Goal: Task Accomplishment & Management: Manage account settings

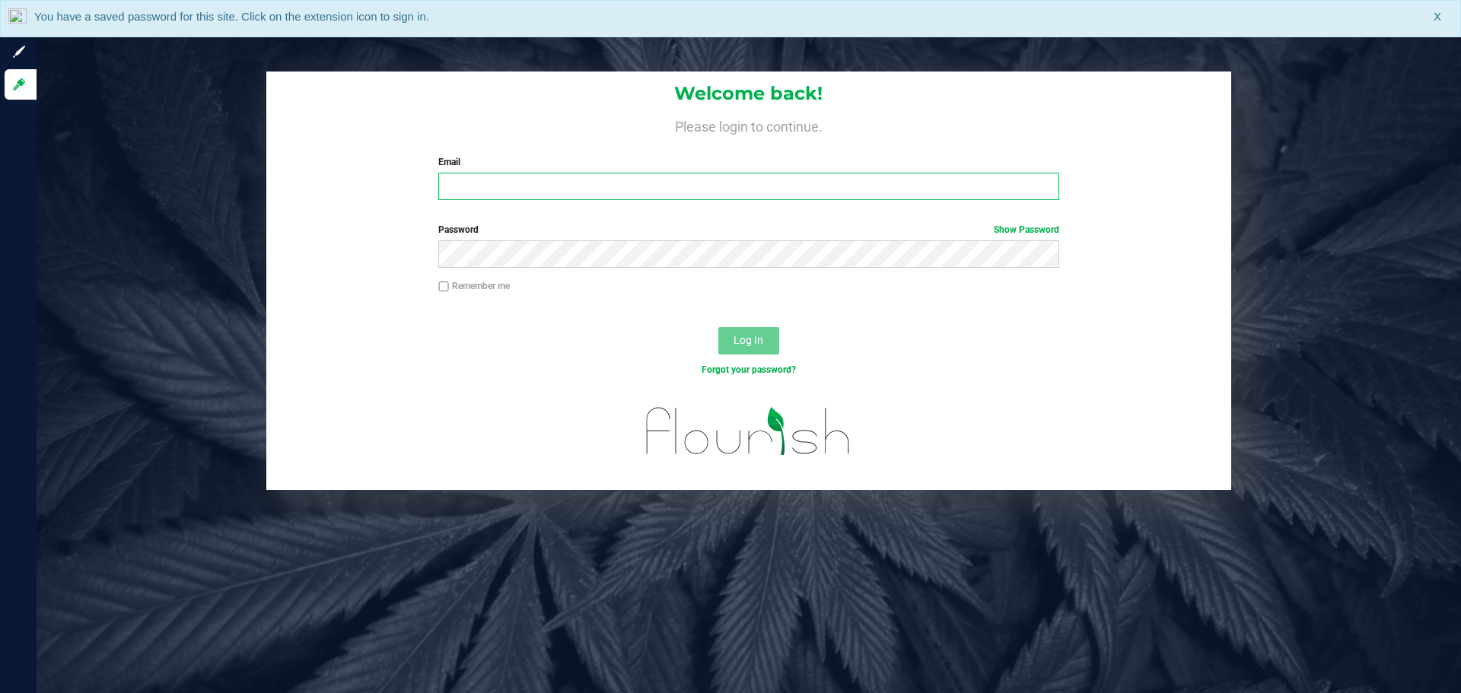
click at [492, 180] on input "Email" at bounding box center [748, 186] width 620 height 27
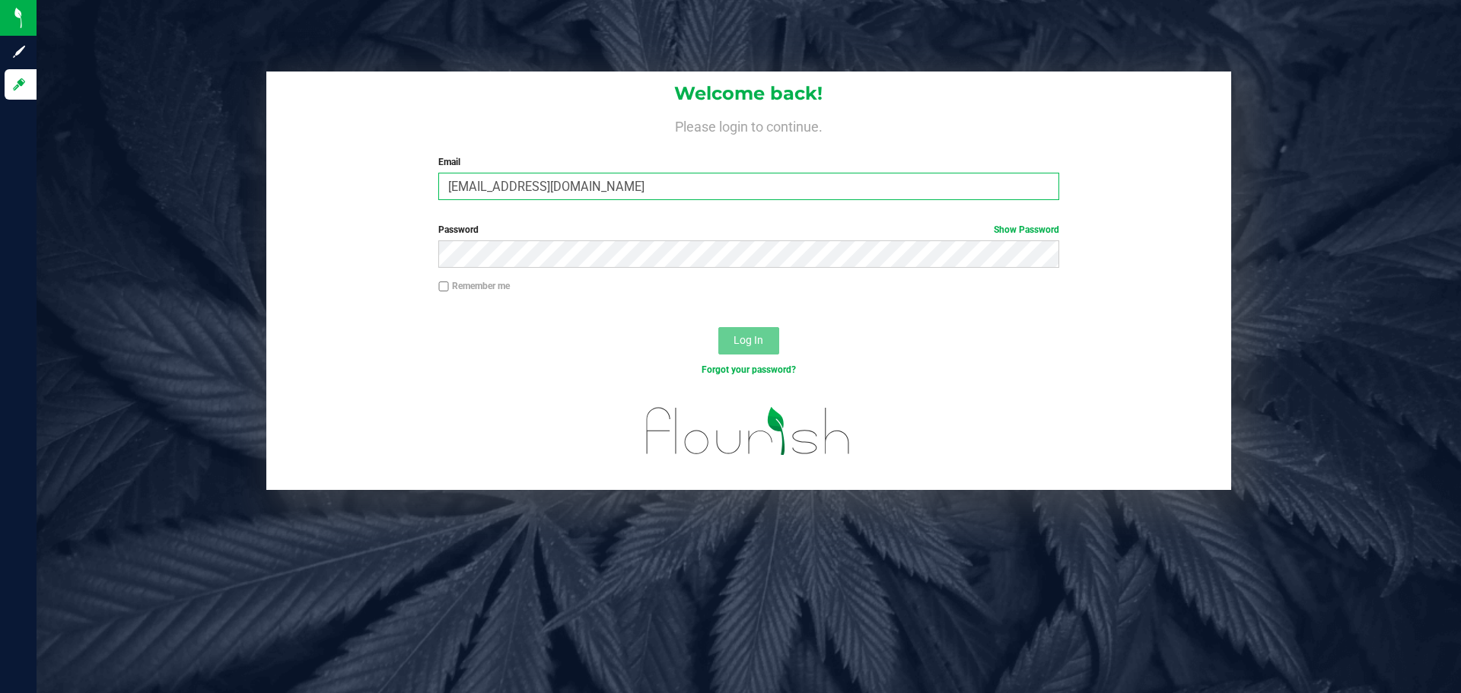
type input "[EMAIL_ADDRESS][DOMAIN_NAME]"
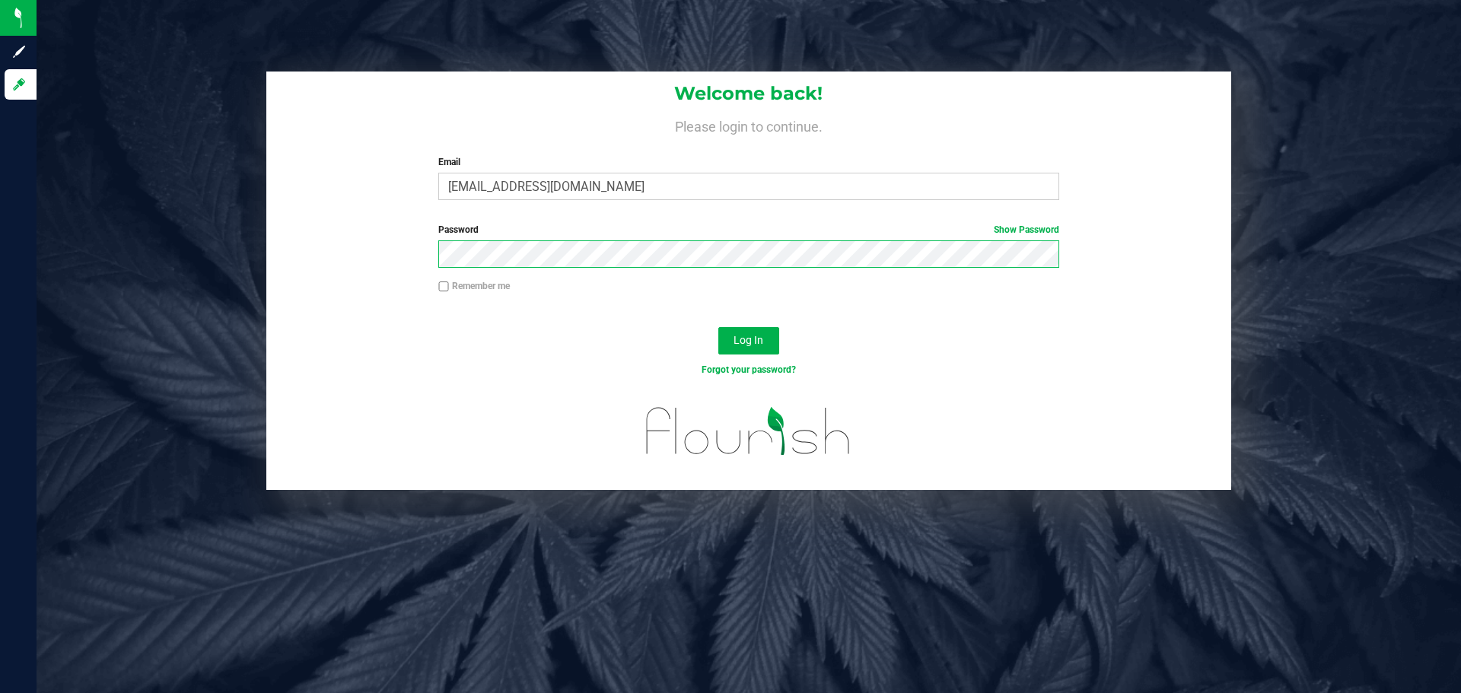
click at [718, 327] on button "Log In" at bounding box center [748, 340] width 61 height 27
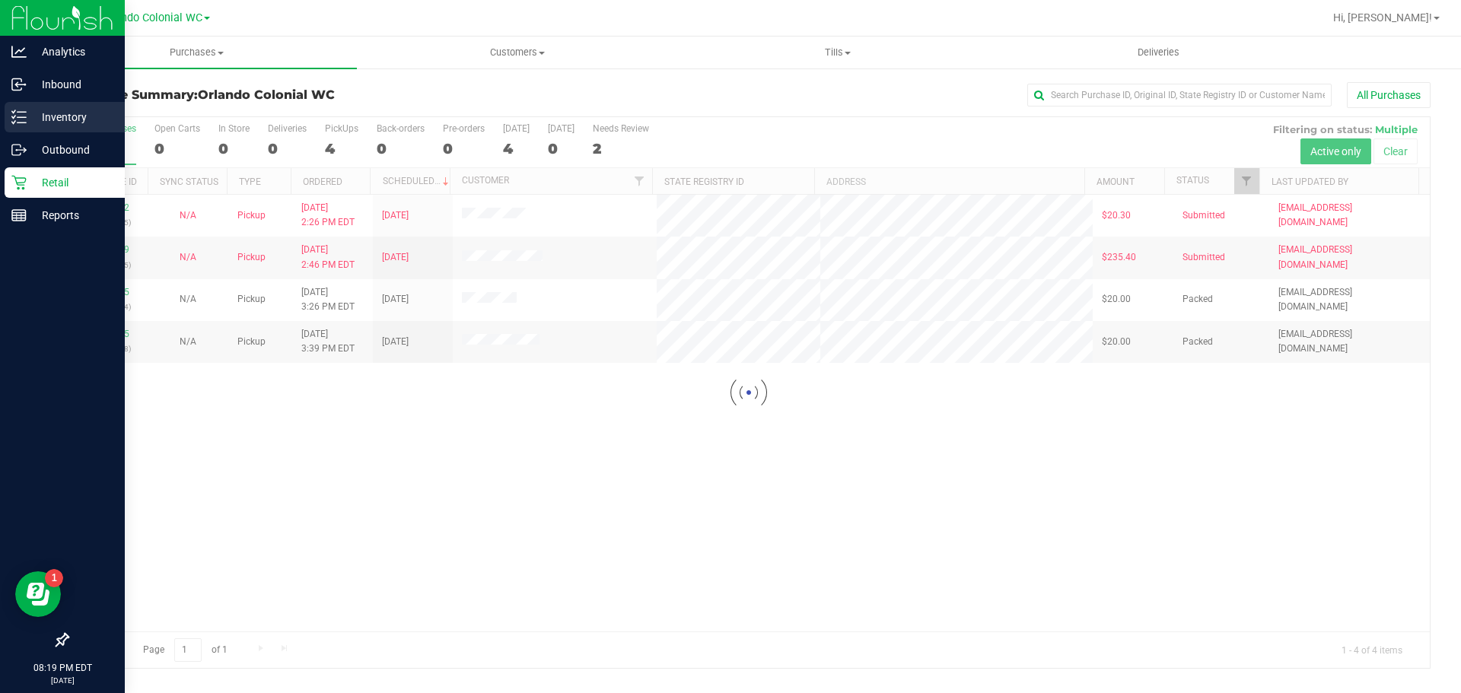
click at [49, 117] on p "Inventory" at bounding box center [72, 117] width 91 height 18
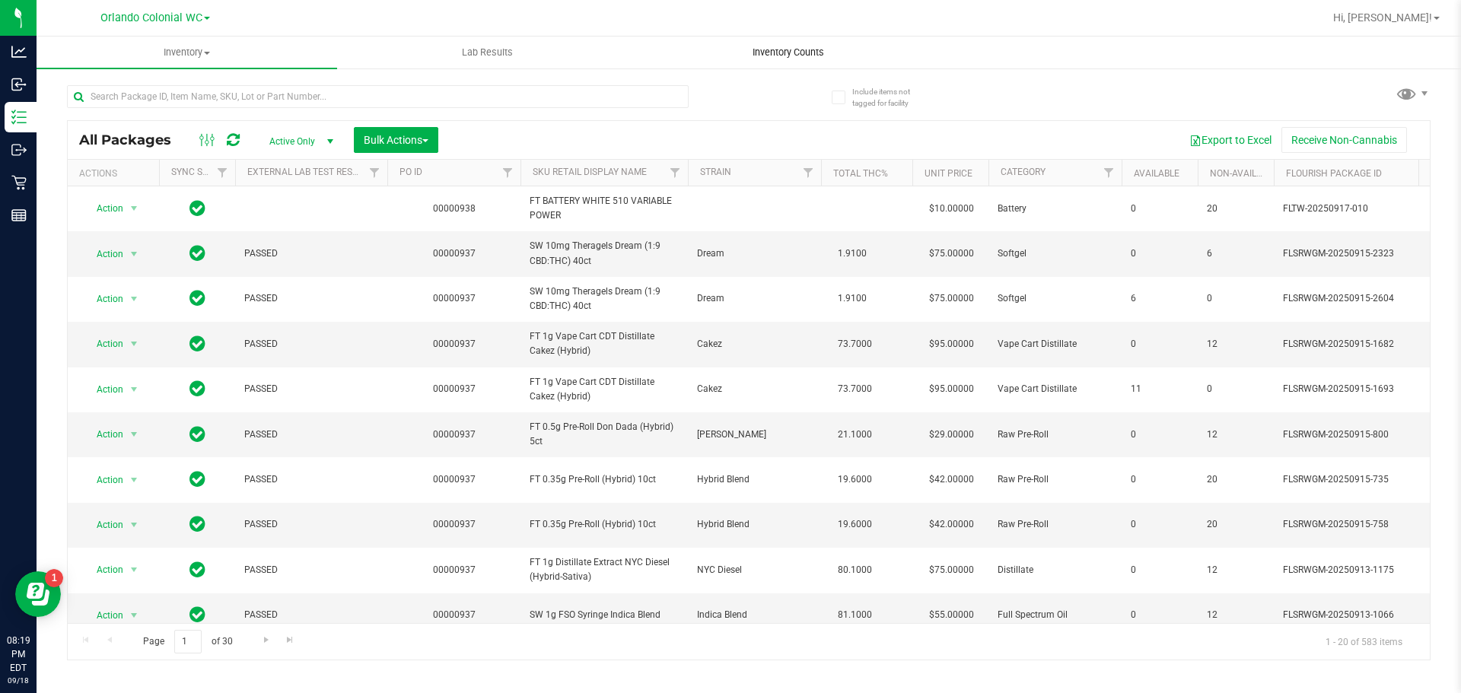
click at [793, 51] on span "Inventory Counts" at bounding box center [788, 53] width 113 height 14
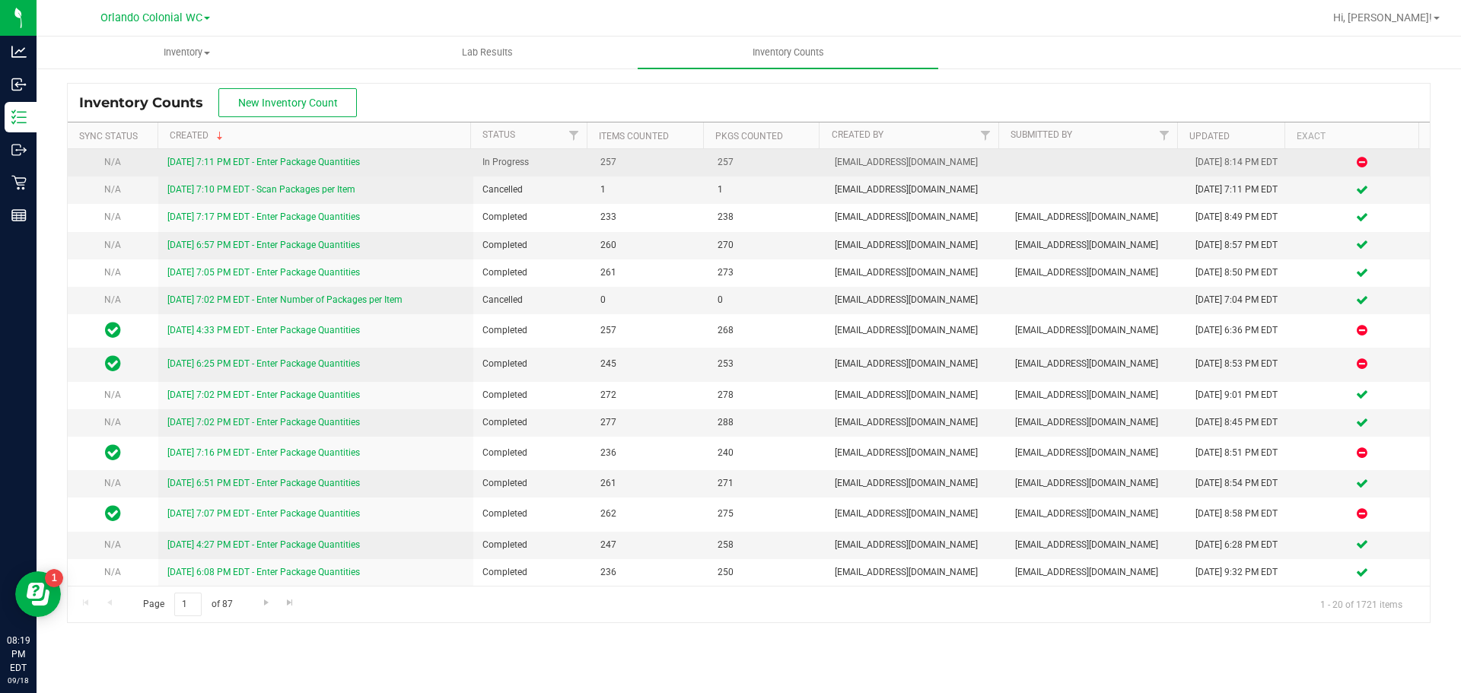
click at [269, 158] on link "[DATE] 7:11 PM EDT - Enter Package Quantities" at bounding box center [263, 162] width 193 height 11
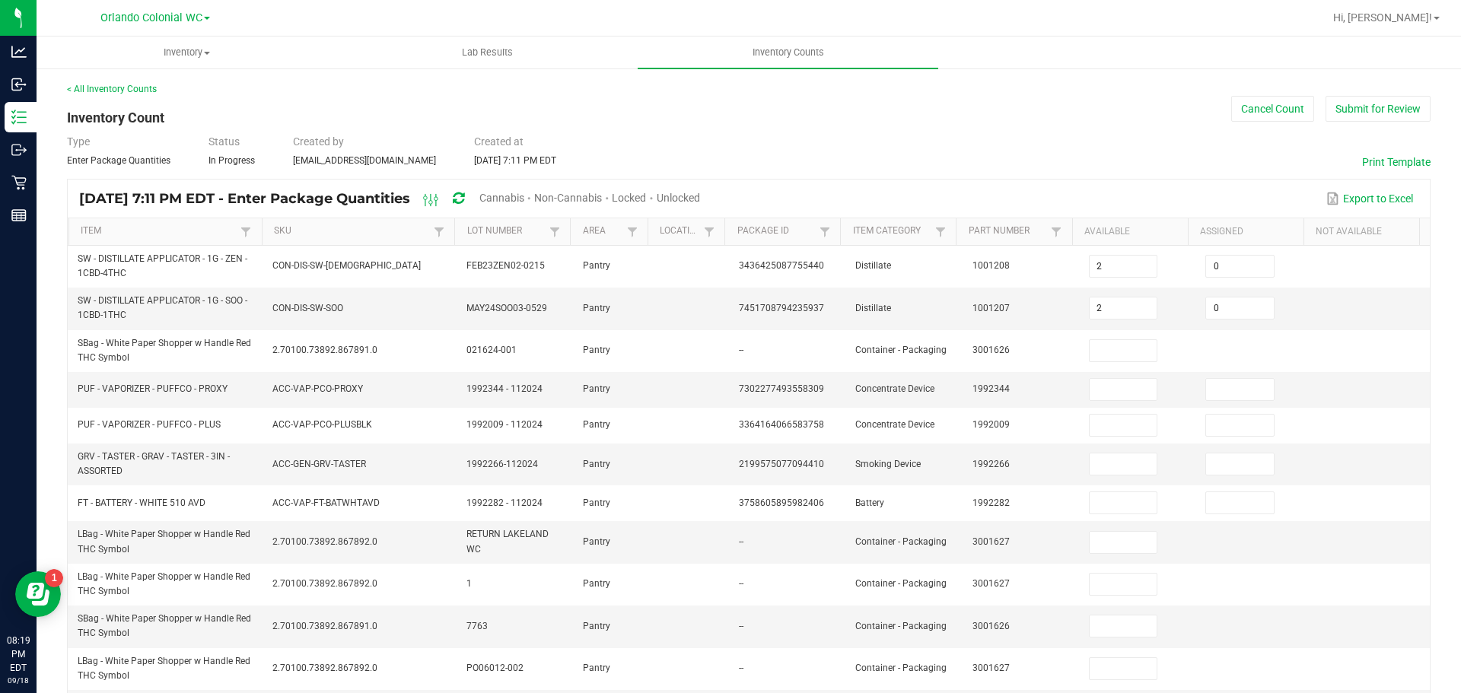
click at [524, 194] on span "Cannabis" at bounding box center [501, 198] width 45 height 12
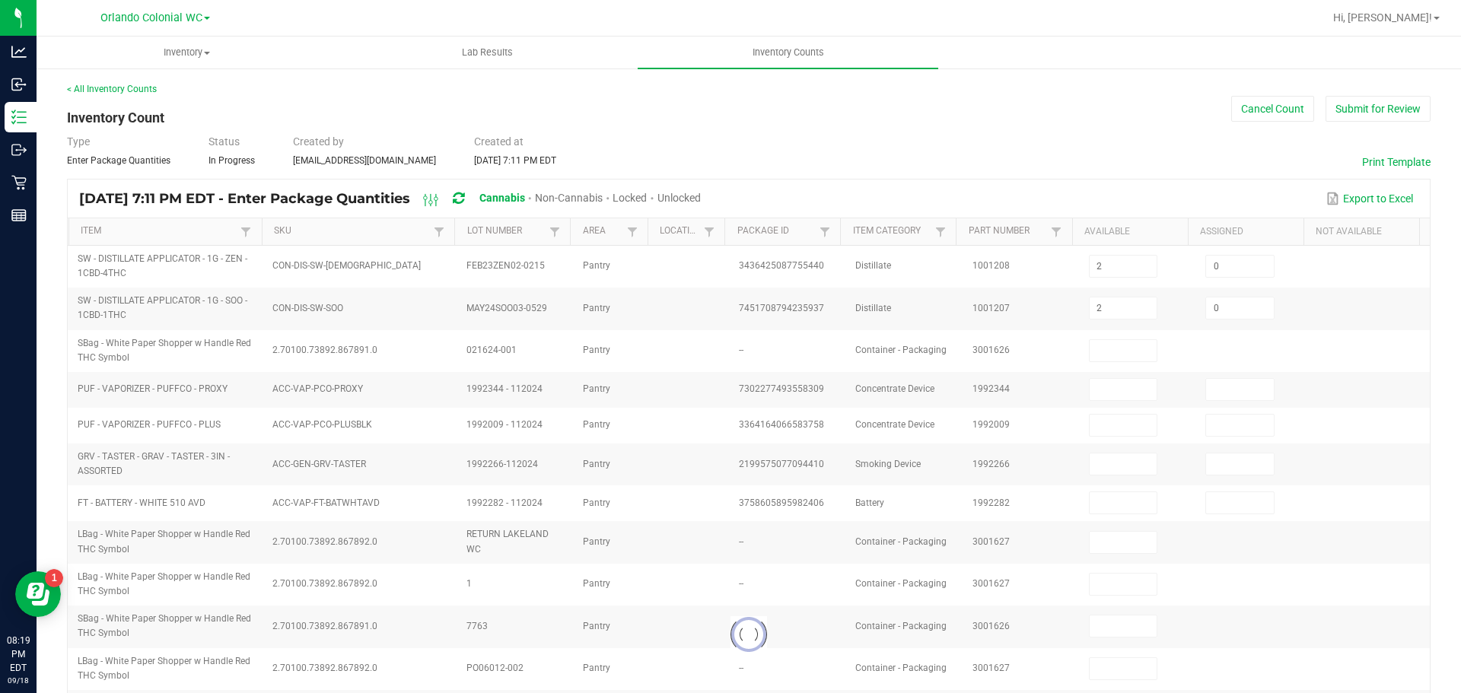
type input "5"
type input "0"
type input "4"
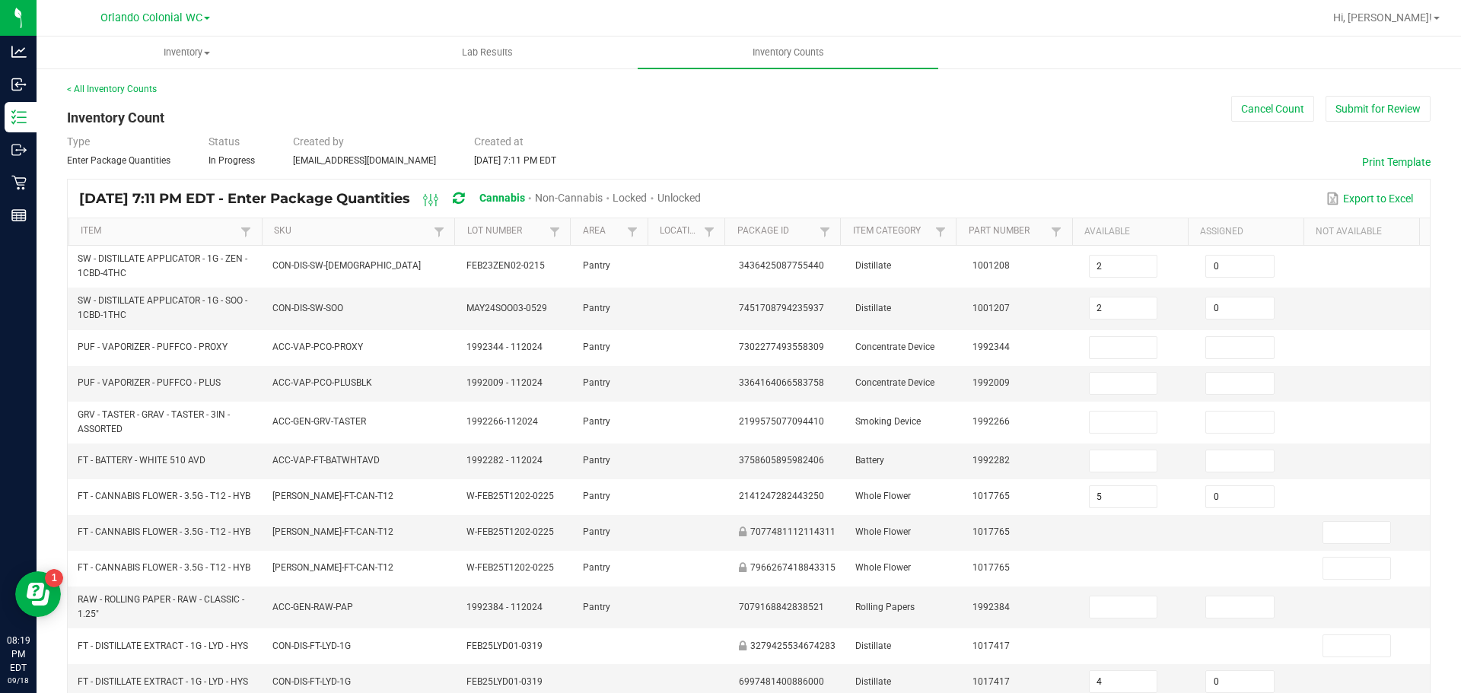
click at [701, 196] on span "Unlocked" at bounding box center [678, 198] width 43 height 12
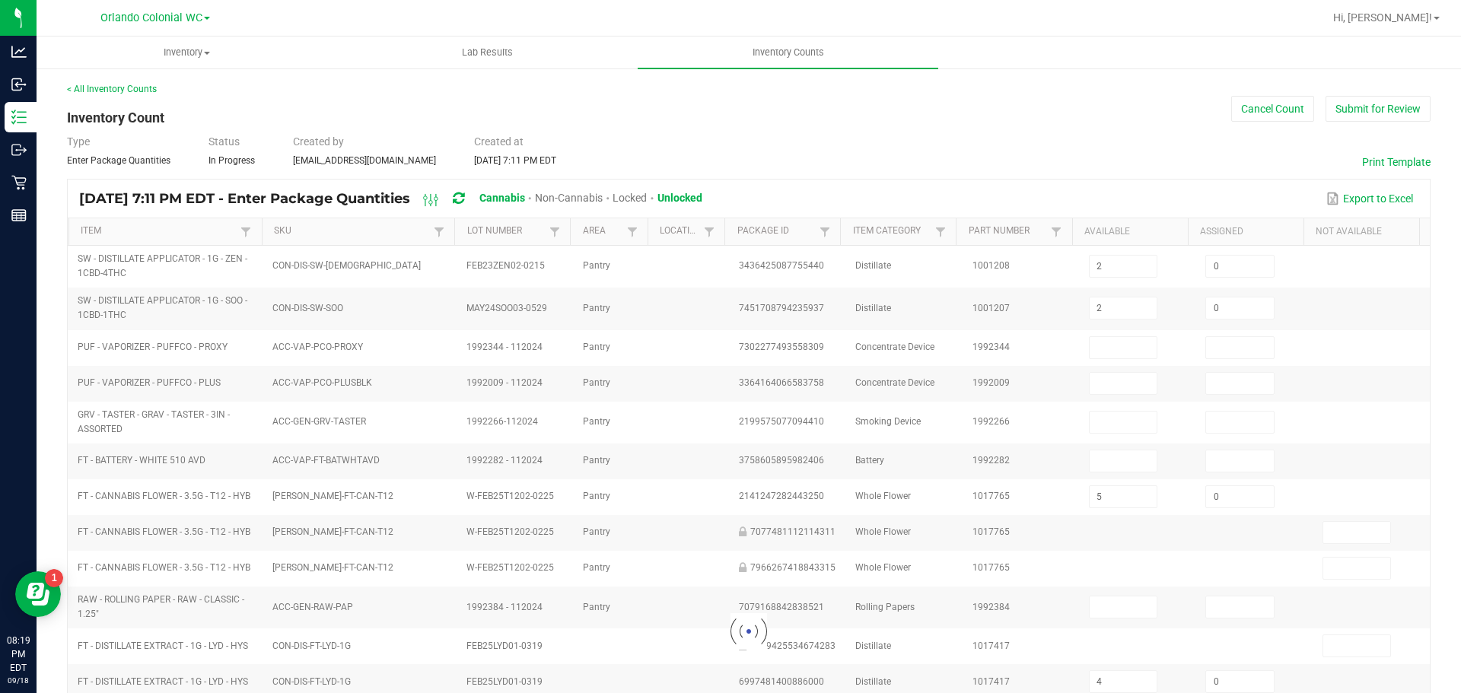
type input "9"
type input "2"
type input "0"
type input "1"
type input "0"
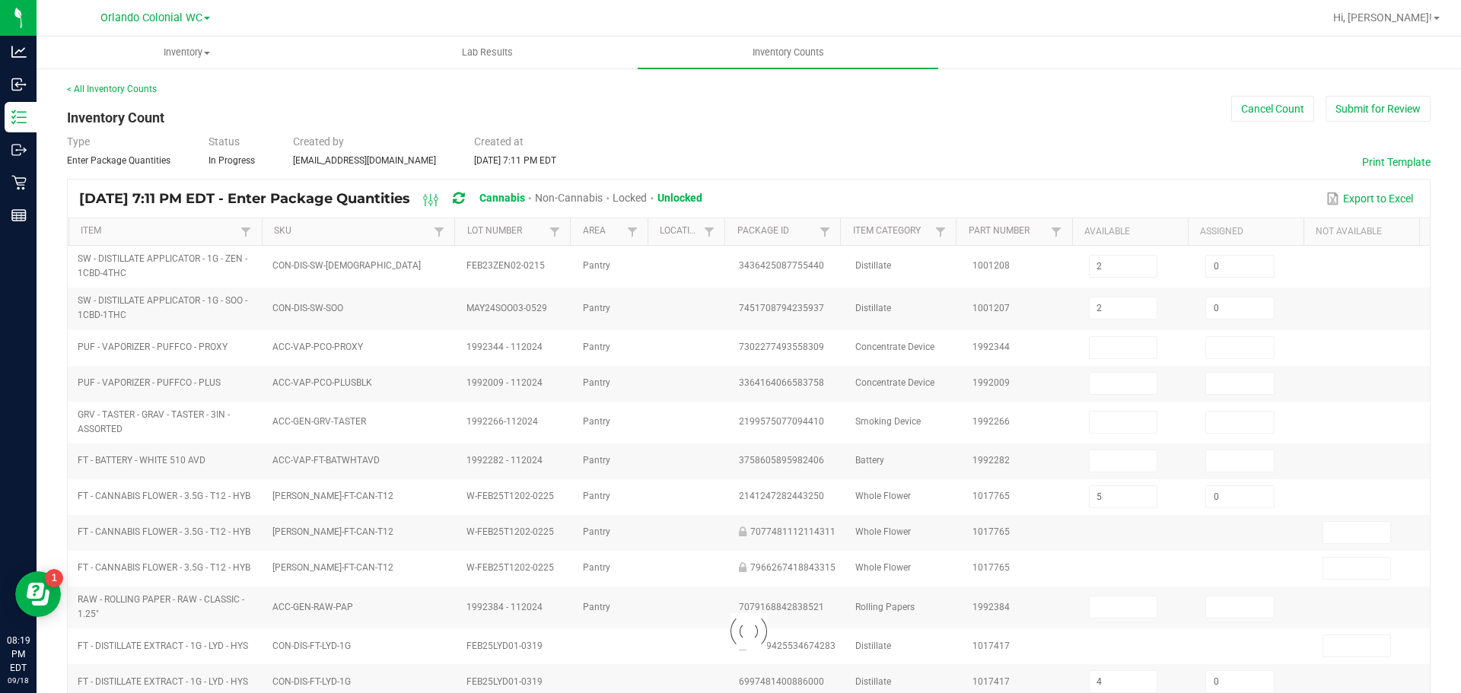
type input "0"
type input "1"
type input "0"
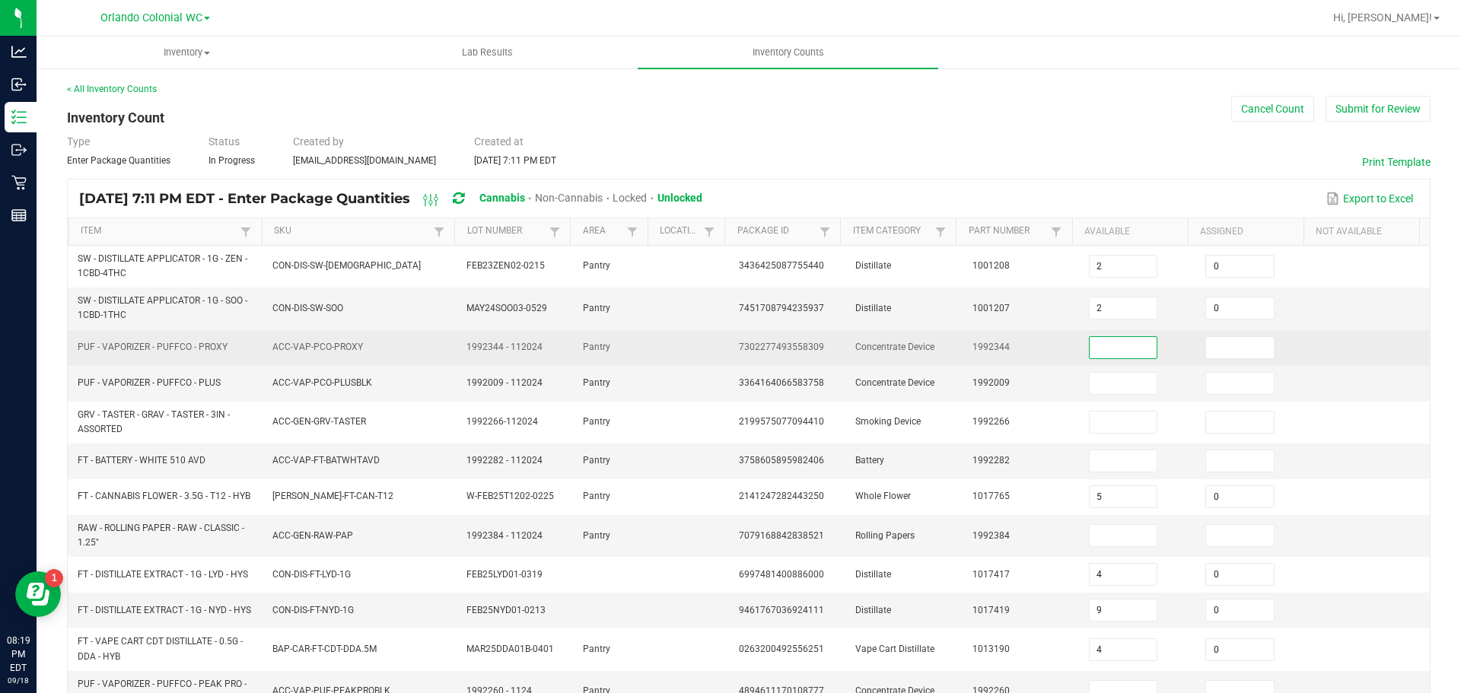
click at [1090, 345] on input at bounding box center [1124, 347] width 68 height 21
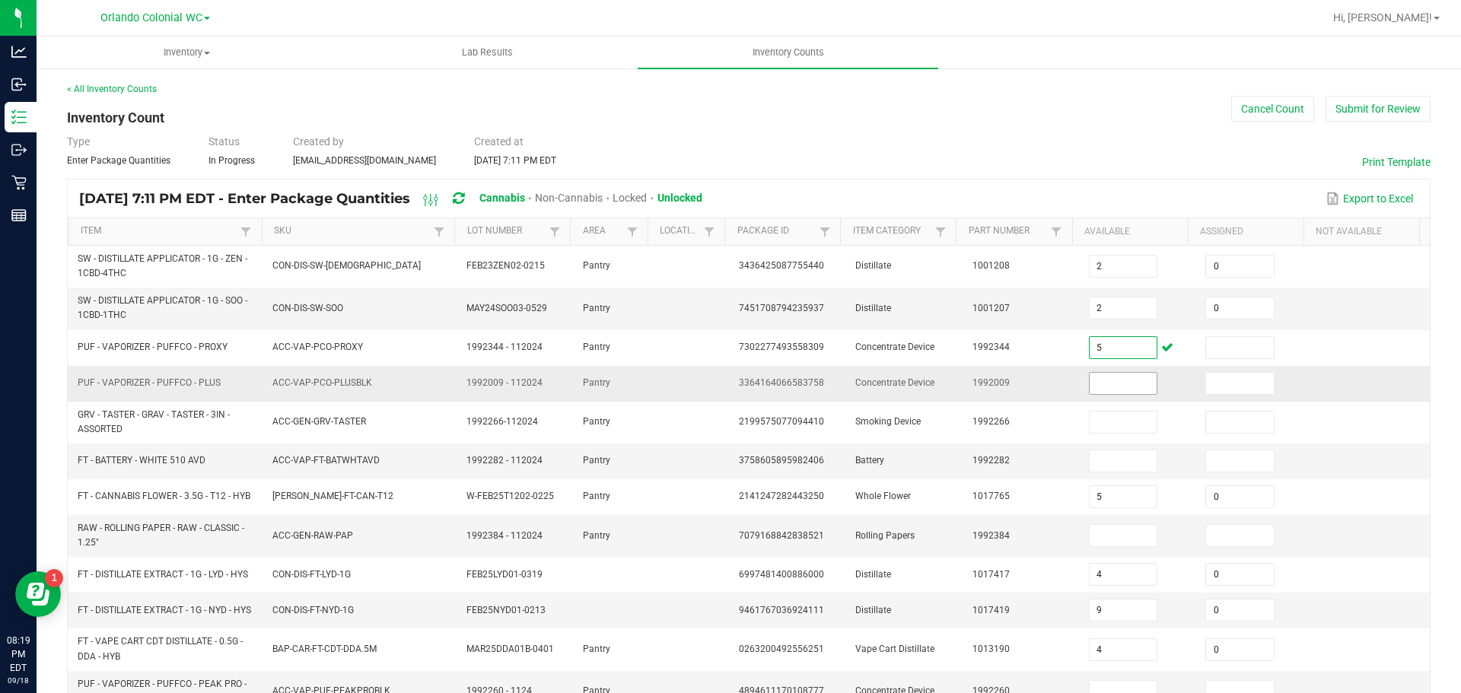
type input "5"
click at [1100, 384] on input at bounding box center [1124, 383] width 68 height 21
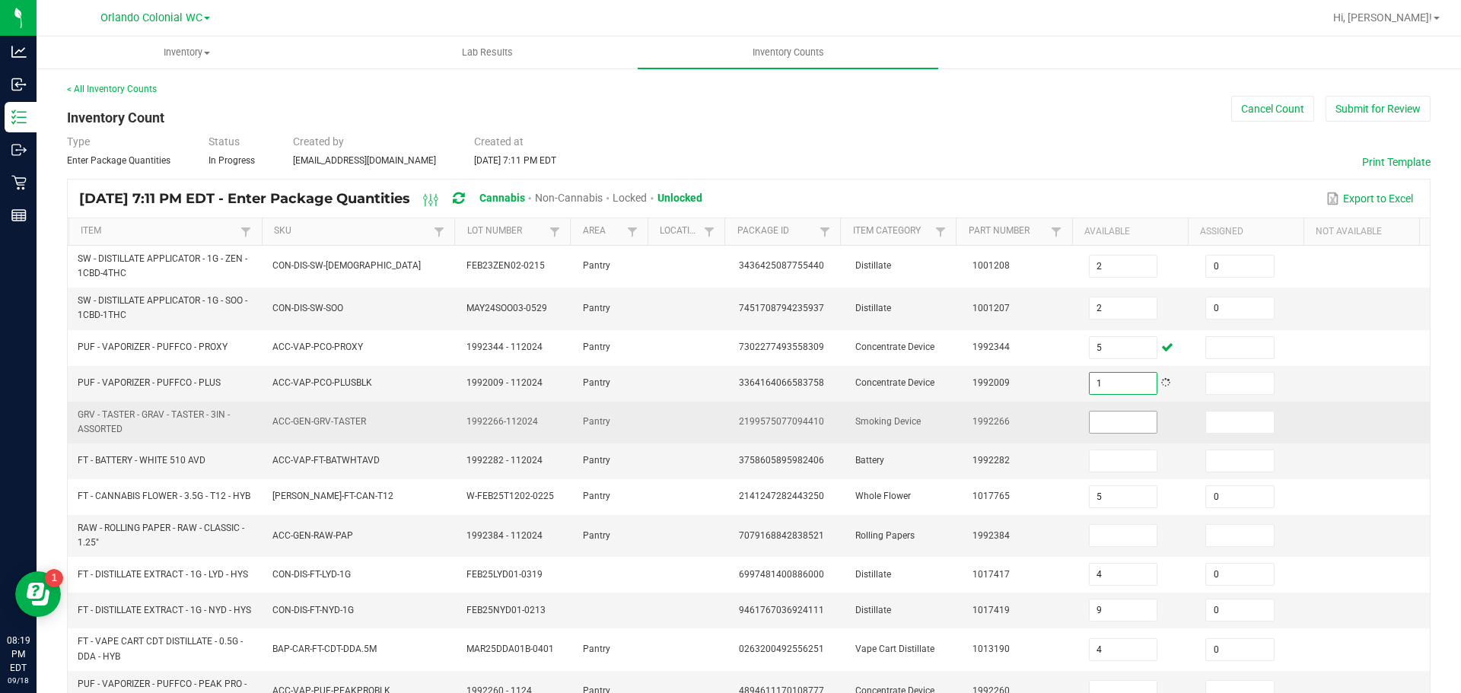
type input "1"
click at [1096, 425] on input at bounding box center [1124, 422] width 68 height 21
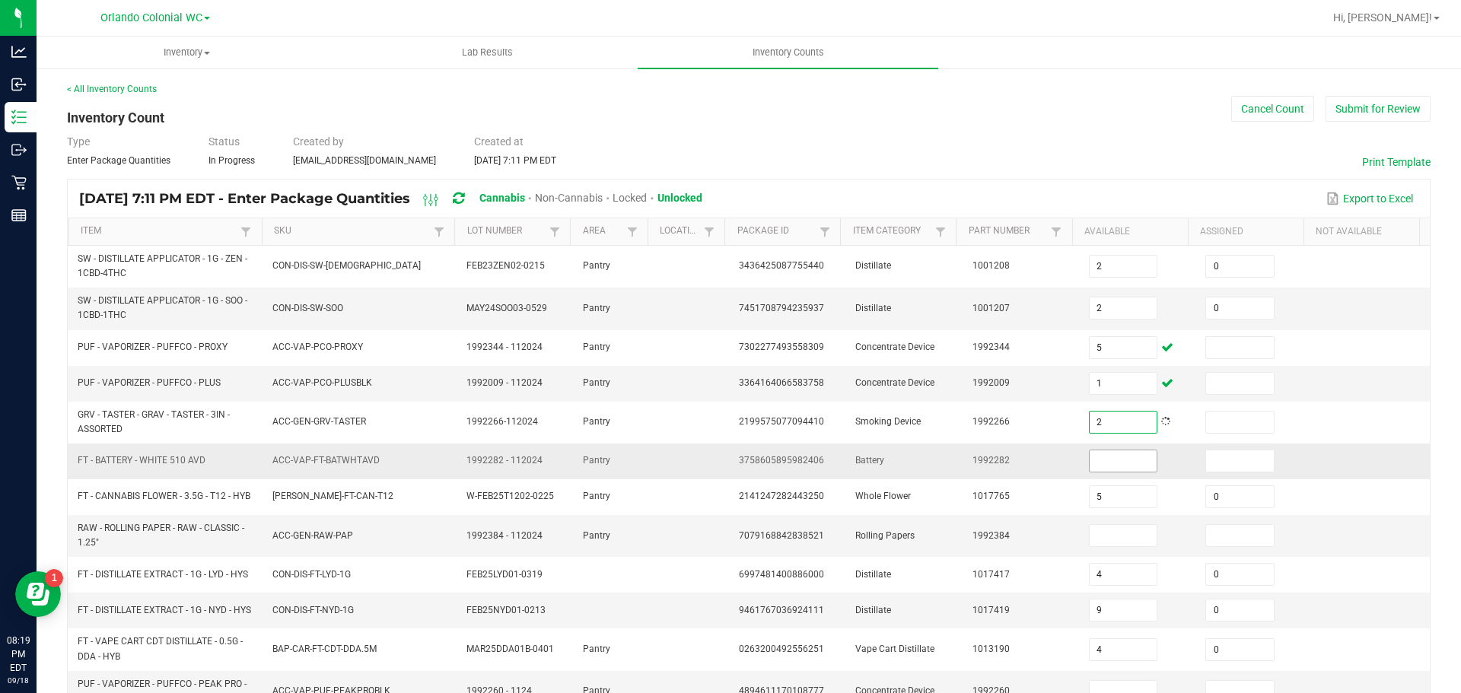
type input "2"
click at [1111, 461] on input at bounding box center [1124, 460] width 68 height 21
type input "1"
click at [1097, 537] on input at bounding box center [1124, 535] width 68 height 21
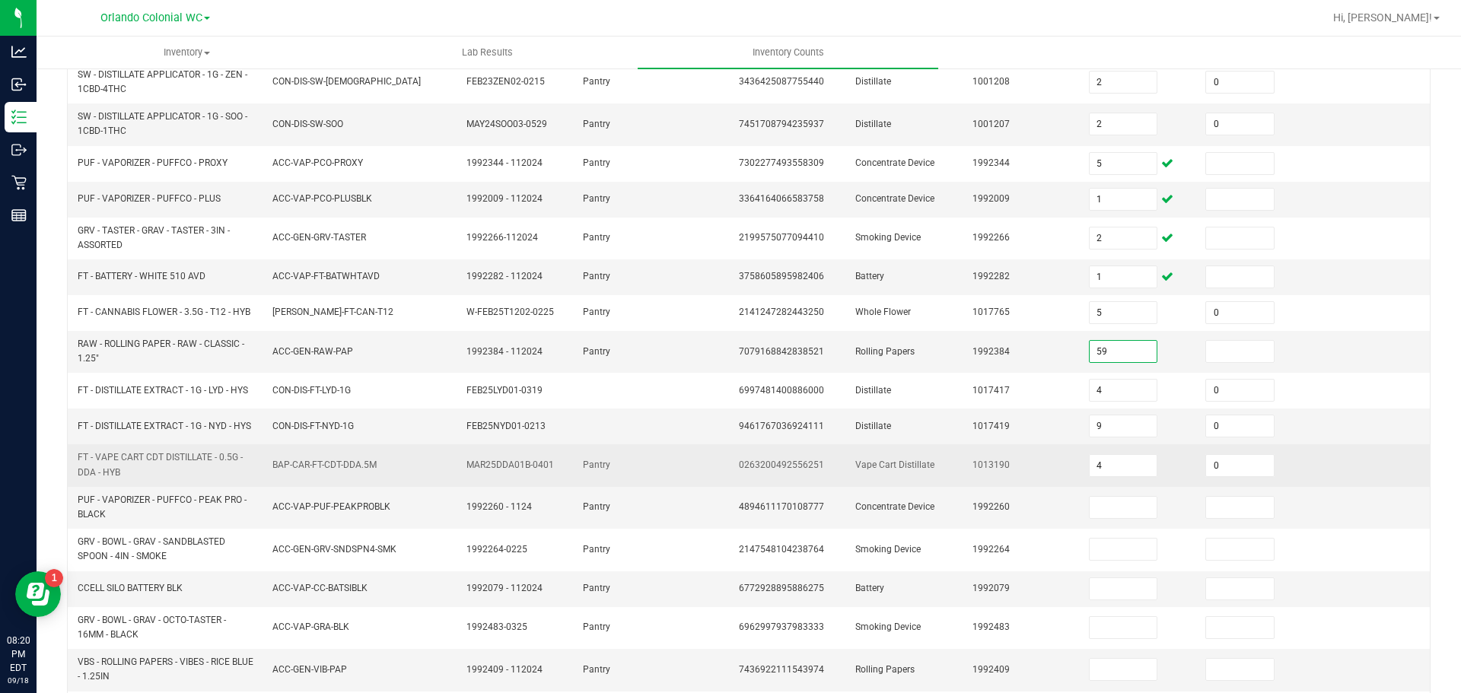
scroll to position [304, 0]
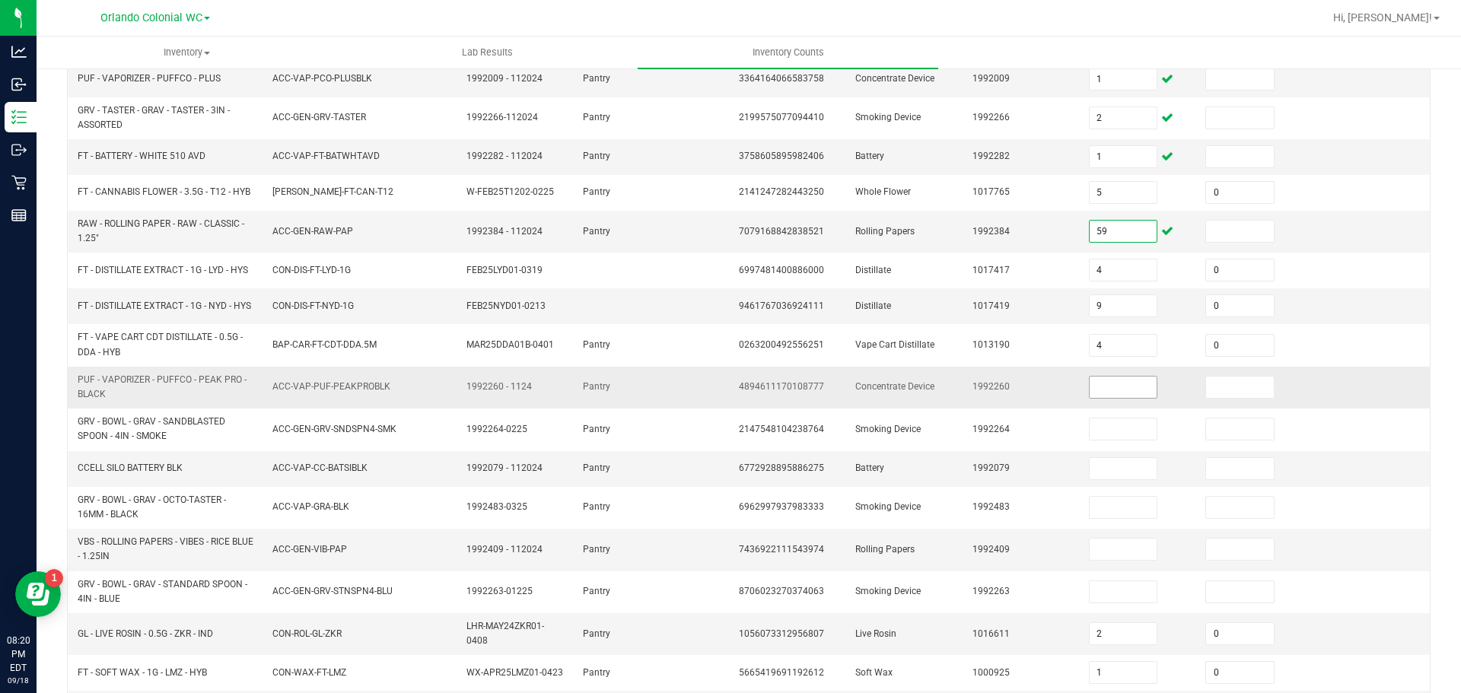
type input "59"
click at [1110, 396] on input at bounding box center [1124, 387] width 68 height 21
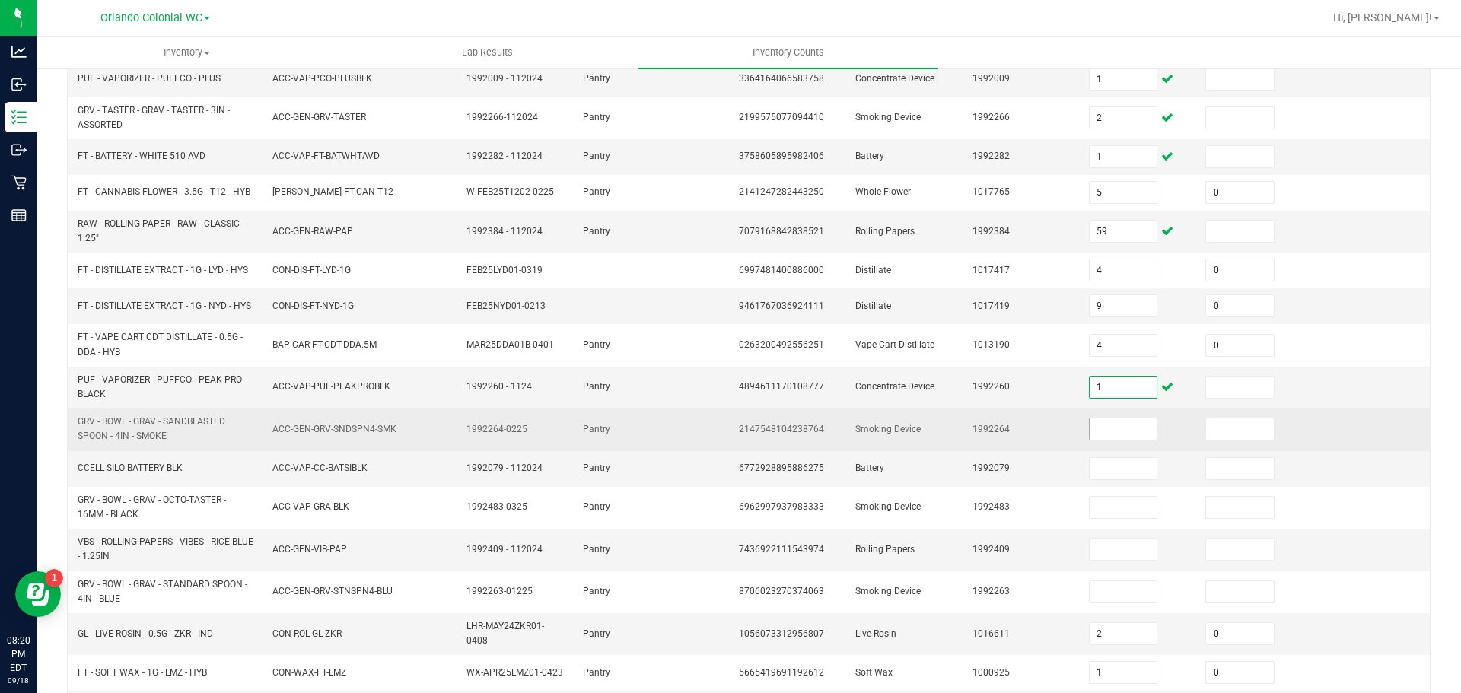
type input "1"
click at [1094, 438] on input at bounding box center [1124, 429] width 68 height 21
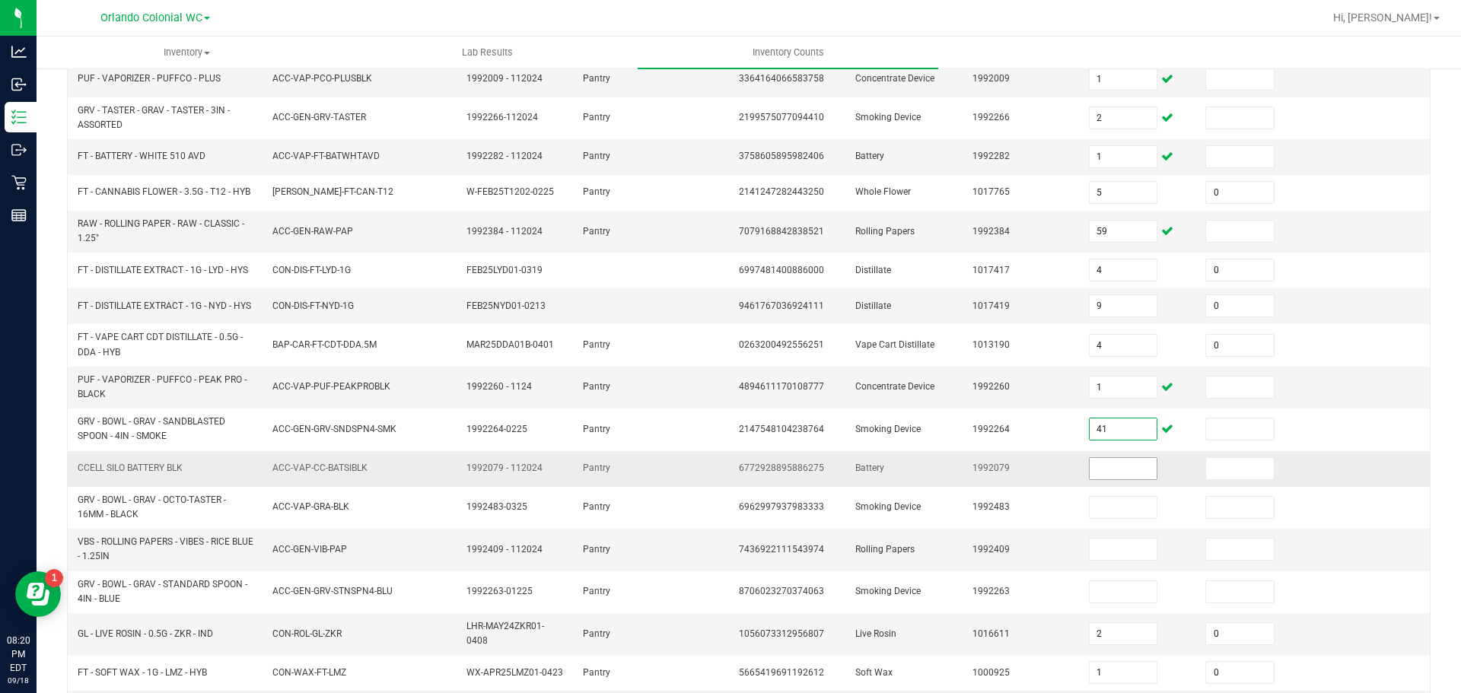
type input "41"
click at [1113, 472] on input at bounding box center [1124, 468] width 68 height 21
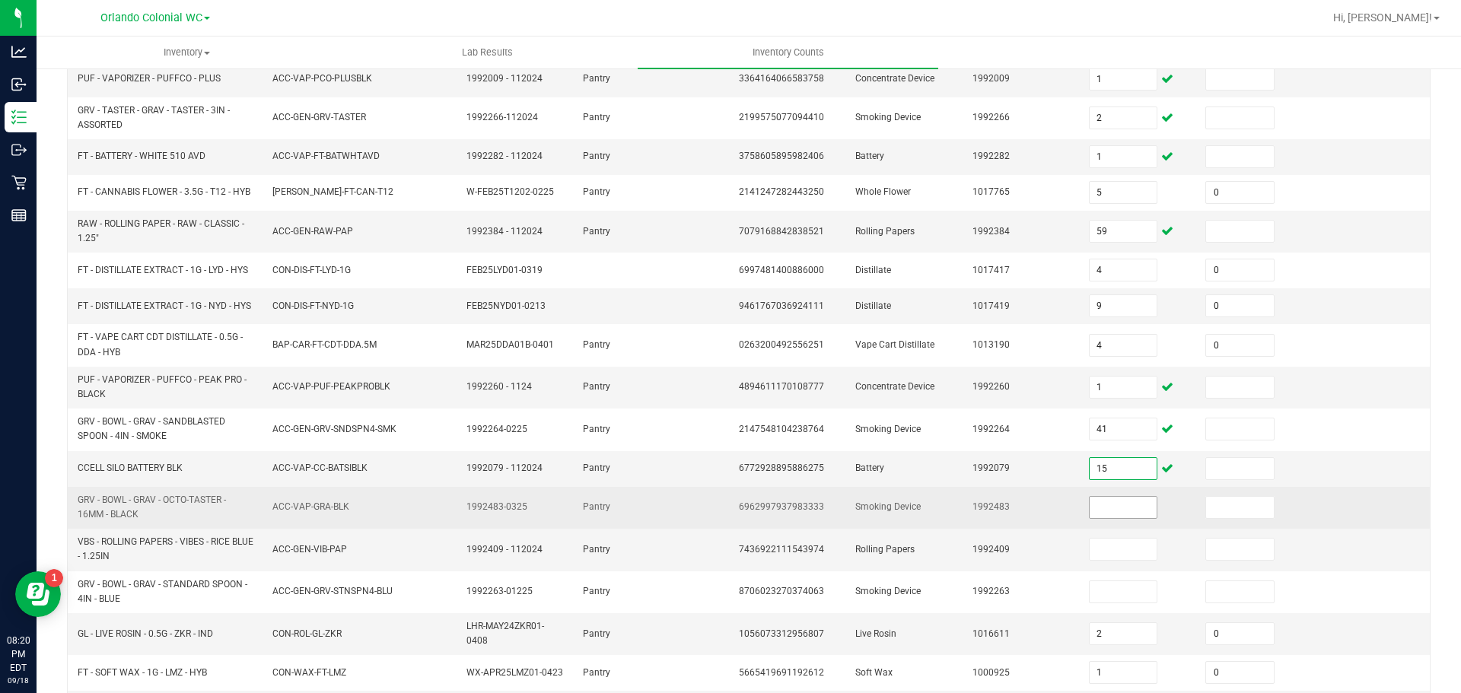
type input "15"
click at [1102, 518] on input at bounding box center [1124, 507] width 68 height 21
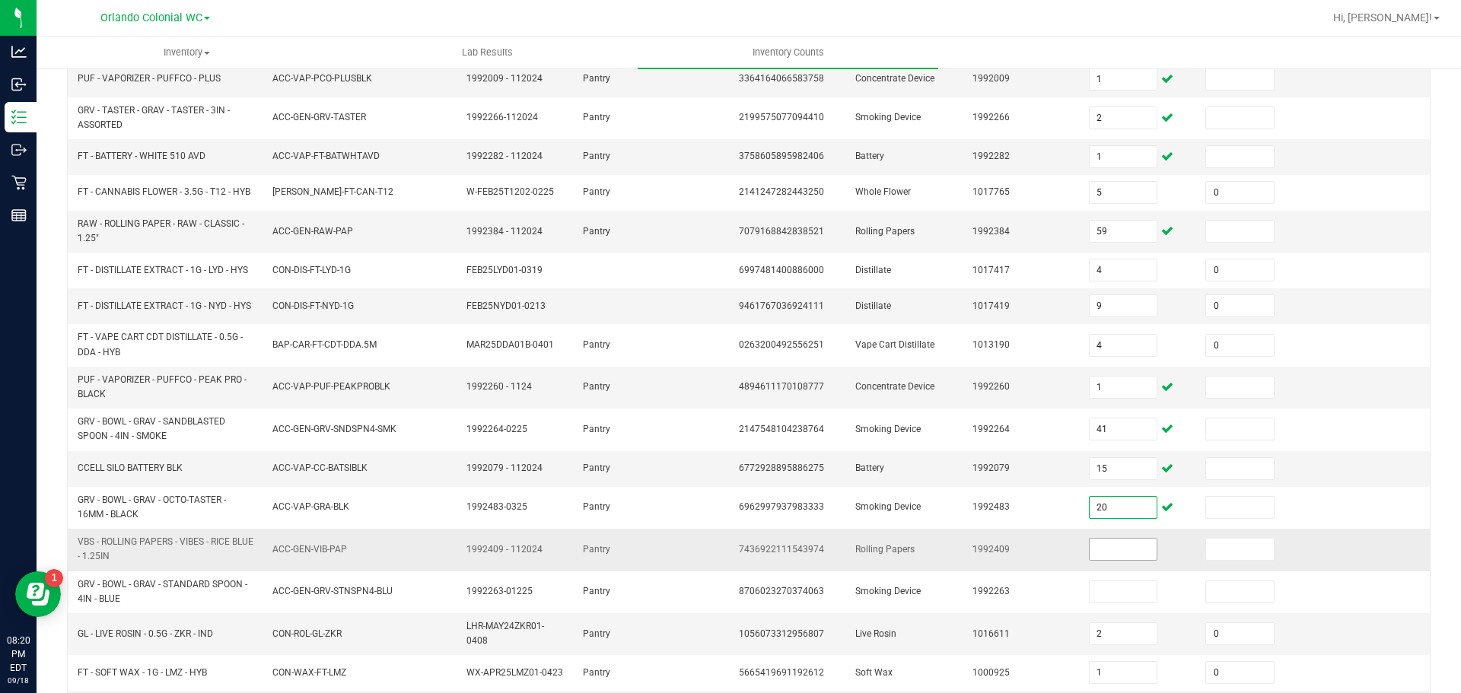
type input "20"
click at [1090, 559] on input at bounding box center [1124, 549] width 68 height 21
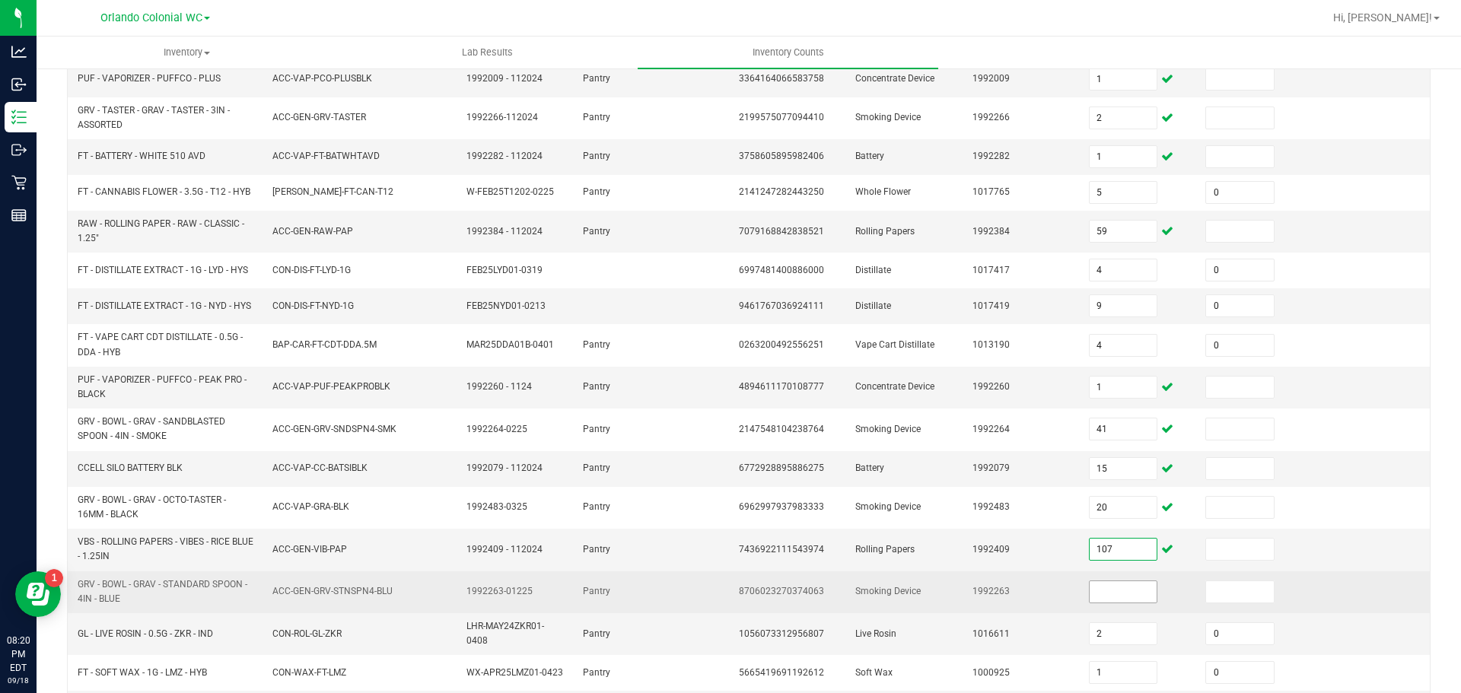
type input "107"
click at [1104, 603] on input at bounding box center [1124, 591] width 68 height 21
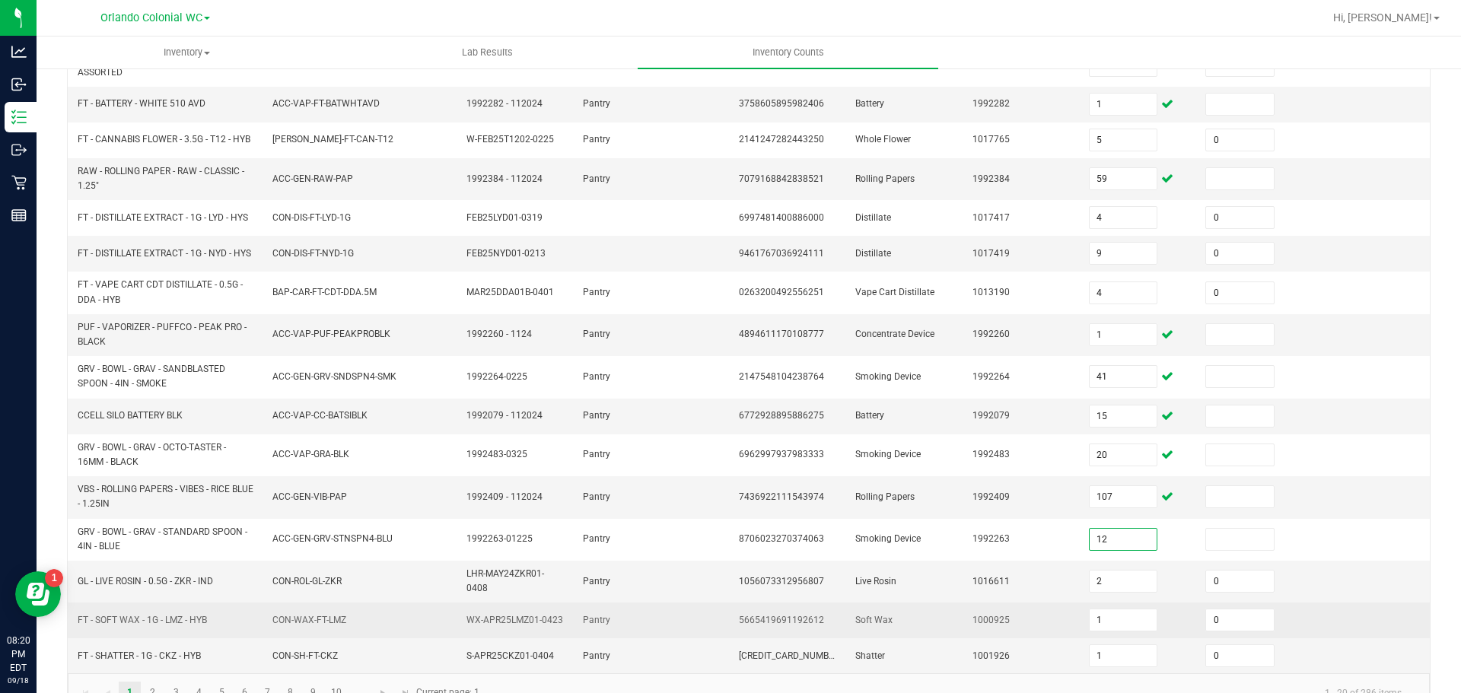
scroll to position [399, 0]
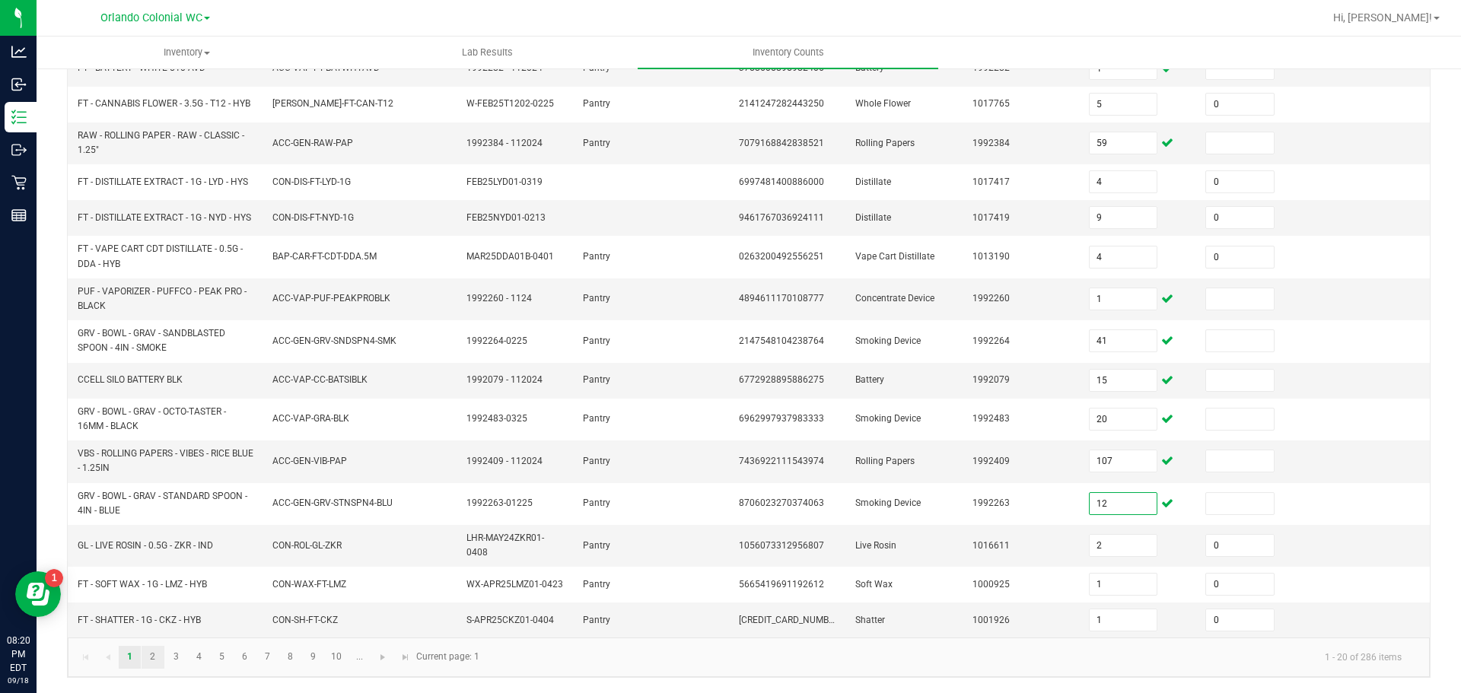
type input "12"
click at [154, 655] on link "2" at bounding box center [153, 657] width 22 height 23
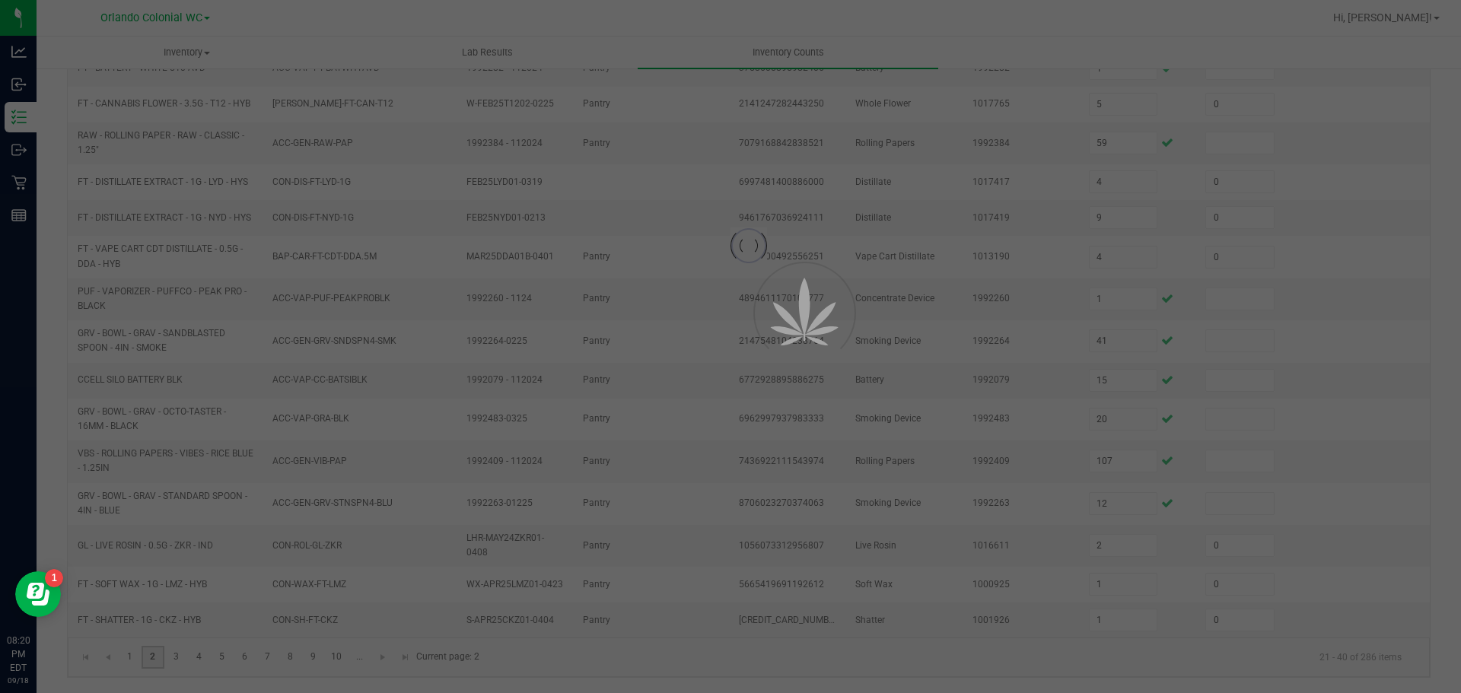
type input "14"
type input "12"
type input "8"
type input "2"
type input "0"
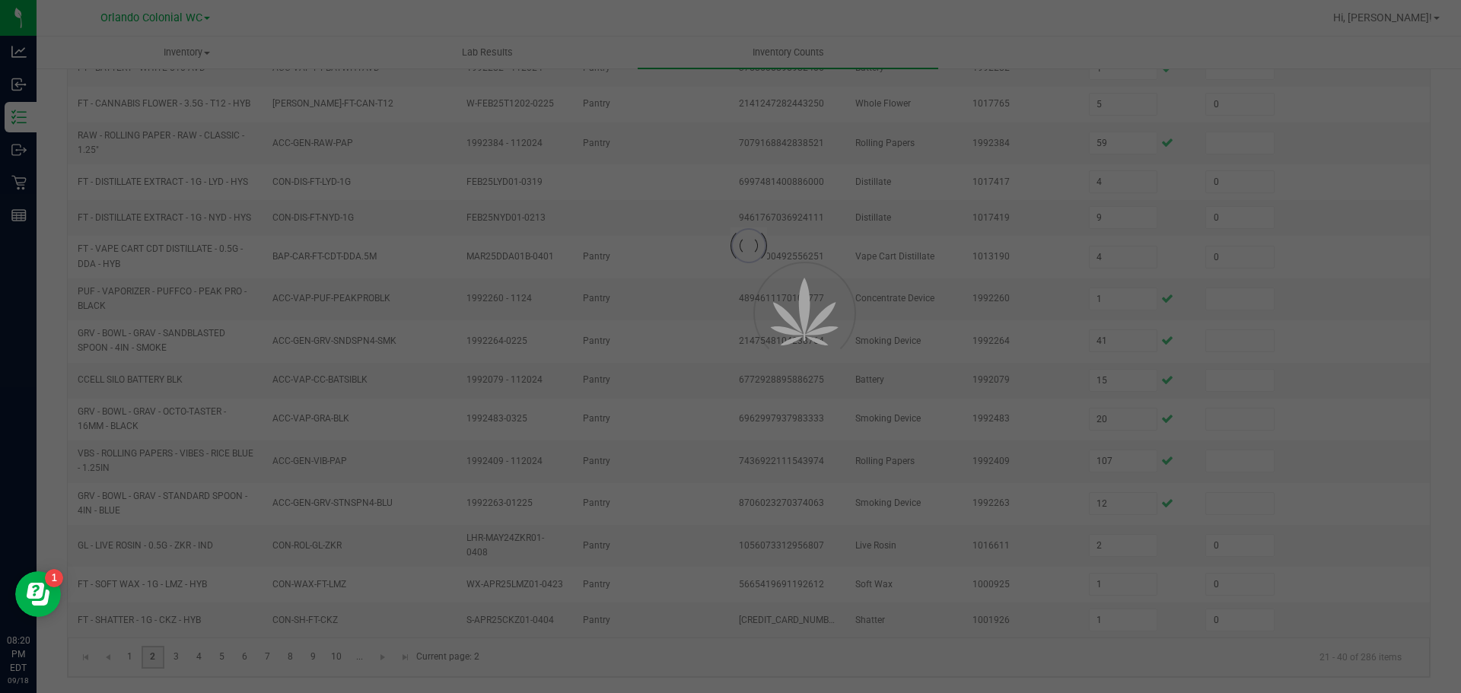
type input "5"
type input "0"
type input "5"
type input "0"
type input "4"
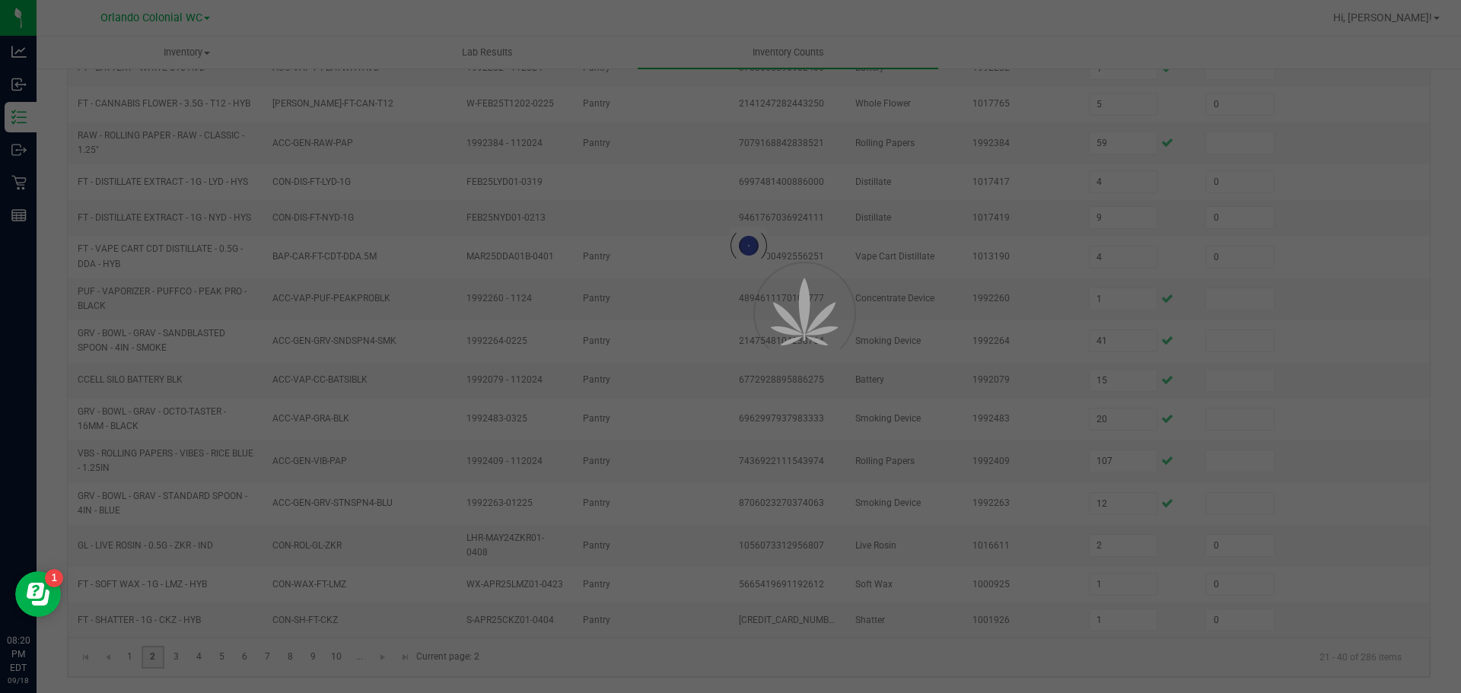
type input "3"
type input "0"
type input "7"
type input "0"
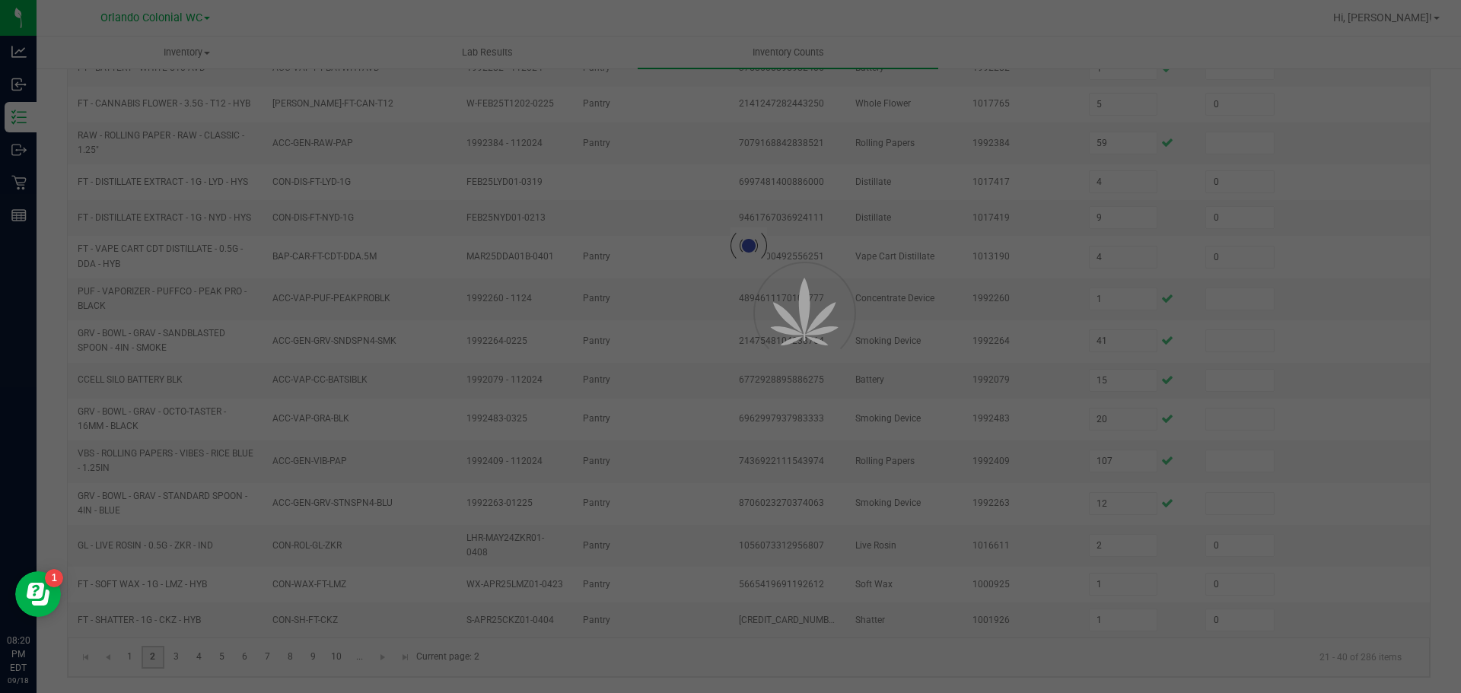
type input "1"
type input "2"
type input "0"
type input "1"
type input "0"
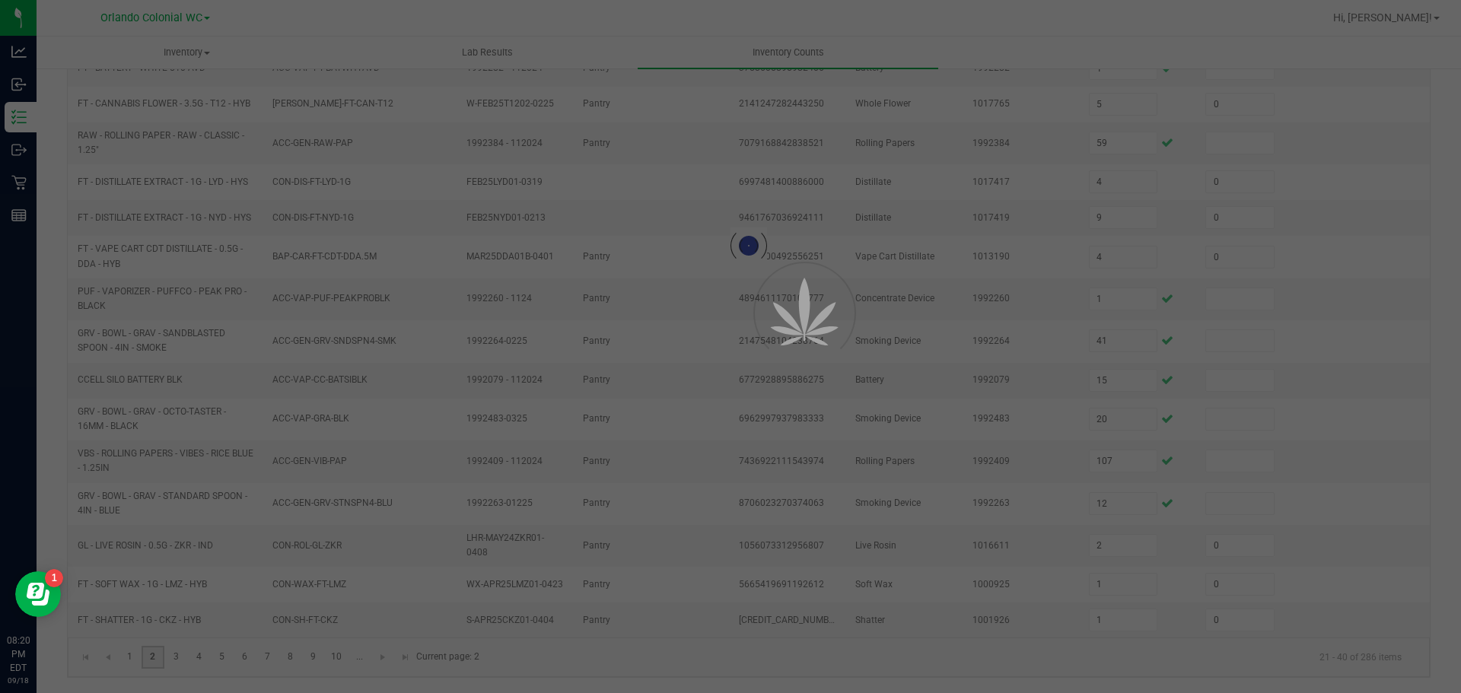
type input "3"
type input "0"
type input "5"
type input "0"
type input "6"
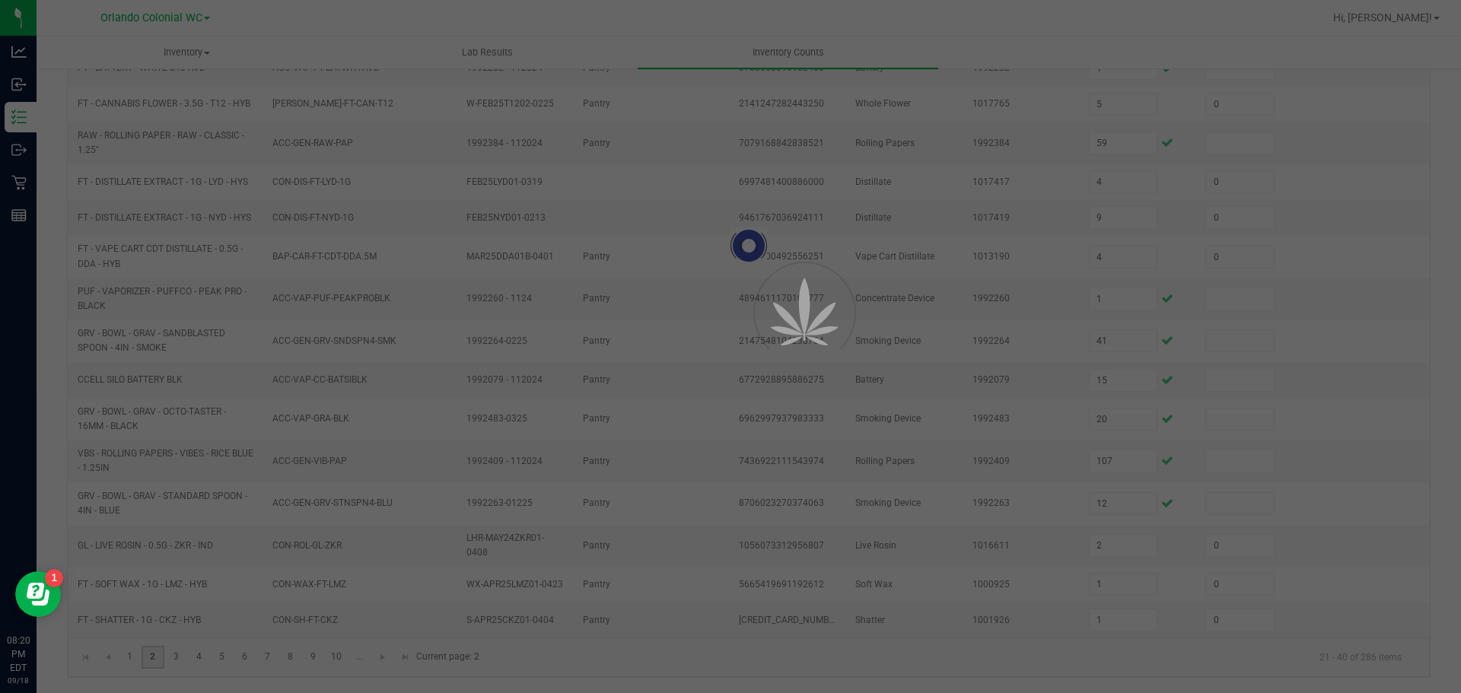
type input "0"
type input "1"
type input "7"
type input "2"
type input "0"
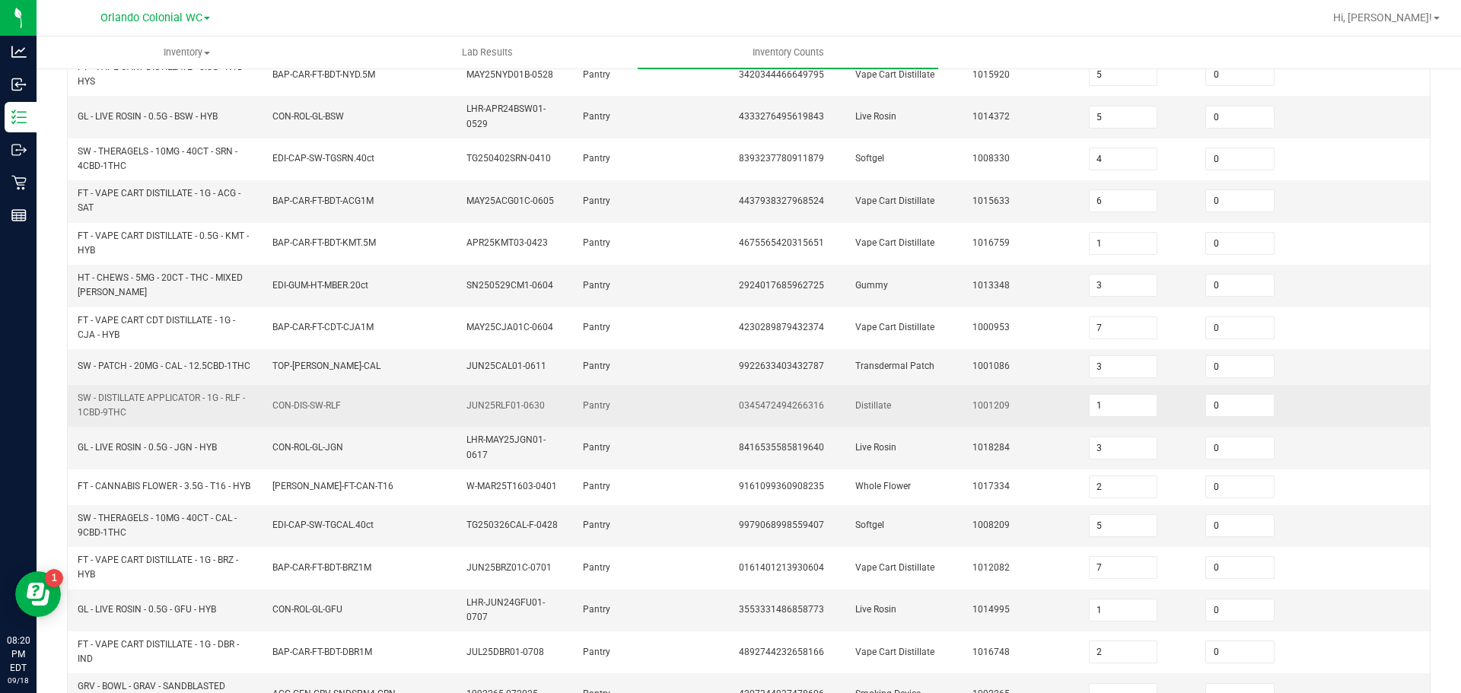
scroll to position [438, 0]
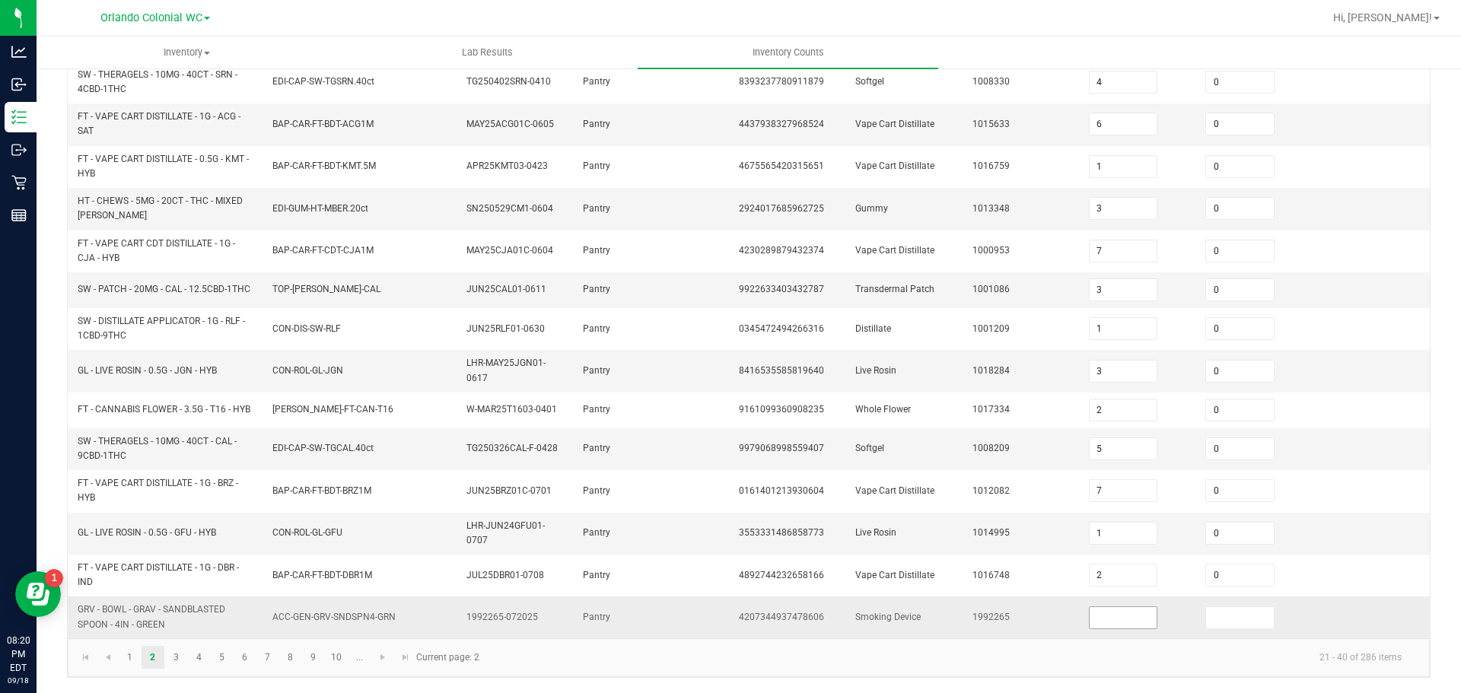
click at [1093, 615] on input at bounding box center [1124, 617] width 68 height 21
type input "13"
click at [176, 654] on link "3" at bounding box center [176, 657] width 22 height 23
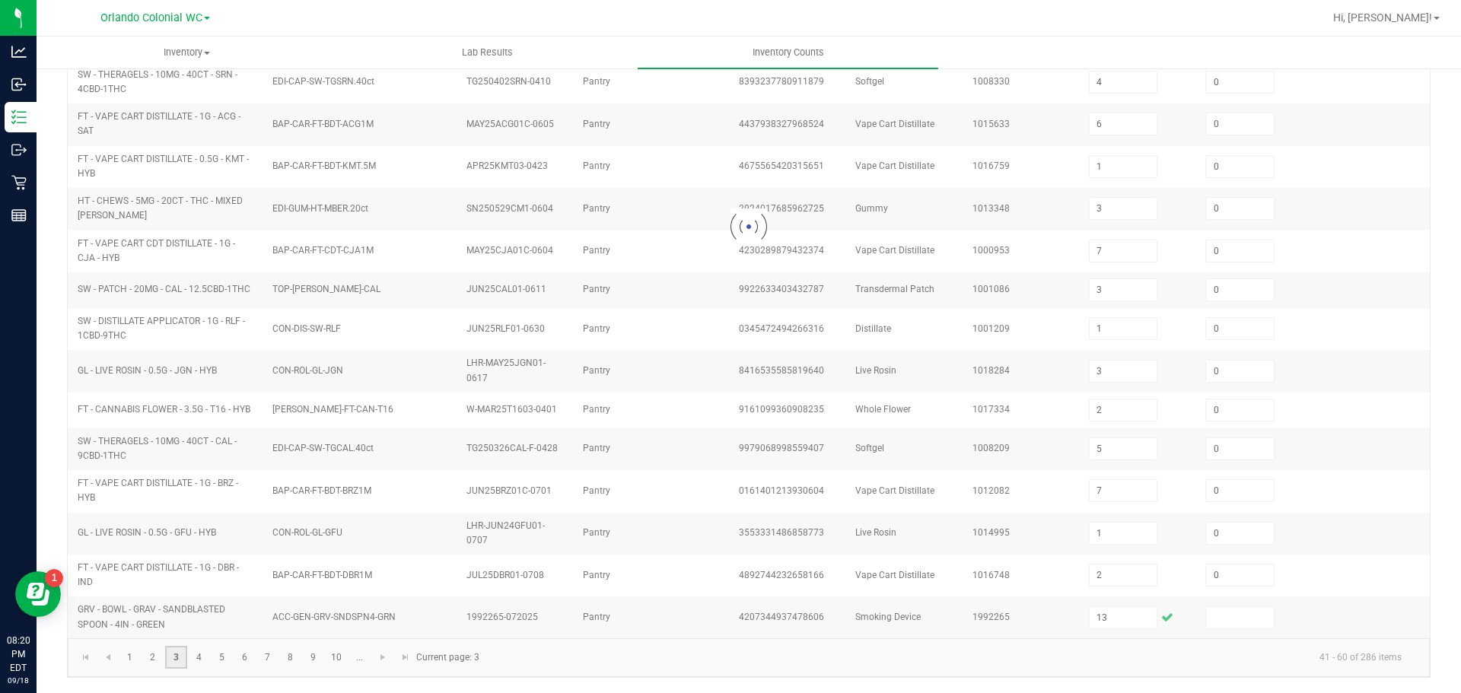
type input "18"
type input "11"
type input "12"
type input "3"
type input "9"
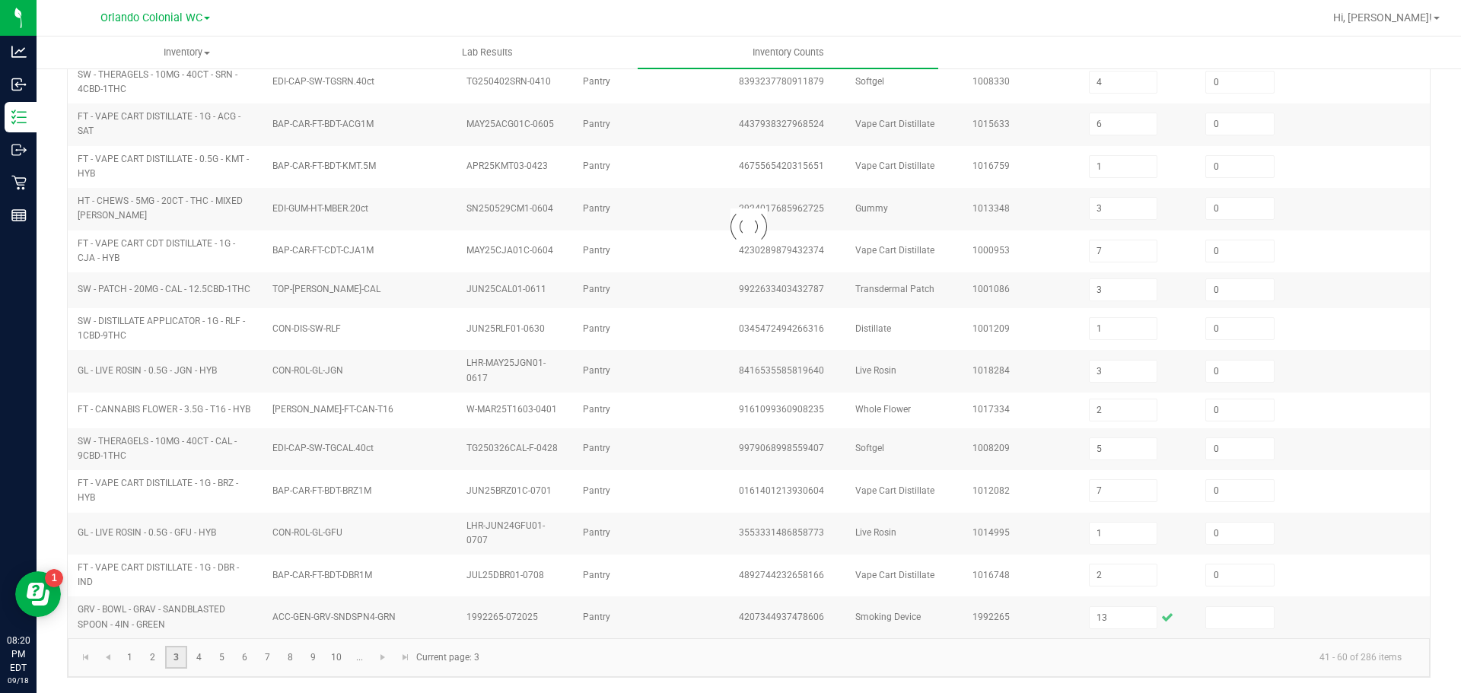
type input "1"
type input "4"
type input "3"
type input "9"
type input "6"
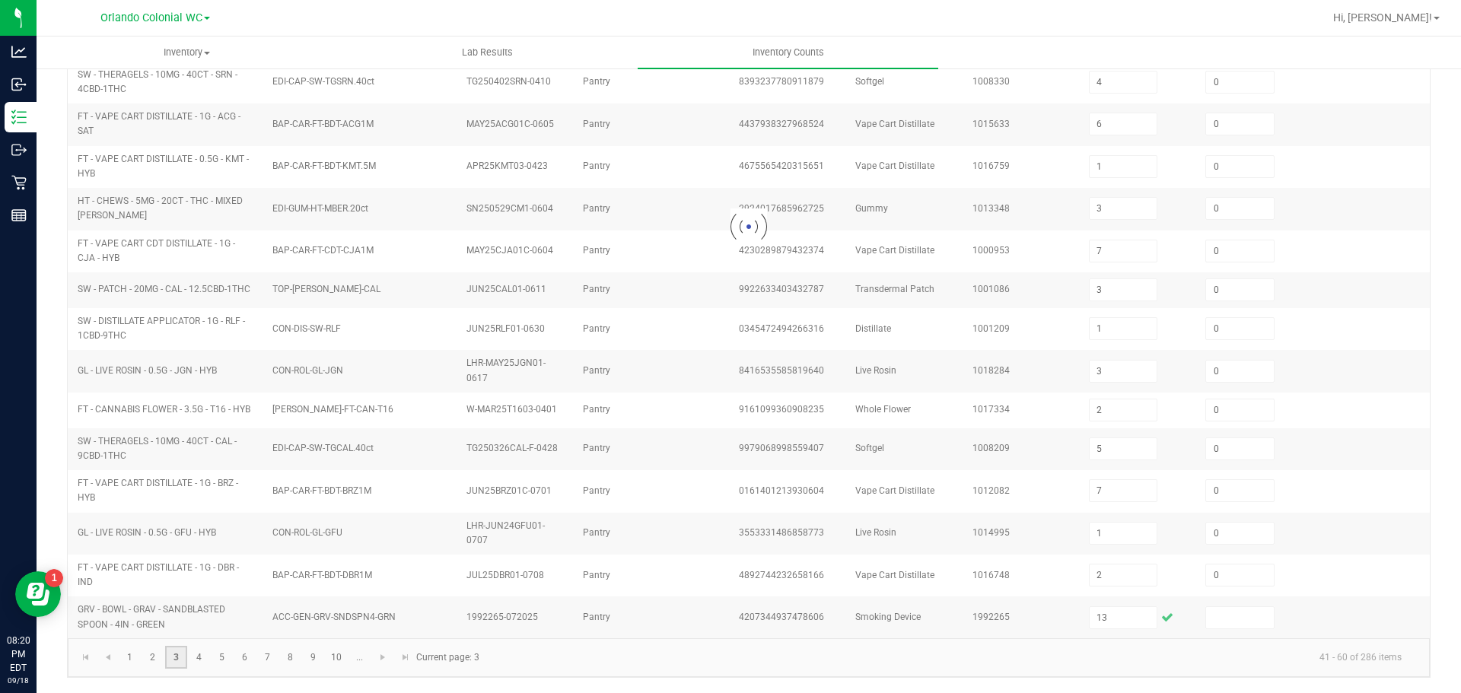
type input "4"
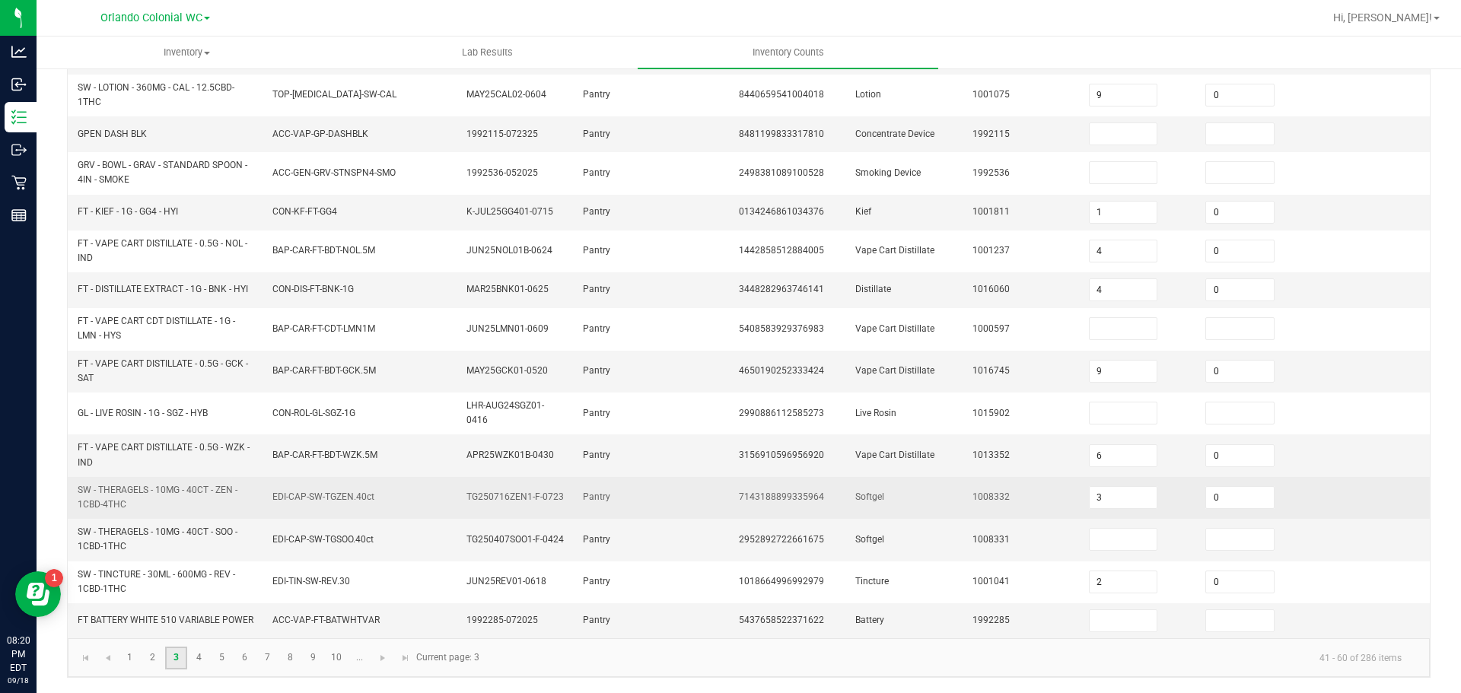
scroll to position [0, 0]
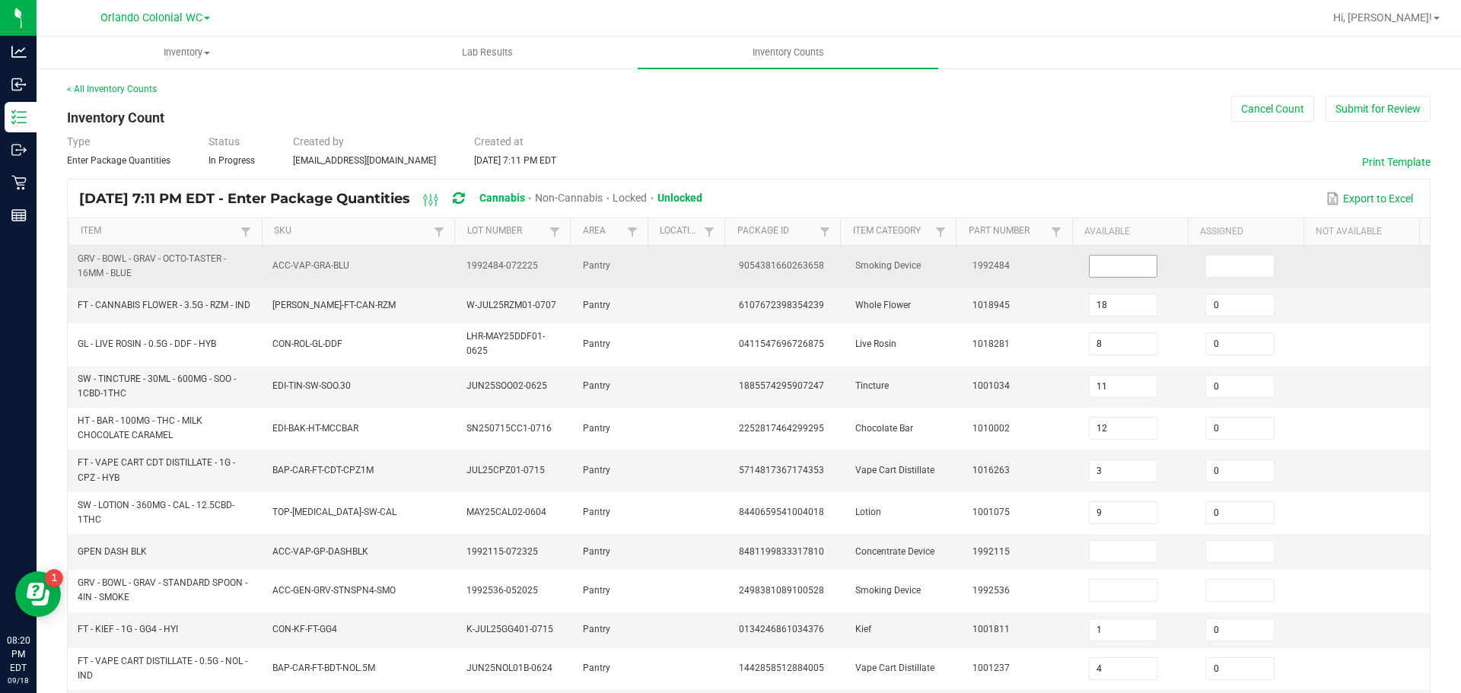
click at [1090, 266] on input at bounding box center [1124, 266] width 68 height 21
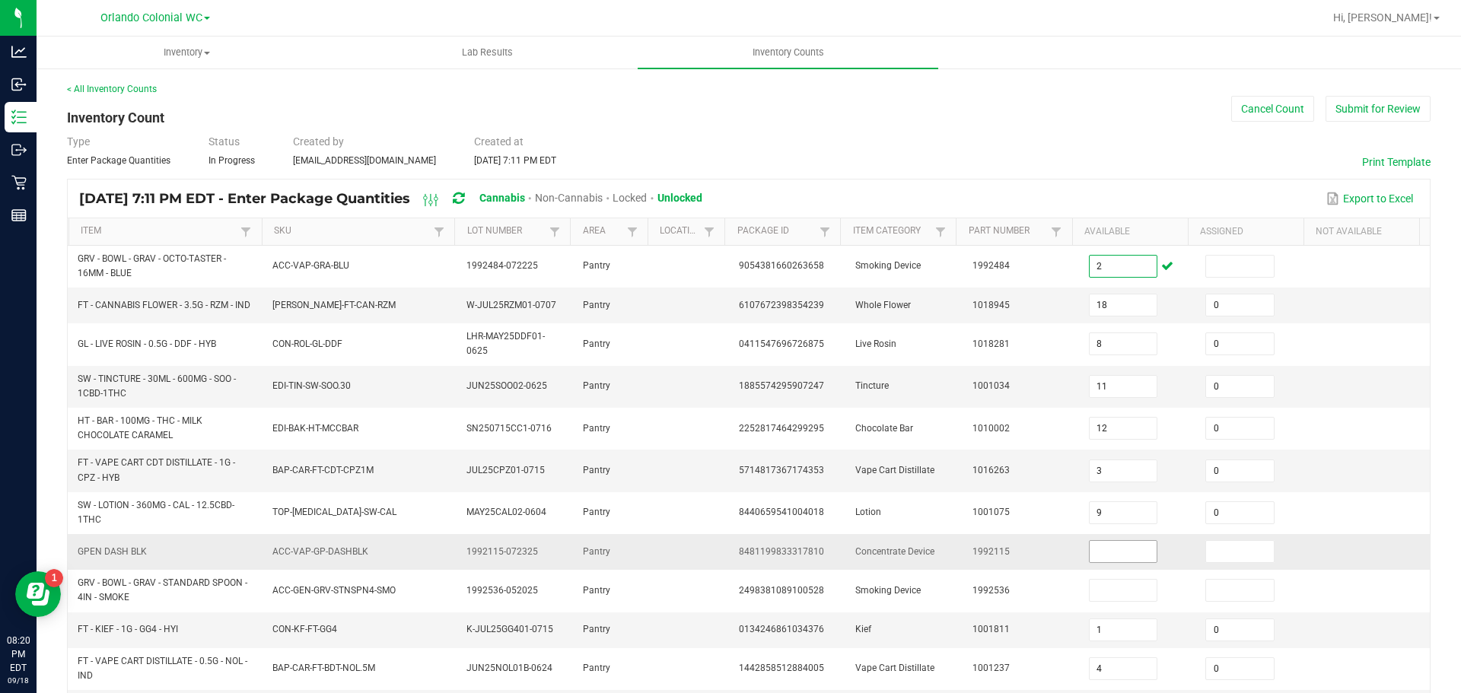
type input "2"
click at [1101, 555] on input at bounding box center [1124, 551] width 68 height 21
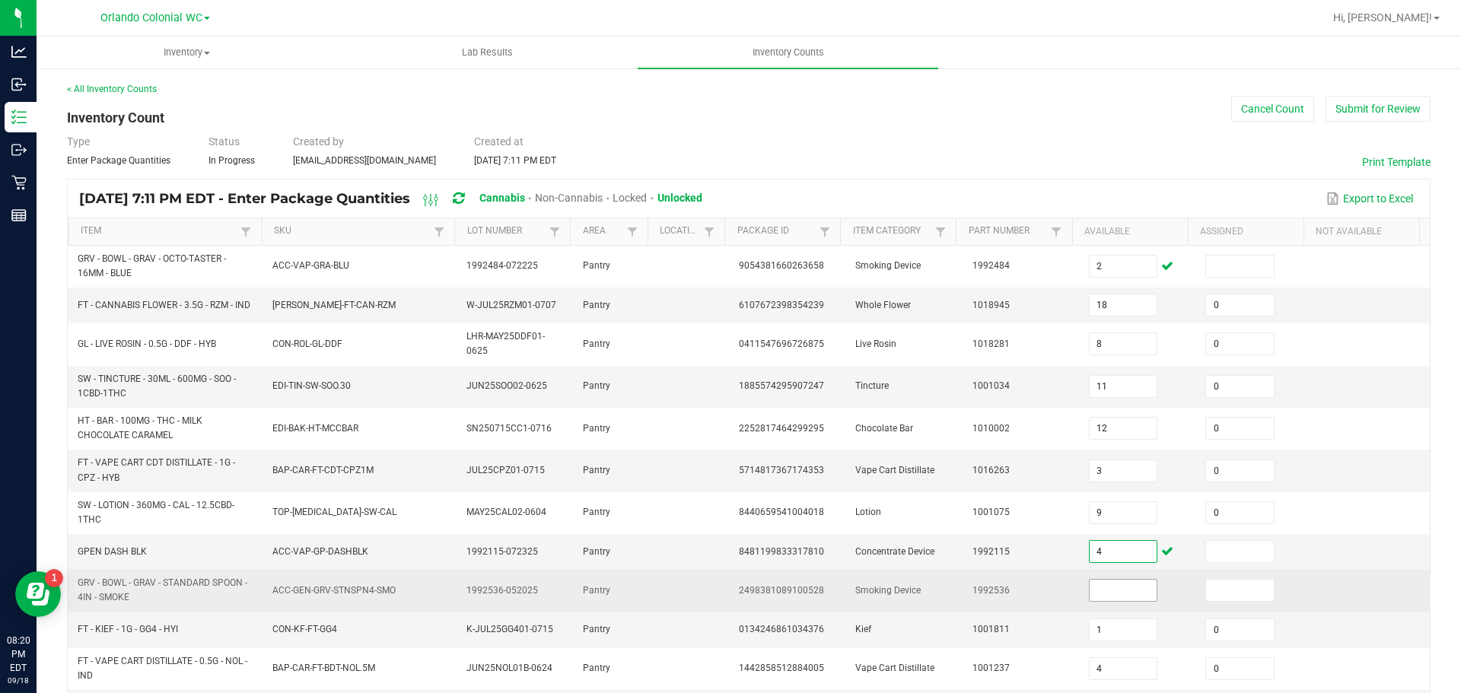
type input "4"
click at [1106, 598] on input at bounding box center [1124, 590] width 68 height 21
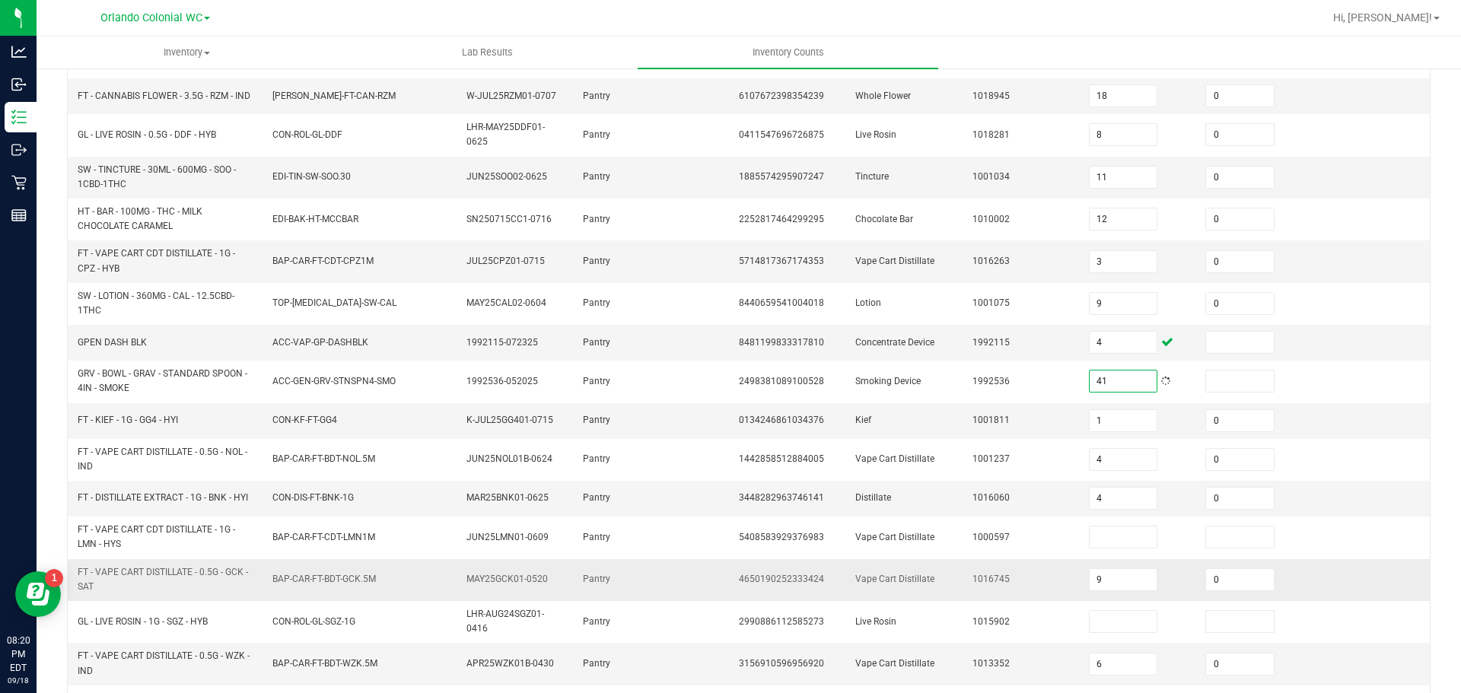
scroll to position [228, 0]
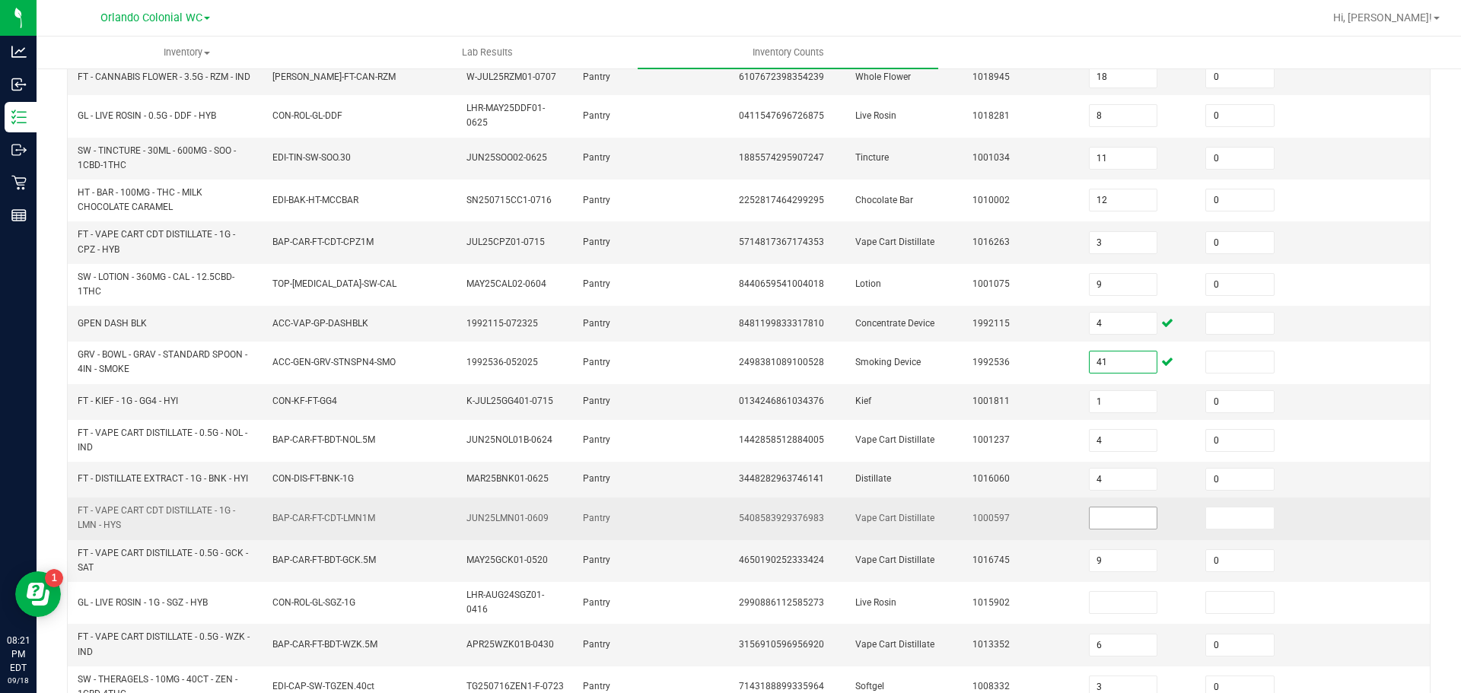
type input "41"
click at [1092, 524] on input at bounding box center [1124, 518] width 68 height 21
click at [1206, 525] on input at bounding box center [1240, 518] width 68 height 21
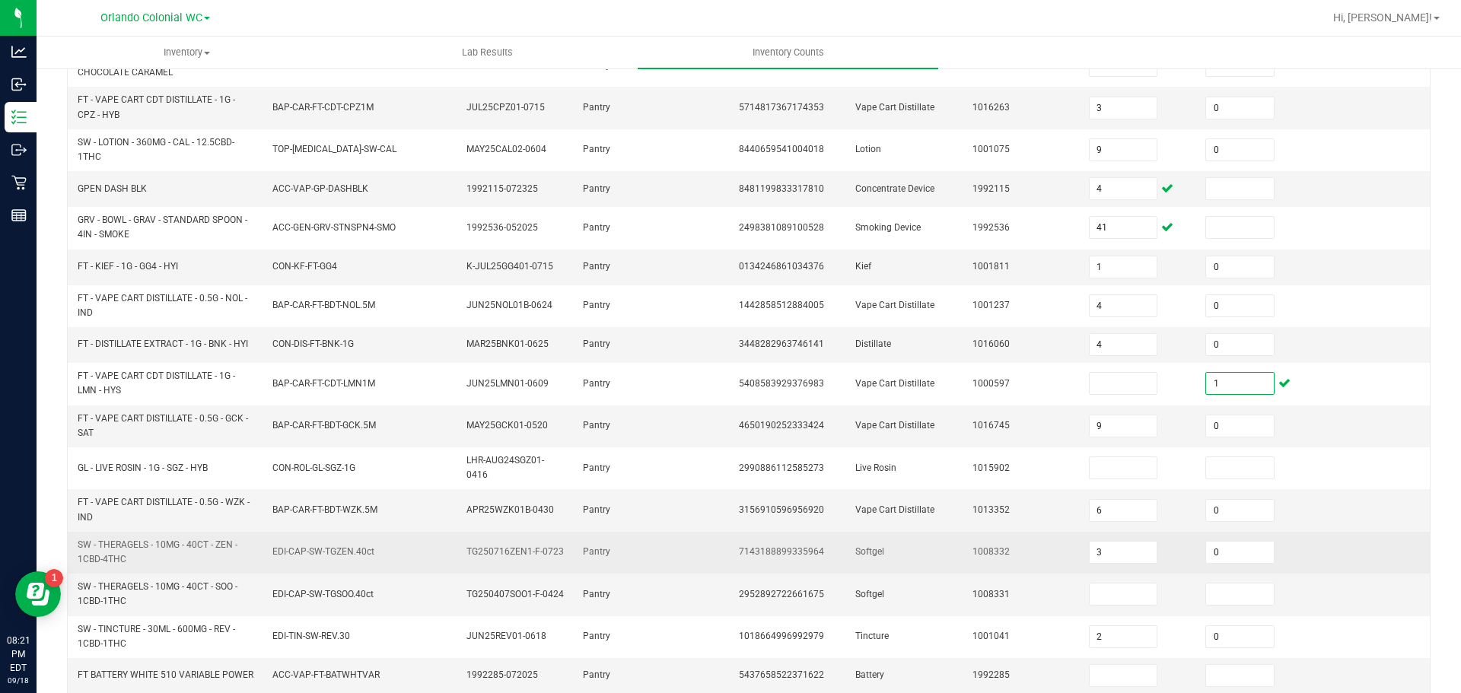
scroll to position [380, 0]
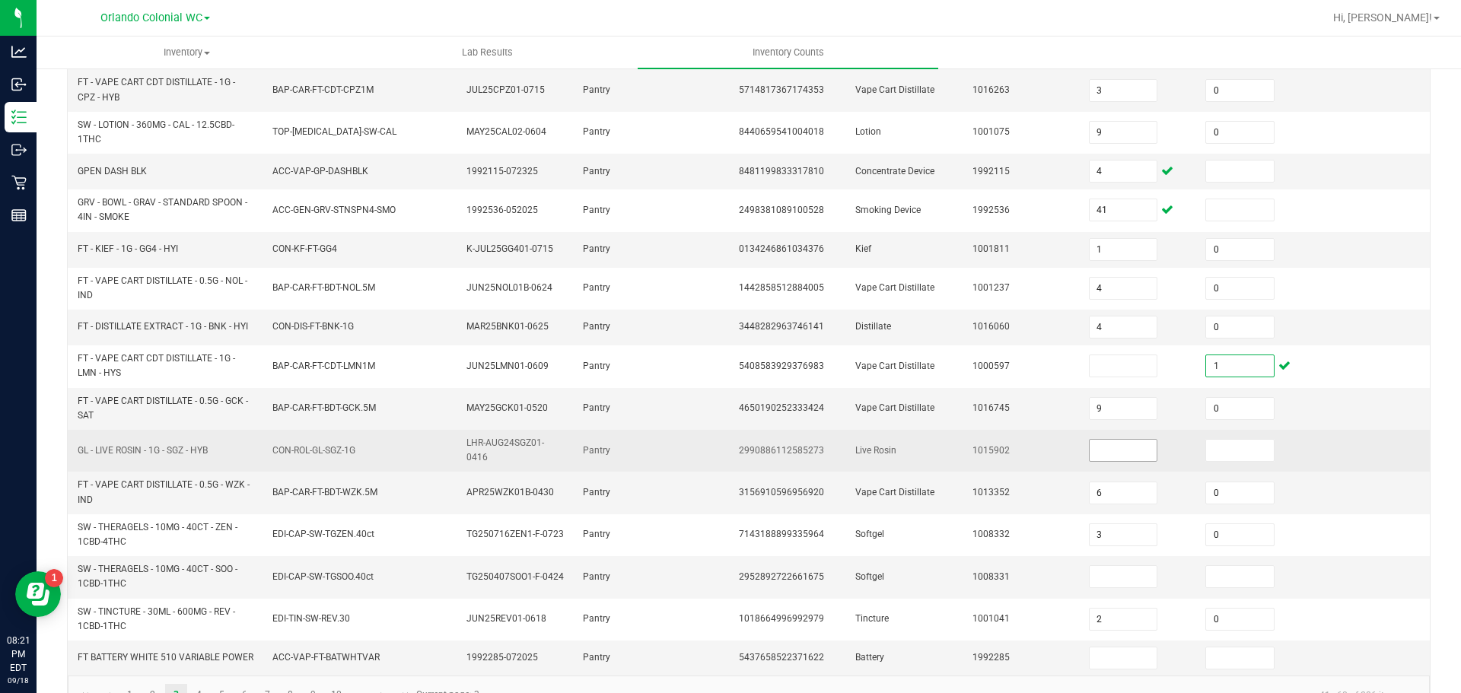
type input "1"
click at [1093, 447] on input at bounding box center [1124, 450] width 68 height 21
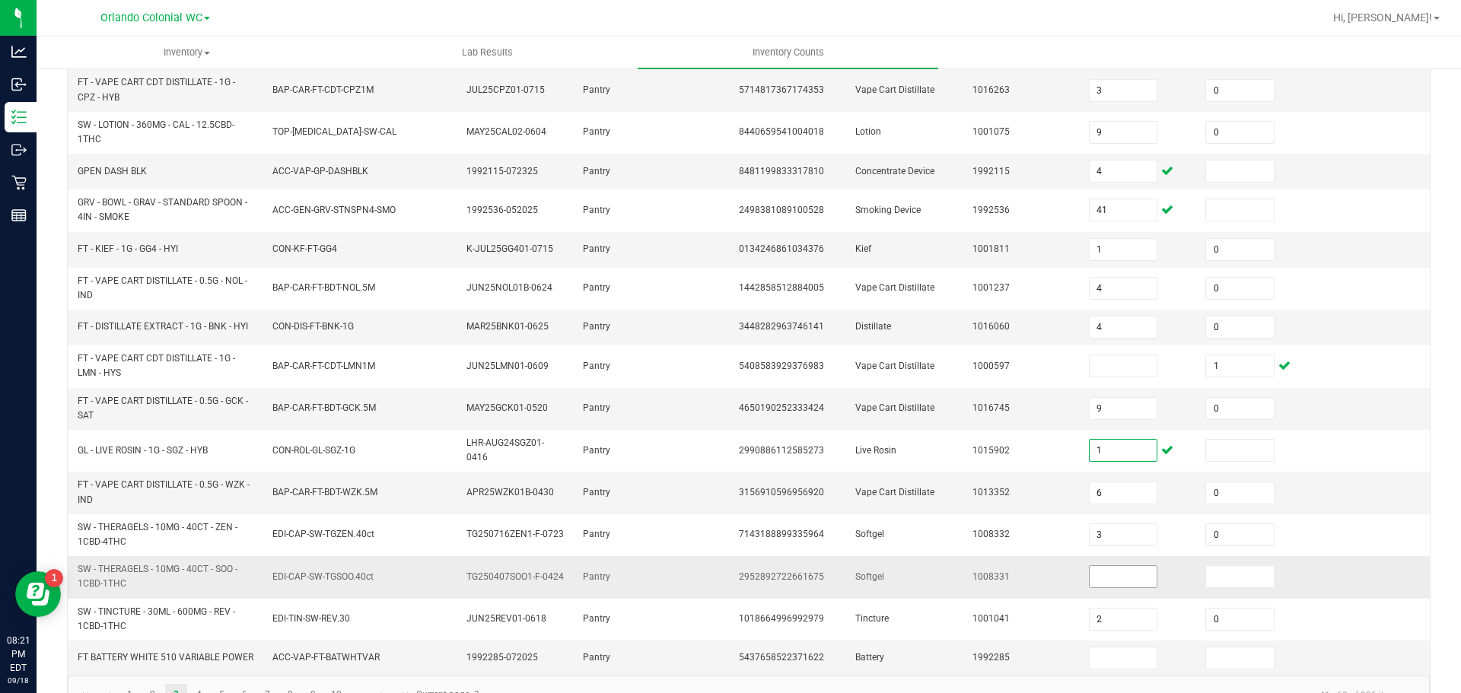
type input "1"
click at [1103, 587] on input at bounding box center [1124, 576] width 68 height 21
type input "1"
click at [1112, 667] on input at bounding box center [1124, 658] width 68 height 21
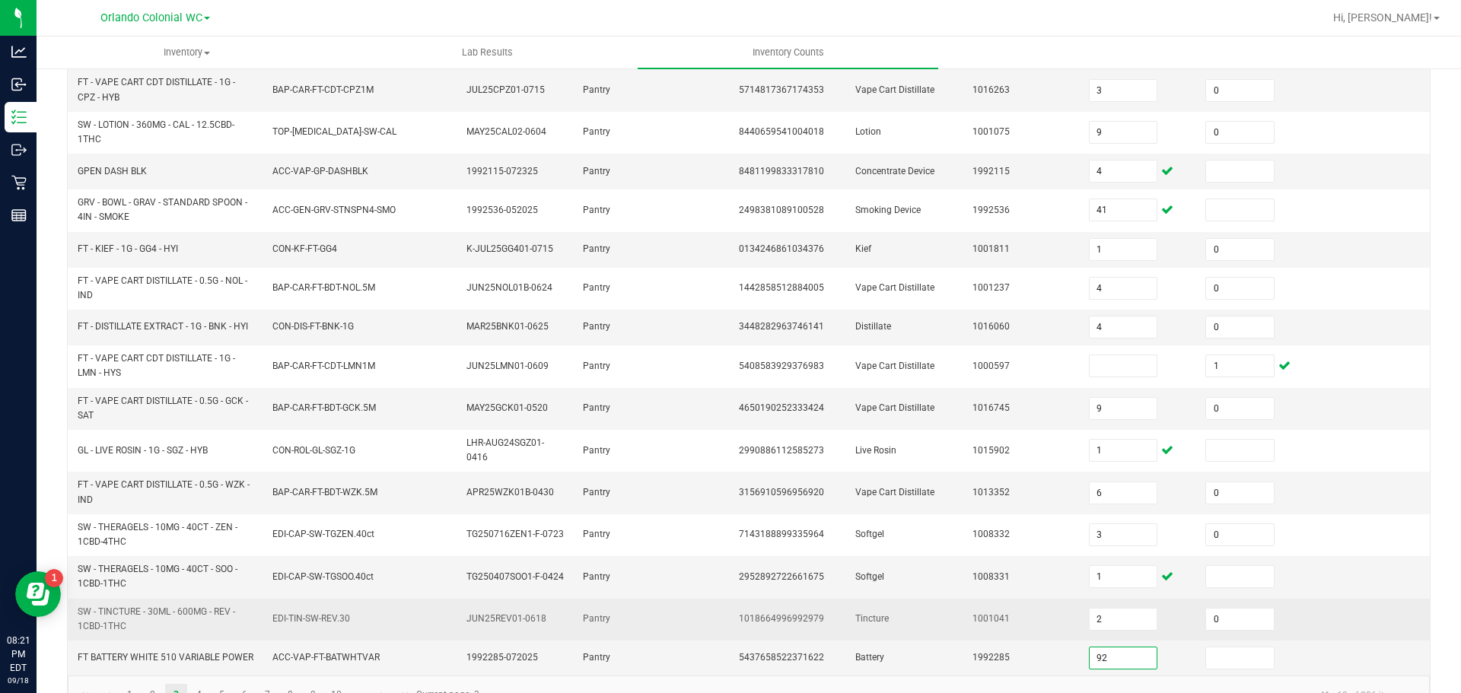
scroll to position [431, 0]
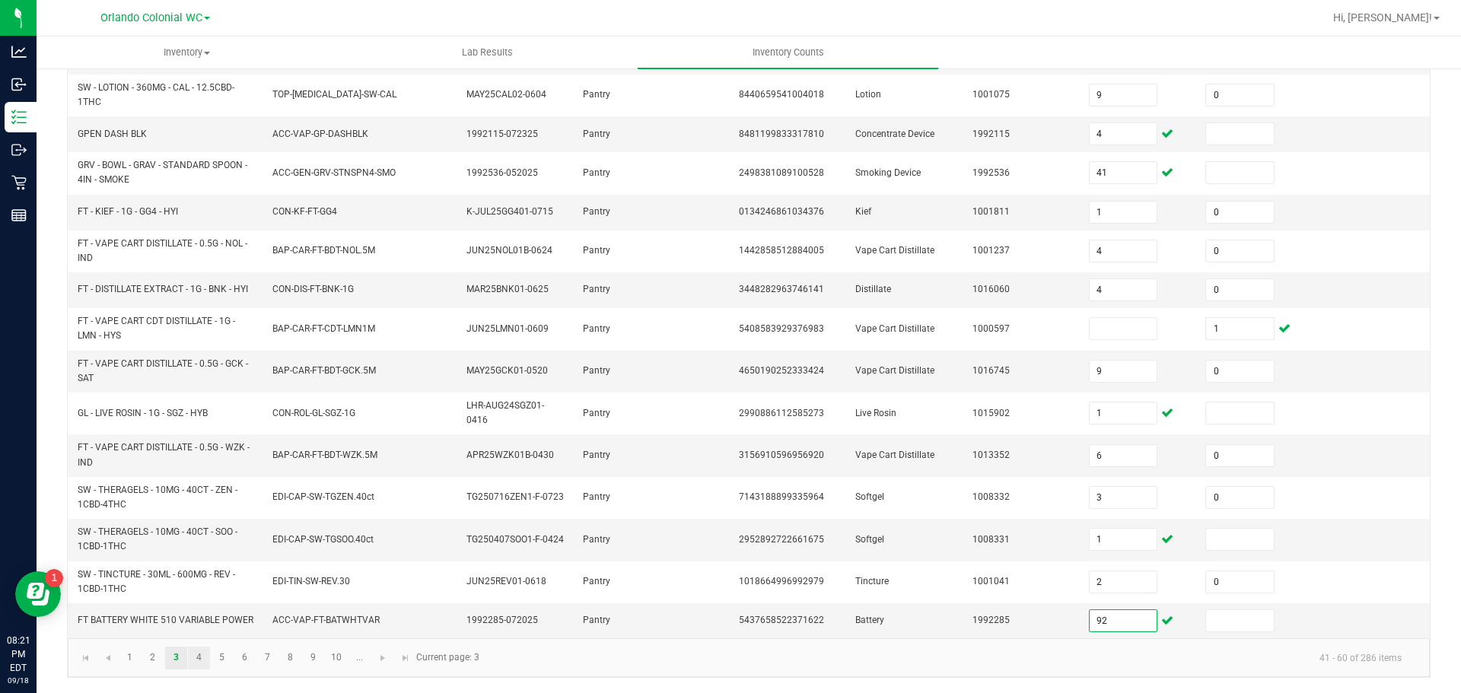
type input "92"
click at [199, 659] on link "4" at bounding box center [199, 658] width 22 height 23
type input "25"
type input "6"
type input "10"
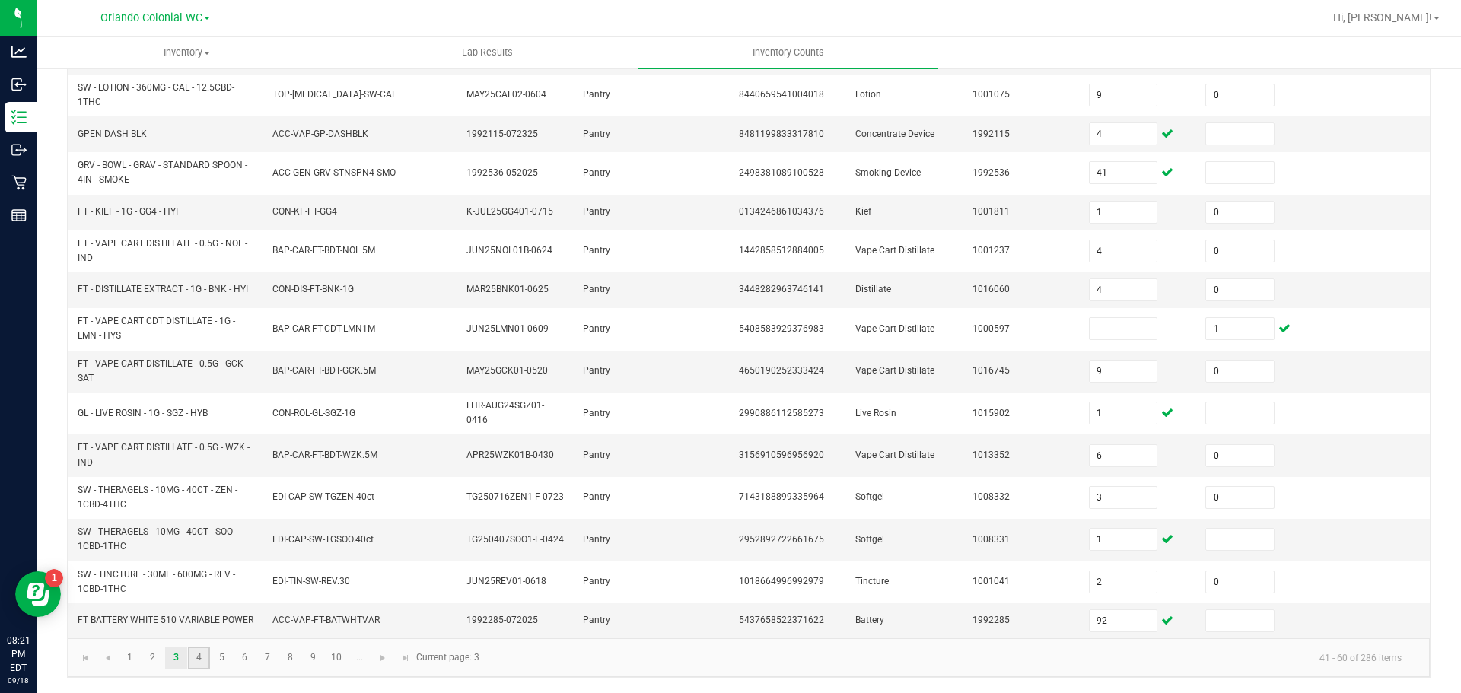
type input "3"
type input "2"
type input "6"
type input "12"
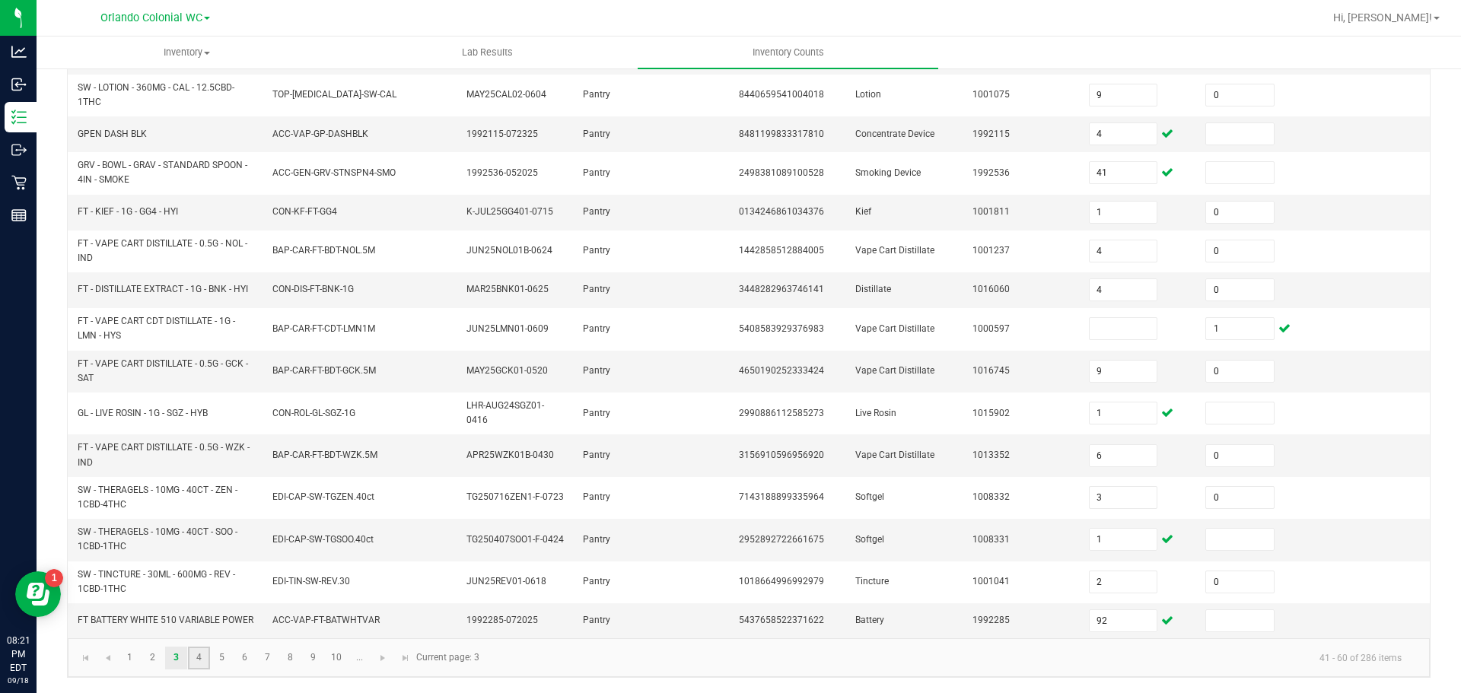
type input "0"
type input "11"
type input "10"
type input "0"
type input "6"
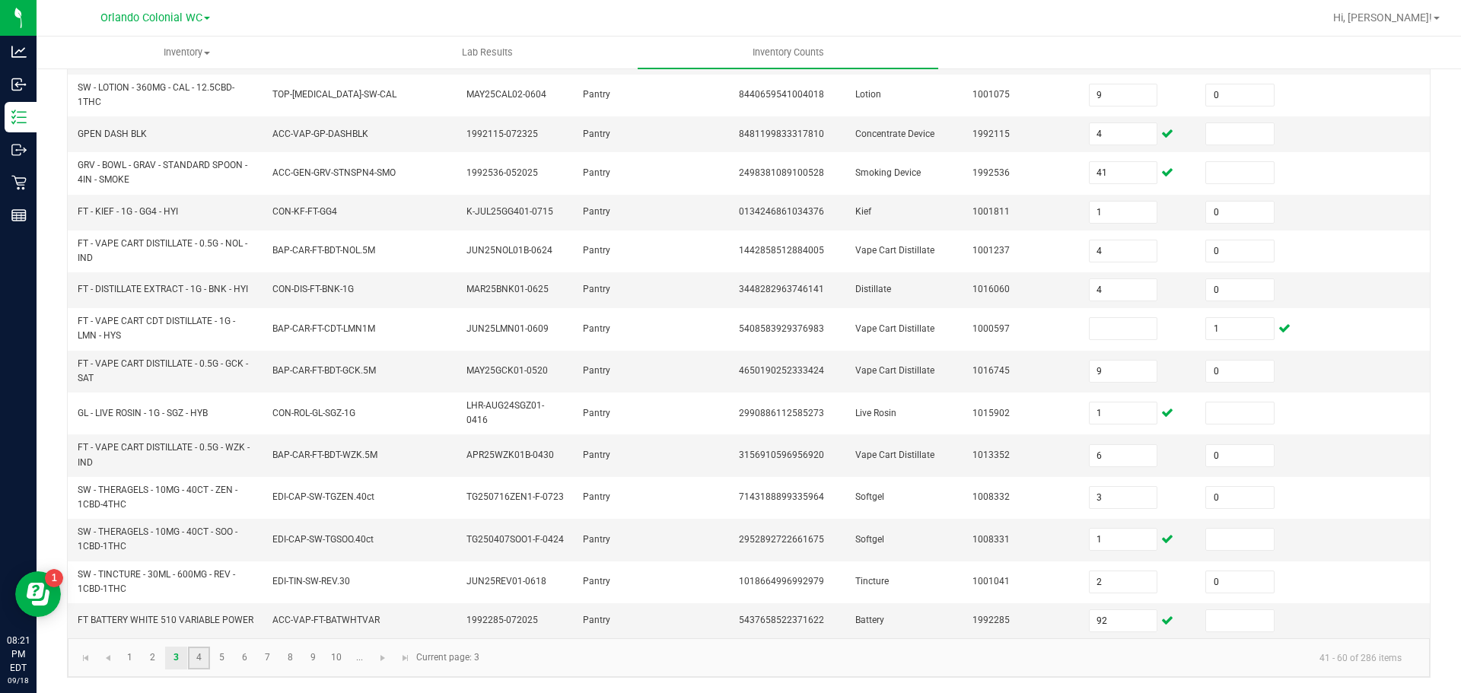
type input "1"
type input "0"
type input "8"
type input "0"
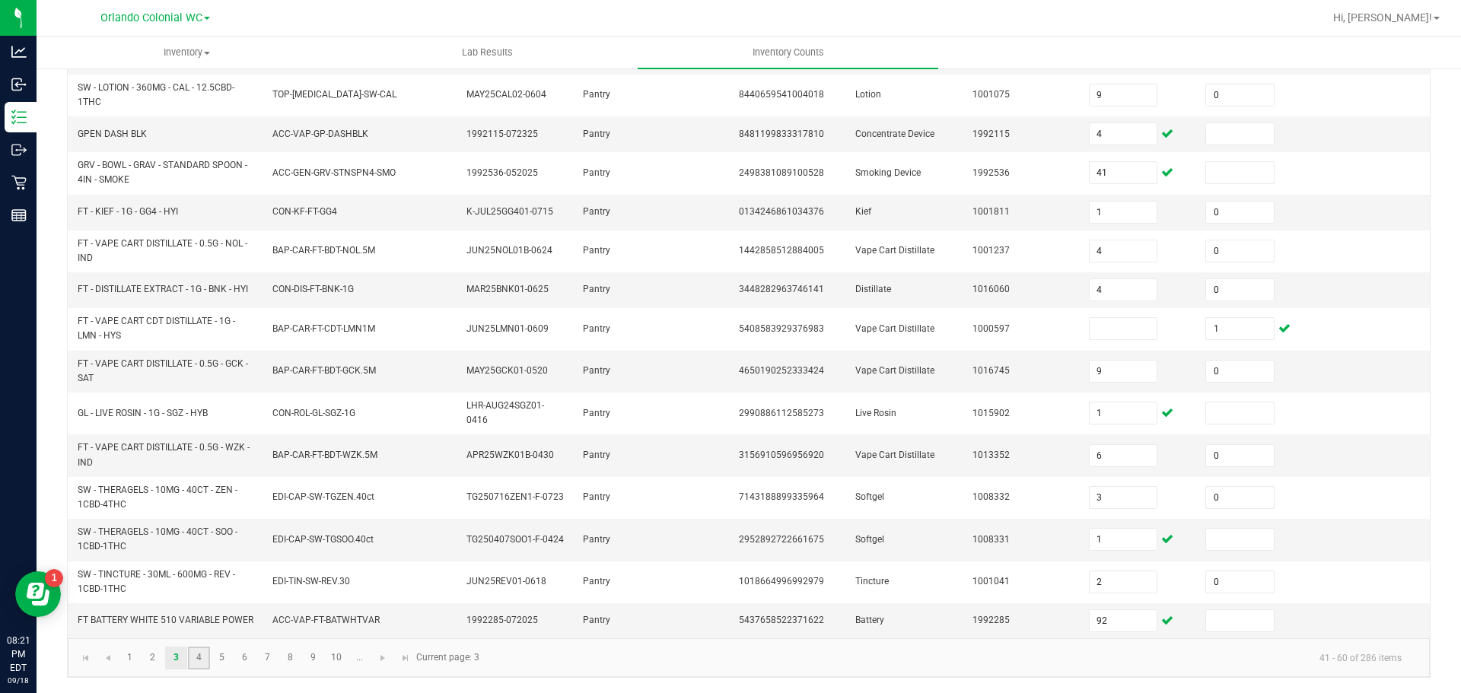
type input "5"
type input "0"
type input "3"
type input "0"
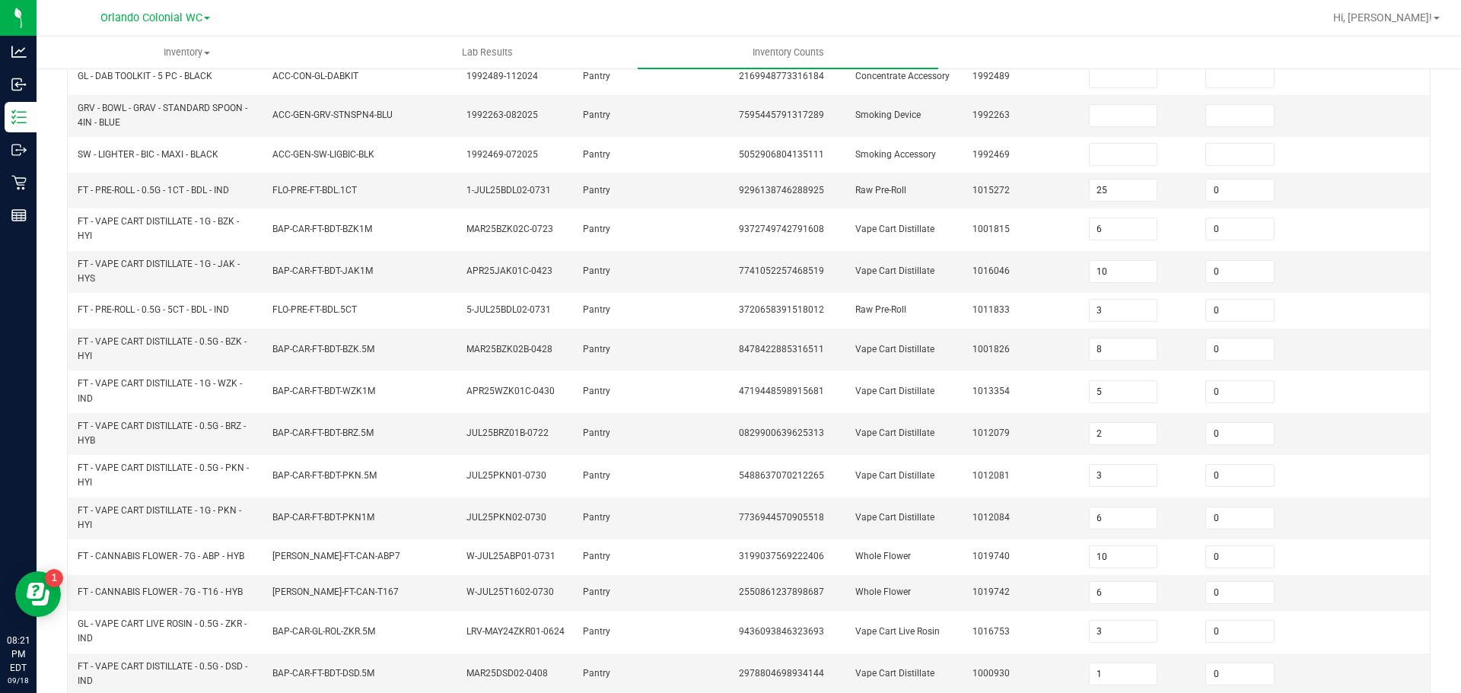
scroll to position [0, 0]
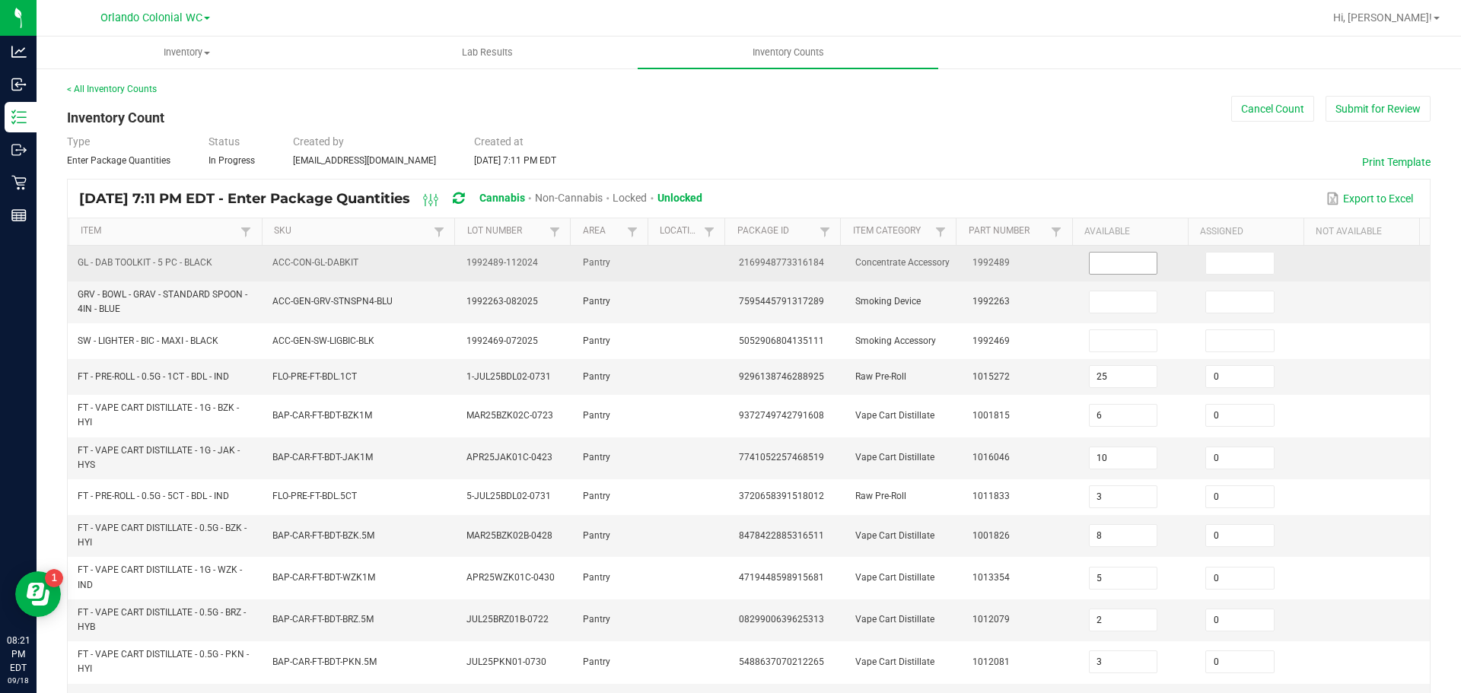
click at [1126, 262] on input at bounding box center [1124, 263] width 68 height 21
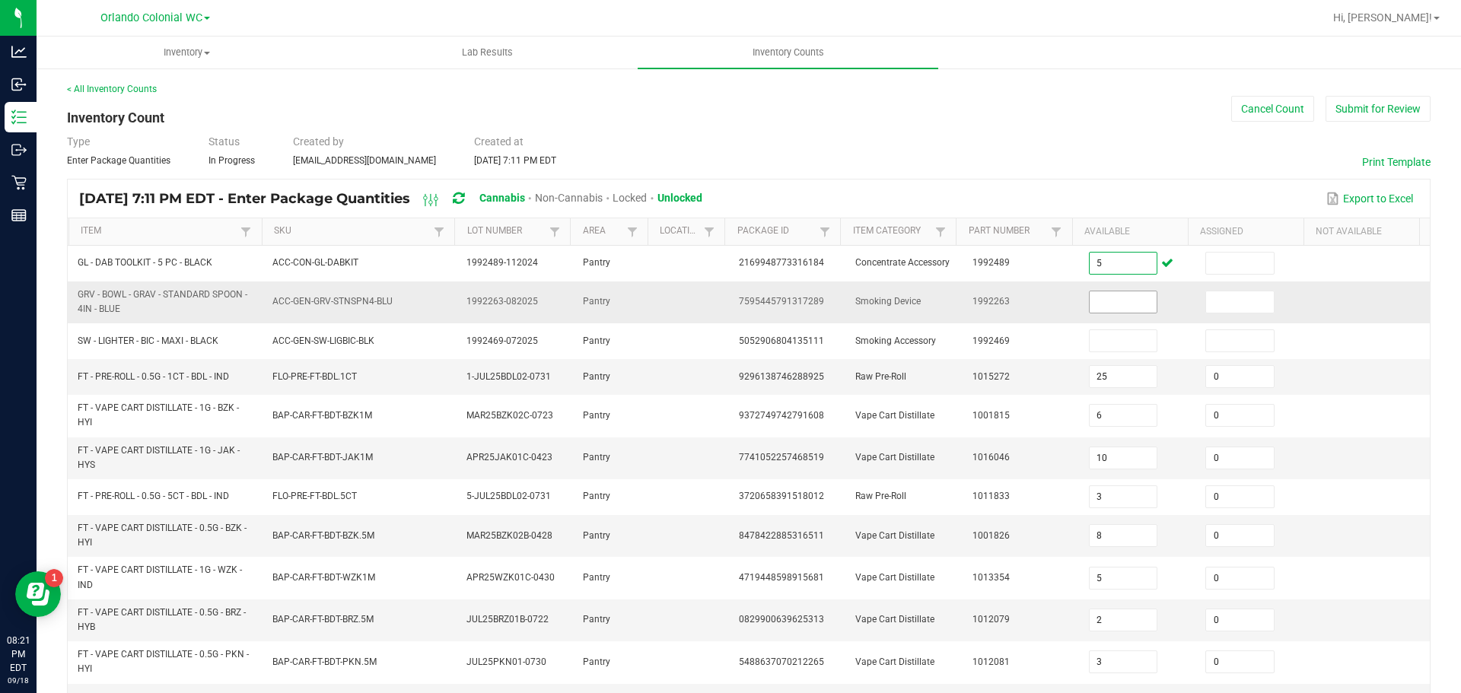
type input "5"
click at [1094, 309] on input at bounding box center [1124, 301] width 68 height 21
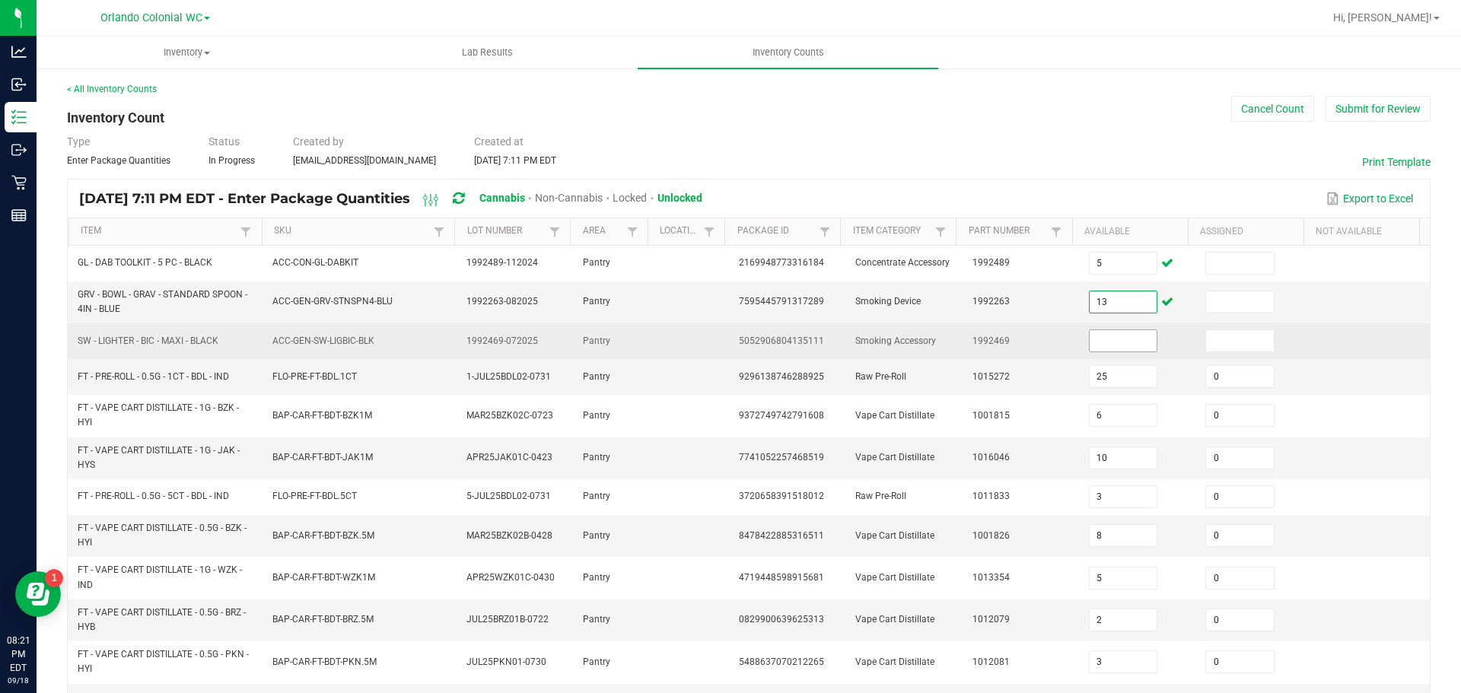
type input "13"
click at [1112, 341] on input at bounding box center [1124, 340] width 68 height 21
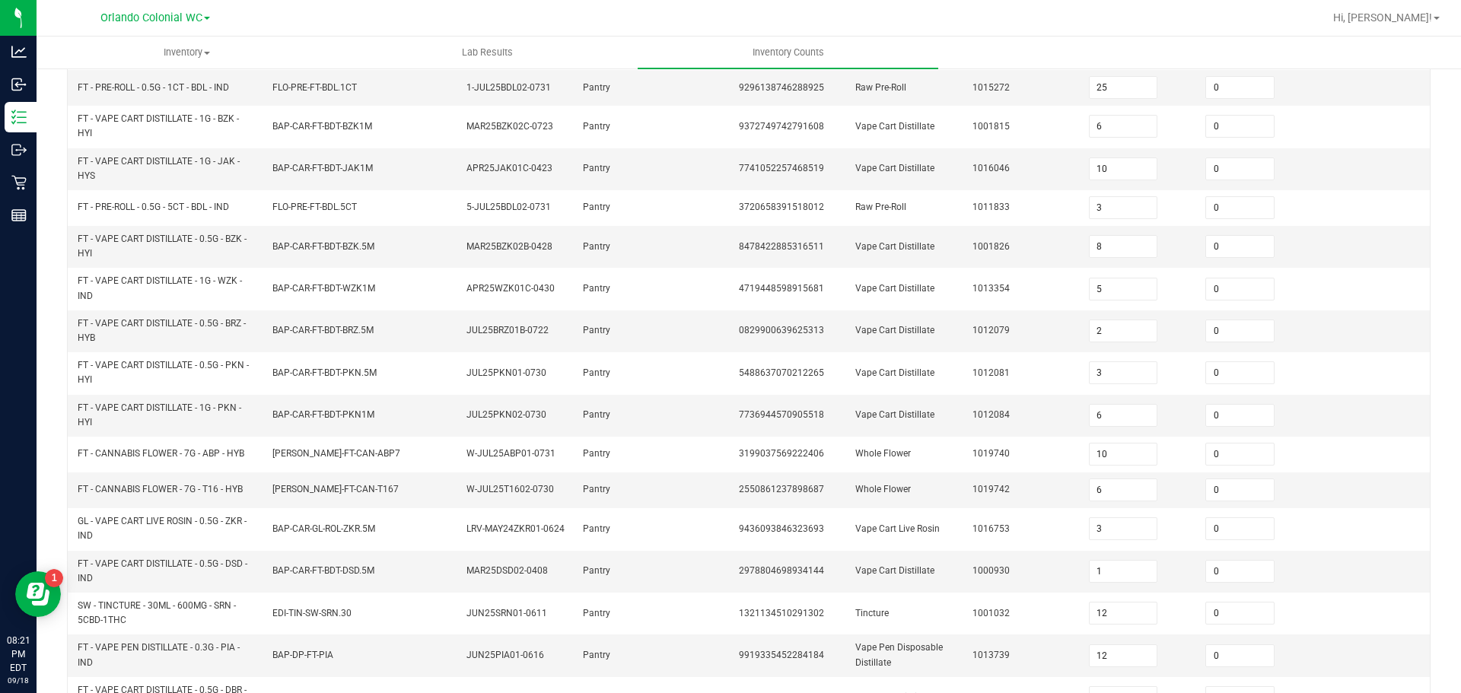
scroll to position [412, 0]
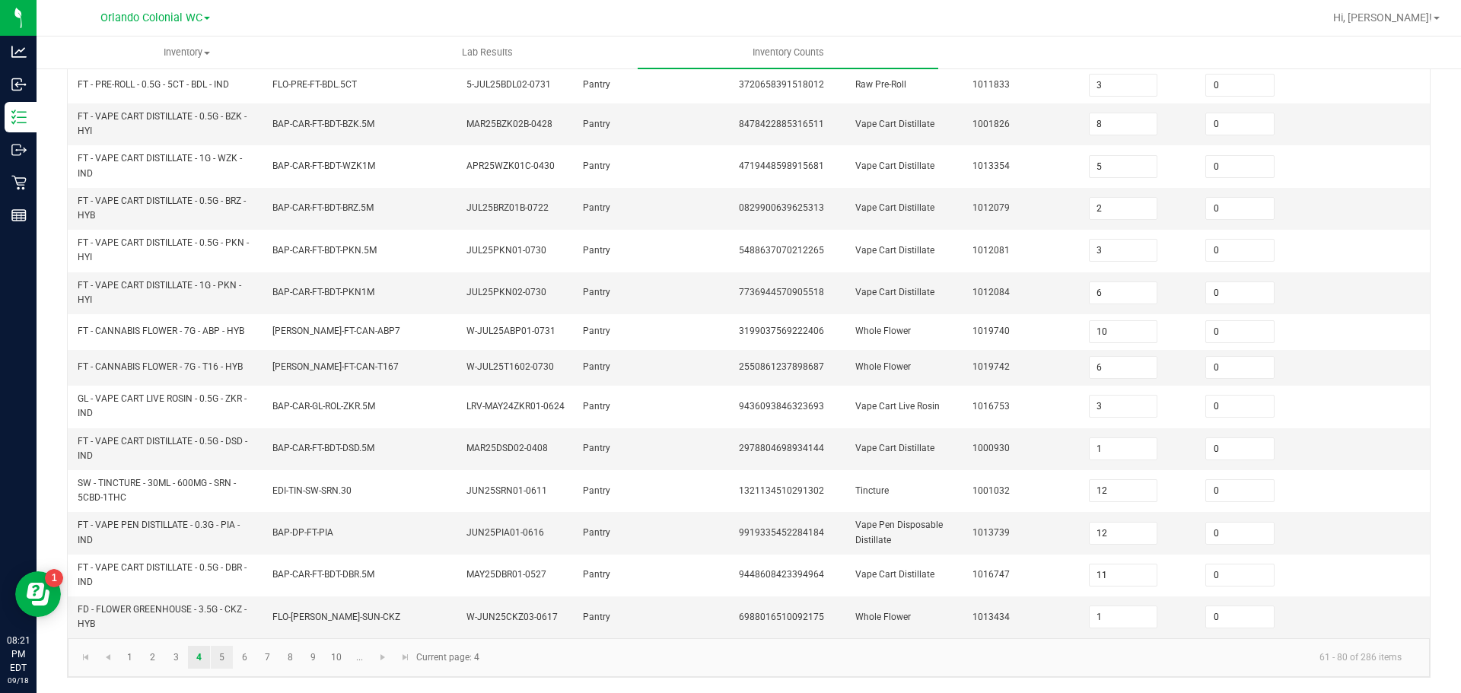
type input "89"
click at [223, 661] on link "5" at bounding box center [222, 657] width 22 height 23
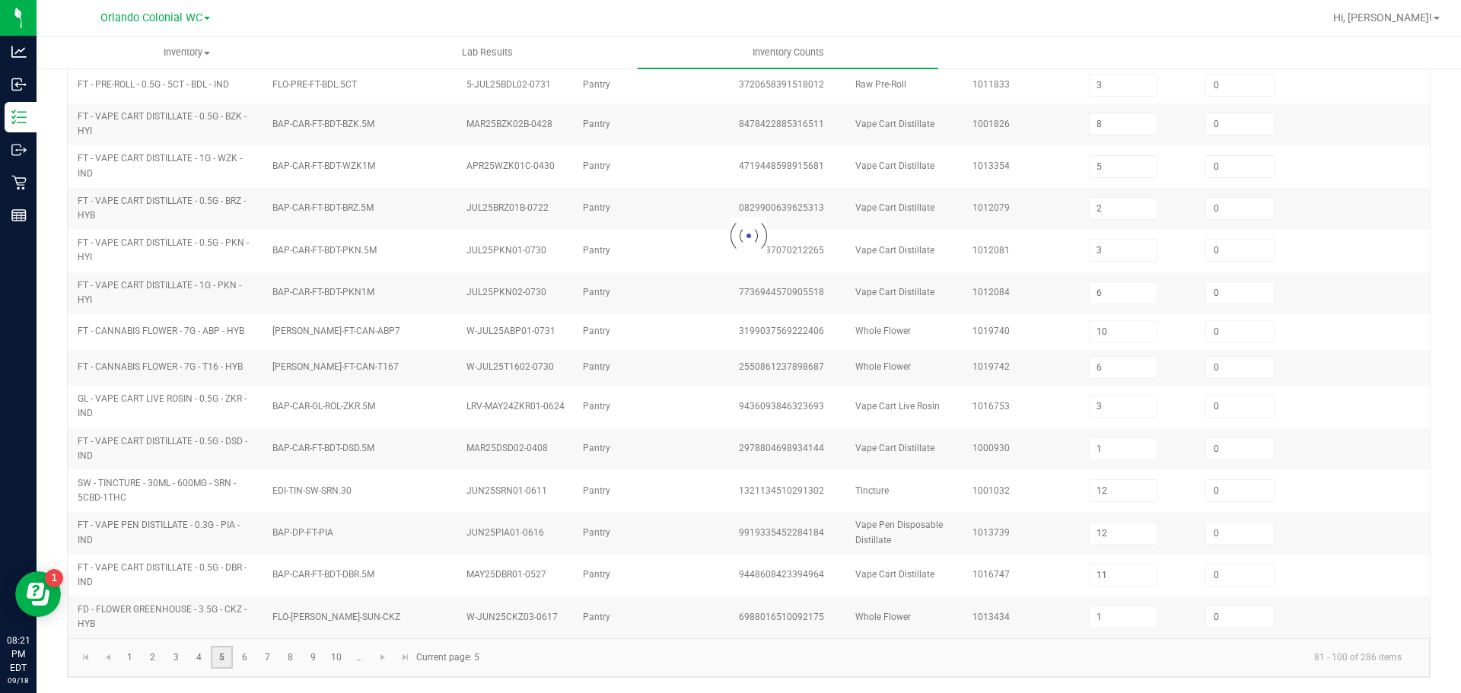
type input "18"
type input "0"
type input "6"
type input "0"
type input "8"
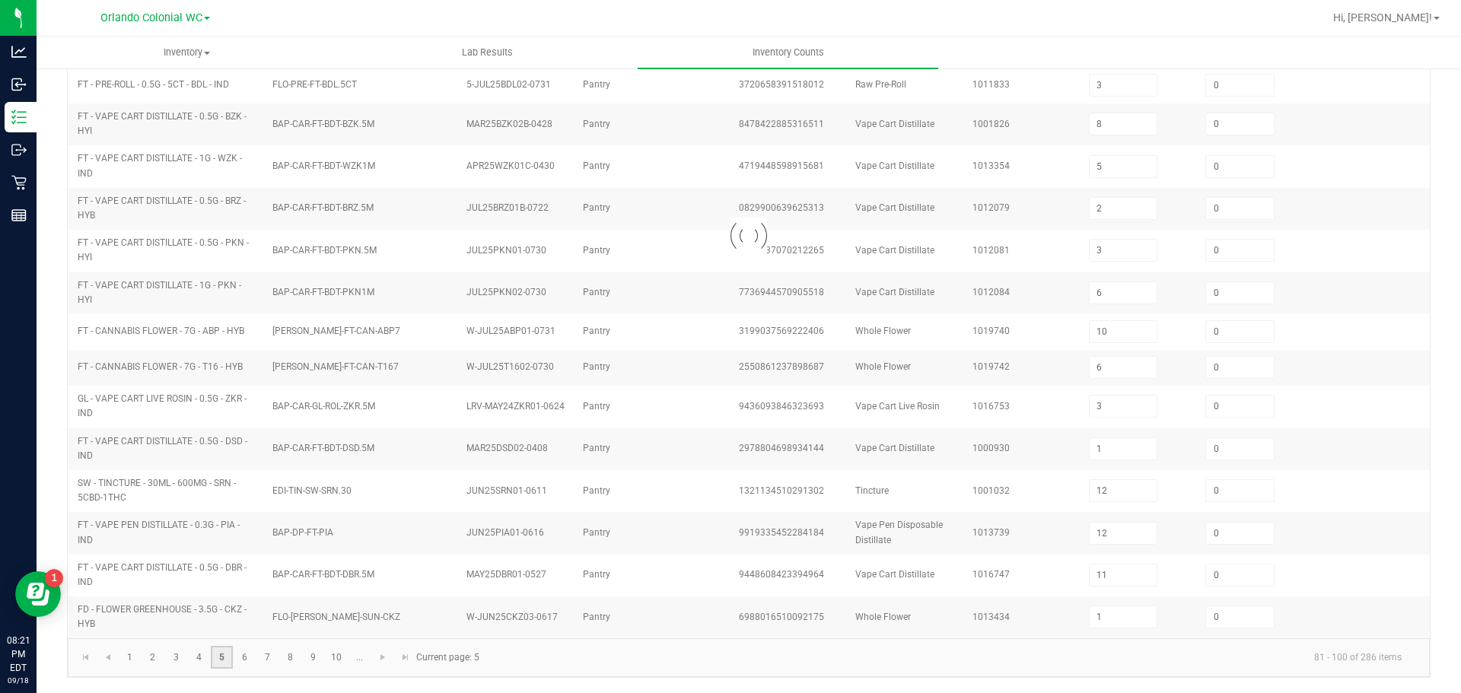
type input "2"
type input "8"
type input "1"
type input "6"
type input "11"
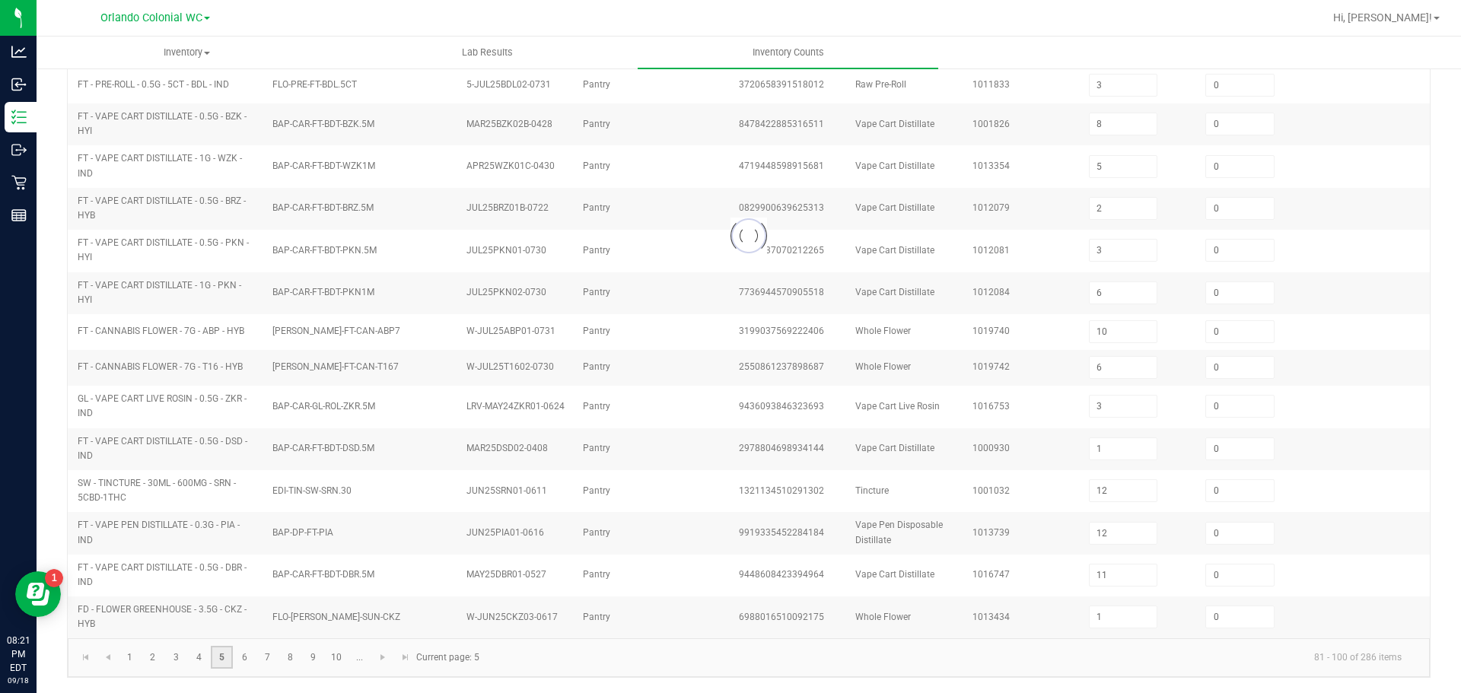
type input "11"
type input "2"
type input "7"
type input "0"
type input "1"
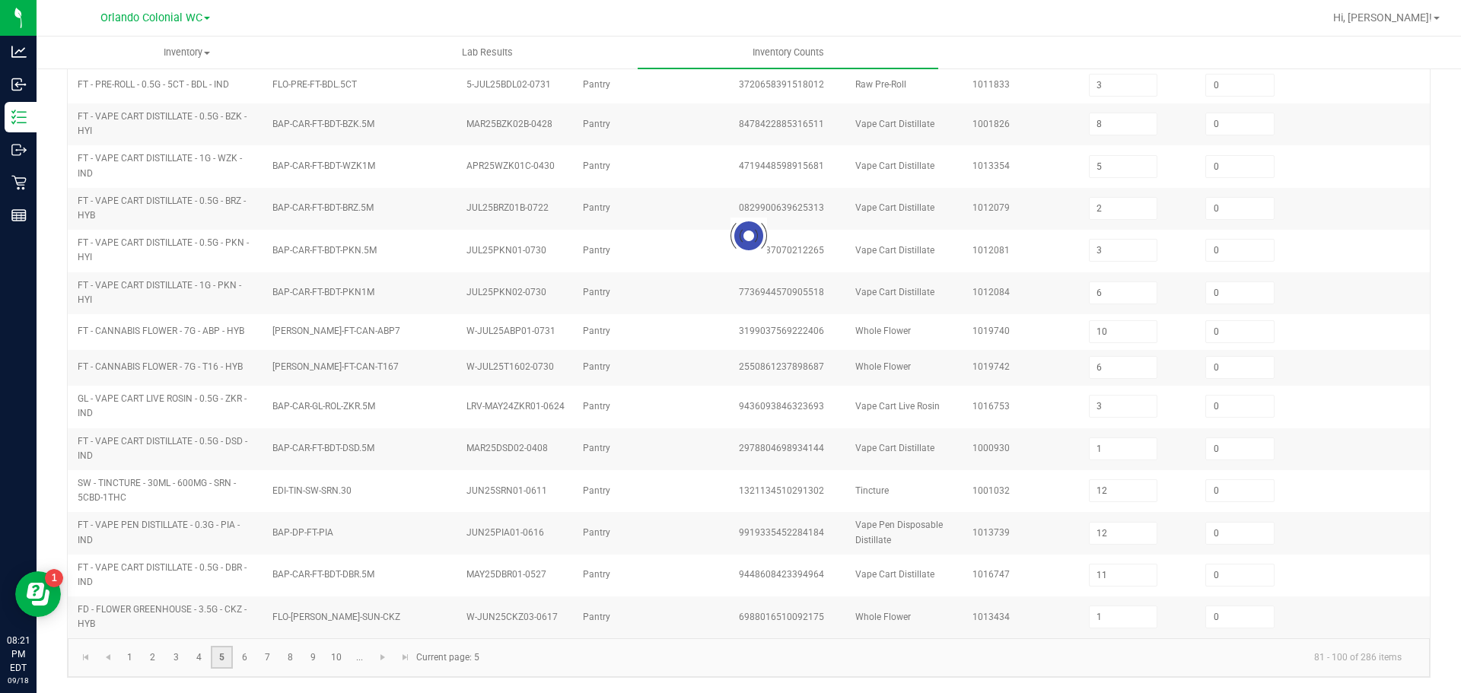
type input "12"
type input "4"
type input "11"
type input "9"
type input "4"
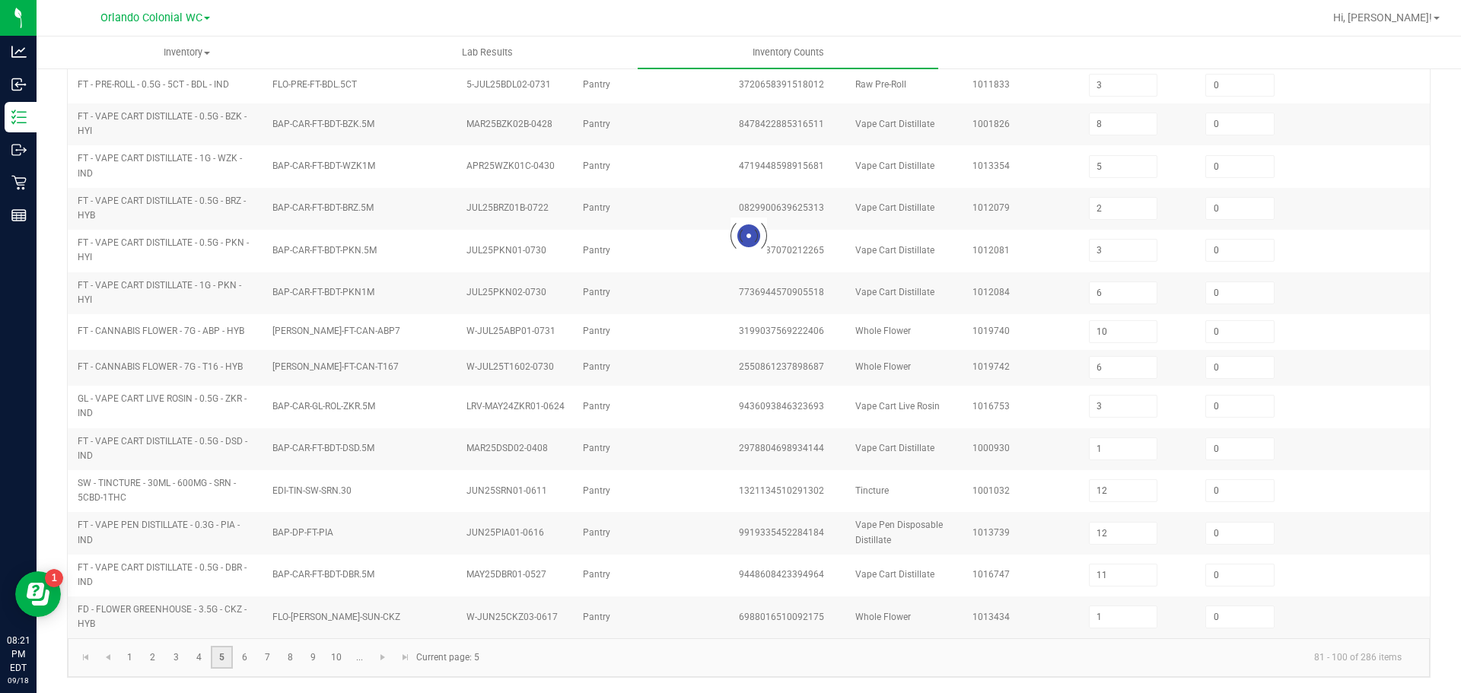
type input "5"
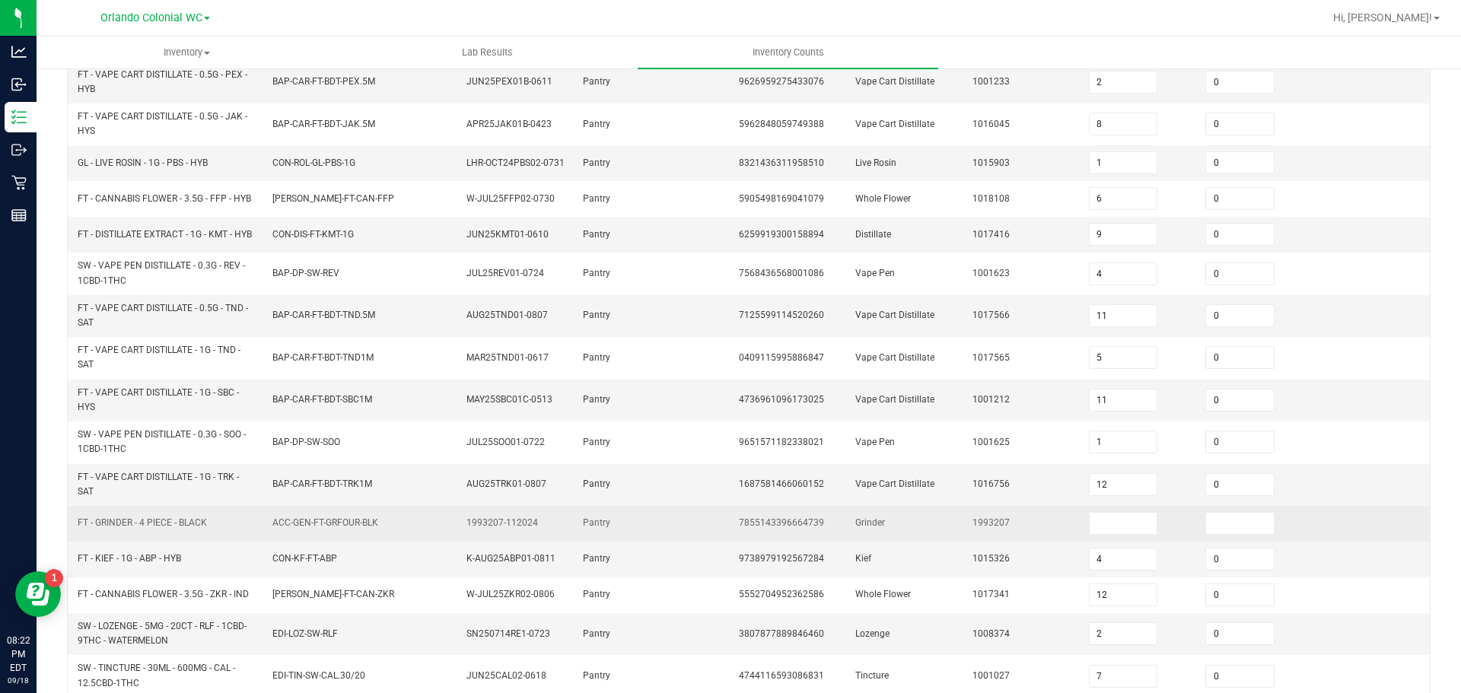
scroll to position [380, 0]
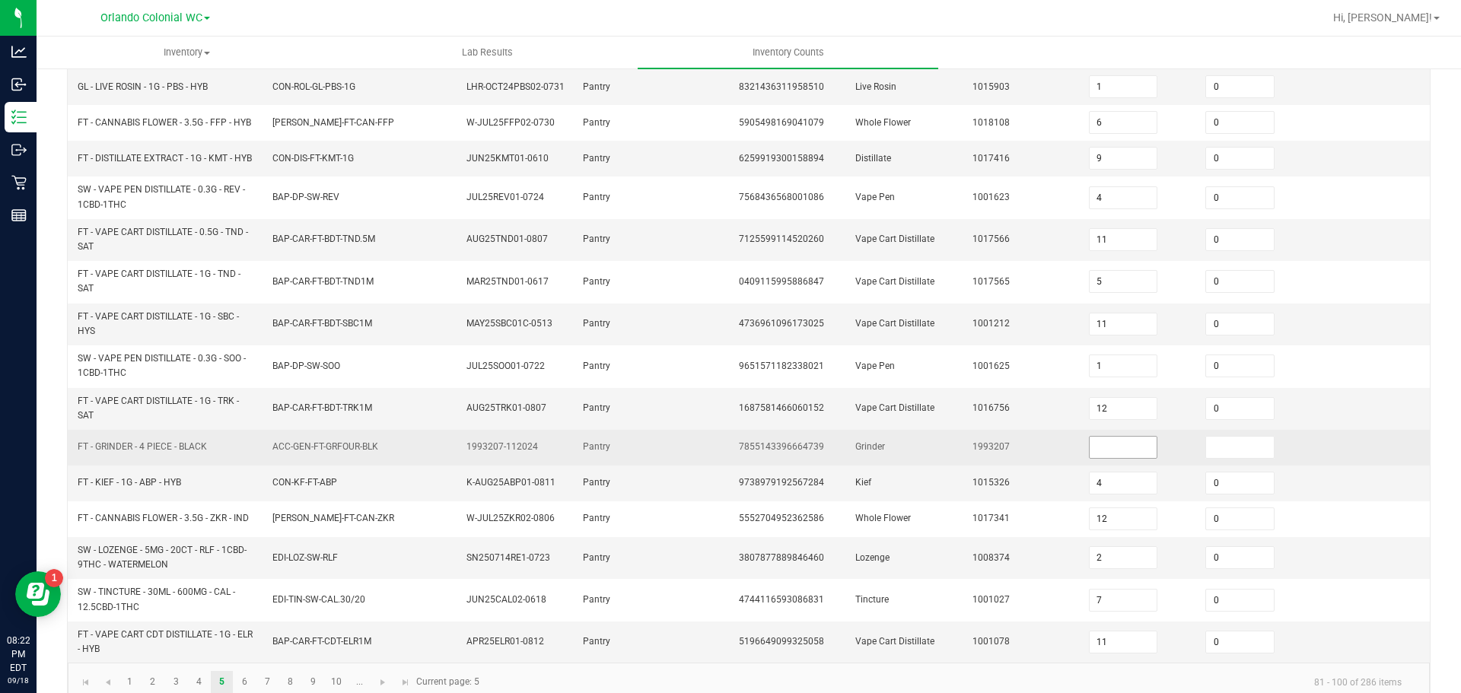
click at [1101, 458] on input at bounding box center [1124, 447] width 68 height 21
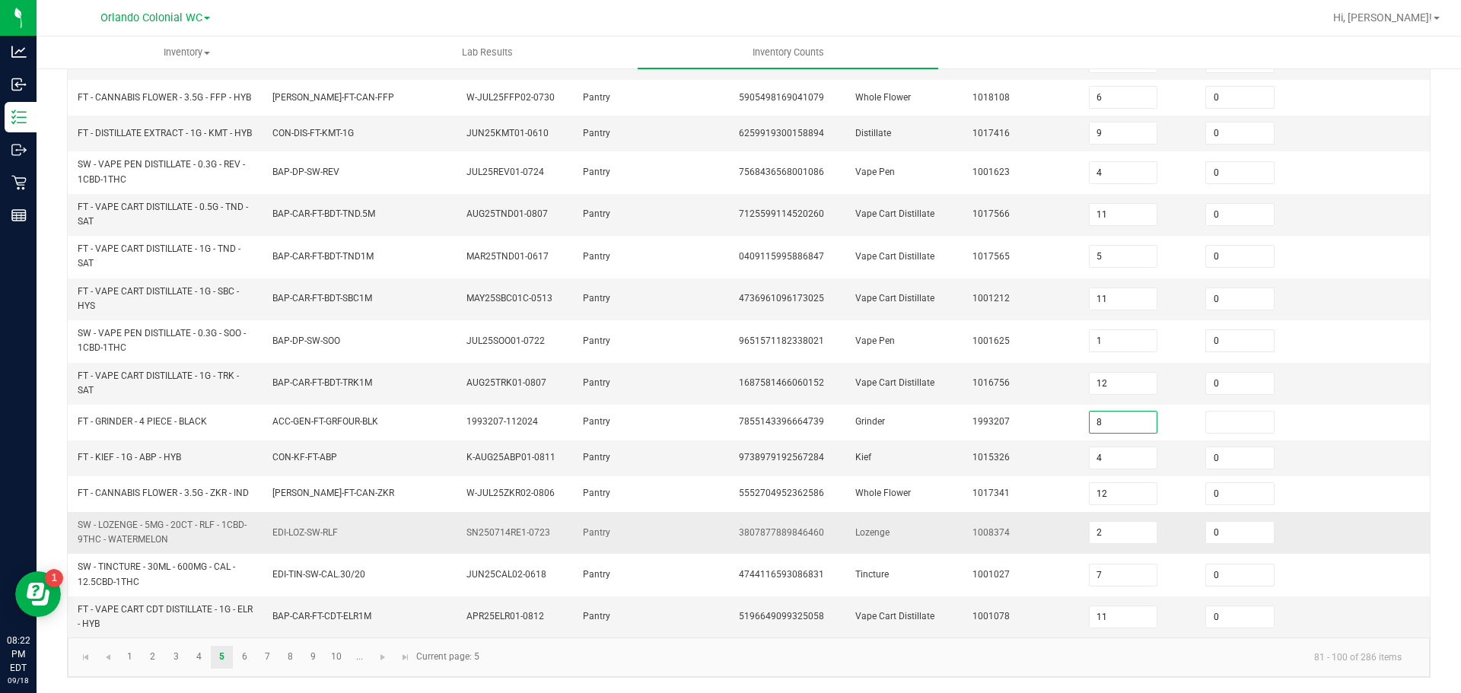
scroll to position [425, 0]
type input "8"
click at [250, 657] on link "6" at bounding box center [245, 657] width 22 height 23
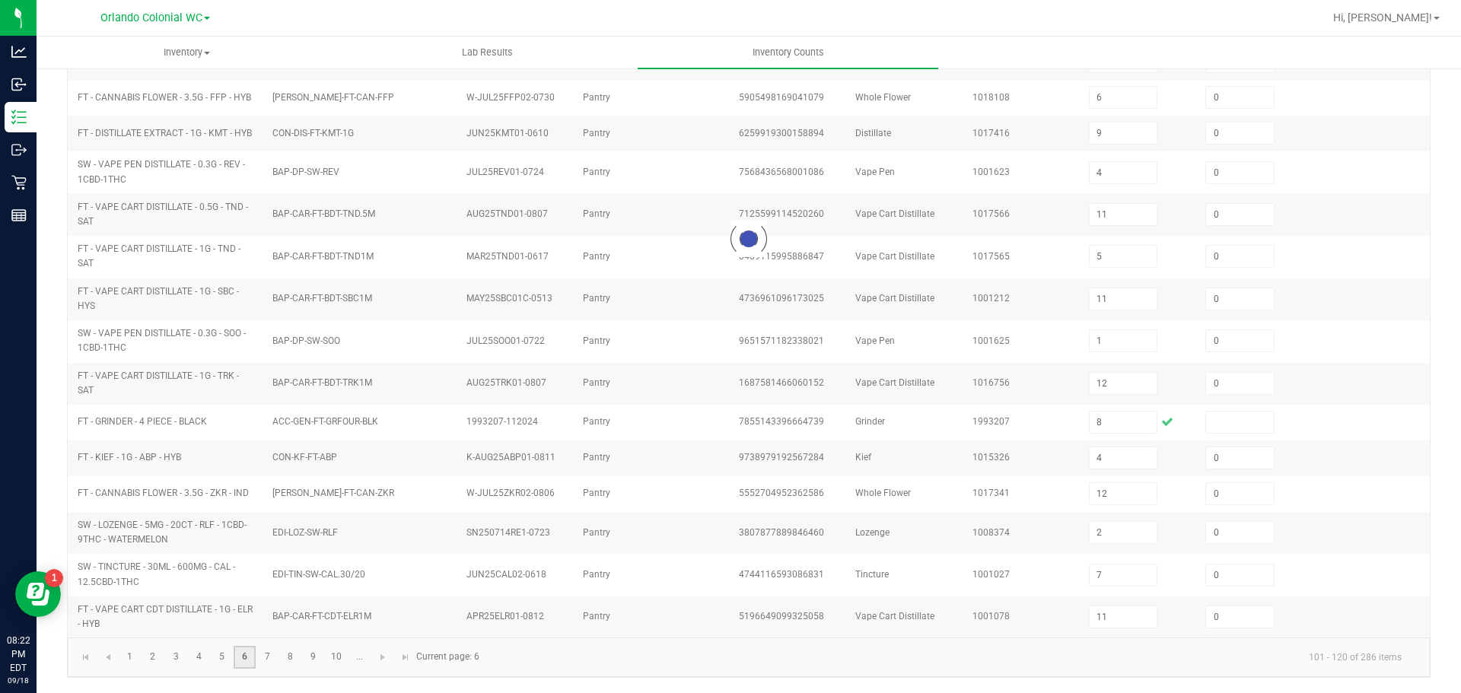
type input "3"
type input "18"
type input "11"
type input "2"
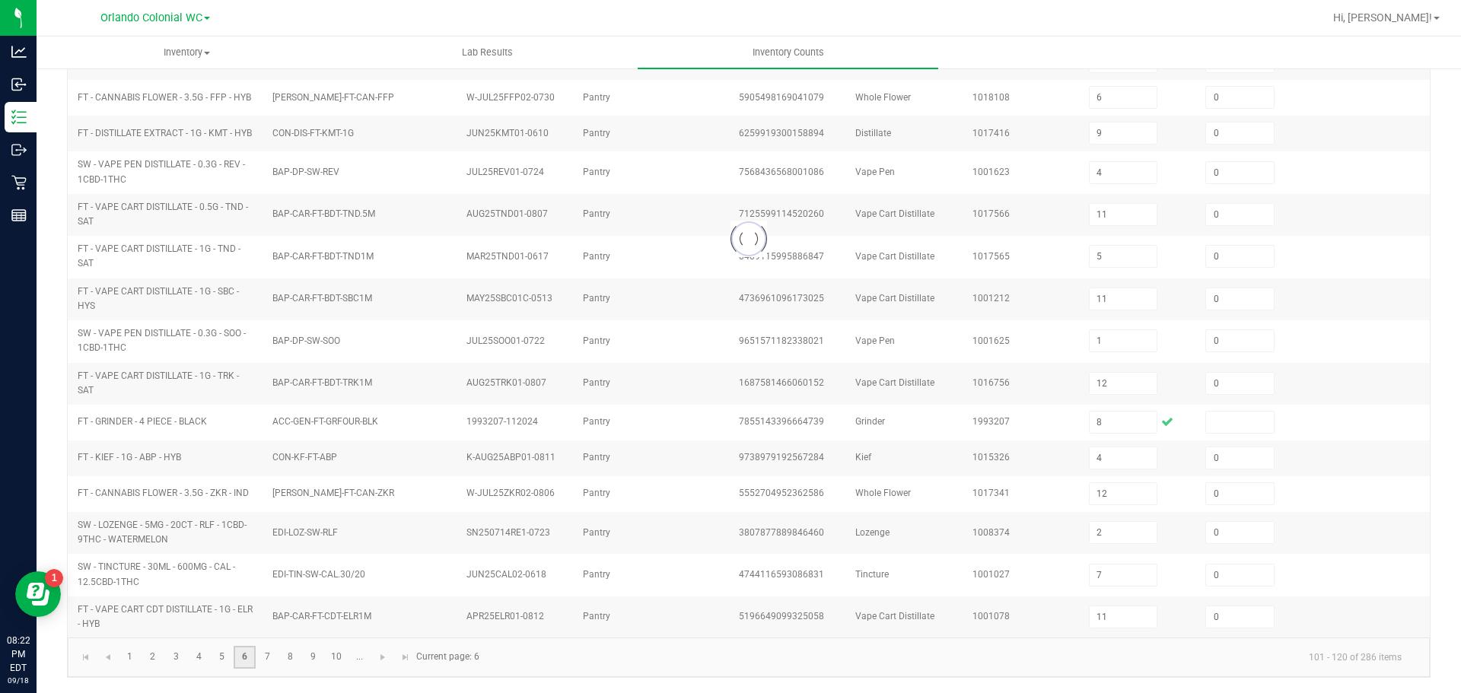
type input "19"
type input "1"
type input "6"
type input "4"
type input "6"
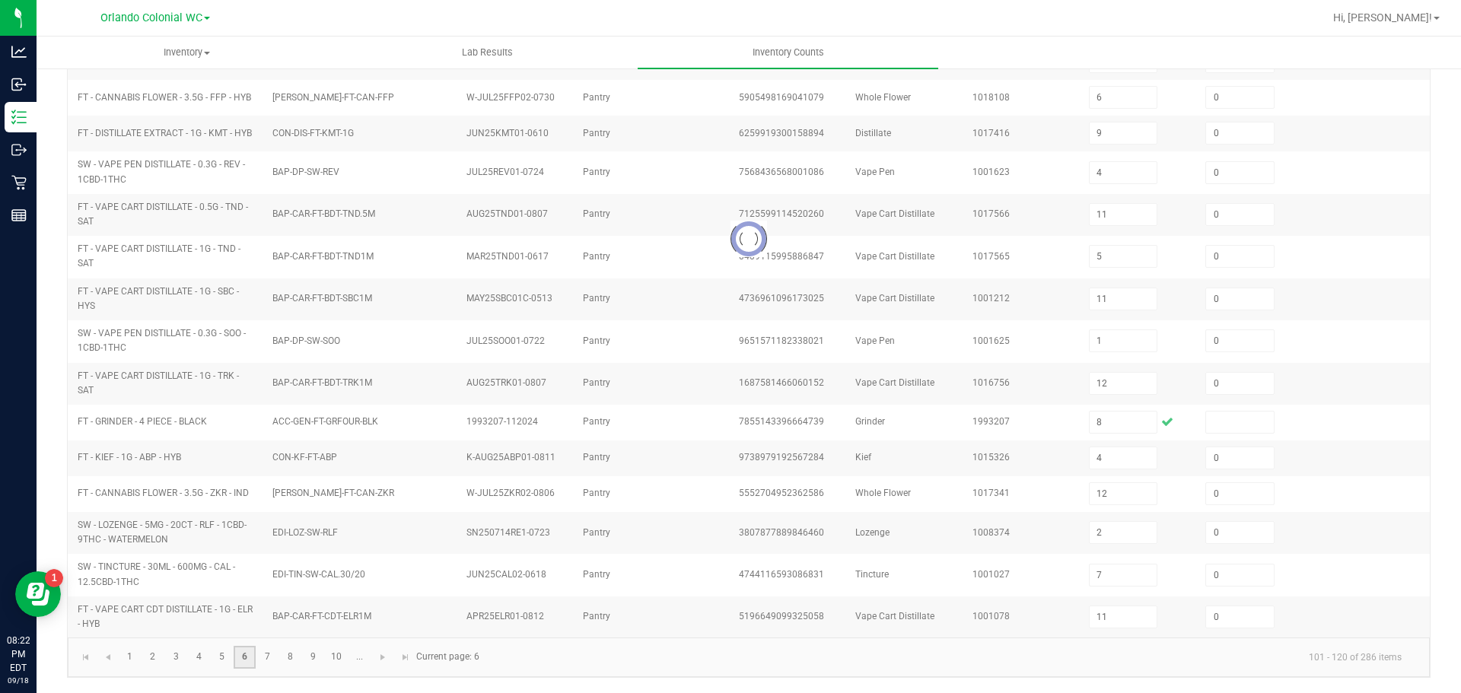
type input "1"
type input "3"
type input "13"
type input "7"
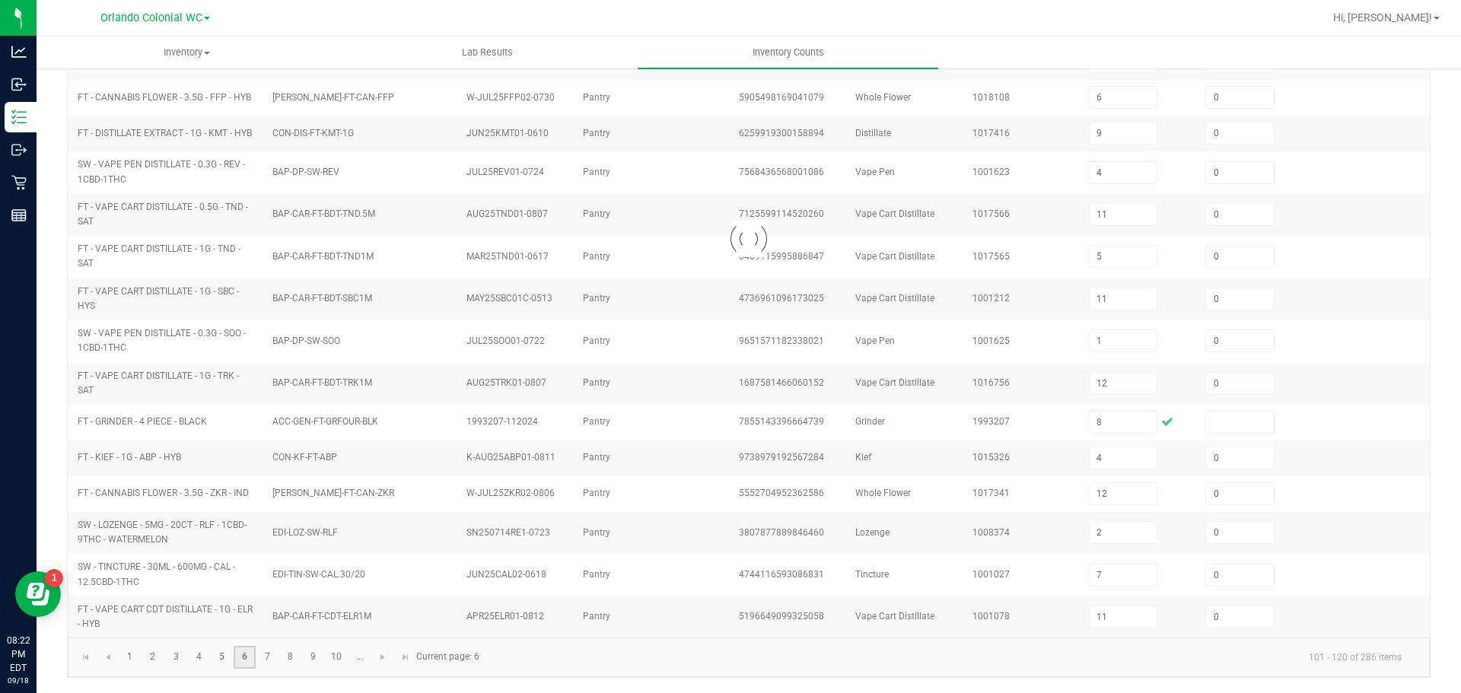
type input "6"
type input "5"
type input "8"
type input "2"
type input "0"
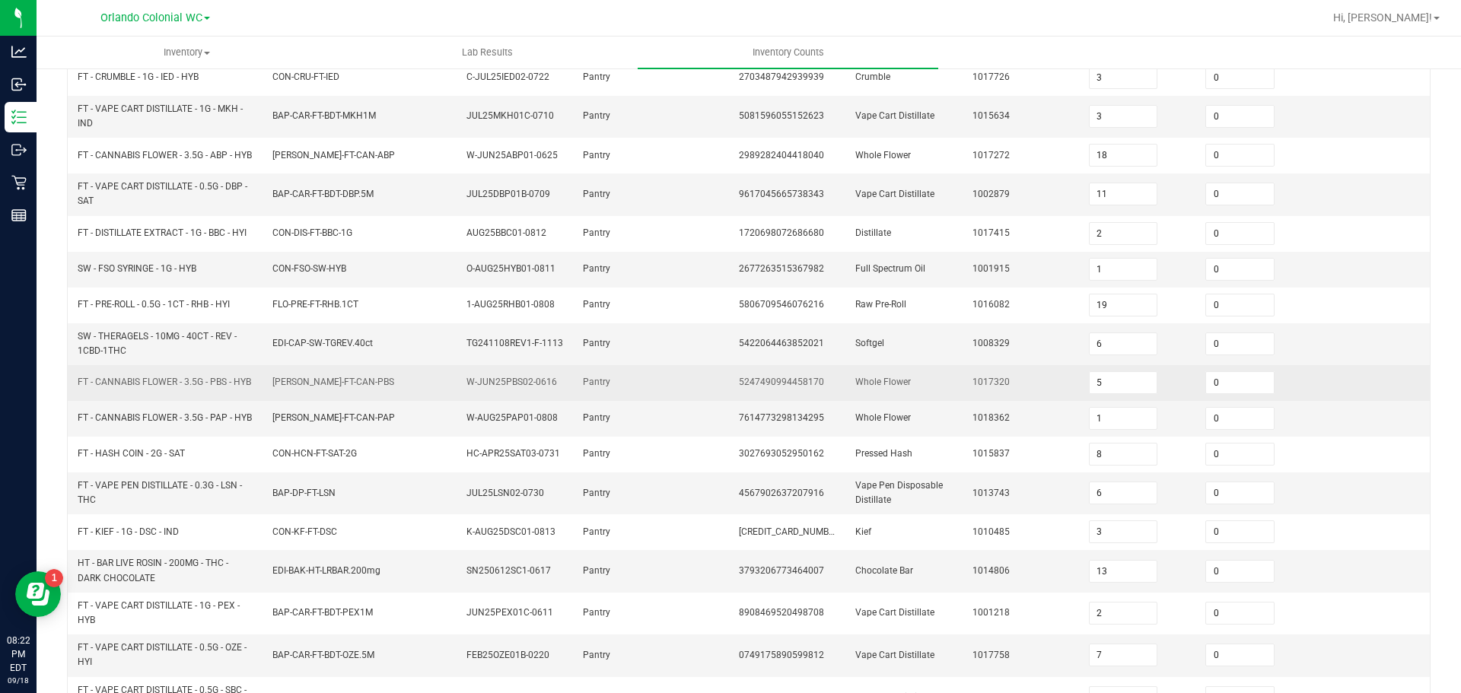
scroll to position [399, 0]
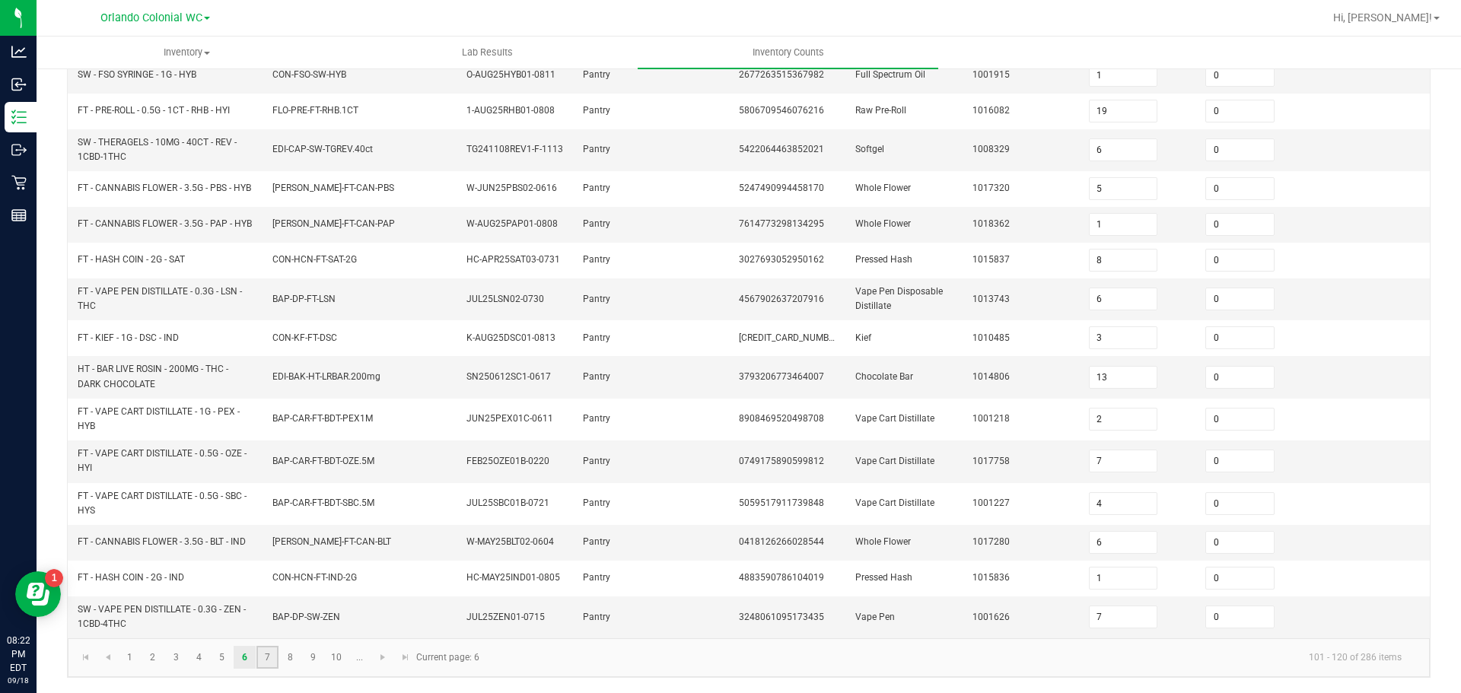
click at [266, 660] on link "7" at bounding box center [267, 657] width 22 height 23
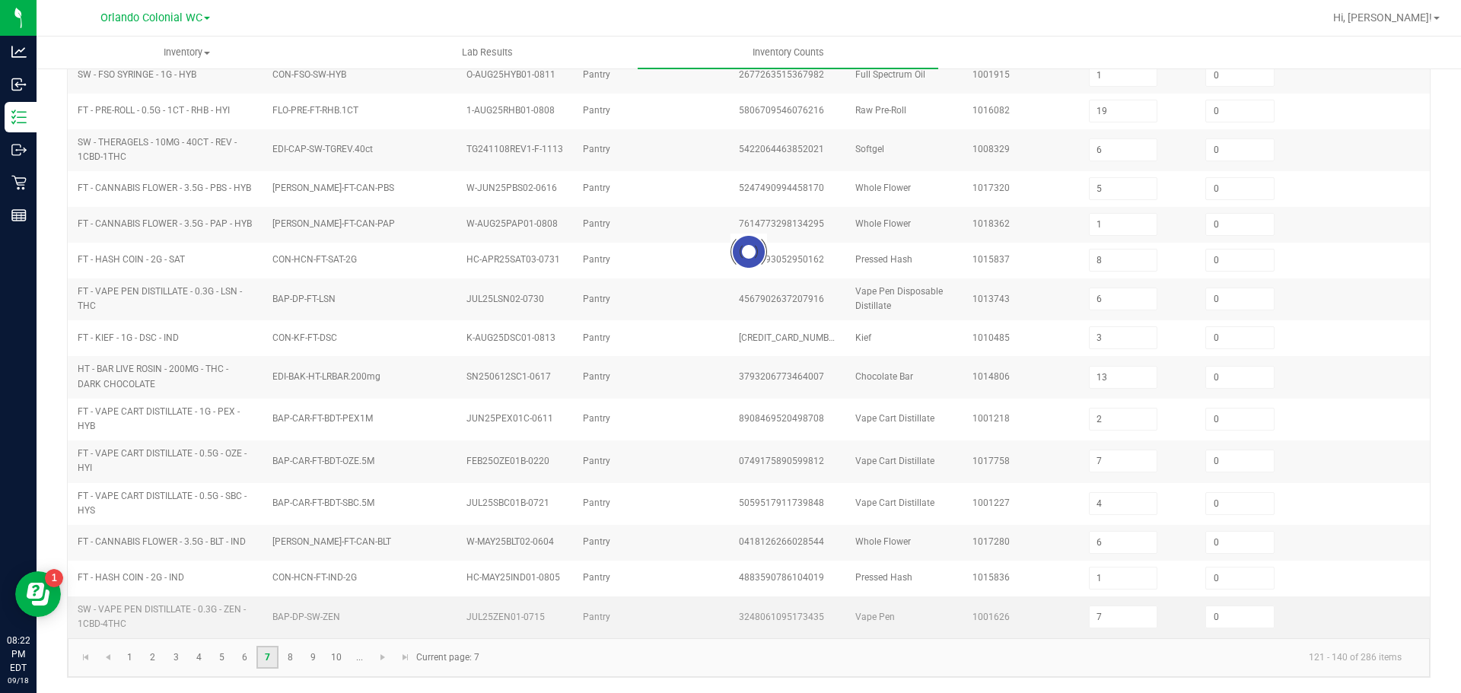
type input "18"
type input "38"
type input "34"
type input "10"
type input "4"
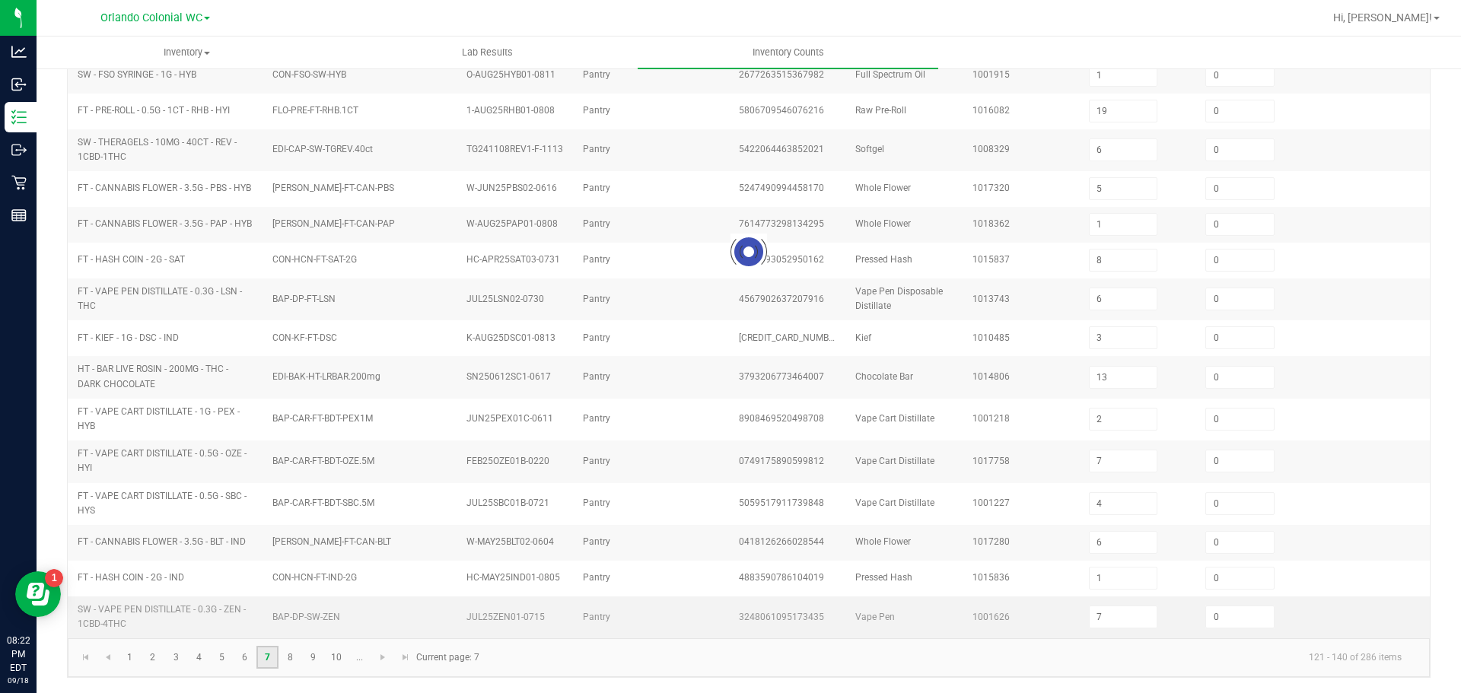
type input "3"
type input "11"
type input "4"
type input "3"
type input "9"
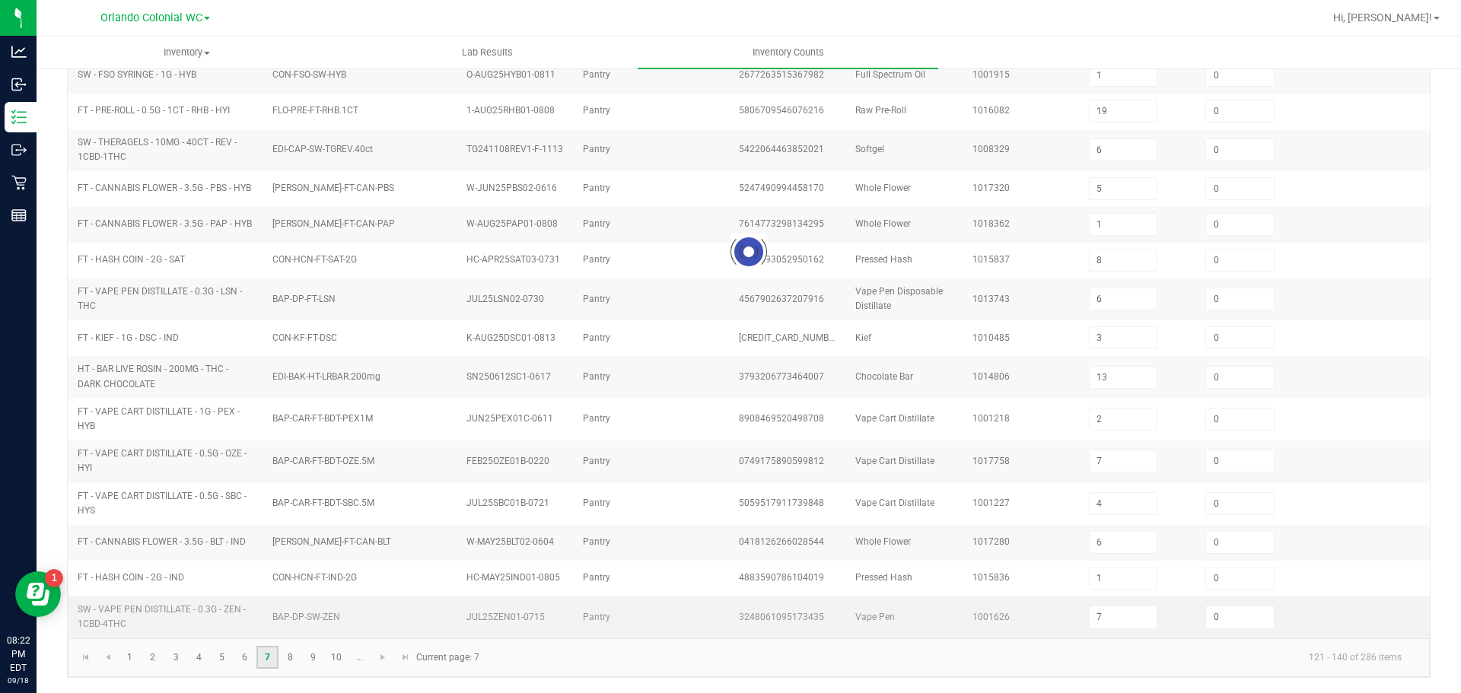
type input "7"
type input "12"
type input "8"
type input "11"
type input "2"
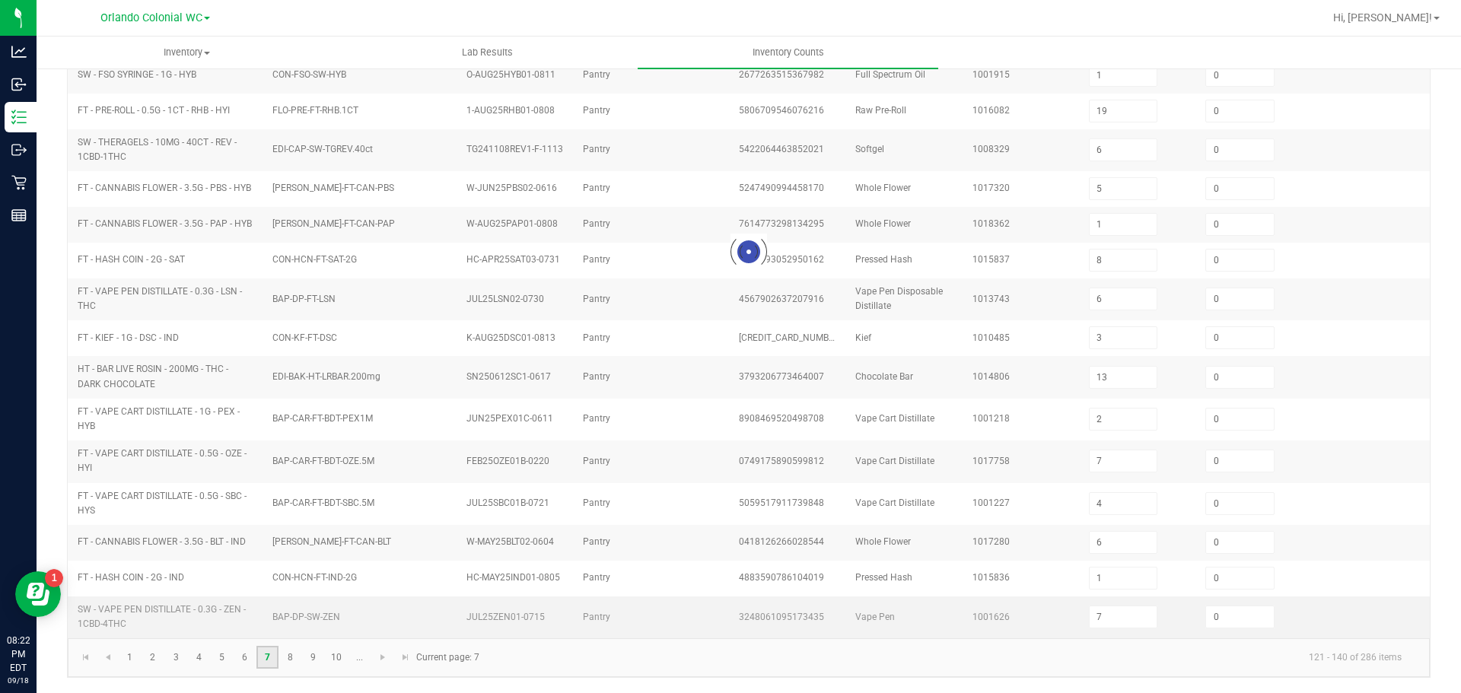
type input "4"
type input "11"
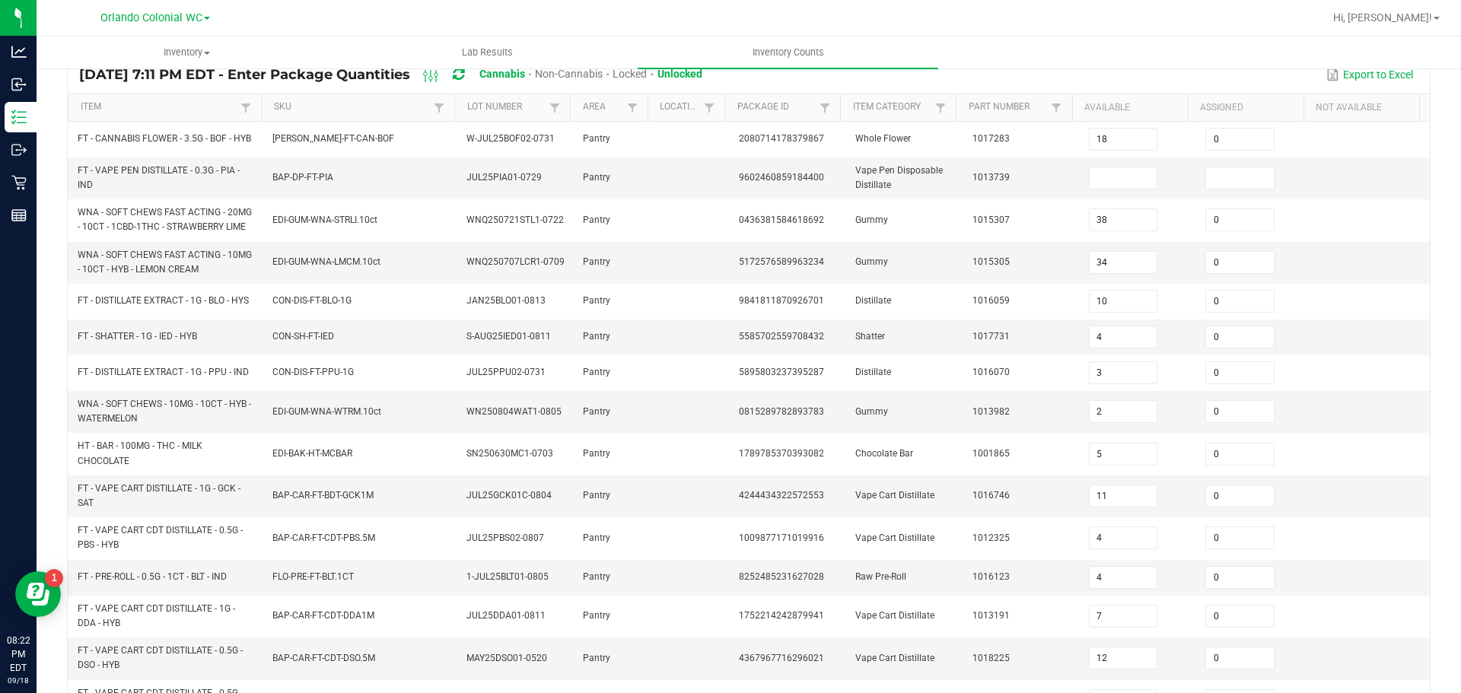
scroll to position [0, 0]
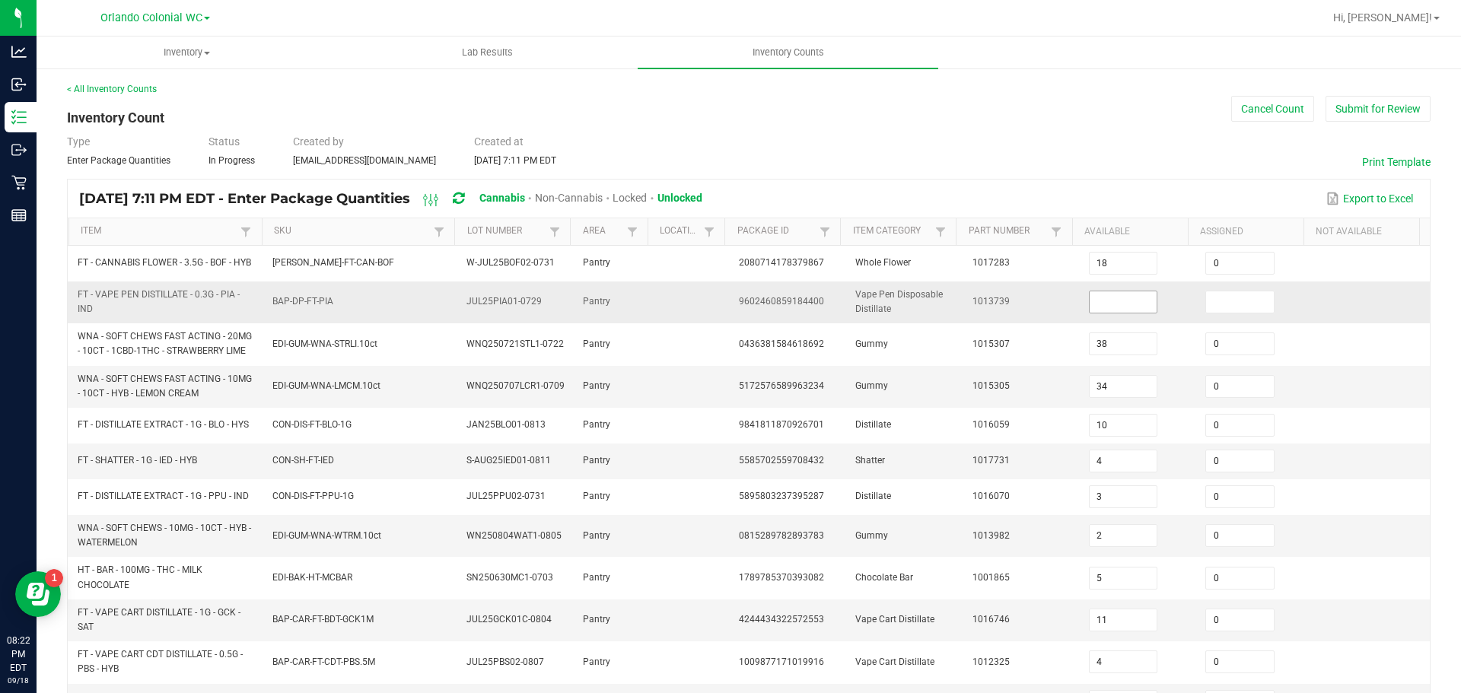
click at [1102, 313] on input at bounding box center [1124, 301] width 68 height 21
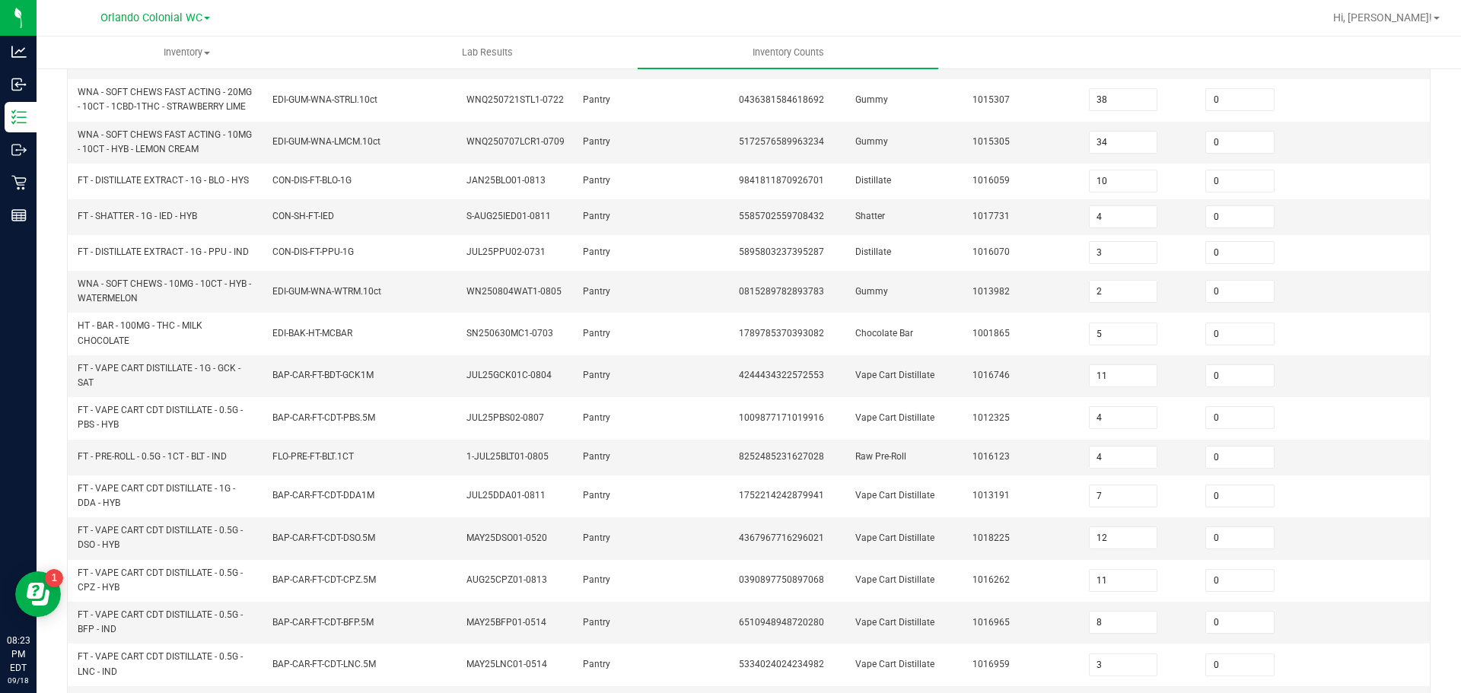
scroll to position [425, 0]
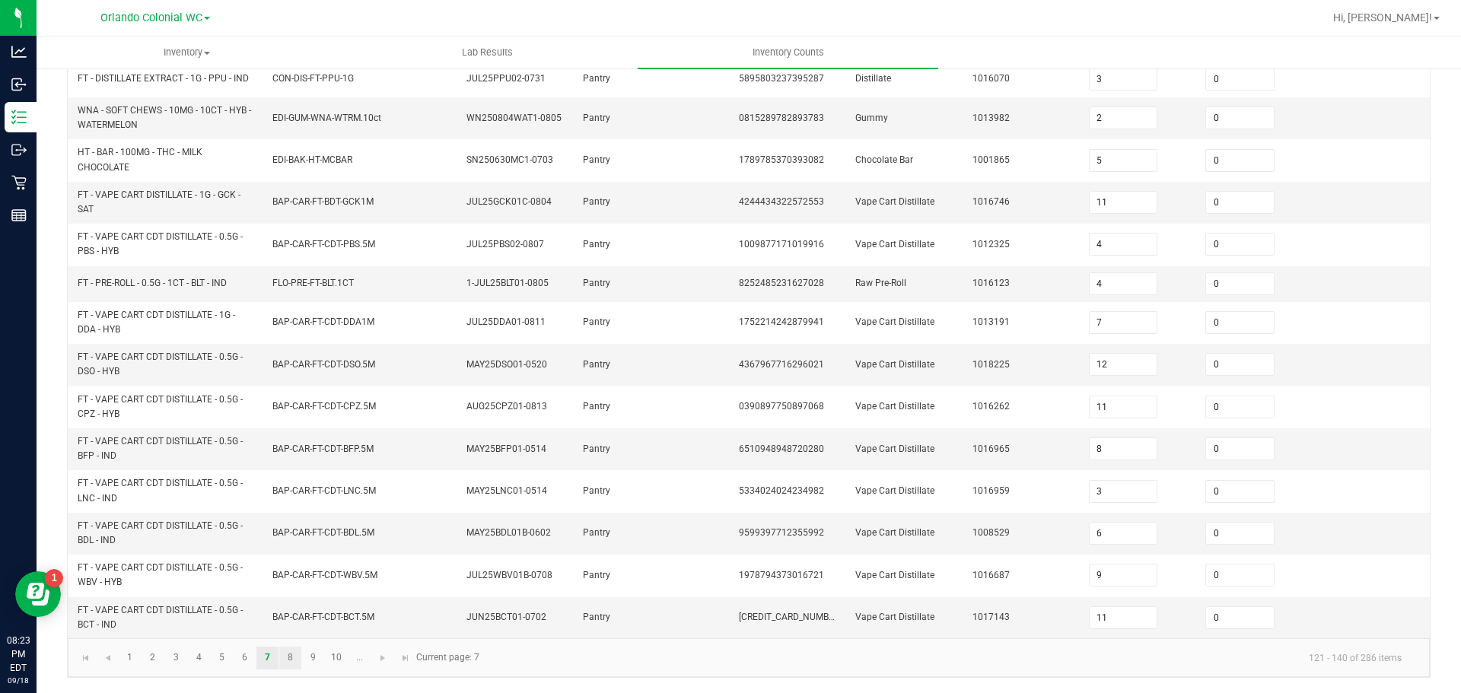
type input "12"
click at [292, 661] on link "8" at bounding box center [290, 658] width 22 height 23
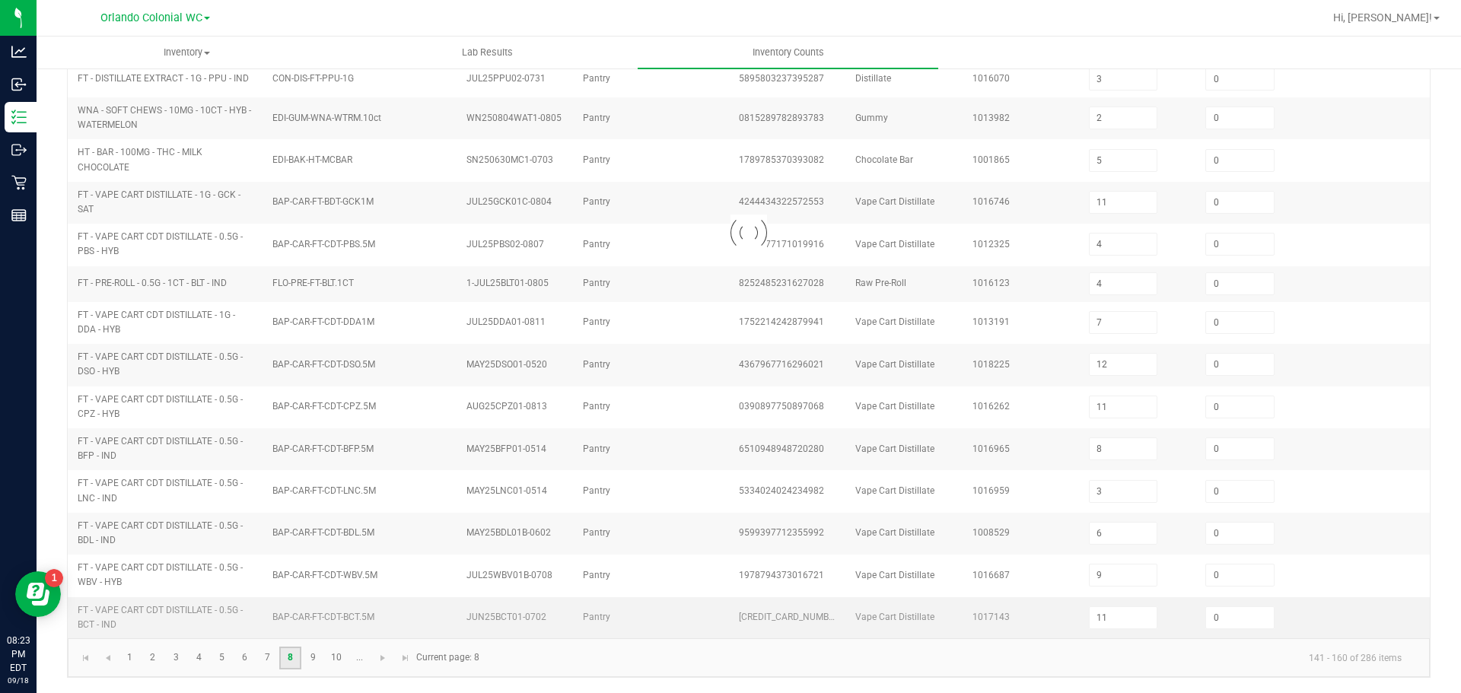
type input "4"
type input "5"
type input "0"
type input "3"
type input "8"
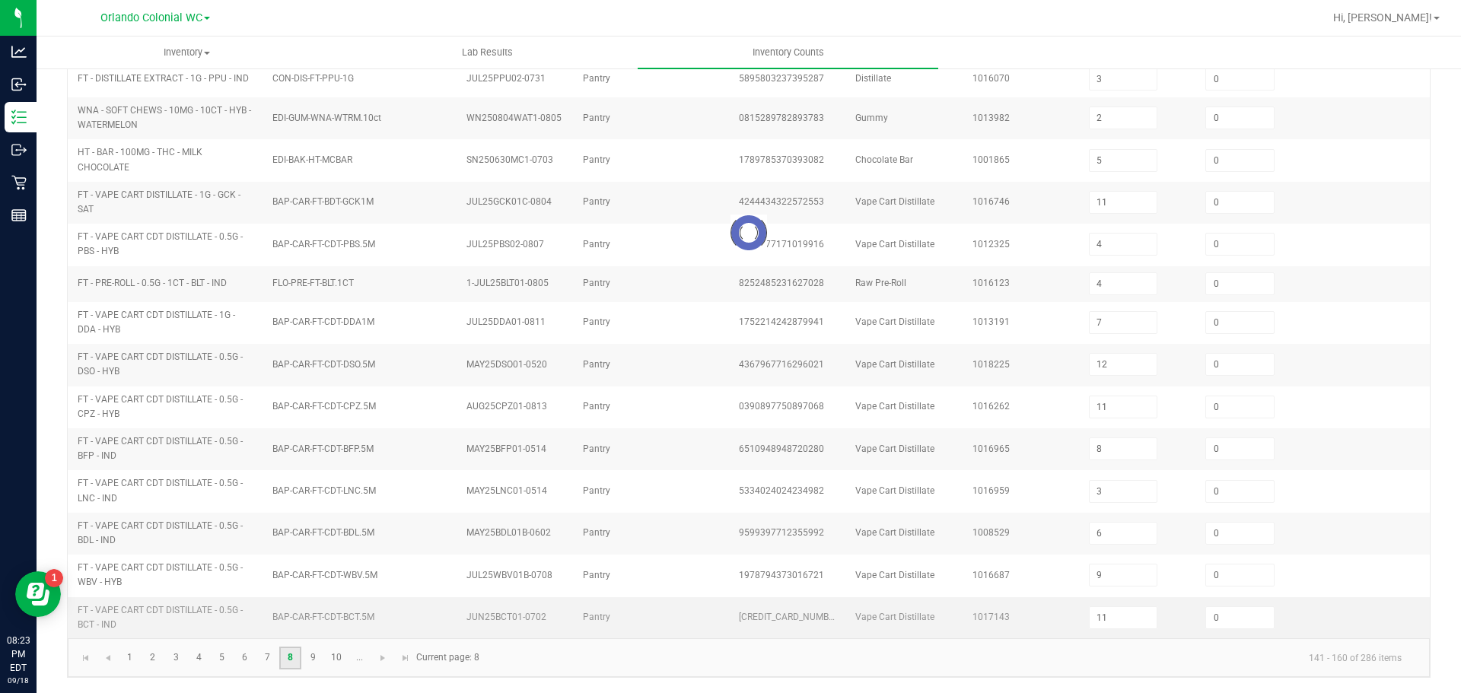
type input "7"
type input "45"
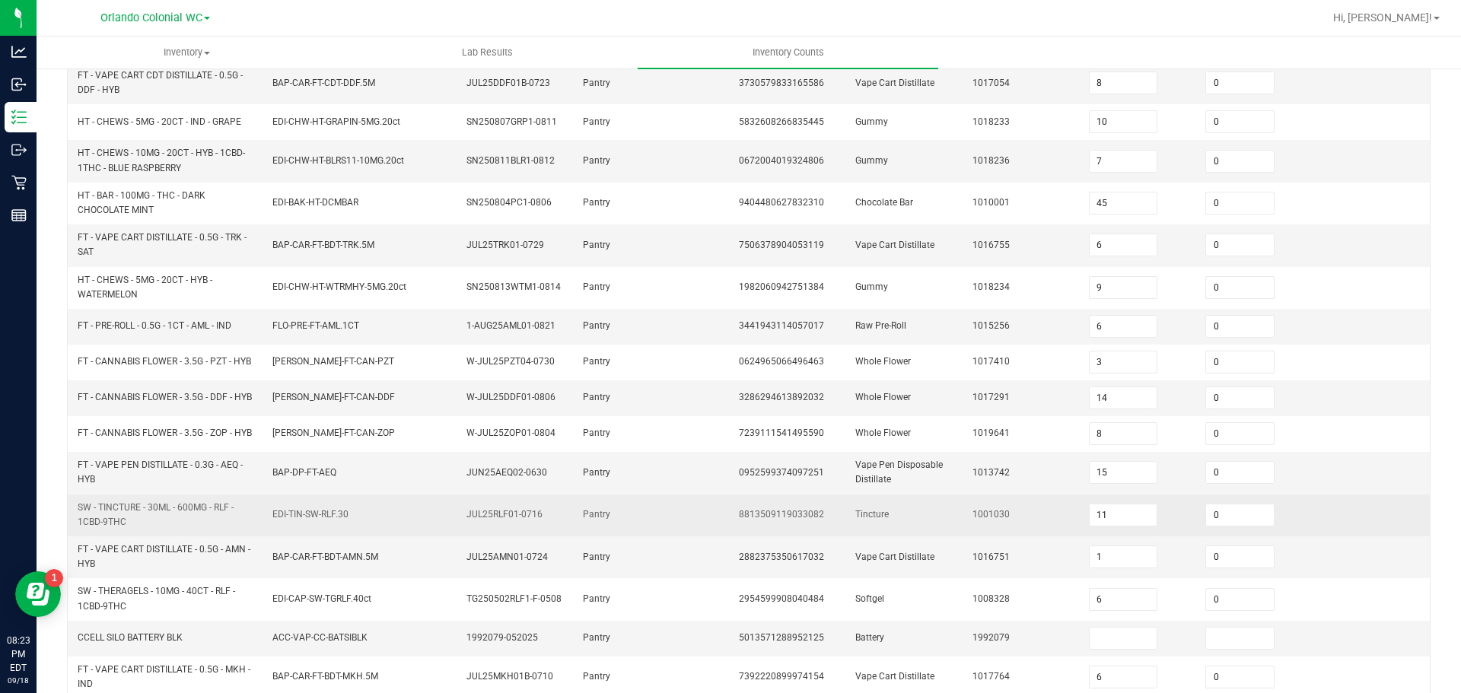
scroll to position [380, 0]
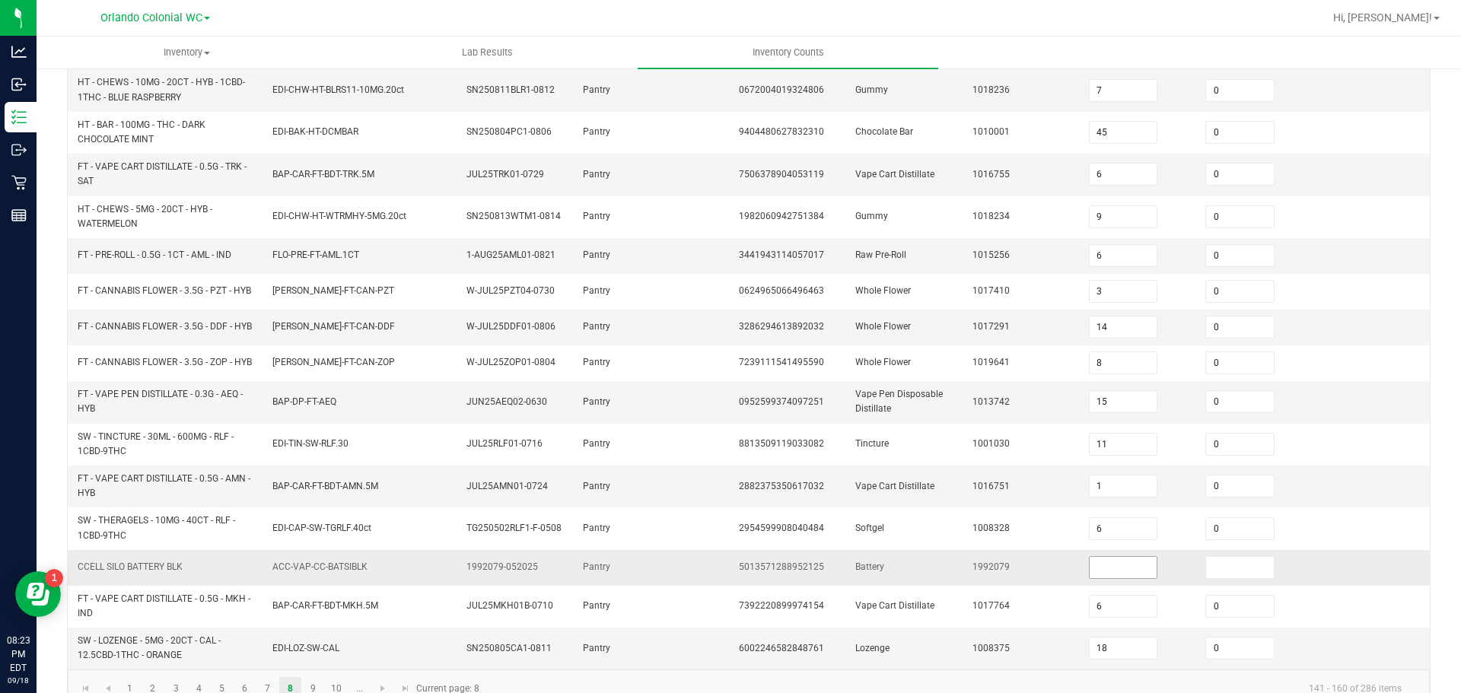
click at [1093, 578] on input at bounding box center [1124, 567] width 68 height 21
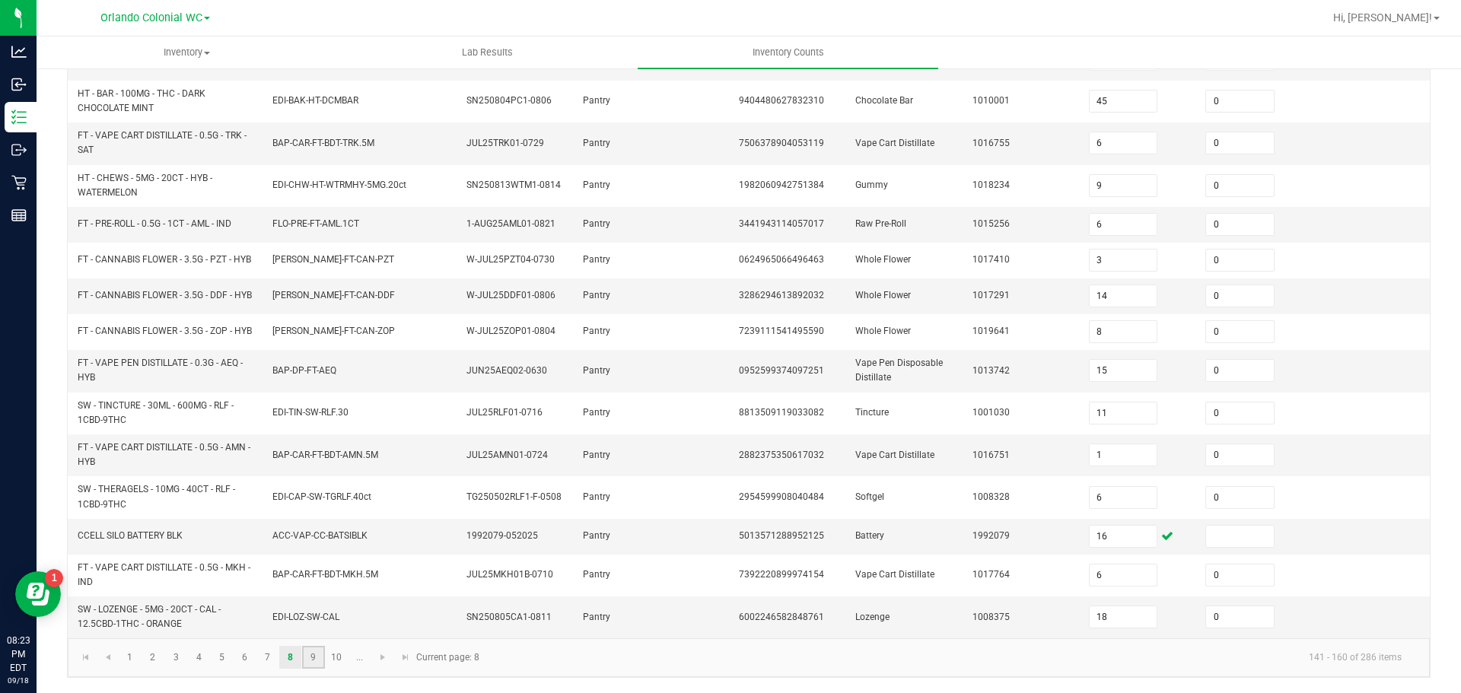
click at [309, 658] on link "9" at bounding box center [313, 657] width 22 height 23
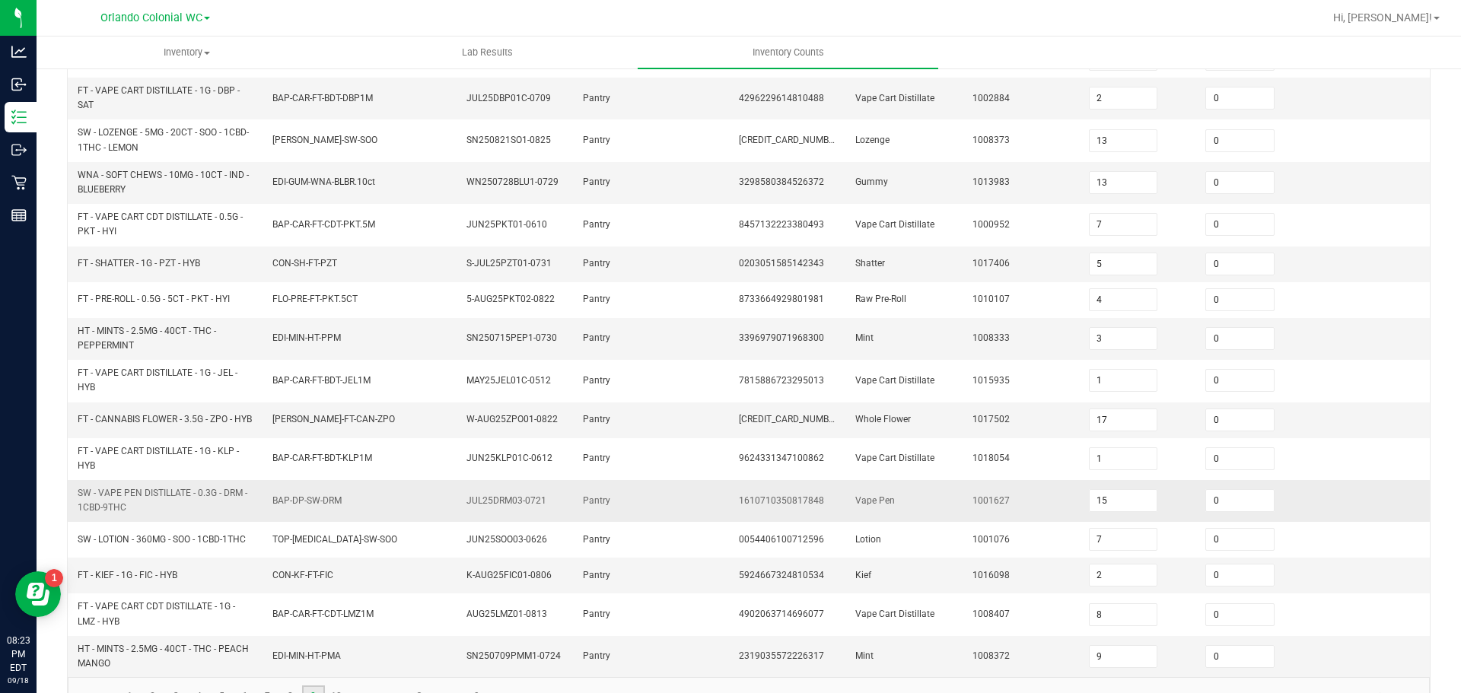
scroll to position [412, 0]
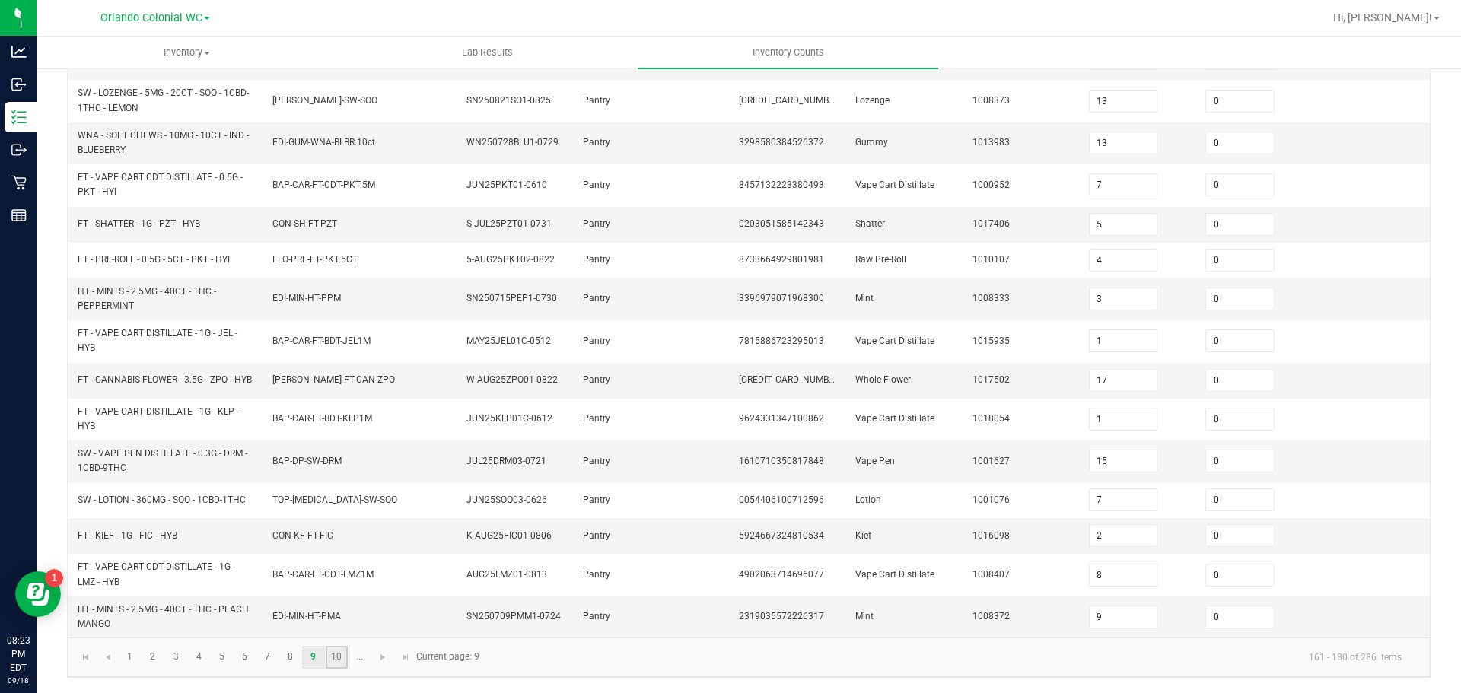
click at [340, 657] on link "10" at bounding box center [337, 657] width 22 height 23
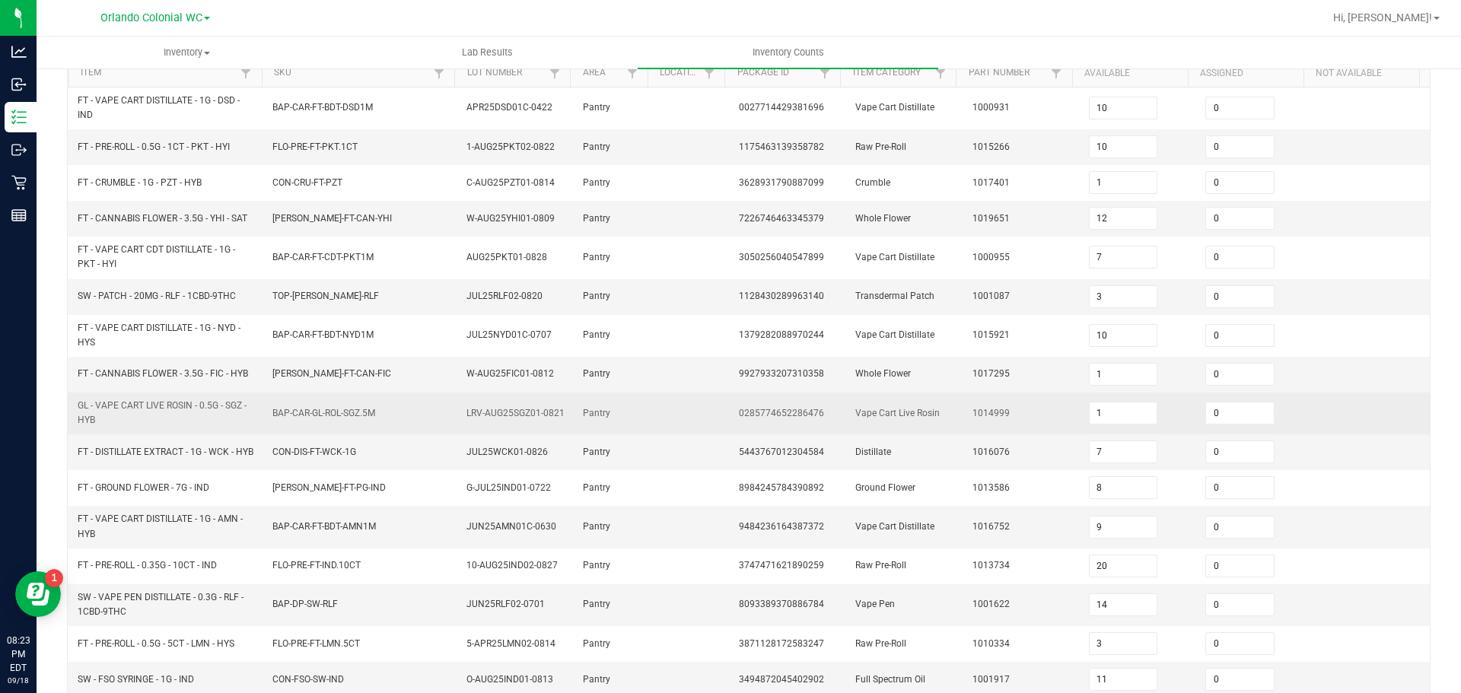
scroll to position [380, 0]
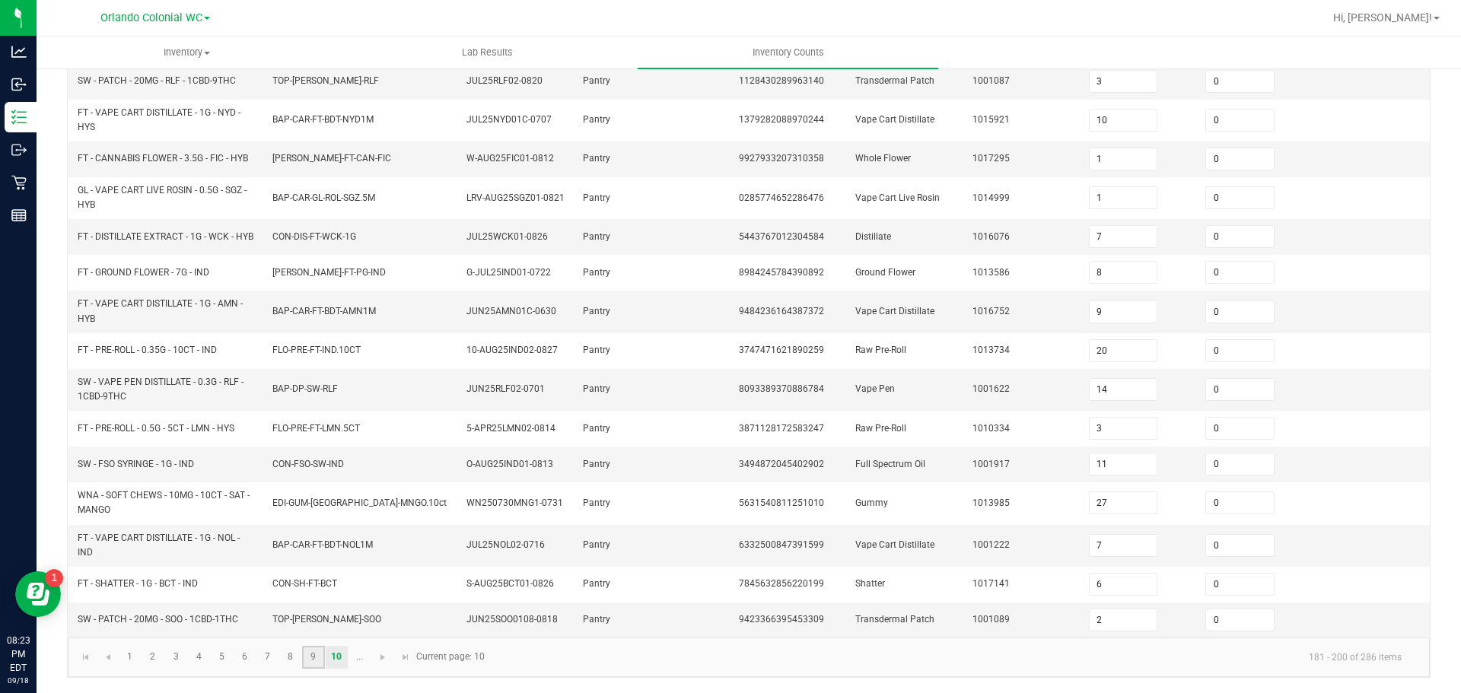
click at [313, 661] on link "9" at bounding box center [313, 657] width 22 height 23
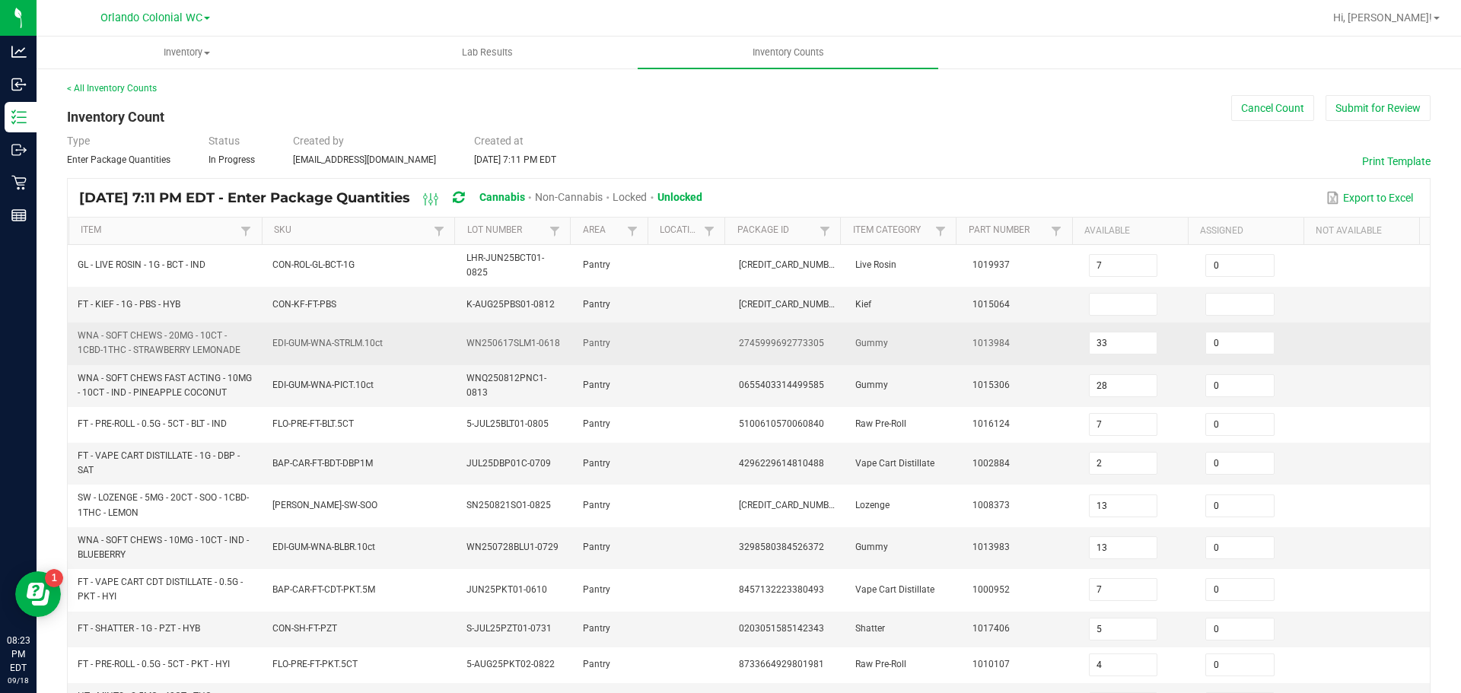
scroll to position [0, 0]
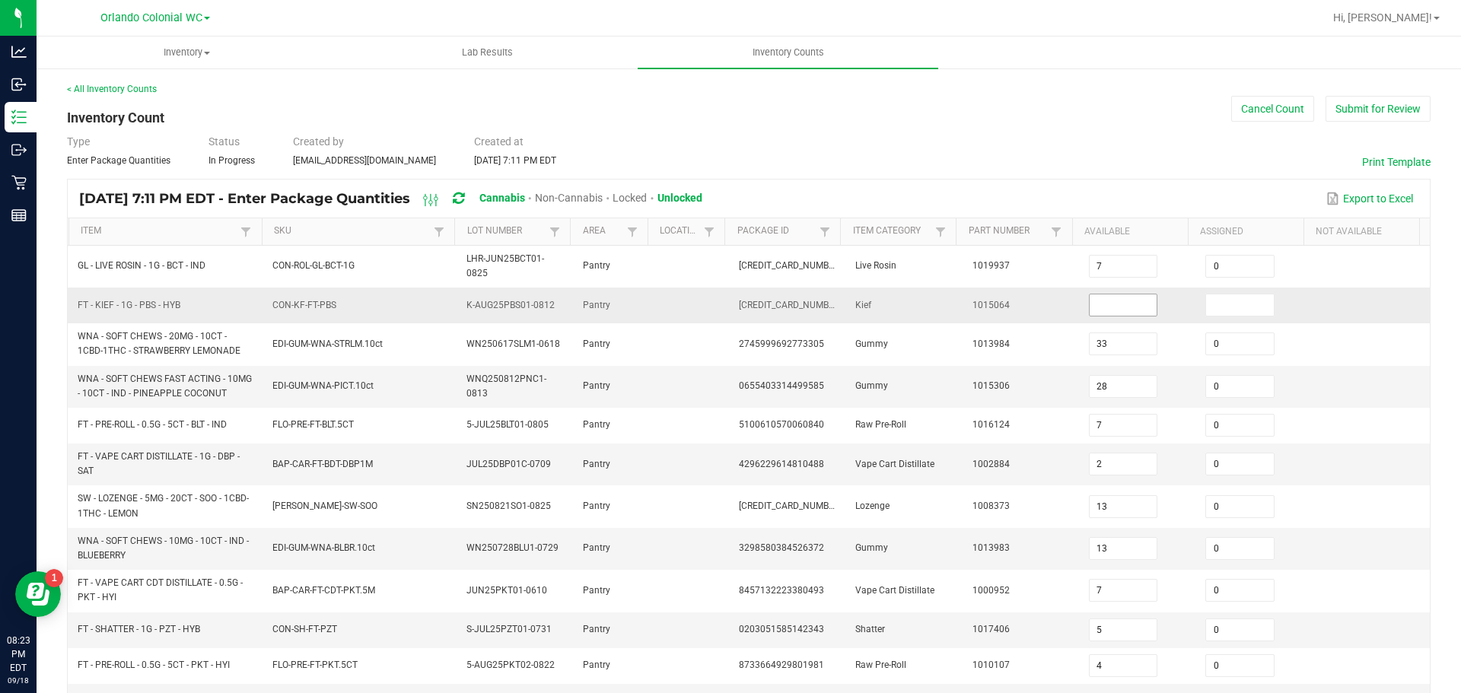
click at [1090, 302] on input at bounding box center [1124, 304] width 68 height 21
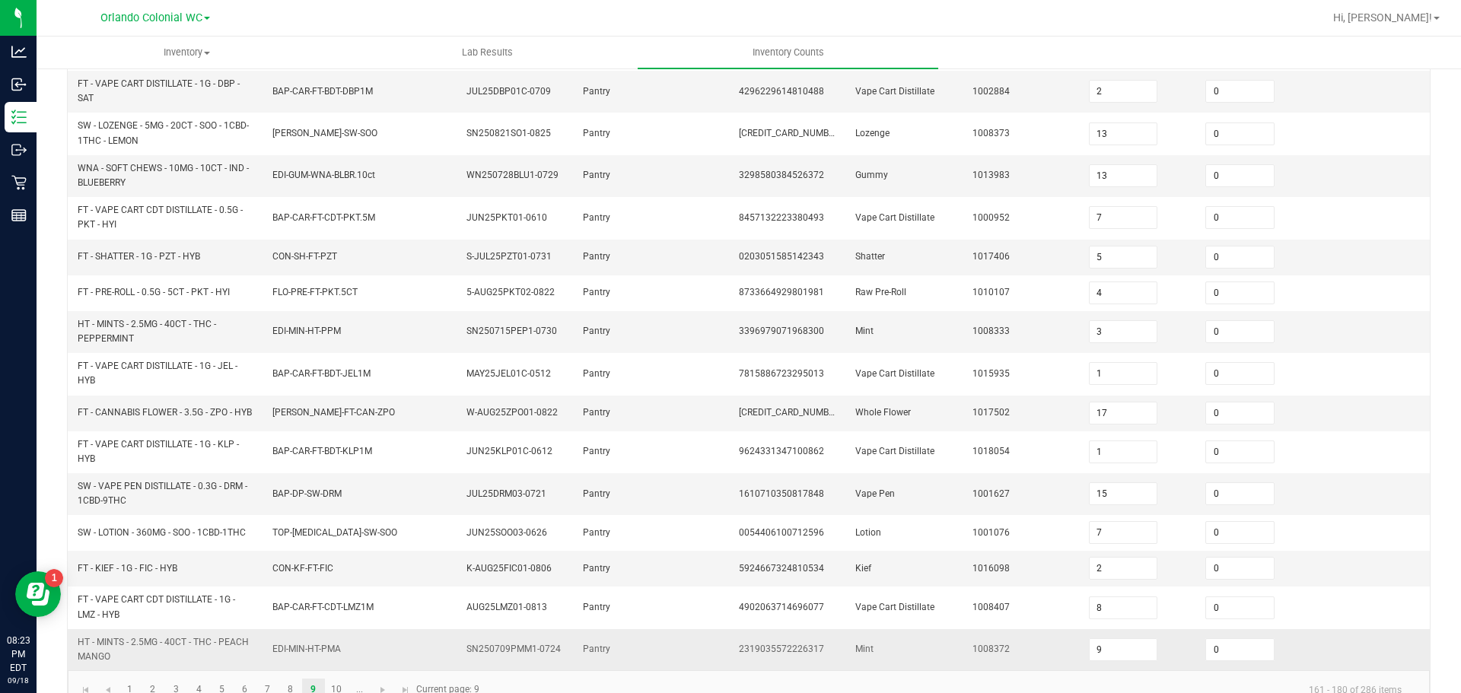
scroll to position [412, 0]
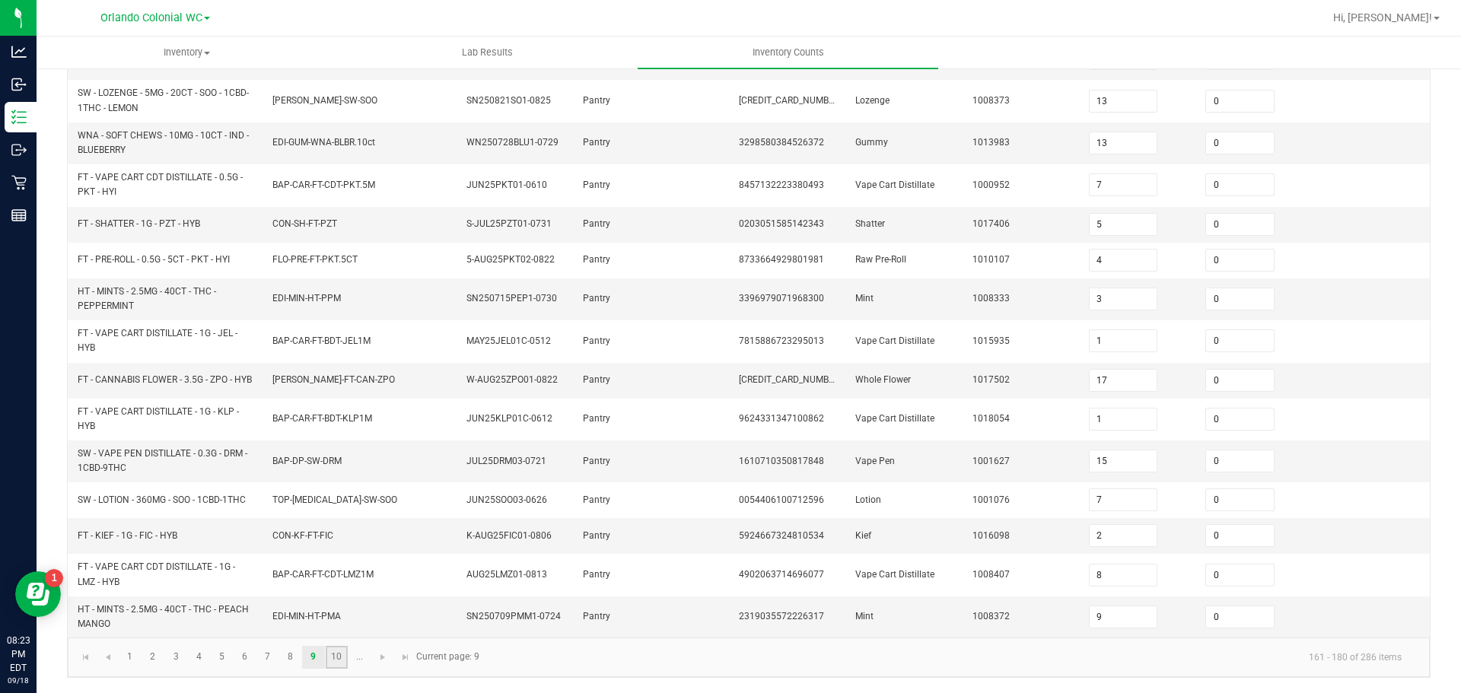
click at [338, 659] on link "10" at bounding box center [337, 657] width 22 height 23
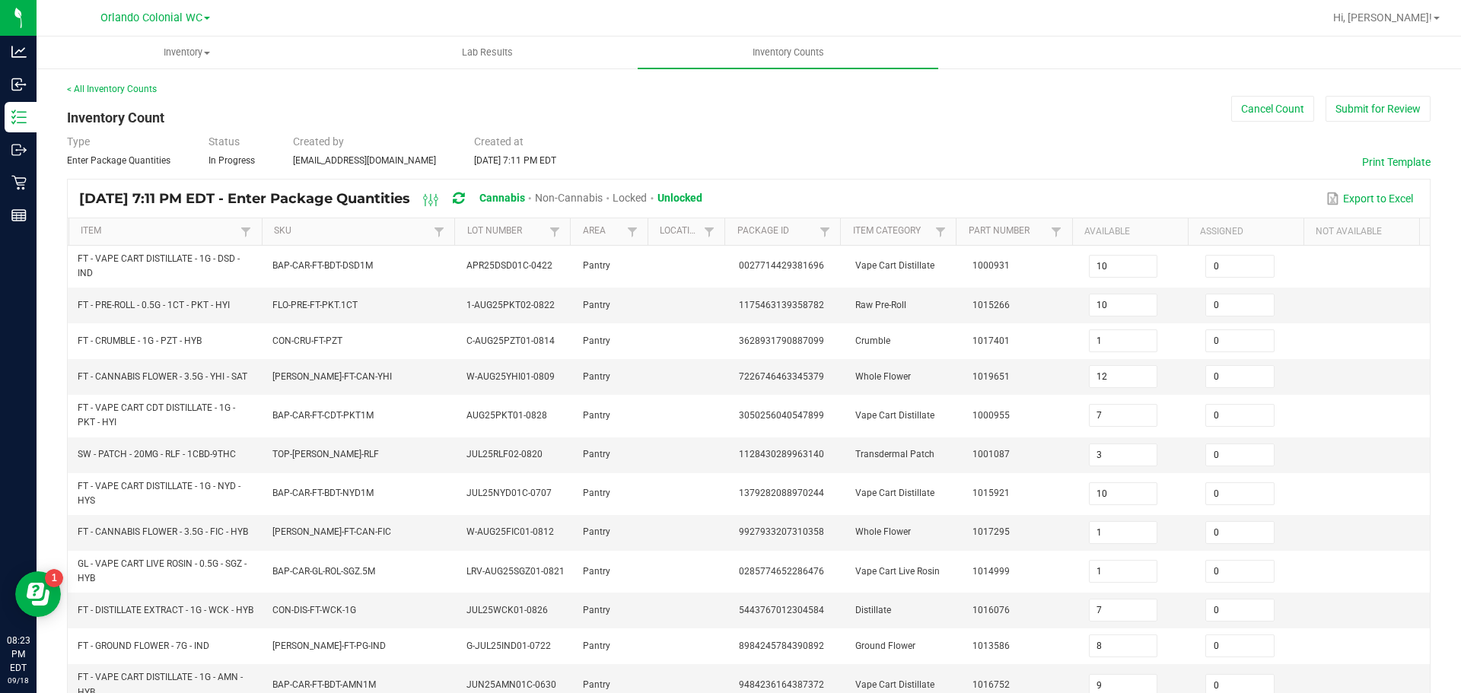
scroll to position [380, 0]
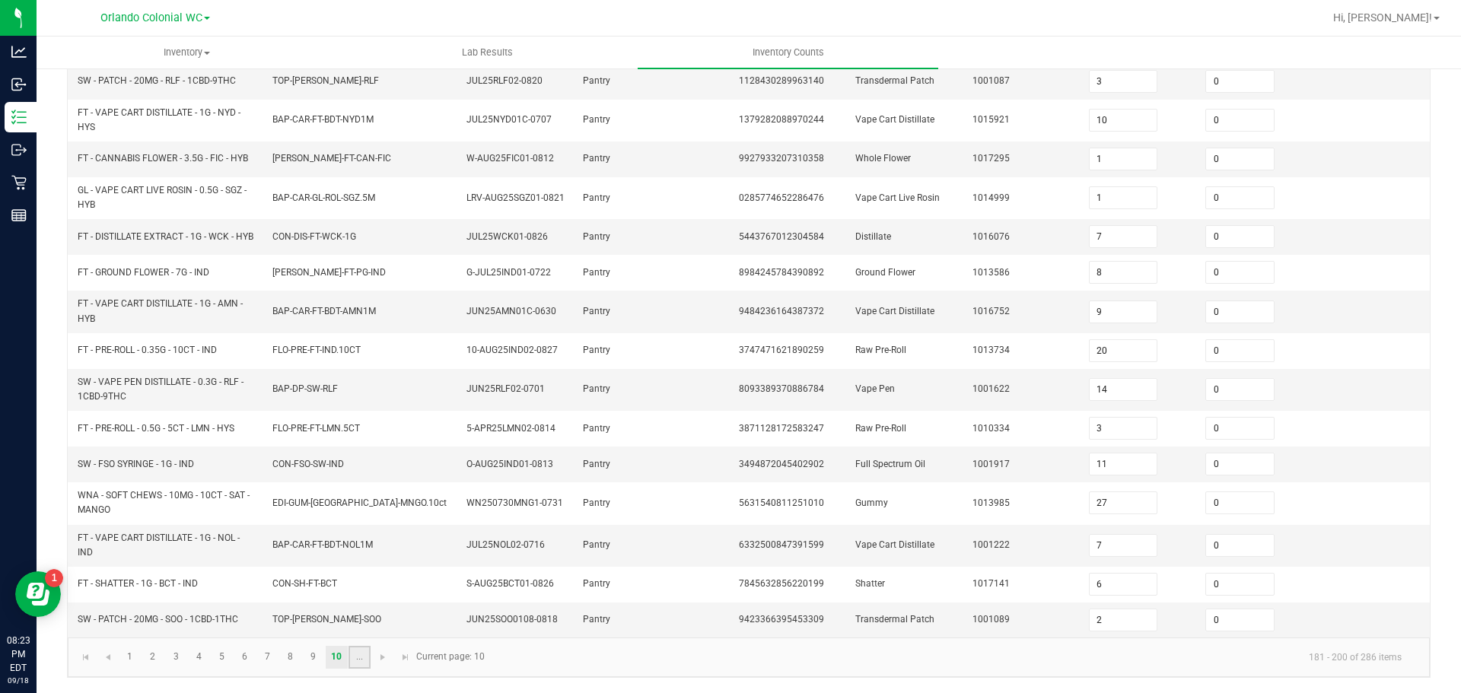
click at [353, 658] on link "..." at bounding box center [360, 657] width 22 height 23
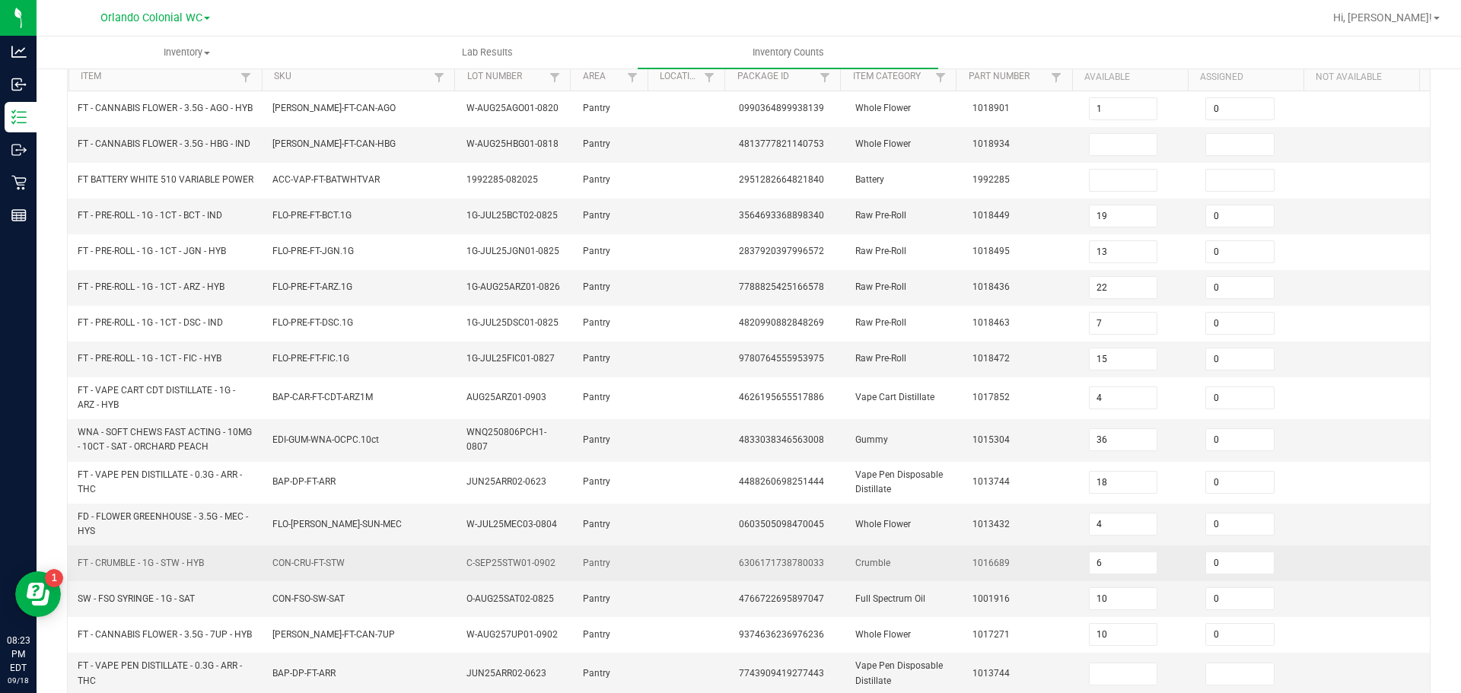
scroll to position [0, 0]
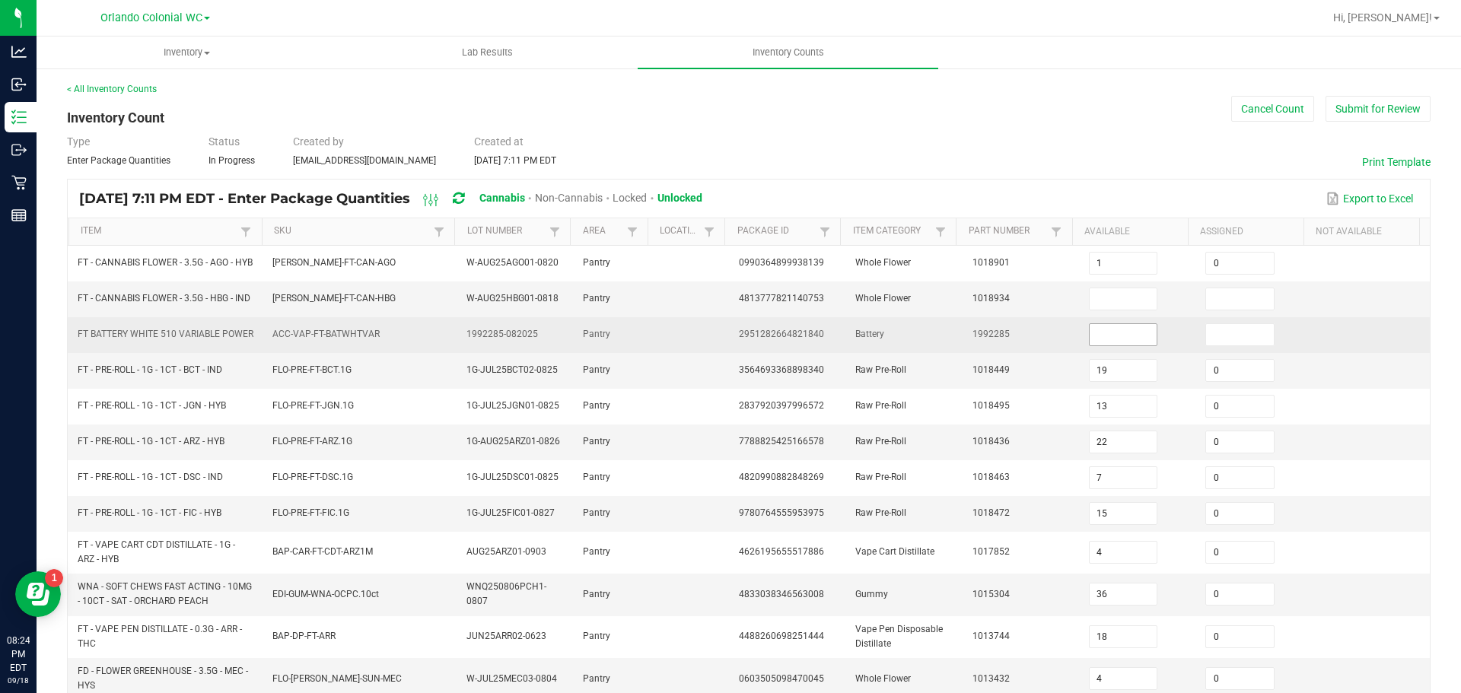
click at [1100, 345] on input at bounding box center [1124, 334] width 68 height 21
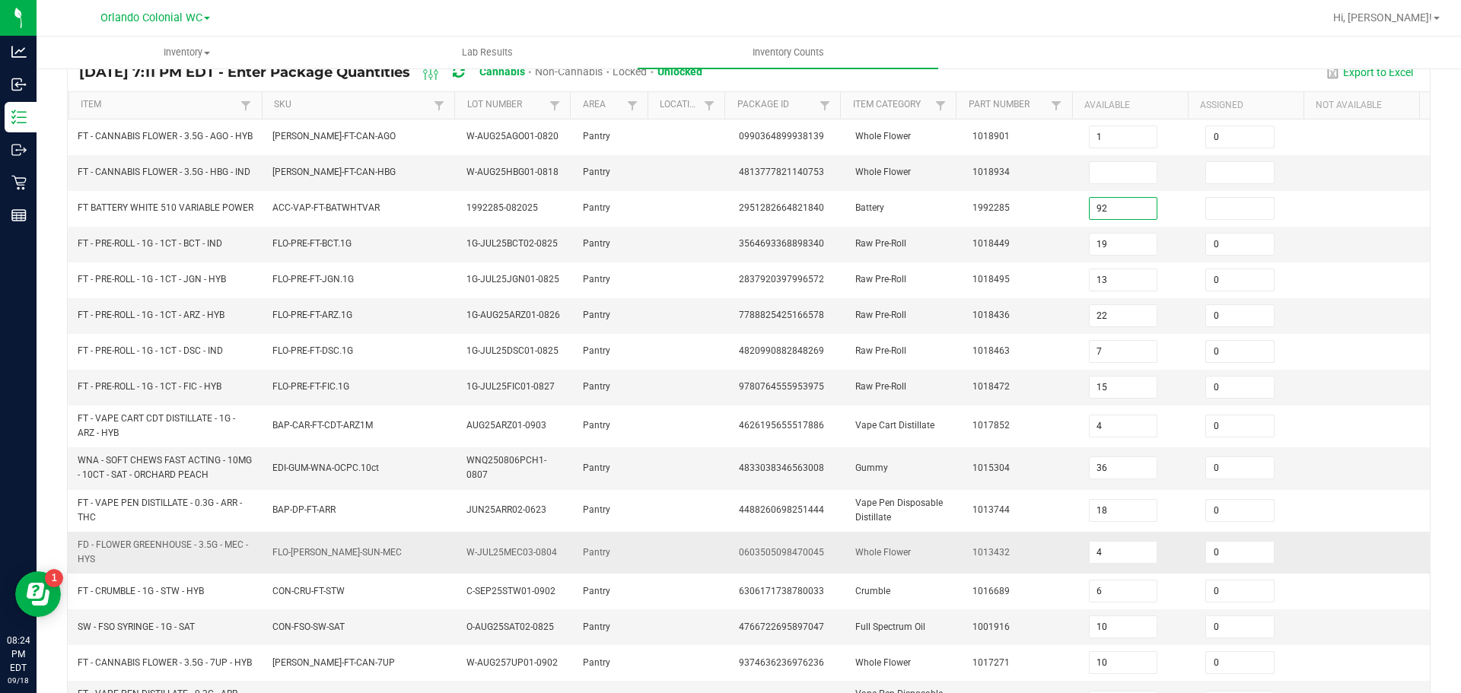
scroll to position [380, 0]
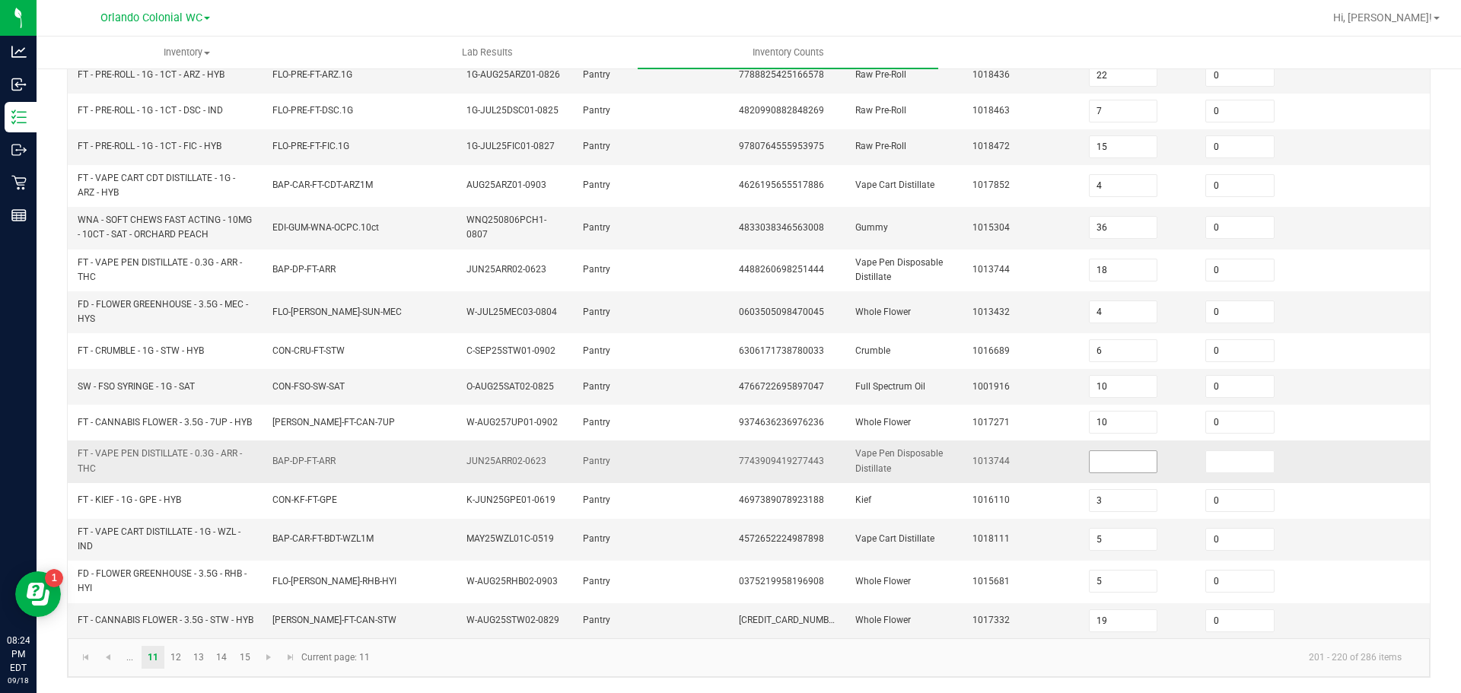
click at [1105, 463] on input at bounding box center [1124, 461] width 68 height 21
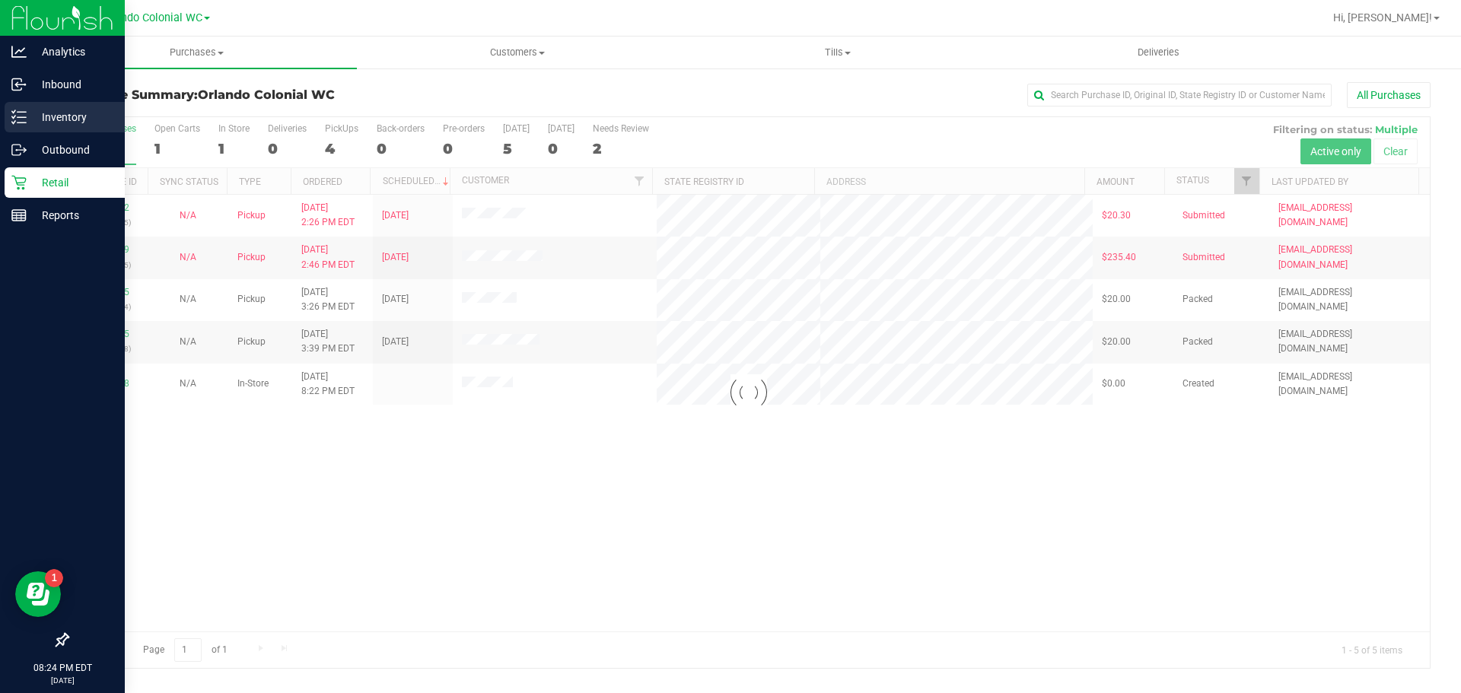
click at [57, 114] on p "Inventory" at bounding box center [72, 117] width 91 height 18
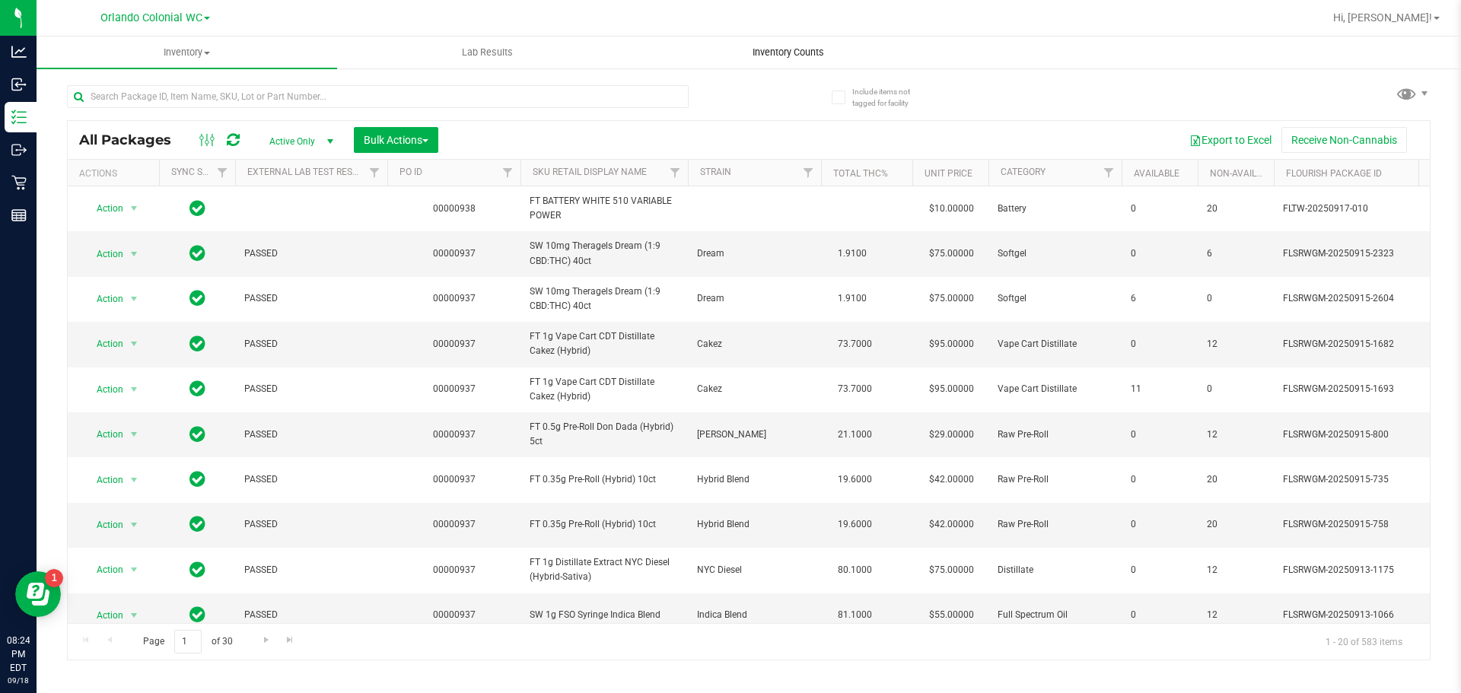
click at [776, 48] on span "Inventory Counts" at bounding box center [788, 53] width 113 height 14
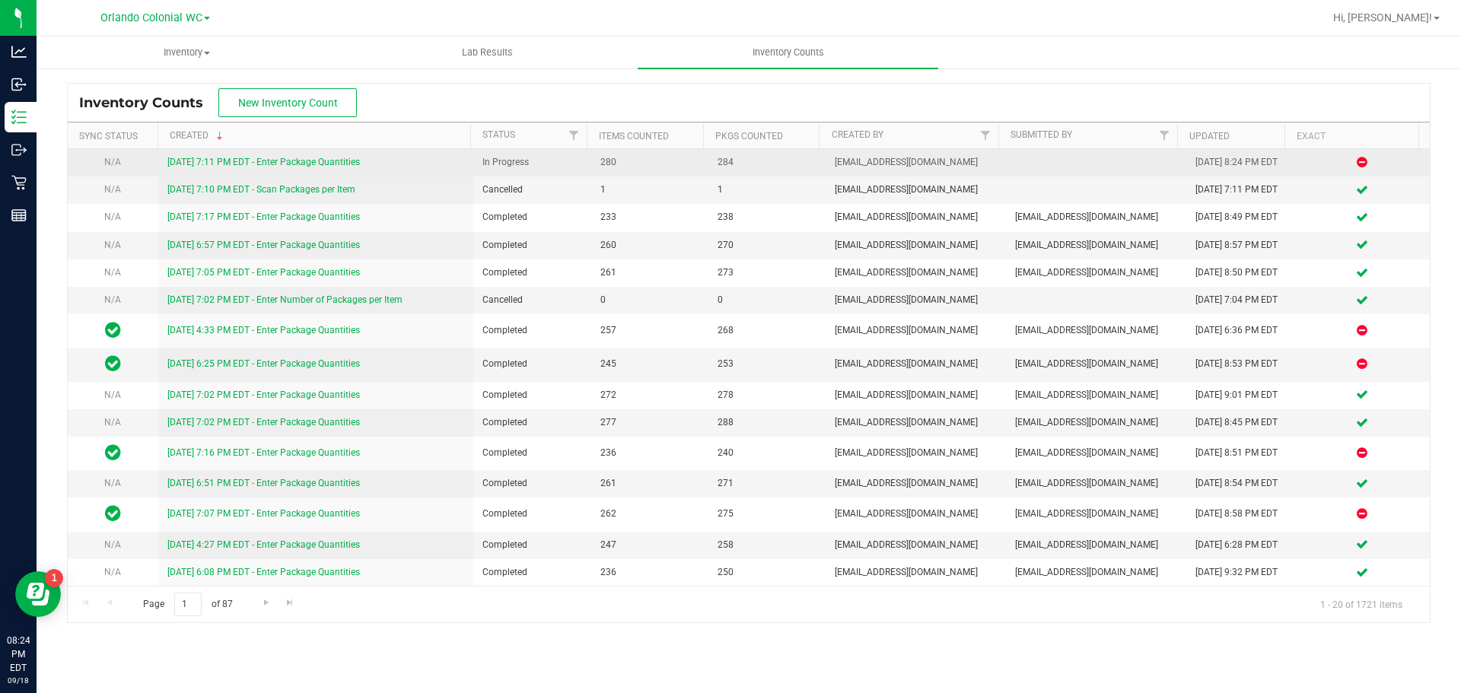
click at [328, 159] on link "9/18/25 7:11 PM EDT - Enter Package Quantities" at bounding box center [263, 162] width 193 height 11
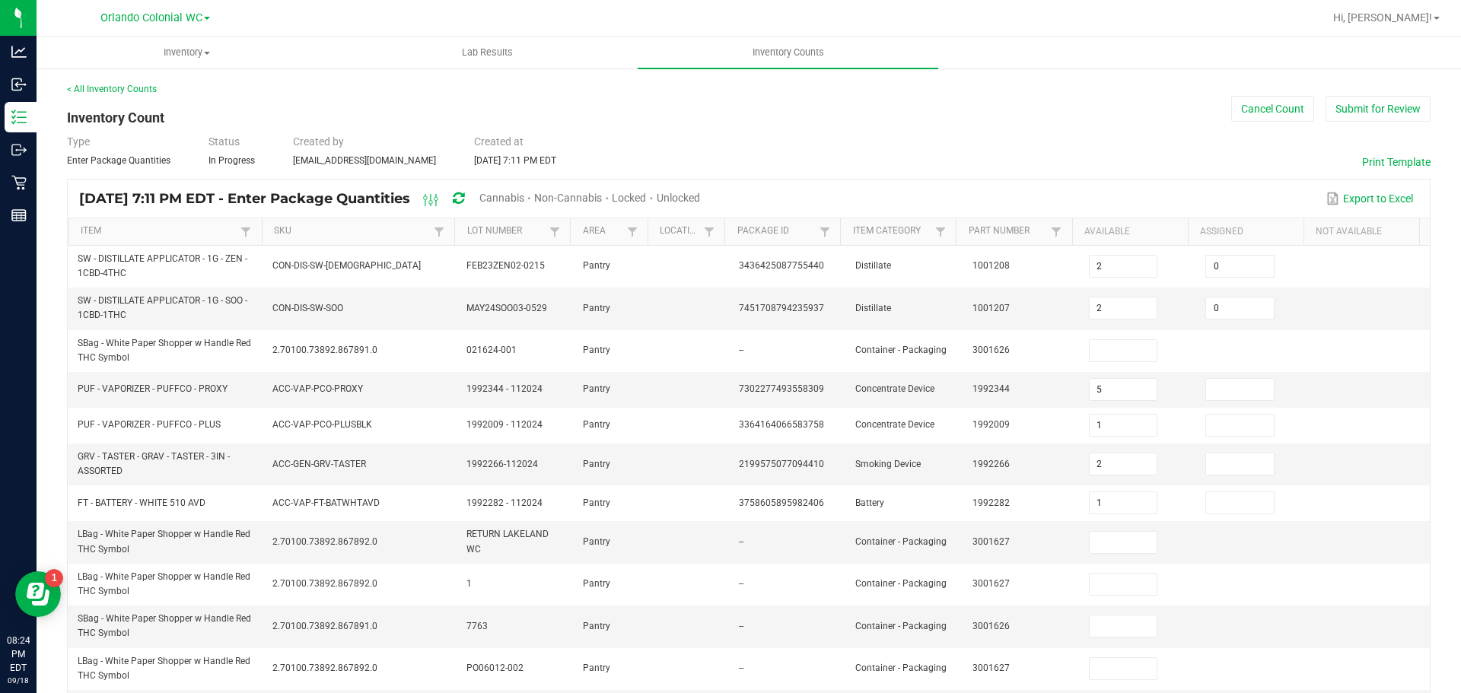
click at [523, 192] on span "Cannabis" at bounding box center [501, 198] width 45 height 12
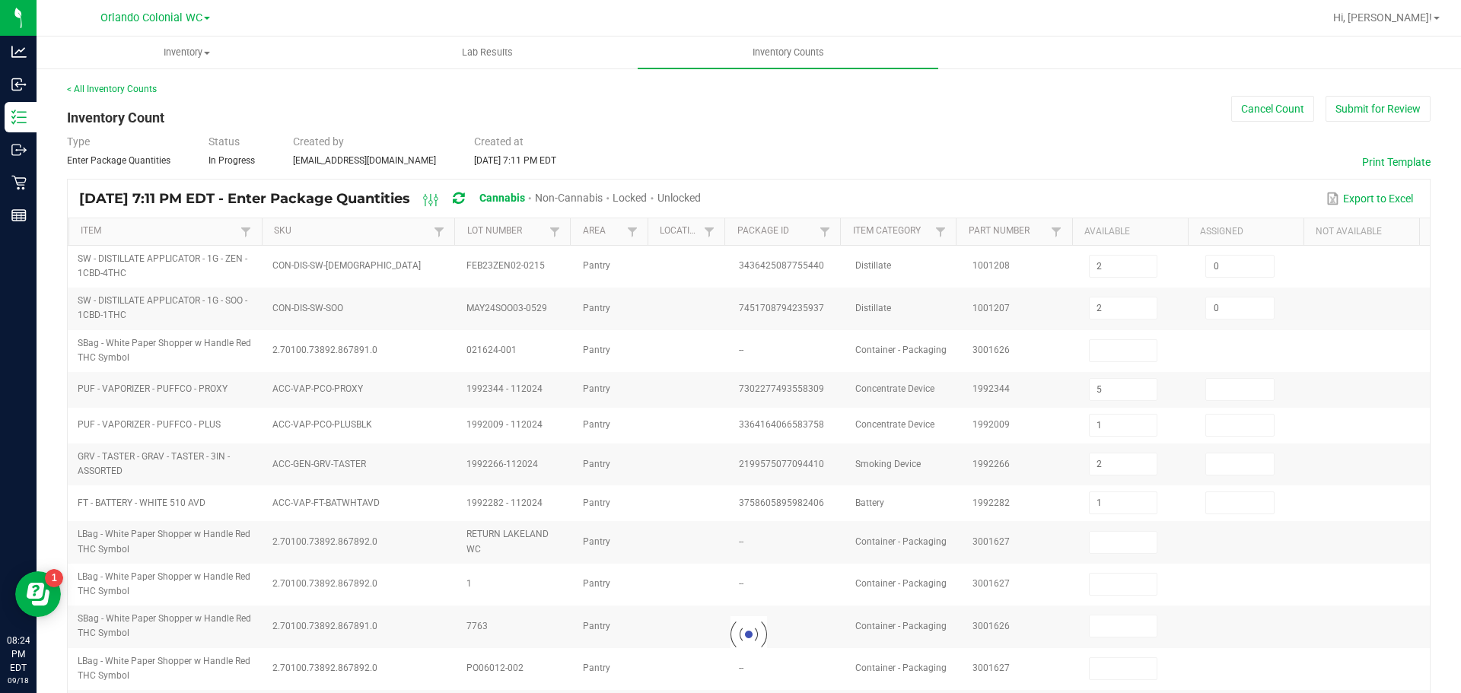
type input "5"
type input "1"
type input "2"
type input "1"
type input "5"
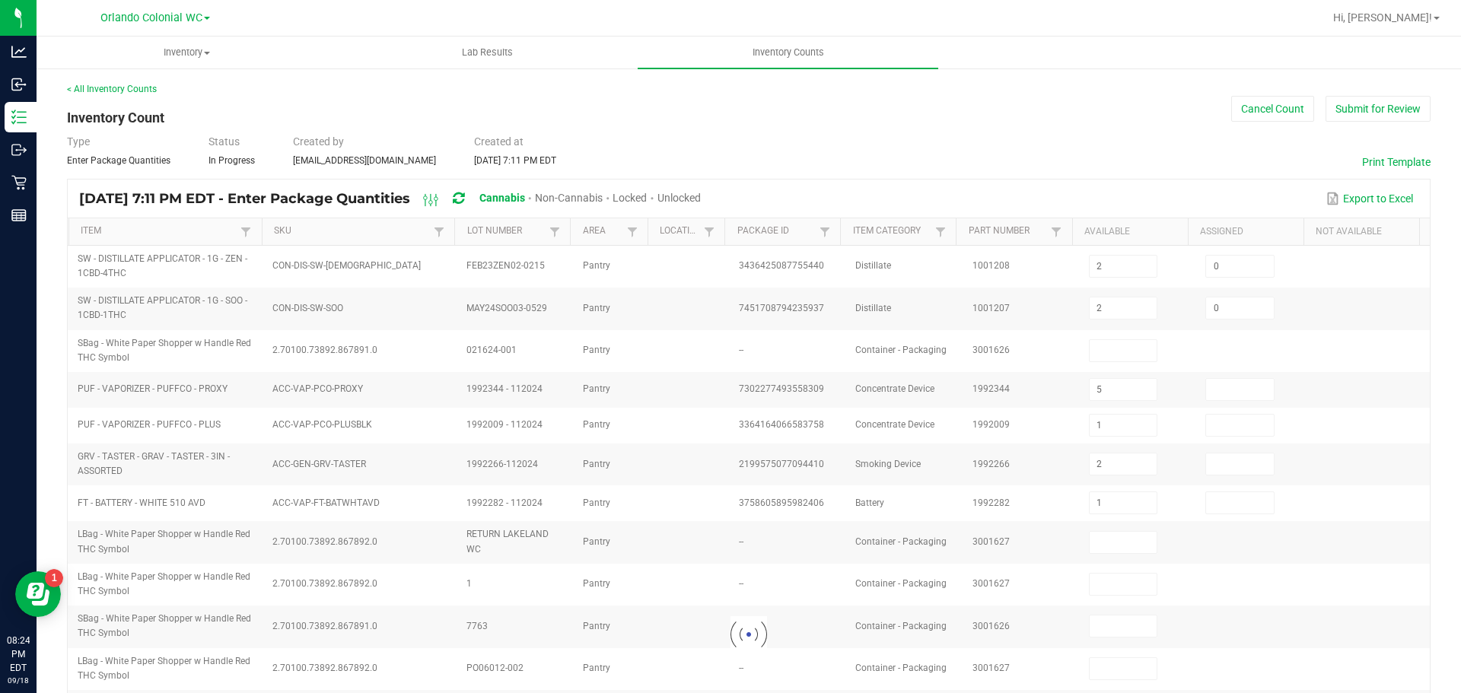
type input "0"
type input "59"
type input "4"
type input "41"
type input "15"
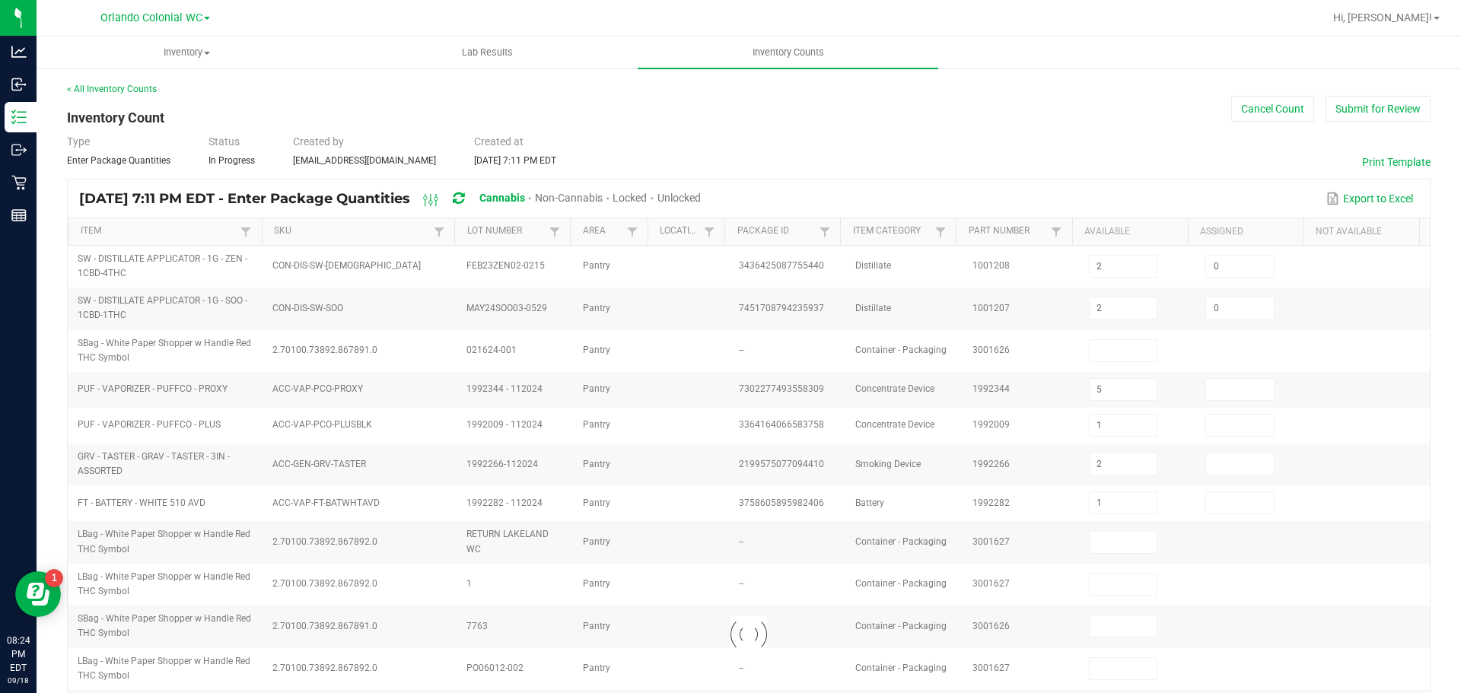
type input "20"
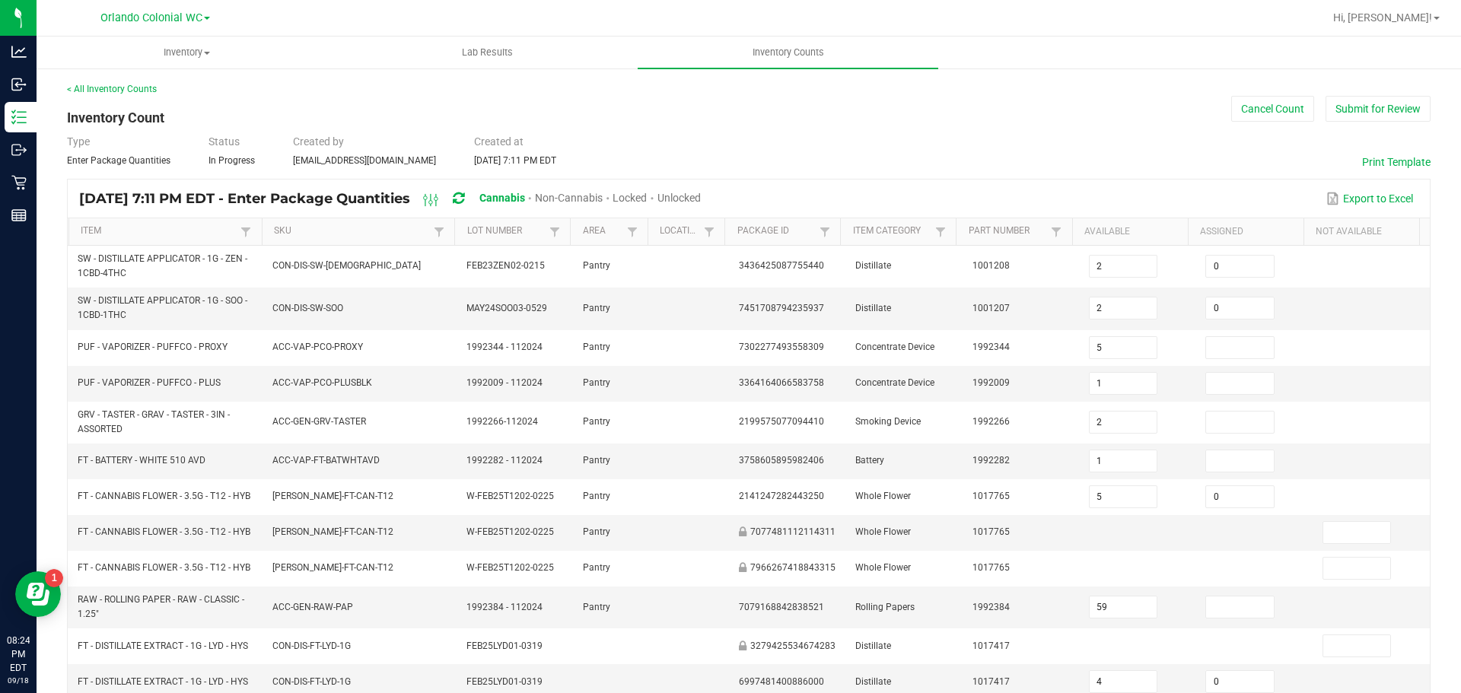
click at [701, 195] on span "Unlocked" at bounding box center [678, 198] width 43 height 12
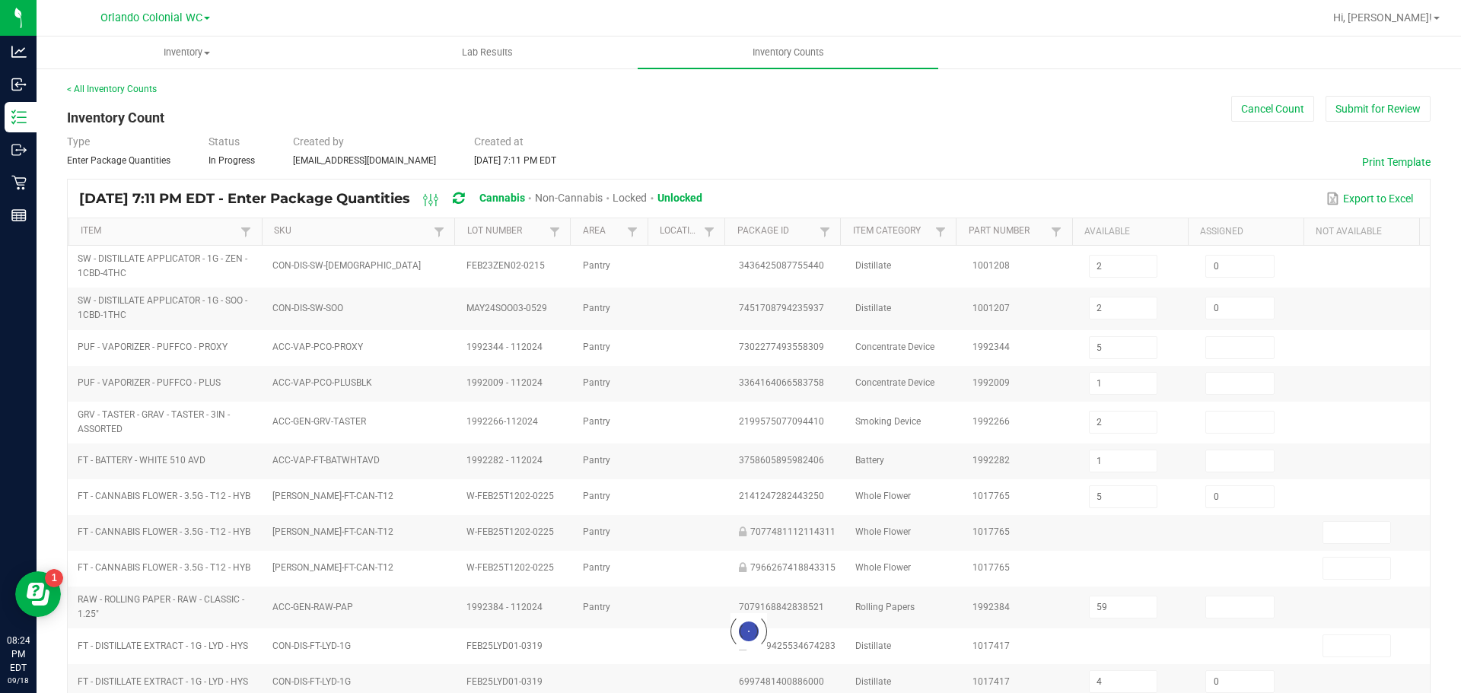
type input "9"
type input "1"
type input "12"
type input "2"
type input "0"
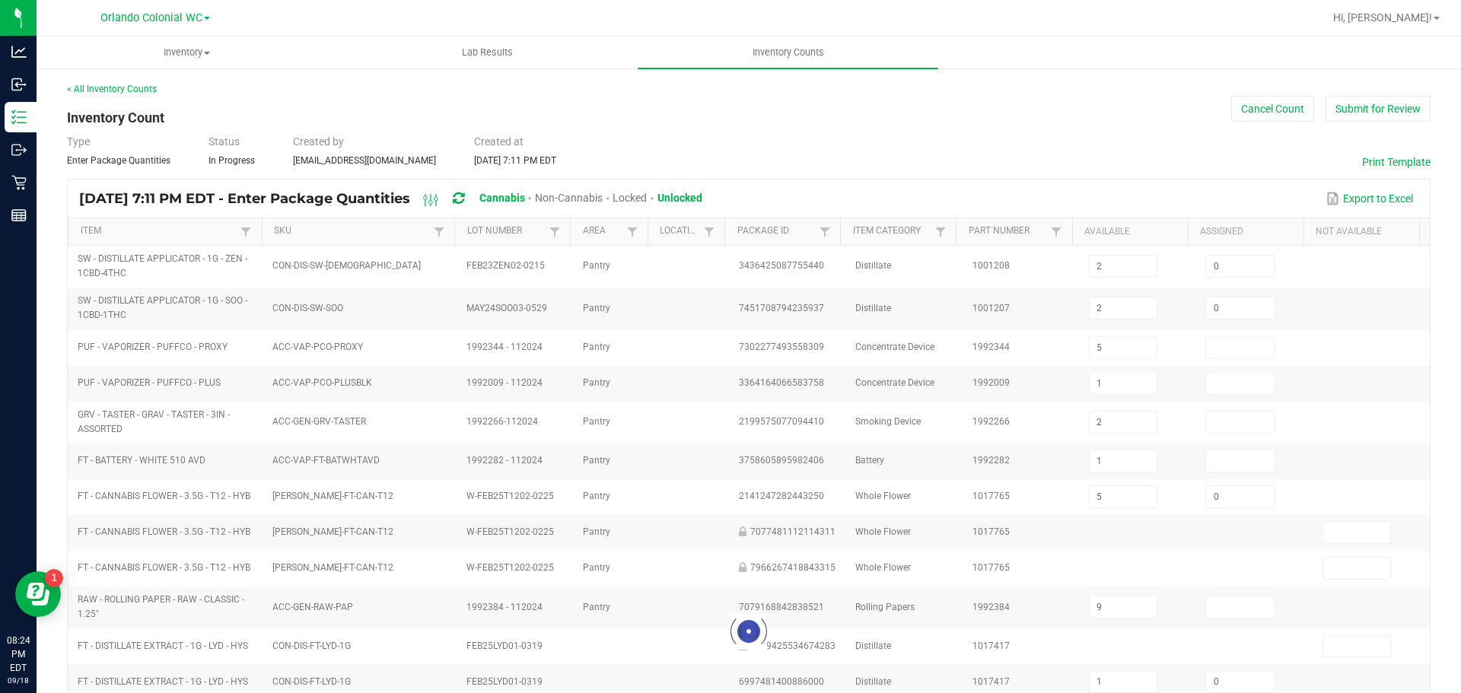
type input "1"
type input "0"
type input "41"
type input "15"
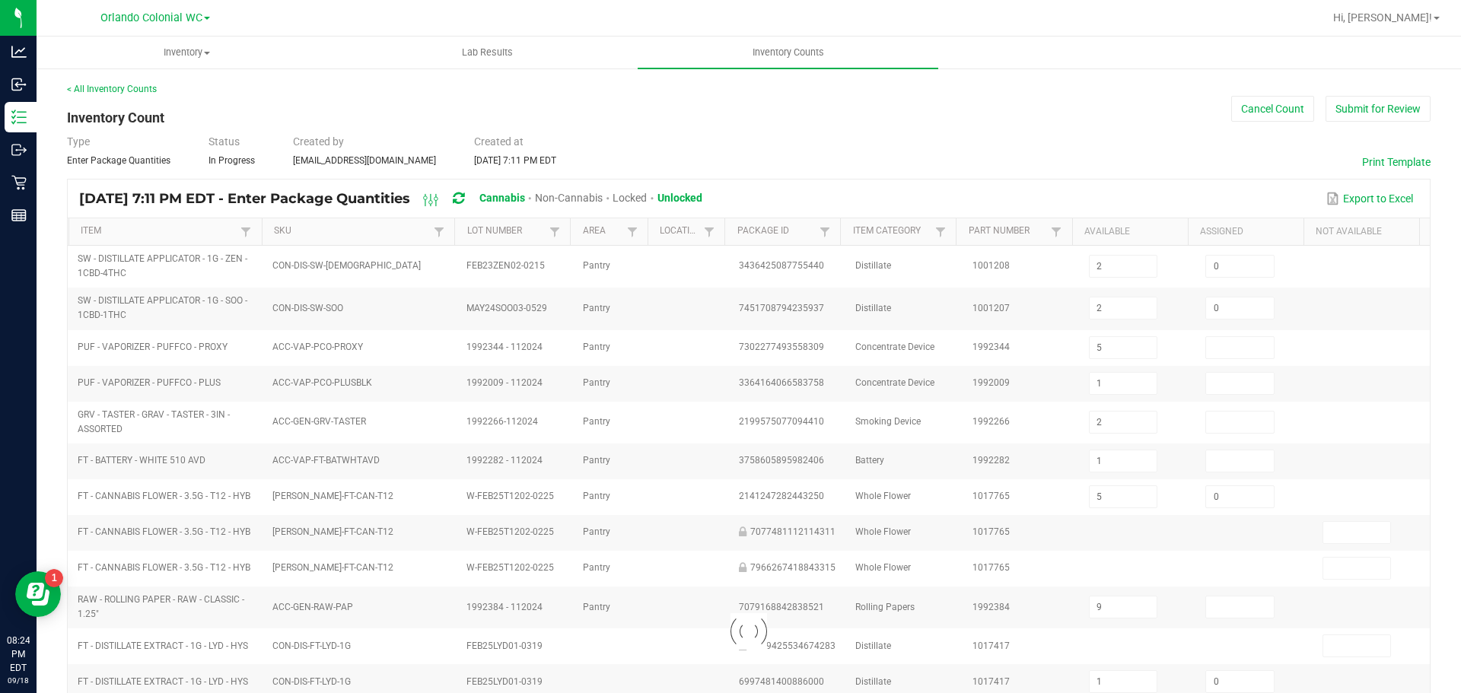
type input "107"
type input "1"
type input "0"
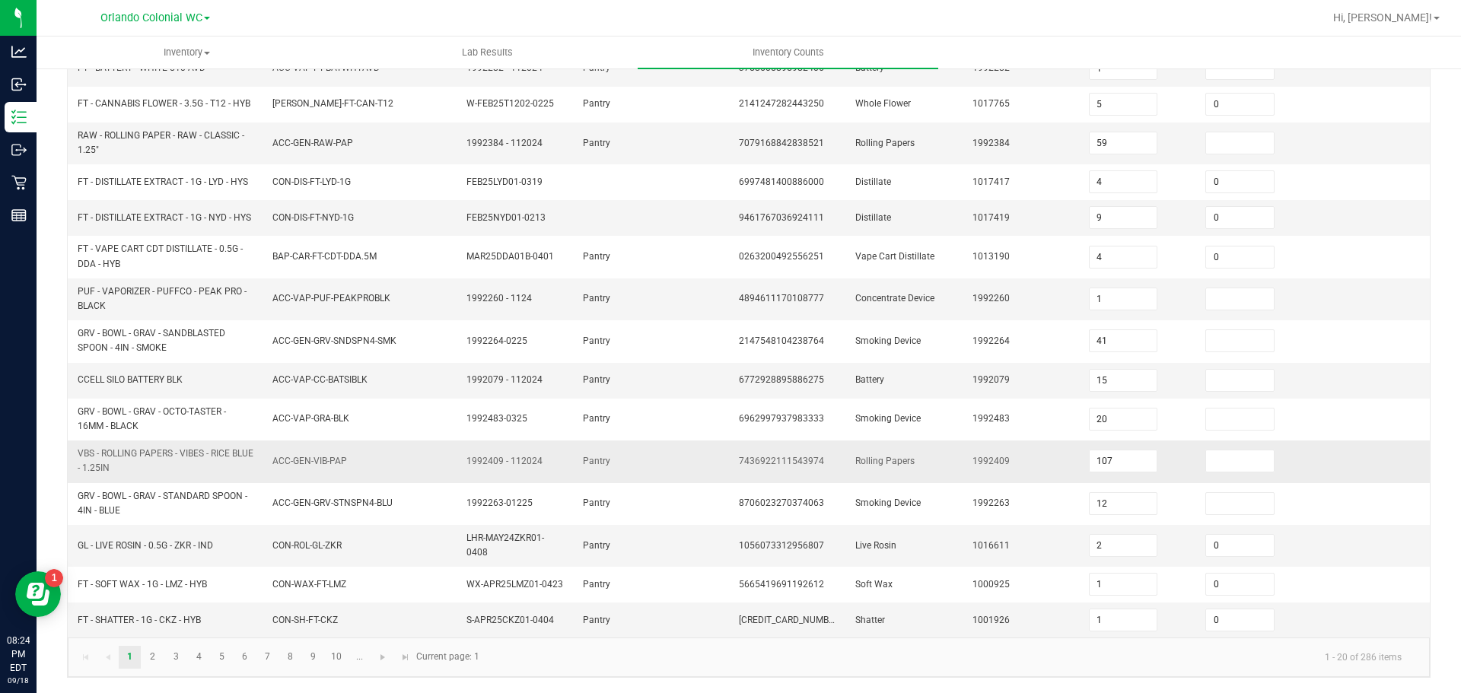
scroll to position [399, 0]
click at [364, 656] on link "..." at bounding box center [360, 657] width 22 height 23
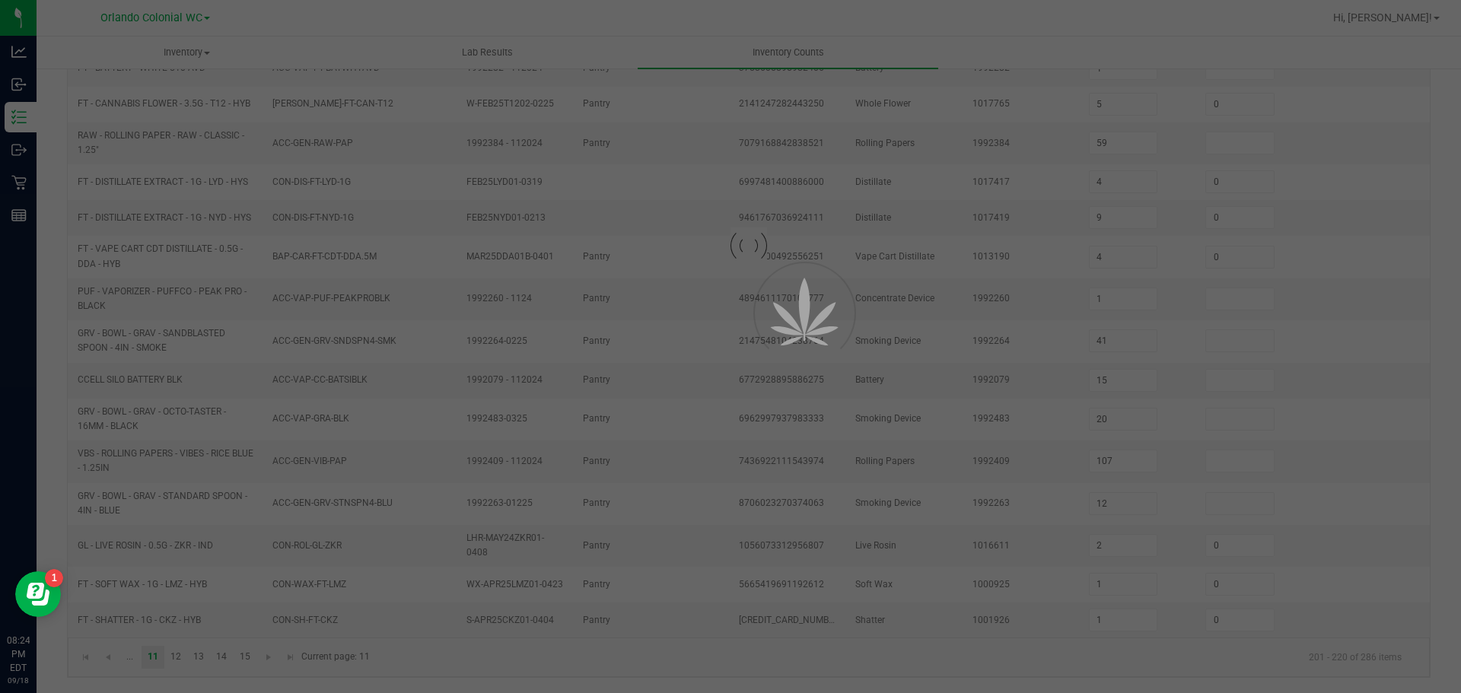
type input "1"
type input "92"
type input "19"
type input "0"
type input "13"
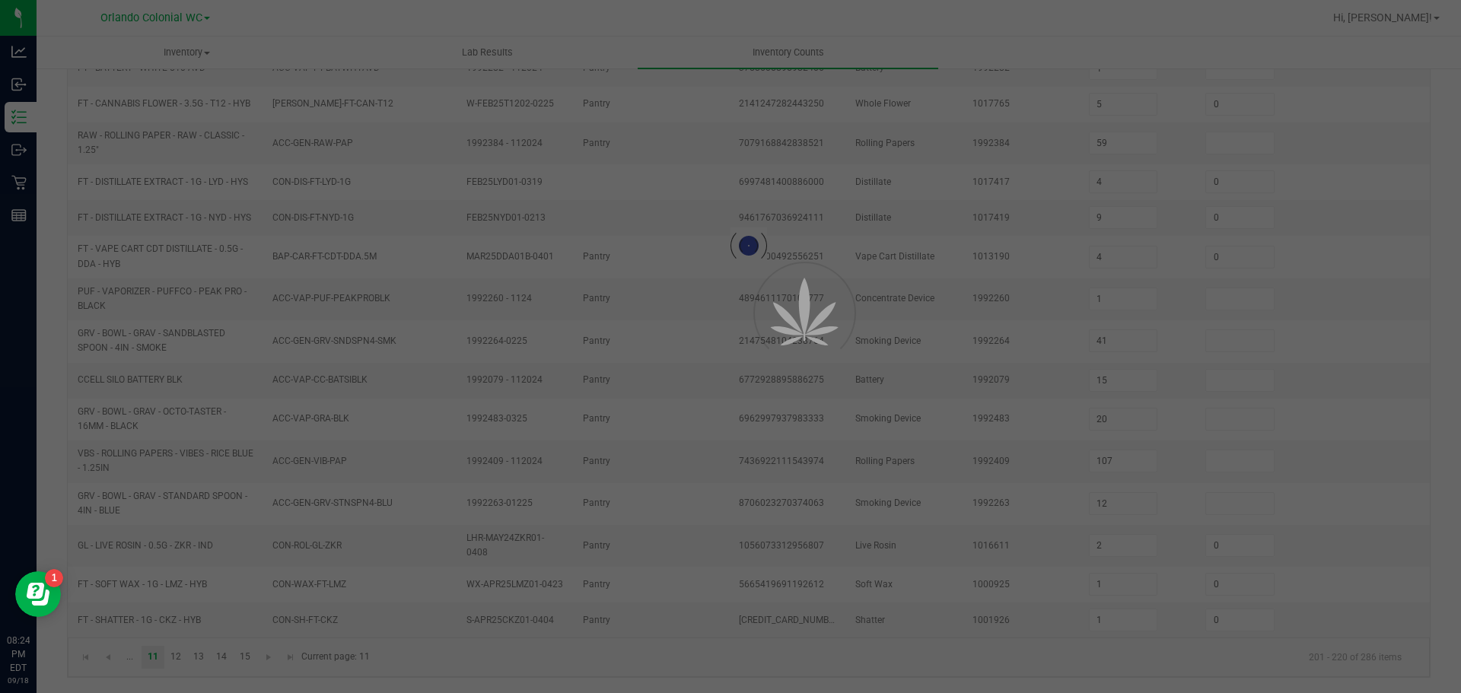
type input "0"
type input "22"
type input "0"
type input "7"
type input "36"
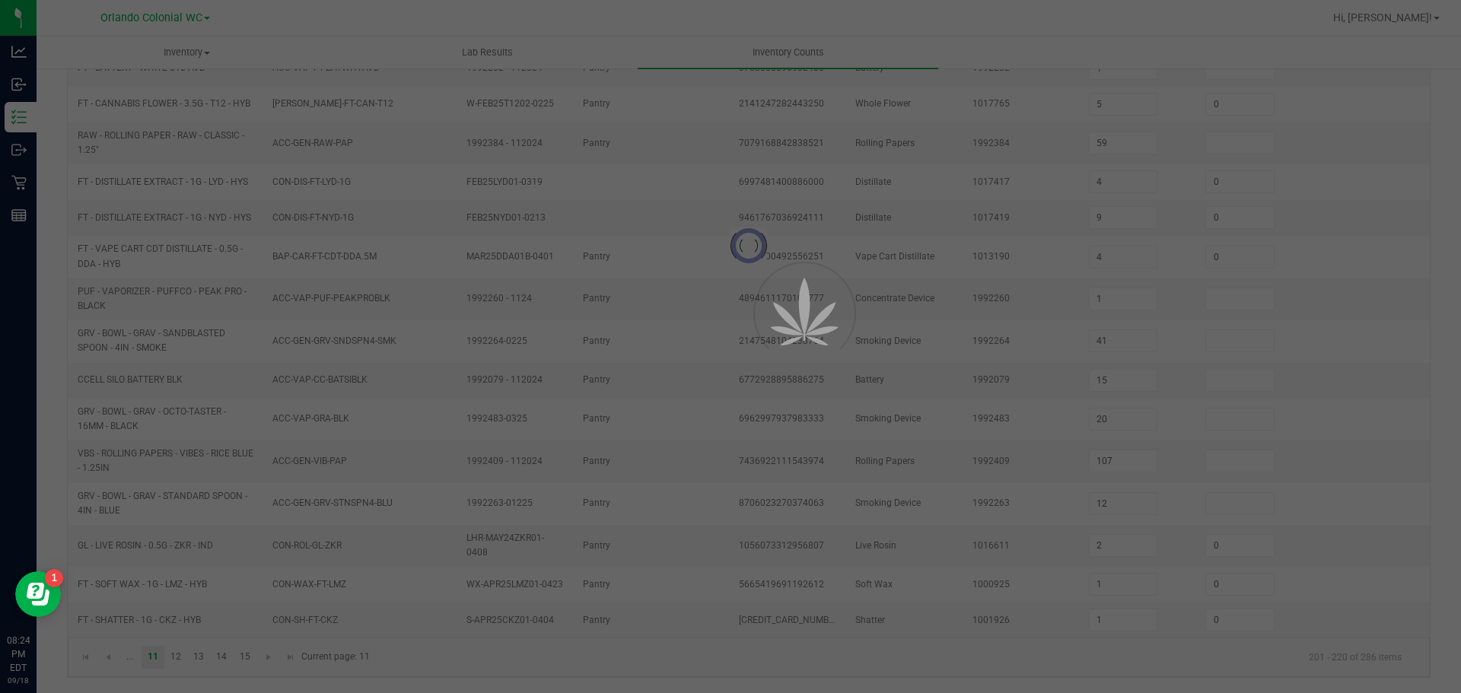
type input "4"
type input "0"
type input "3"
type input "0"
type input "5"
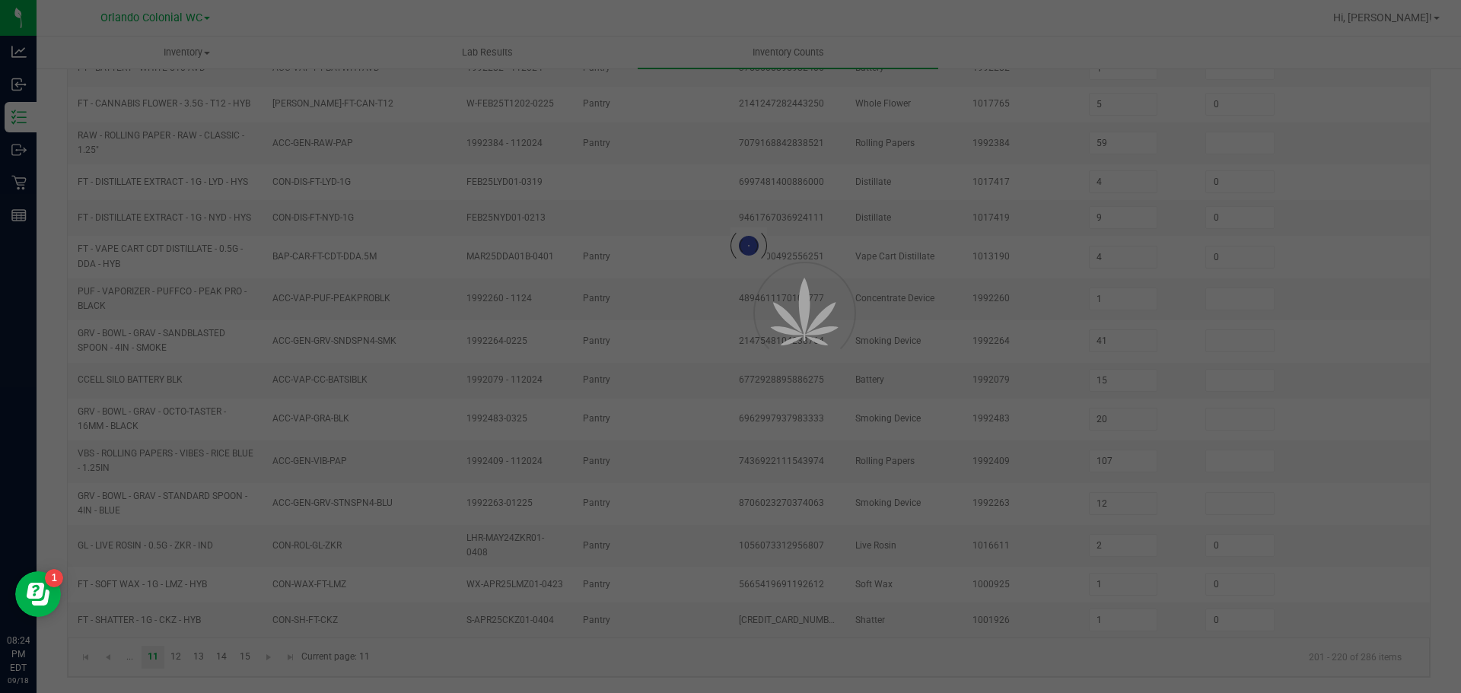
type input "5"
type input "6"
type input "0"
type input "10"
type input "0"
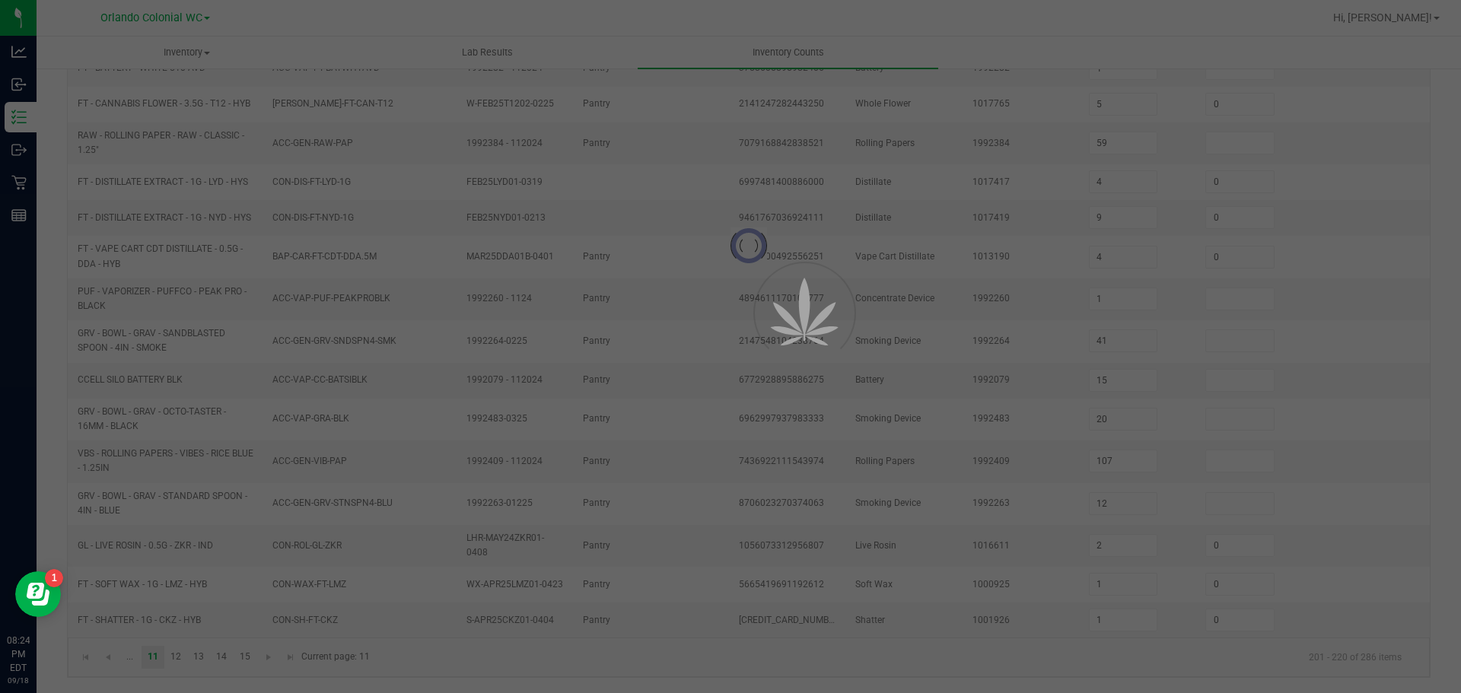
type input "19"
type input "15"
type input "0"
type input "18"
type input "10"
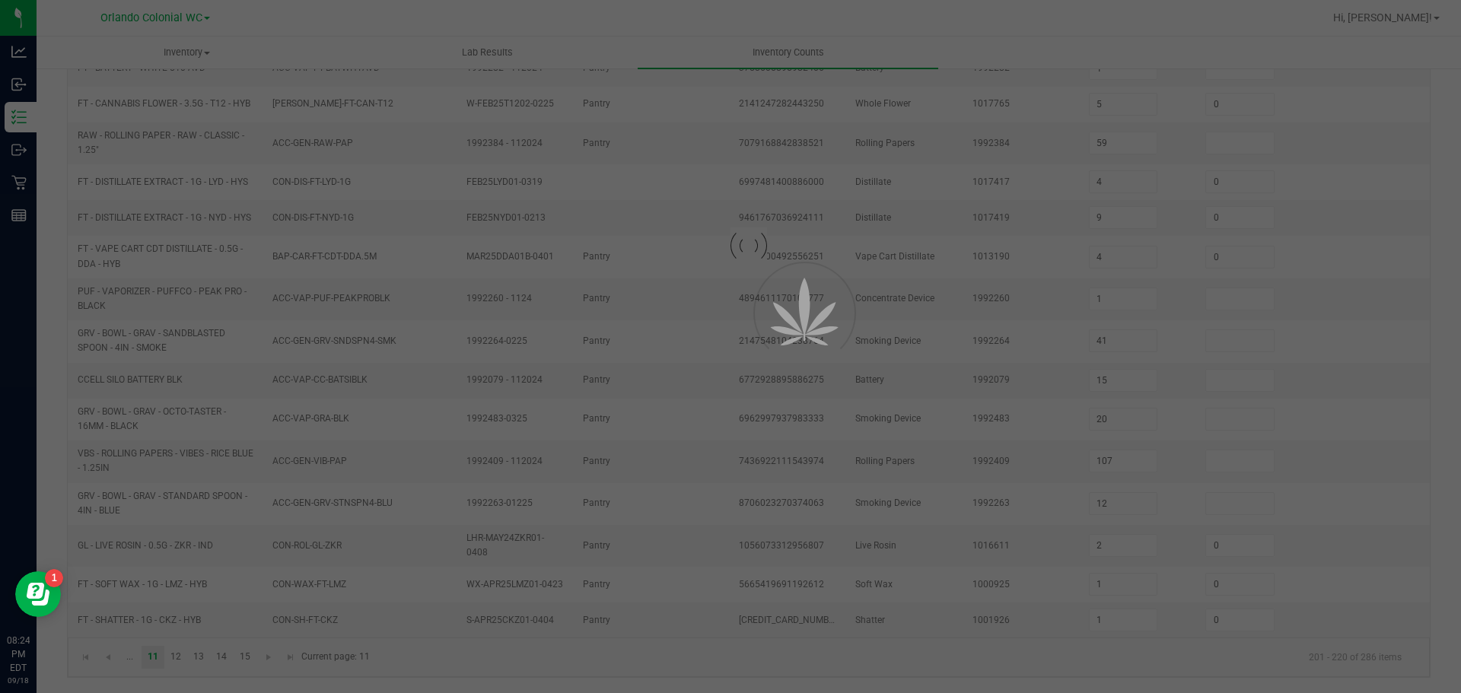
type input "0"
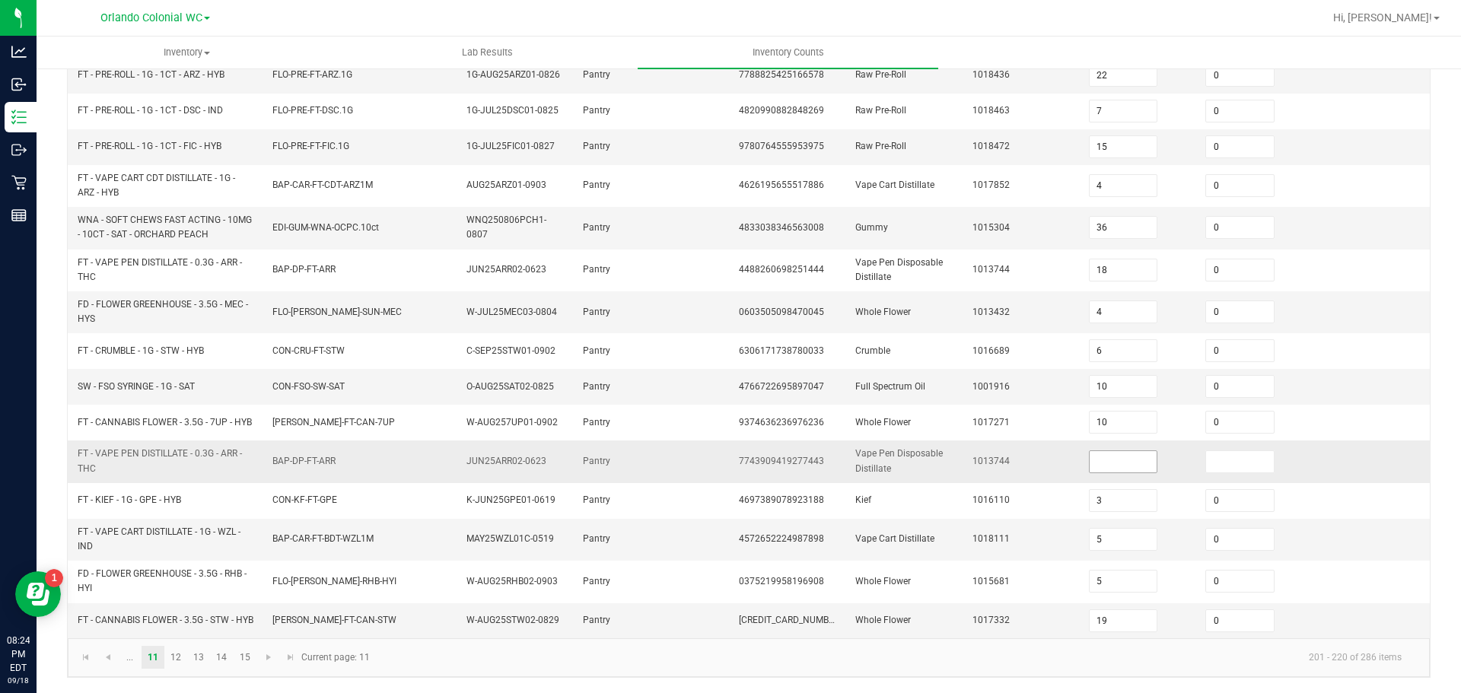
click at [1090, 451] on input at bounding box center [1124, 461] width 68 height 21
type input "19"
click at [177, 656] on link "12" at bounding box center [176, 657] width 22 height 23
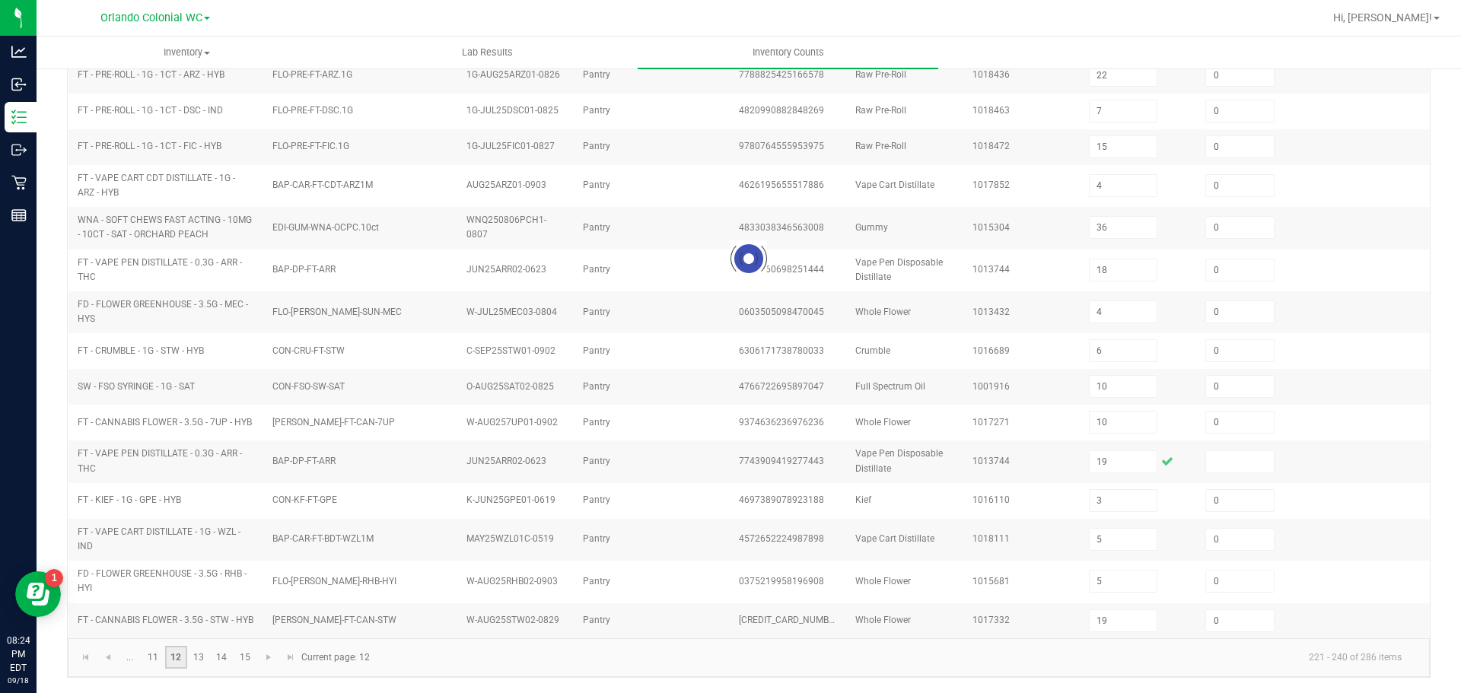
type input "50"
type input "7"
type input "0"
type input "5"
type input "4"
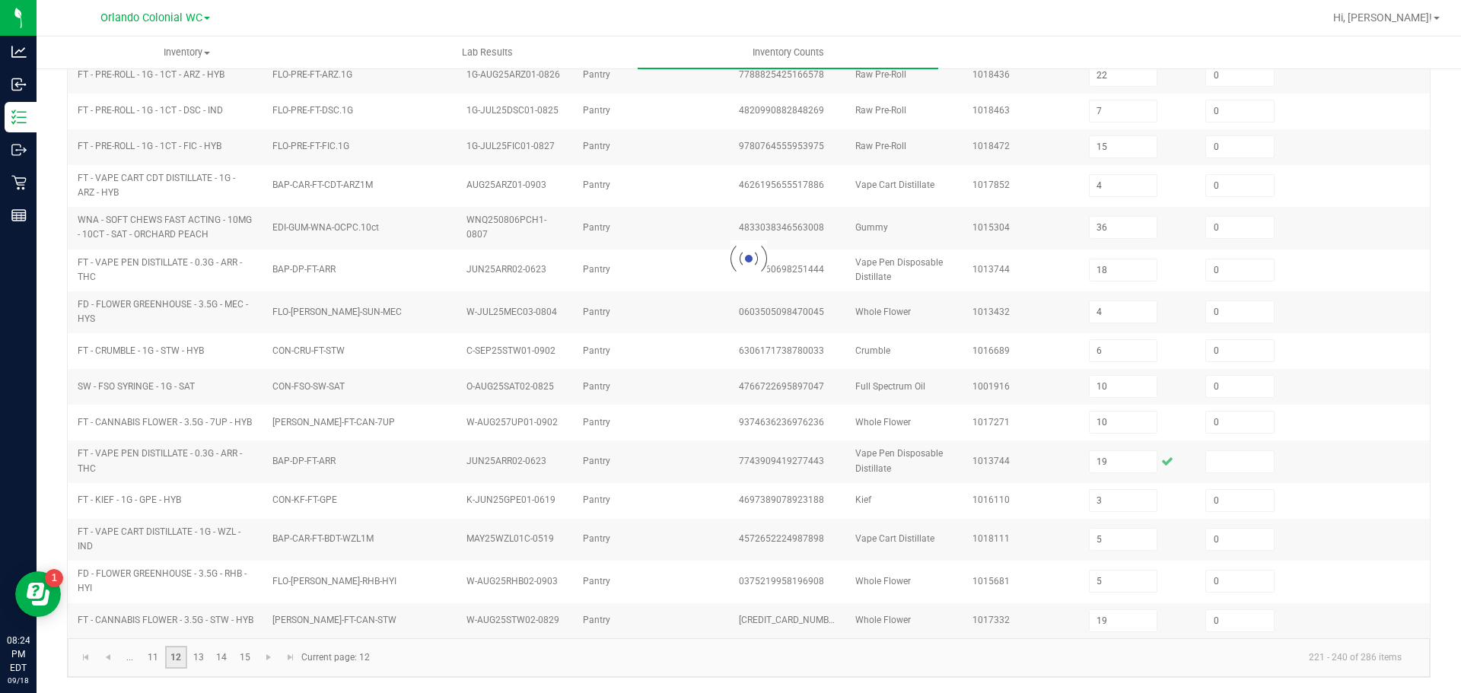
type input "10"
type input "5"
type input "11"
type input "13"
type input "5"
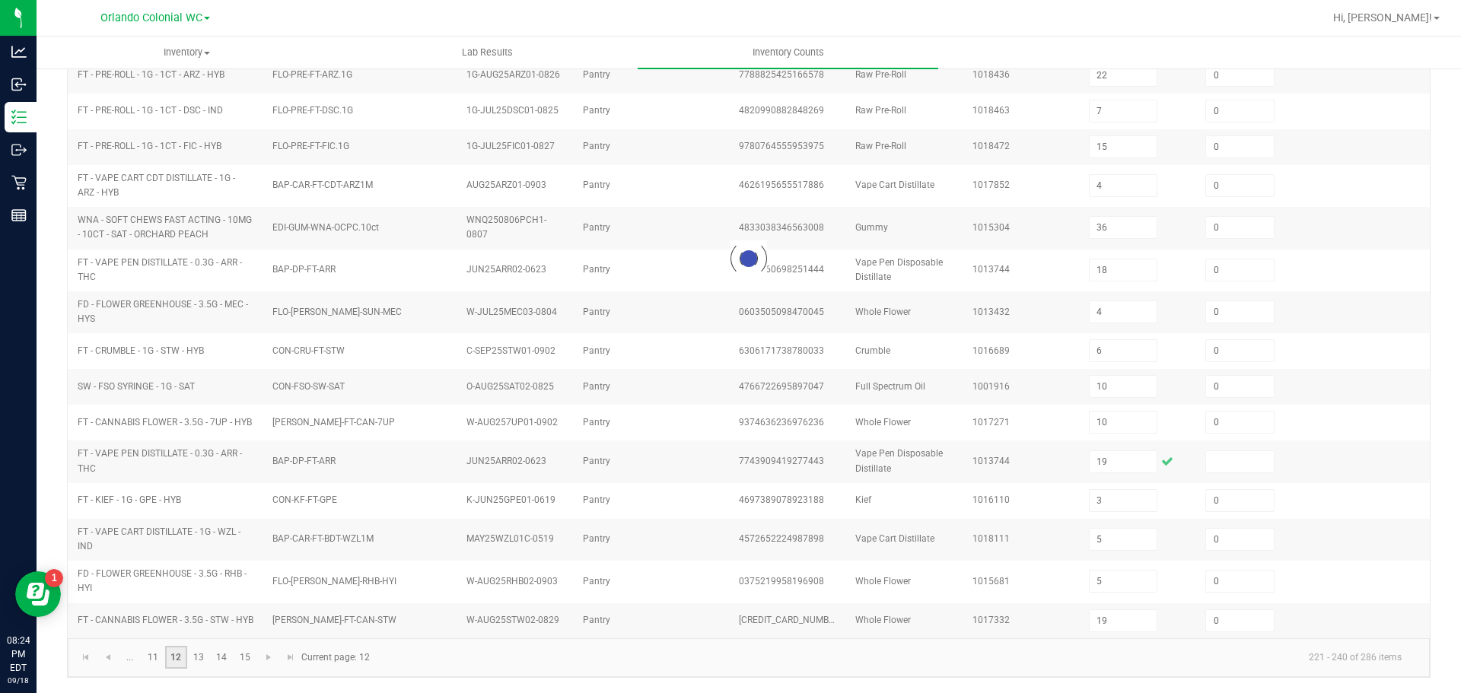
type input "6"
type input "10"
type input "0"
type input "12"
type input "11"
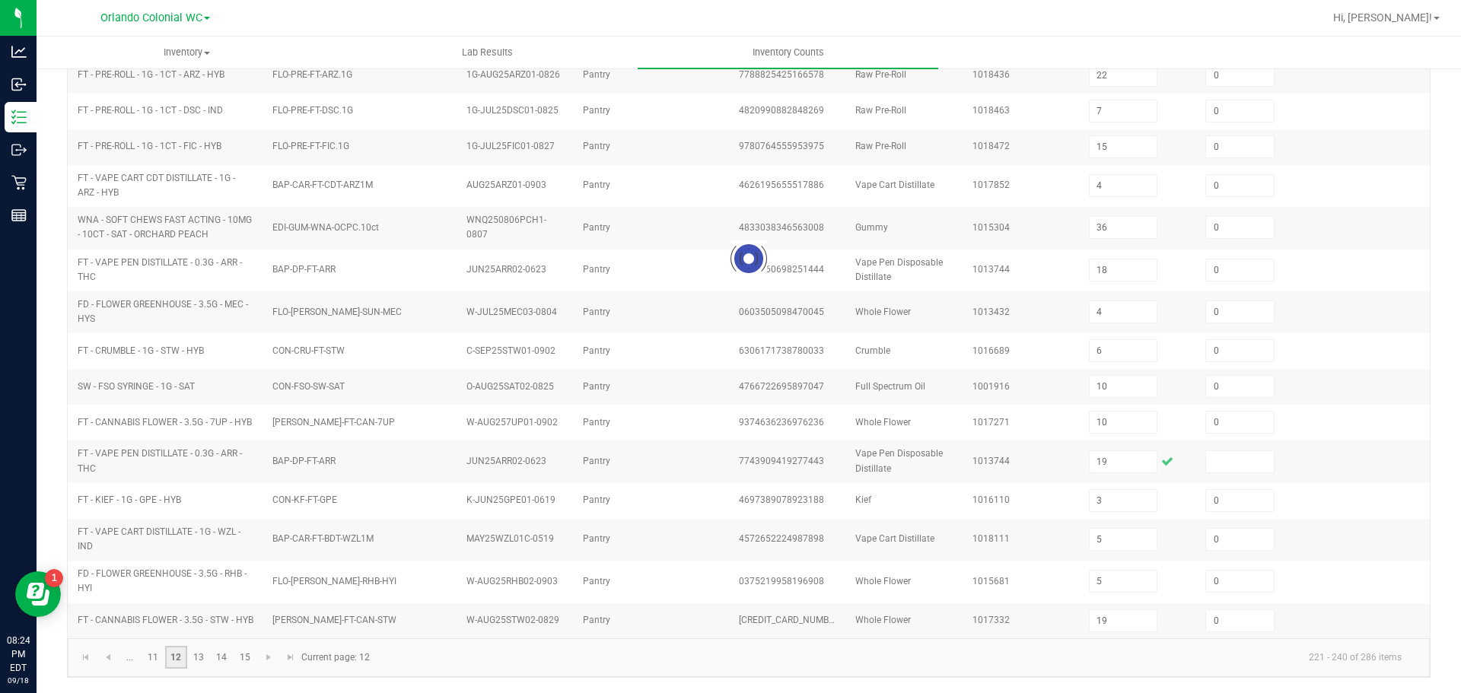
type input "11"
type input "0"
type input "15"
type input "14"
type input "15"
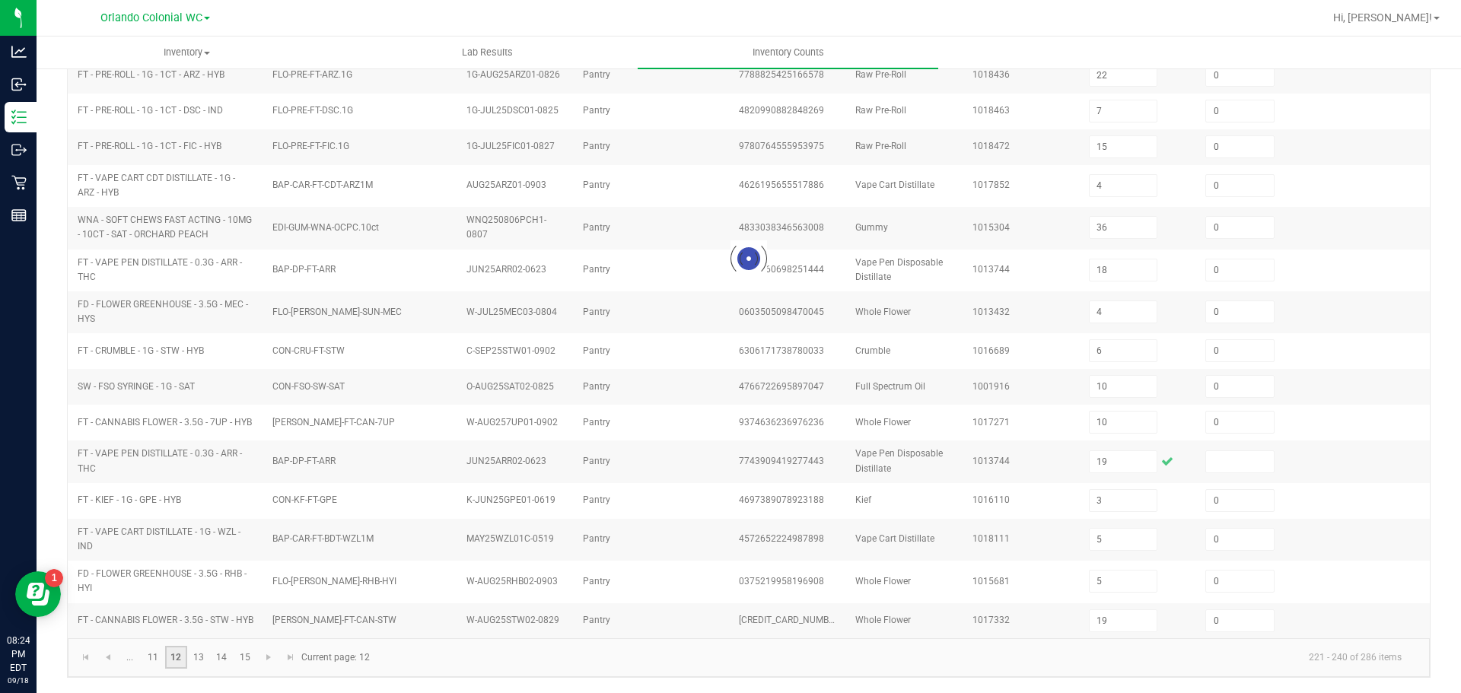
type input "11"
type input "8"
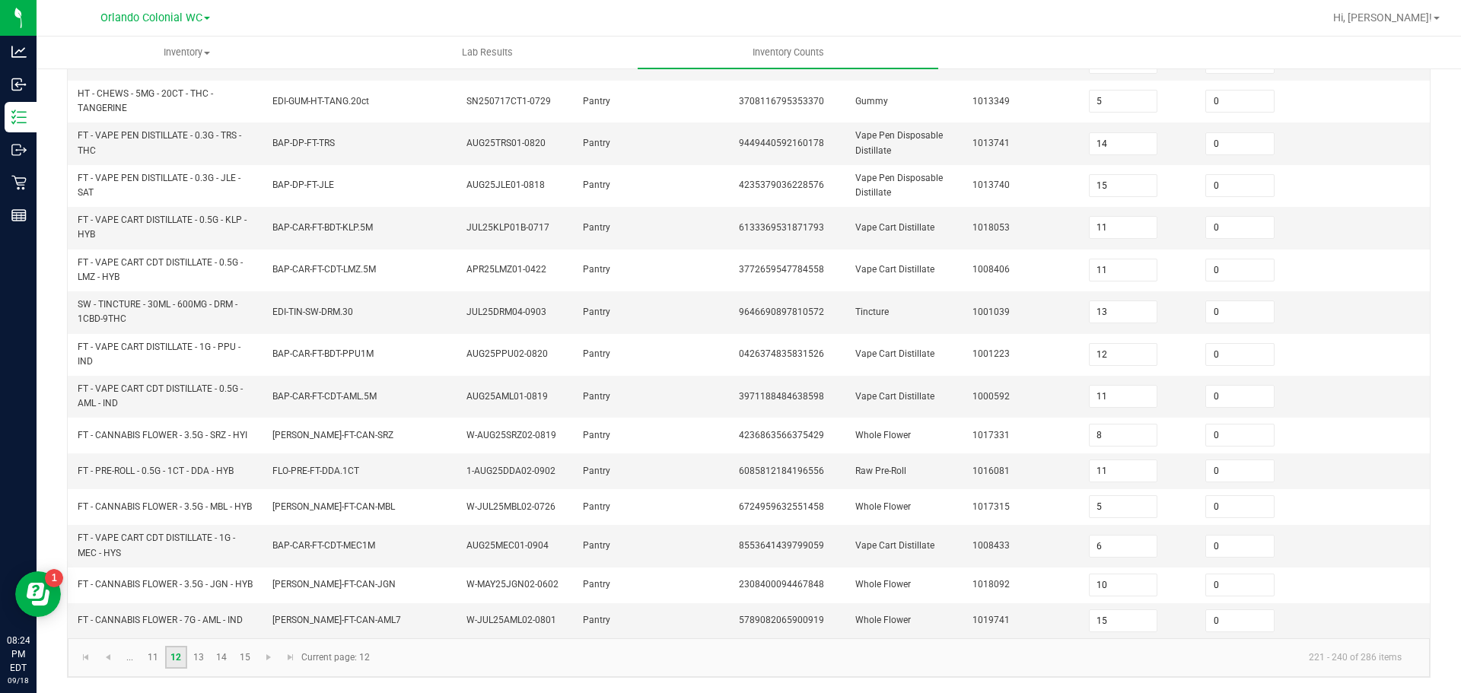
scroll to position [412, 0]
click at [195, 663] on link "13" at bounding box center [199, 657] width 22 height 23
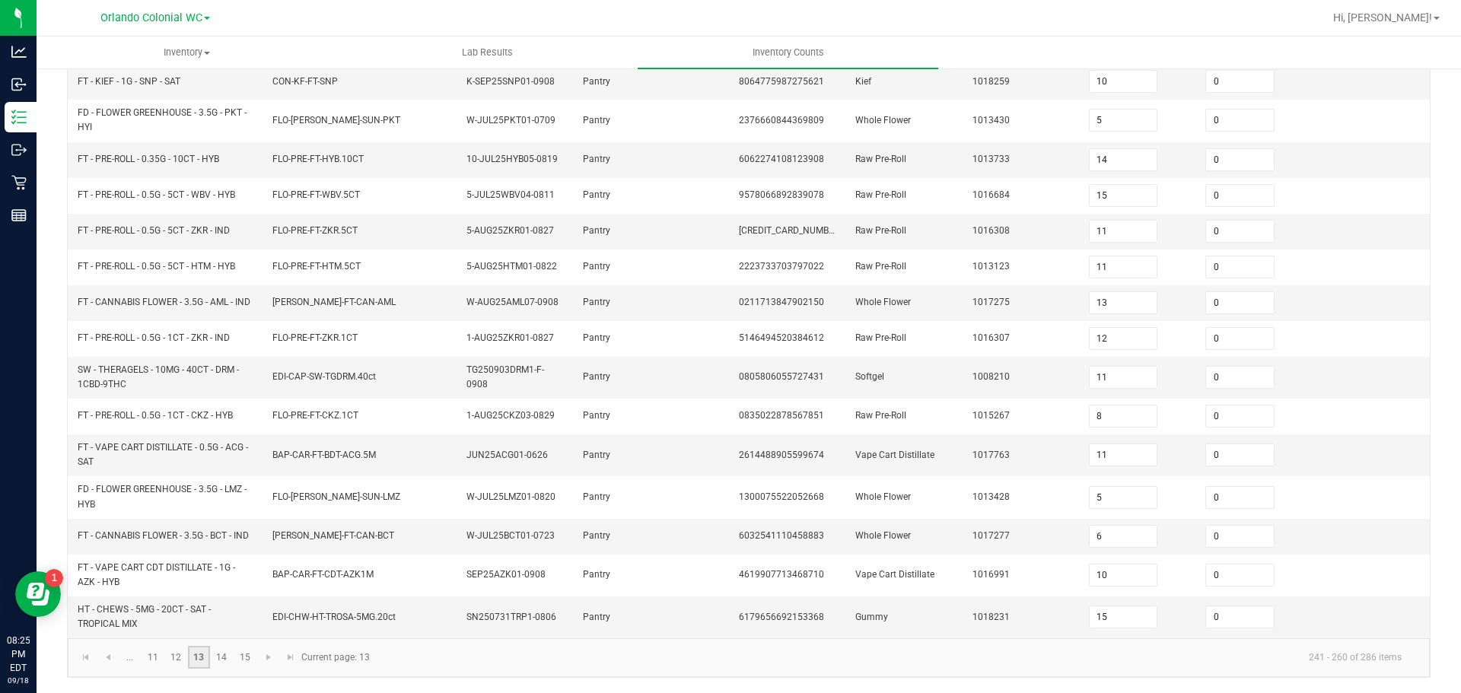
type input "7"
type input "8"
type input "9"
type input "3"
type input "8"
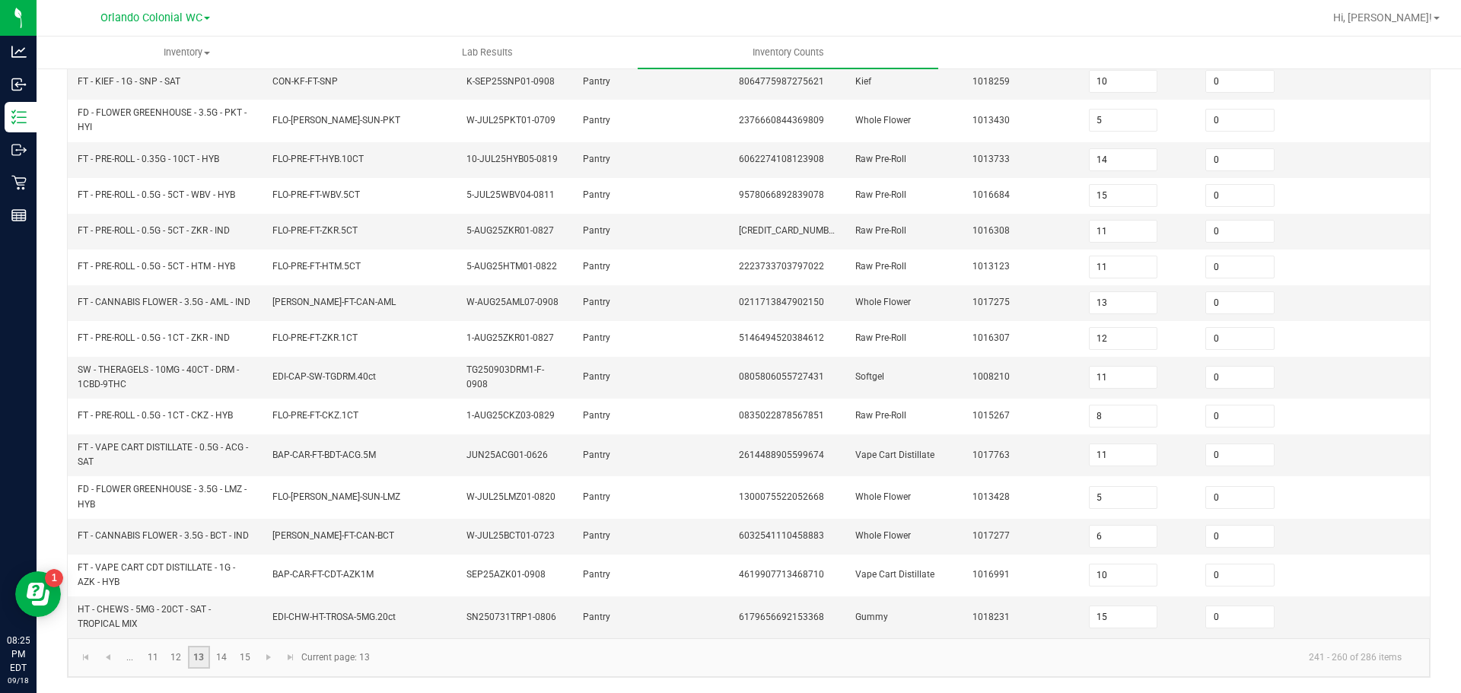
type input "12"
type input "20"
type input "12"
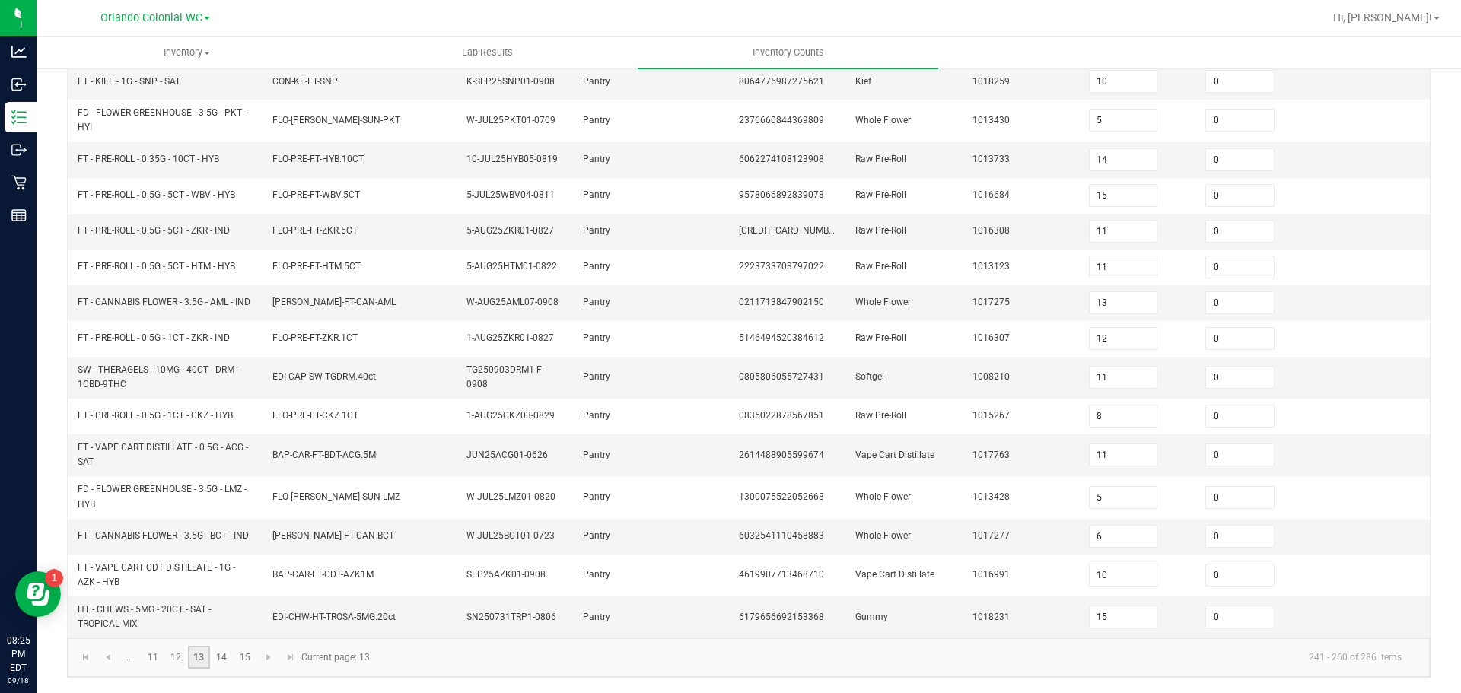
type input "11"
type input "24"
type input "6"
type input "12"
type input "20"
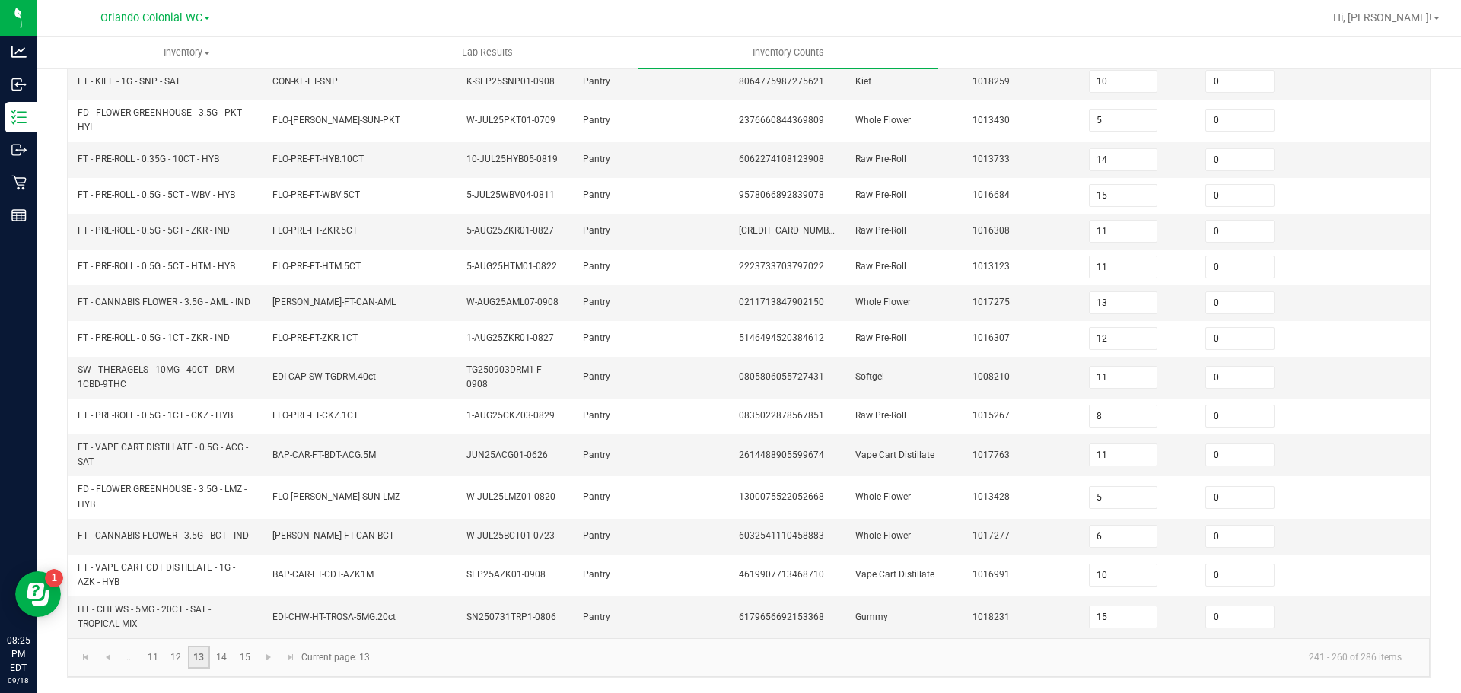
type input "7"
type input "12"
type input "25"
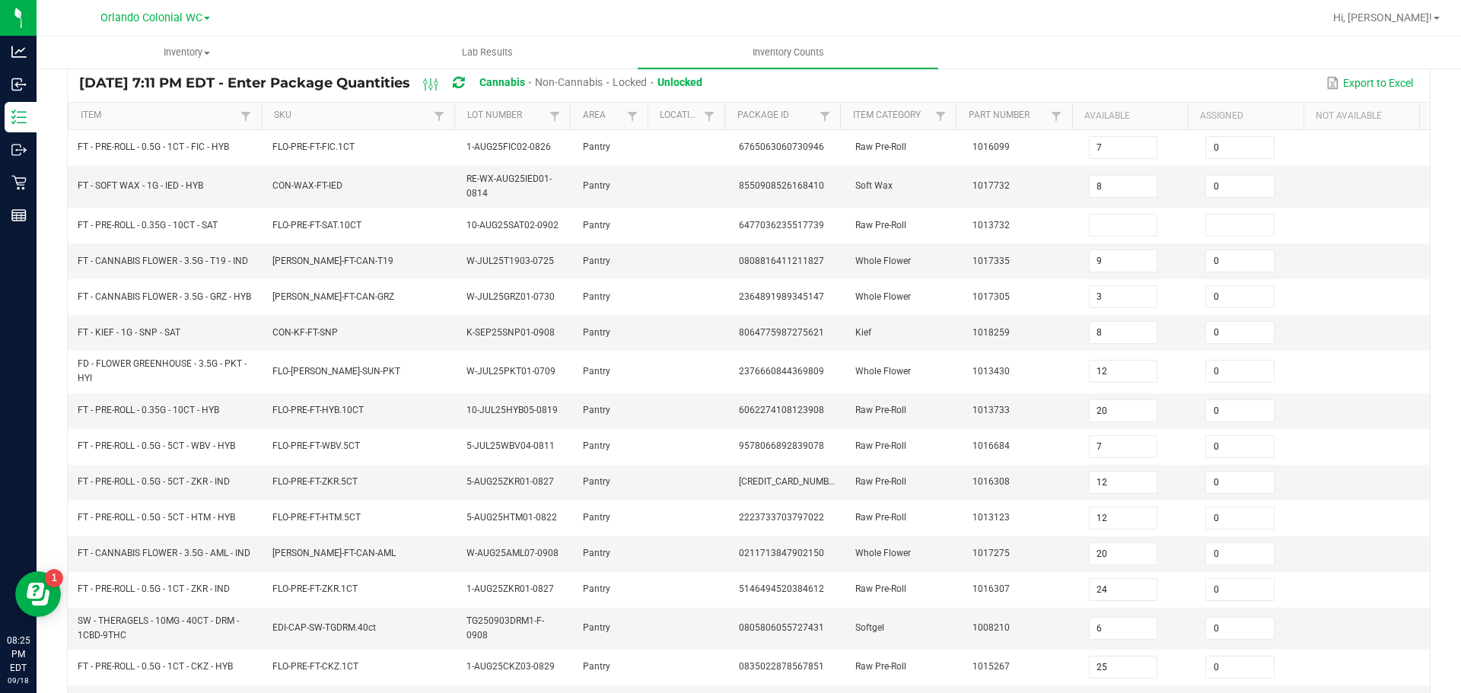
scroll to position [0, 0]
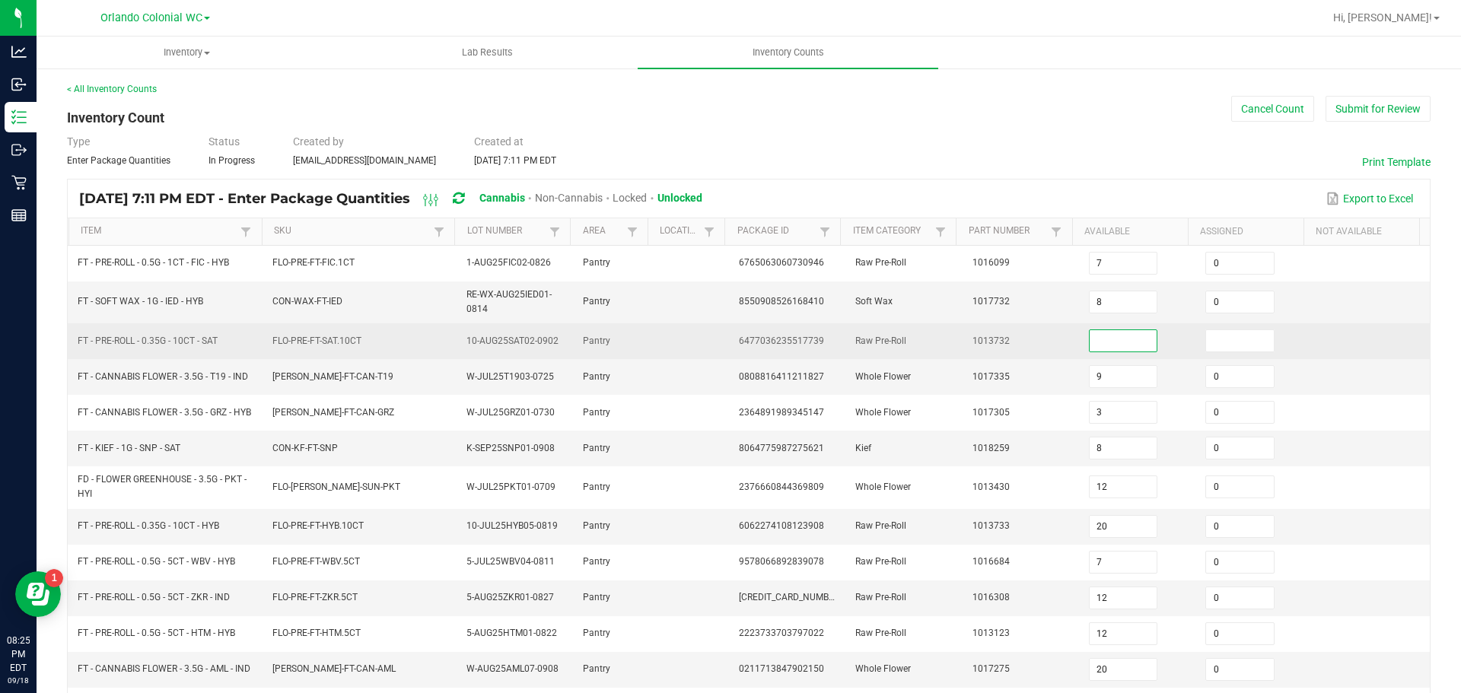
click at [1090, 344] on input at bounding box center [1124, 340] width 68 height 21
click at [1097, 342] on input at bounding box center [1124, 340] width 68 height 21
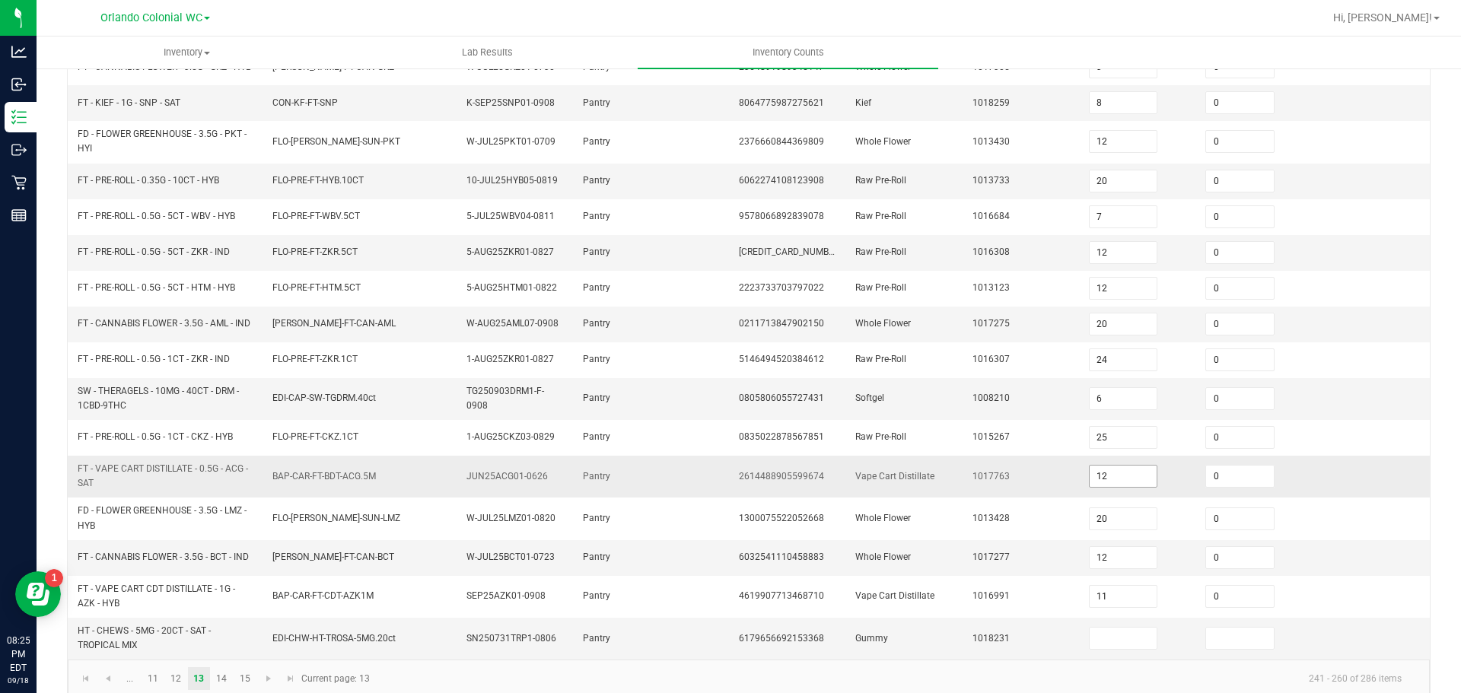
scroll to position [380, 0]
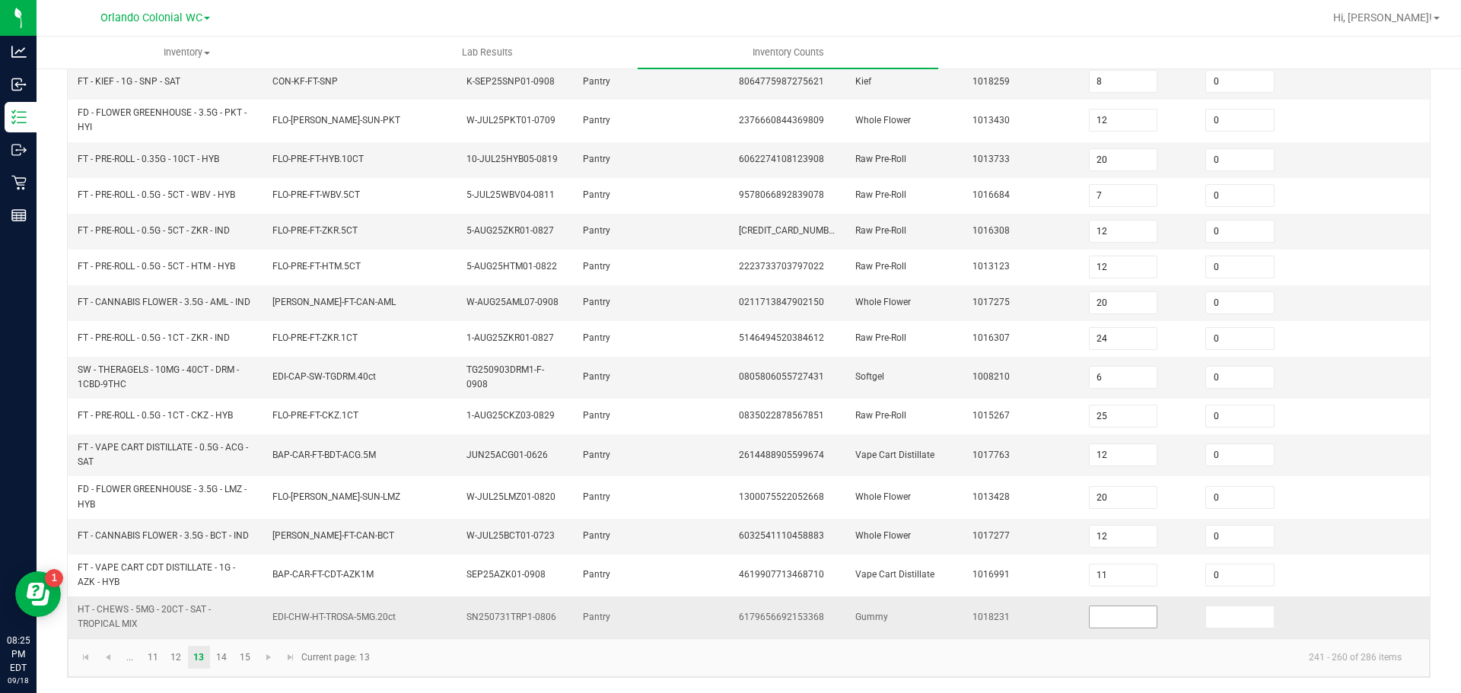
type input "11"
click at [1103, 624] on input at bounding box center [1124, 616] width 68 height 21
type input "19"
click at [228, 654] on link "14" at bounding box center [222, 657] width 22 height 23
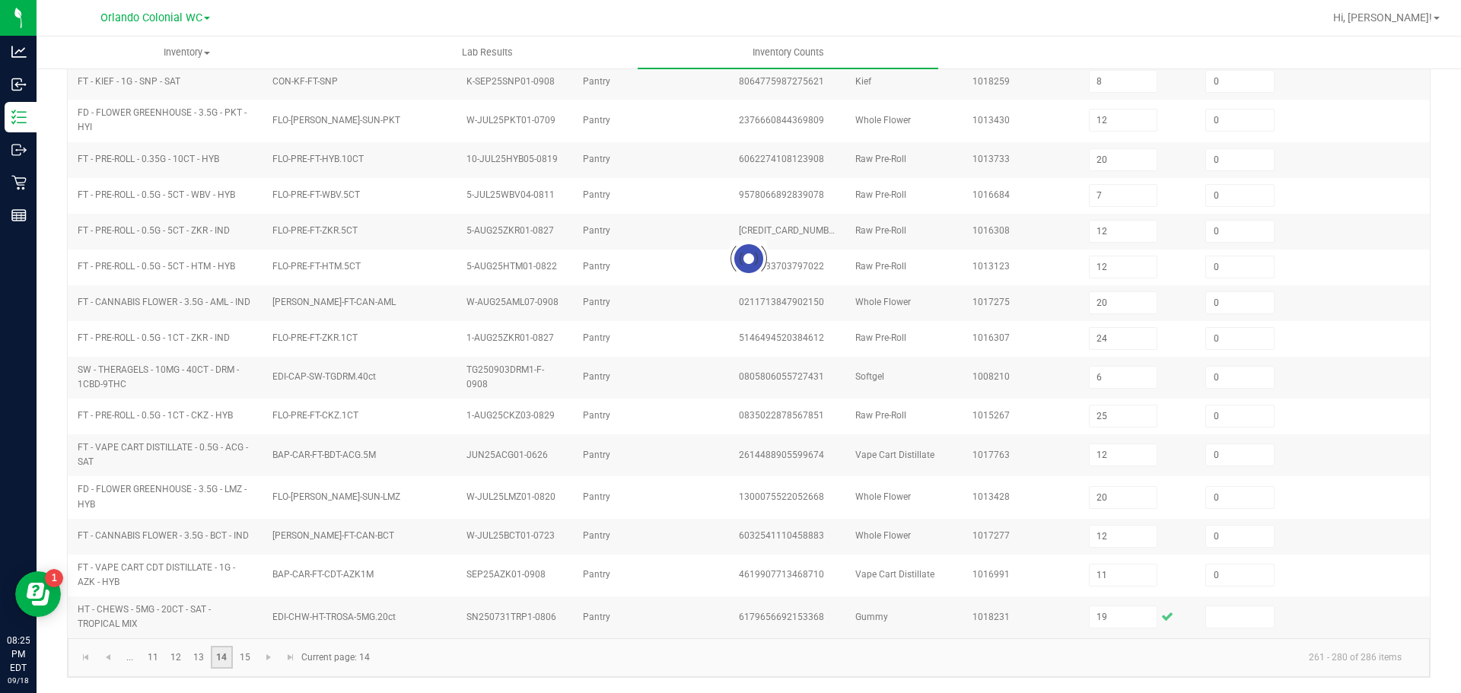
type input "24"
type input "25"
type input "24"
type input "12"
type input "18"
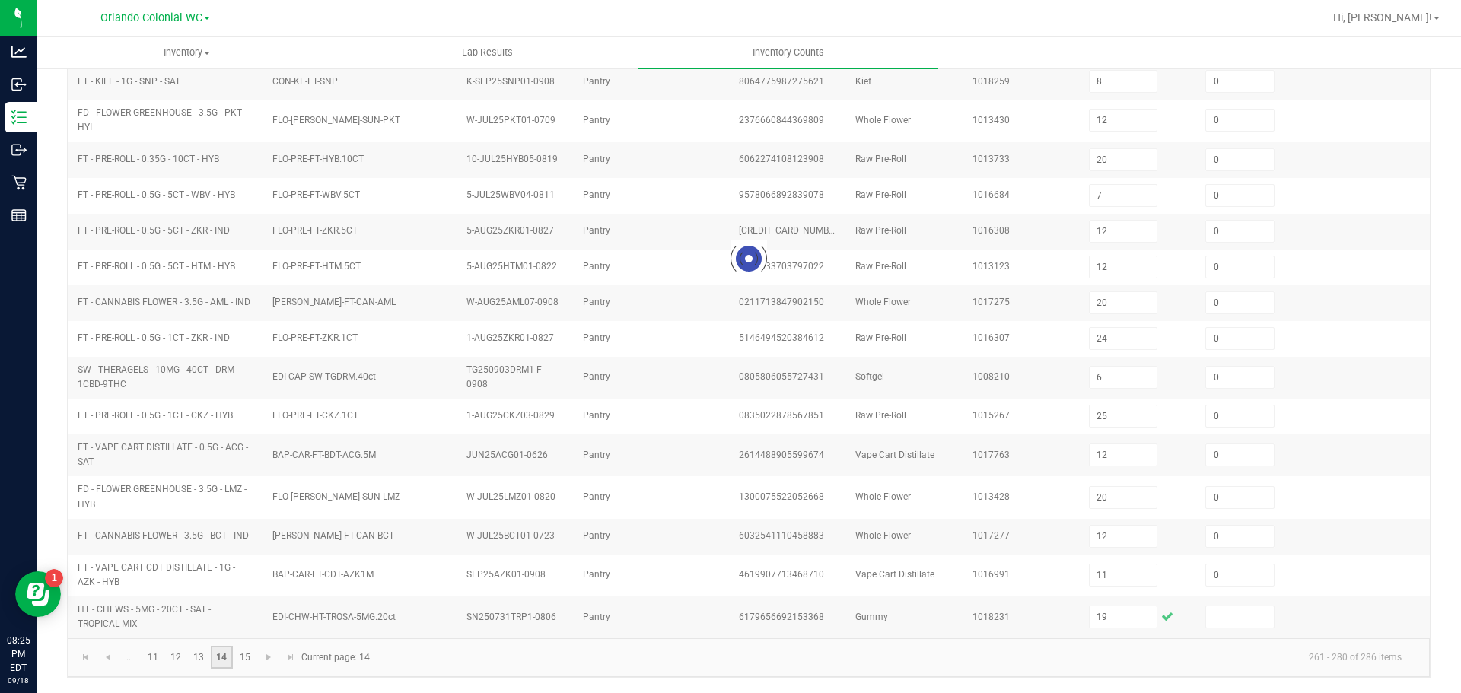
type input "10"
type input "17"
type input "12"
type input "19"
type input "8"
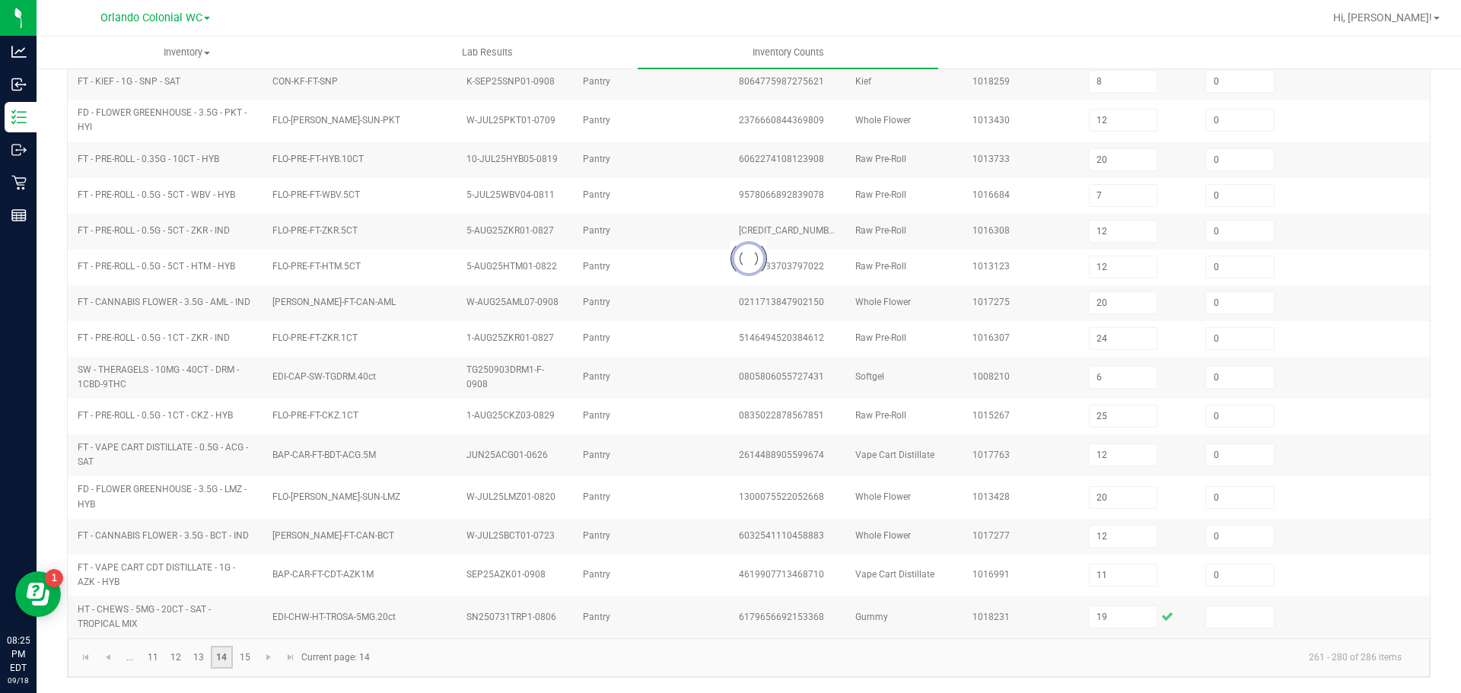
type input "0"
type input "18"
type input "11"
type input "25"
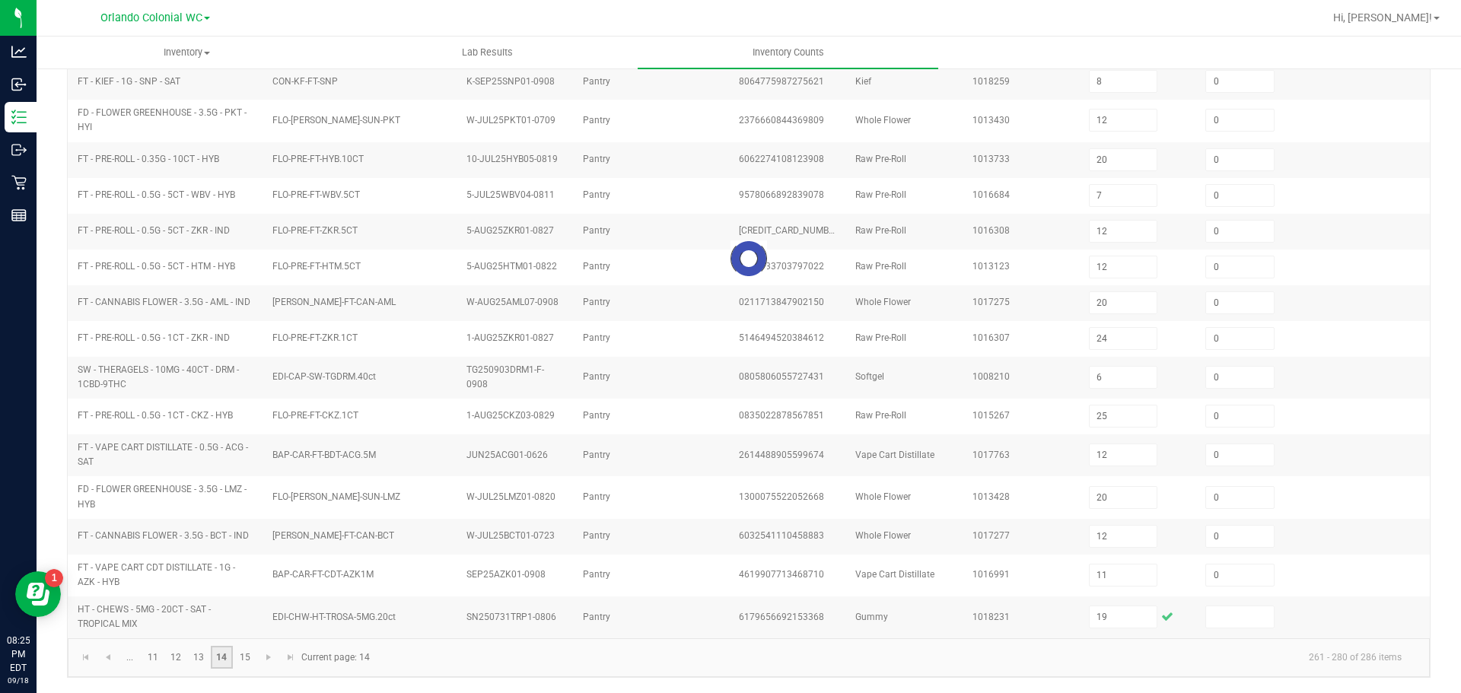
type input "0"
type input "24"
type input "20"
type input "23"
type input "11"
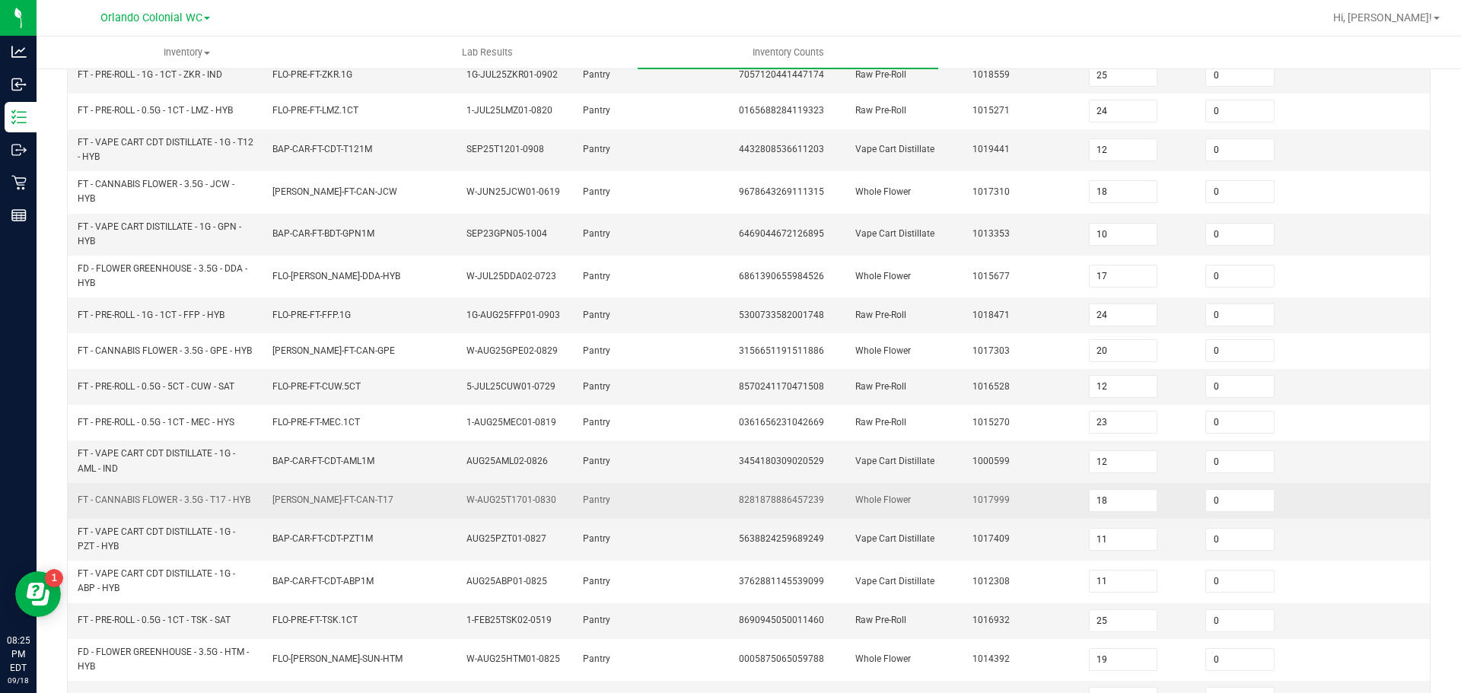
scroll to position [386, 0]
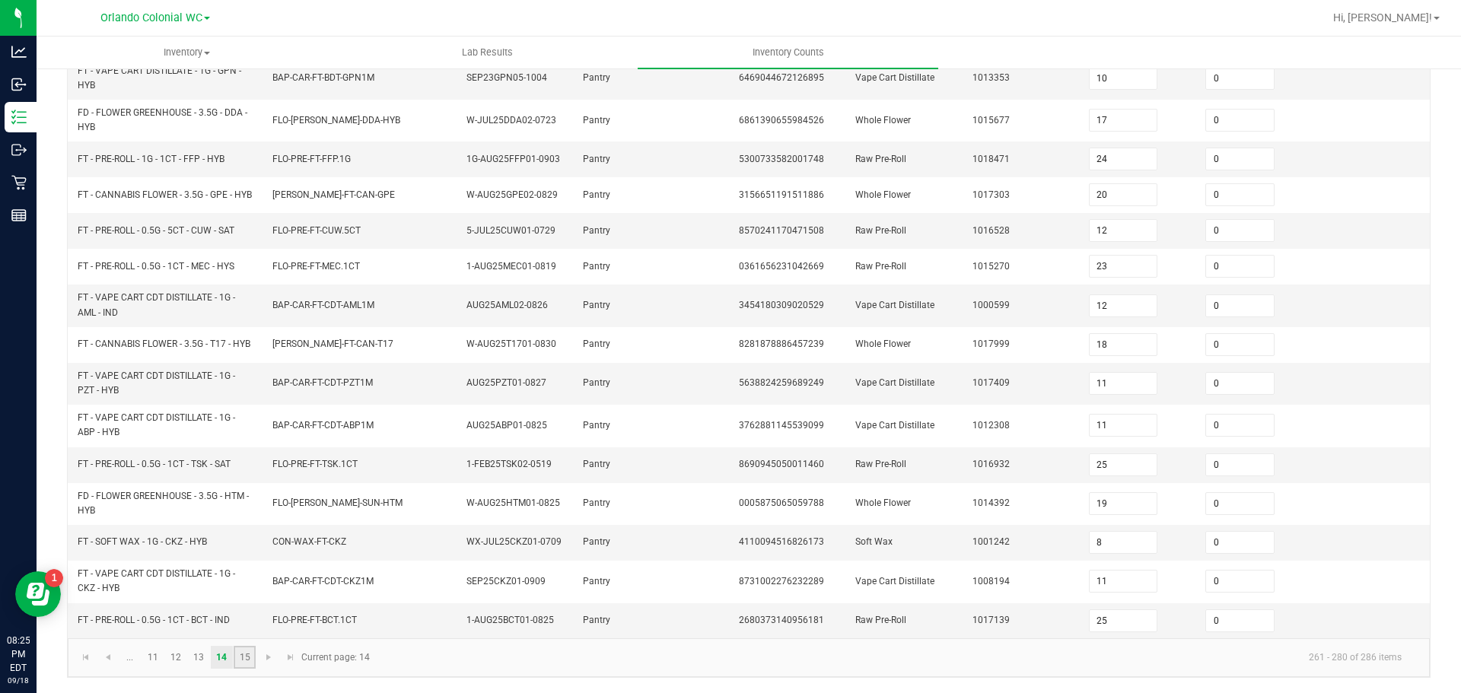
click at [242, 659] on link "15" at bounding box center [245, 657] width 22 height 23
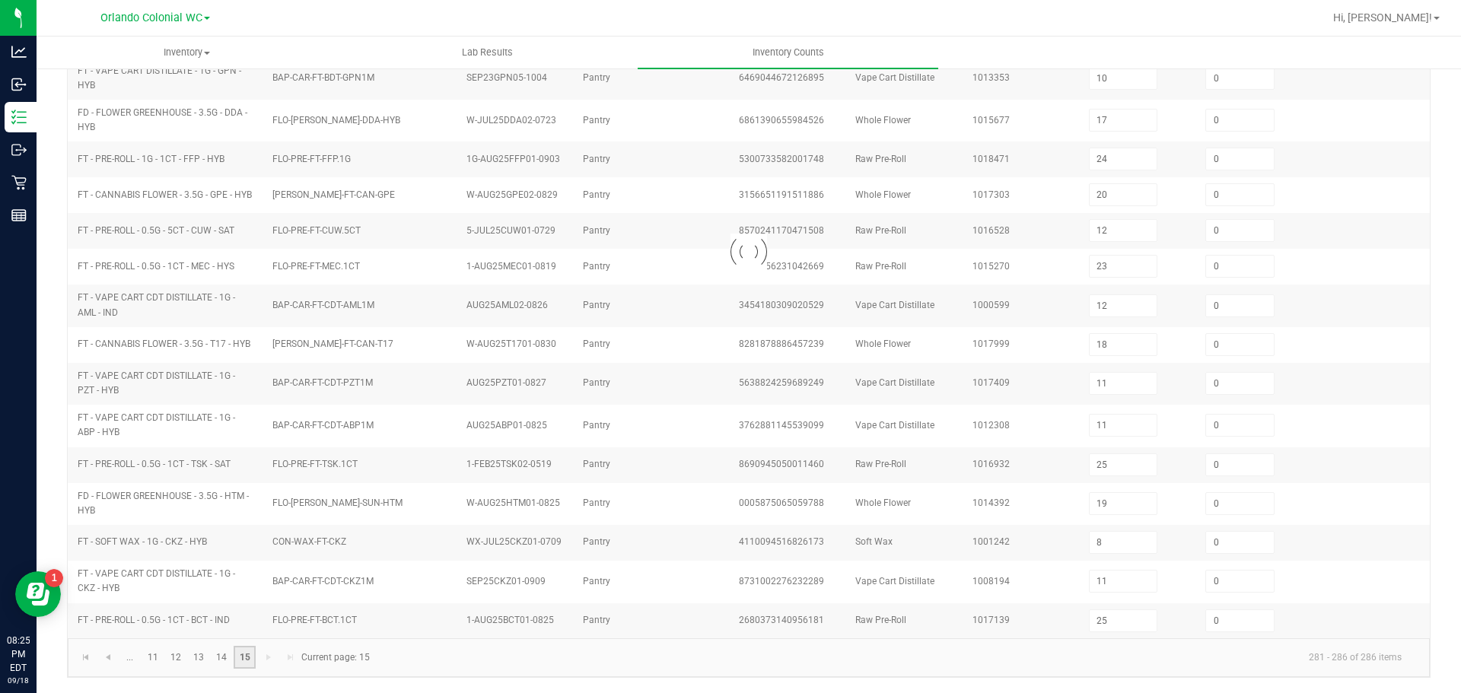
type input "15"
type input "8"
type input "12"
type input "24"
type input "12"
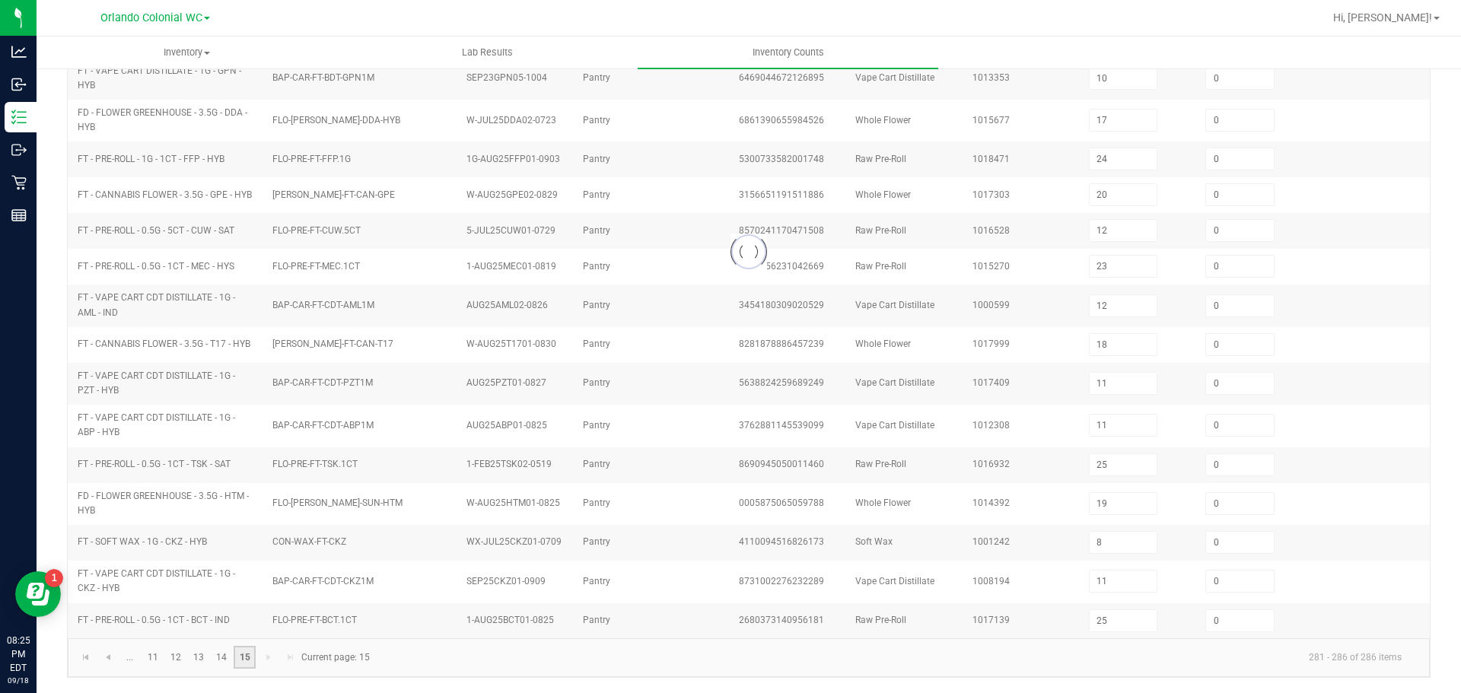
type input "14"
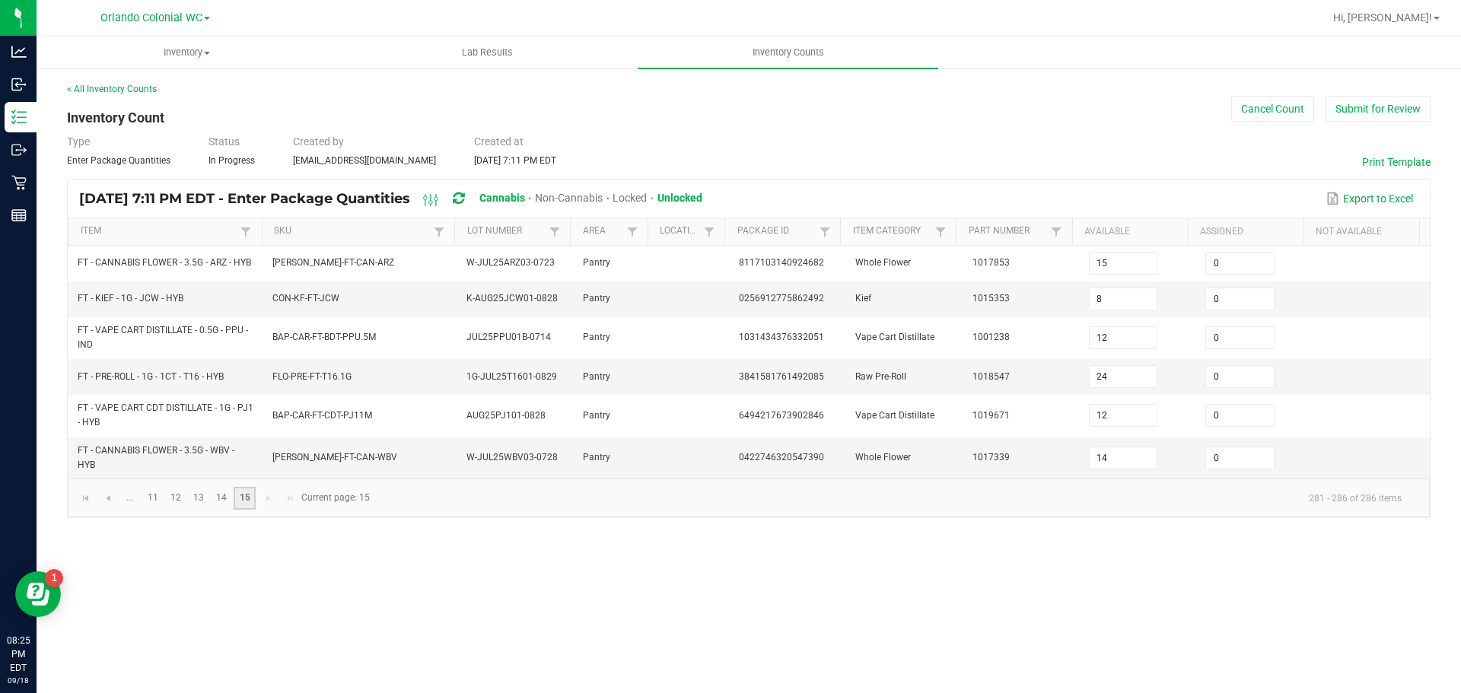
scroll to position [0, 0]
click at [1391, 111] on button "Submit for Review" at bounding box center [1378, 109] width 105 height 26
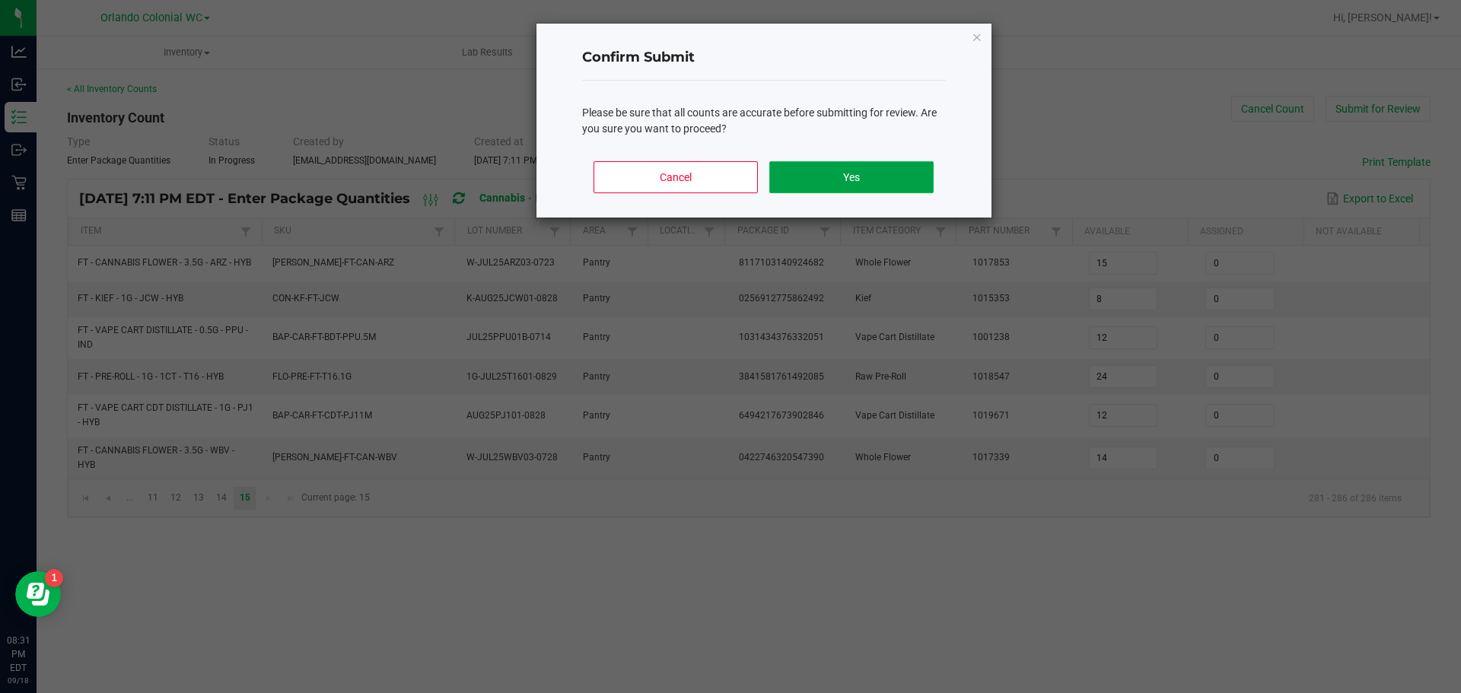
click at [828, 172] on button "Yes" at bounding box center [851, 177] width 164 height 32
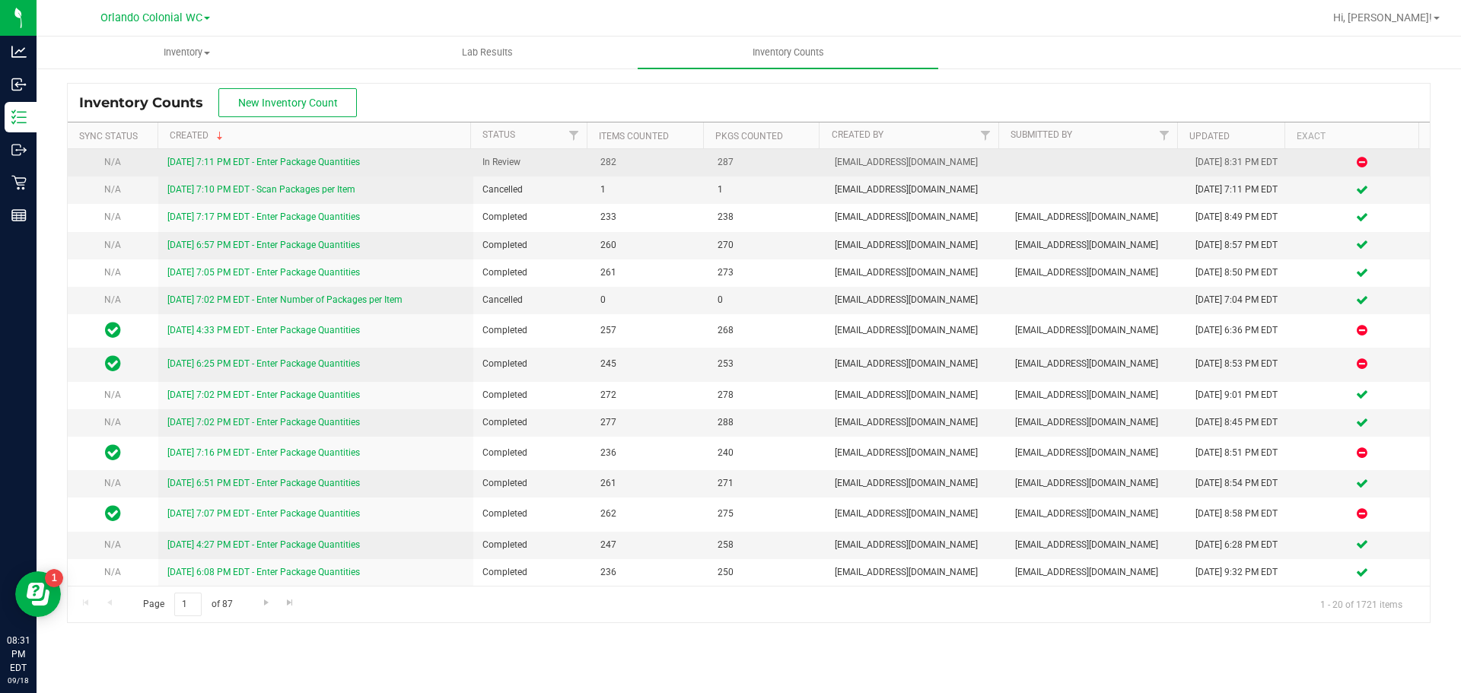
click at [239, 158] on link "9/18/25 7:11 PM EDT - Enter Package Quantities" at bounding box center [263, 162] width 193 height 11
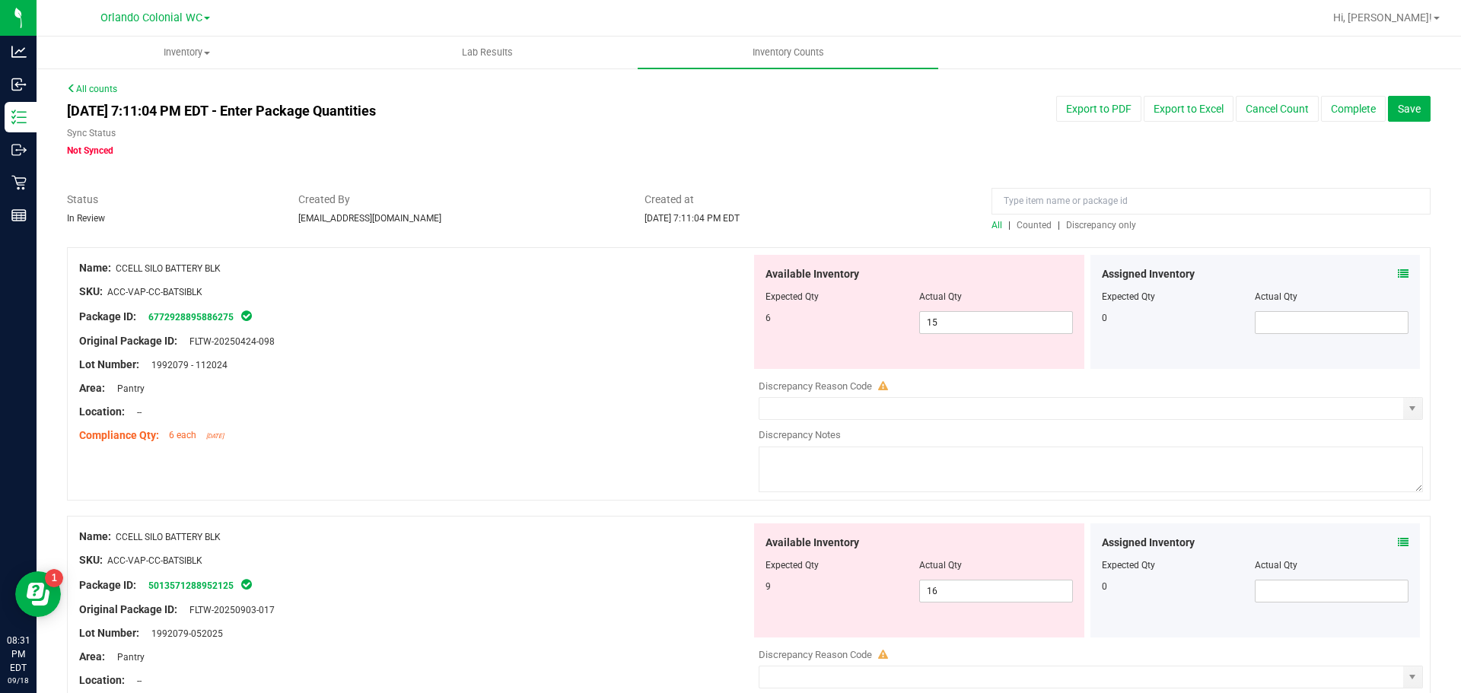
click at [1095, 227] on span "Discrepancy only" at bounding box center [1101, 225] width 70 height 11
click at [966, 323] on input "15" at bounding box center [996, 322] width 152 height 21
type input "1"
type input "6"
click at [544, 310] on div "Package ID: 6772928895886275" at bounding box center [415, 316] width 672 height 18
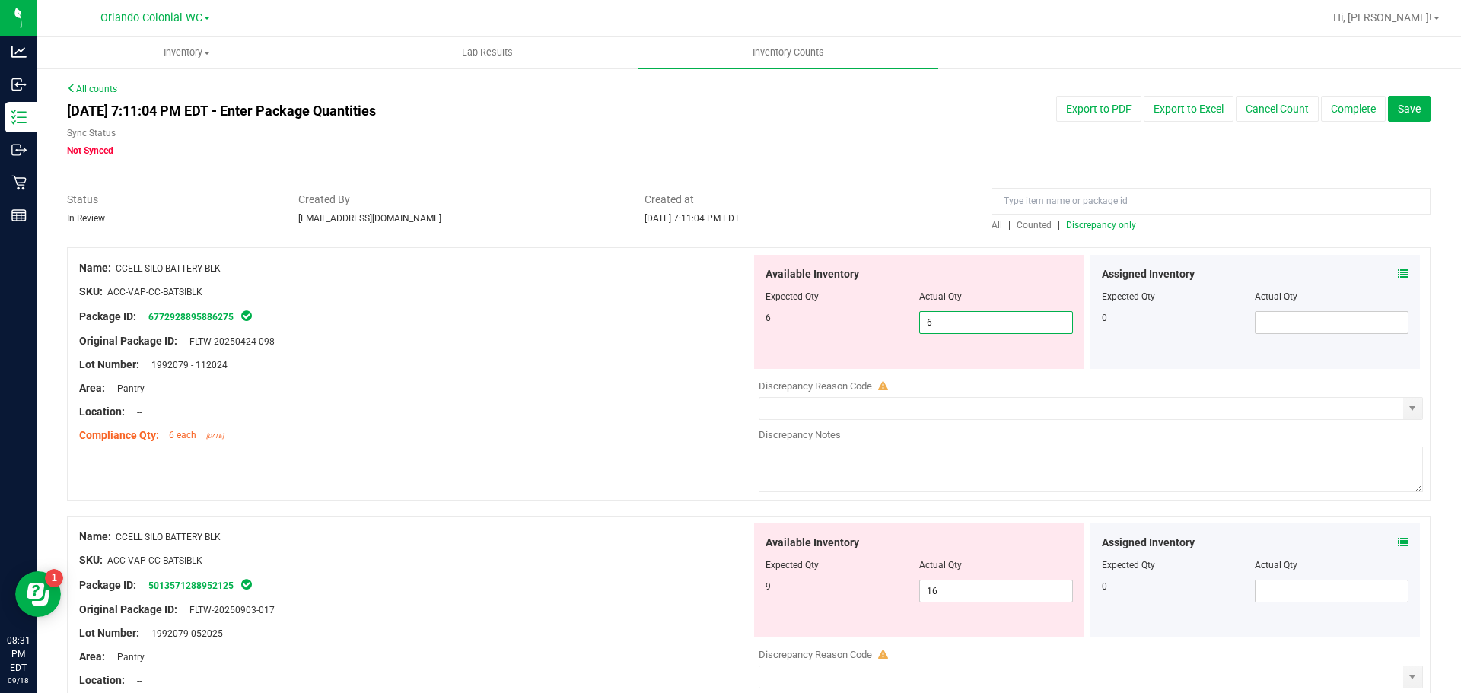
type input "6"
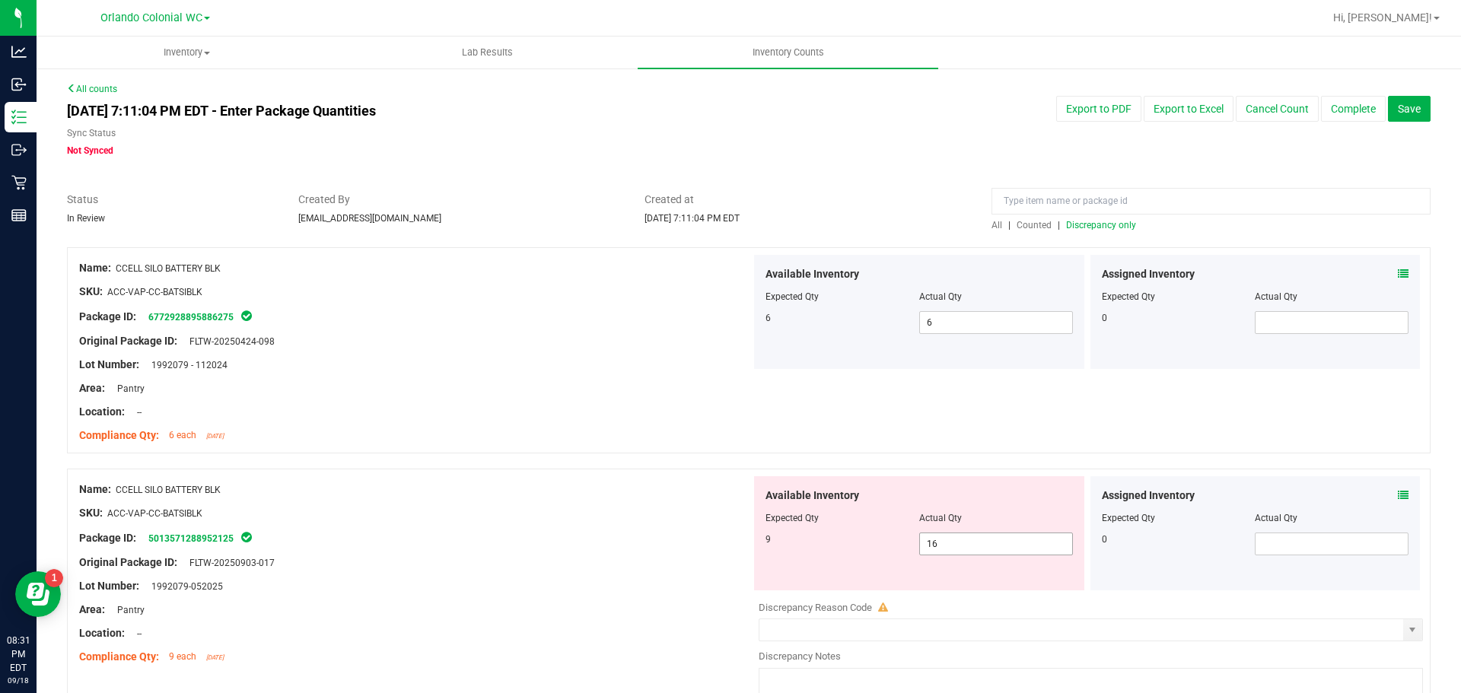
click at [974, 546] on input "16" at bounding box center [996, 543] width 152 height 21
type input "1"
type input "9"
click at [573, 495] on div "Name: CCELL SILO BATTERY BLK" at bounding box center [415, 490] width 672 height 16
type input "9"
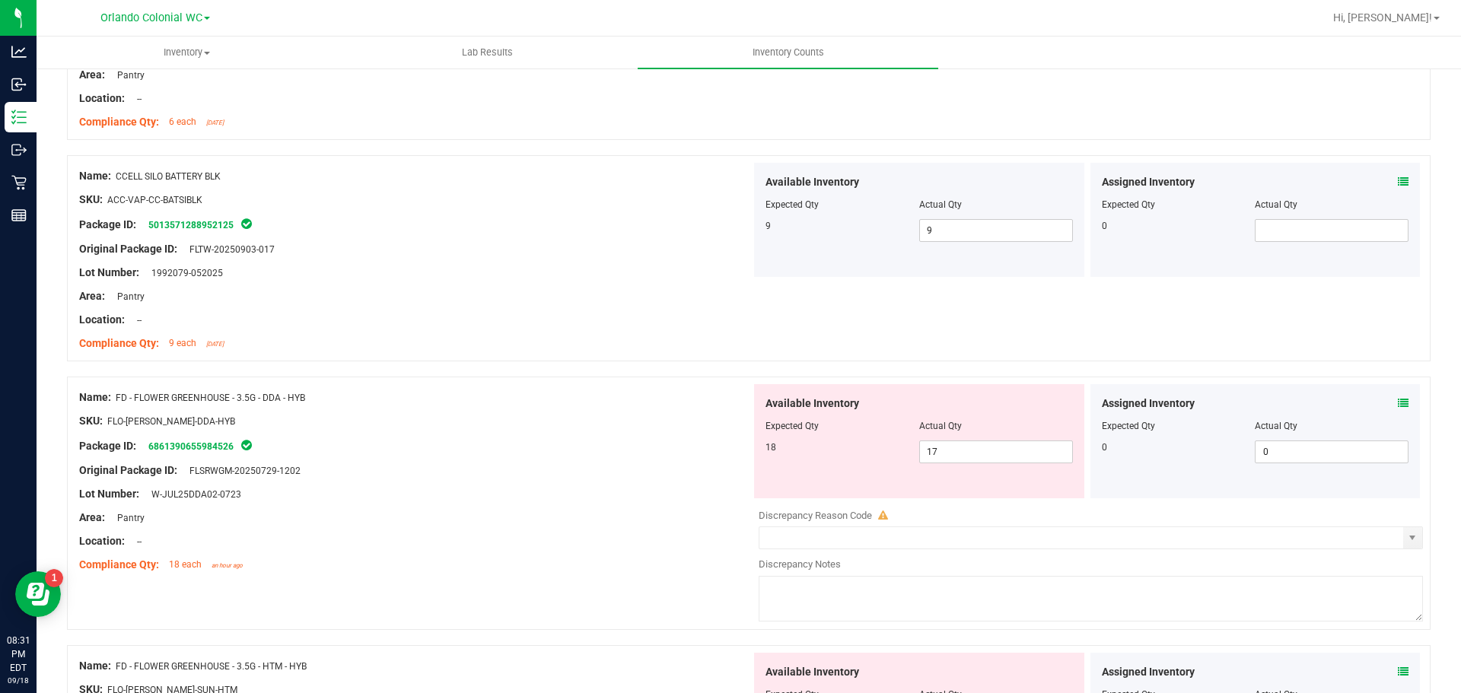
scroll to position [310, 0]
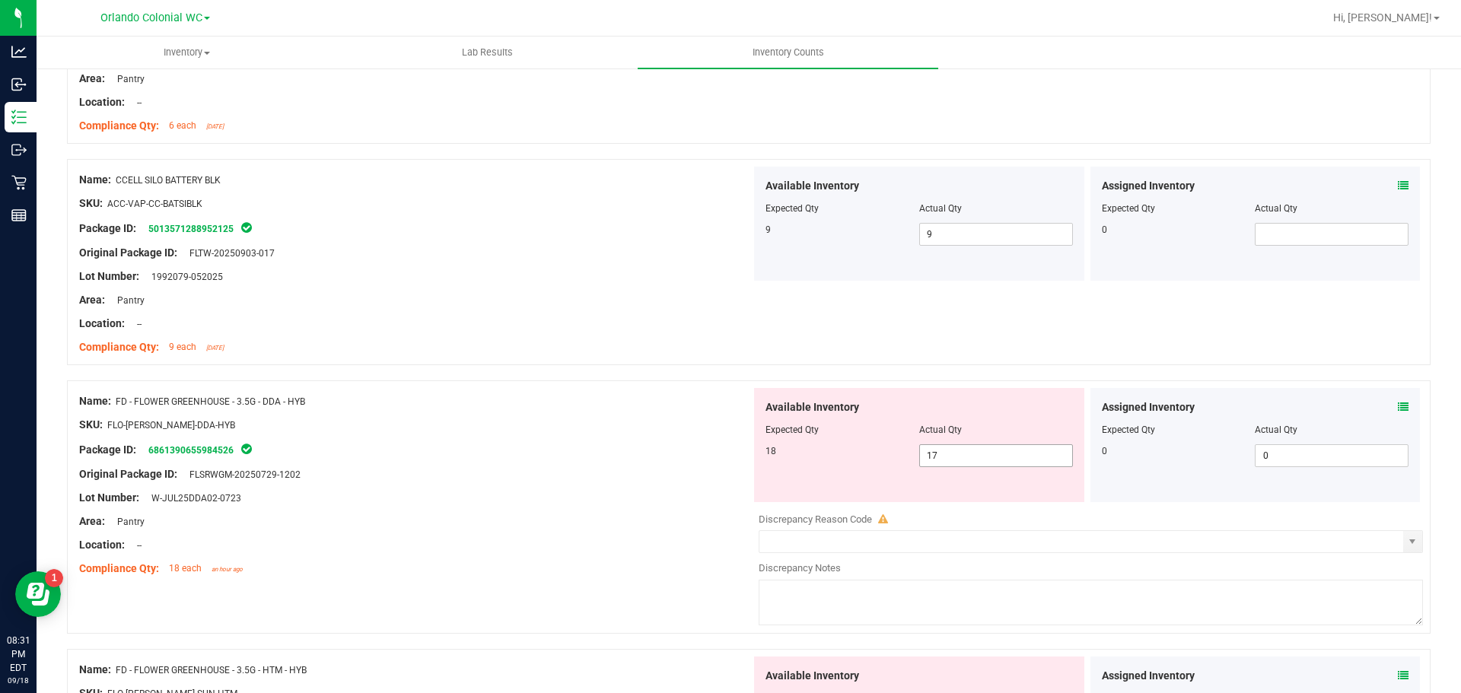
click at [1001, 455] on input "17" at bounding box center [996, 455] width 152 height 21
click at [1398, 402] on icon at bounding box center [1403, 407] width 11 height 11
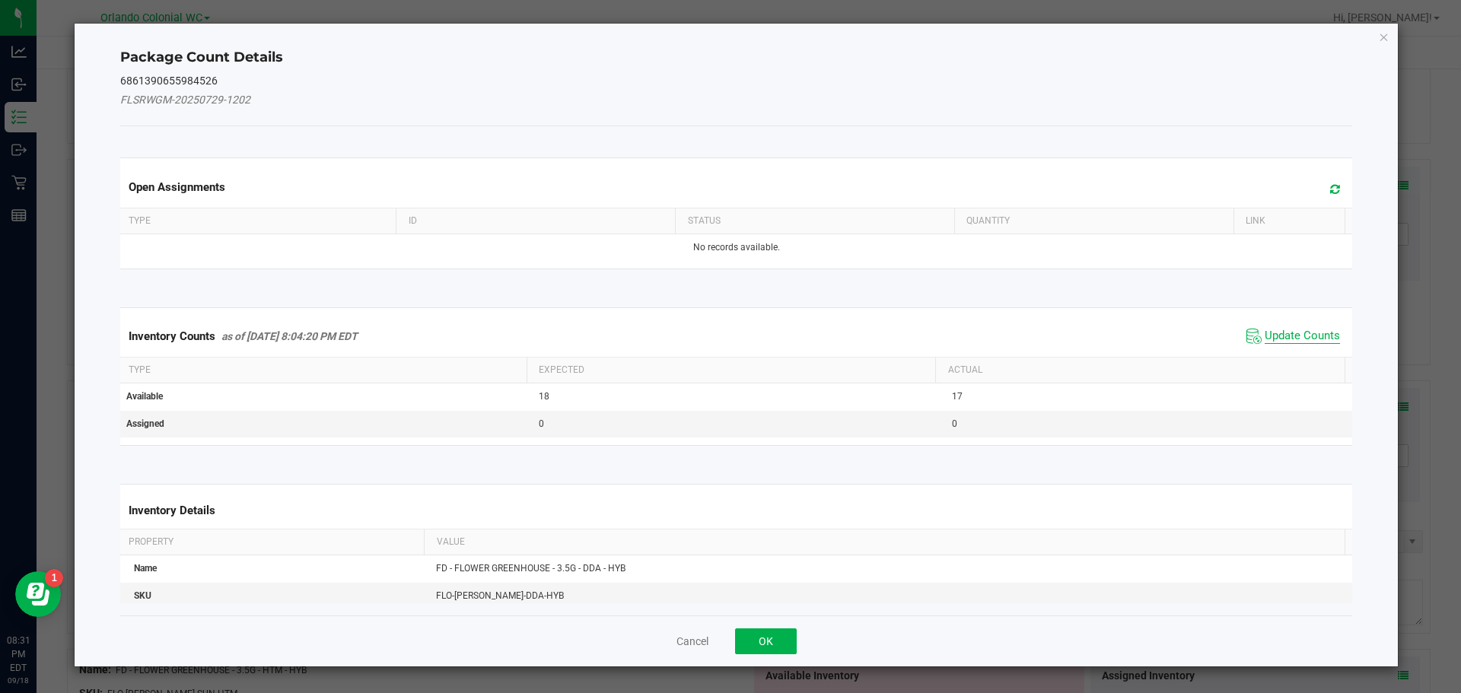
click at [1277, 333] on span "Update Counts" at bounding box center [1302, 336] width 75 height 15
click at [1274, 341] on span "Update Counts" at bounding box center [1302, 336] width 75 height 14
click at [1293, 331] on span "Update Counts" at bounding box center [1302, 336] width 75 height 14
click at [1301, 332] on span "Update Counts" at bounding box center [1302, 336] width 75 height 14
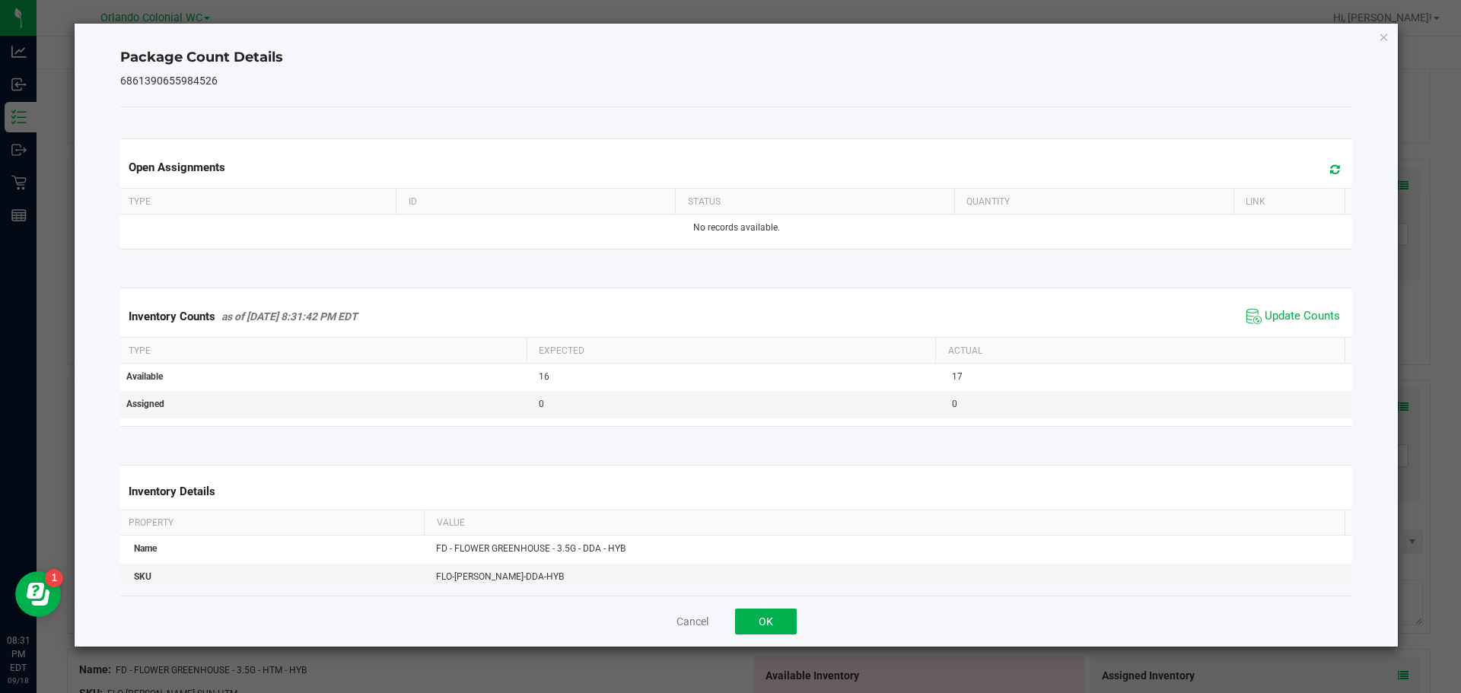
click at [1386, 11] on ngb-modal-window "Package Count Details 6861390655984526 Open Assignments Type ID Status Quantity…" at bounding box center [736, 346] width 1472 height 693
click at [1383, 40] on icon "Close" at bounding box center [1384, 36] width 11 height 18
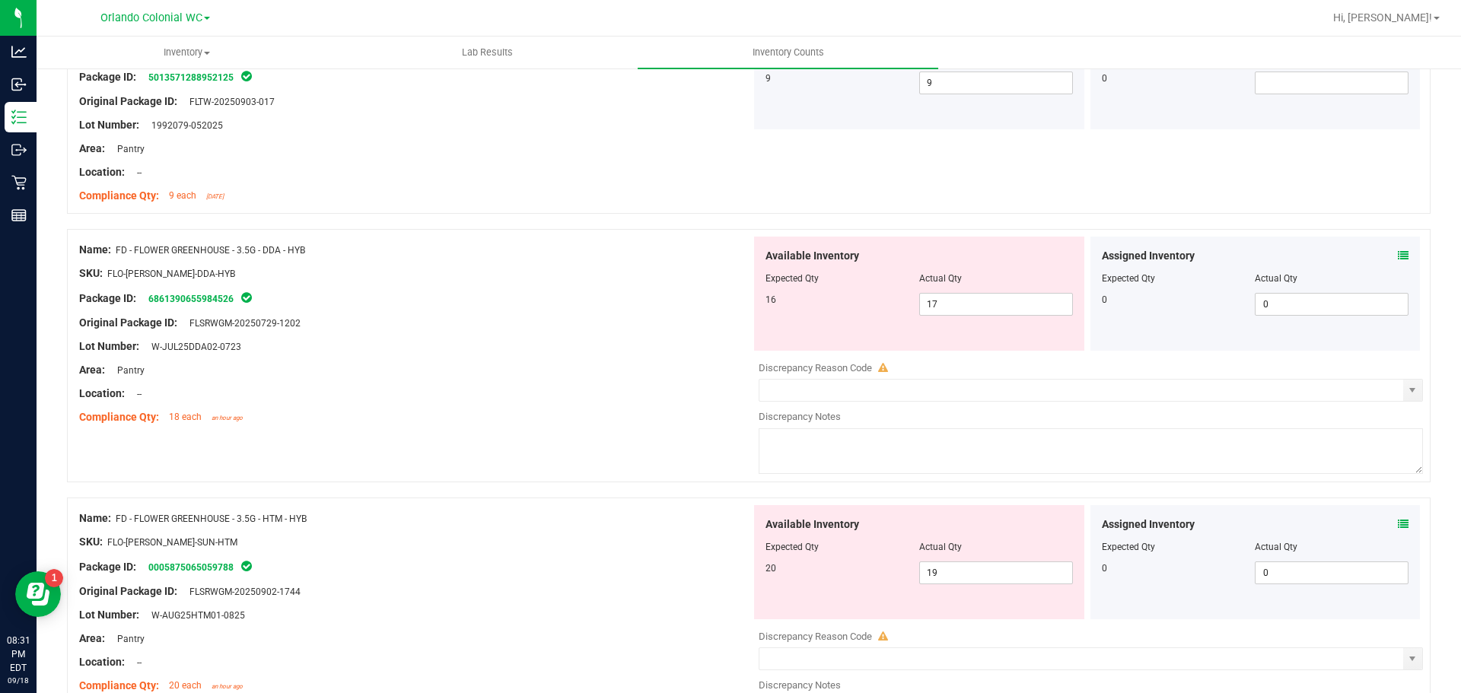
scroll to position [485, 0]
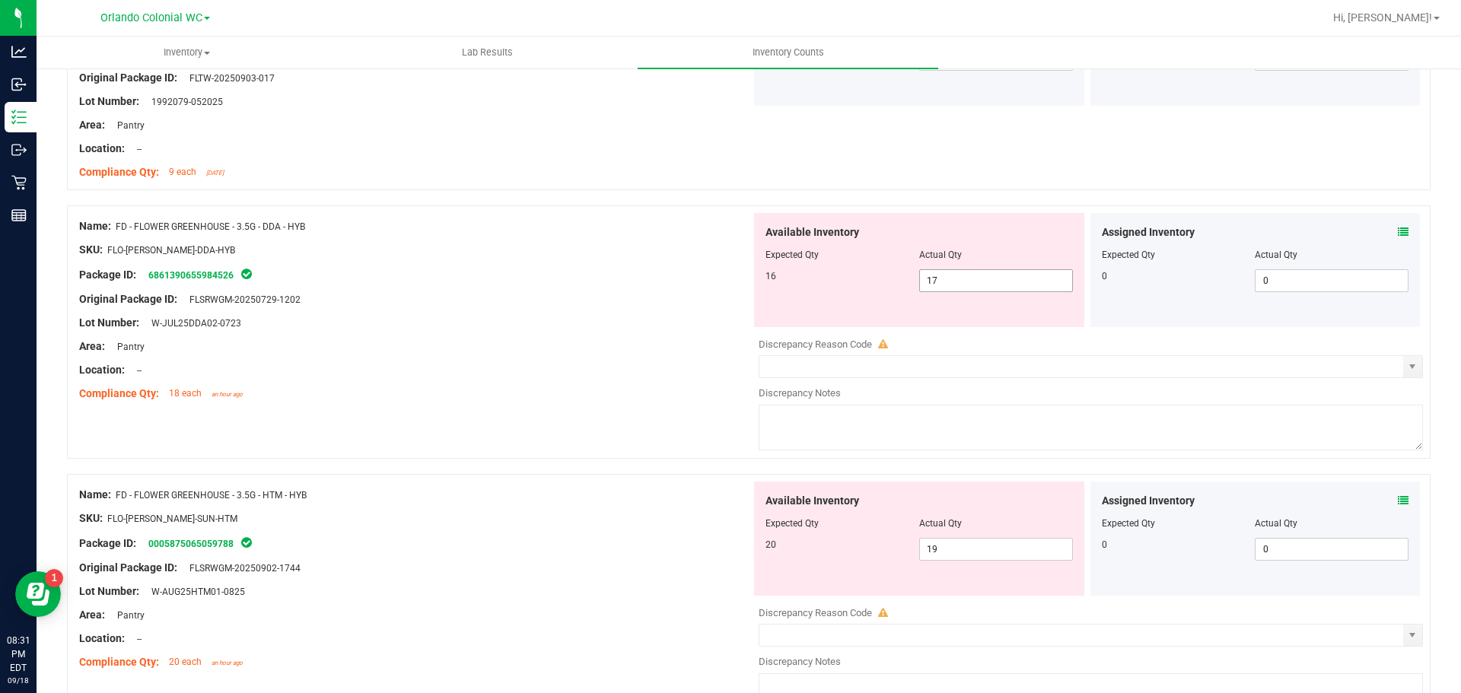
click at [1003, 280] on input "17" at bounding box center [996, 280] width 152 height 21
click at [1398, 500] on icon at bounding box center [1403, 500] width 11 height 11
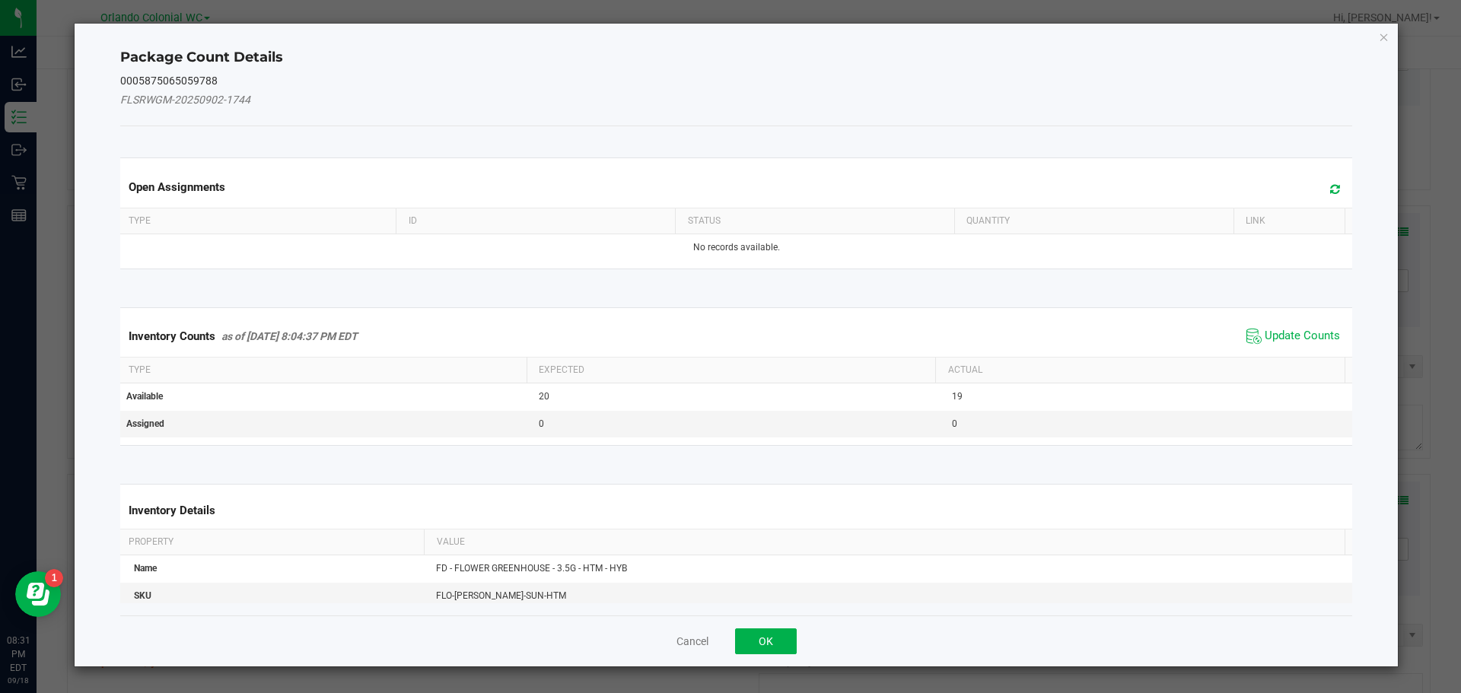
click at [1281, 338] on span "Update Counts" at bounding box center [1302, 336] width 75 height 15
click at [1301, 360] on th "Actual" at bounding box center [1139, 371] width 409 height 26
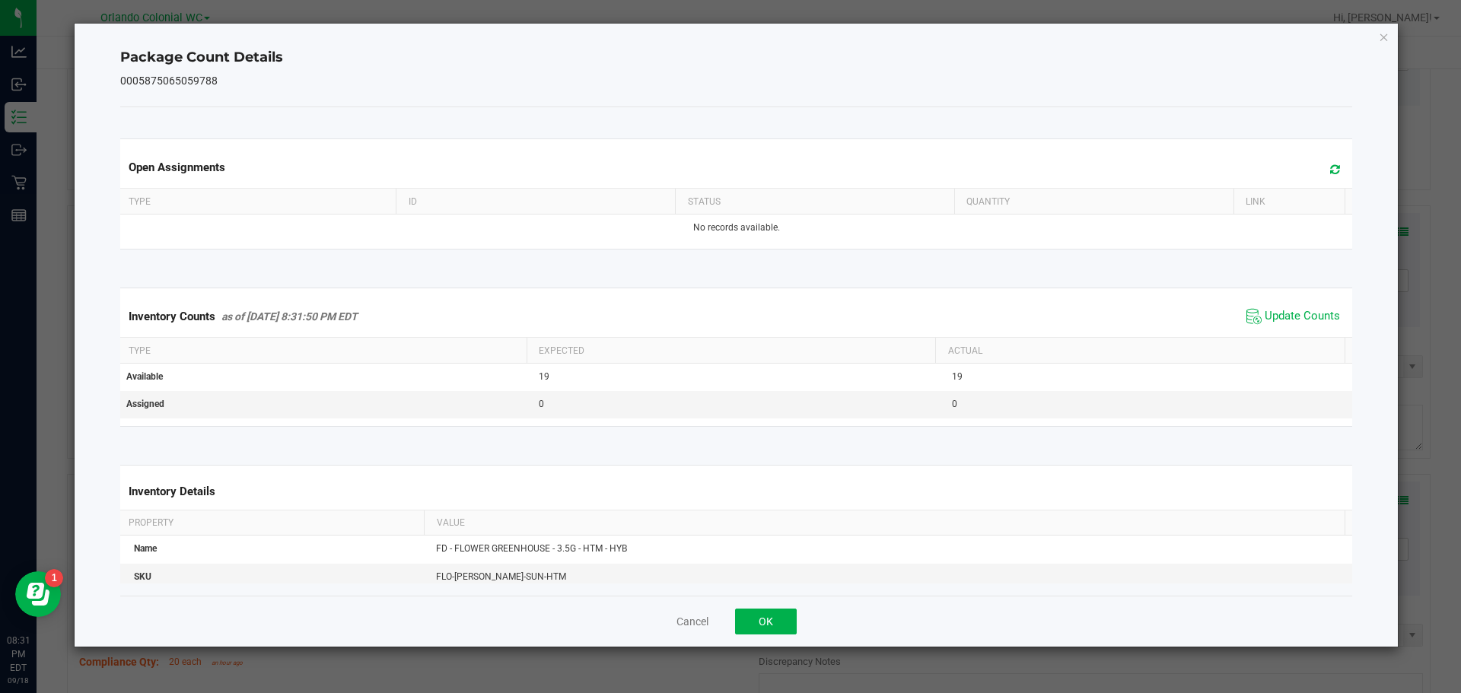
click at [1306, 342] on th "Actual" at bounding box center [1139, 351] width 409 height 26
click at [1304, 322] on span "Update Counts" at bounding box center [1302, 316] width 75 height 15
click at [1307, 314] on span "Update Counts" at bounding box center [1302, 316] width 75 height 15
click at [1385, 41] on icon "Close" at bounding box center [1384, 36] width 11 height 18
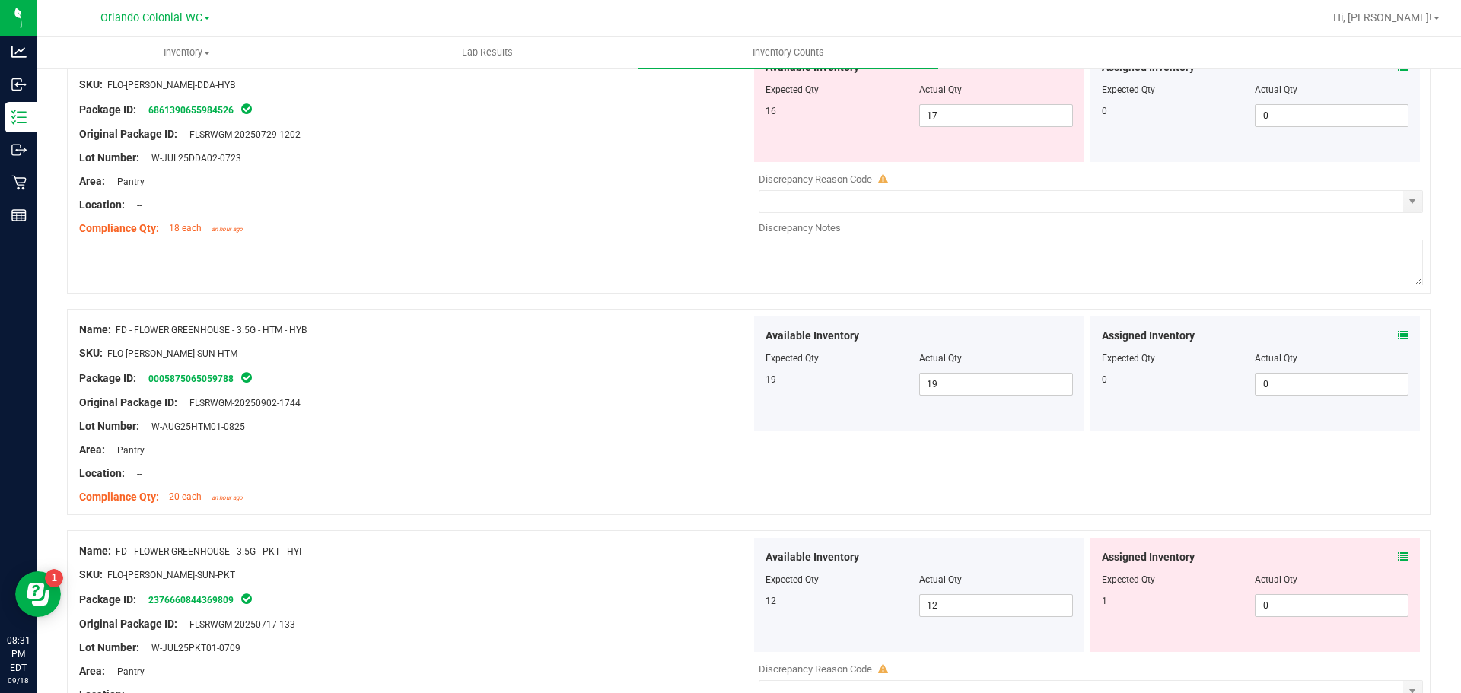
scroll to position [648, 0]
click at [1398, 557] on icon at bounding box center [1403, 558] width 11 height 11
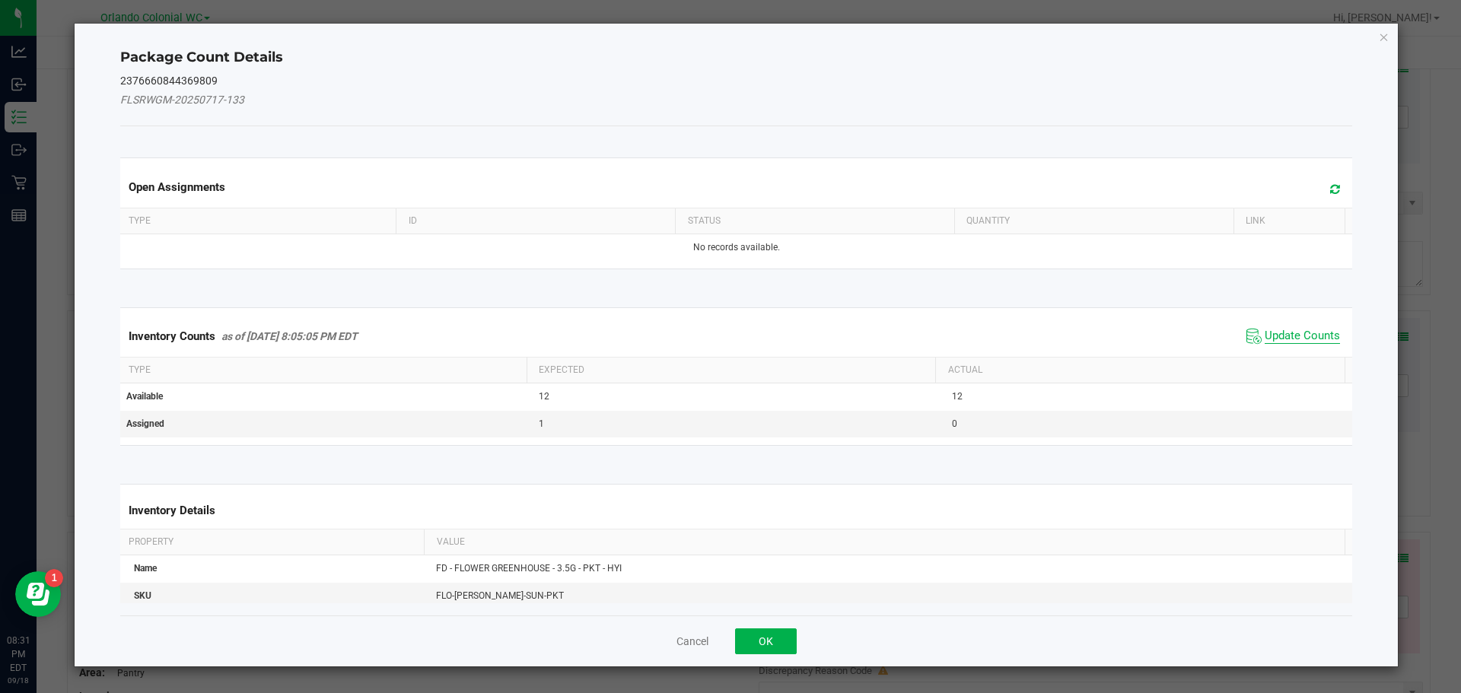
click at [1281, 338] on span "Update Counts" at bounding box center [1302, 336] width 75 height 15
click at [1292, 358] on th "Actual" at bounding box center [1139, 371] width 409 height 26
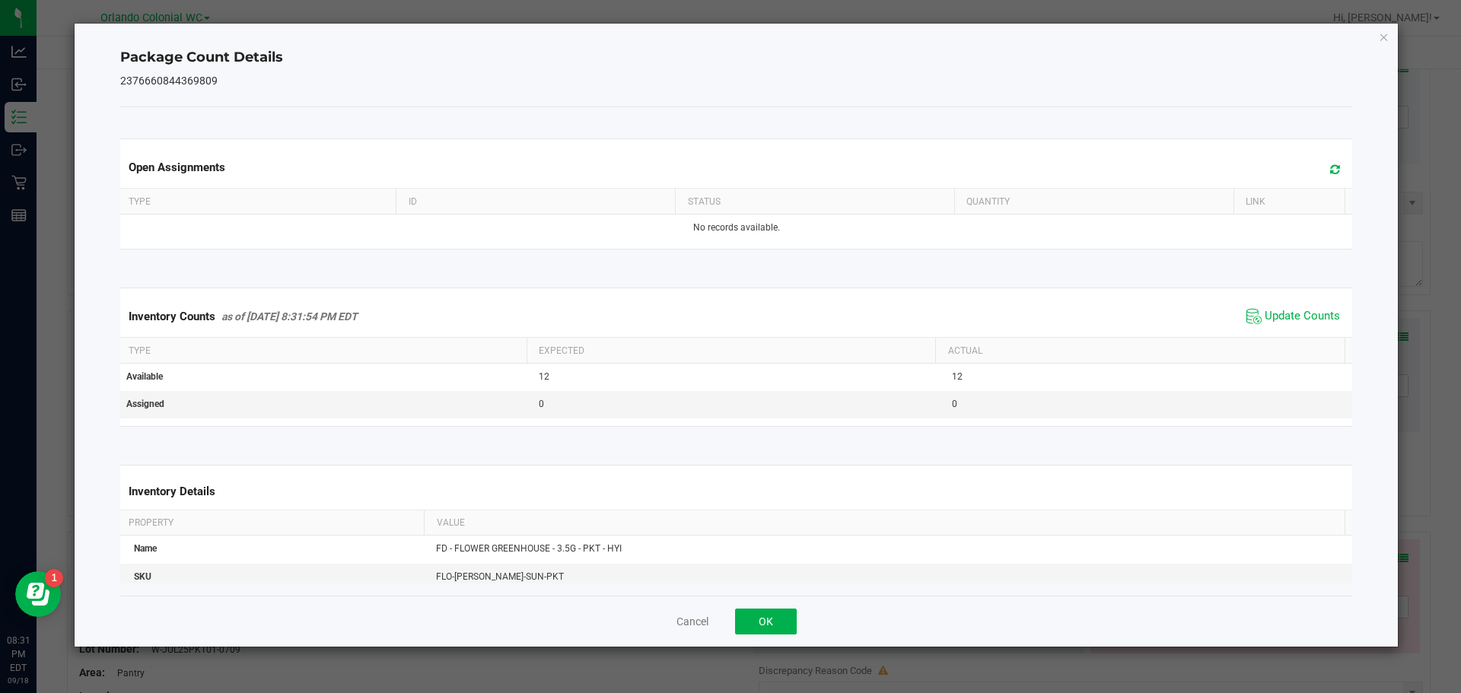
click at [1297, 342] on th "Actual" at bounding box center [1139, 351] width 409 height 26
click at [1310, 318] on span "Update Counts" at bounding box center [1302, 316] width 75 height 15
click at [1383, 41] on icon "Close" at bounding box center [1384, 36] width 11 height 18
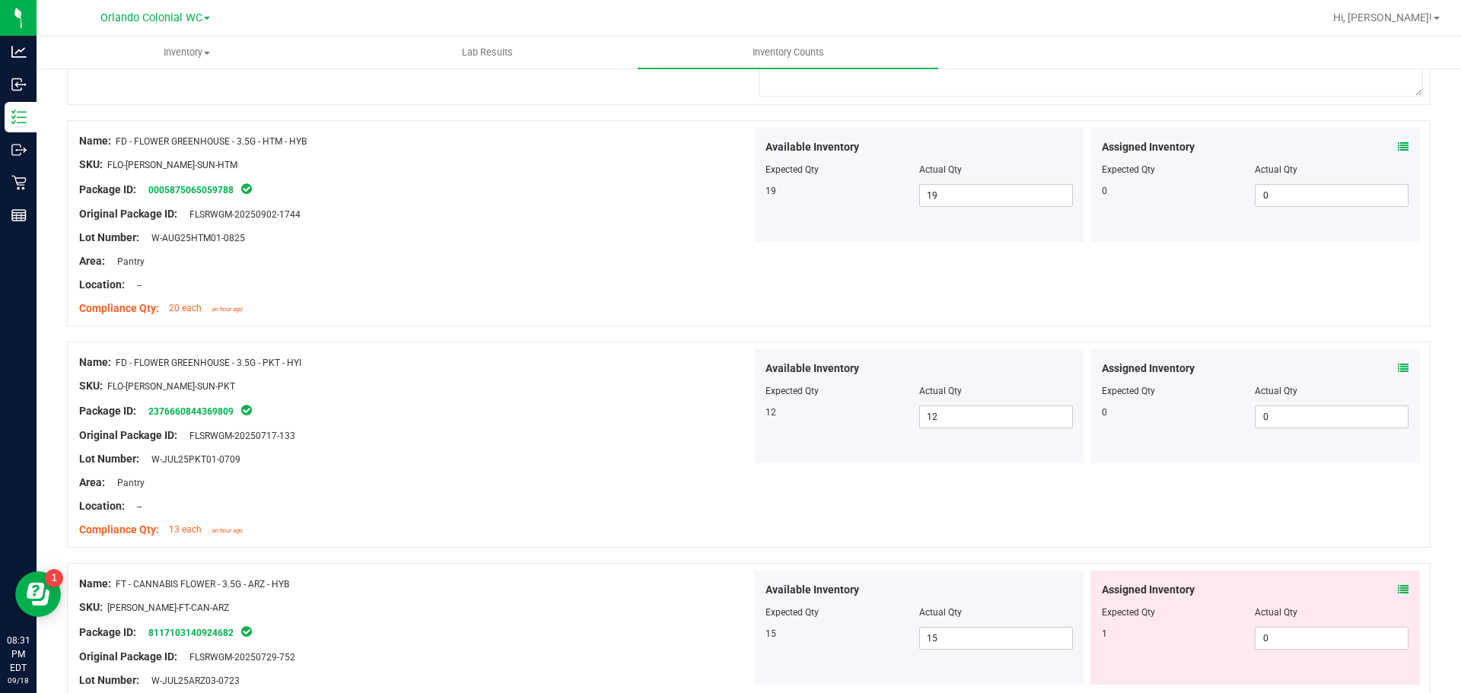
scroll to position [938, 0]
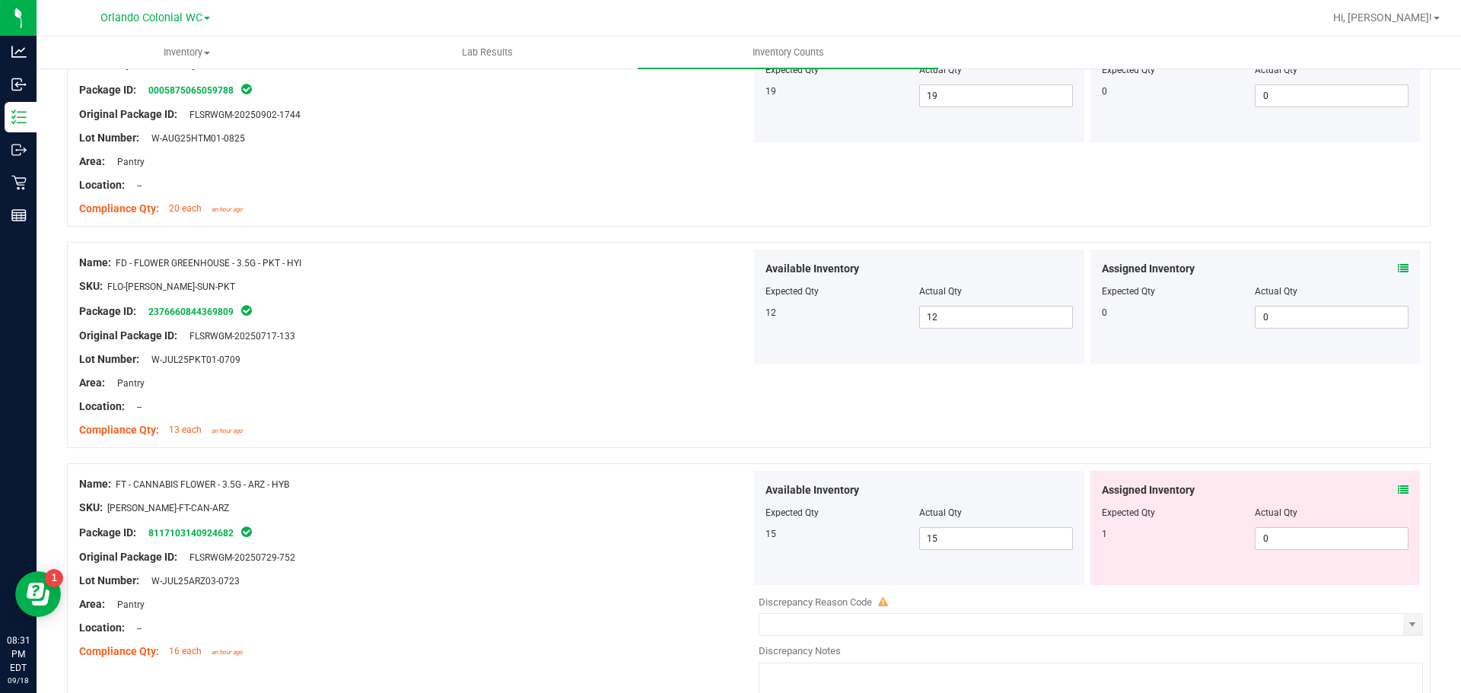
click at [1398, 492] on icon at bounding box center [1403, 490] width 11 height 11
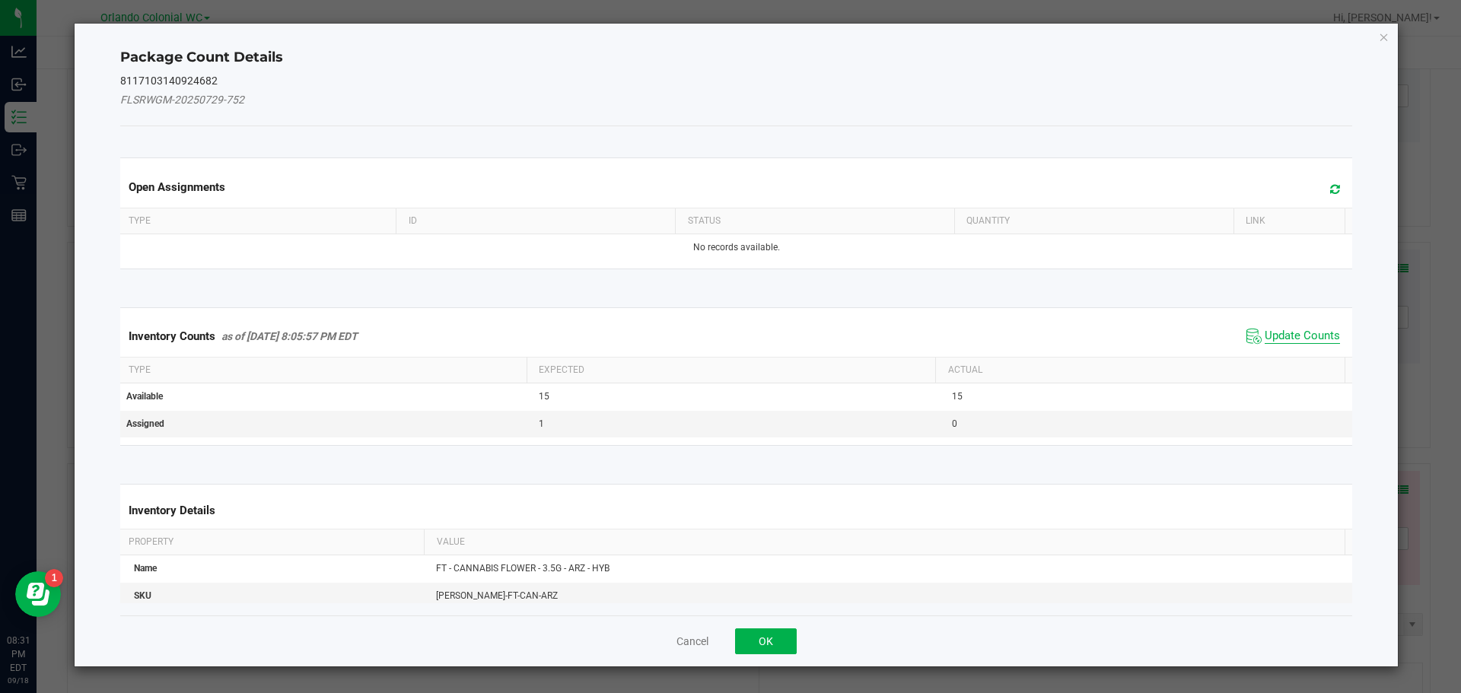
click at [1273, 339] on span "Update Counts" at bounding box center [1302, 336] width 75 height 15
click at [1292, 342] on span "Update Counts" at bounding box center [1302, 336] width 75 height 14
click at [1298, 329] on span "Update Counts" at bounding box center [1302, 336] width 75 height 14
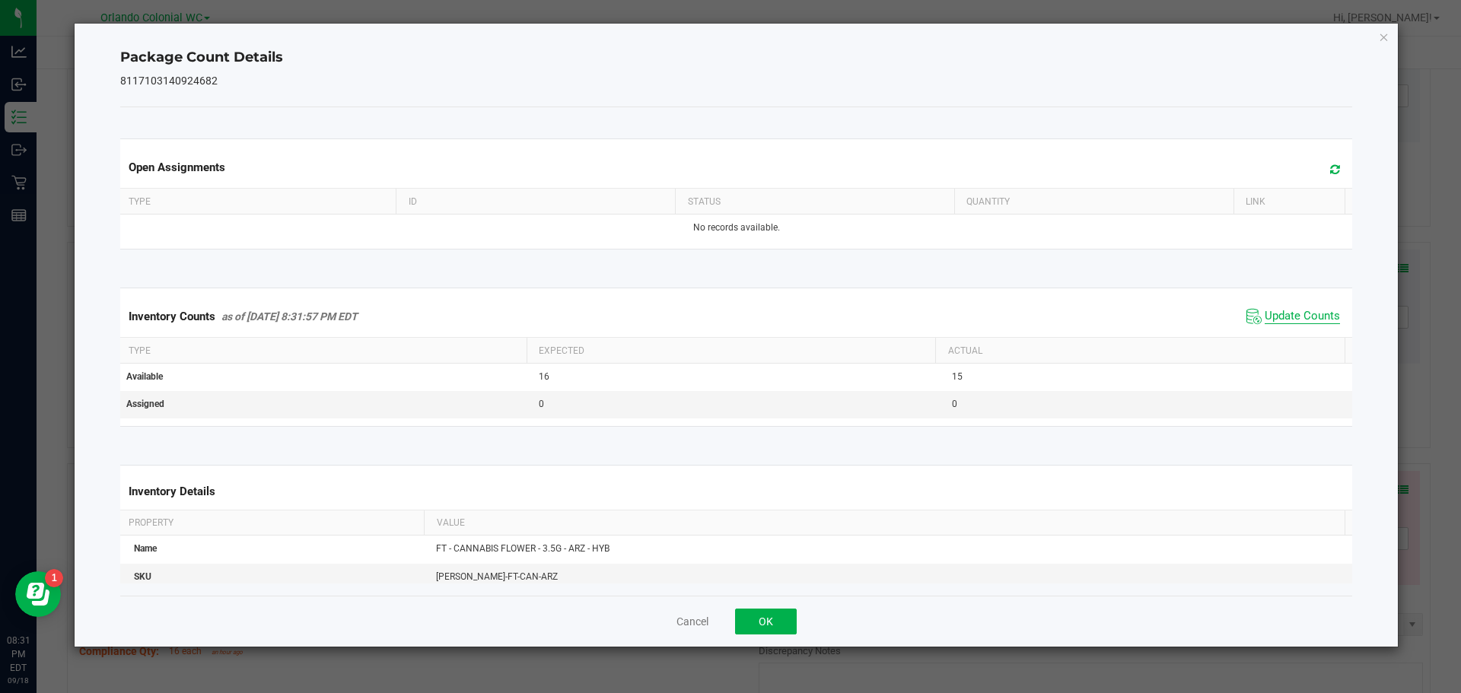
click at [1301, 324] on span "Update Counts" at bounding box center [1302, 316] width 75 height 15
click at [1384, 36] on icon "Close" at bounding box center [1384, 36] width 11 height 18
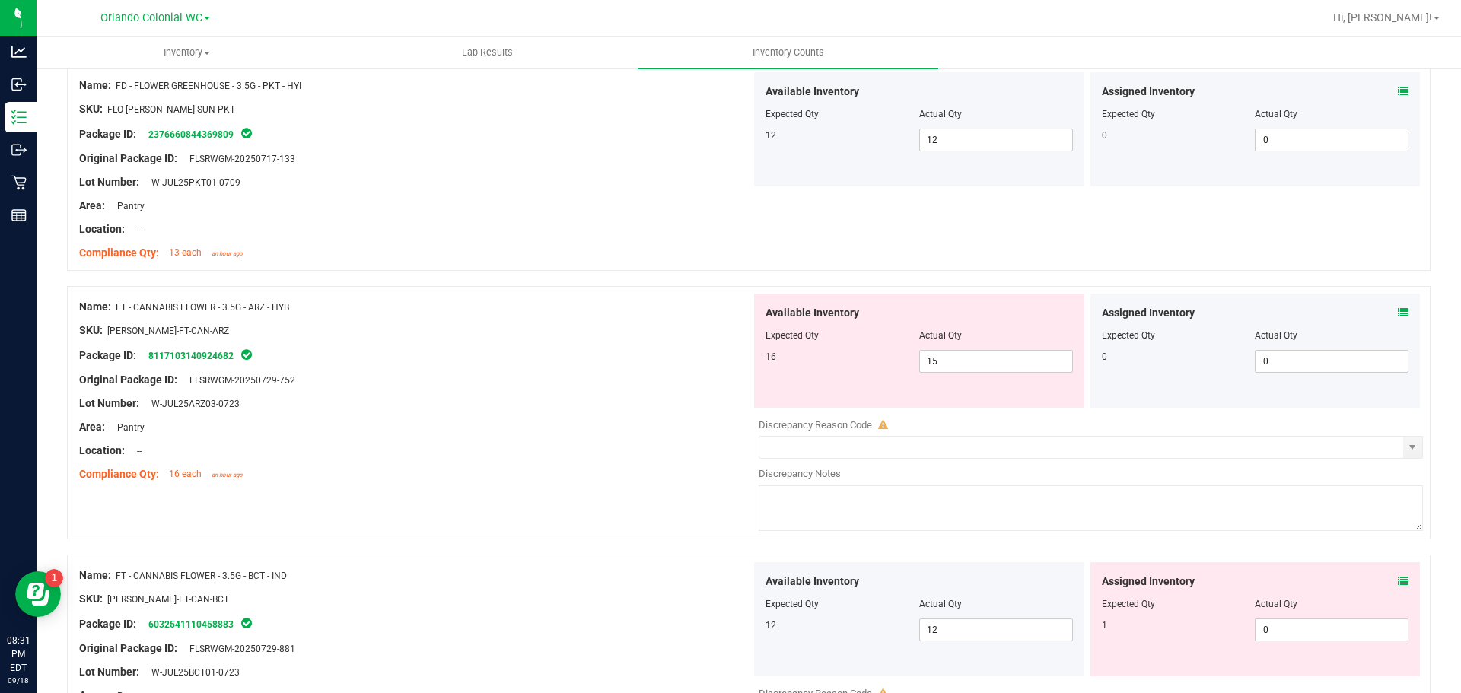
scroll to position [1179, 0]
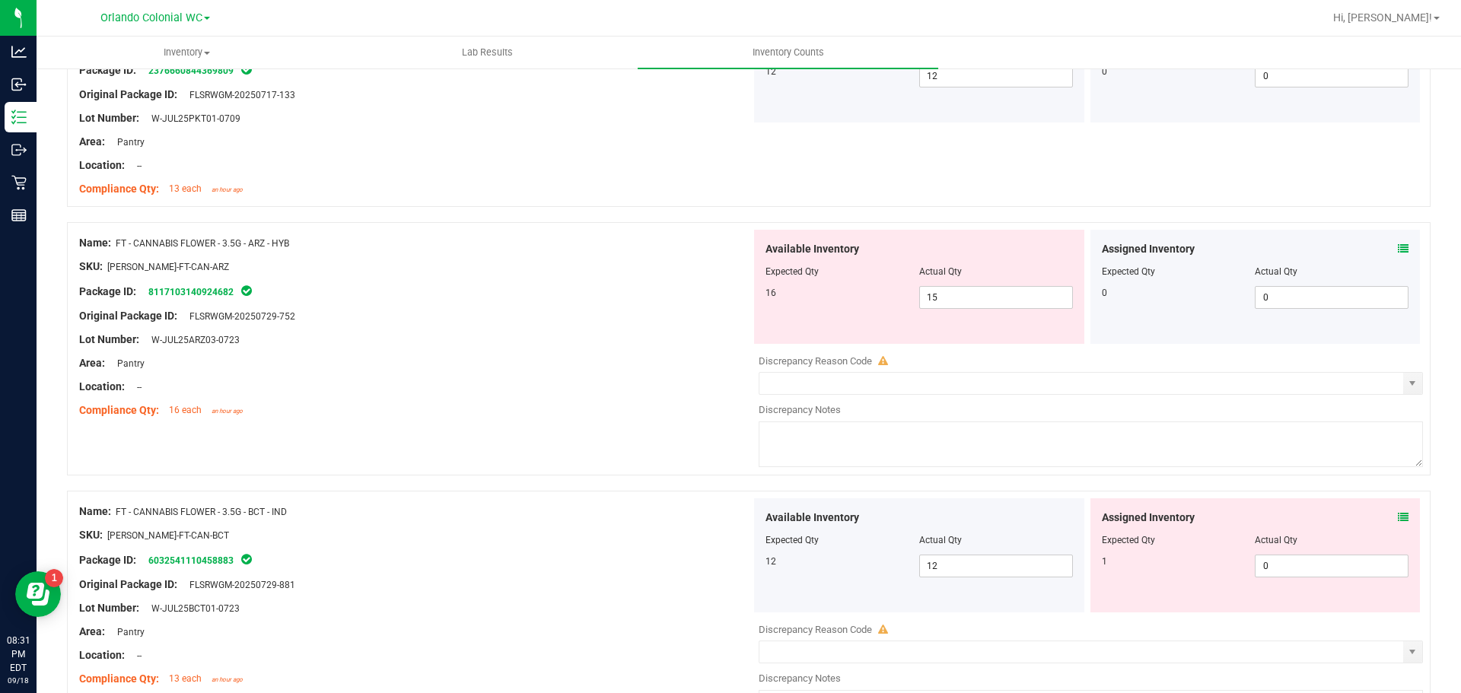
click at [1398, 253] on icon at bounding box center [1403, 249] width 11 height 11
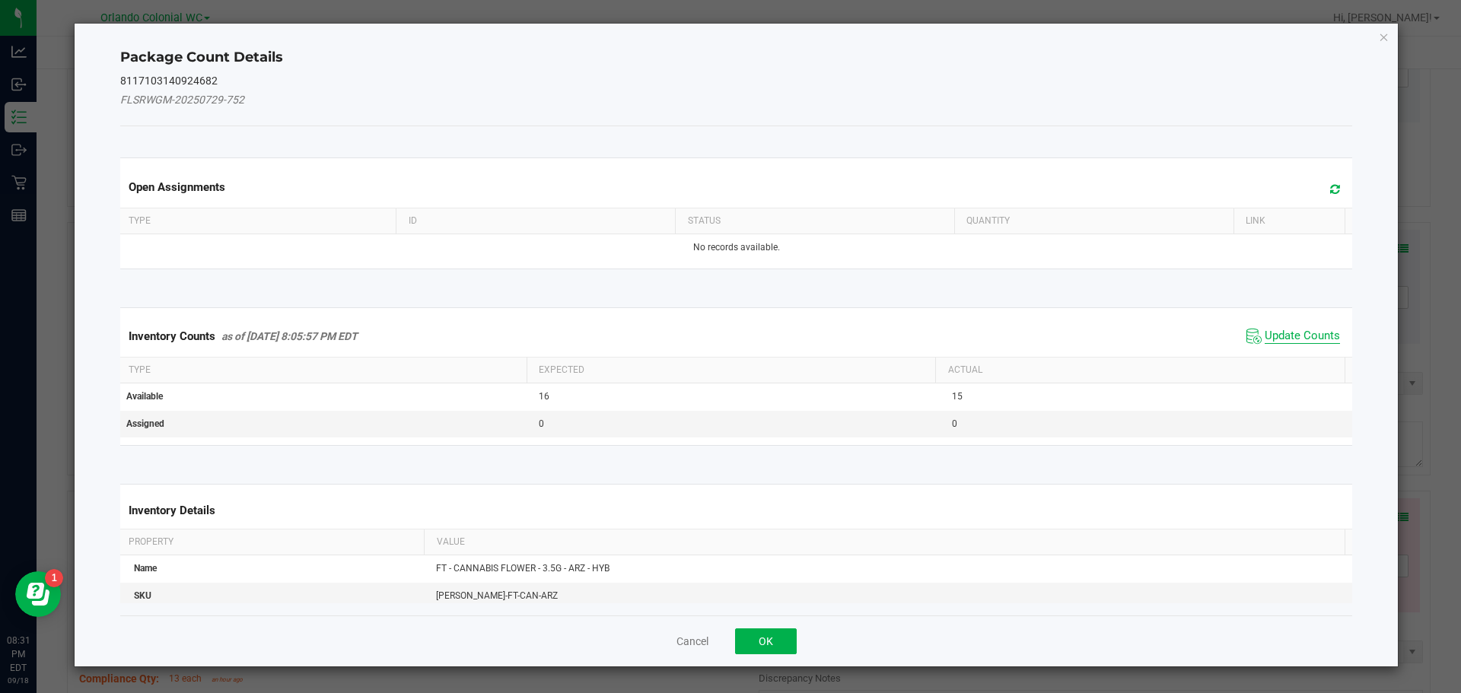
click at [1282, 337] on span "Update Counts" at bounding box center [1302, 336] width 75 height 15
click at [1294, 356] on th "Actual" at bounding box center [1139, 369] width 409 height 26
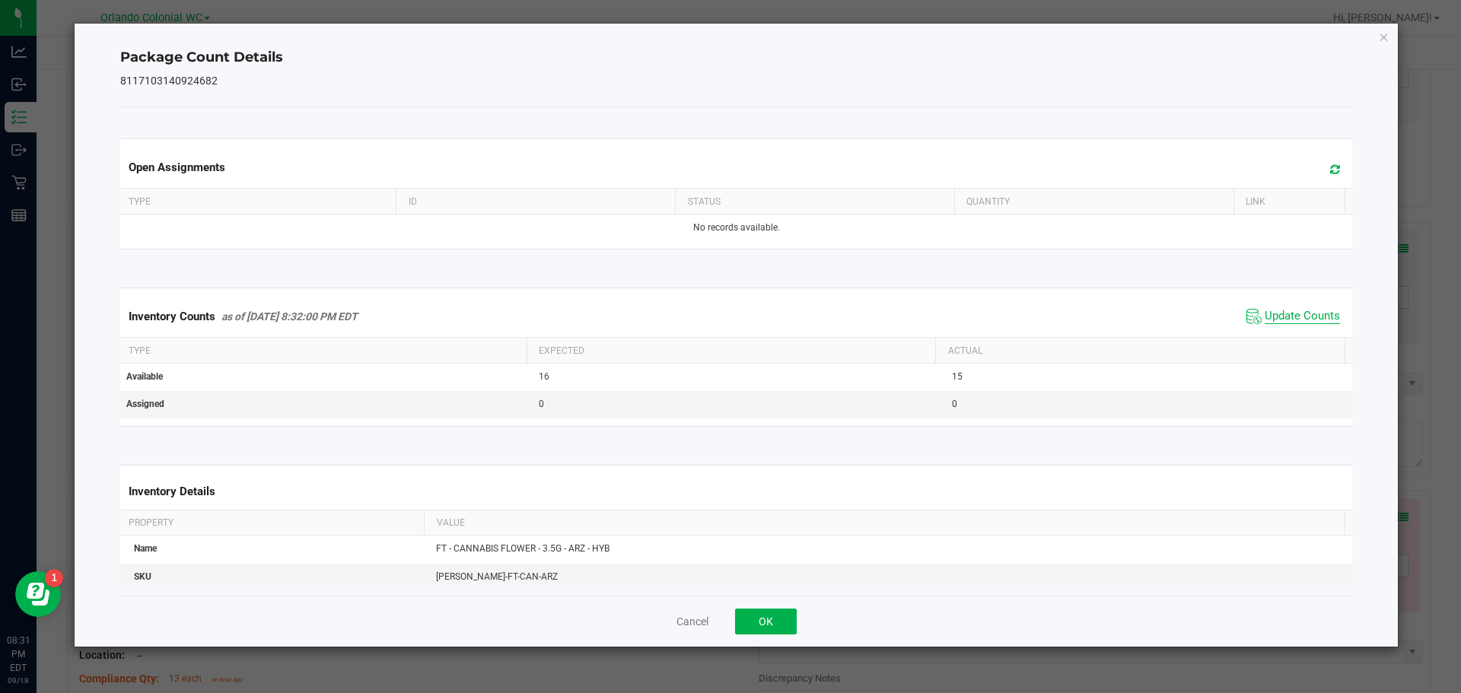
click at [1300, 324] on span "Update Counts" at bounding box center [1302, 316] width 75 height 15
click at [1306, 309] on span "Update Counts" at bounding box center [1302, 316] width 75 height 14
click at [1384, 36] on icon "Close" at bounding box center [1384, 36] width 11 height 18
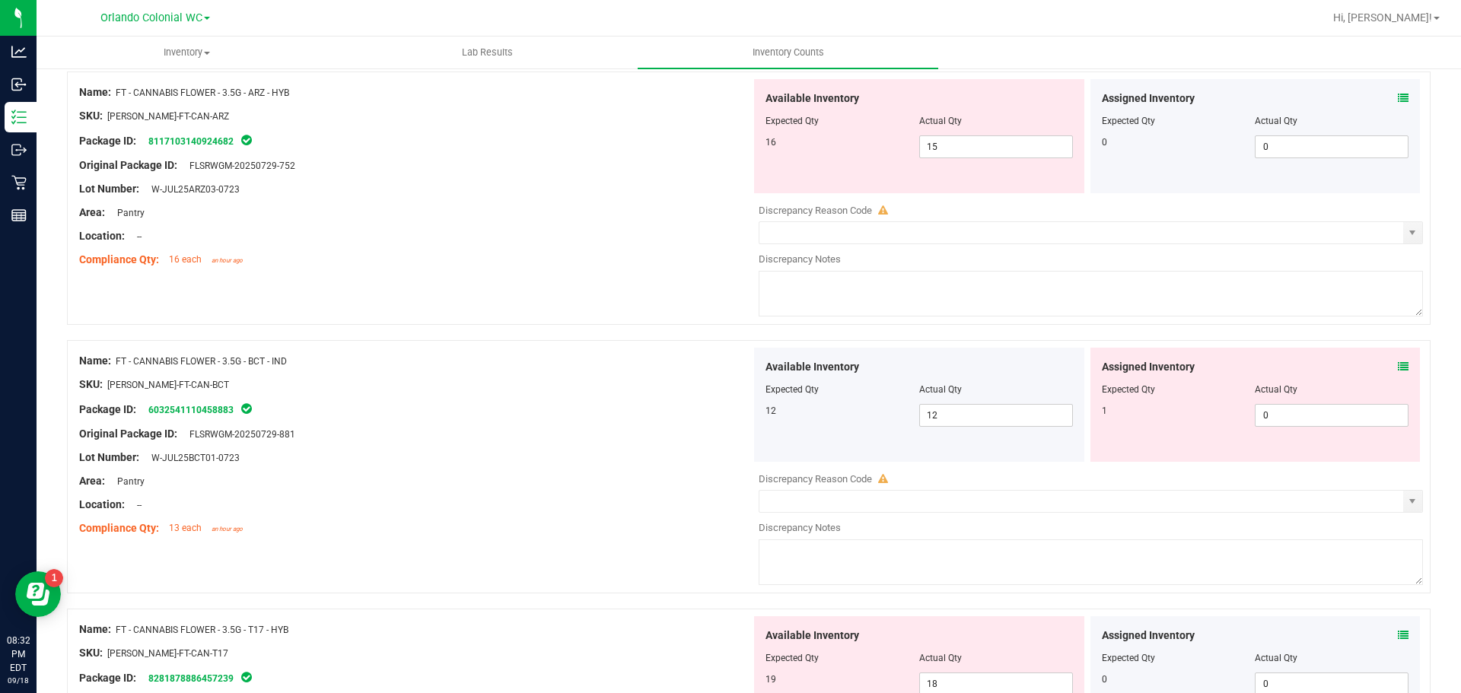
scroll to position [1352, 0]
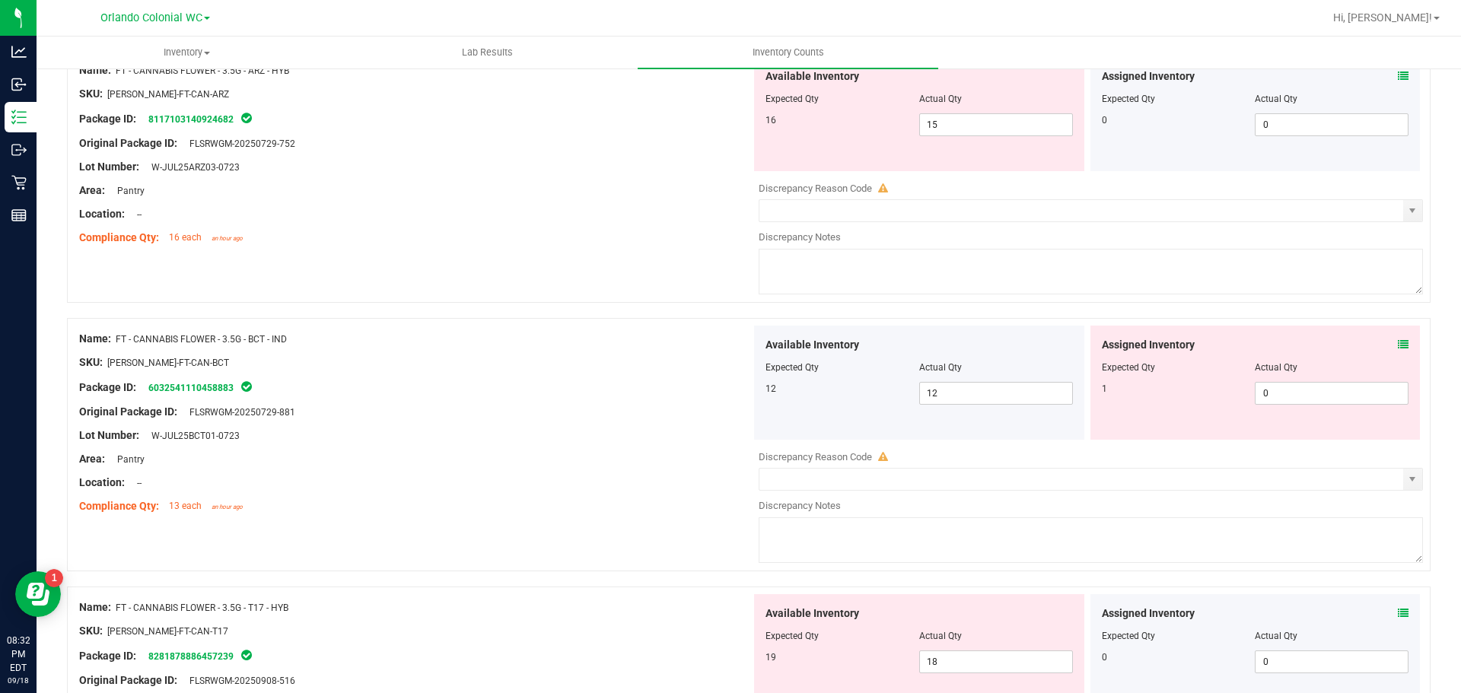
click at [1398, 347] on icon at bounding box center [1403, 344] width 11 height 11
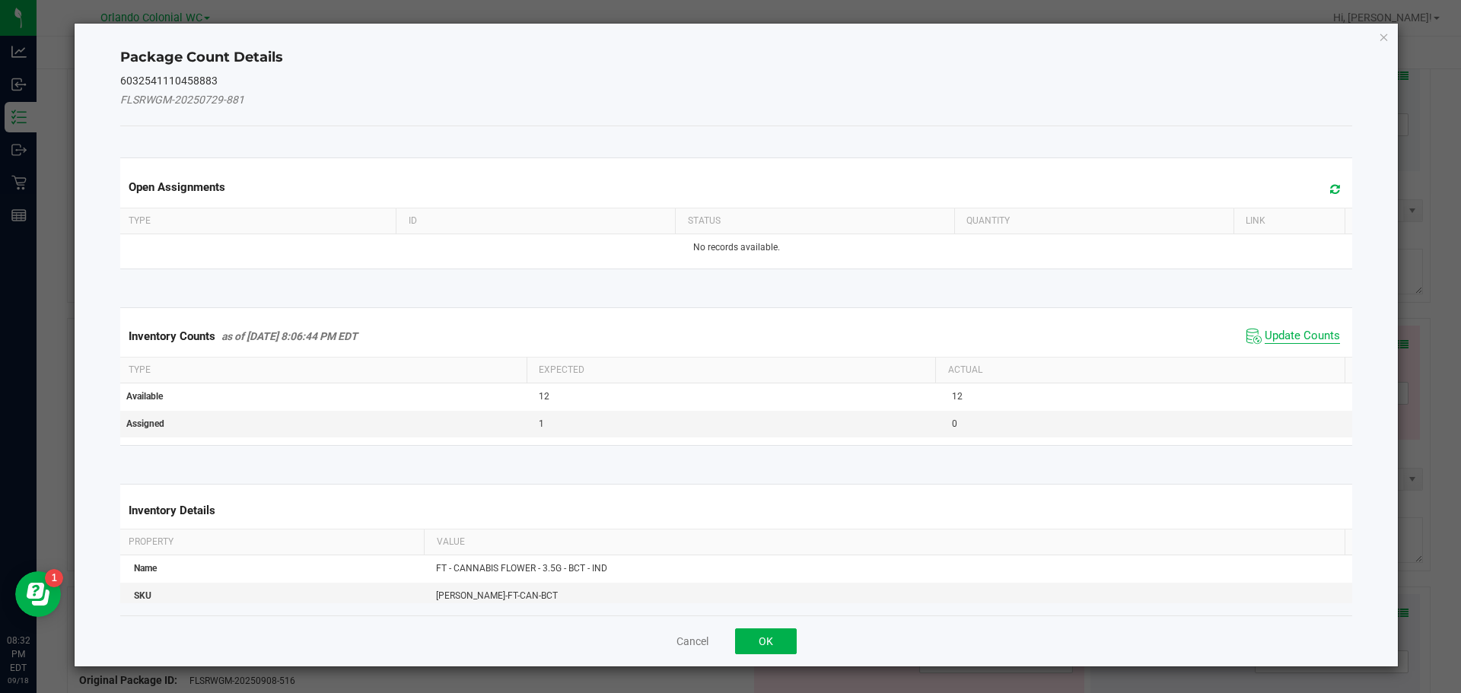
click at [1278, 339] on span "Update Counts" at bounding box center [1302, 336] width 75 height 15
click at [1281, 358] on th "Actual" at bounding box center [1139, 371] width 409 height 26
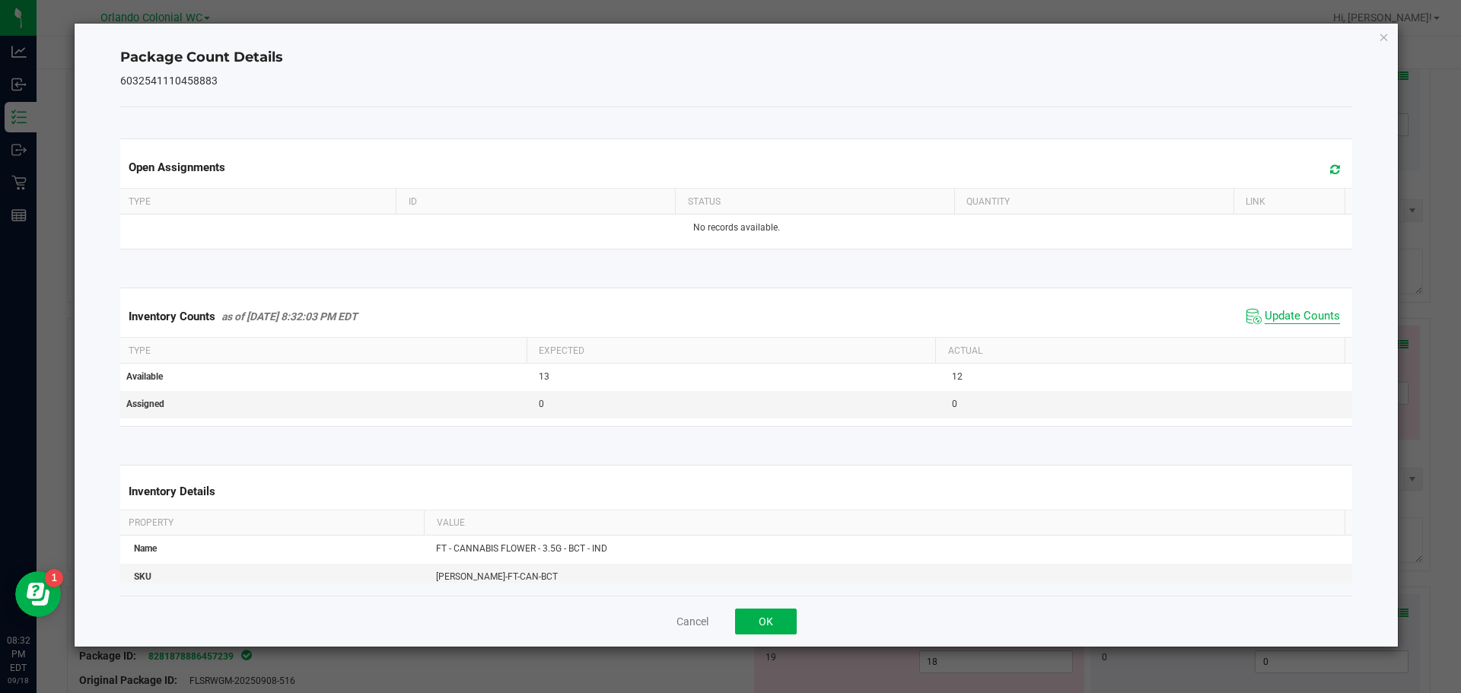
click at [1277, 324] on span "Update Counts" at bounding box center [1302, 316] width 75 height 15
click at [1296, 324] on span "Update Counts" at bounding box center [1302, 316] width 75 height 15
click at [1388, 37] on icon "Close" at bounding box center [1384, 36] width 11 height 18
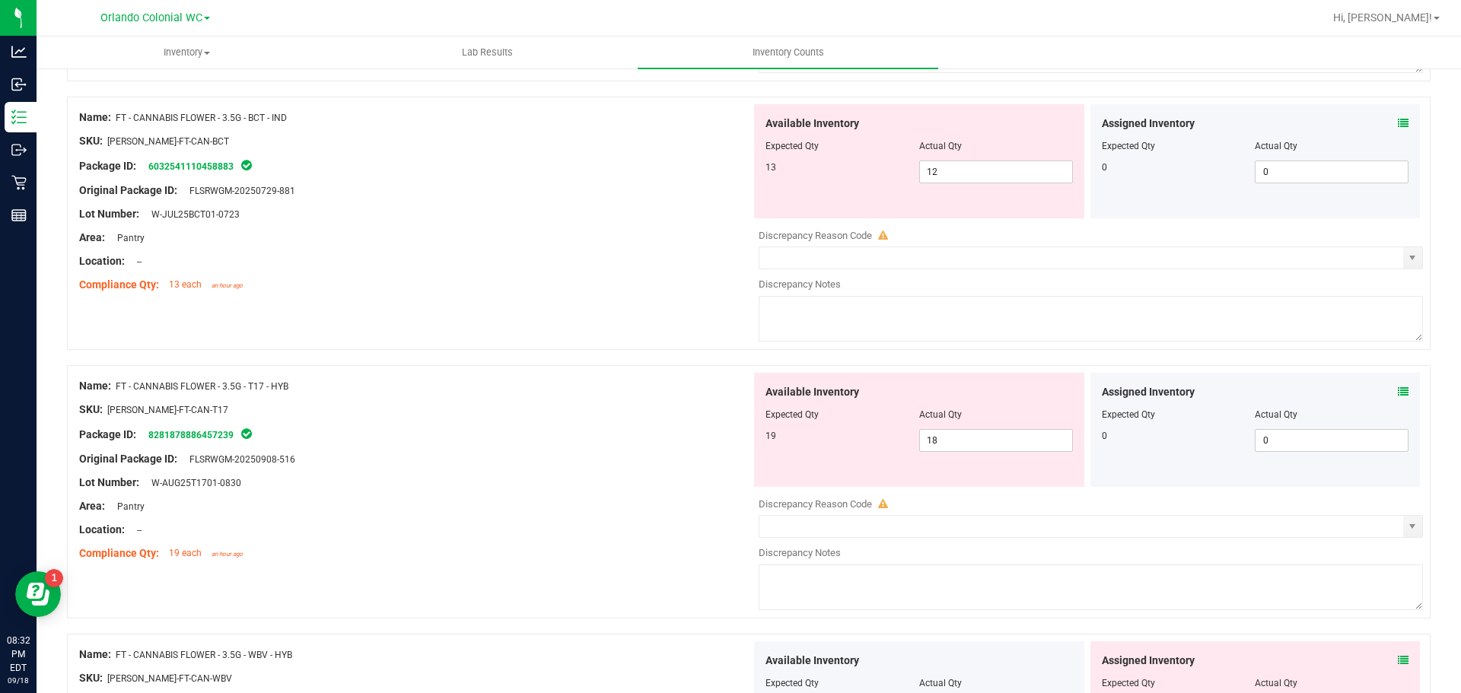
scroll to position [1571, 0]
click at [1398, 390] on icon at bounding box center [1403, 394] width 11 height 11
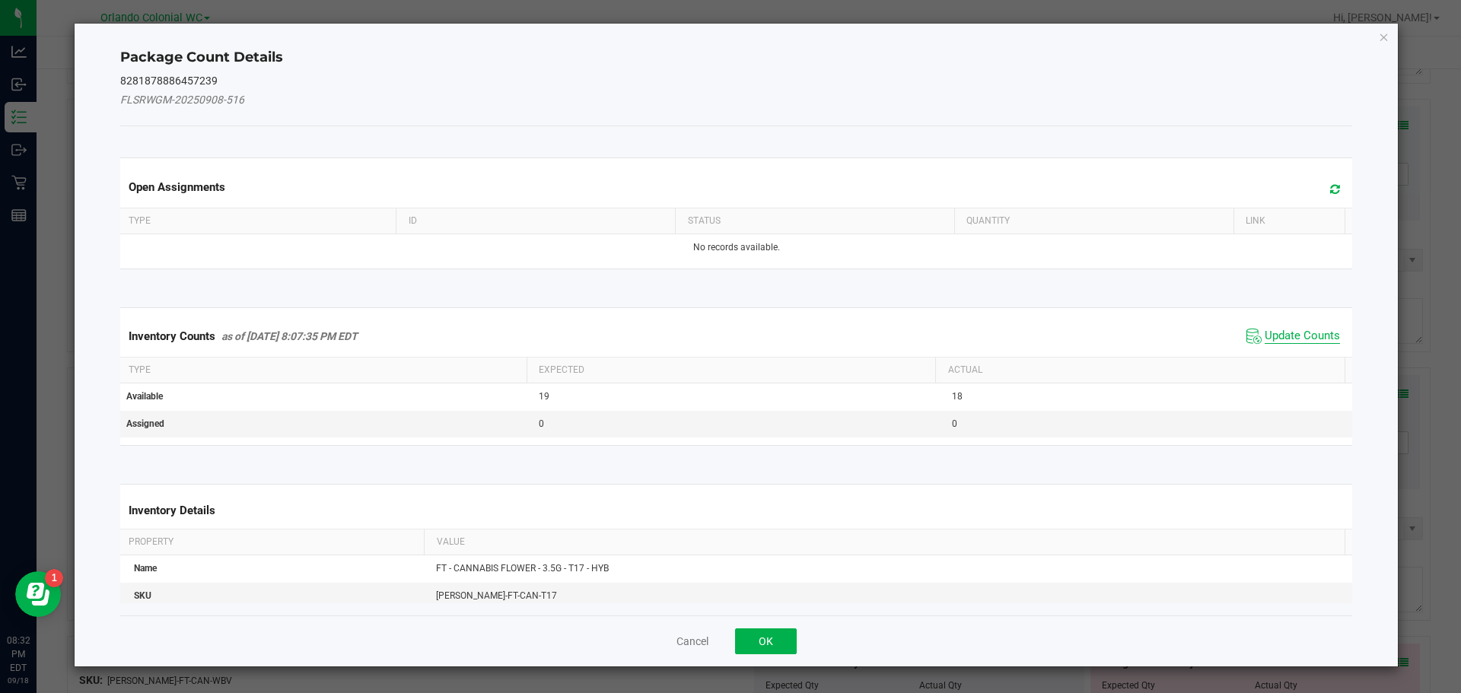
click at [1274, 336] on span "Update Counts" at bounding box center [1302, 336] width 75 height 15
click at [1292, 356] on th "Actual" at bounding box center [1139, 369] width 409 height 26
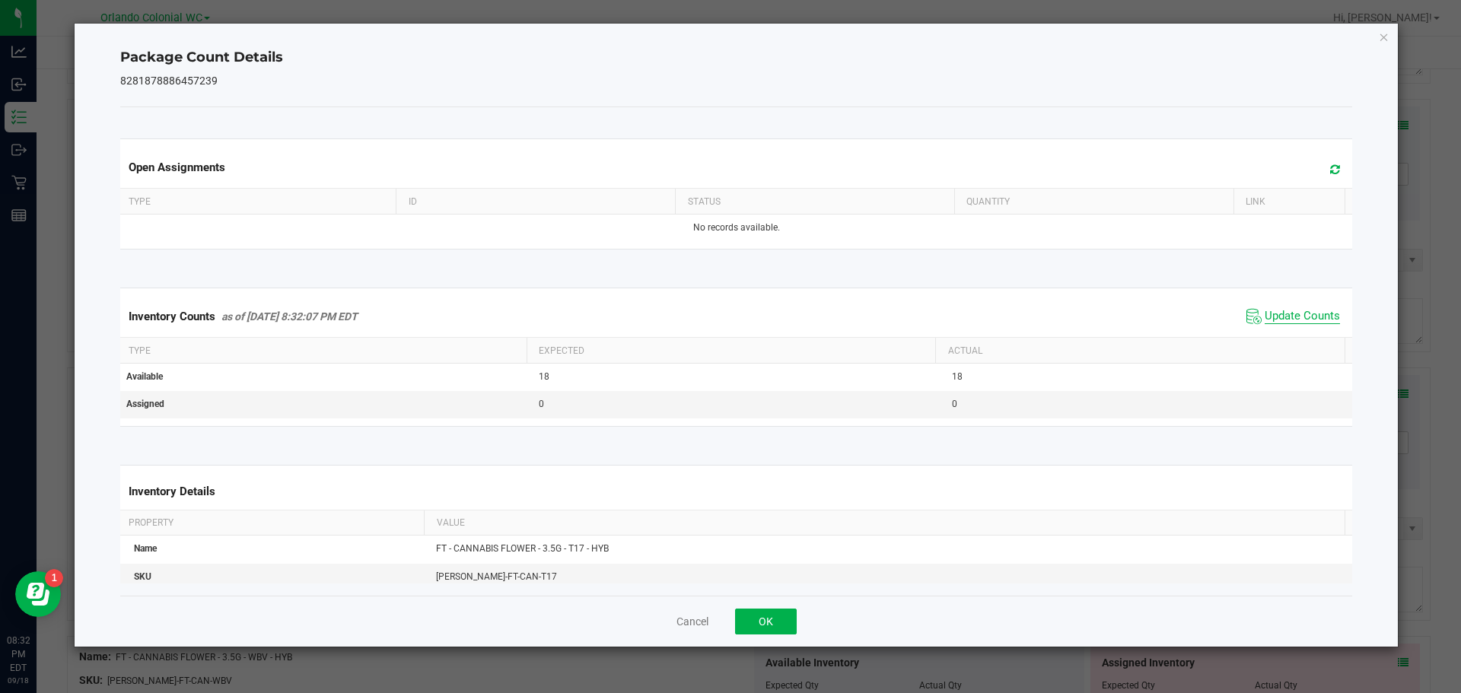
click at [1299, 310] on span "Update Counts" at bounding box center [1302, 316] width 75 height 15
click at [1310, 323] on span "Update Counts" at bounding box center [1302, 316] width 75 height 14
click at [1381, 44] on icon "Close" at bounding box center [1384, 36] width 11 height 18
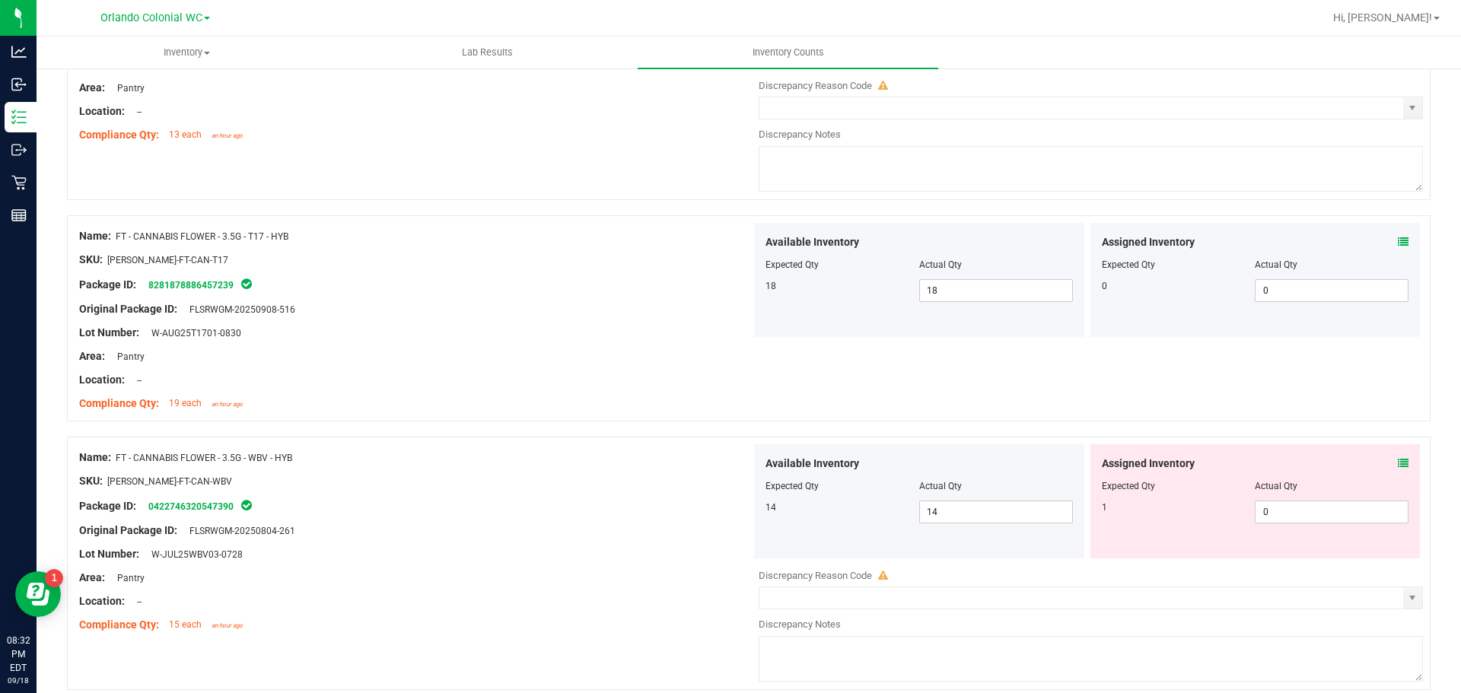
scroll to position [1770, 0]
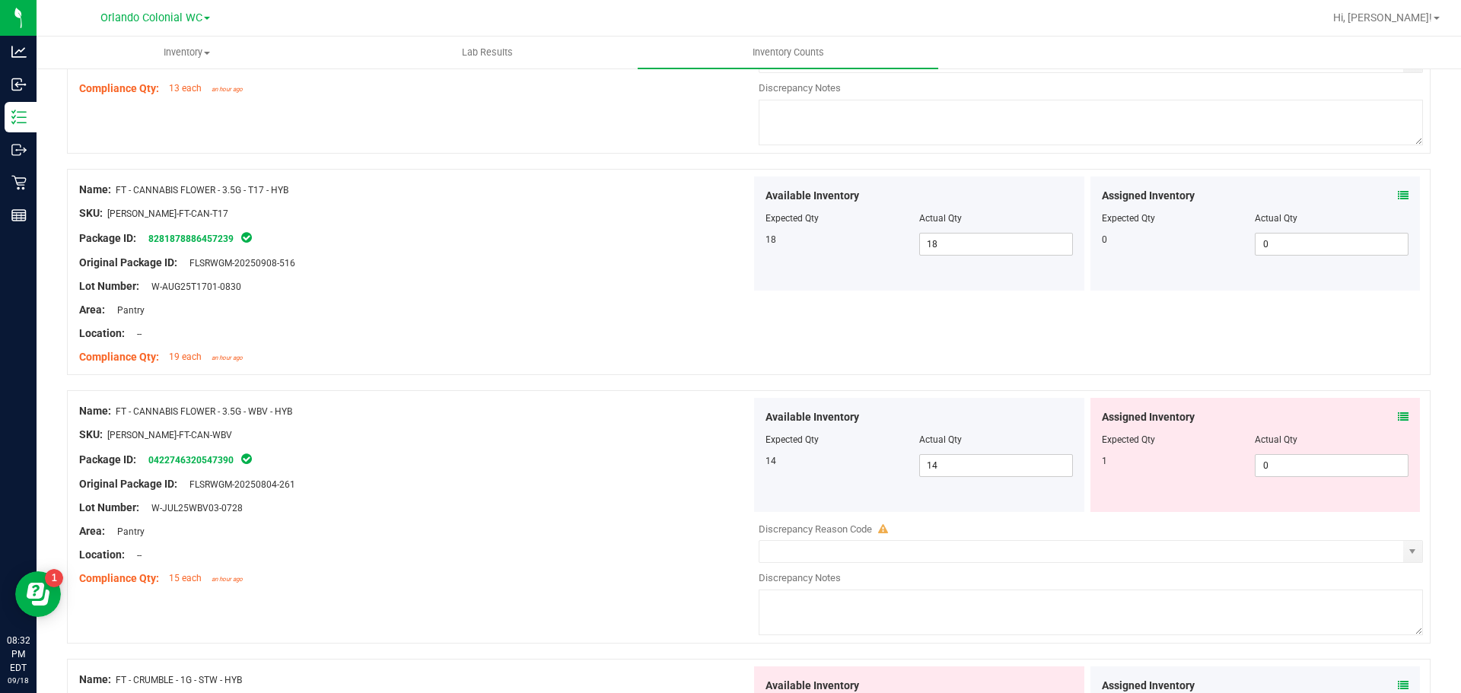
click at [1398, 416] on icon at bounding box center [1403, 417] width 11 height 11
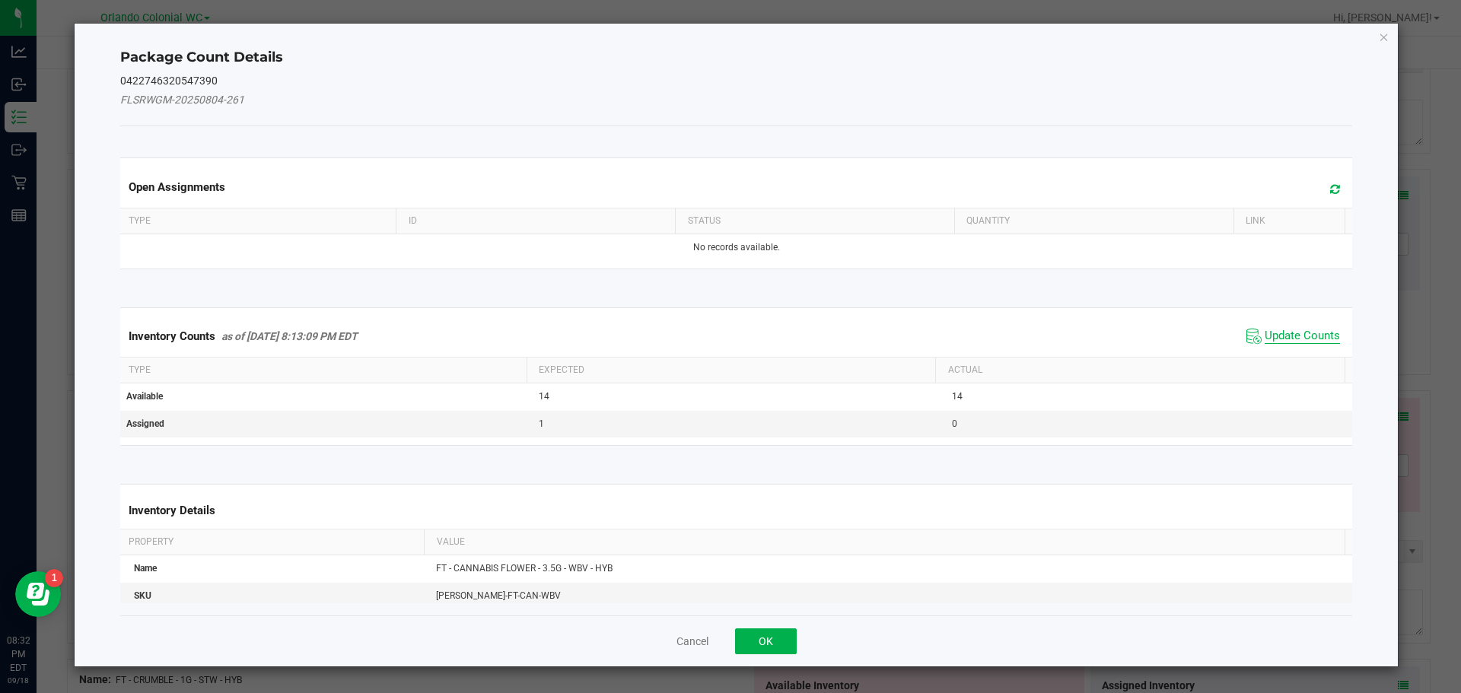
click at [1288, 336] on span "Update Counts" at bounding box center [1302, 336] width 75 height 15
click at [1293, 356] on th "Actual" at bounding box center [1139, 369] width 409 height 26
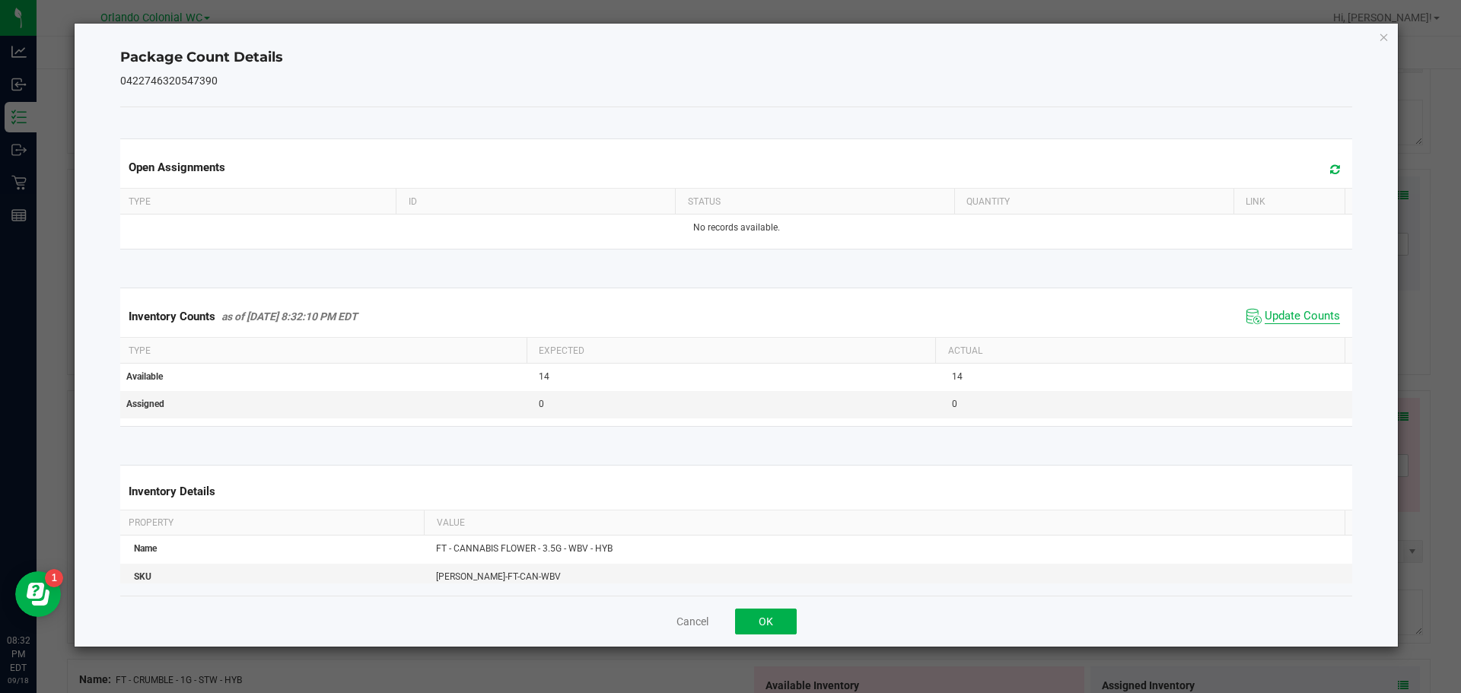
click at [1304, 320] on span "Update Counts" at bounding box center [1302, 316] width 75 height 15
click at [1313, 323] on span "Update Counts" at bounding box center [1302, 316] width 75 height 14
click at [1384, 36] on icon "Close" at bounding box center [1384, 36] width 11 height 18
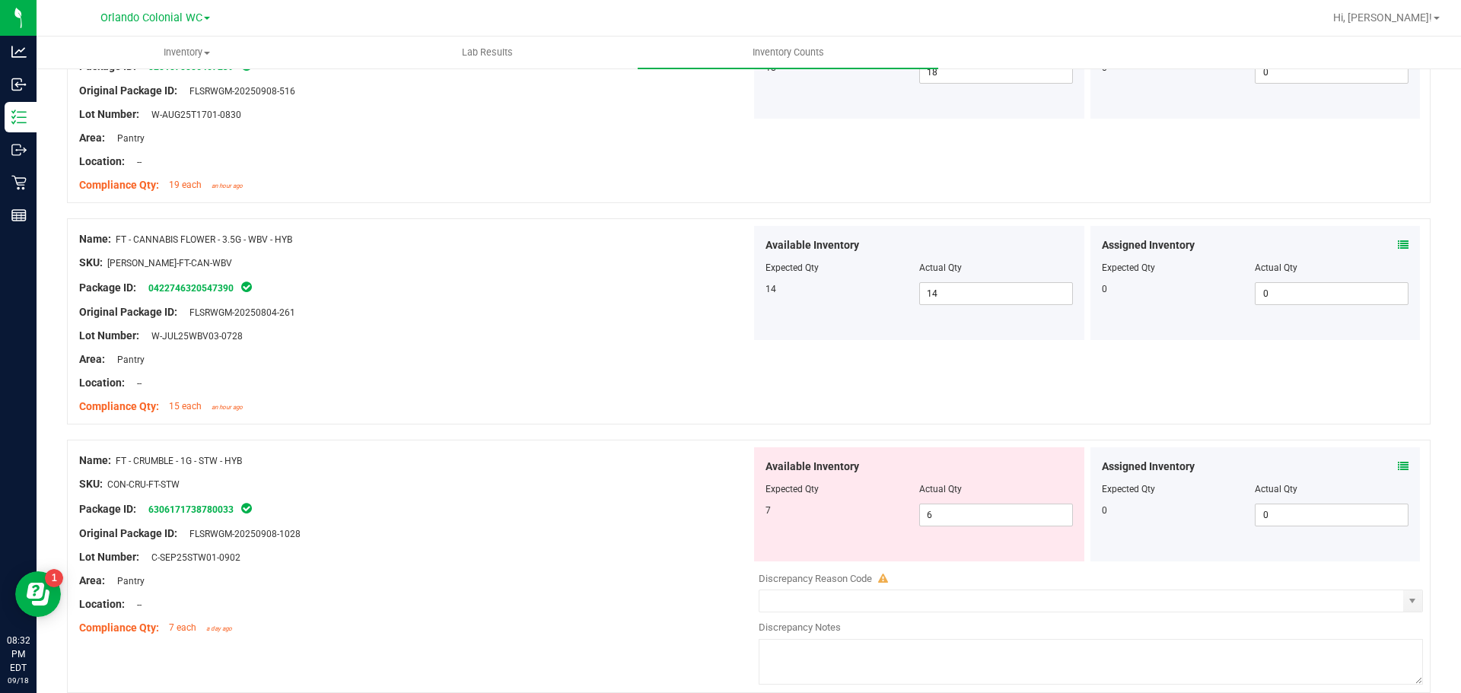
scroll to position [2026, 0]
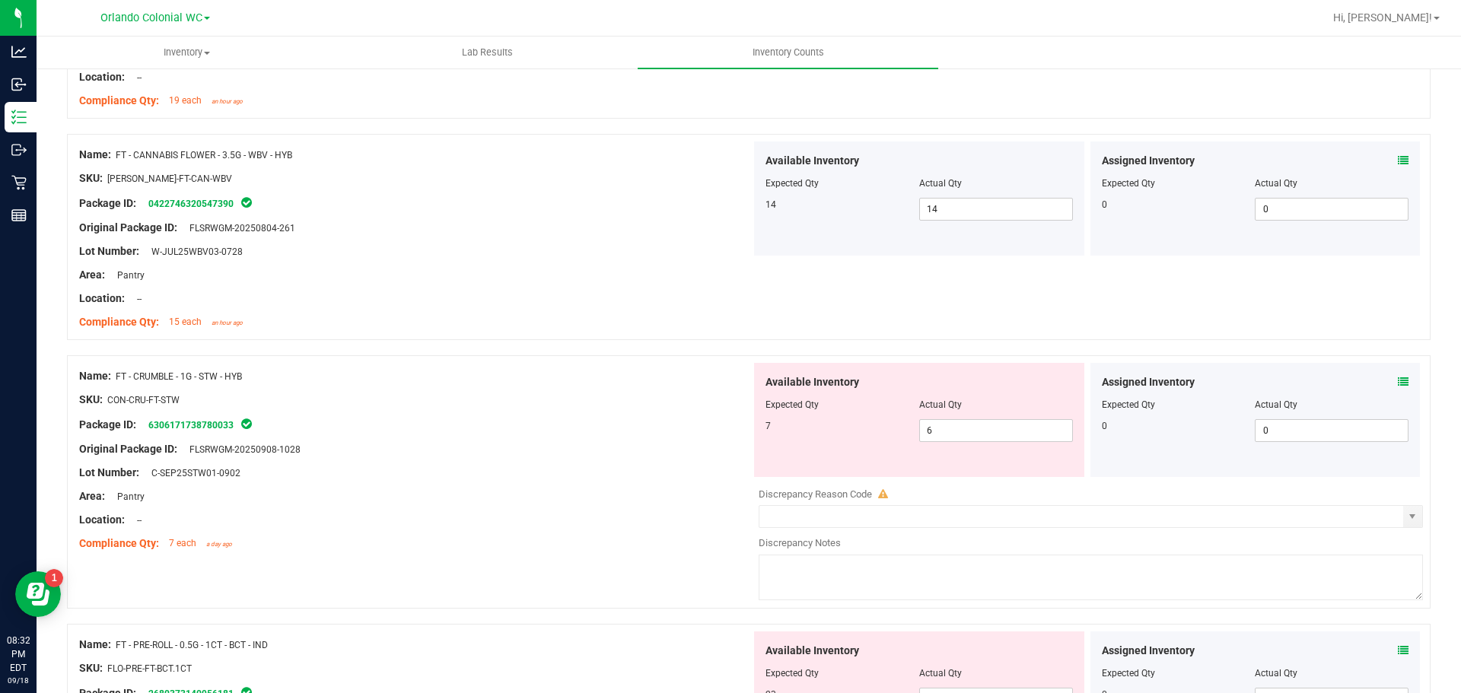
click at [1398, 378] on icon at bounding box center [1403, 382] width 11 height 11
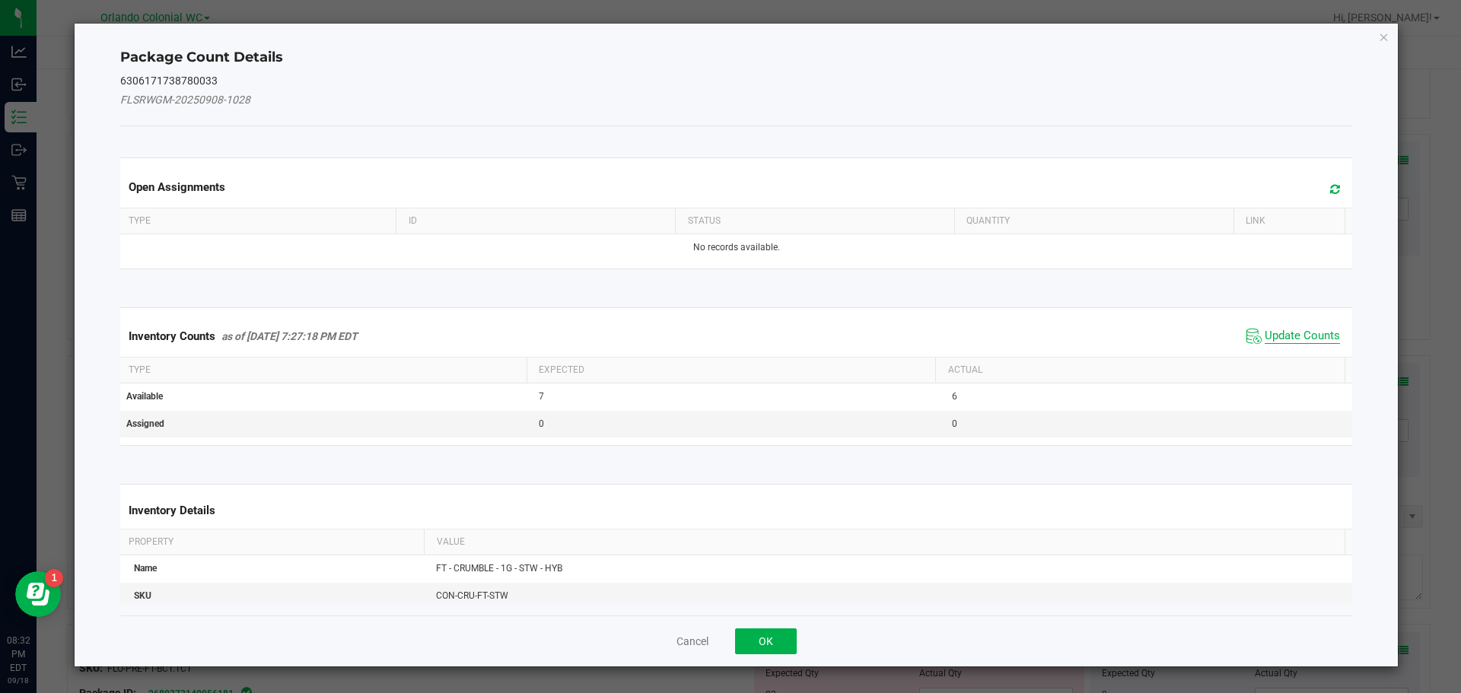
click at [1284, 336] on span "Update Counts" at bounding box center [1302, 336] width 75 height 15
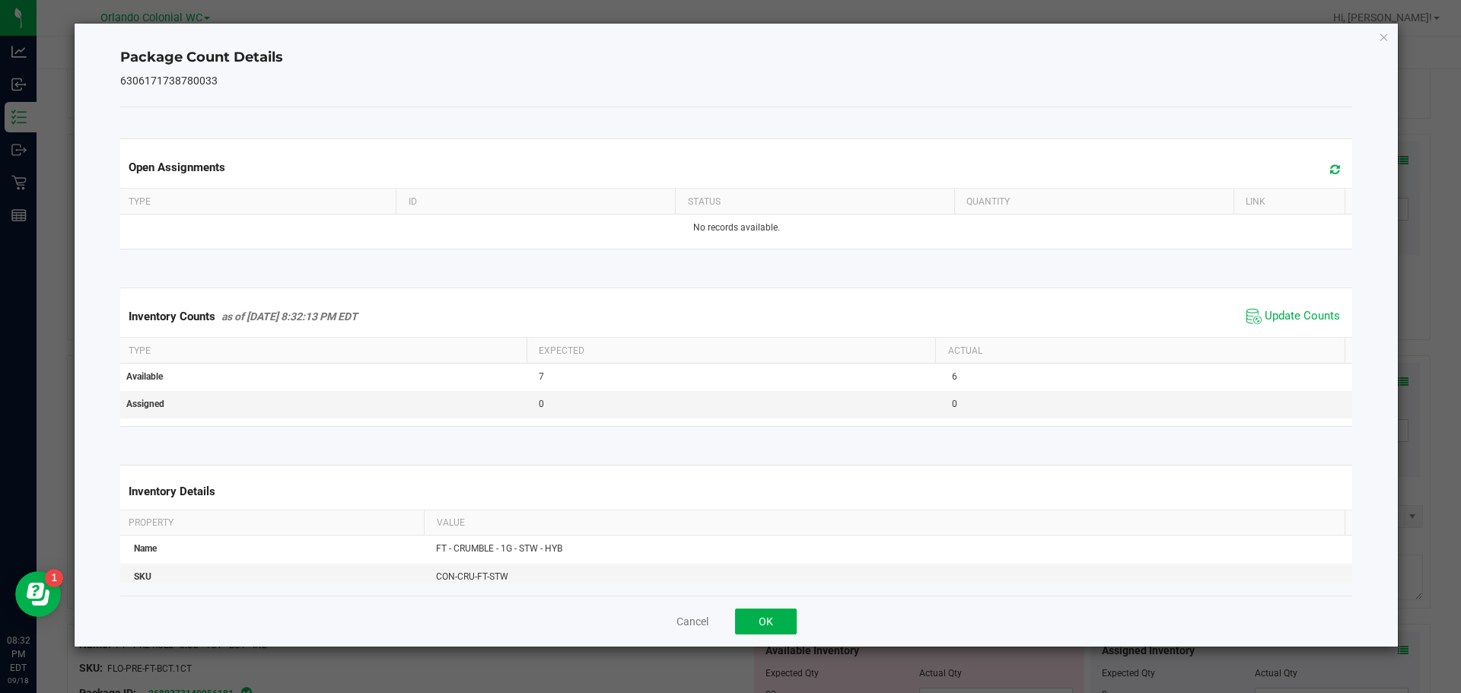
click at [1294, 342] on th "Actual" at bounding box center [1139, 351] width 409 height 26
click at [1297, 321] on span "Update Counts" at bounding box center [1302, 316] width 75 height 15
click at [1386, 37] on icon "Close" at bounding box center [1384, 36] width 11 height 18
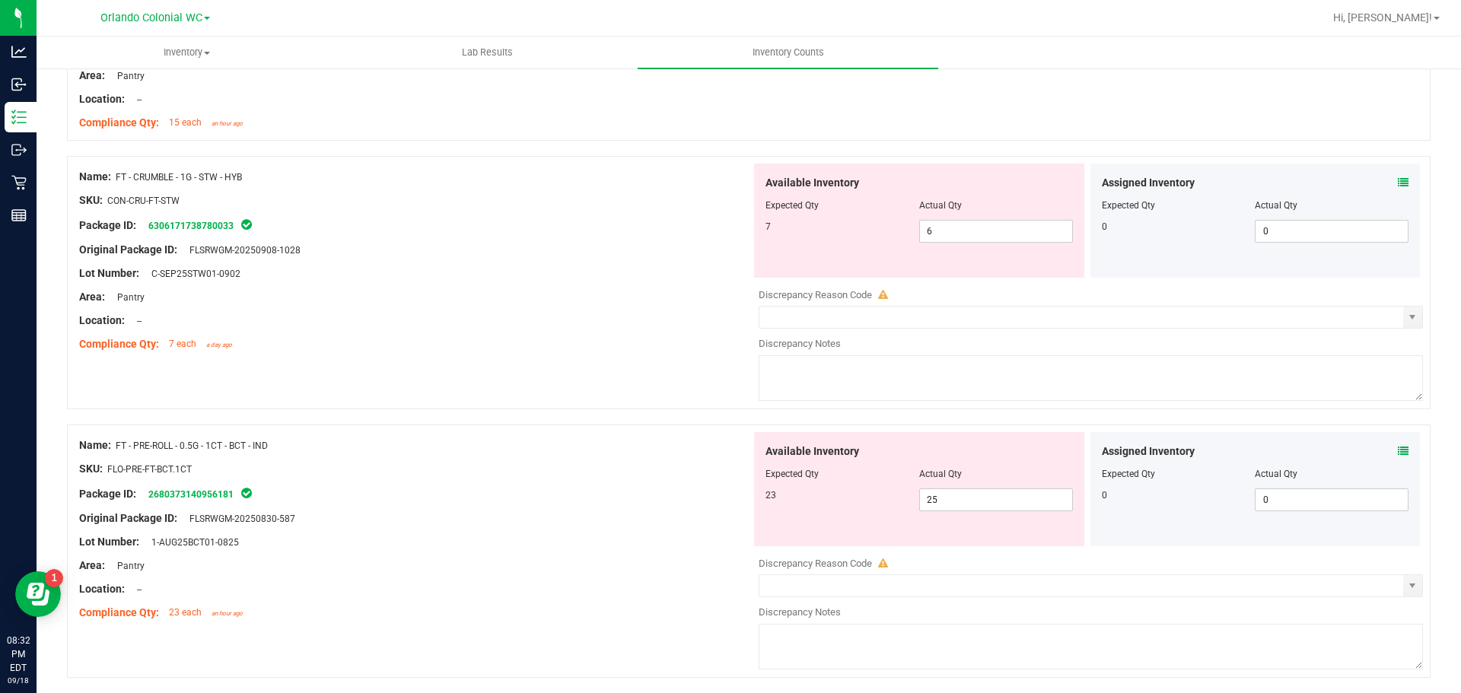
scroll to position [2225, 0]
click at [1398, 455] on icon at bounding box center [1403, 452] width 11 height 11
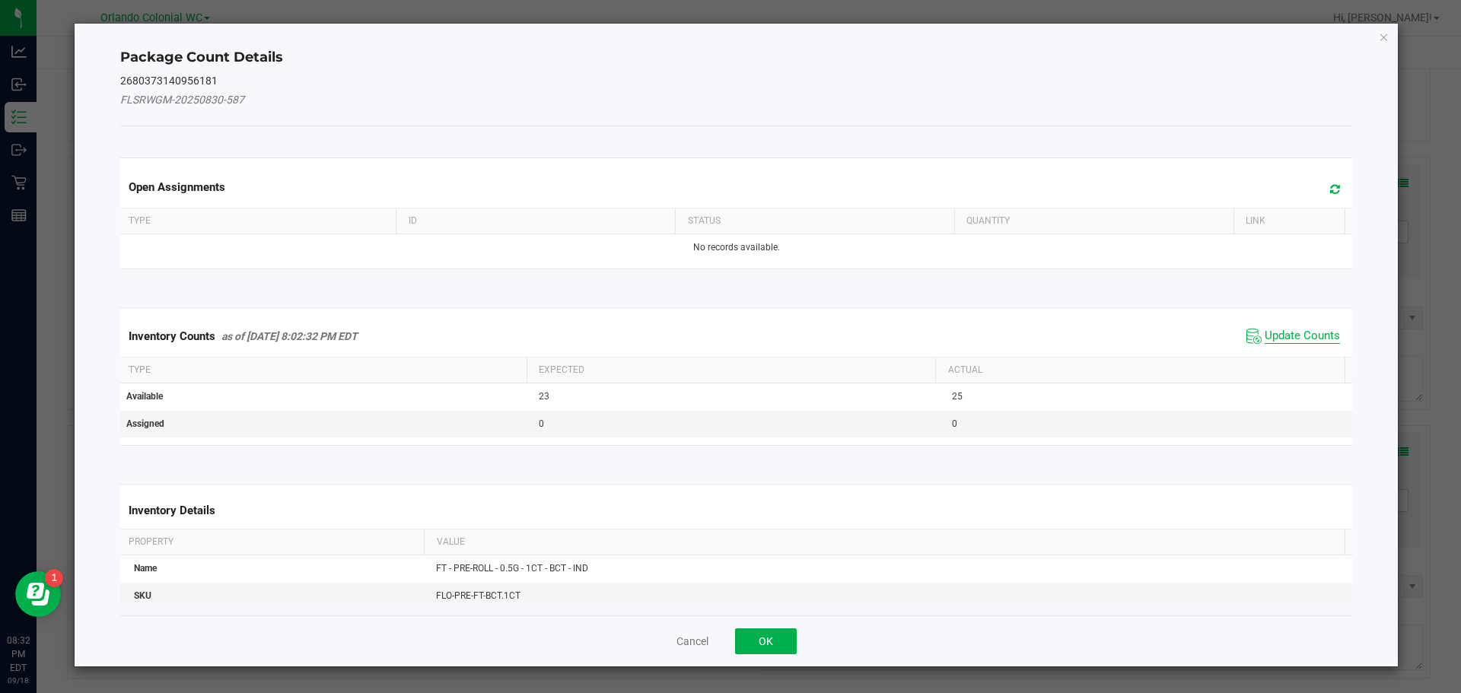
click at [1278, 334] on span "Update Counts" at bounding box center [1302, 336] width 75 height 15
click at [1284, 358] on th "Actual" at bounding box center [1139, 371] width 409 height 26
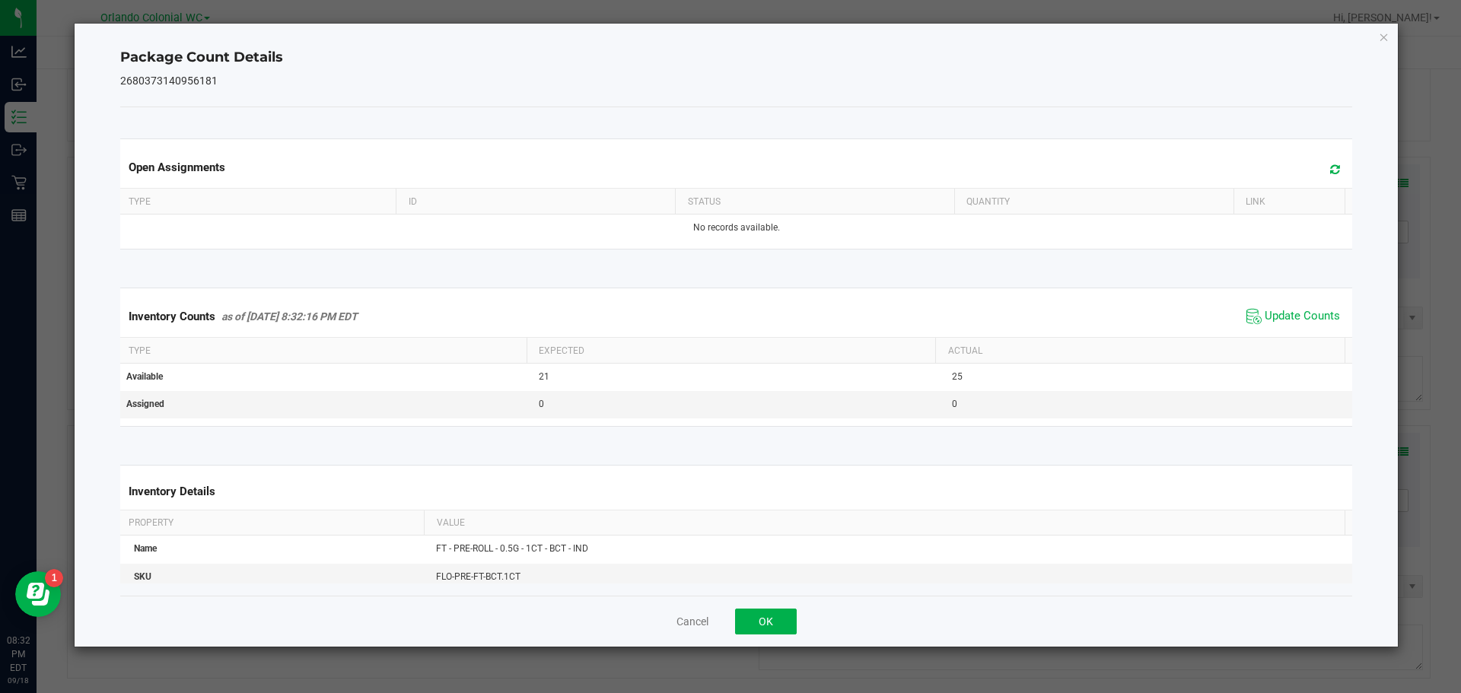
click at [1295, 341] on th "Actual" at bounding box center [1139, 351] width 409 height 26
click at [1299, 317] on span "Update Counts" at bounding box center [1302, 316] width 75 height 15
click at [1388, 40] on icon "Close" at bounding box center [1384, 36] width 11 height 18
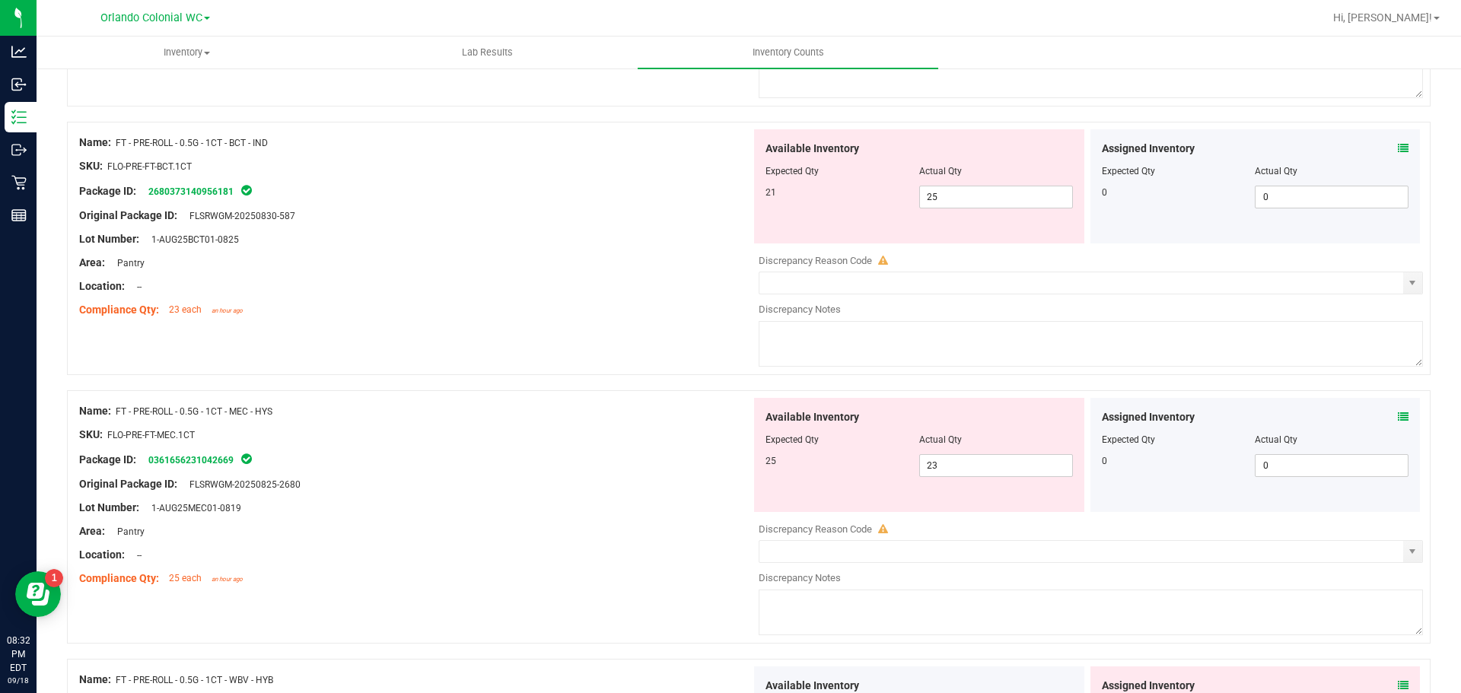
scroll to position [2532, 0]
click at [1398, 412] on icon at bounding box center [1403, 413] width 11 height 11
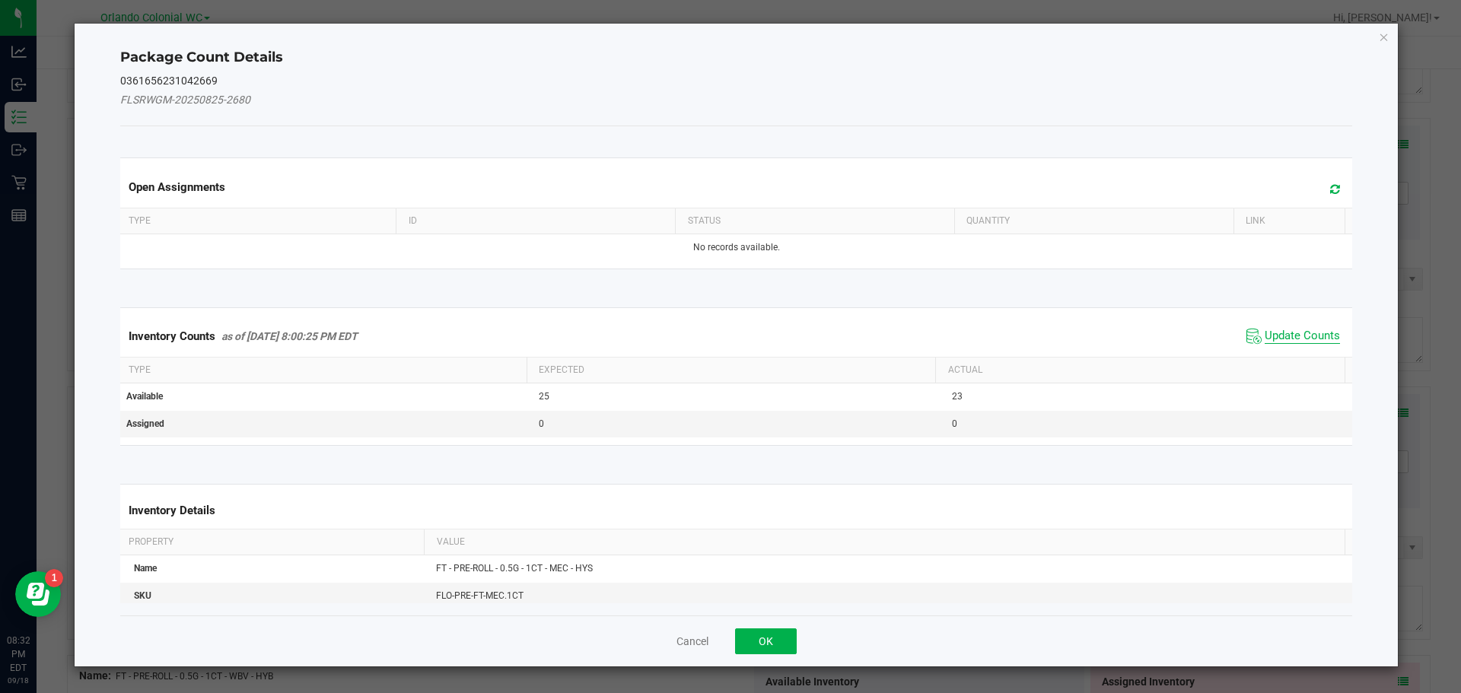
click at [1273, 339] on span "Update Counts" at bounding box center [1302, 336] width 75 height 15
click at [1279, 358] on th "Actual" at bounding box center [1139, 371] width 409 height 26
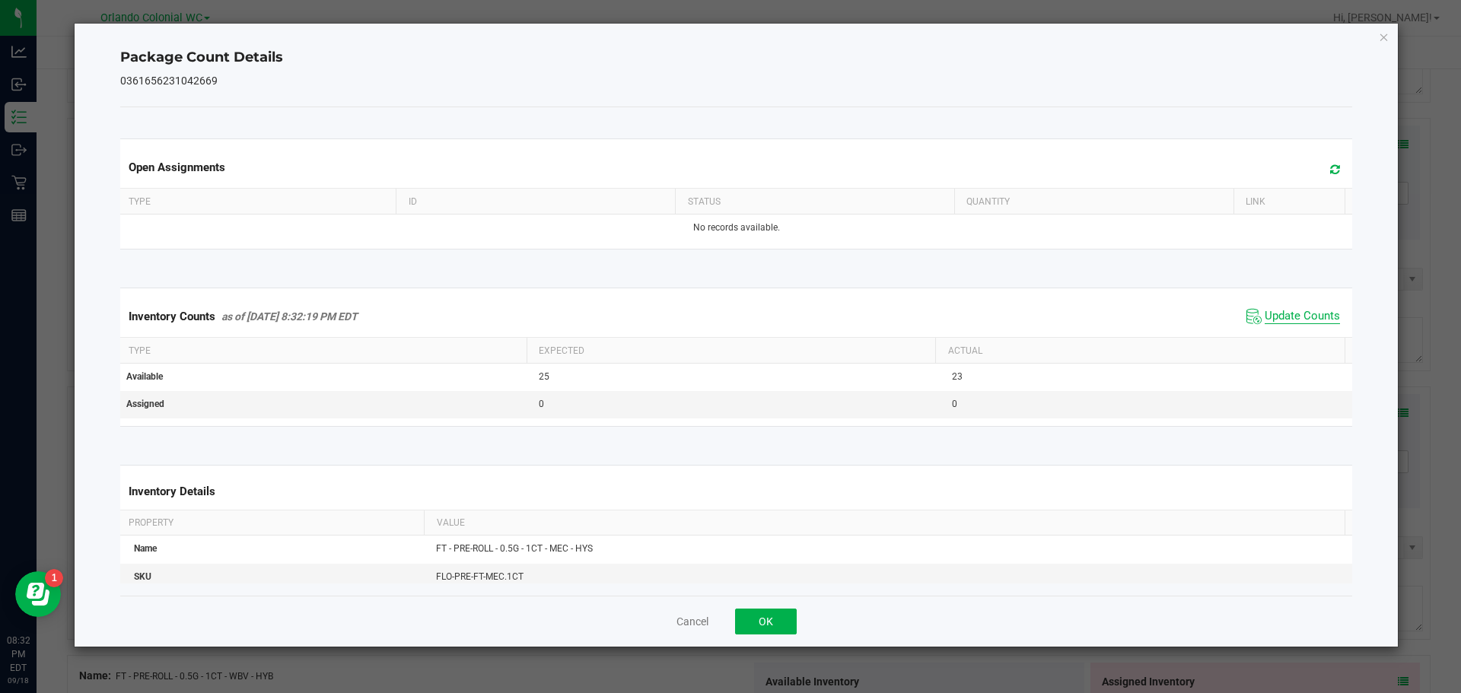
click at [1295, 321] on span "Update Counts" at bounding box center [1302, 316] width 75 height 15
click at [1302, 324] on span "Update Counts" at bounding box center [1302, 316] width 75 height 15
click at [1386, 33] on icon "Close" at bounding box center [1384, 36] width 11 height 18
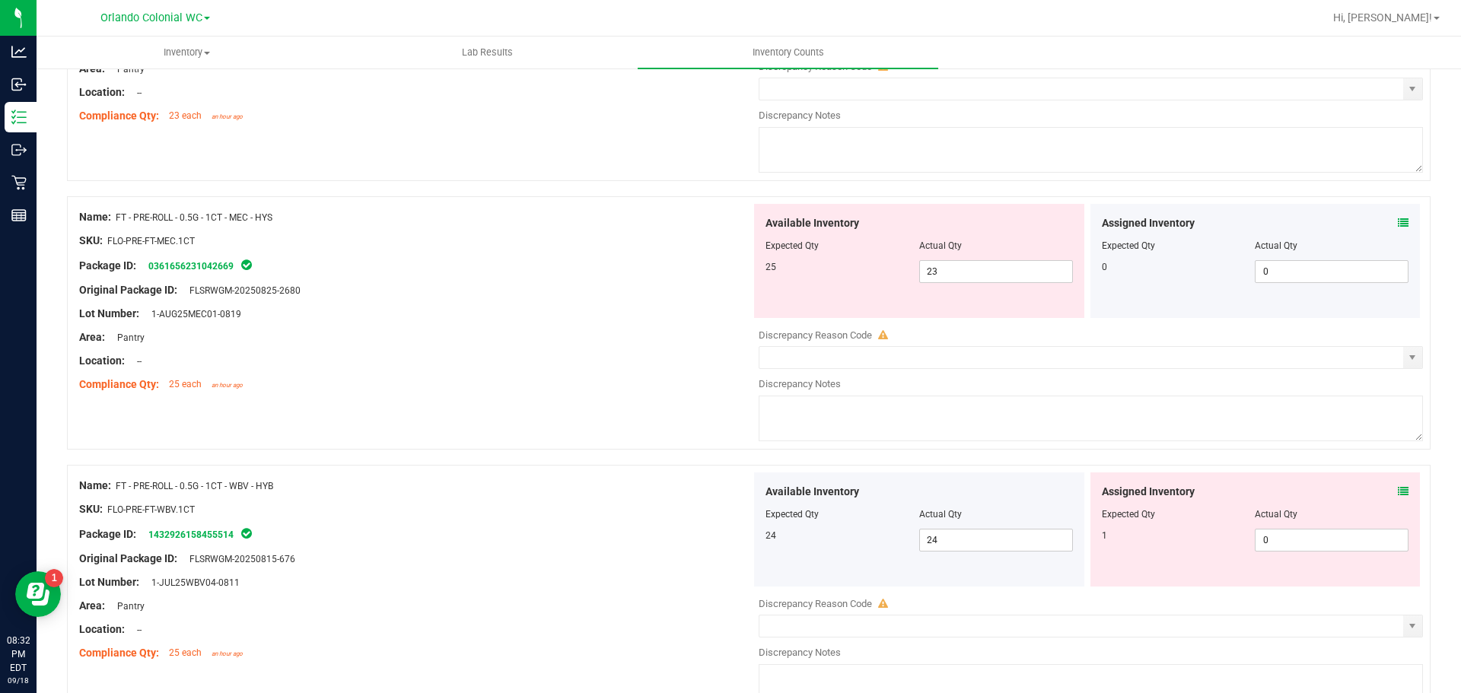
scroll to position [2805, 0]
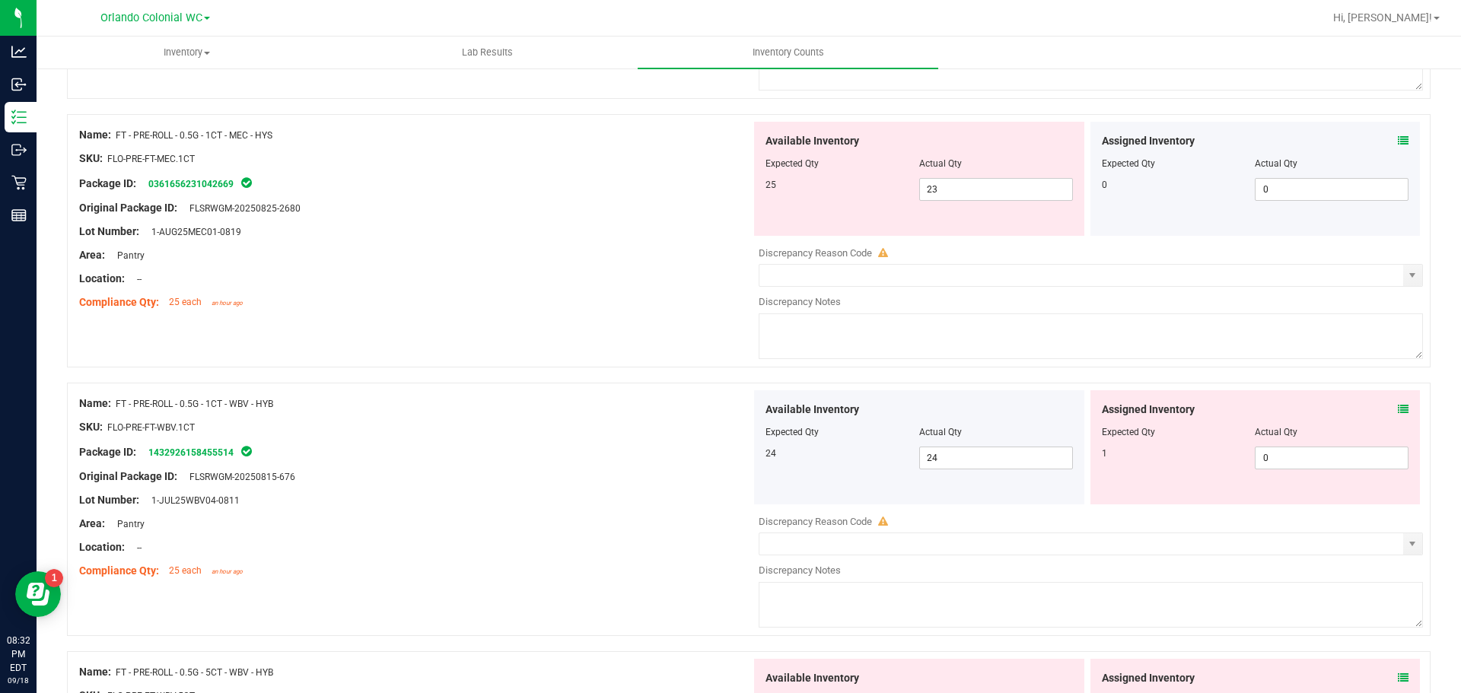
click at [1398, 406] on icon at bounding box center [1403, 409] width 11 height 11
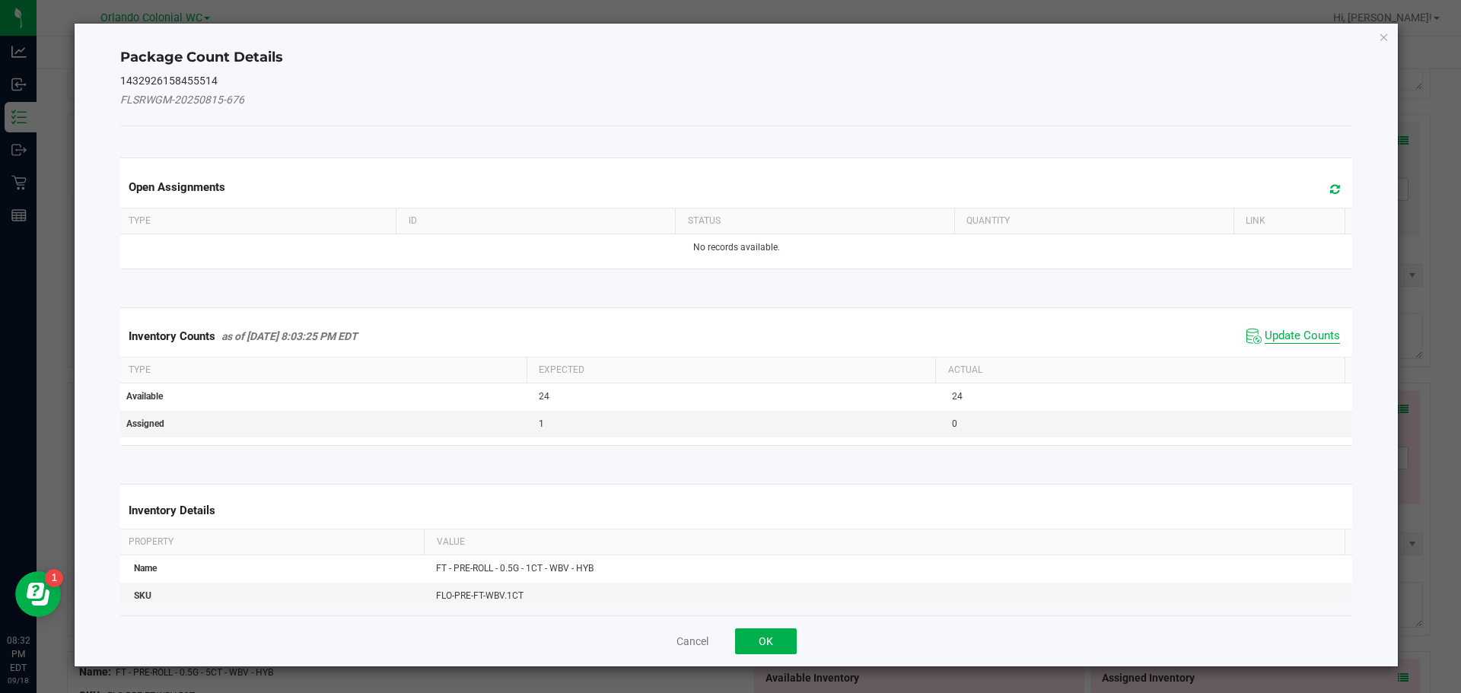
click at [1281, 332] on span "Update Counts" at bounding box center [1302, 336] width 75 height 15
click at [1280, 356] on th "Actual" at bounding box center [1139, 369] width 409 height 26
click at [1287, 356] on th "Actual" at bounding box center [1139, 369] width 409 height 26
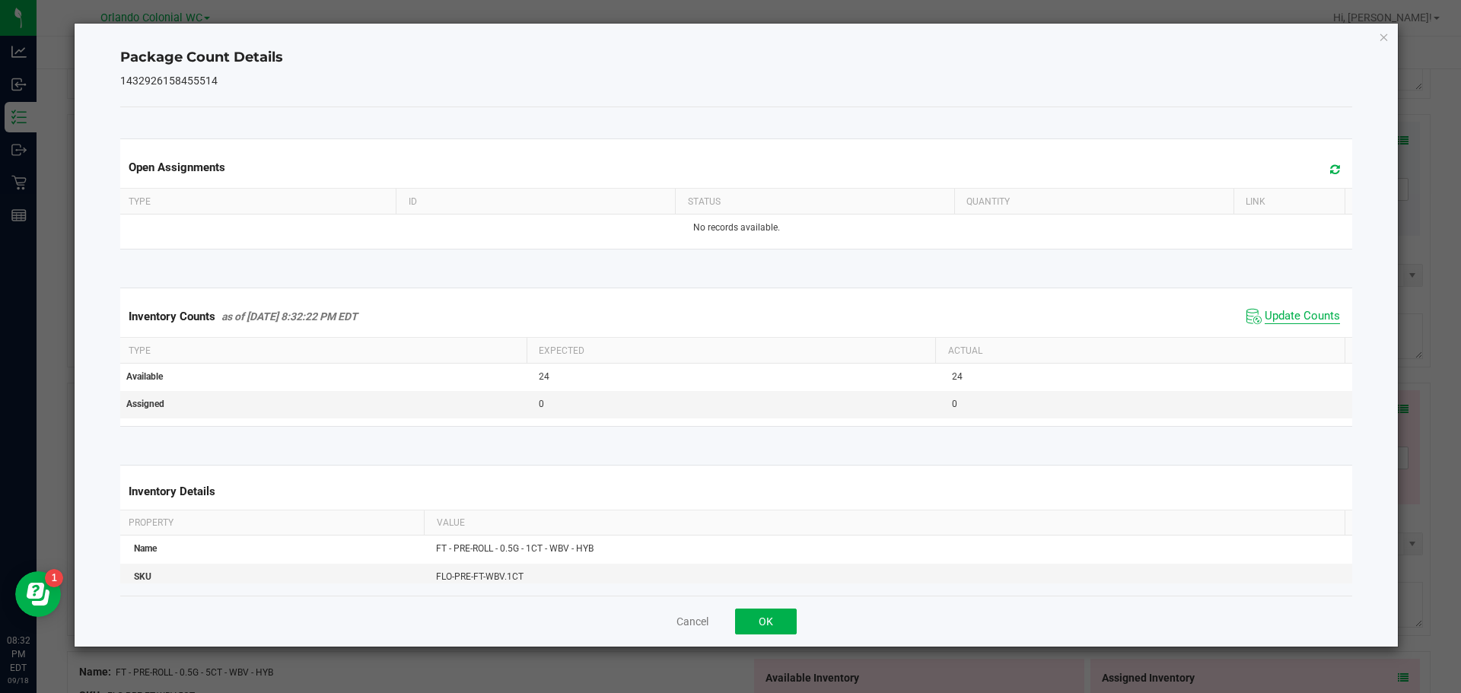
click at [1298, 319] on span "Update Counts" at bounding box center [1302, 316] width 75 height 15
click at [1383, 41] on icon "Close" at bounding box center [1384, 36] width 11 height 18
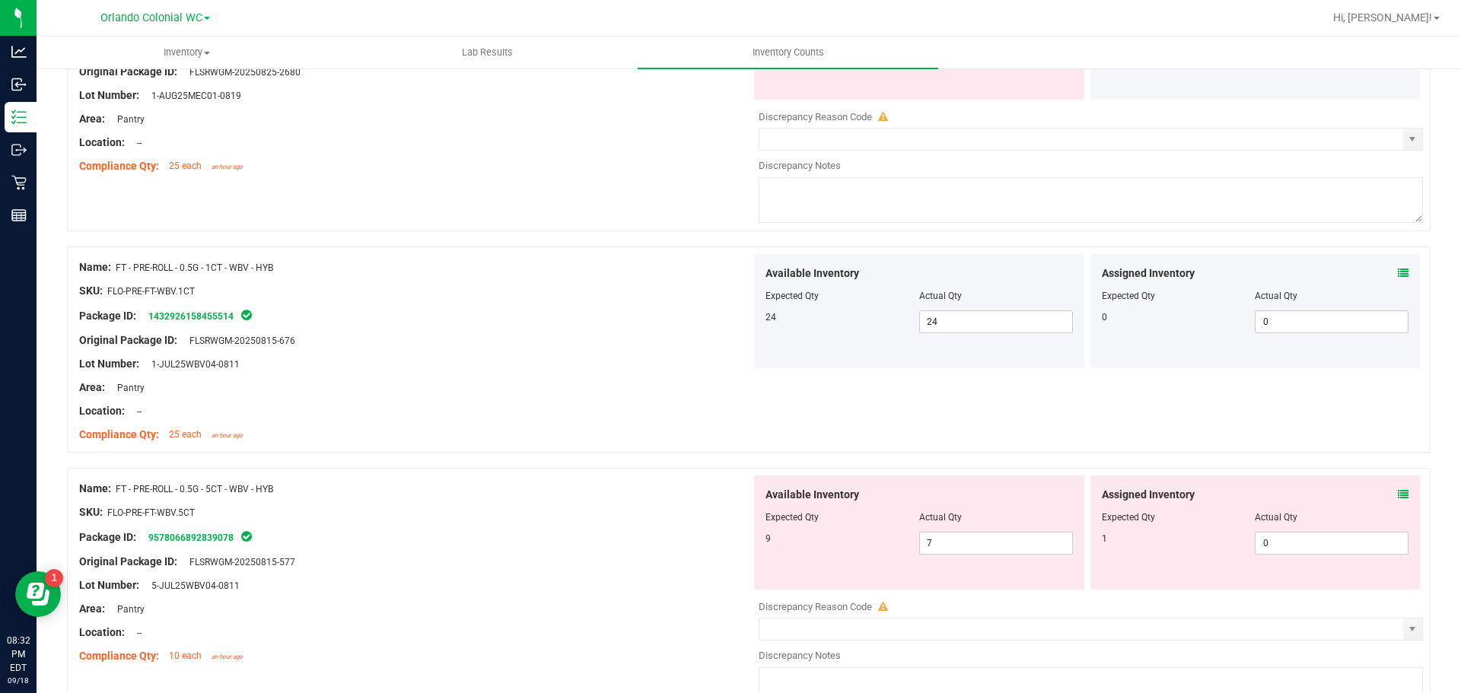
scroll to position [2996, 0]
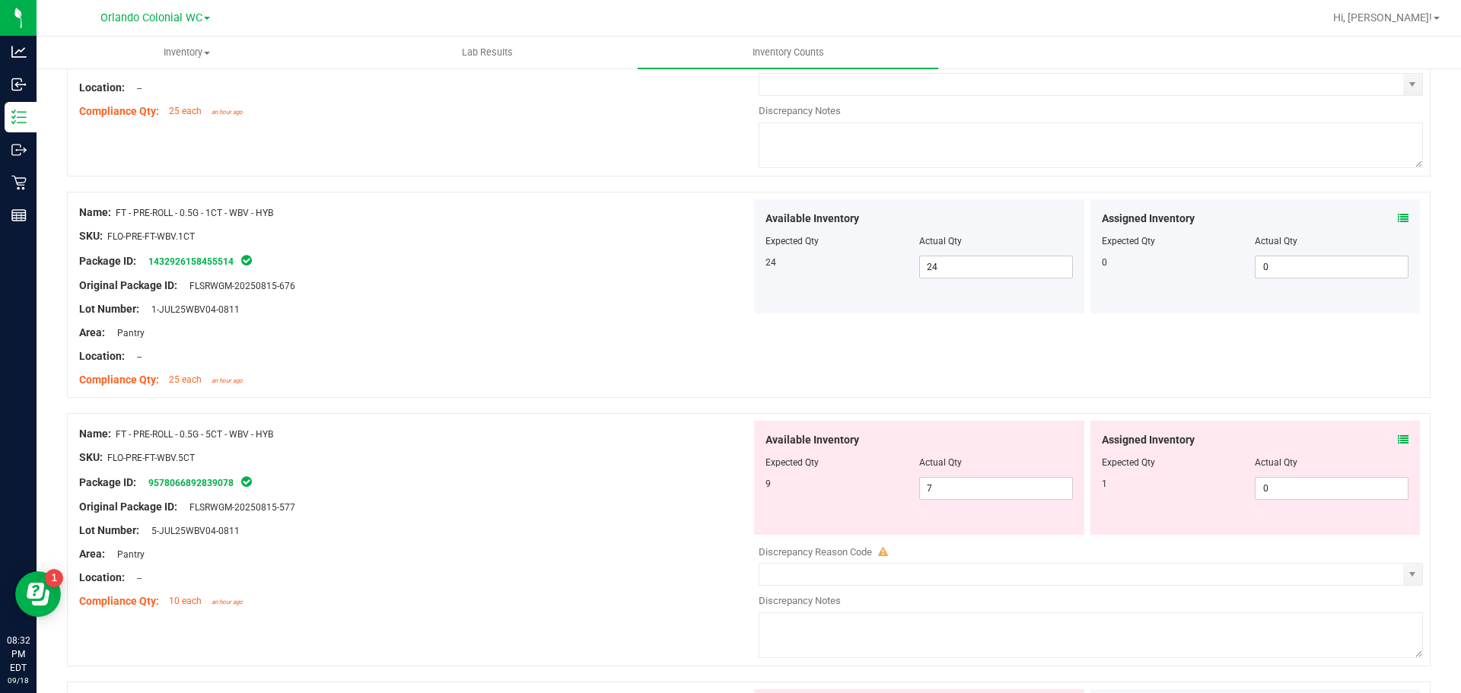
click at [1398, 439] on icon at bounding box center [1403, 440] width 11 height 11
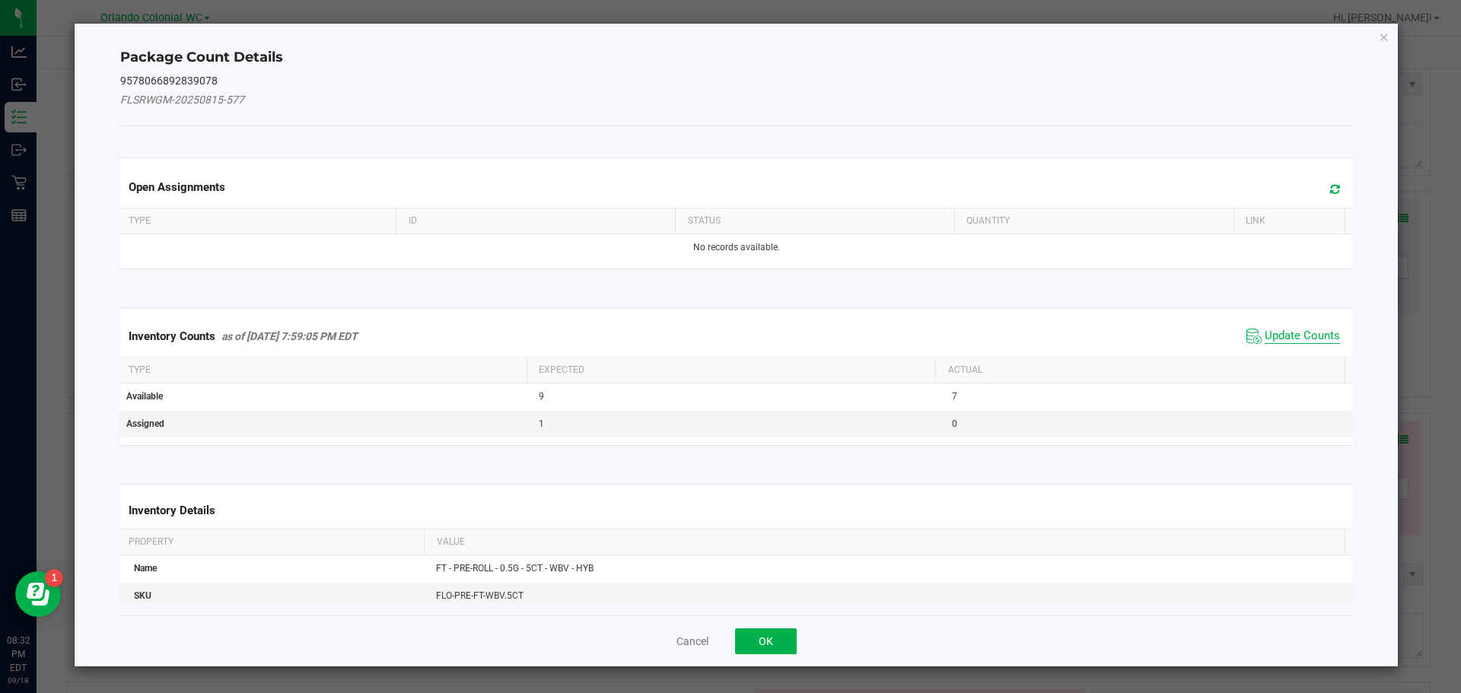
click at [1280, 335] on span "Update Counts" at bounding box center [1302, 336] width 75 height 15
click at [1289, 356] on th "Actual" at bounding box center [1139, 369] width 409 height 26
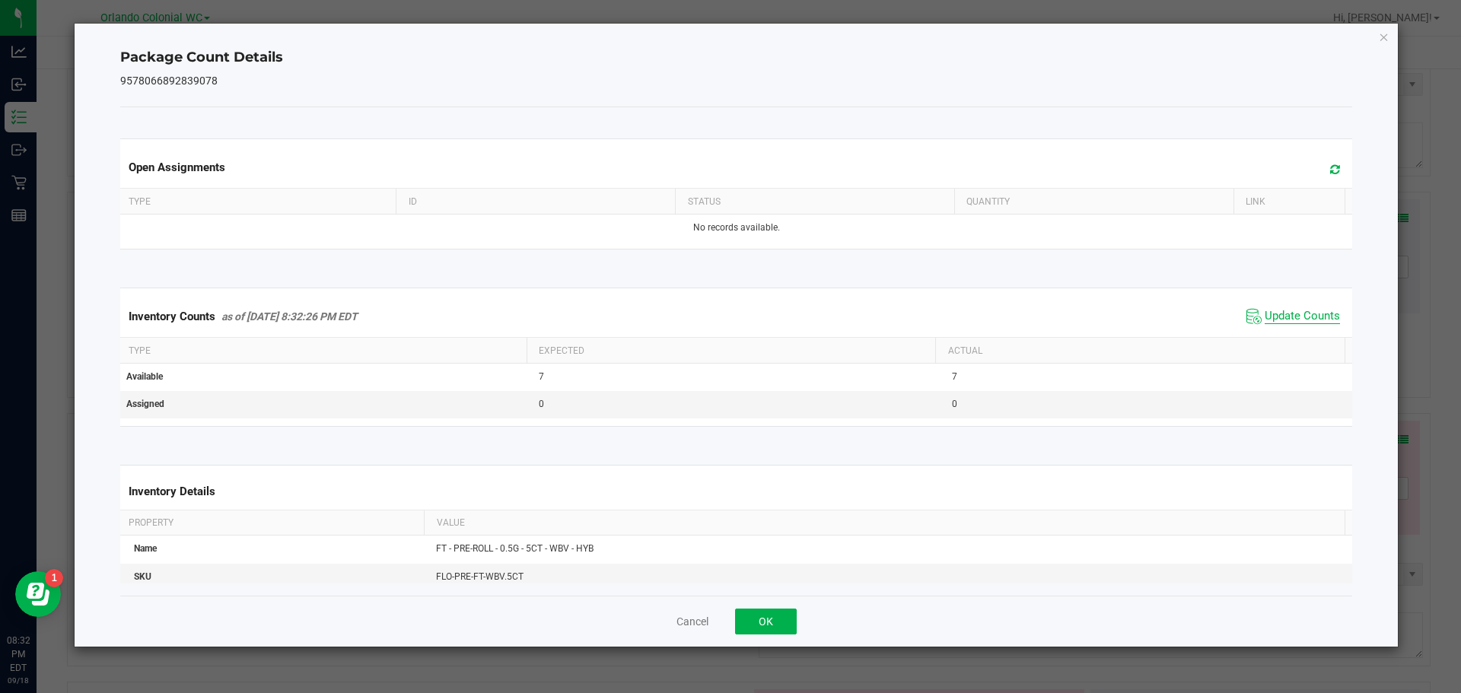
click at [1301, 320] on span "Update Counts" at bounding box center [1302, 316] width 75 height 15
click at [1389, 44] on icon "Close" at bounding box center [1384, 36] width 11 height 18
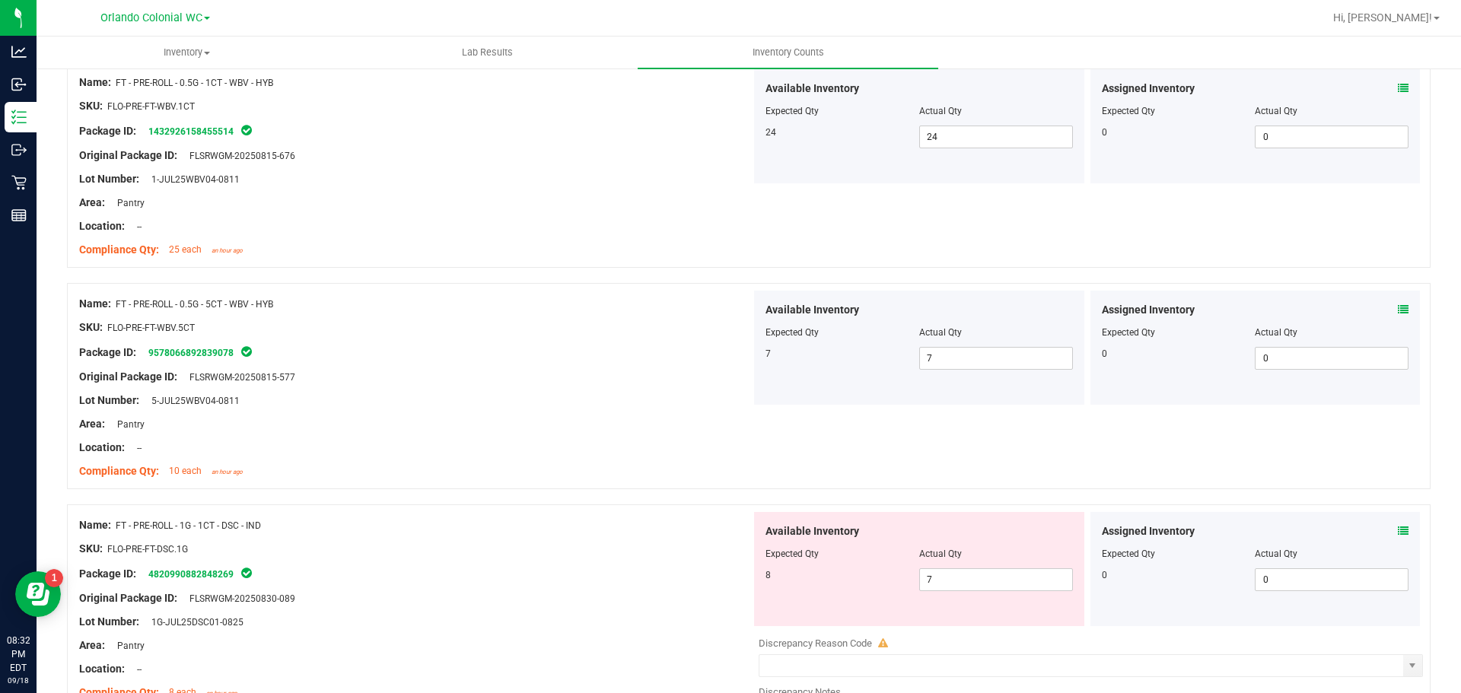
scroll to position [3315, 0]
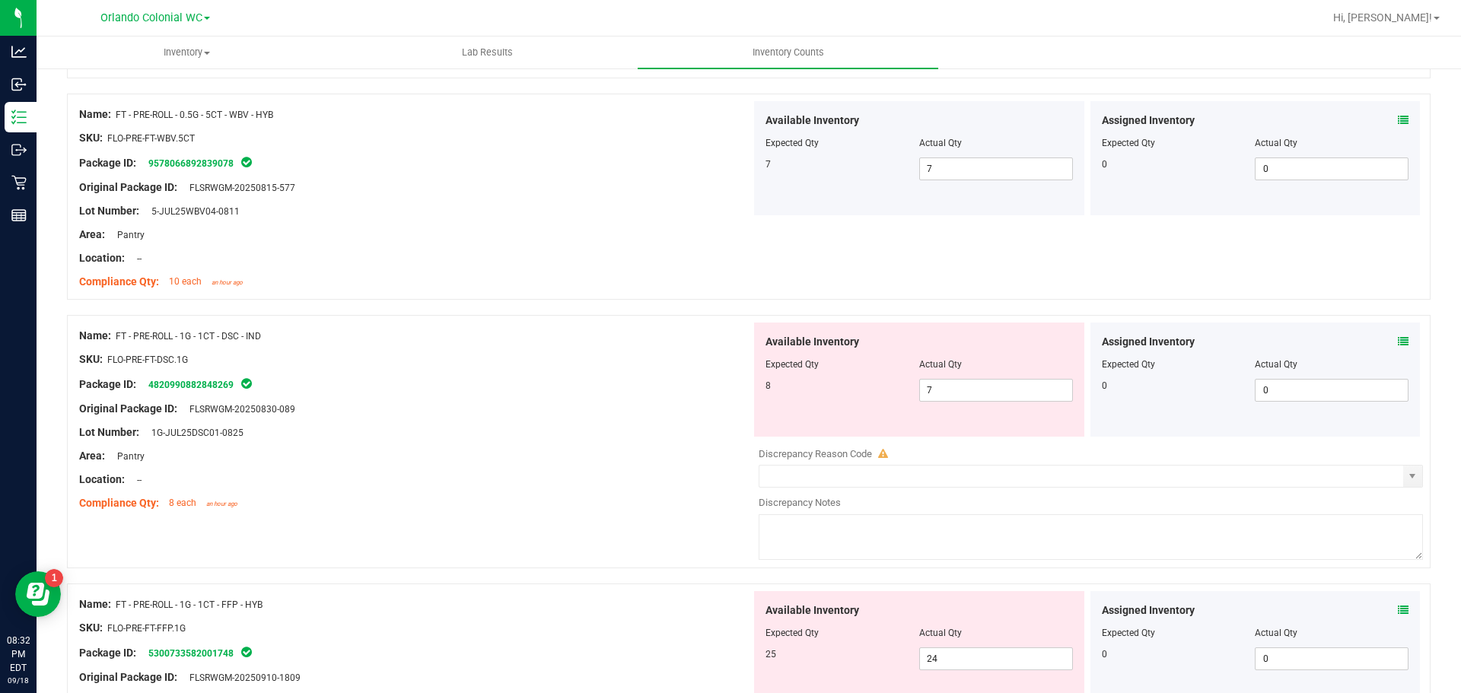
click at [1398, 346] on icon at bounding box center [1403, 341] width 11 height 11
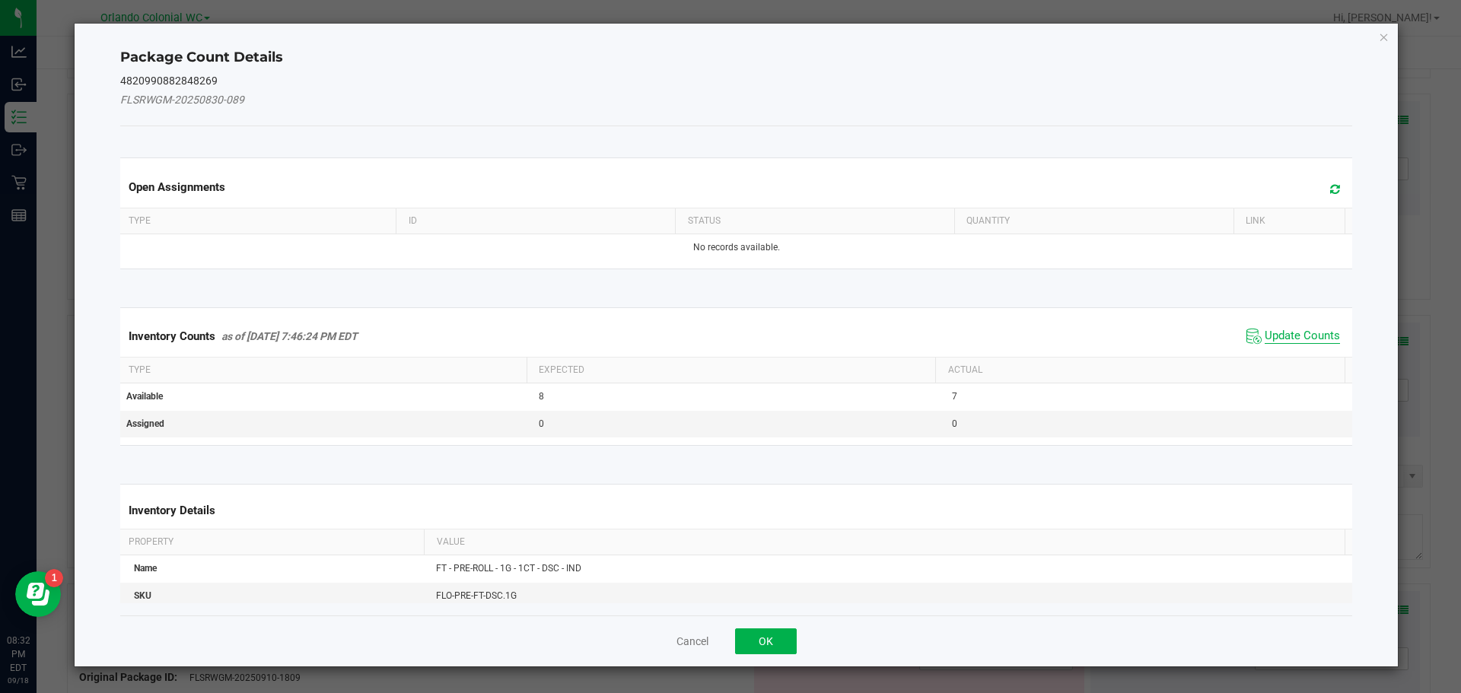
click at [1285, 340] on span "Update Counts" at bounding box center [1302, 336] width 75 height 15
click at [1294, 342] on span "Update Counts" at bounding box center [1302, 336] width 75 height 14
click at [1291, 329] on span "Update Counts" at bounding box center [1302, 336] width 75 height 14
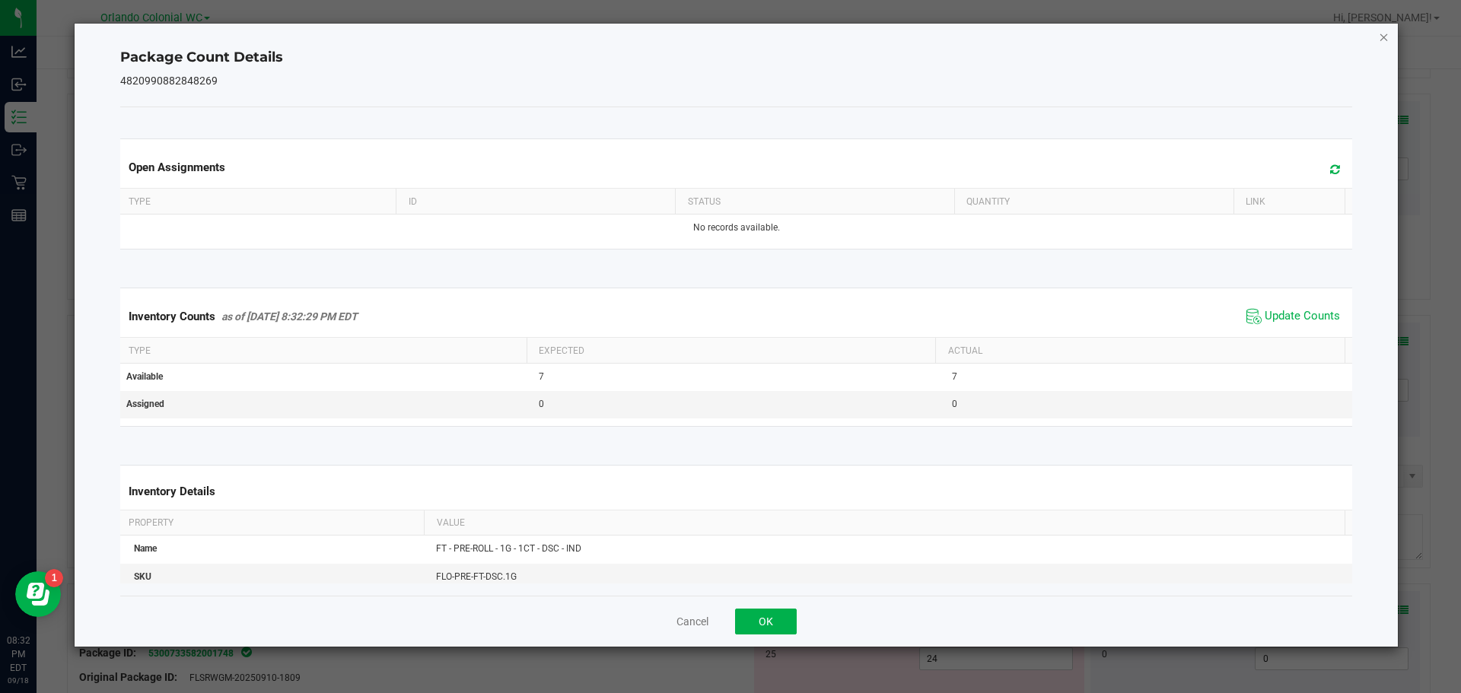
click at [1389, 37] on icon "Close" at bounding box center [1384, 36] width 11 height 18
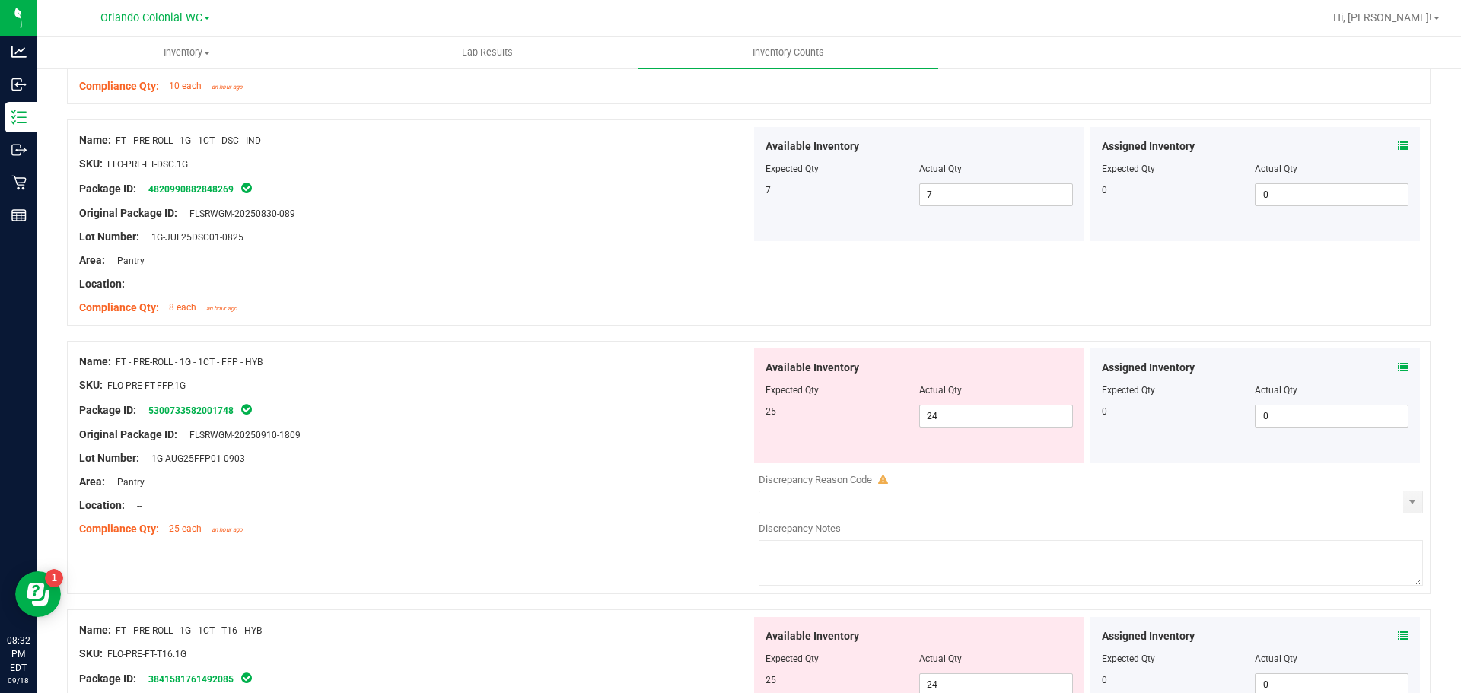
scroll to position [3596, 0]
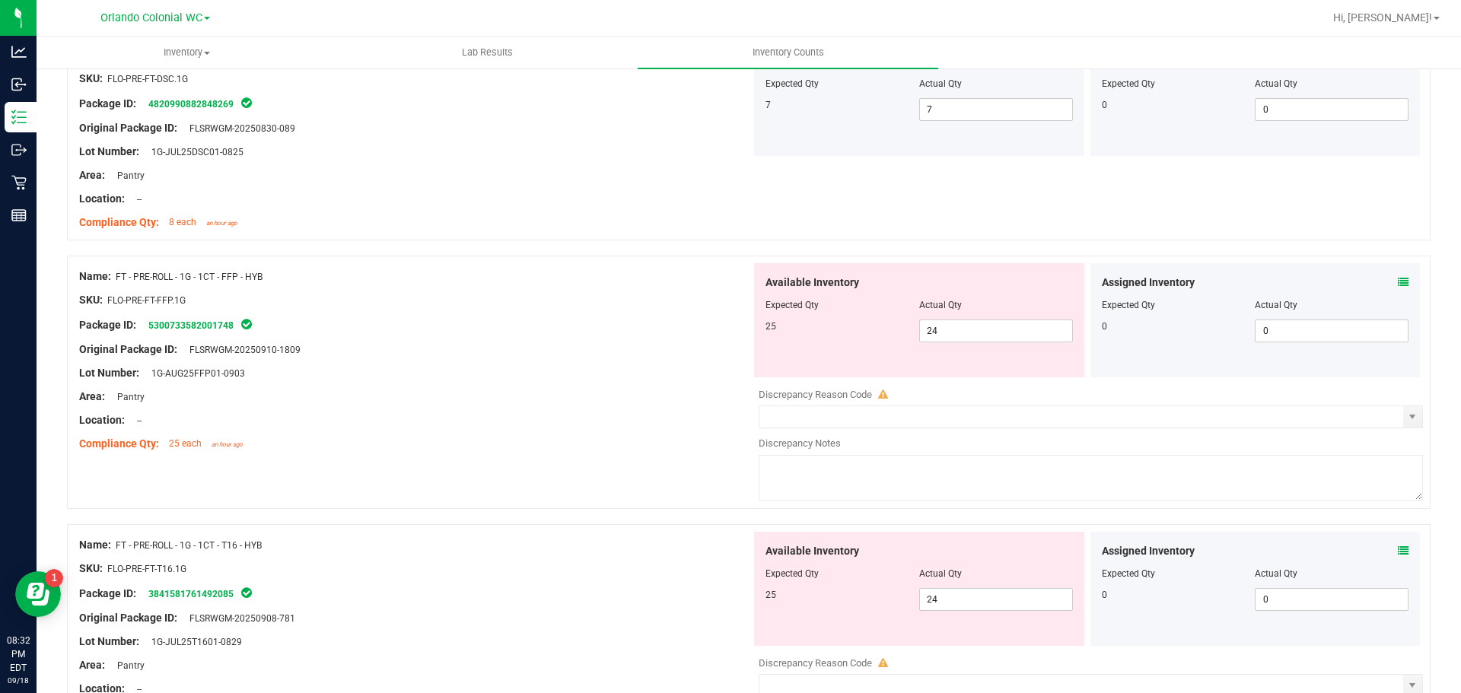
click at [1398, 283] on icon at bounding box center [1403, 282] width 11 height 11
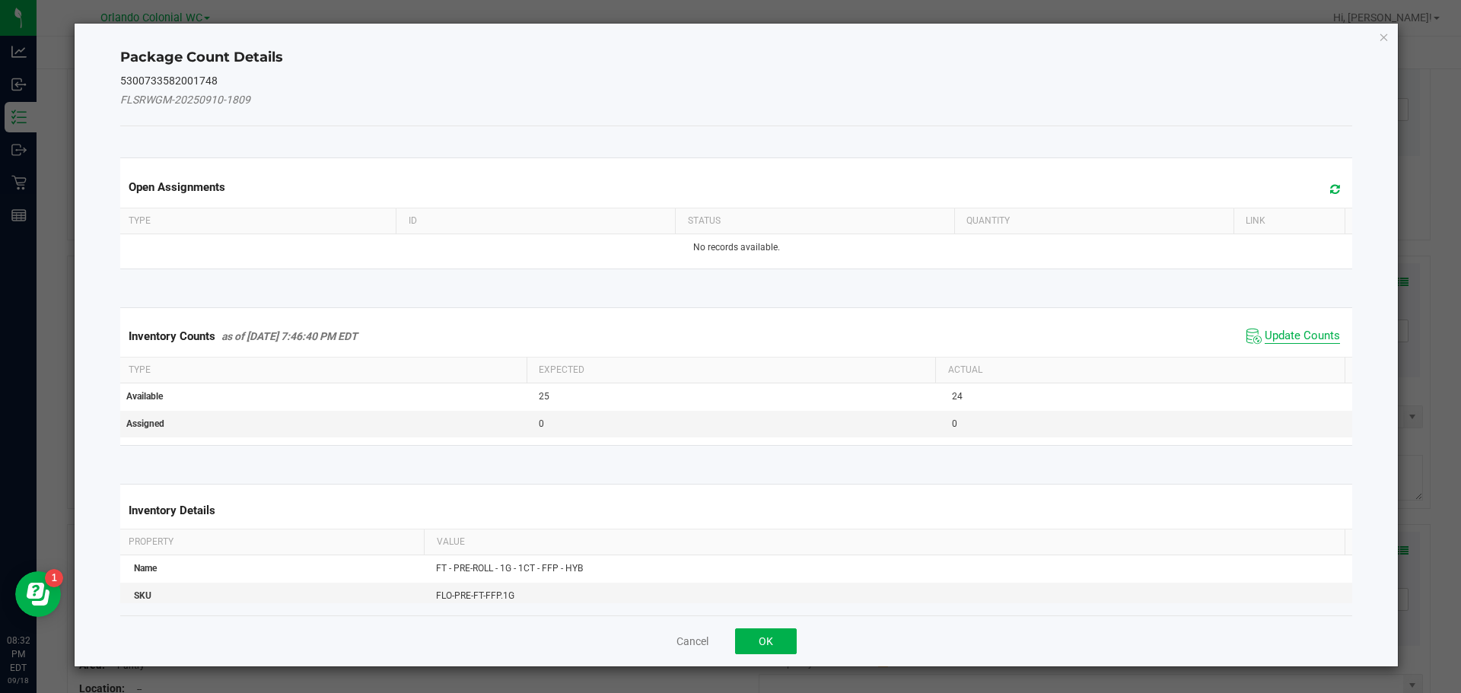
click at [1291, 341] on span "Update Counts" at bounding box center [1302, 336] width 75 height 15
click at [1290, 342] on span "Update Counts" at bounding box center [1302, 336] width 75 height 14
click at [1296, 329] on span "Update Counts" at bounding box center [1302, 336] width 75 height 14
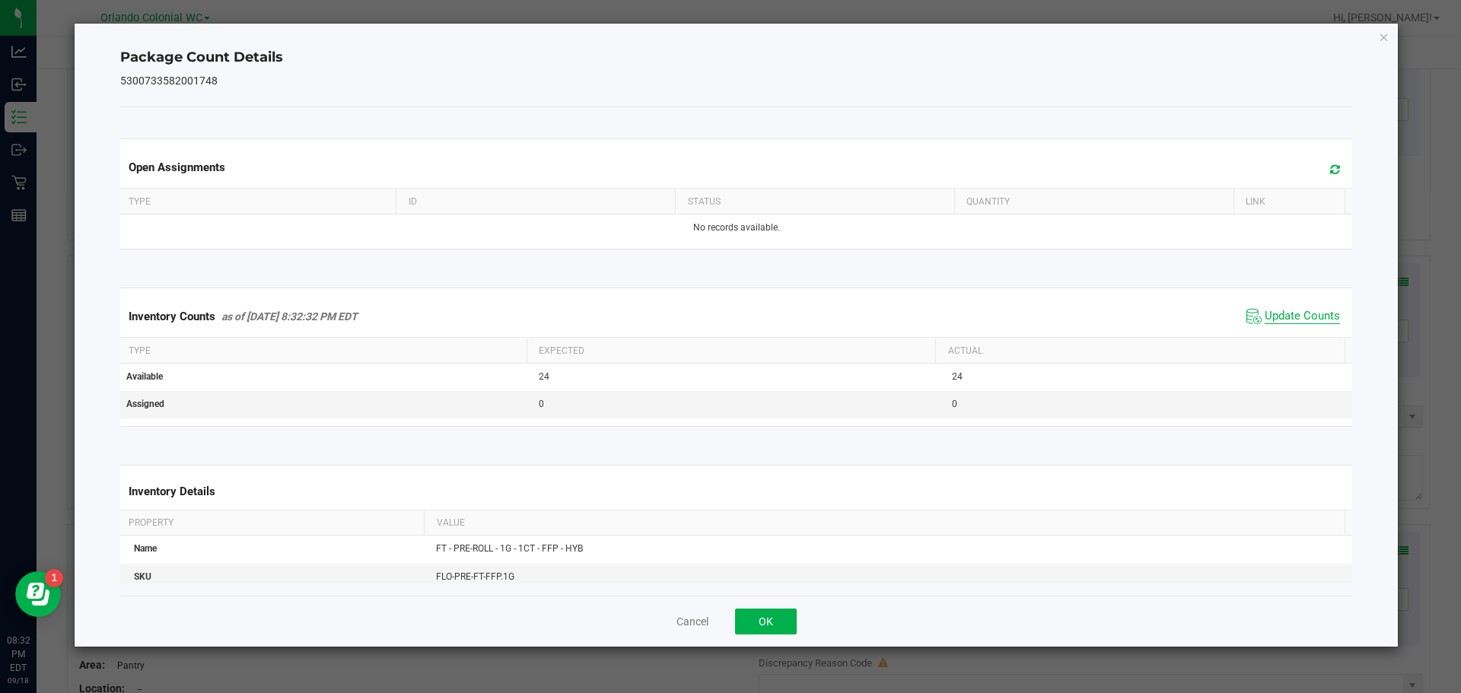
click at [1299, 324] on span "Update Counts" at bounding box center [1302, 316] width 75 height 15
click at [1383, 41] on icon "Close" at bounding box center [1384, 36] width 11 height 18
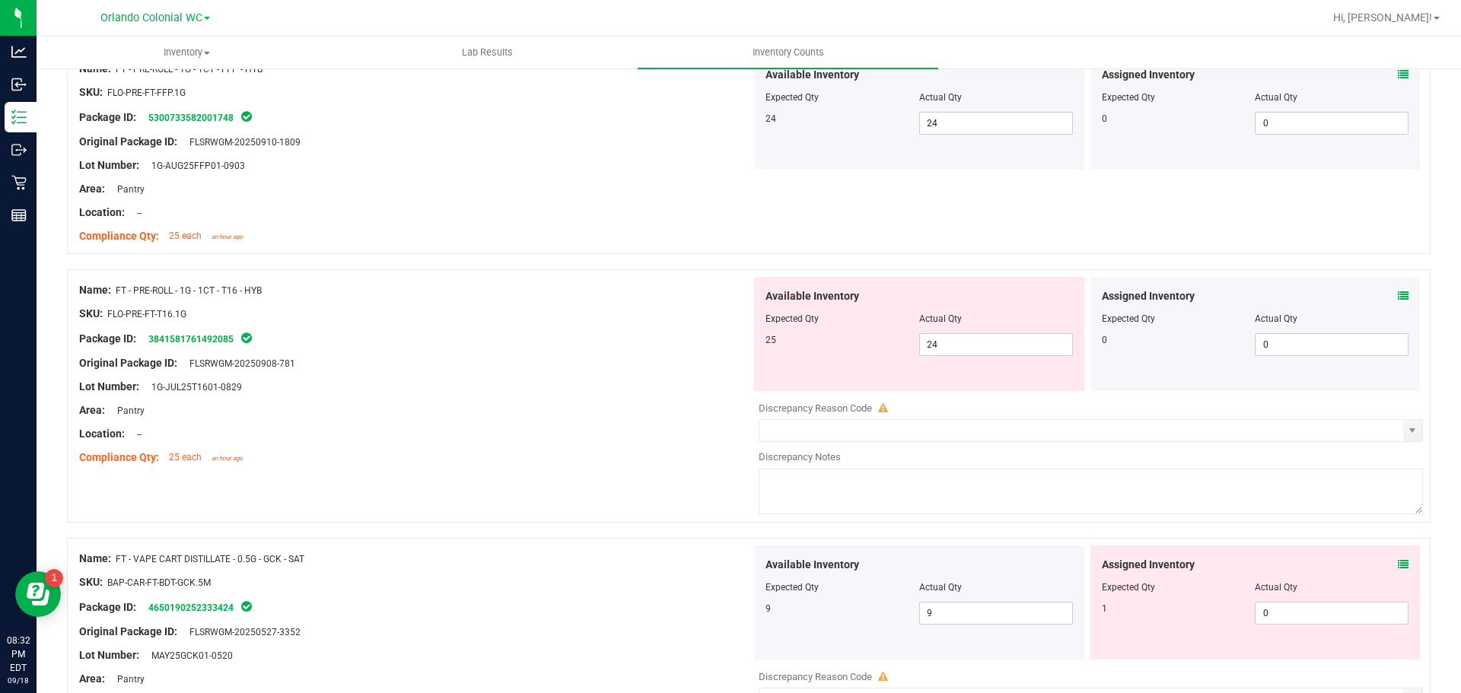
scroll to position [3802, 0]
click at [1398, 295] on icon at bounding box center [1403, 297] width 11 height 11
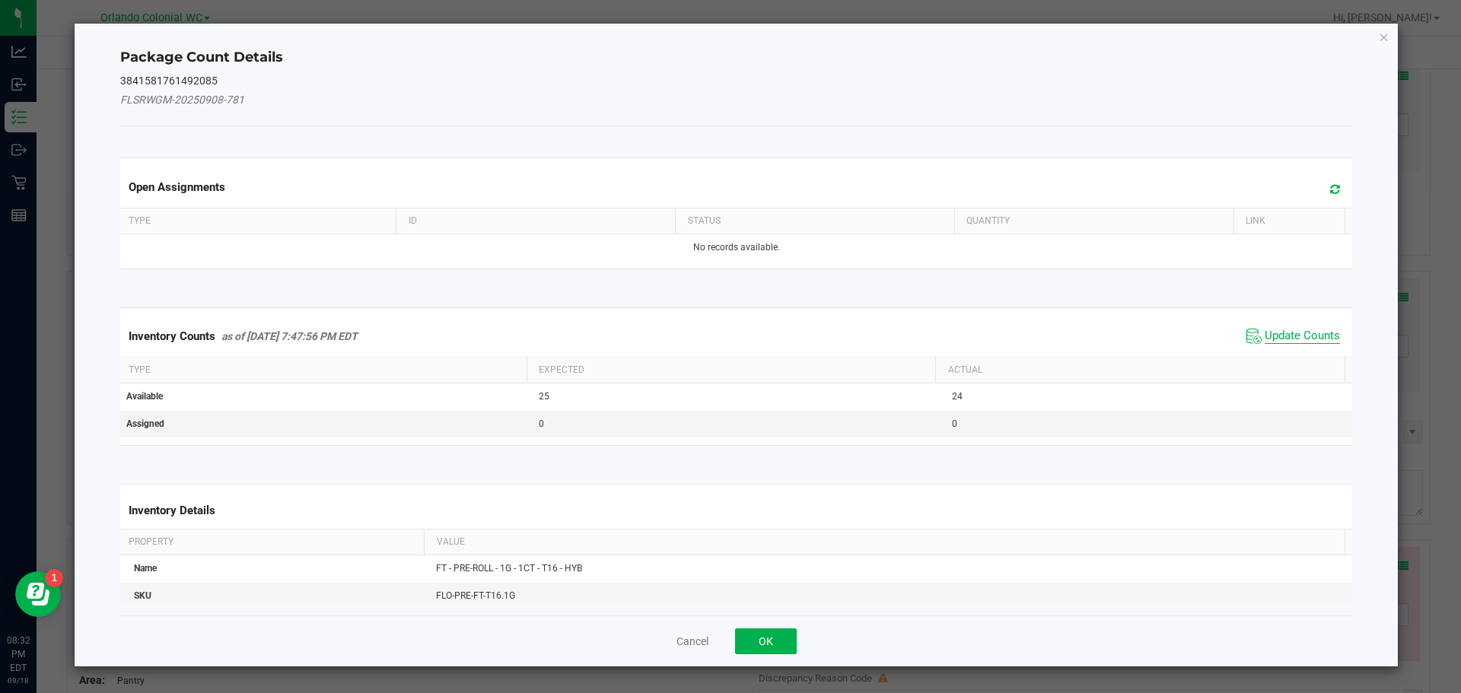
click at [1287, 342] on span "Update Counts" at bounding box center [1302, 336] width 75 height 15
click at [1289, 342] on span "Update Counts" at bounding box center [1302, 336] width 75 height 14
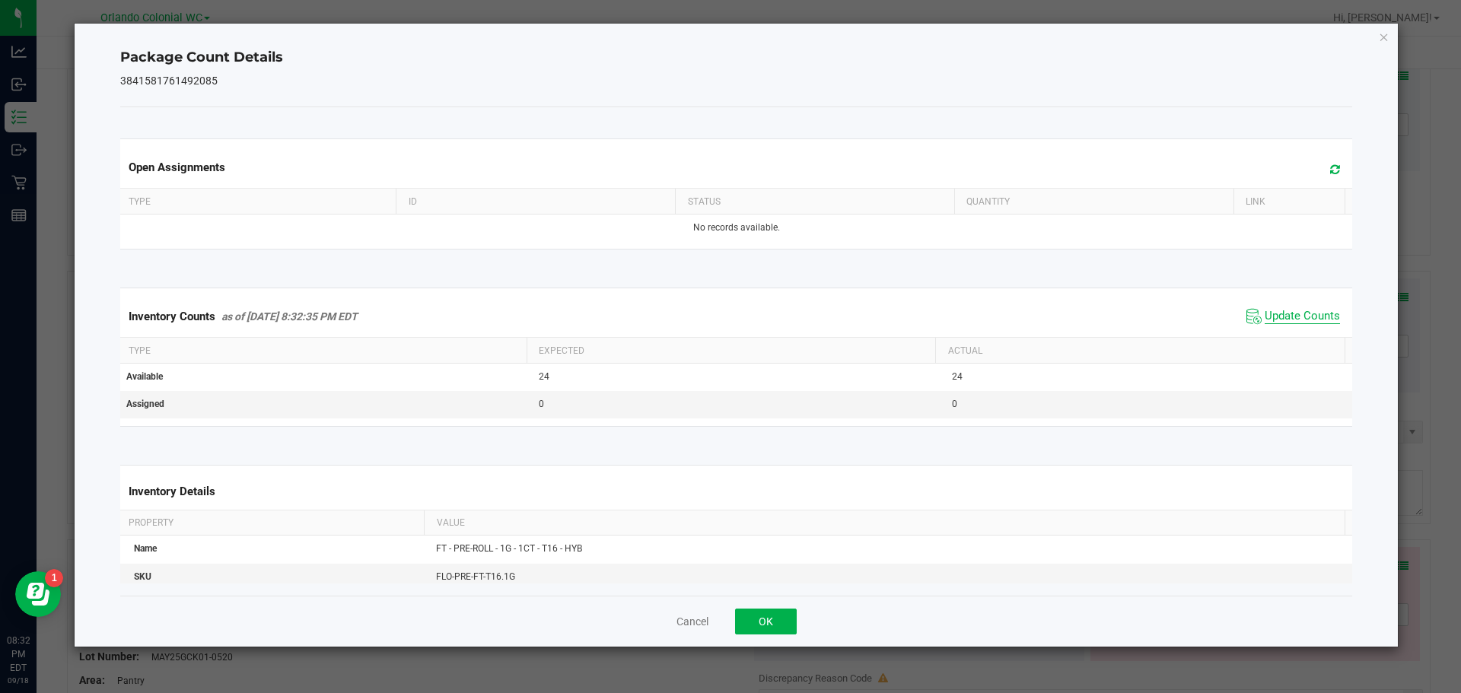
click at [1294, 324] on span "Update Counts" at bounding box center [1302, 316] width 75 height 15
click at [1295, 323] on span "Update Counts" at bounding box center [1302, 316] width 75 height 14
click at [1383, 41] on icon "Close" at bounding box center [1384, 36] width 11 height 18
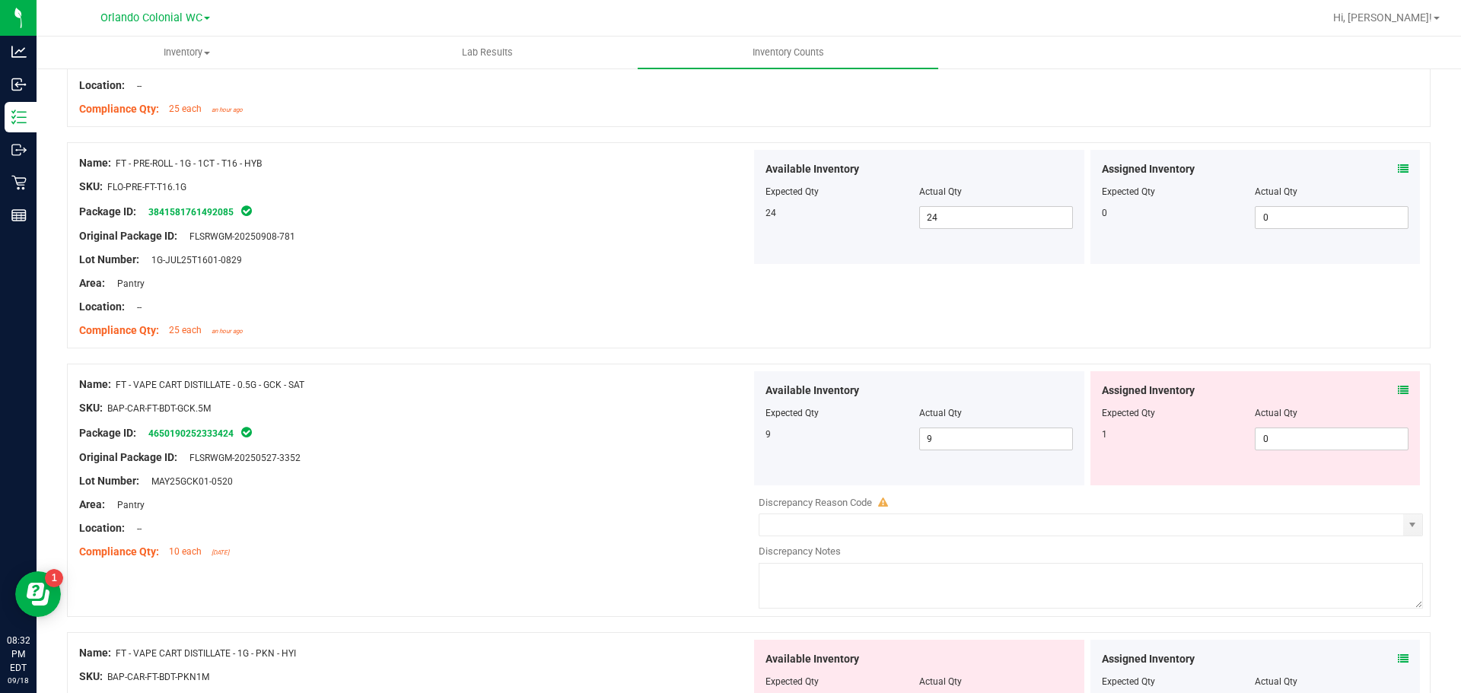
scroll to position [4045, 0]
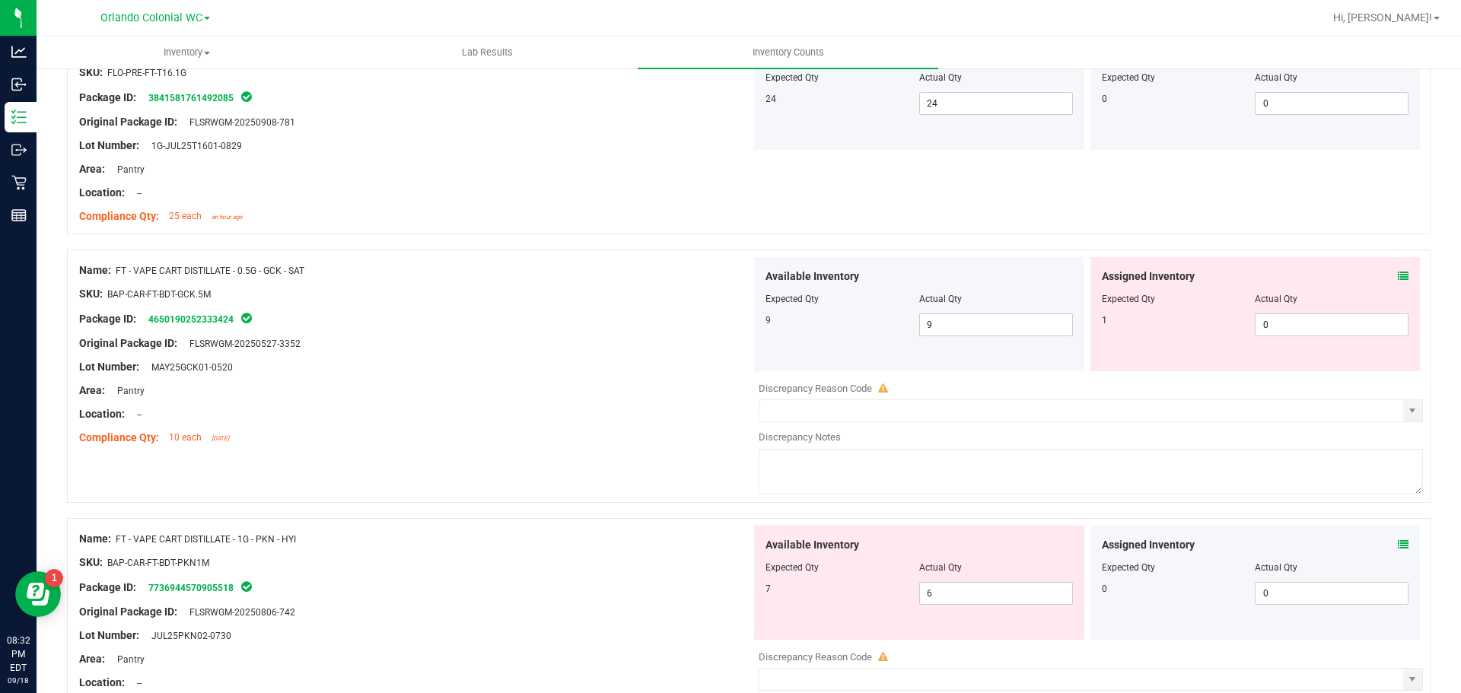
click at [1398, 279] on icon at bounding box center [1403, 276] width 11 height 11
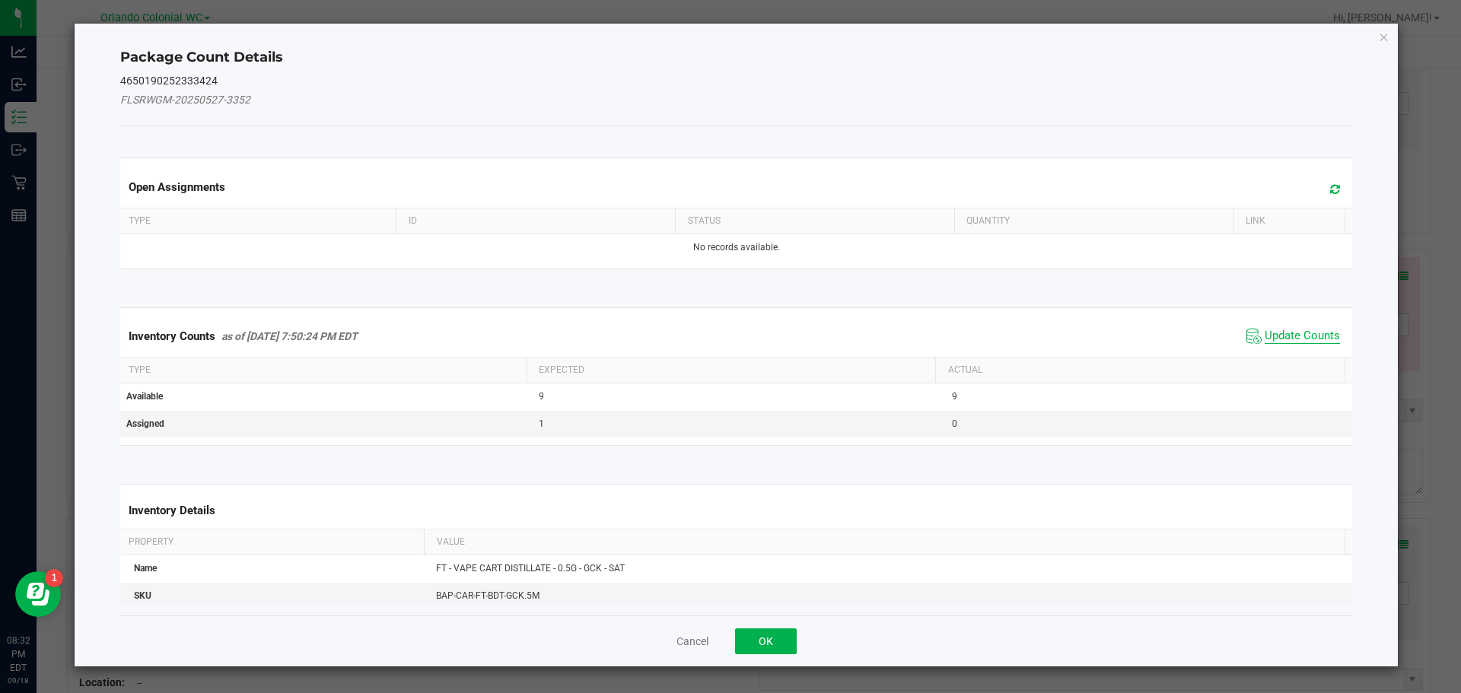
click at [1265, 343] on span "Update Counts" at bounding box center [1302, 336] width 75 height 15
click at [1272, 356] on th "Actual" at bounding box center [1139, 369] width 409 height 26
click at [1276, 329] on span "Update Counts" at bounding box center [1302, 336] width 75 height 14
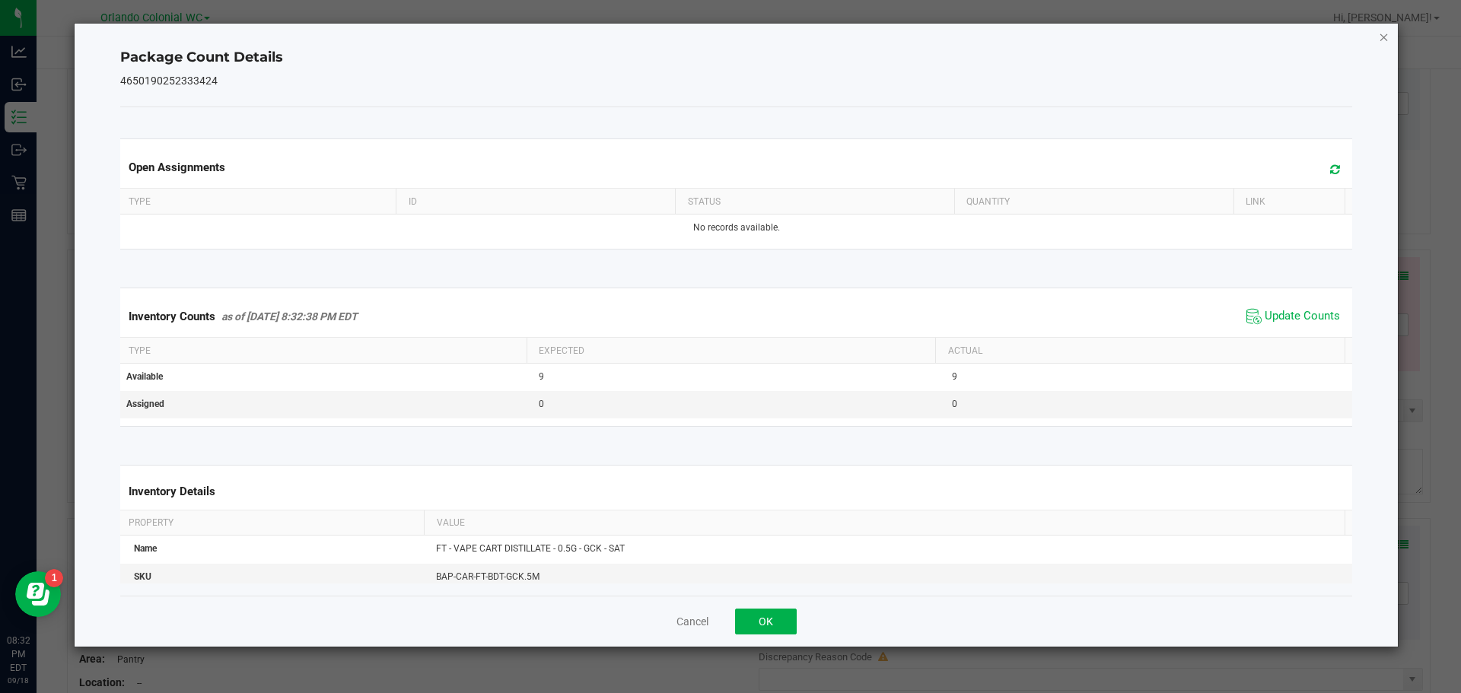
click at [1383, 41] on icon "Close" at bounding box center [1384, 36] width 11 height 18
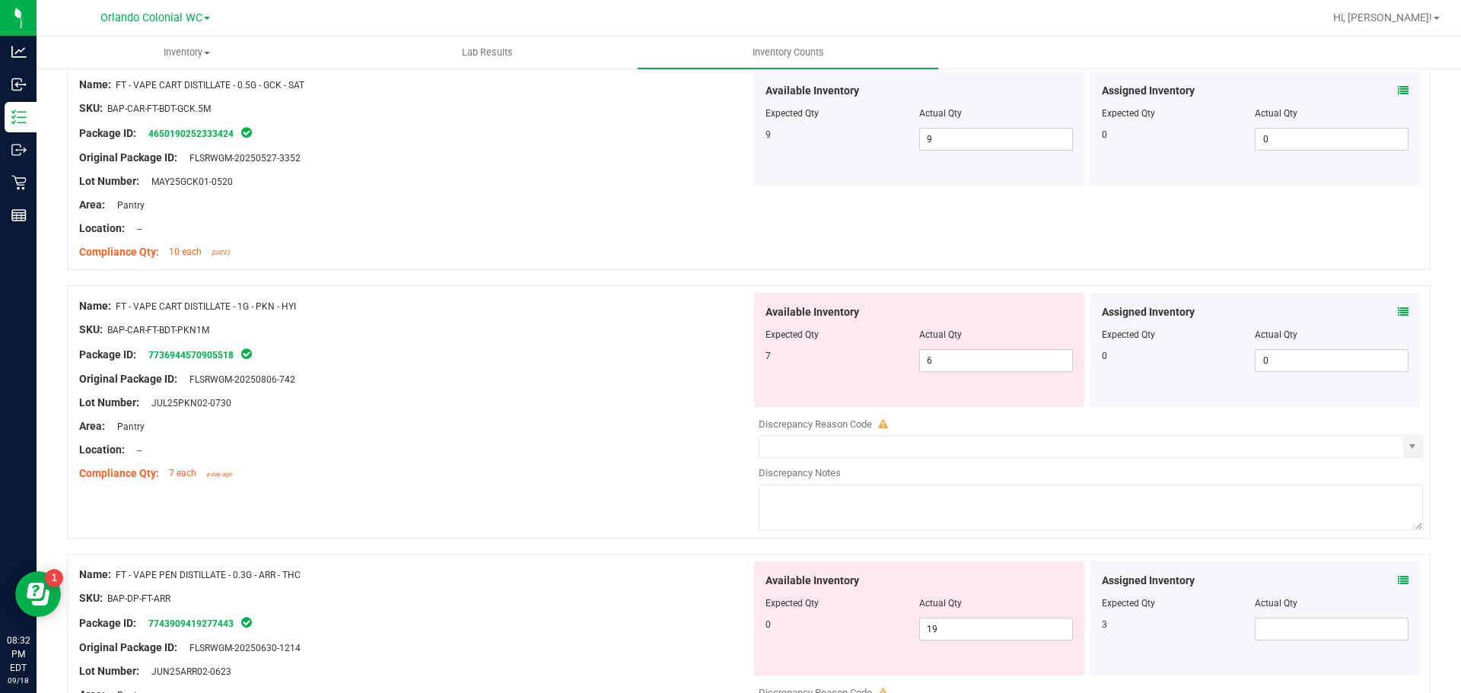
scroll to position [4235, 0]
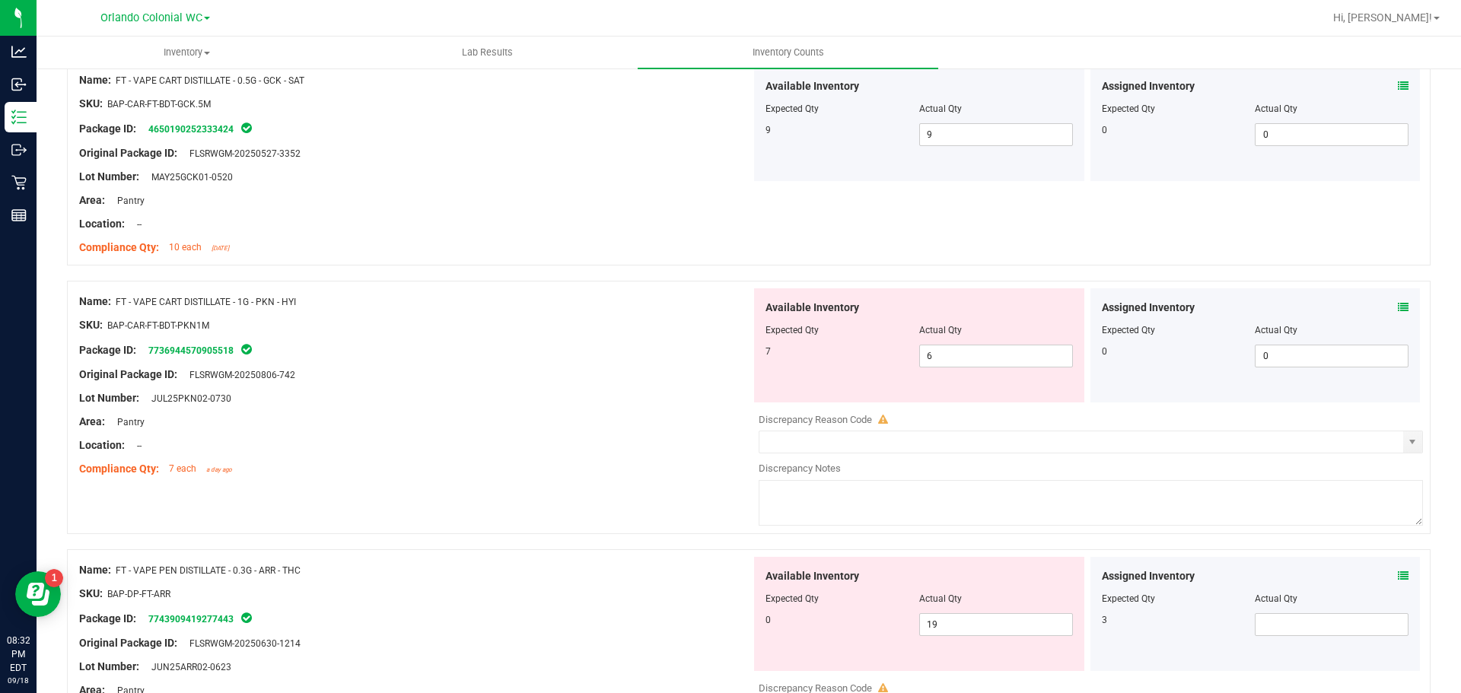
click at [1398, 308] on icon at bounding box center [1403, 307] width 11 height 11
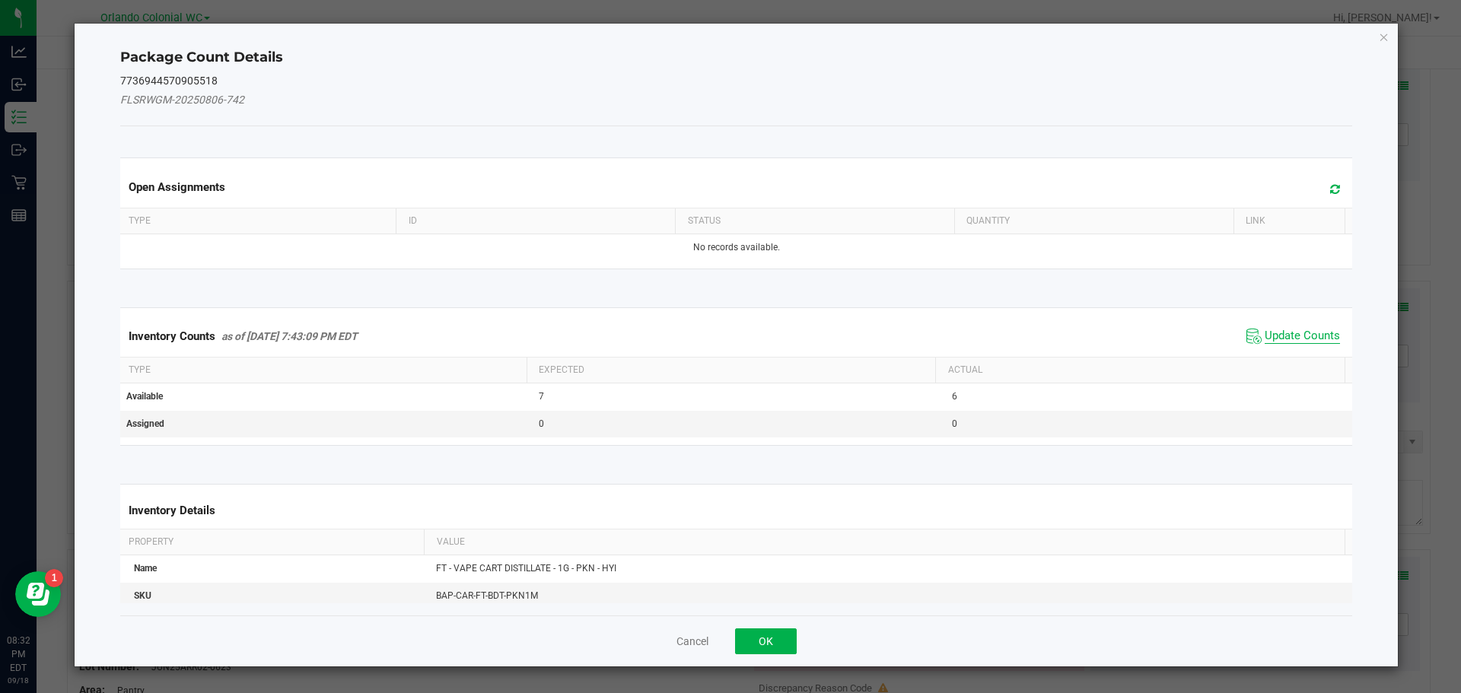
click at [1300, 338] on span "Update Counts" at bounding box center [1302, 336] width 75 height 15
click at [1297, 358] on th "Actual" at bounding box center [1139, 371] width 409 height 26
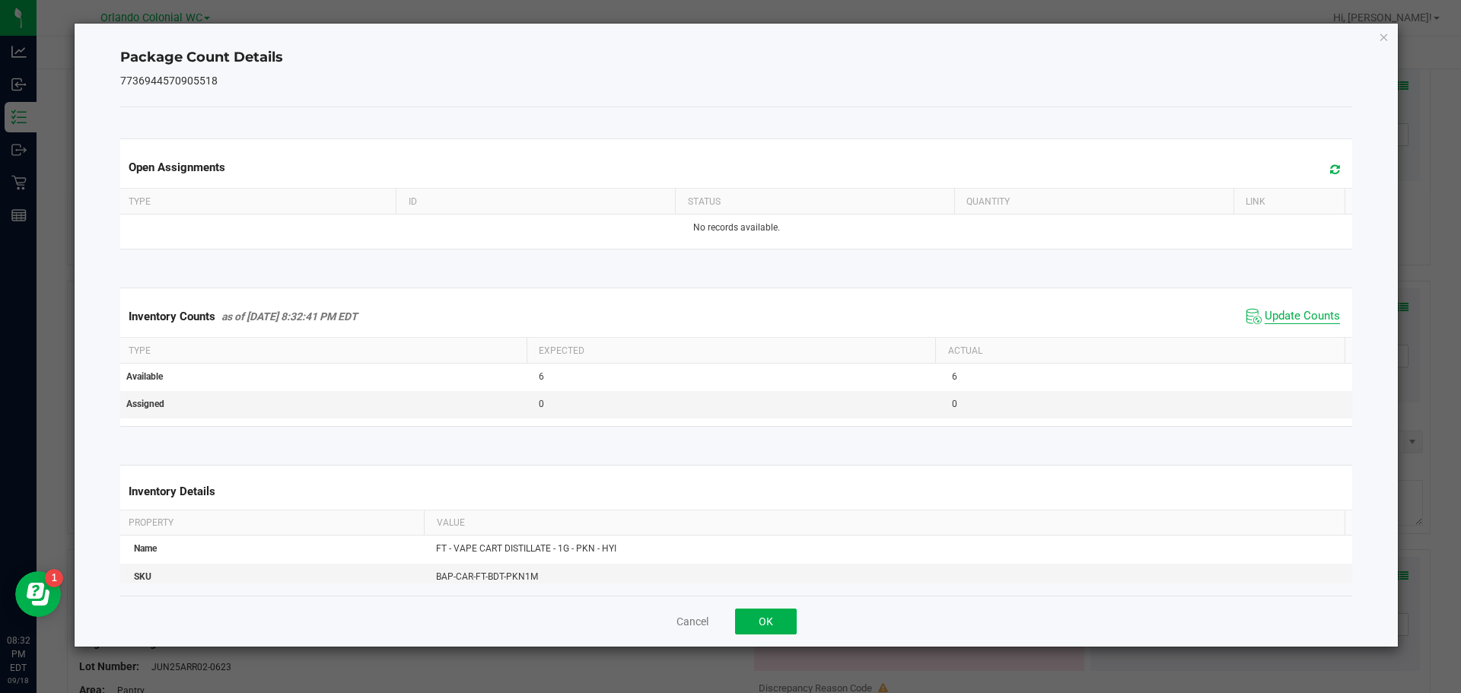
click at [1297, 320] on span "Update Counts" at bounding box center [1302, 316] width 75 height 15
click at [1300, 323] on span "Update Counts" at bounding box center [1302, 316] width 75 height 14
click at [1380, 35] on icon "Close" at bounding box center [1384, 36] width 11 height 18
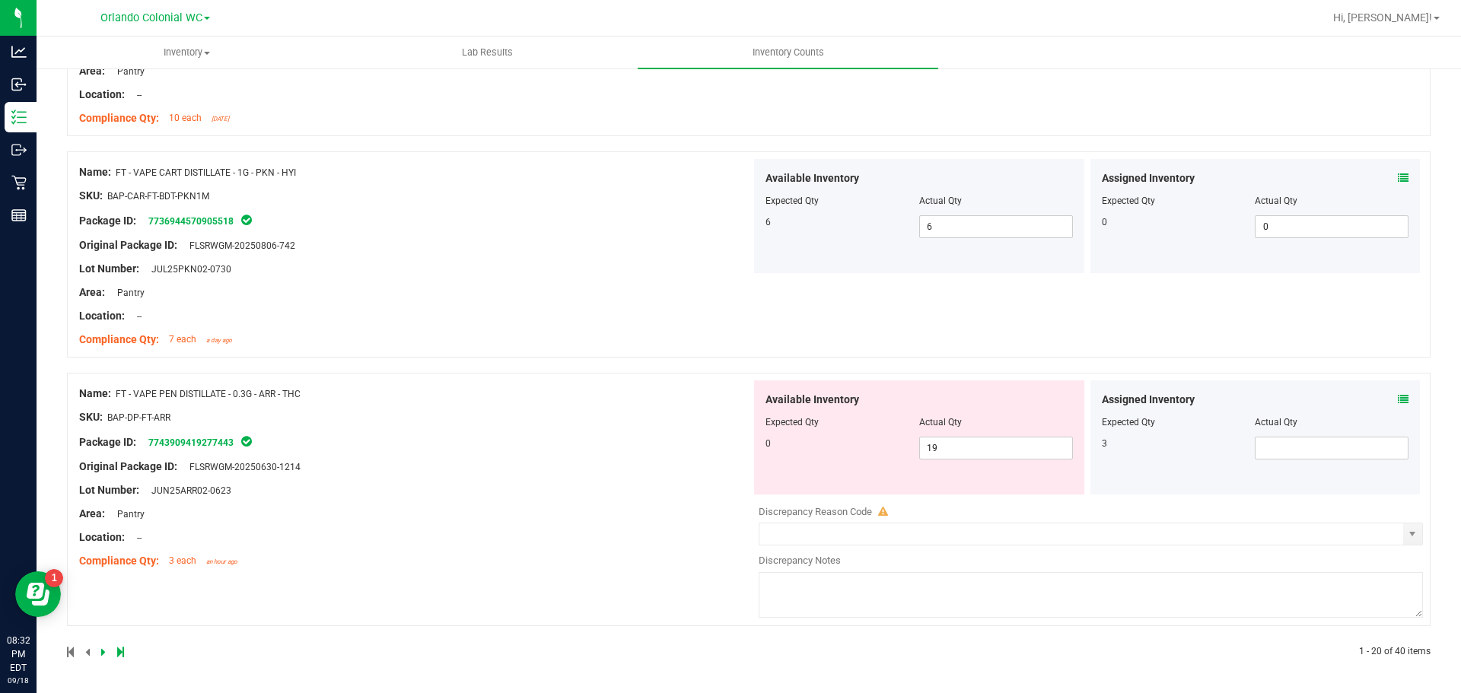
scroll to position [4364, 0]
click at [1398, 406] on span at bounding box center [1403, 401] width 11 height 16
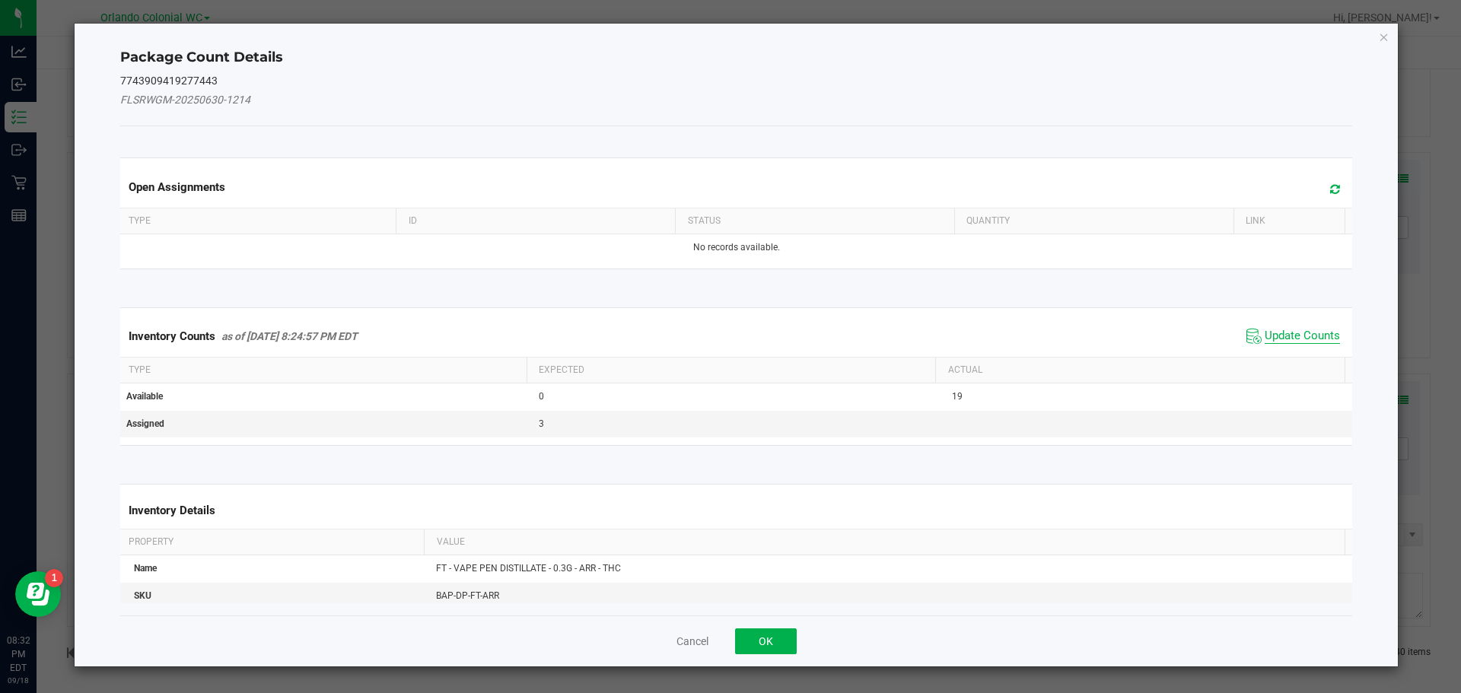
click at [1295, 331] on span "Update Counts" at bounding box center [1302, 336] width 75 height 15
click at [1284, 356] on th "Actual" at bounding box center [1139, 369] width 409 height 26
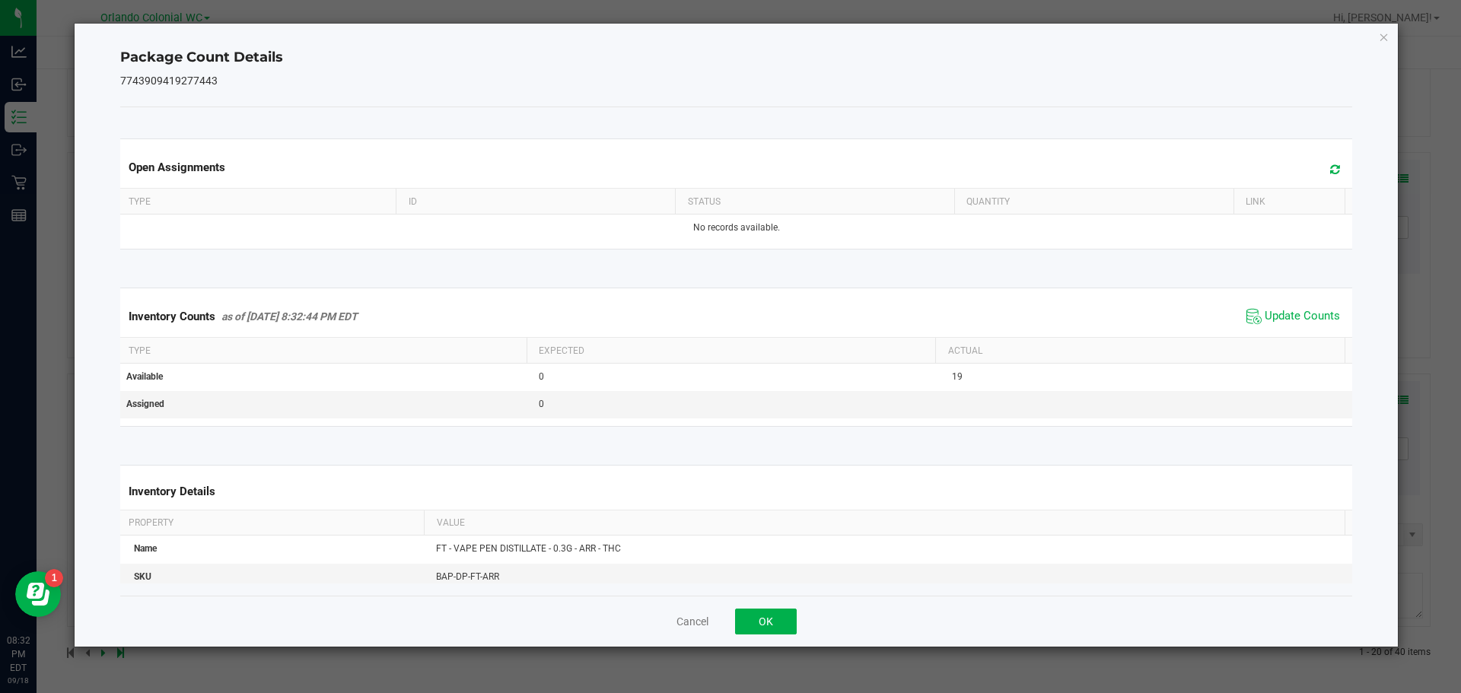
click at [1275, 338] on th "Actual" at bounding box center [1139, 351] width 409 height 26
click at [1304, 313] on span "Update Counts" at bounding box center [1302, 316] width 75 height 15
click at [1385, 36] on icon "Close" at bounding box center [1384, 36] width 11 height 18
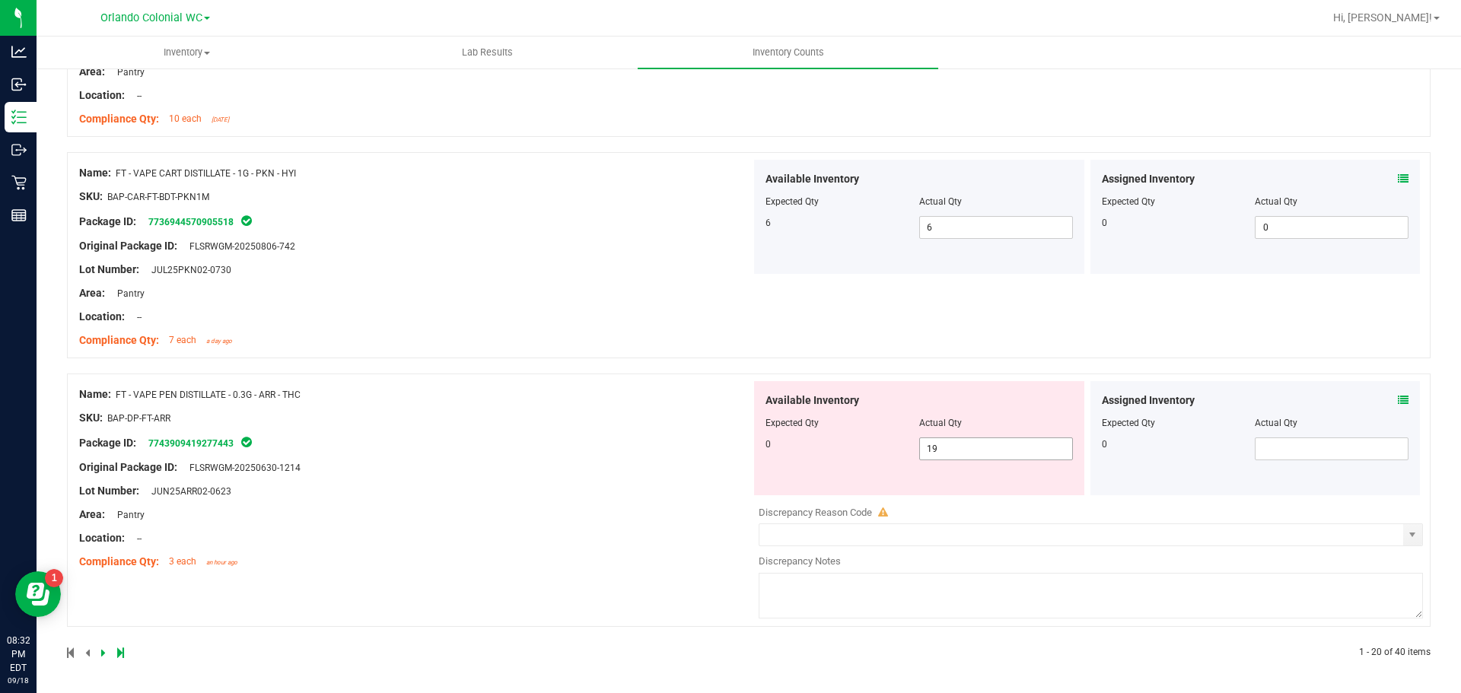
click at [959, 444] on input "19" at bounding box center [996, 448] width 152 height 21
type input "1"
type input "0"
click at [557, 482] on div "Name: FT - VAPE PEN DISTILLATE - 0.3G - ARR - THC SKU: BAP-DP-FT-ARR Package ID…" at bounding box center [415, 478] width 672 height 194
type input "0"
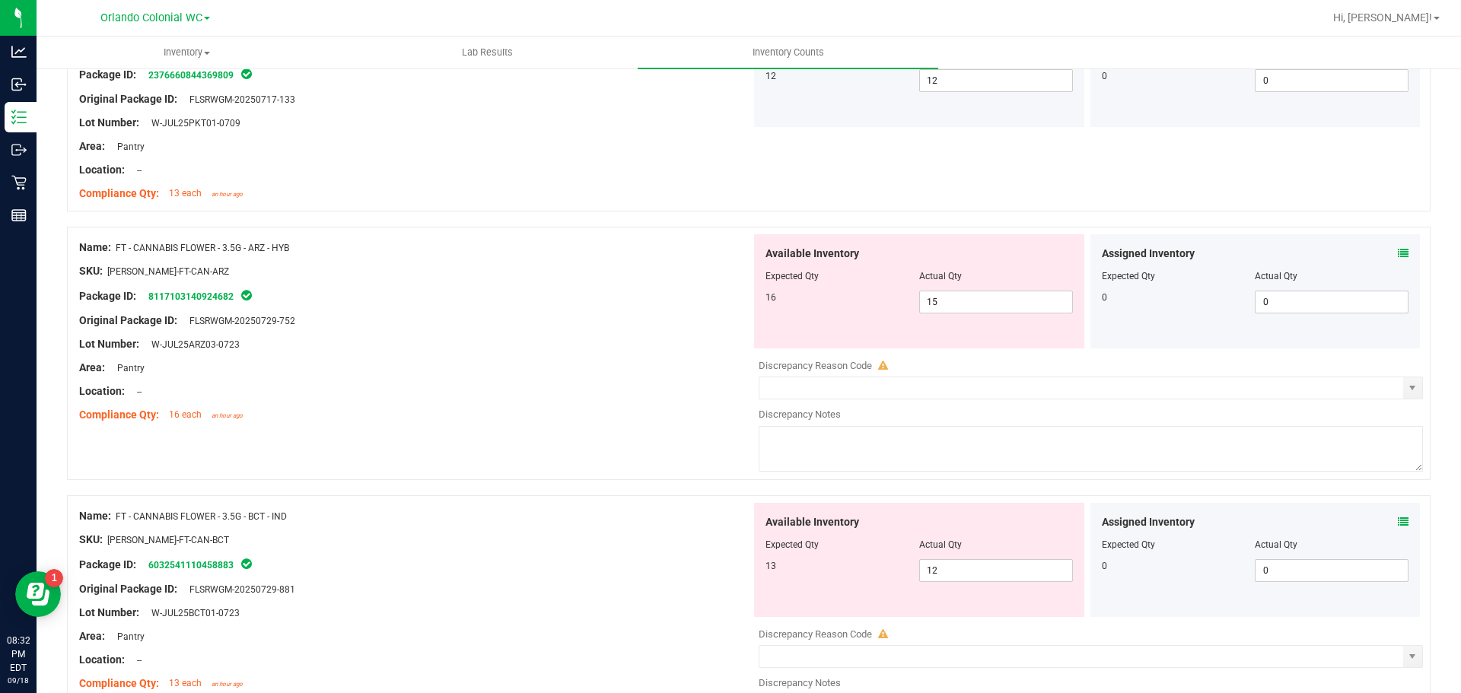
scroll to position [0, 0]
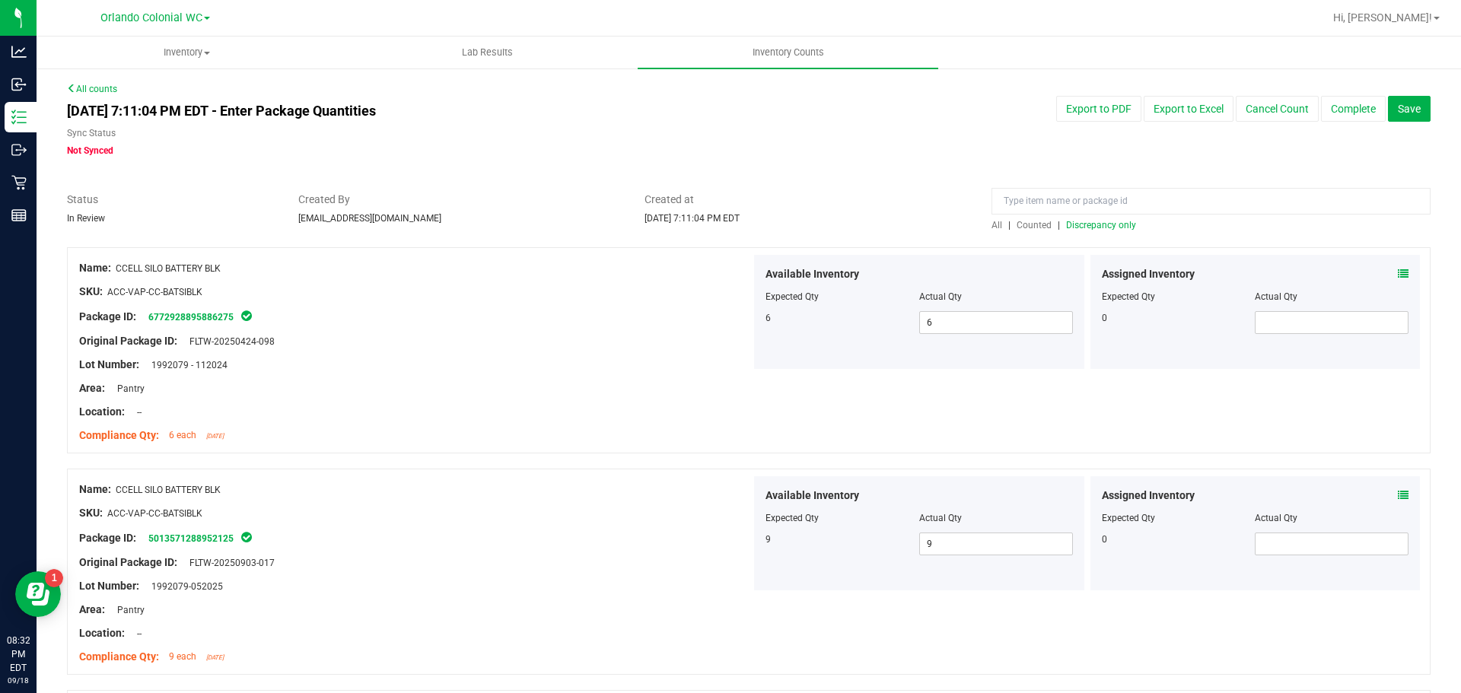
click at [1095, 225] on span "Discrepancy only" at bounding box center [1101, 225] width 70 height 11
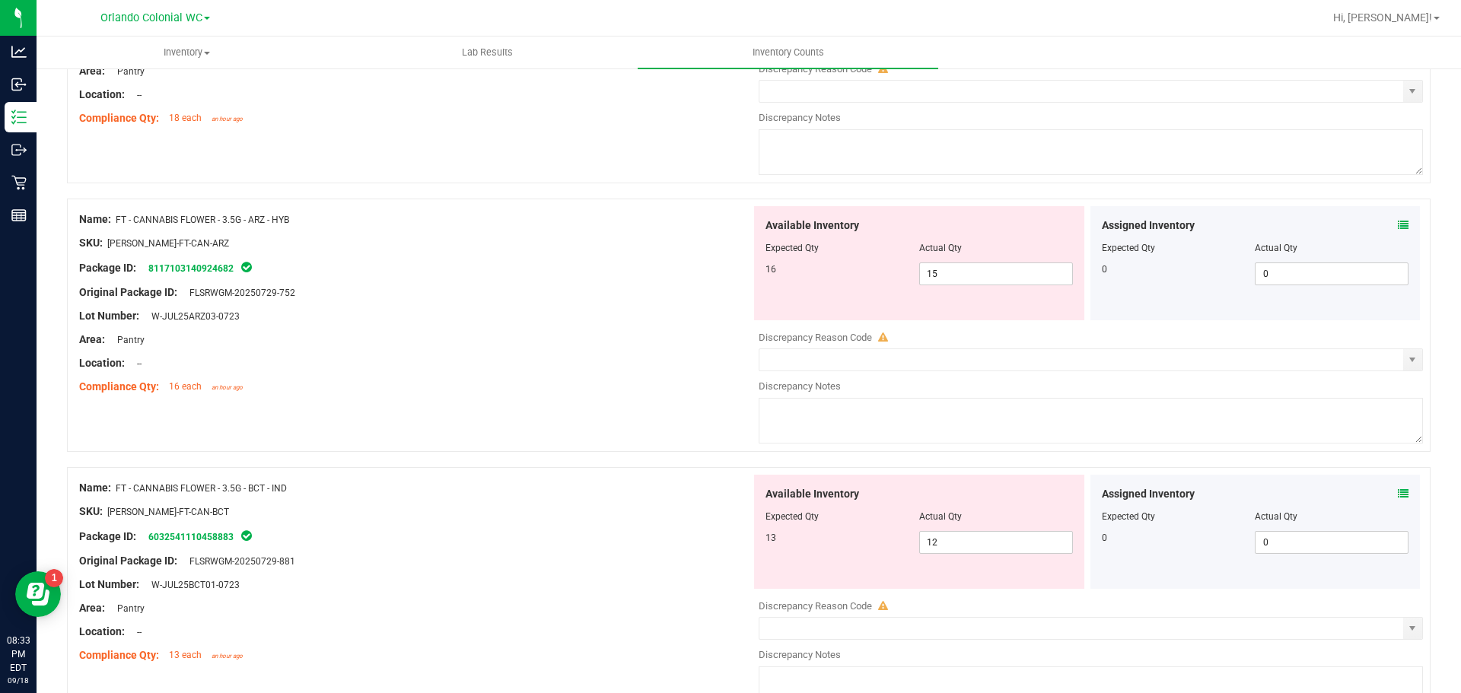
scroll to position [304, 0]
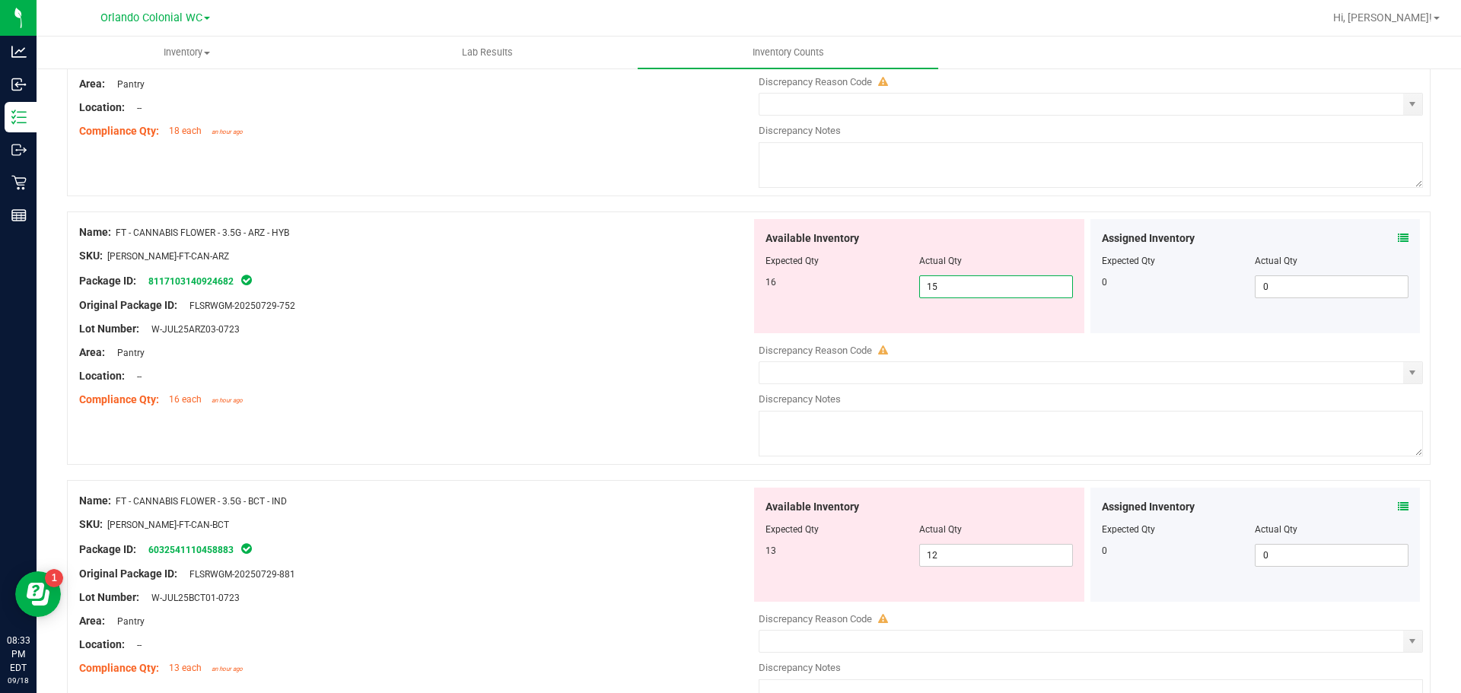
click at [948, 285] on span "15 15" at bounding box center [996, 286] width 154 height 23
type input "16"
click at [657, 277] on div "Package ID: 8117103140924682" at bounding box center [415, 281] width 672 height 18
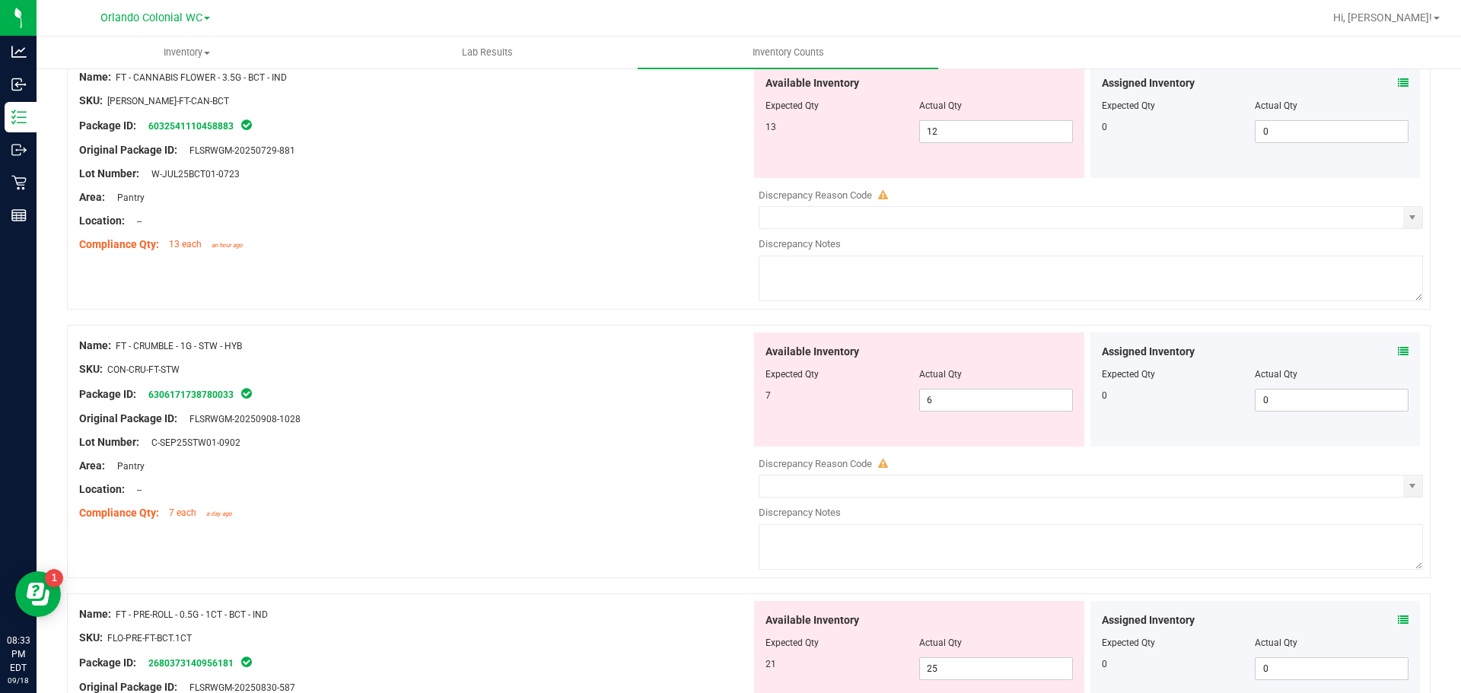
scroll to position [685, 0]
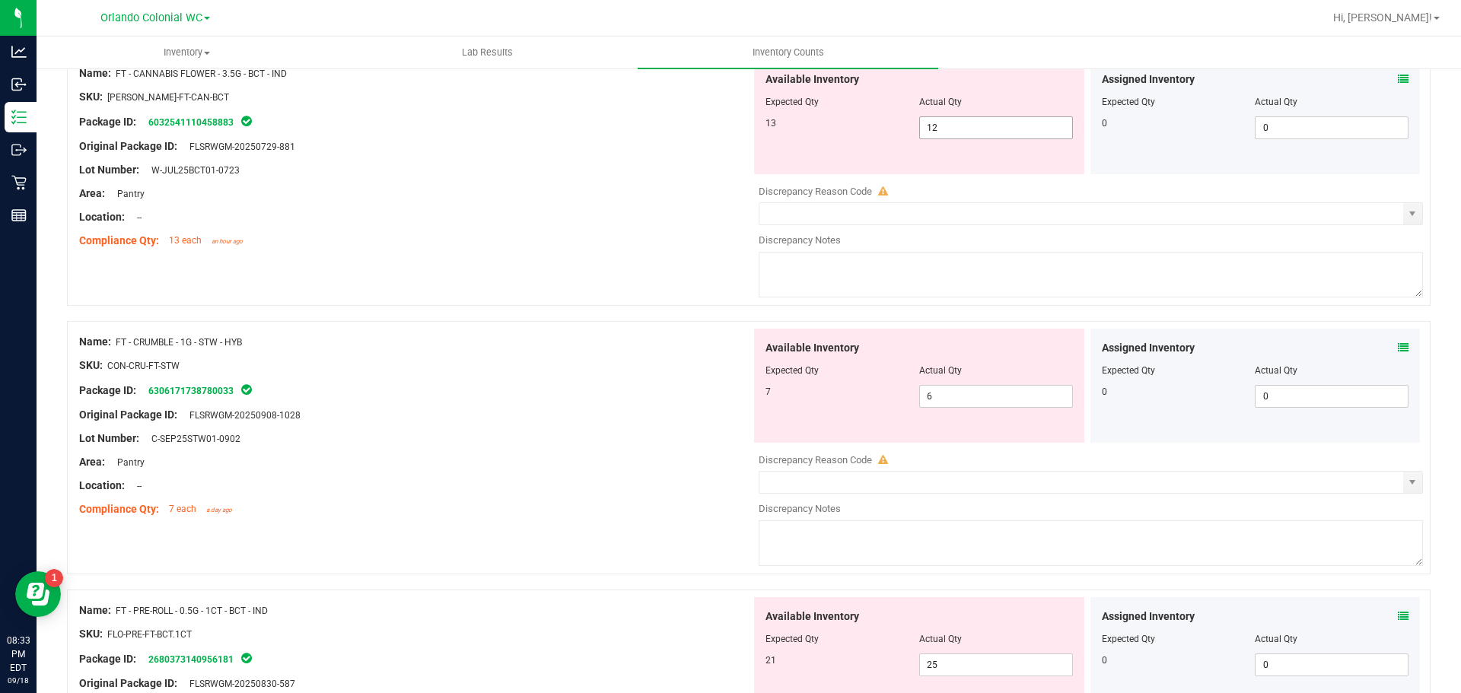
click at [947, 123] on input "12" at bounding box center [996, 127] width 152 height 21
type input "13"
click at [470, 208] on div at bounding box center [415, 206] width 672 height 8
type input "13"
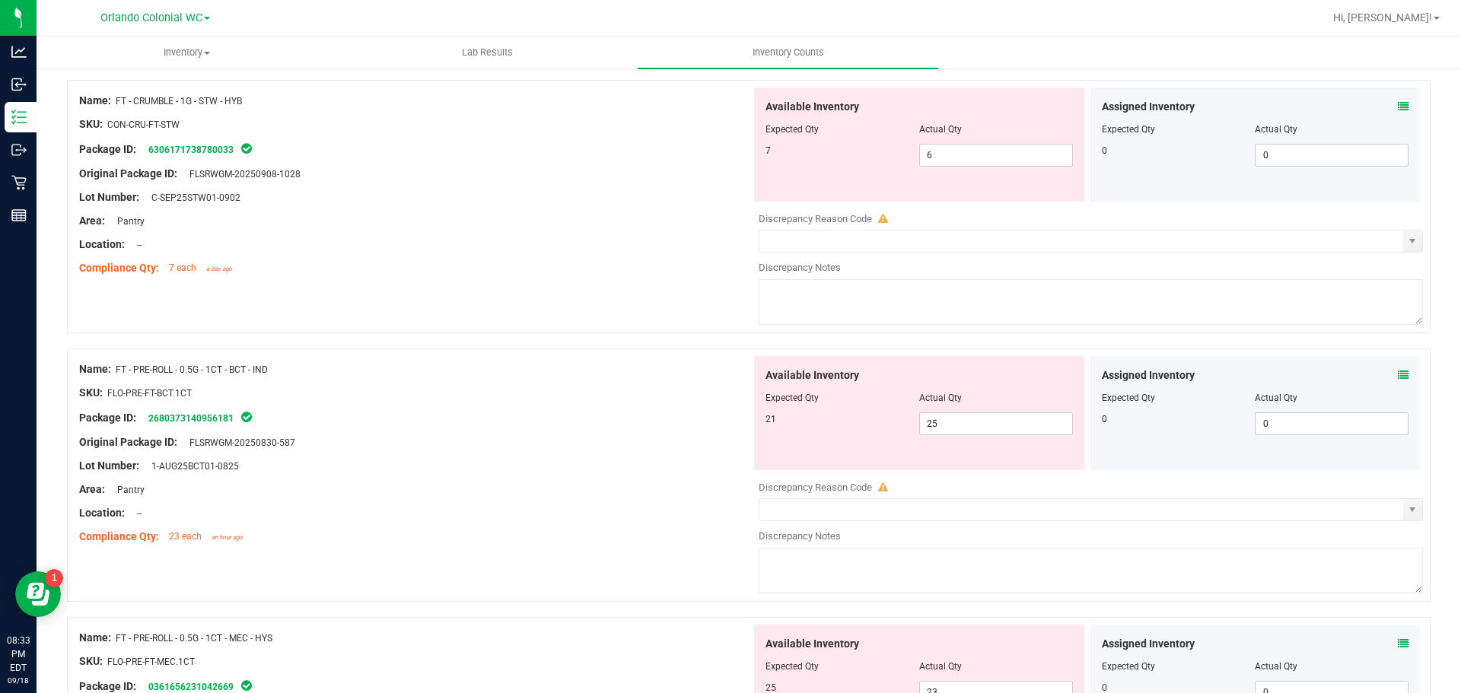
scroll to position [880, 0]
click at [1398, 378] on icon at bounding box center [1403, 373] width 11 height 11
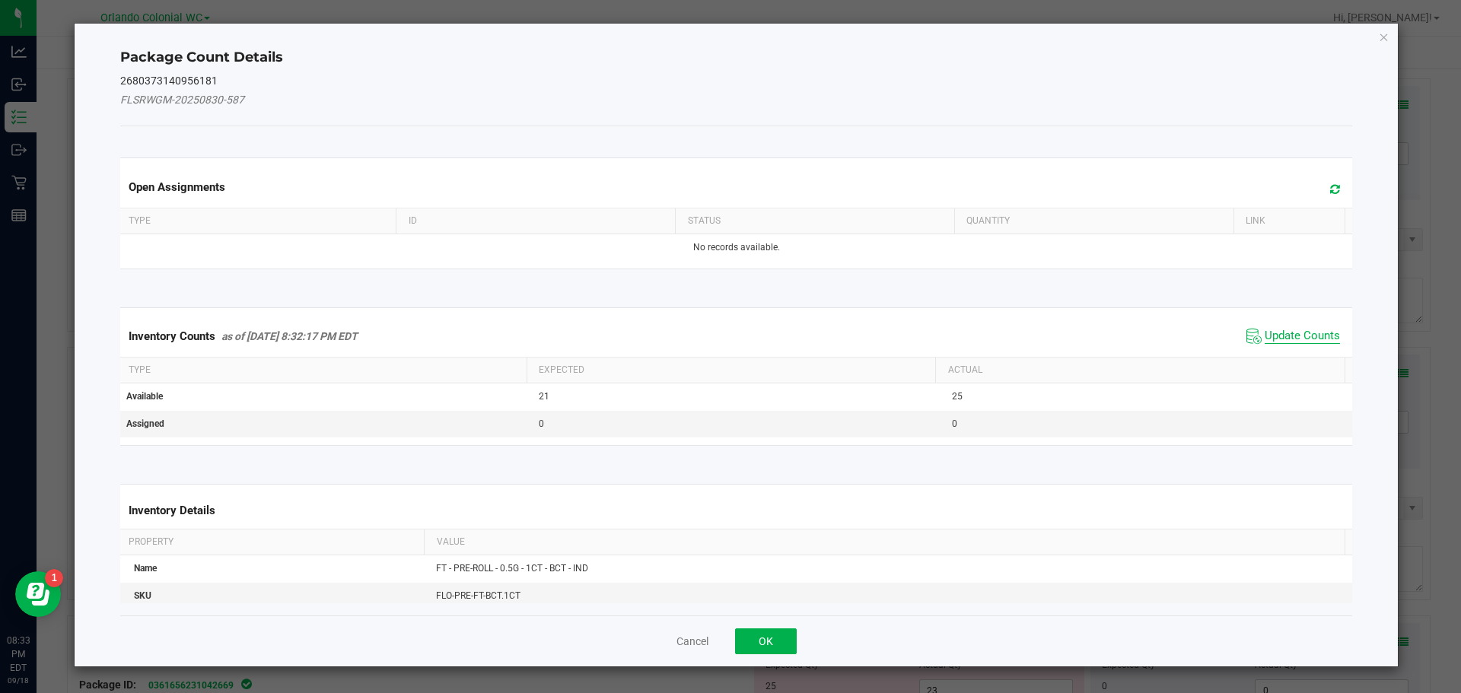
click at [1281, 333] on span "Update Counts" at bounding box center [1302, 336] width 75 height 15
click at [1284, 356] on th "Actual" at bounding box center [1139, 369] width 409 height 26
click at [1296, 356] on th "Actual" at bounding box center [1139, 369] width 409 height 26
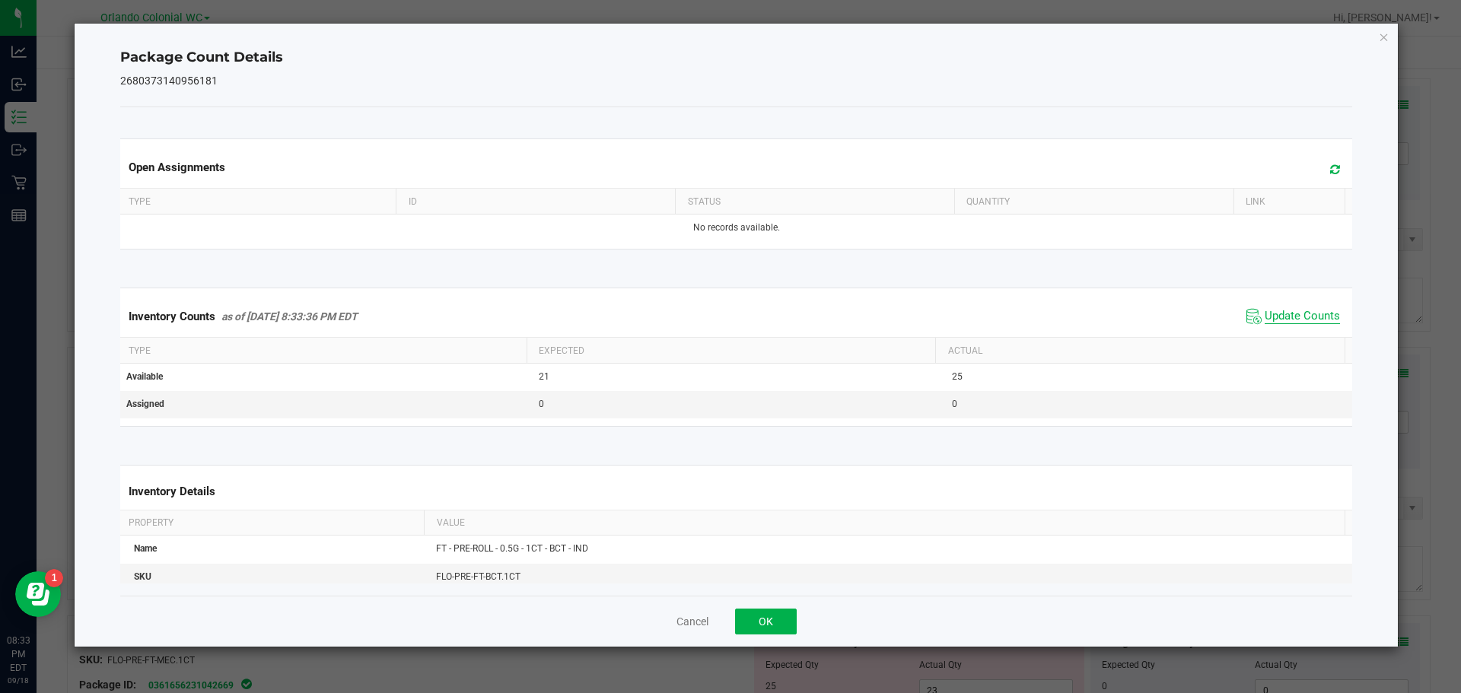
click at [1313, 320] on span "Update Counts" at bounding box center [1302, 316] width 75 height 15
click at [1307, 323] on span "Update Counts" at bounding box center [1302, 316] width 75 height 14
click at [1389, 38] on icon "Close" at bounding box center [1384, 36] width 11 height 18
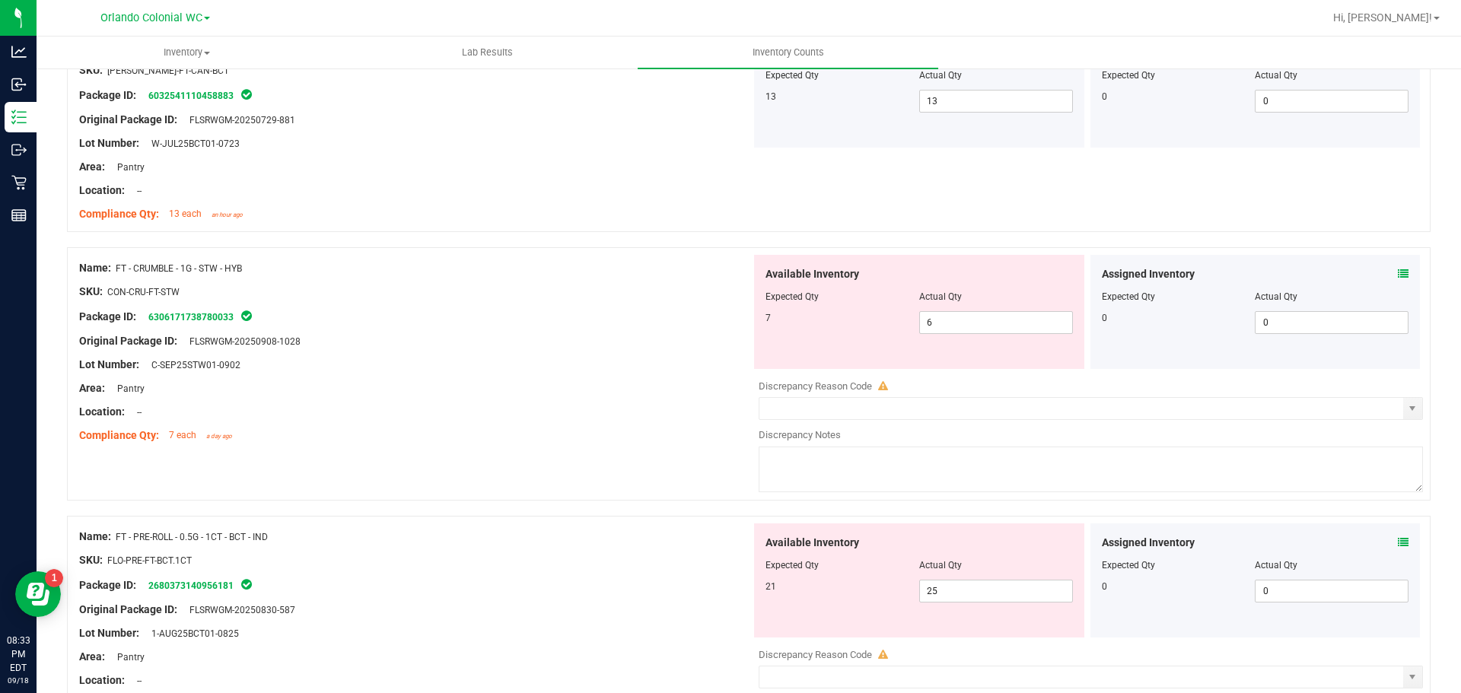
scroll to position [710, 0]
click at [978, 325] on input "6" at bounding box center [996, 324] width 152 height 21
type input "7"
click at [545, 340] on div "Original Package ID: FLSRWGM-20250908-1028" at bounding box center [415, 343] width 672 height 16
type input "7"
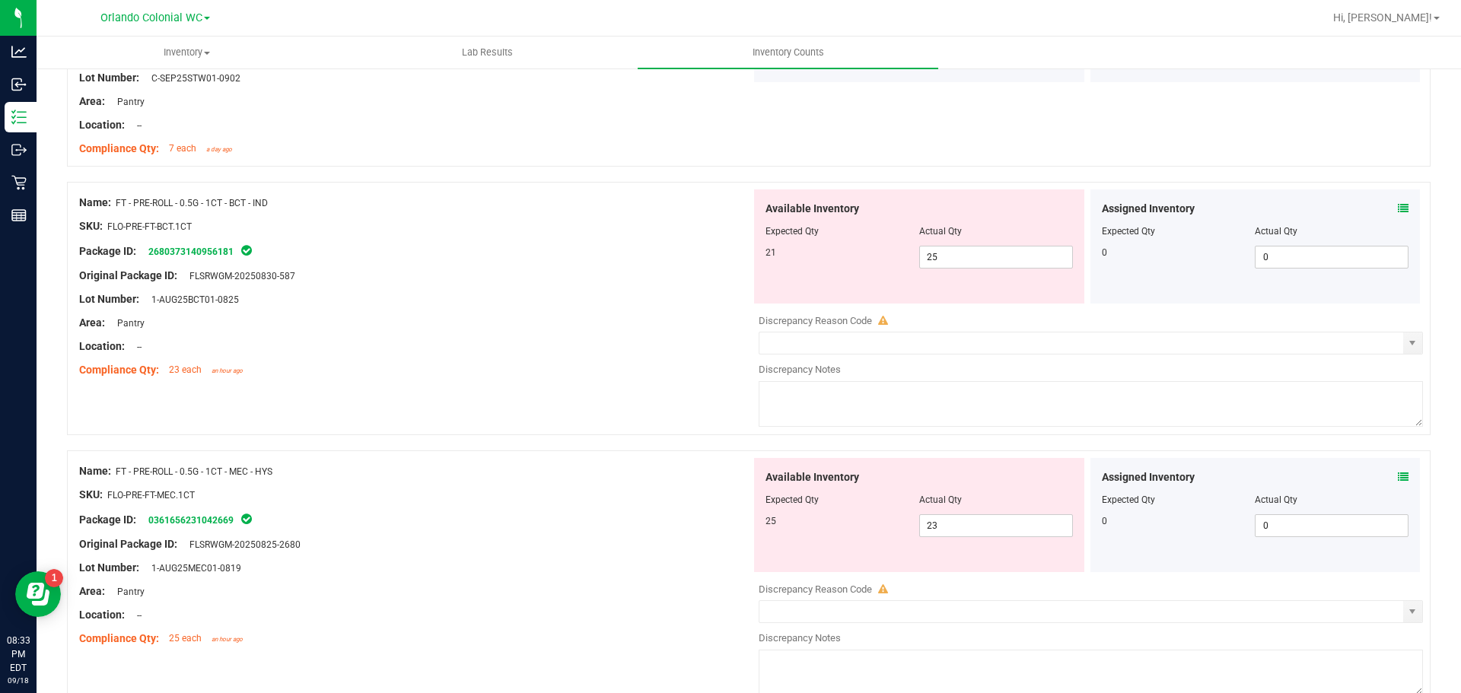
scroll to position [1013, 0]
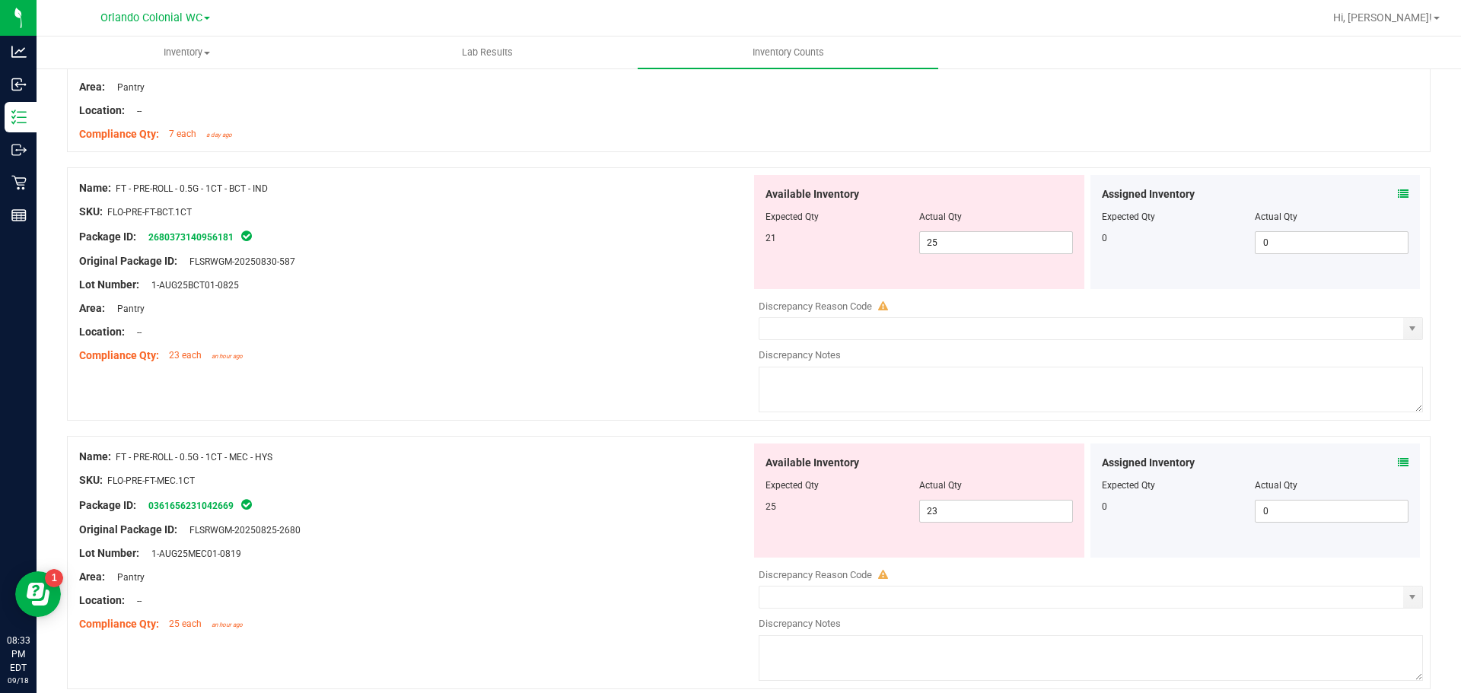
click at [622, 555] on div "Lot Number: 1-AUG25MEC01-0819" at bounding box center [415, 554] width 672 height 16
click at [1398, 462] on icon at bounding box center [1403, 462] width 11 height 11
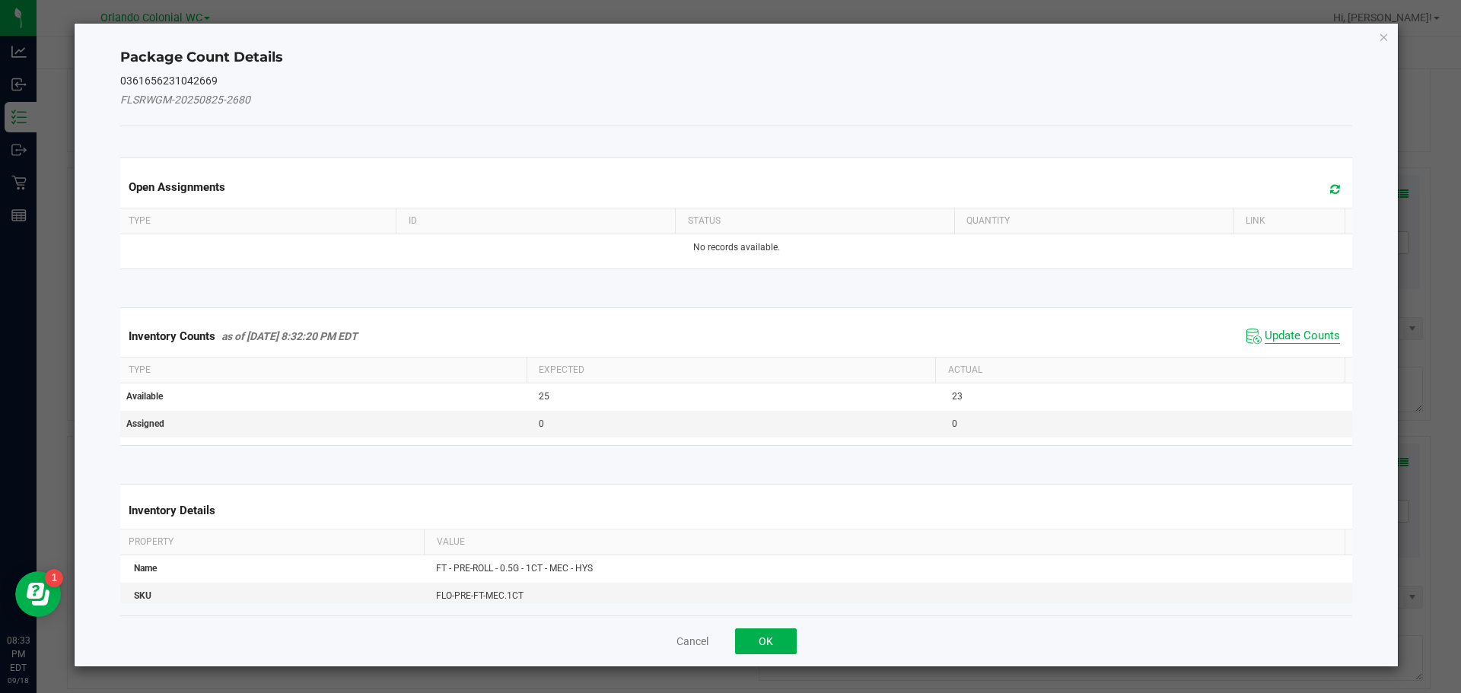
click at [1273, 336] on span "Update Counts" at bounding box center [1302, 336] width 75 height 15
click at [1285, 342] on span "Update Counts" at bounding box center [1302, 336] width 75 height 14
click at [1291, 333] on span "Update Counts" at bounding box center [1302, 336] width 75 height 14
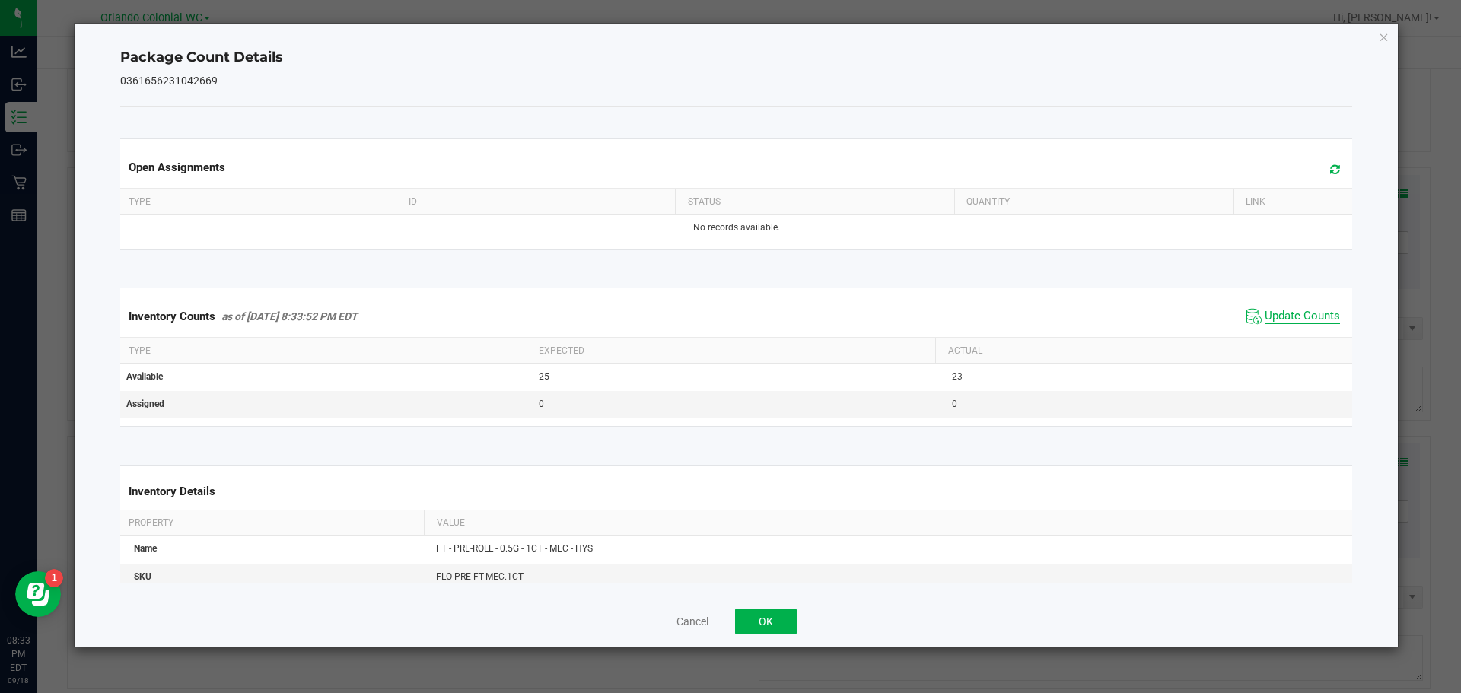
click at [1294, 324] on span "Update Counts" at bounding box center [1302, 316] width 75 height 15
click at [1389, 36] on icon "Close" at bounding box center [1384, 36] width 11 height 18
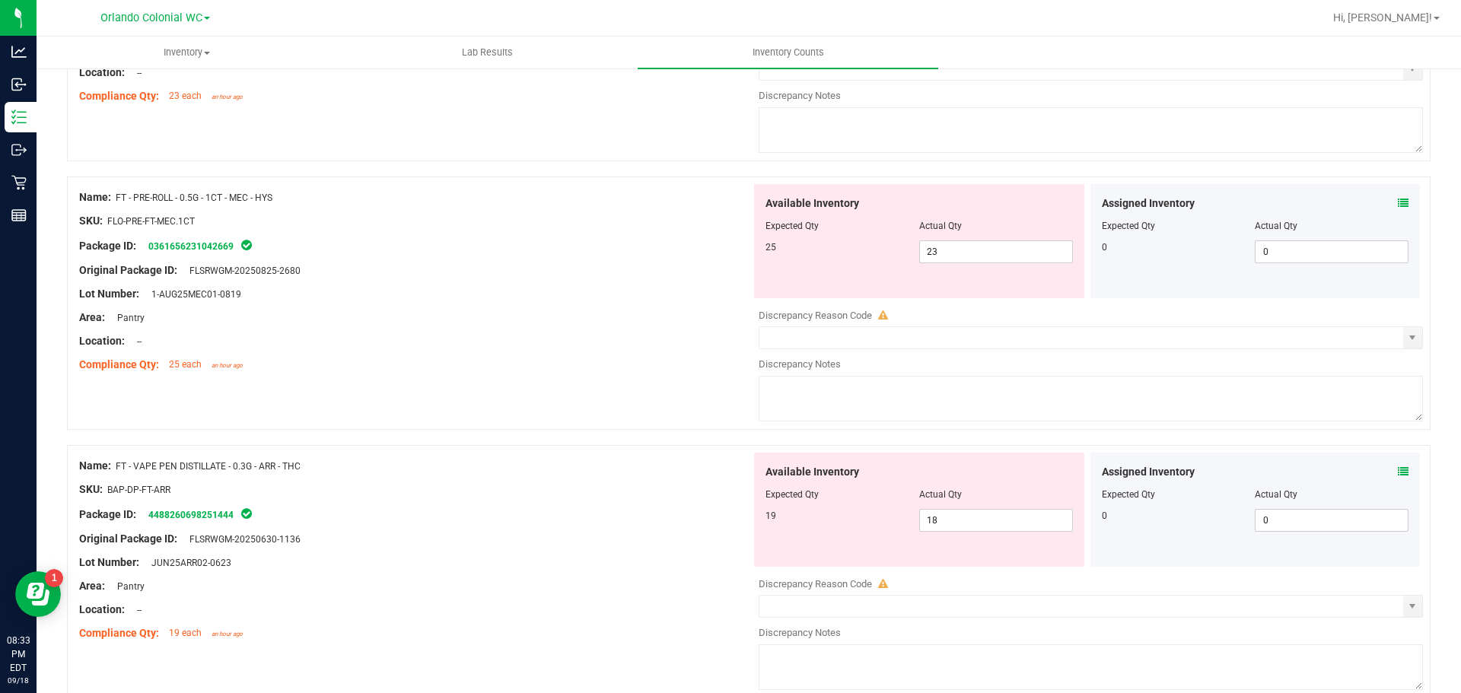
scroll to position [1272, 0]
click at [1398, 470] on icon at bounding box center [1403, 472] width 11 height 11
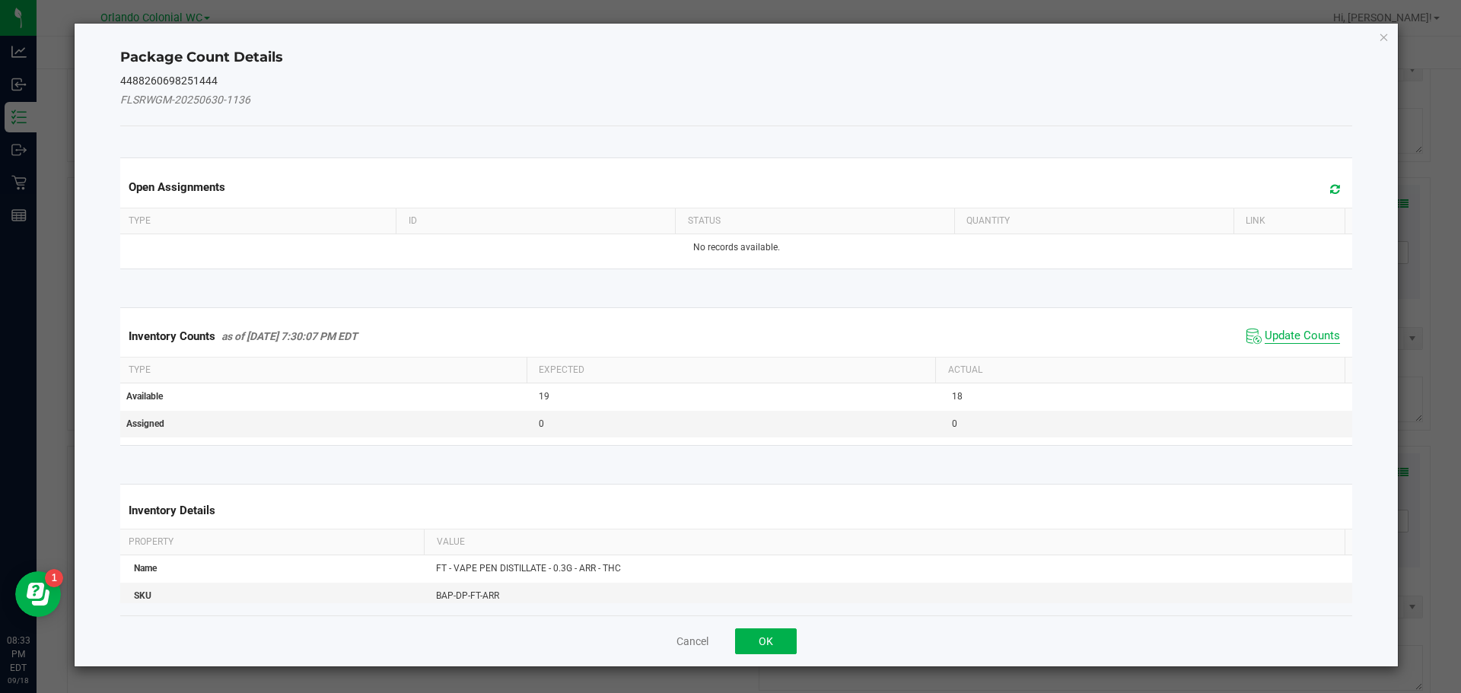
click at [1282, 339] on span "Update Counts" at bounding box center [1302, 336] width 75 height 15
click at [1296, 342] on span "Update Counts" at bounding box center [1302, 336] width 75 height 15
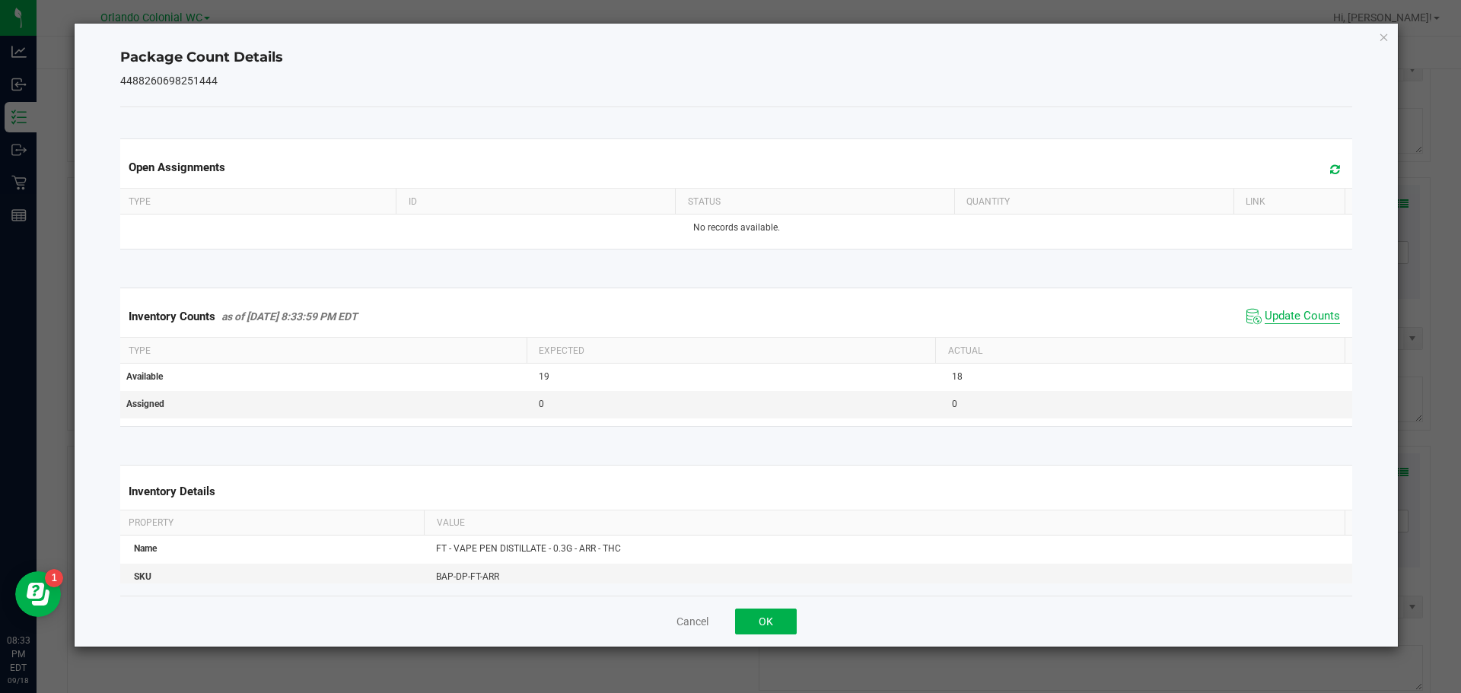
click at [1301, 324] on span "Update Counts" at bounding box center [1302, 316] width 75 height 15
click at [1316, 314] on span "Update Counts" at bounding box center [1302, 316] width 75 height 15
click at [1383, 36] on icon "Close" at bounding box center [1384, 36] width 11 height 18
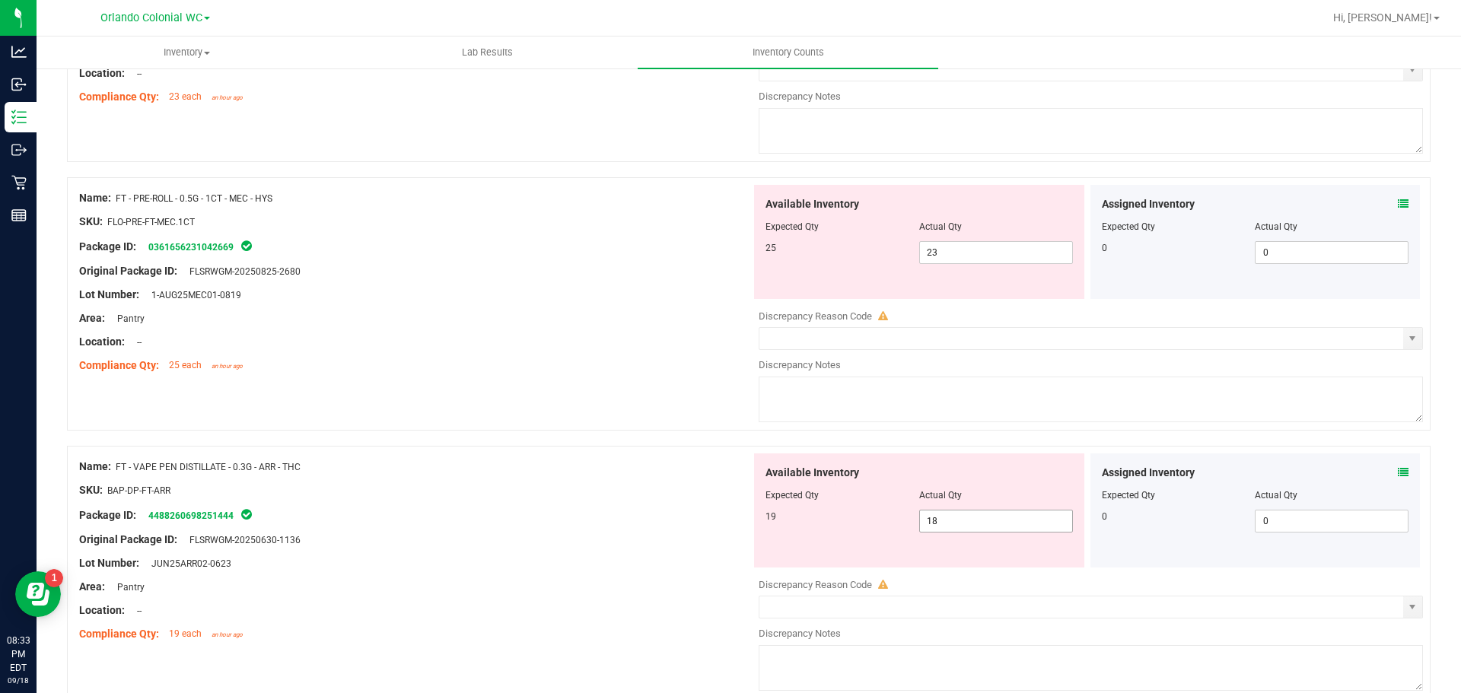
click at [953, 524] on input "18" at bounding box center [996, 521] width 152 height 21
type input "19"
click at [560, 527] on div at bounding box center [415, 528] width 672 height 8
type input "19"
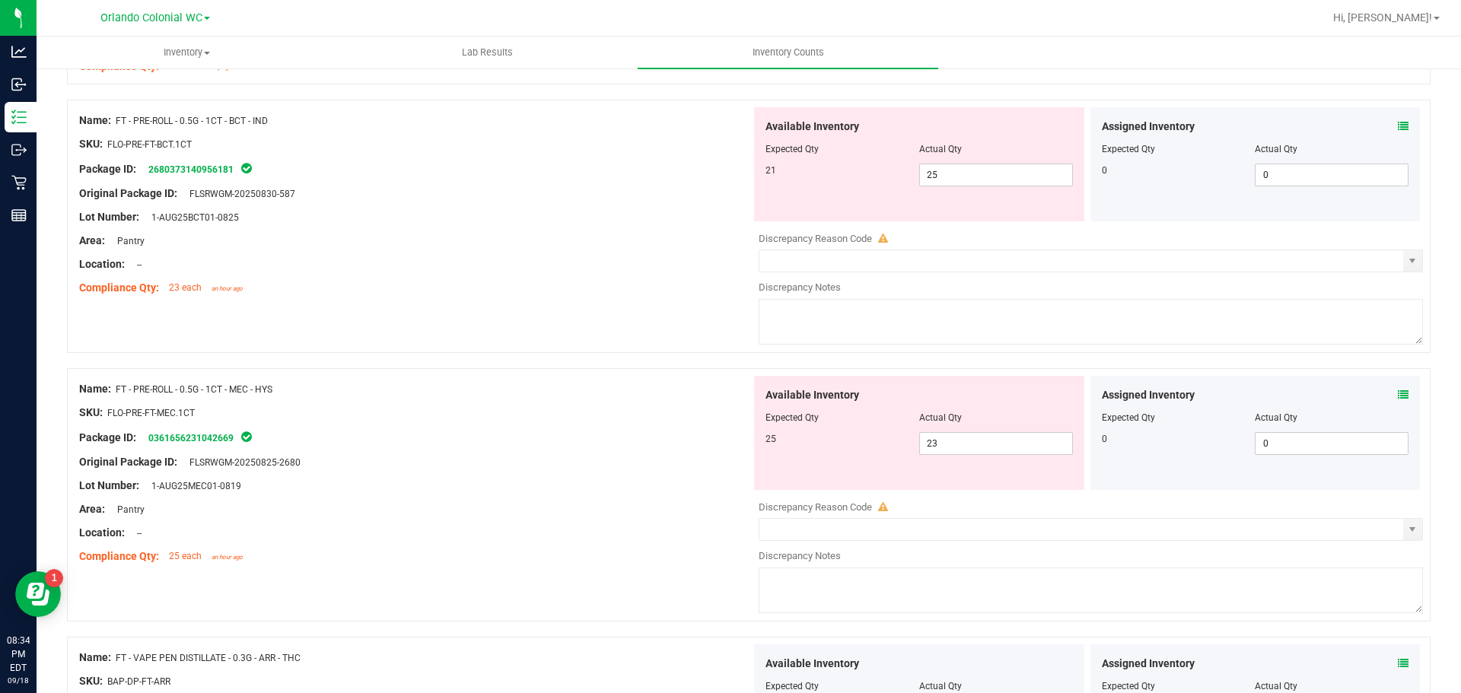
scroll to position [1072, 0]
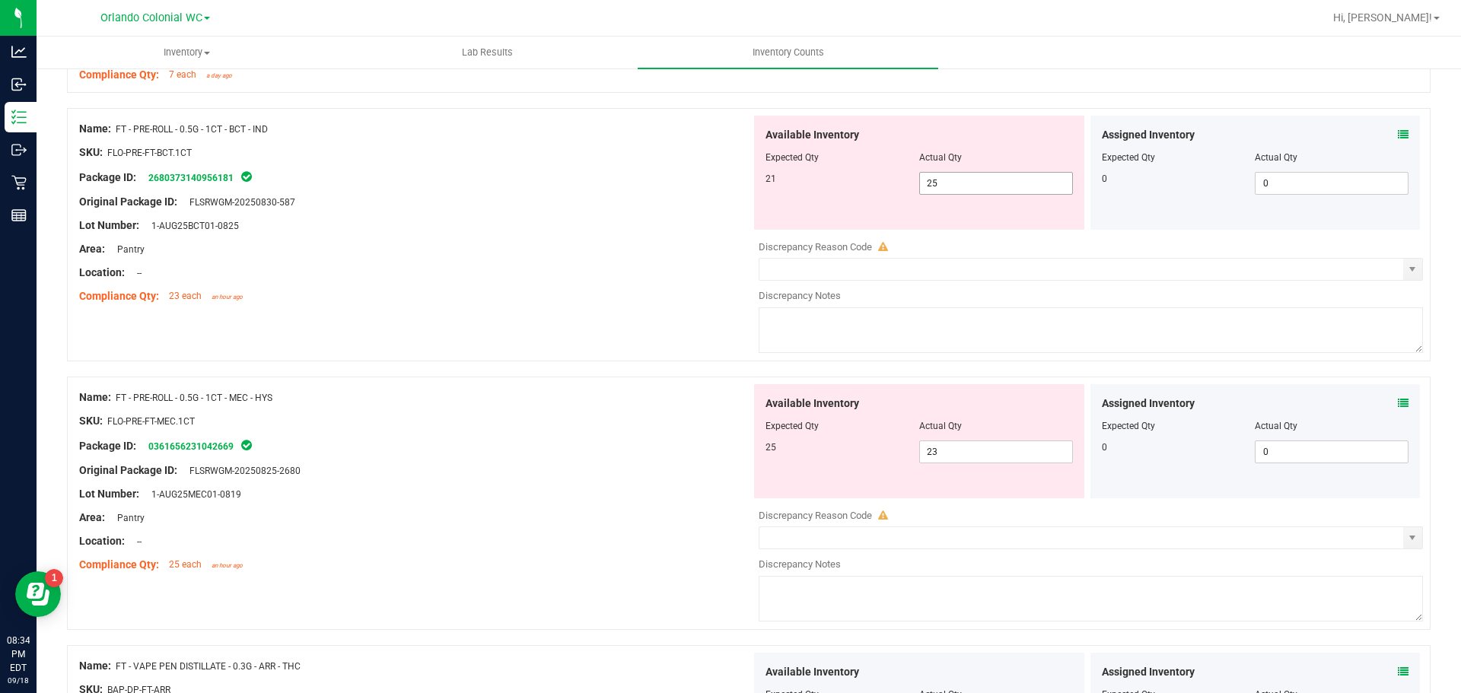
click at [972, 188] on input "25" at bounding box center [996, 183] width 152 height 21
type input "21"
click at [504, 215] on div at bounding box center [415, 214] width 672 height 8
type input "21"
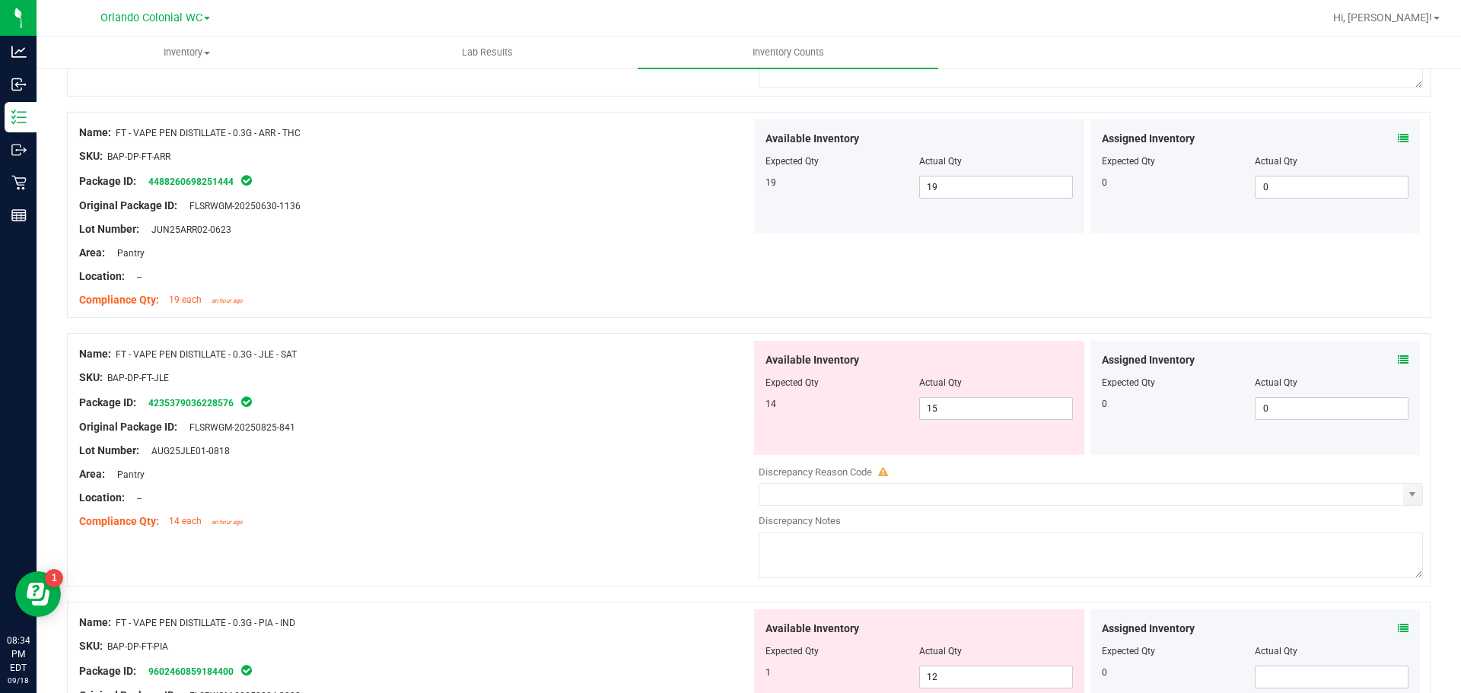
scroll to position [1556, 0]
click at [1398, 362] on icon at bounding box center [1403, 362] width 11 height 11
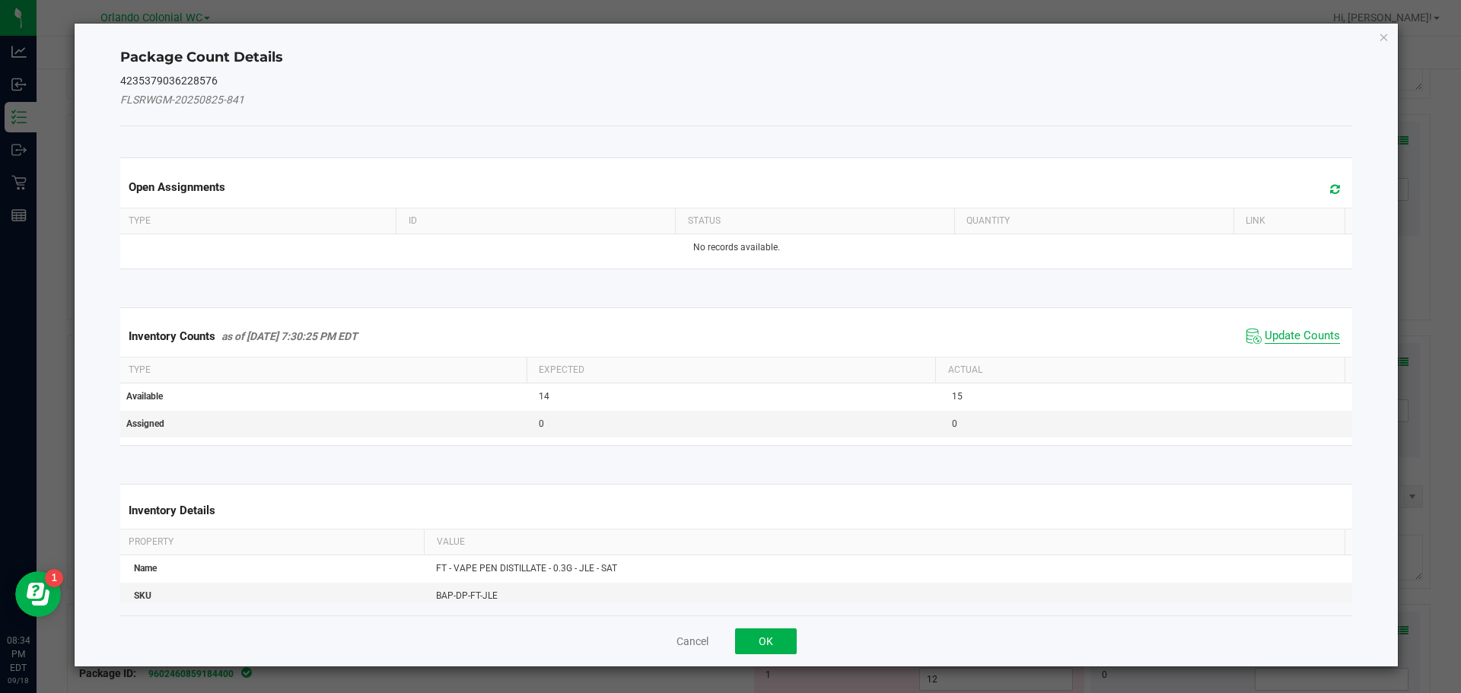
click at [1287, 335] on span "Update Counts" at bounding box center [1302, 336] width 75 height 15
click at [1293, 332] on span "Update Counts" at bounding box center [1302, 336] width 75 height 15
click at [1298, 329] on span "Update Counts" at bounding box center [1302, 336] width 75 height 14
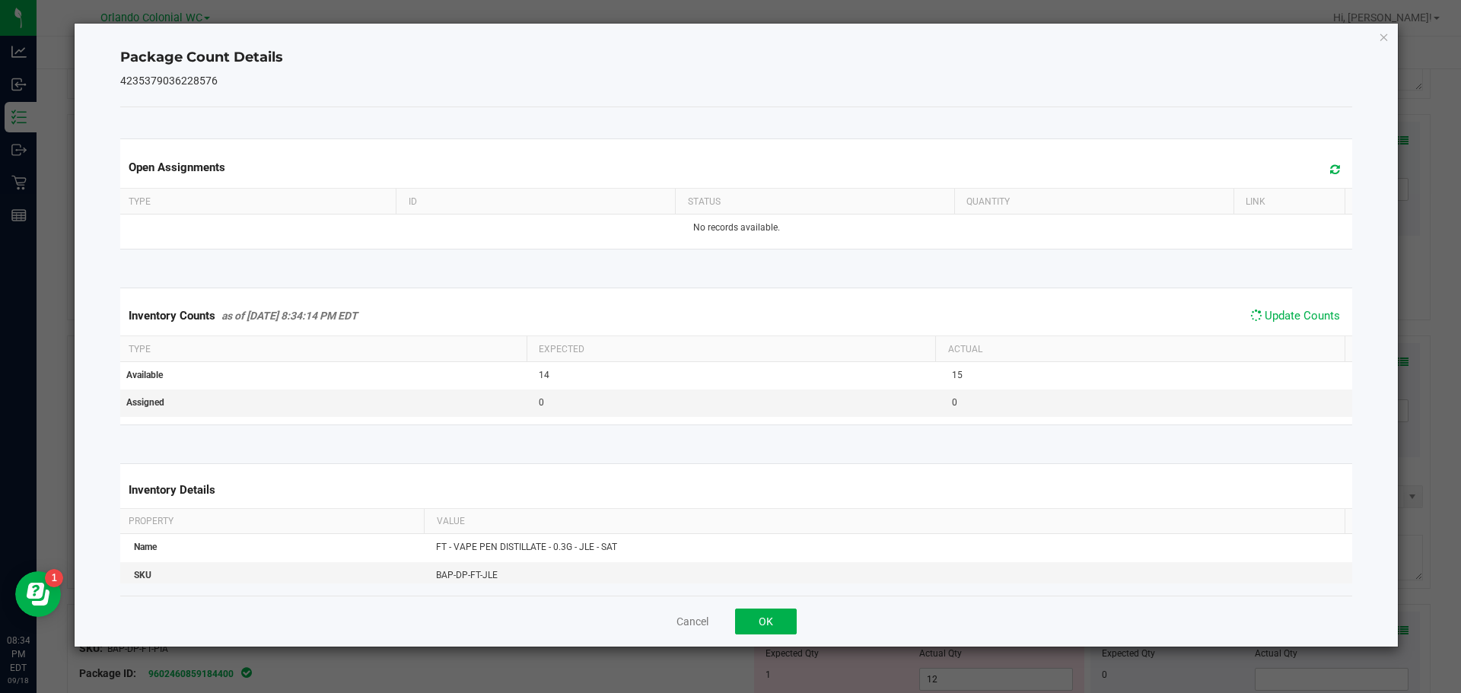
click at [1307, 338] on th "Actual" at bounding box center [1139, 349] width 409 height 26
click at [1316, 320] on span "Update Counts" at bounding box center [1302, 316] width 75 height 15
click at [1383, 34] on icon "Close" at bounding box center [1384, 36] width 11 height 18
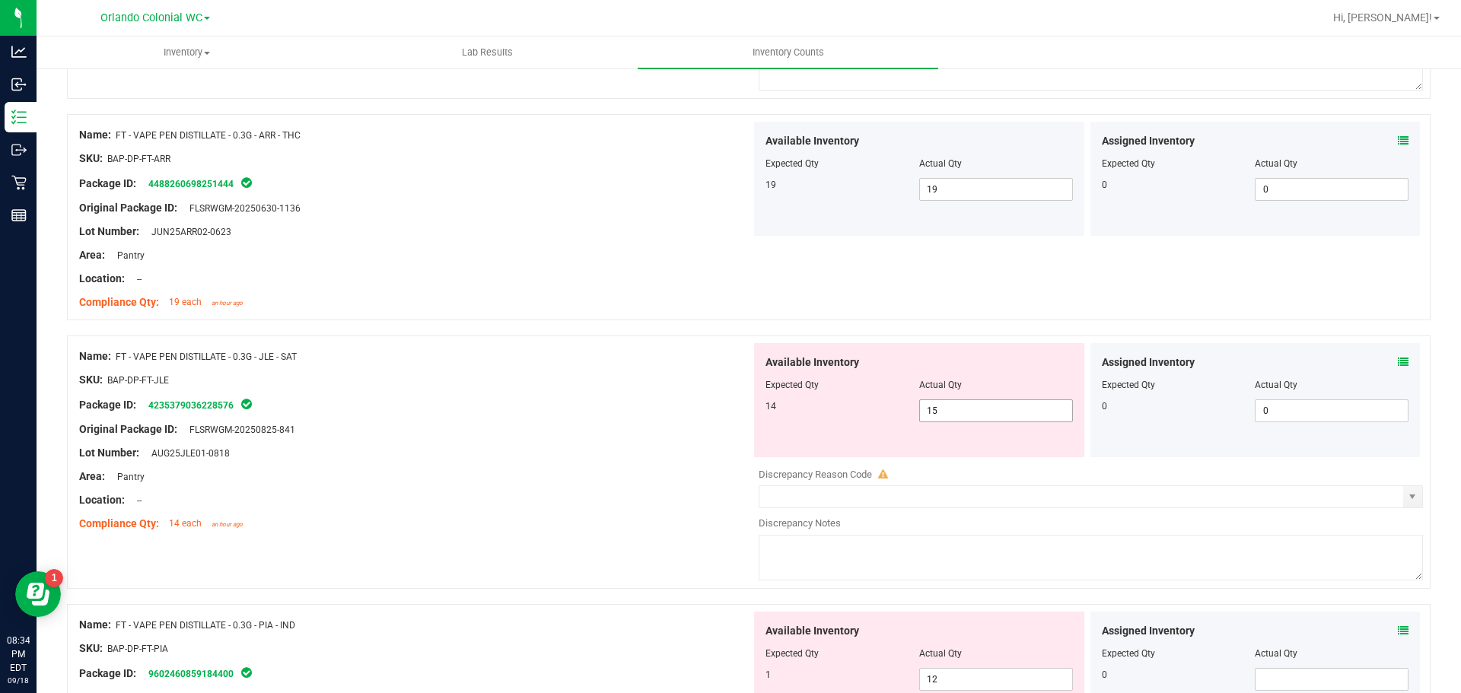
click at [1001, 422] on span "15 15" at bounding box center [996, 411] width 154 height 23
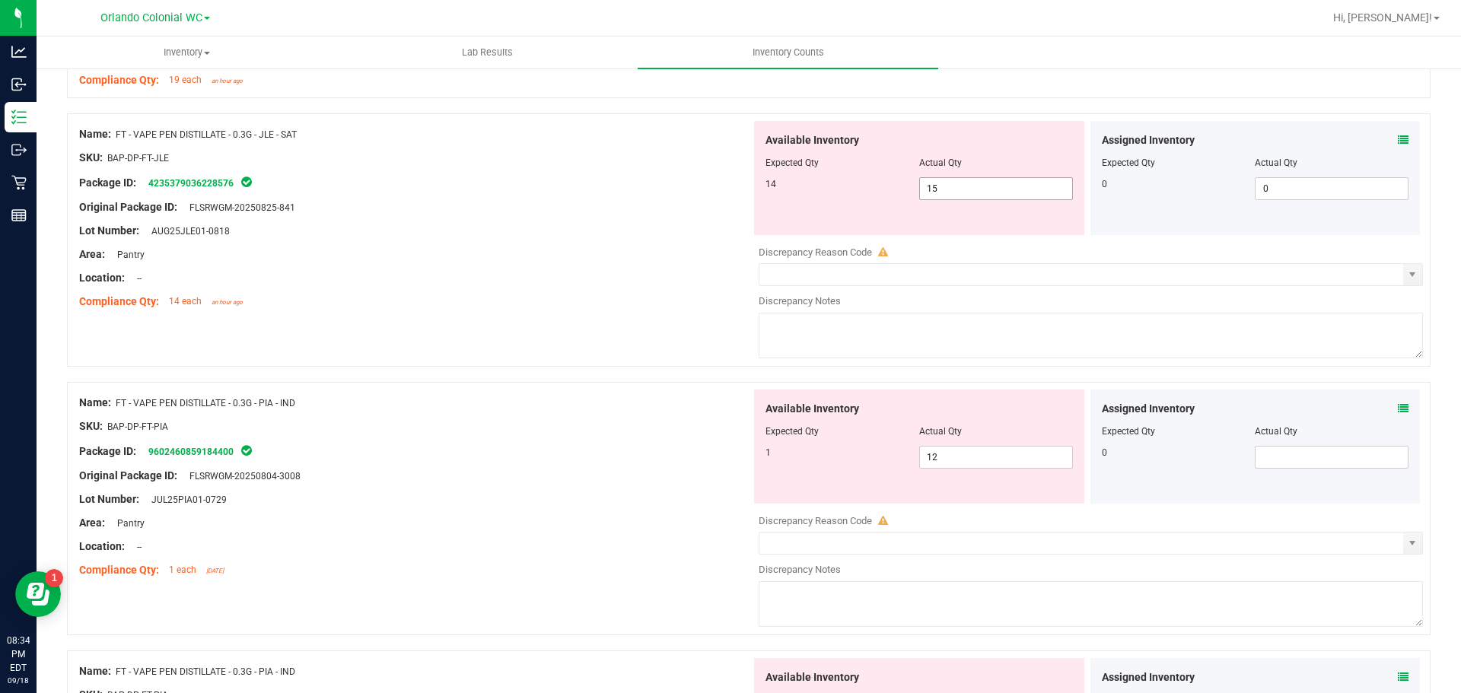
scroll to position [1777, 0]
click at [973, 459] on input "12" at bounding box center [996, 458] width 152 height 21
type input "1"
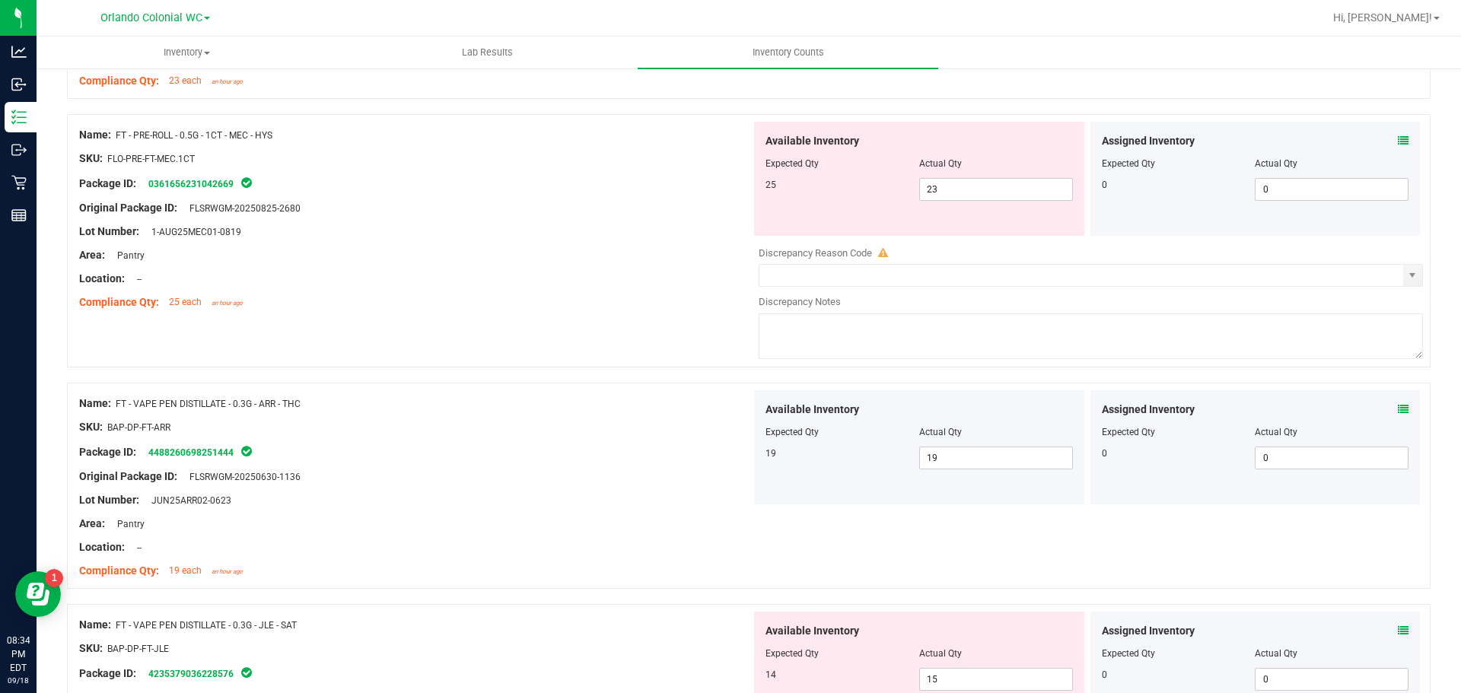
scroll to position [1286, 0]
click at [965, 193] on input "23" at bounding box center [996, 190] width 152 height 21
type input "1"
type input "25"
click at [560, 240] on div "Lot Number: 1-AUG25MEC01-0819" at bounding box center [415, 233] width 672 height 16
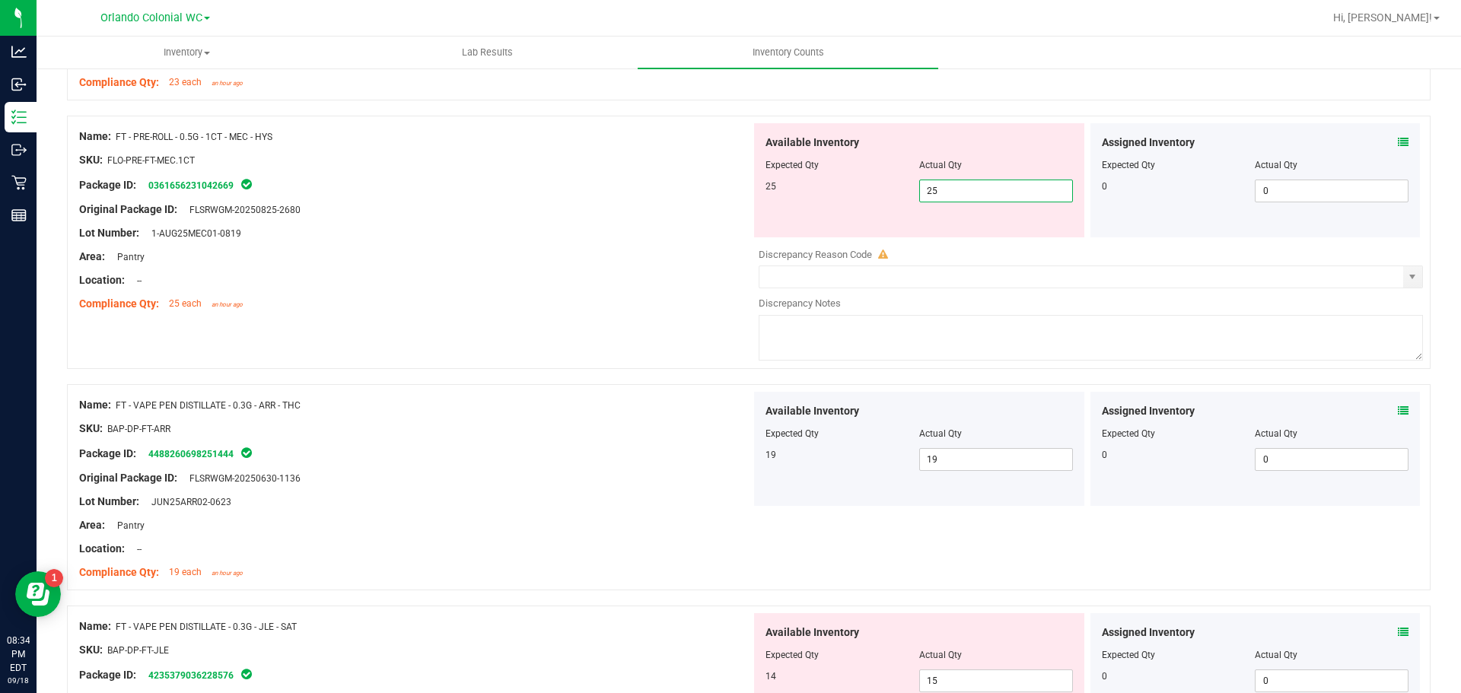
type input "25"
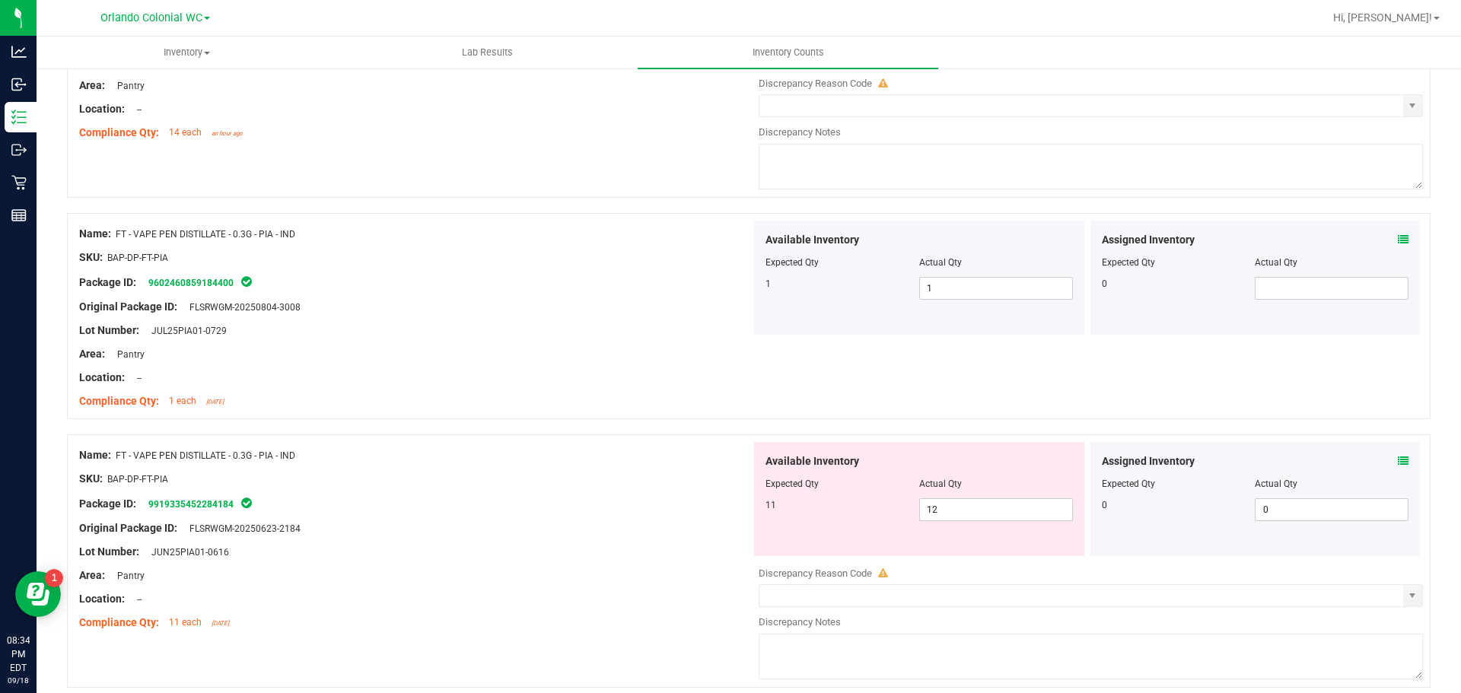
scroll to position [1901, 0]
click at [1398, 459] on icon at bounding box center [1403, 460] width 11 height 11
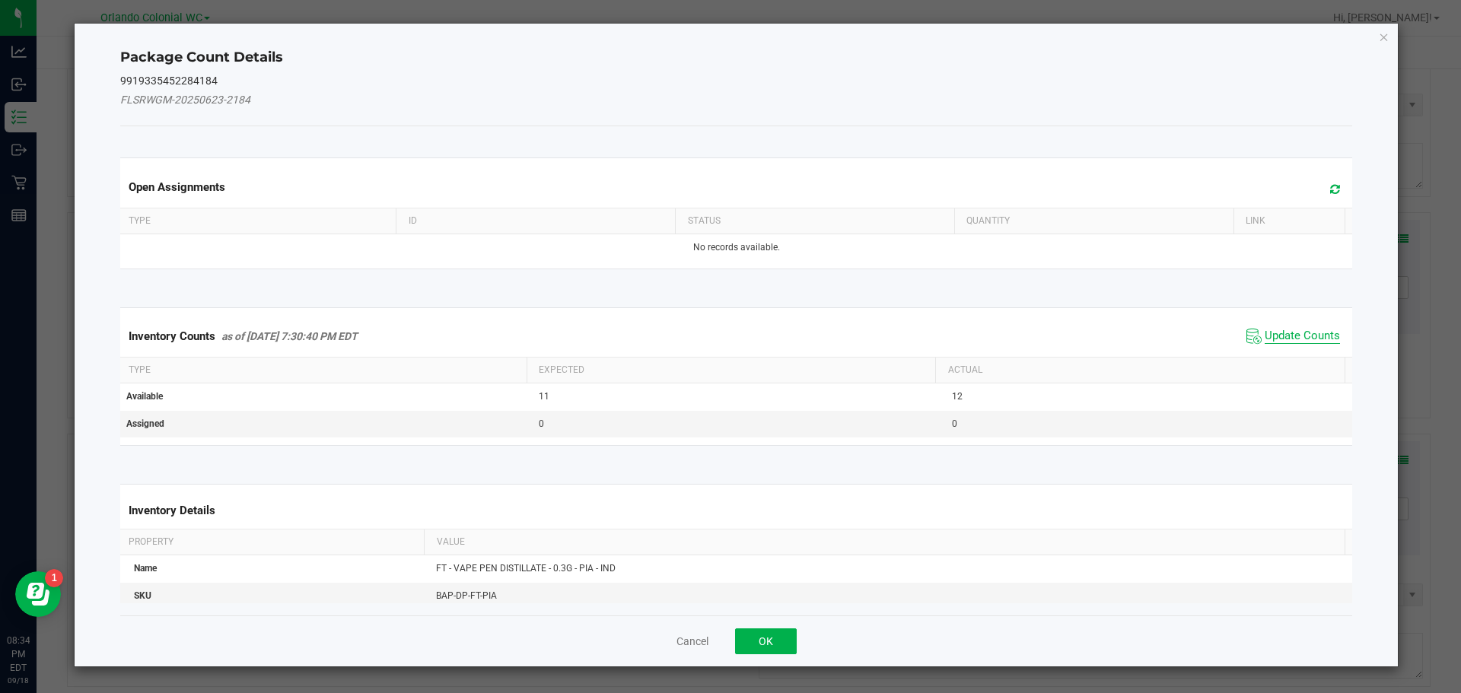
click at [1283, 339] on span "Update Counts" at bounding box center [1302, 336] width 75 height 15
click at [1293, 358] on th "Actual" at bounding box center [1139, 371] width 409 height 26
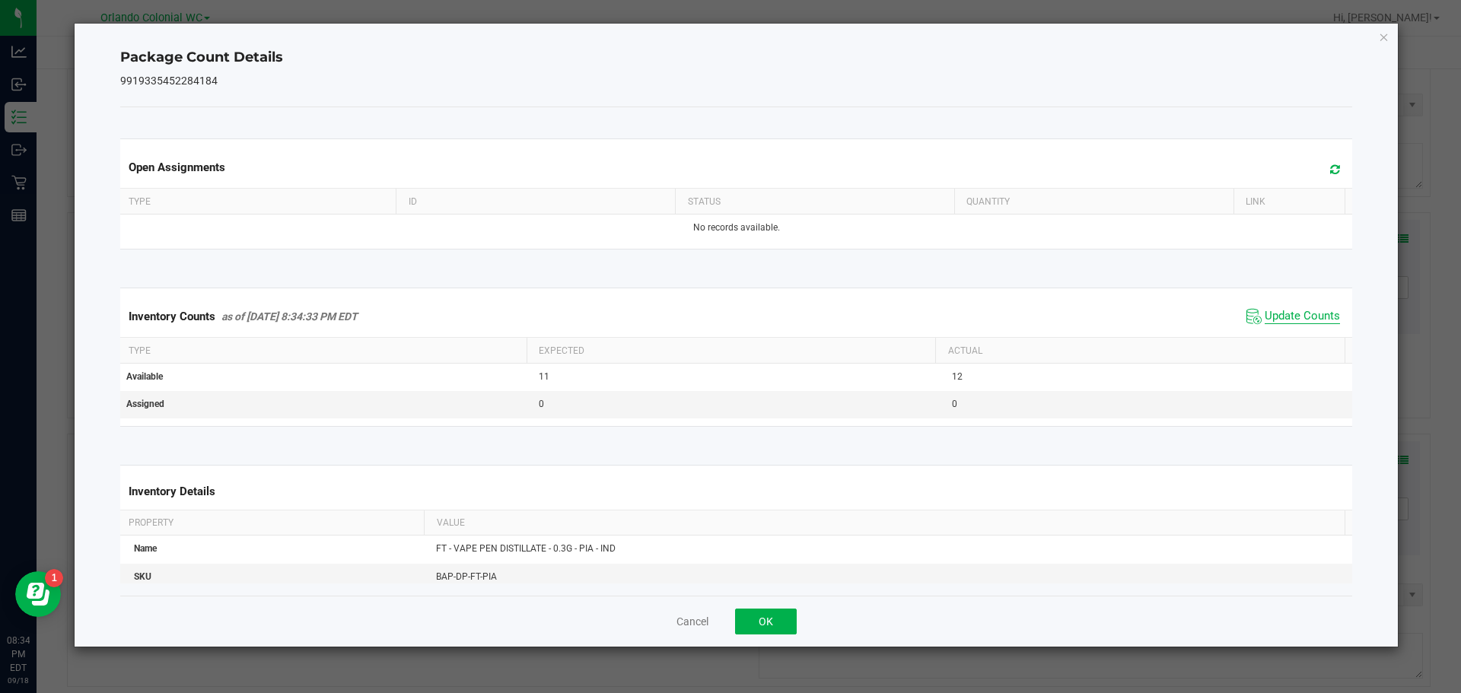
click at [1310, 323] on span "Update Counts" at bounding box center [1302, 316] width 75 height 15
click at [1313, 324] on span "Update Counts" at bounding box center [1302, 316] width 75 height 15
click at [1383, 40] on icon "Close" at bounding box center [1384, 36] width 11 height 18
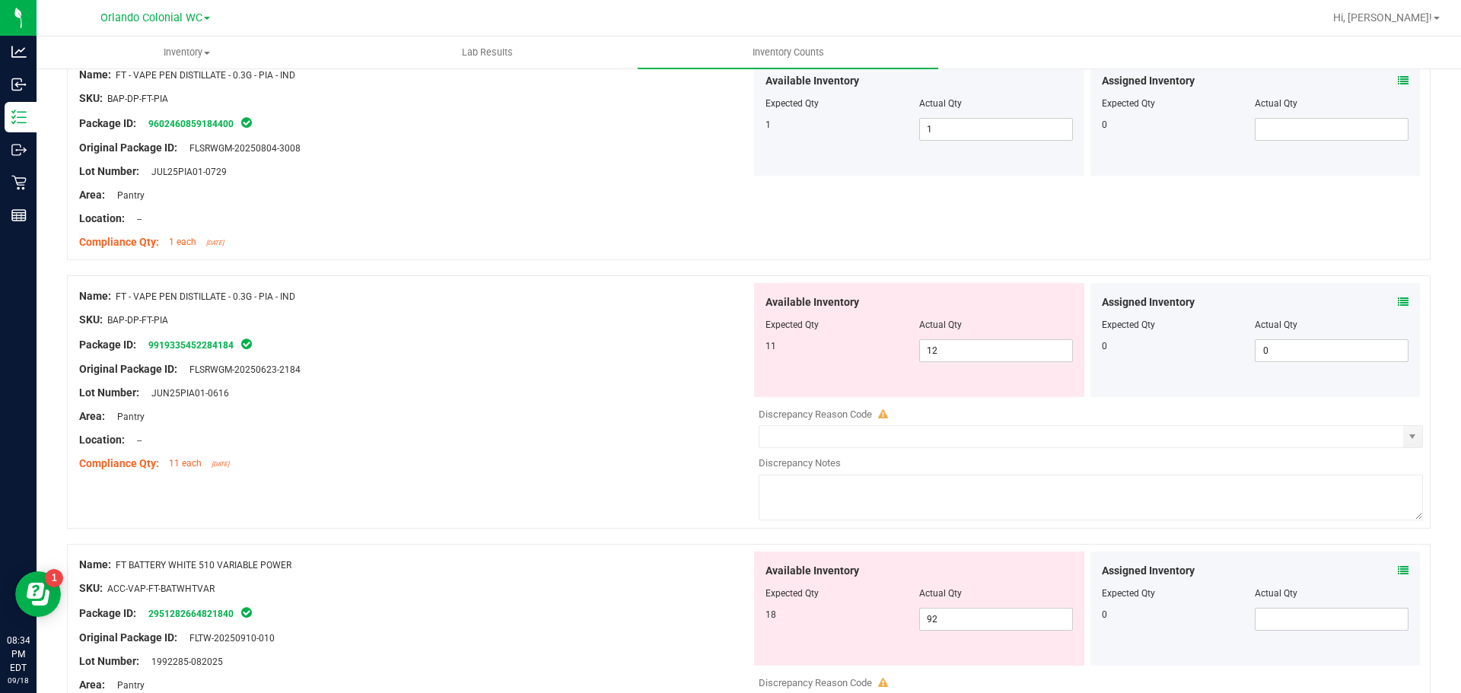
scroll to position [2093, 0]
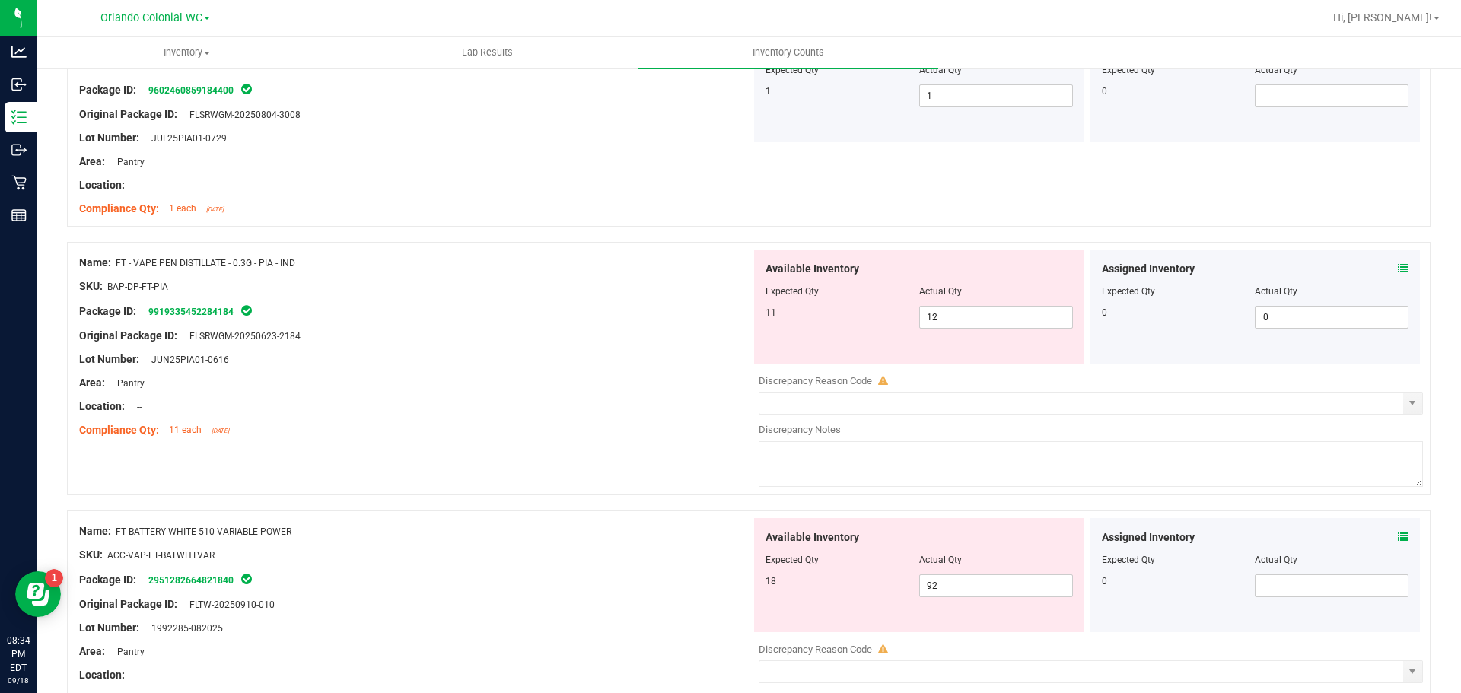
click at [1398, 536] on icon at bounding box center [1403, 537] width 11 height 11
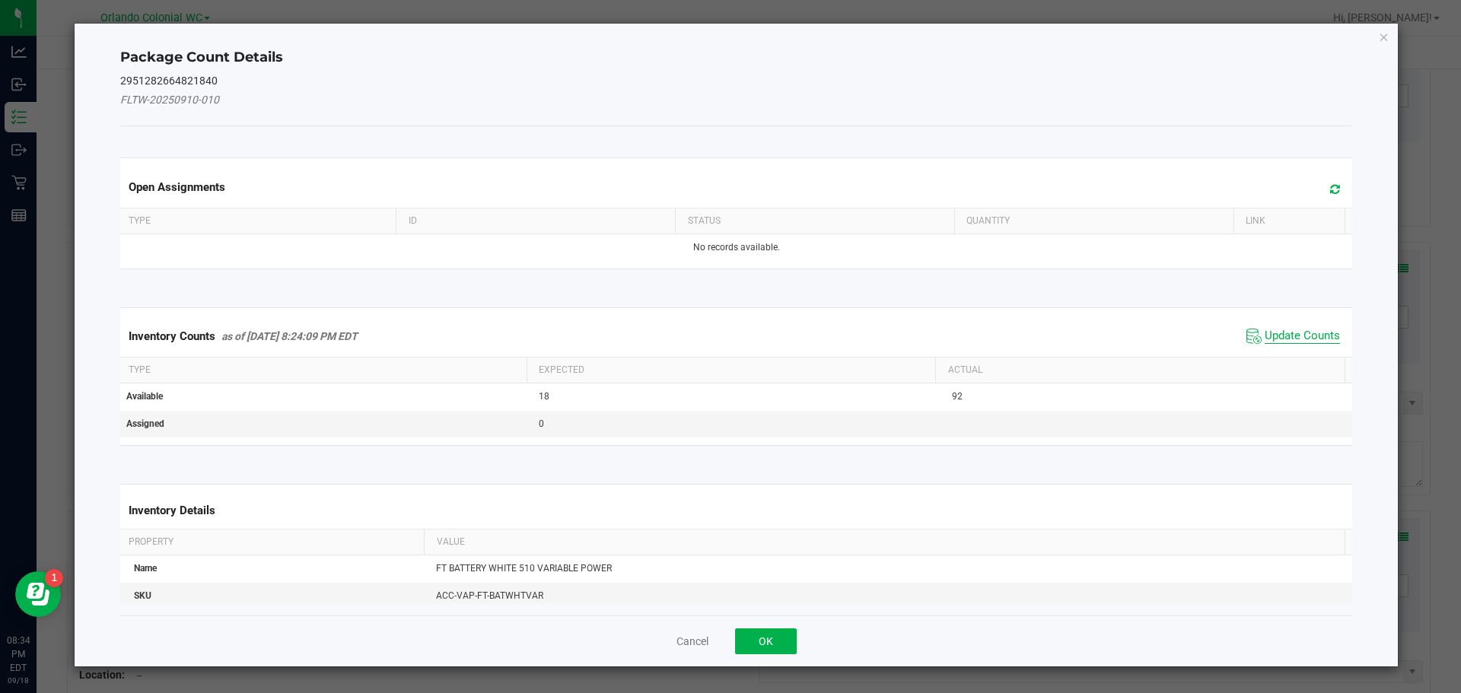
click at [1296, 342] on span "Update Counts" at bounding box center [1302, 336] width 75 height 15
click at [1292, 356] on th "Actual" at bounding box center [1139, 369] width 409 height 26
click at [1295, 329] on span "Update Counts" at bounding box center [1302, 336] width 75 height 14
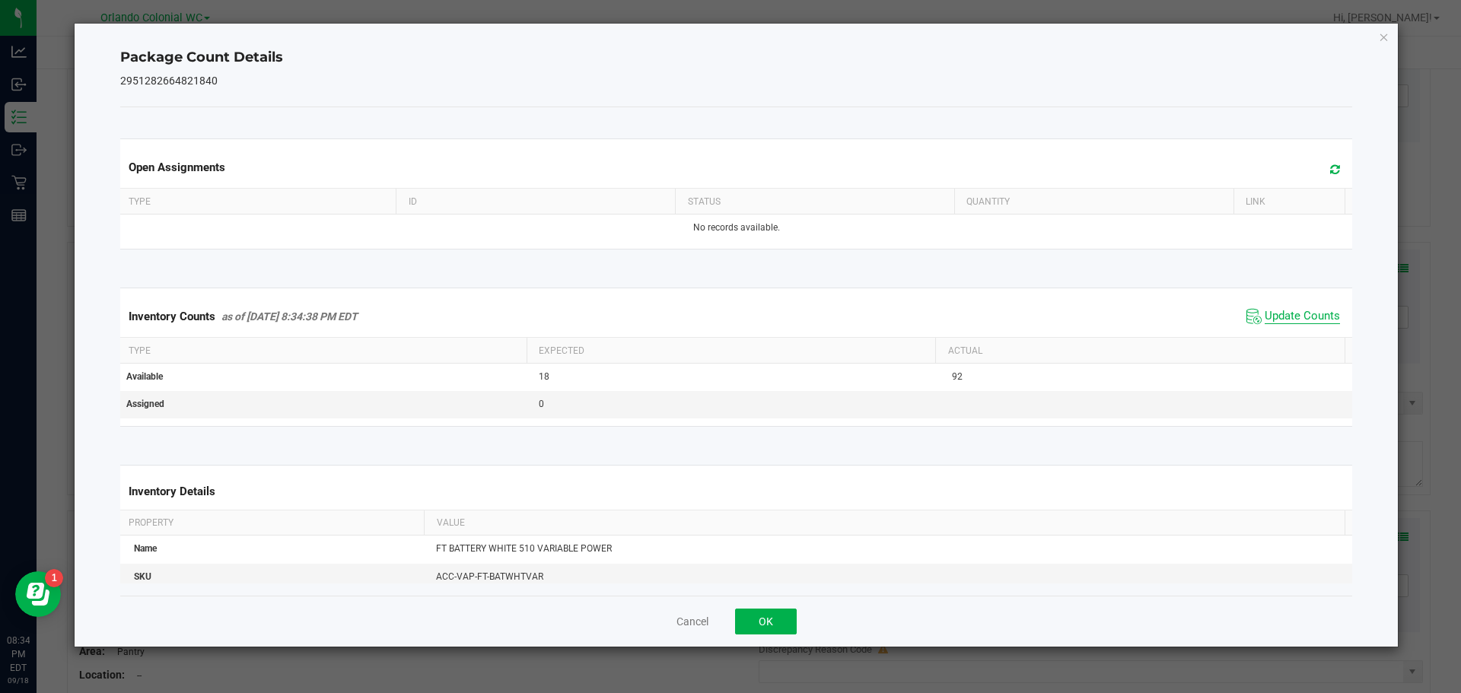
click at [1301, 324] on span "Update Counts" at bounding box center [1302, 316] width 75 height 15
click at [1383, 40] on icon "Close" at bounding box center [1384, 36] width 11 height 18
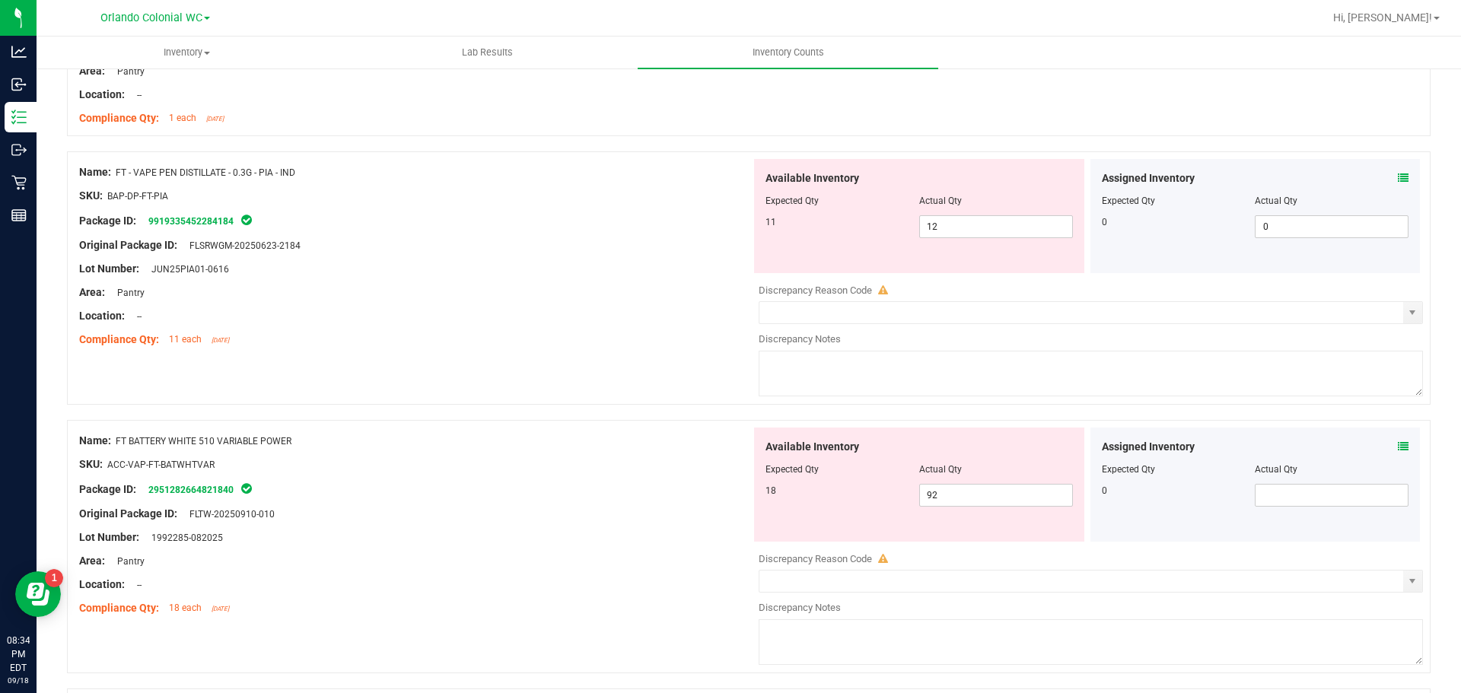
scroll to position [2182, 0]
click at [955, 499] on input "92" at bounding box center [996, 495] width 152 height 21
type input "9"
type input "18"
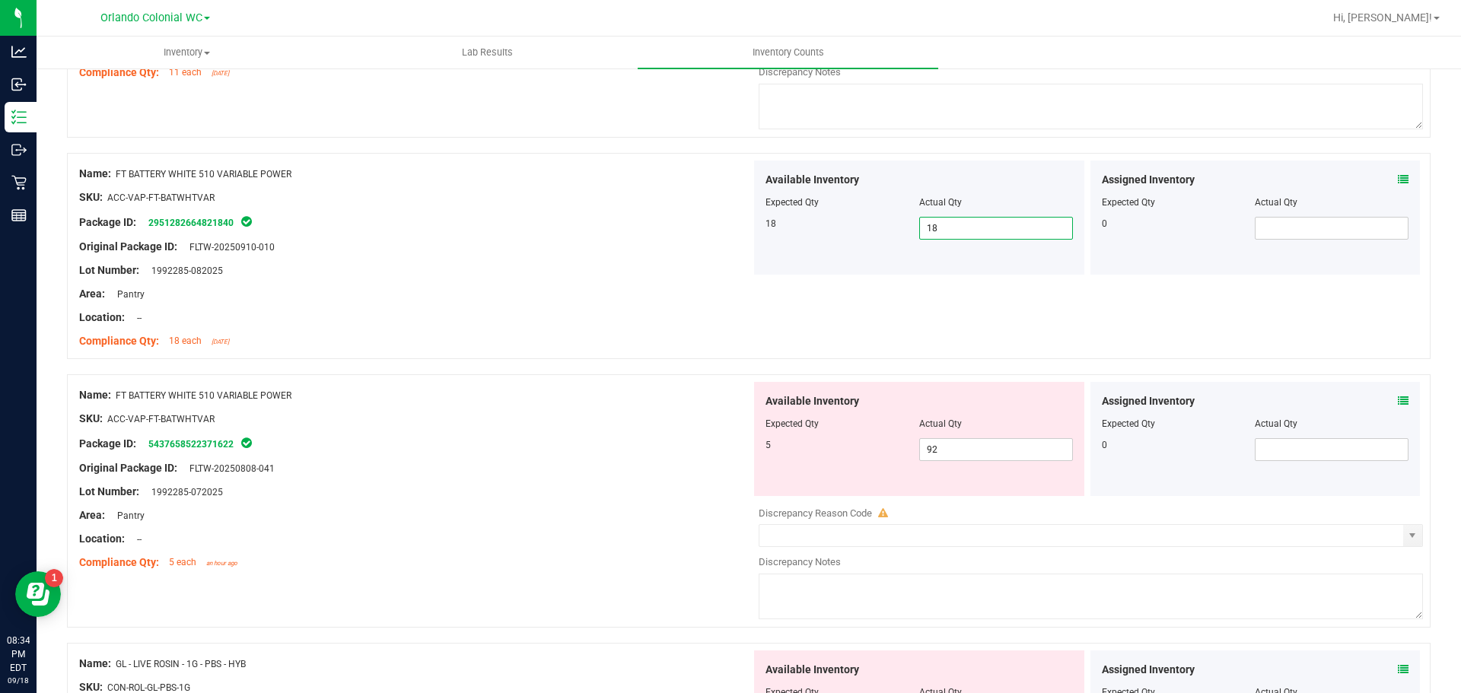
scroll to position [2445, 0]
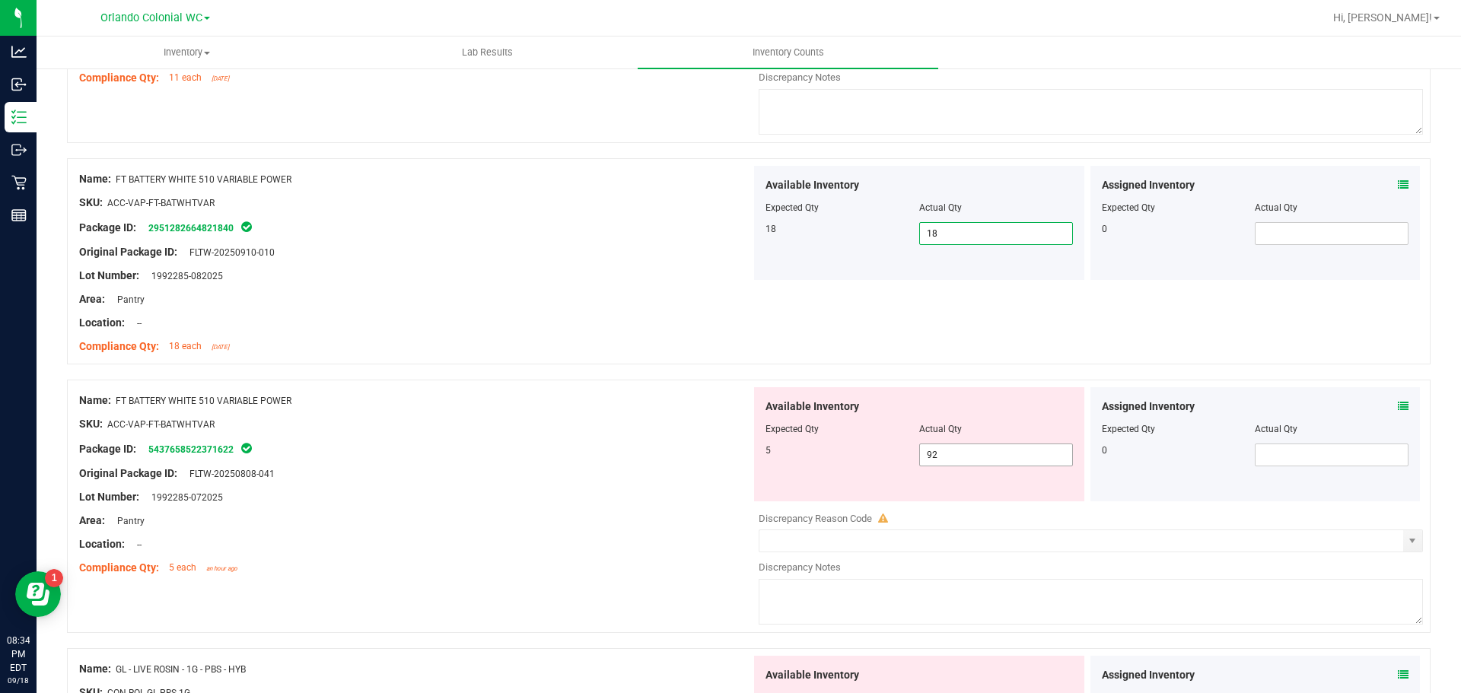
click at [994, 454] on input "92" at bounding box center [996, 454] width 152 height 21
type input "9"
type input "5"
click at [575, 482] on div at bounding box center [415, 486] width 672 height 8
type input "5"
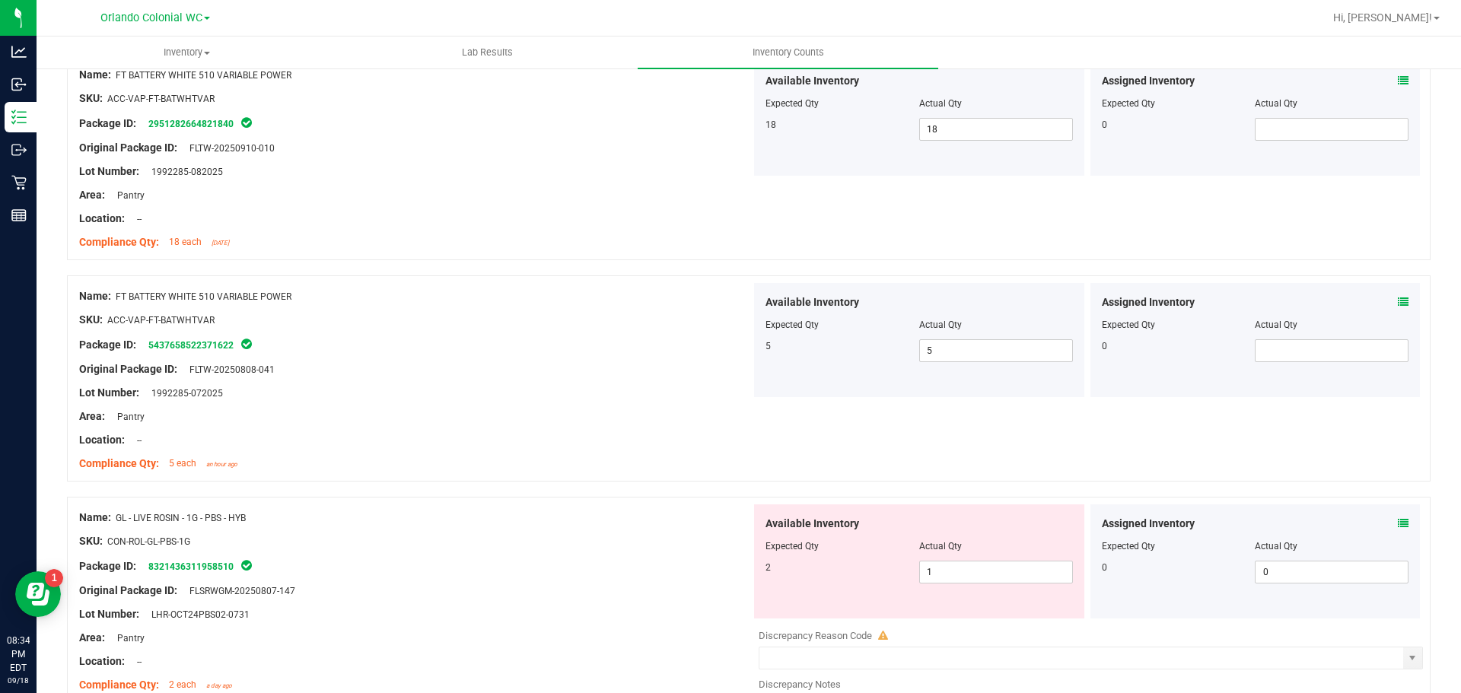
scroll to position [2755, 0]
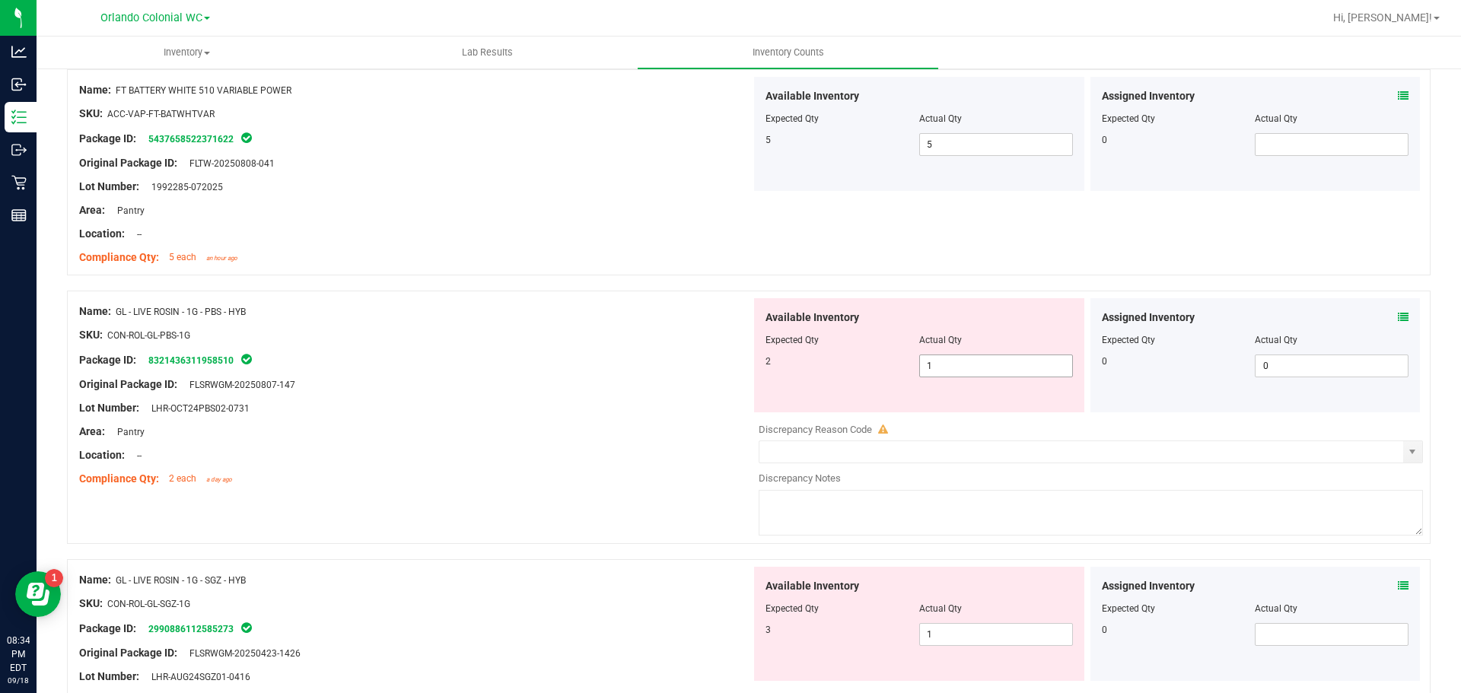
click at [996, 368] on input "1" at bounding box center [996, 365] width 152 height 21
type input "2"
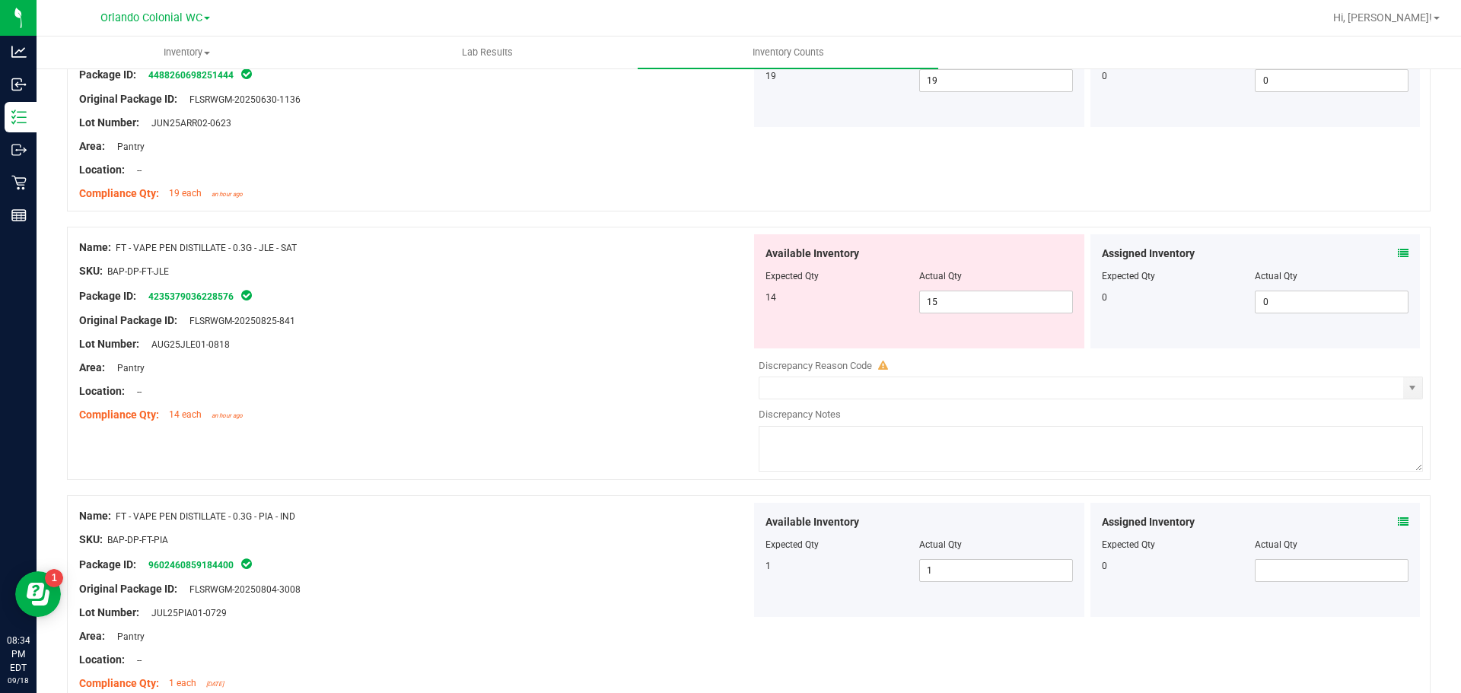
scroll to position [1619, 0]
click at [967, 304] on input "15" at bounding box center [996, 301] width 152 height 21
type input "2"
type input "14"
click at [529, 354] on div at bounding box center [415, 356] width 672 height 8
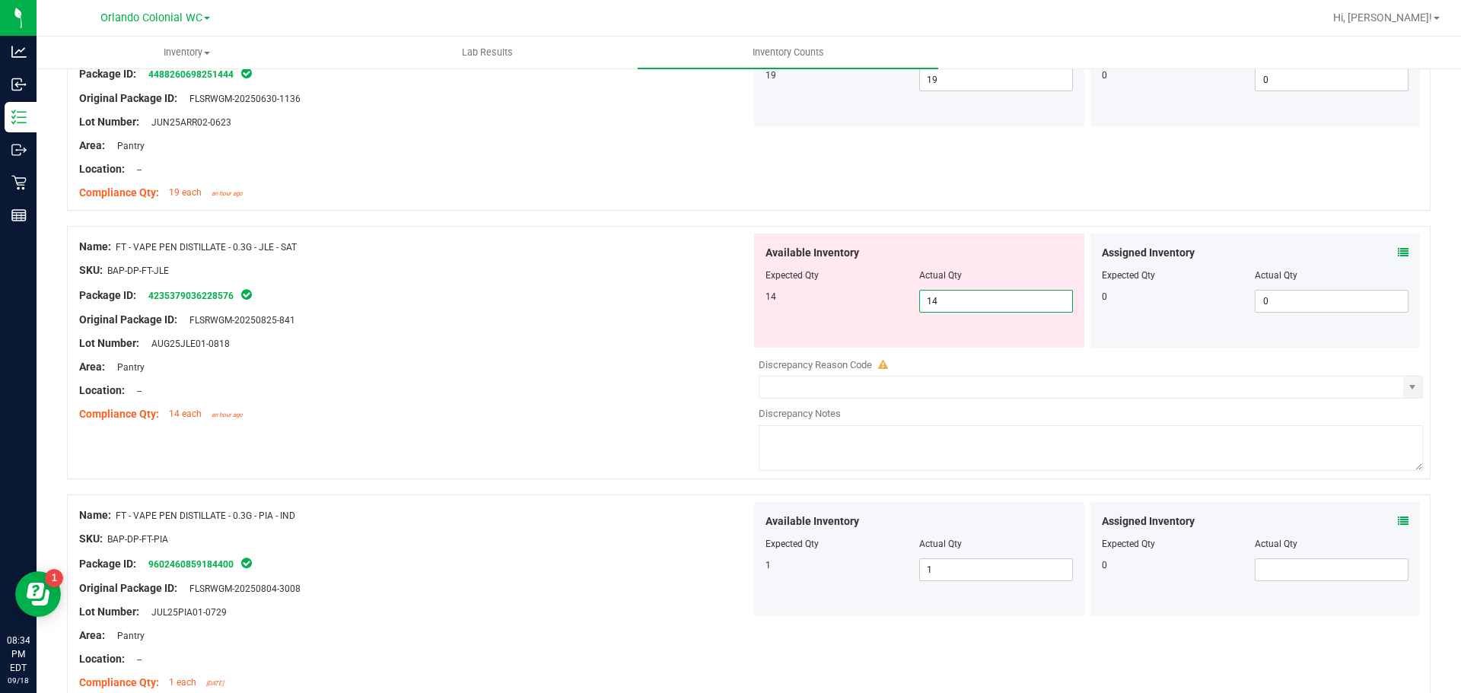
type input "14"
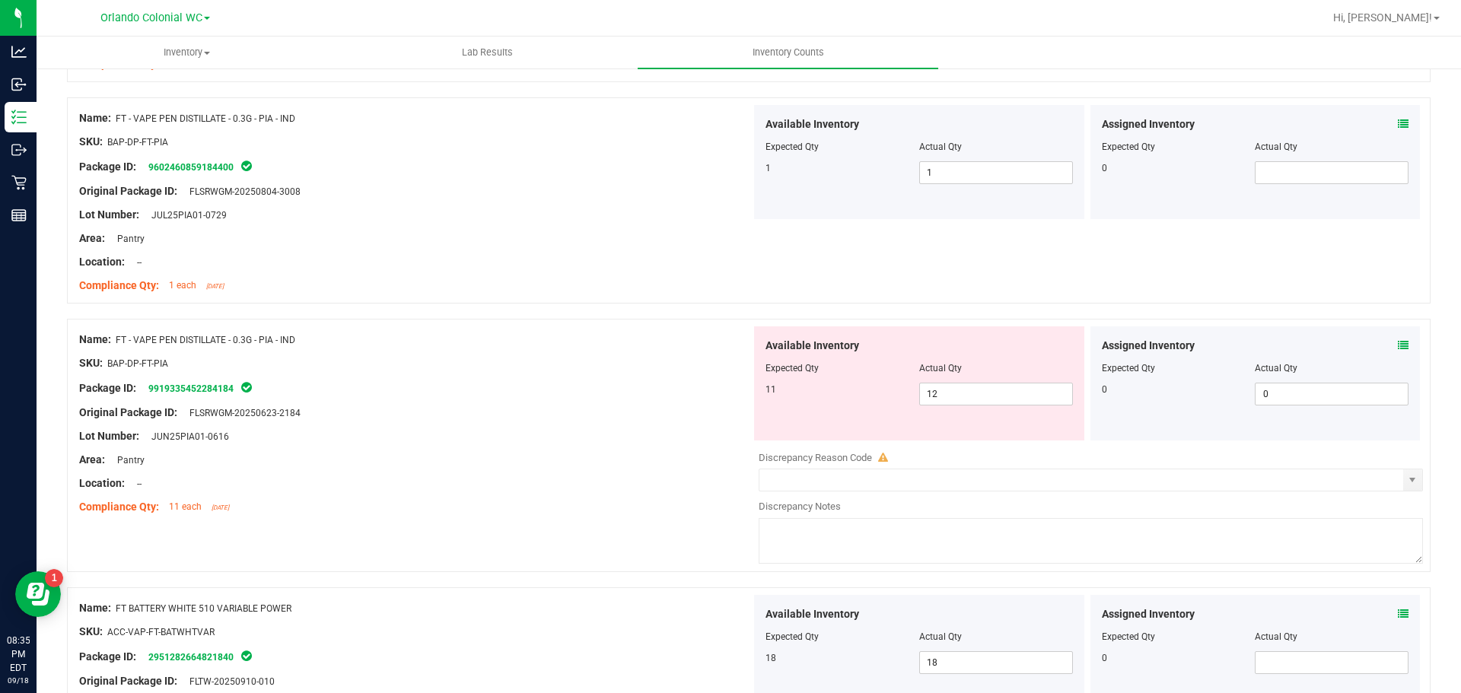
scroll to position [1968, 0]
click at [969, 397] on input "12" at bounding box center [996, 394] width 152 height 21
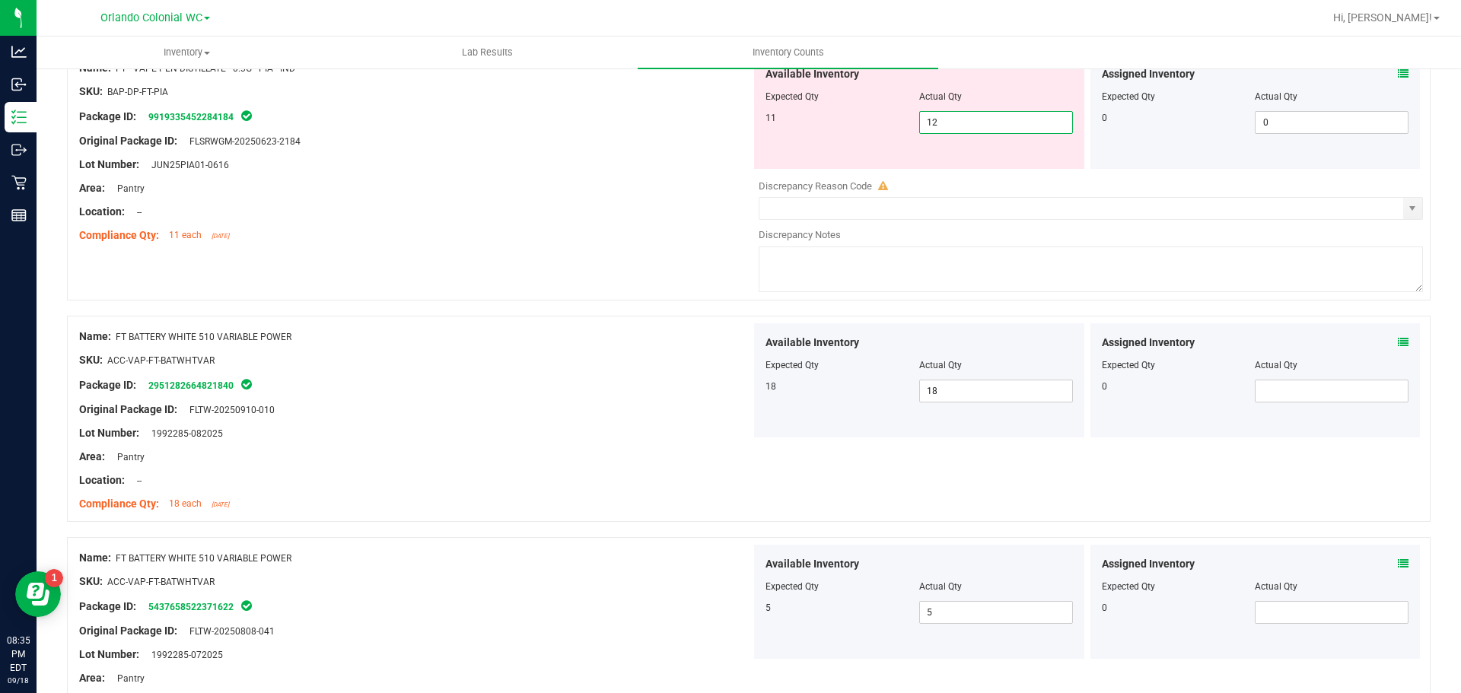
scroll to position [2239, 0]
click at [981, 127] on input "12" at bounding box center [996, 123] width 152 height 21
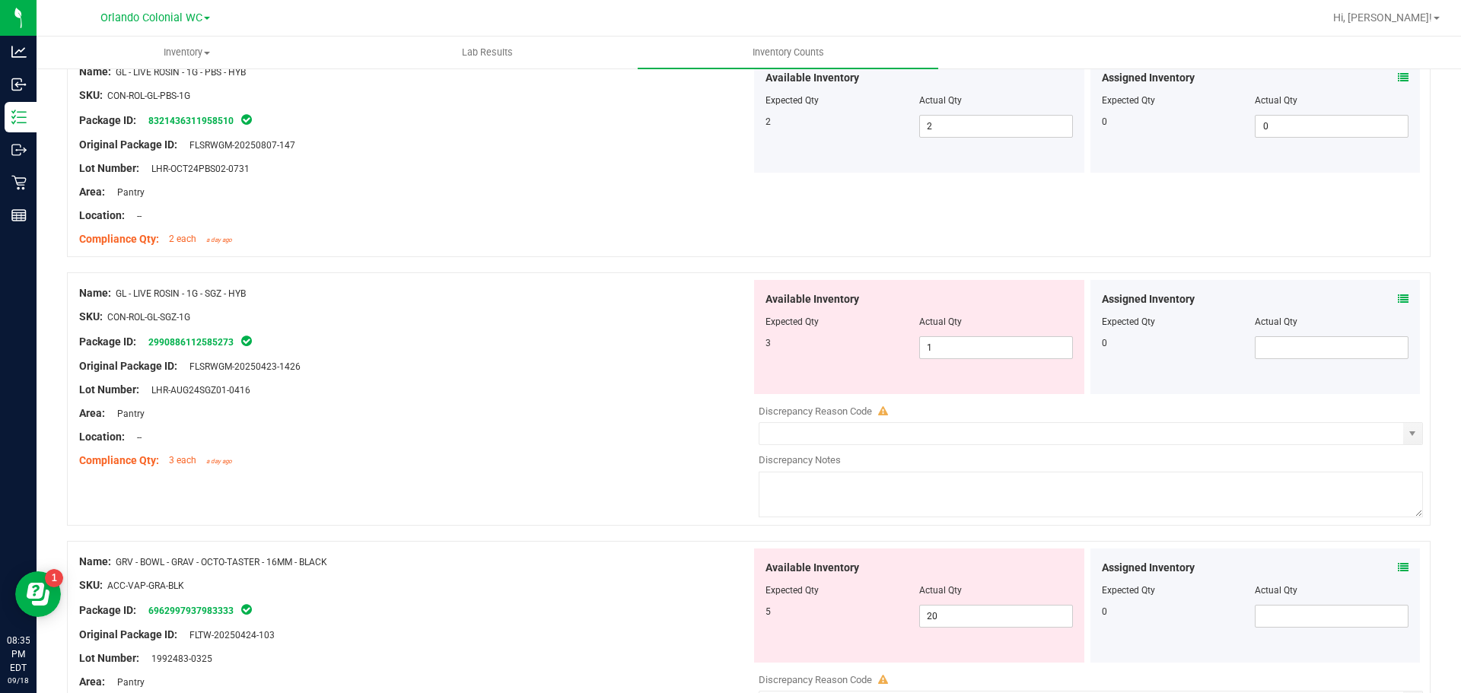
scroll to position [3106, 0]
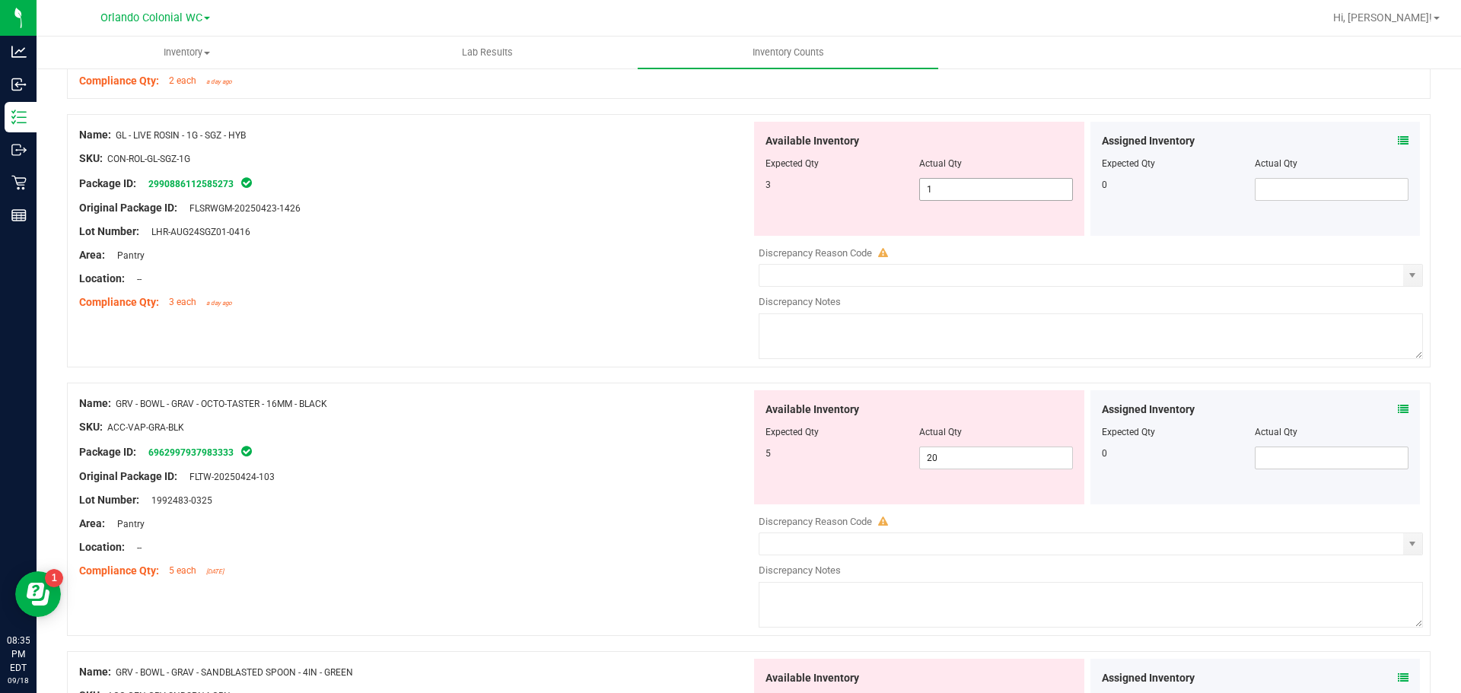
click at [955, 192] on input "1" at bounding box center [996, 189] width 152 height 21
type input "3"
click at [622, 248] on div "Area: Pantry" at bounding box center [415, 255] width 672 height 16
type input "3"
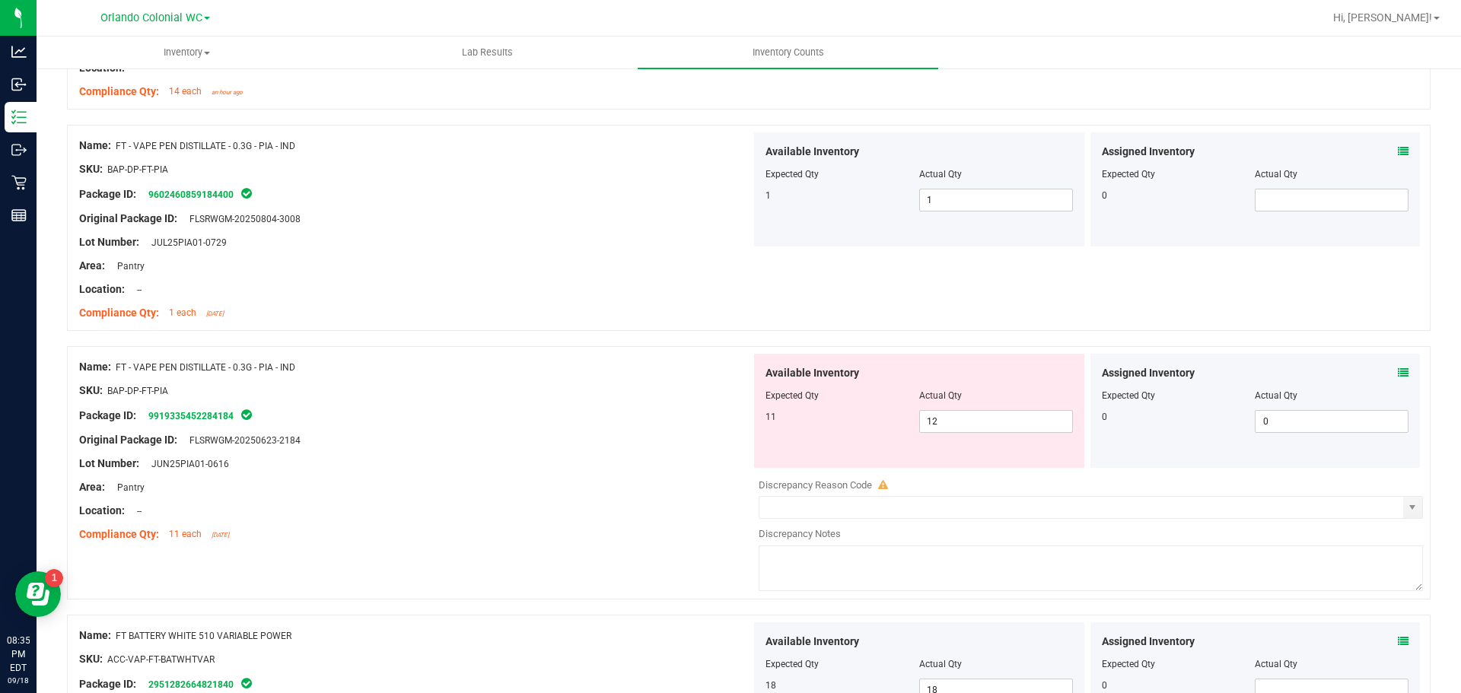
scroll to position [1915, 0]
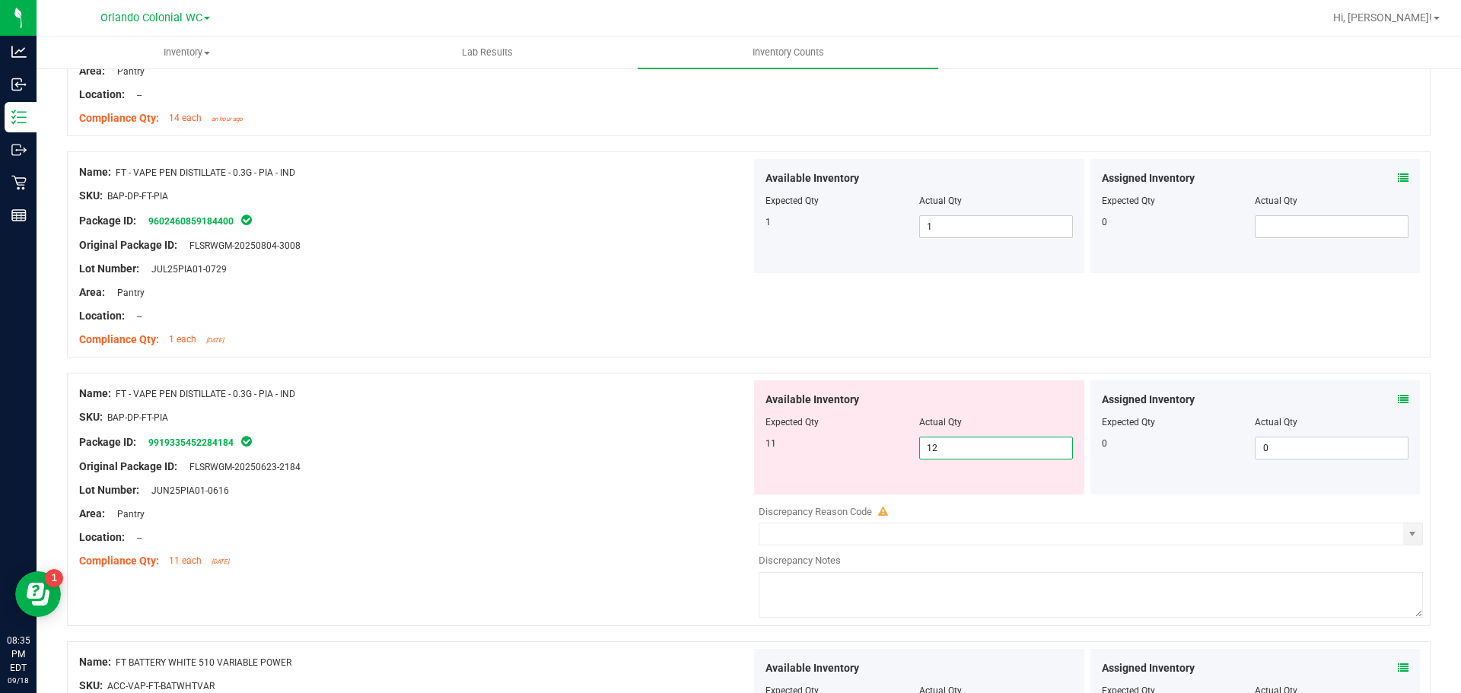
click at [953, 444] on span "12 12" at bounding box center [996, 448] width 154 height 23
type input "11"
click at [514, 485] on div "Lot Number: JUN25PIA01-0616" at bounding box center [415, 490] width 672 height 16
type input "11"
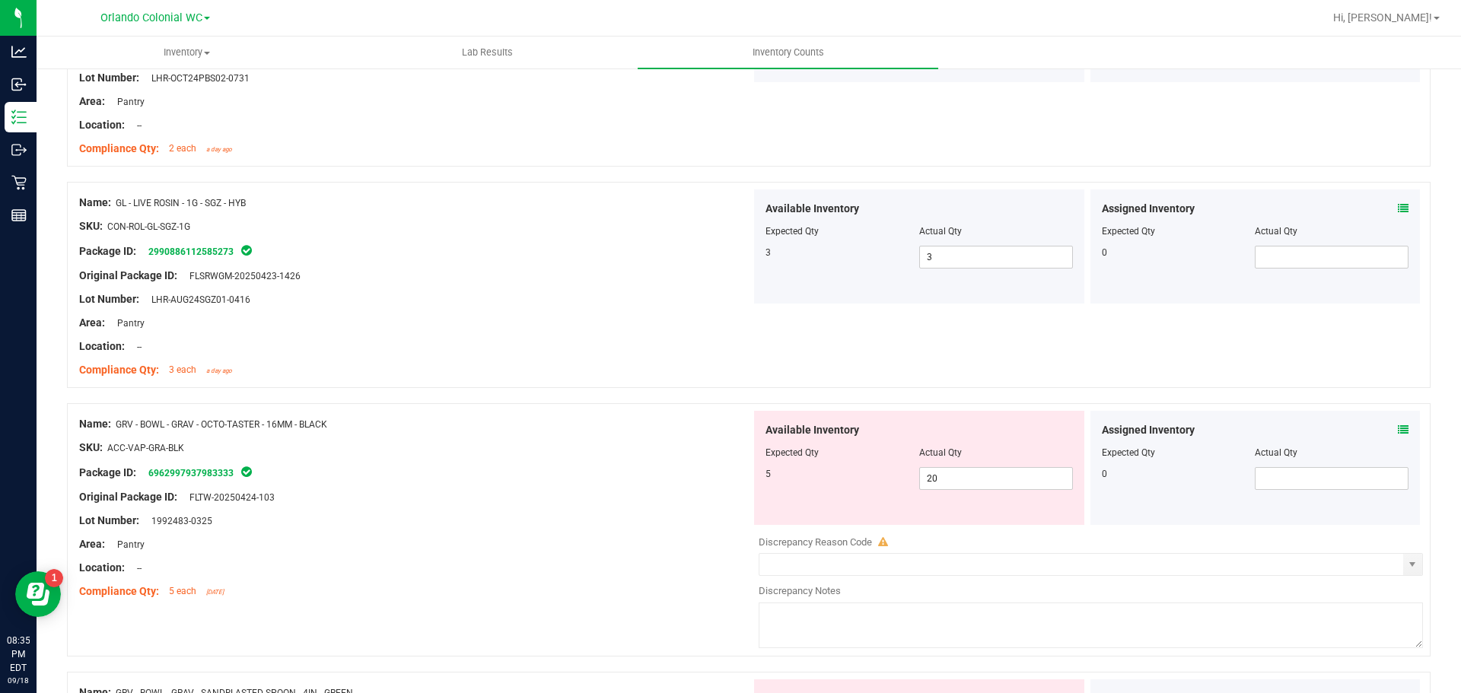
scroll to position [3092, 0]
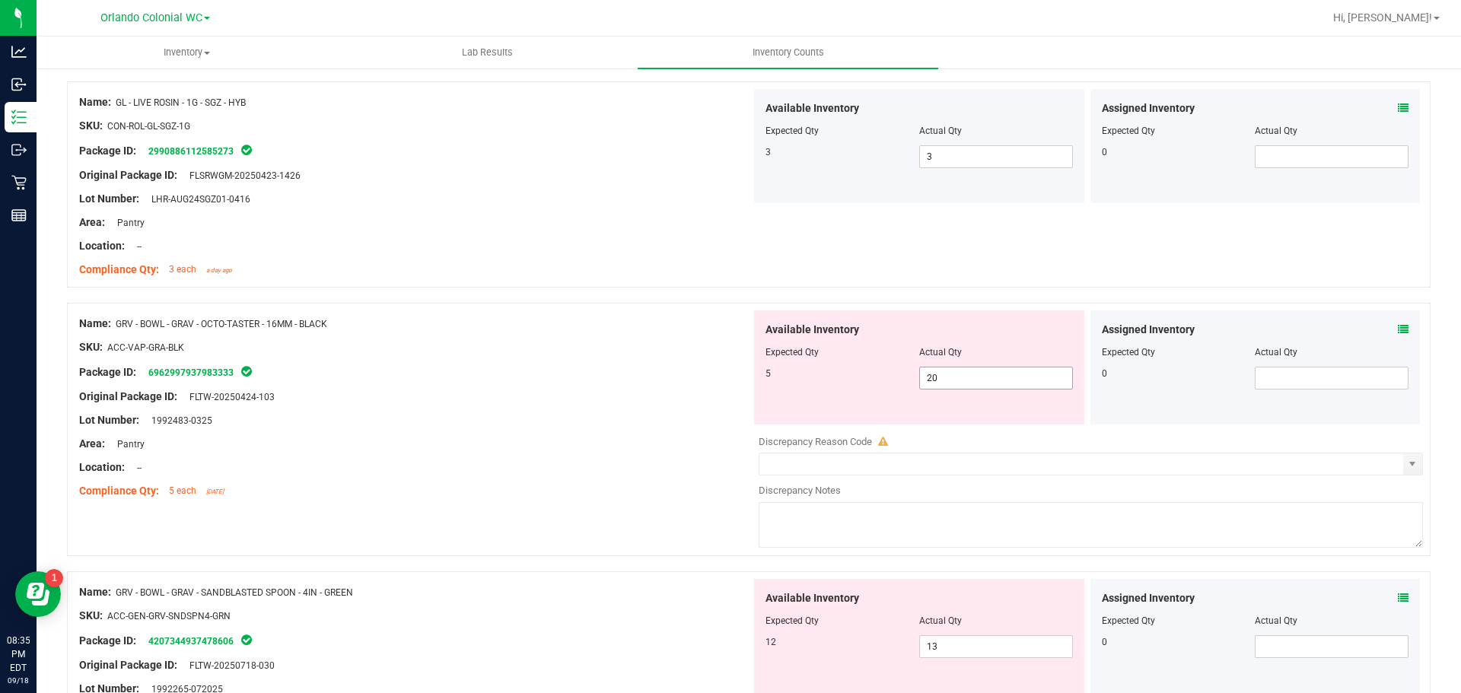
click at [976, 377] on input "20" at bounding box center [996, 378] width 152 height 21
type input "2"
type input "5"
click at [489, 435] on div at bounding box center [415, 432] width 672 height 8
type input "5"
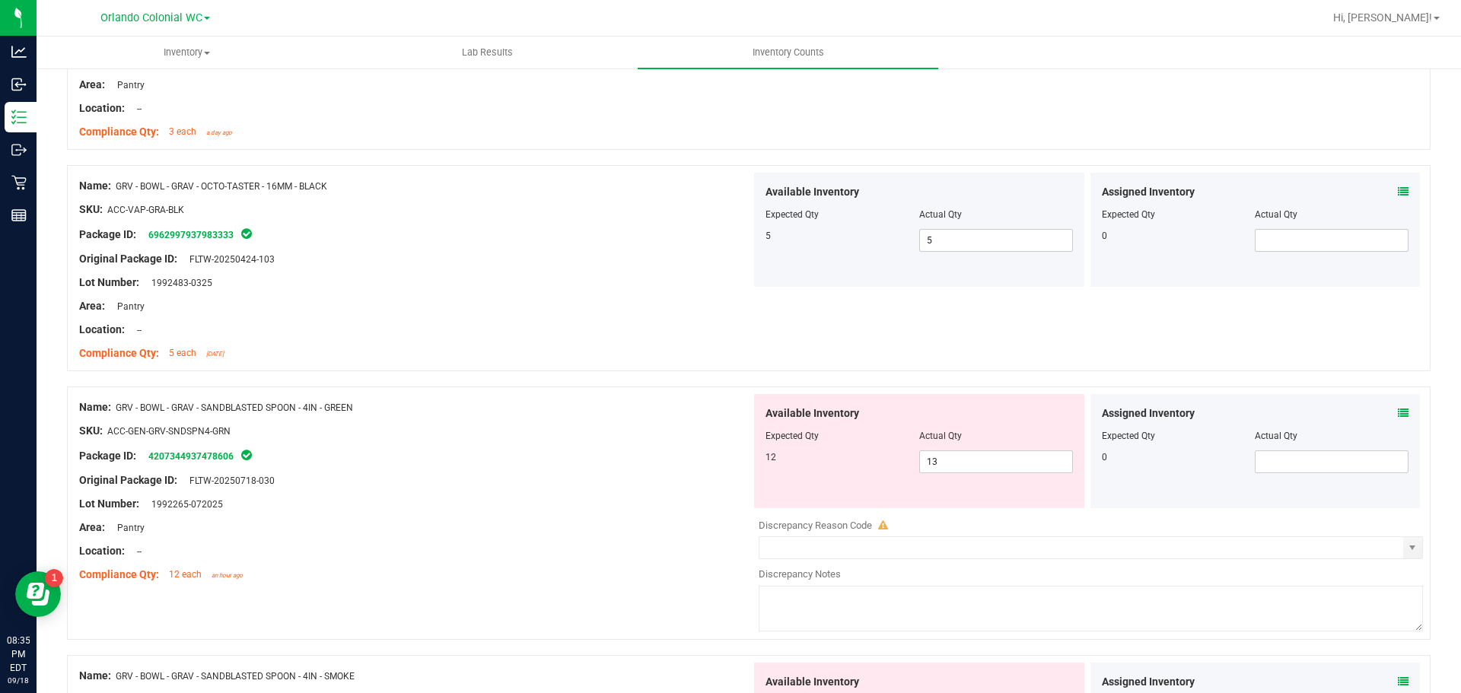
scroll to position [3287, 0]
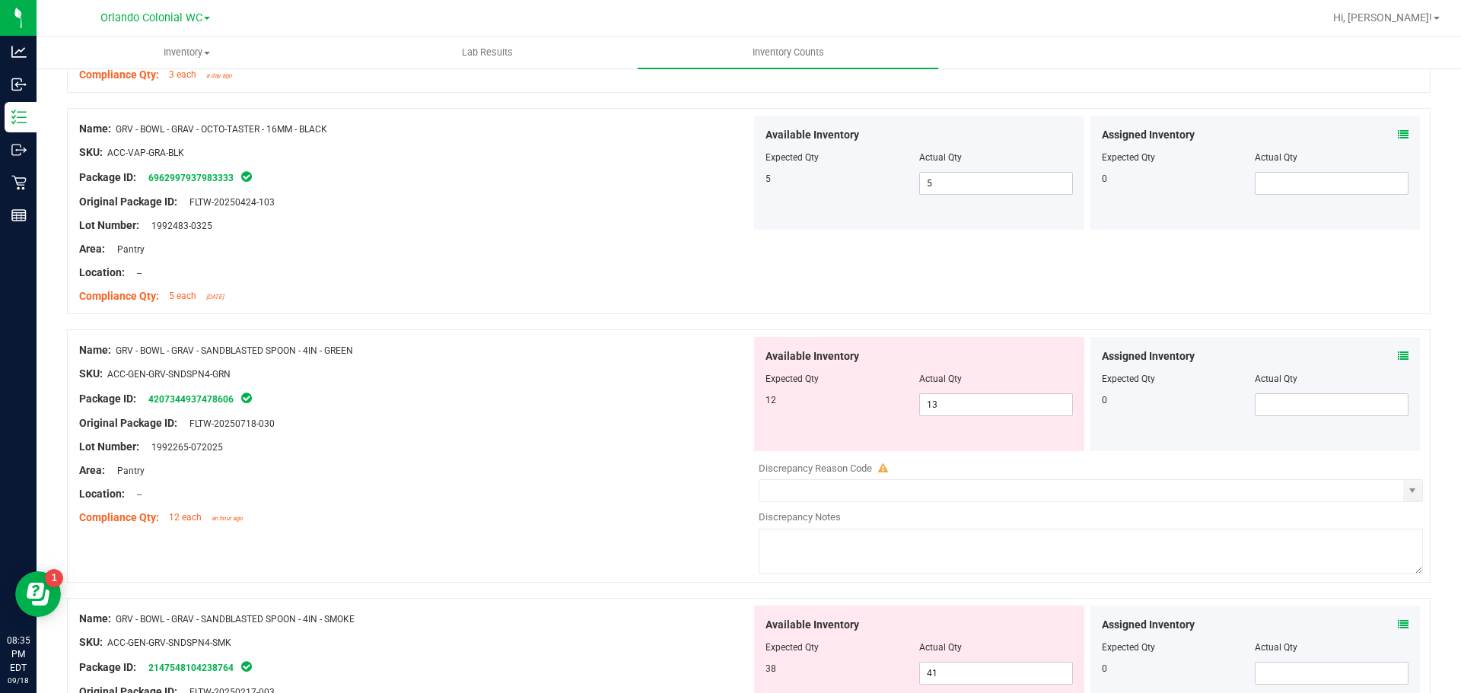
click at [964, 456] on div at bounding box center [1091, 458] width 664 height 8
click at [953, 405] on input "13" at bounding box center [996, 404] width 152 height 21
type input "12"
click at [545, 404] on div "Package ID: 4207344937478606" at bounding box center [415, 399] width 672 height 18
type input "12"
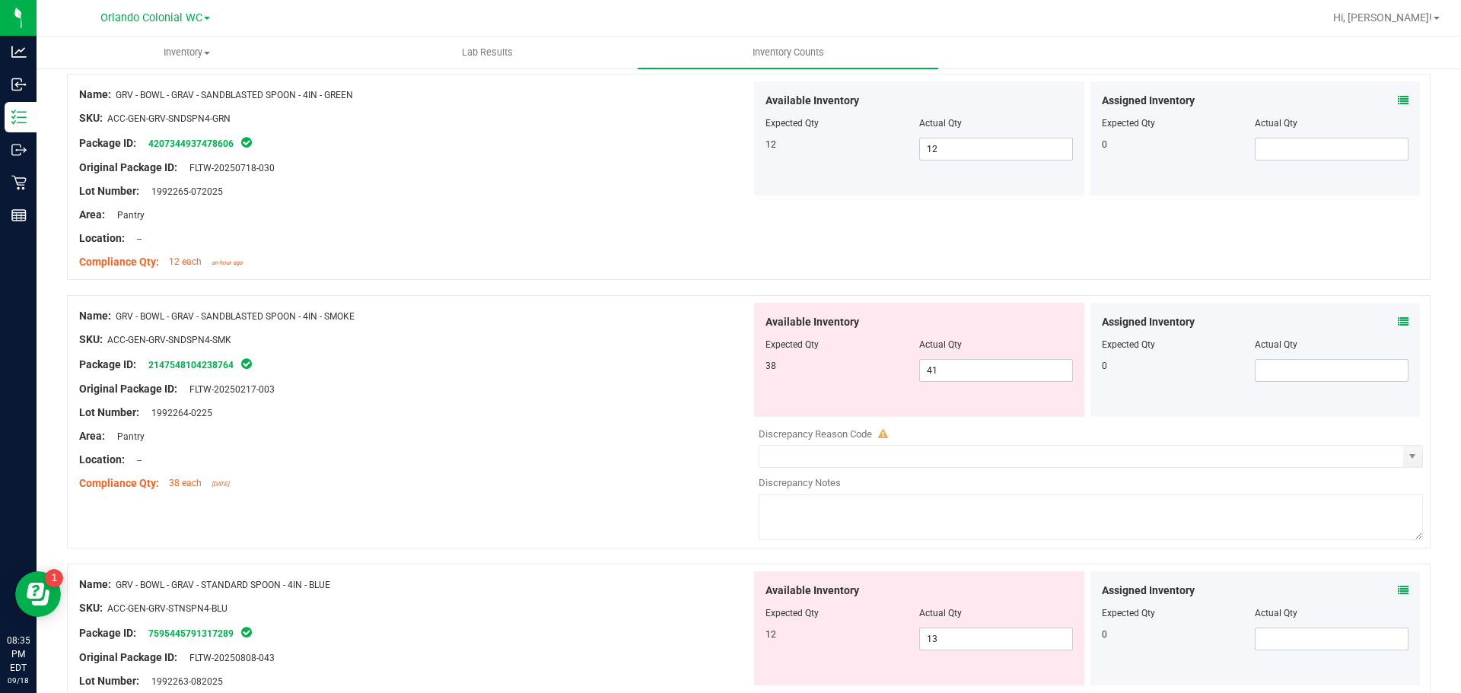
scroll to position [3540, 0]
click at [956, 374] on input "41" at bounding box center [996, 372] width 152 height 21
type input "4"
type input "38"
click at [507, 478] on div "Compliance Qty: 38 each 2 days ago" at bounding box center [415, 486] width 672 height 16
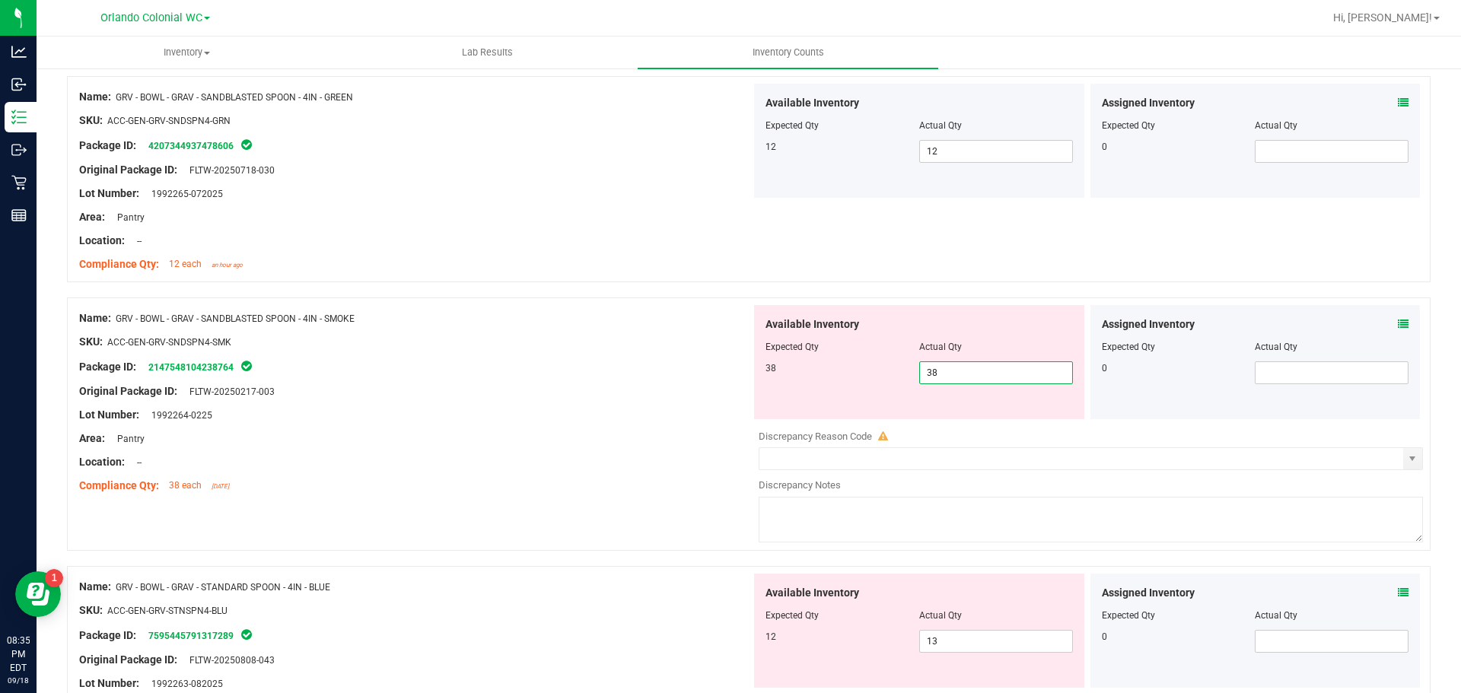
type input "38"
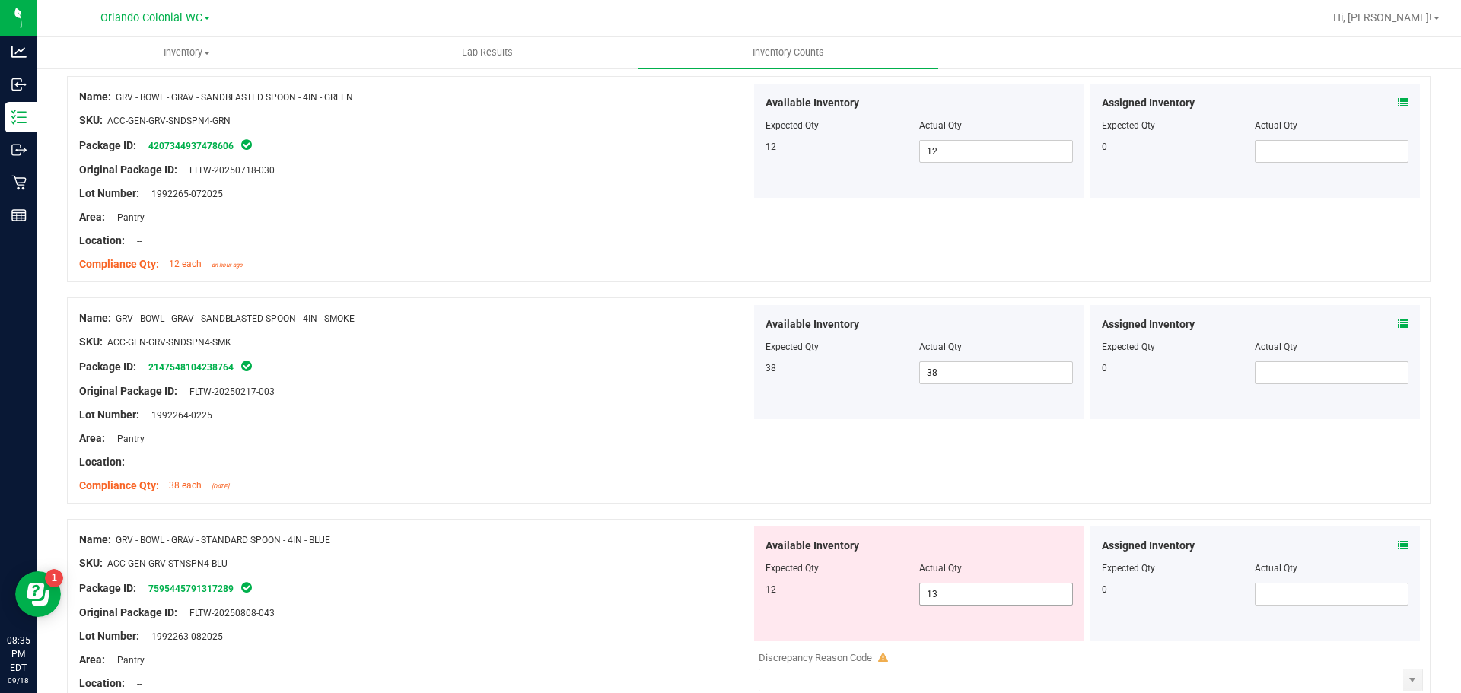
click at [970, 595] on input "13" at bounding box center [996, 594] width 152 height 21
type input "12"
click at [560, 499] on div "Name: GRV - BOWL - GRAV - SANDBLASTED SPOON - 4IN - SMOKE SKU: ACC-GEN-GRV-SNDS…" at bounding box center [749, 401] width 1364 height 206
type input "12"
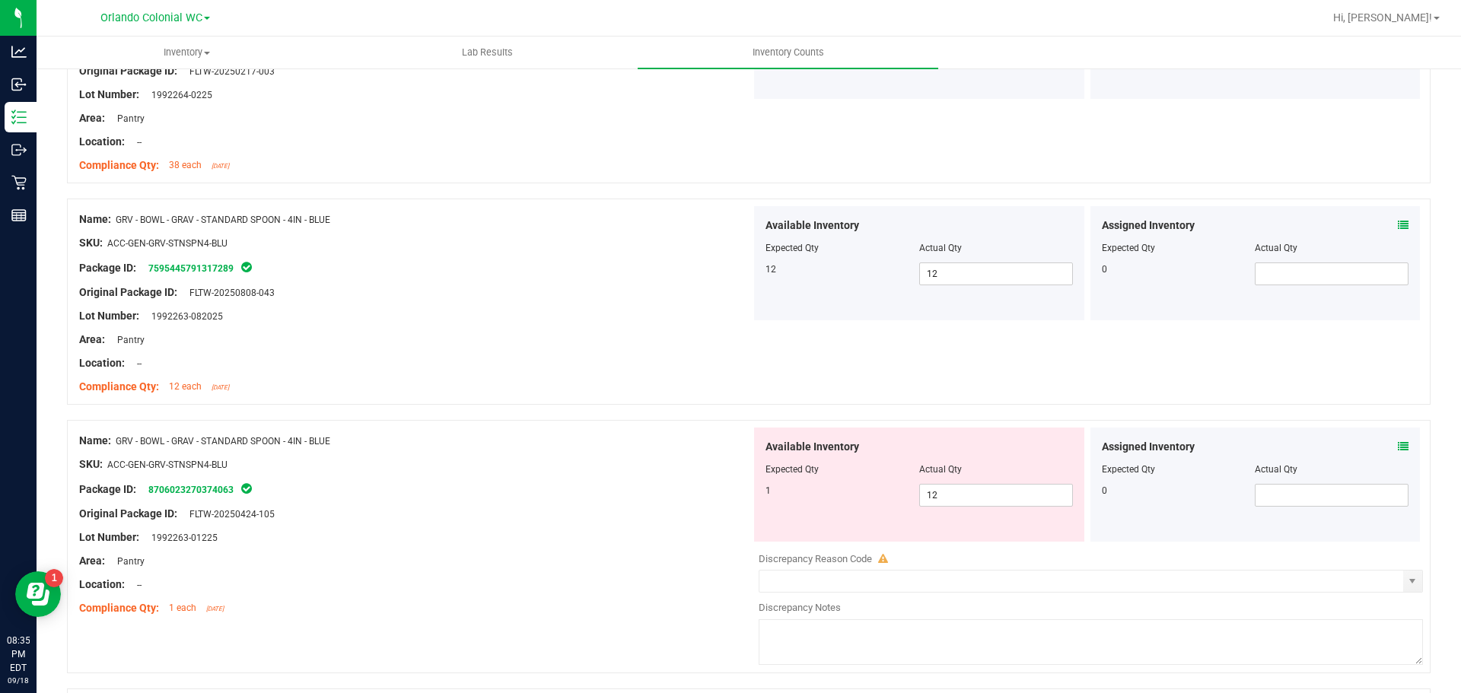
scroll to position [3859, 0]
click at [972, 496] on input "12" at bounding box center [996, 496] width 152 height 21
type input "1"
click at [615, 506] on div at bounding box center [415, 504] width 672 height 8
type input "1"
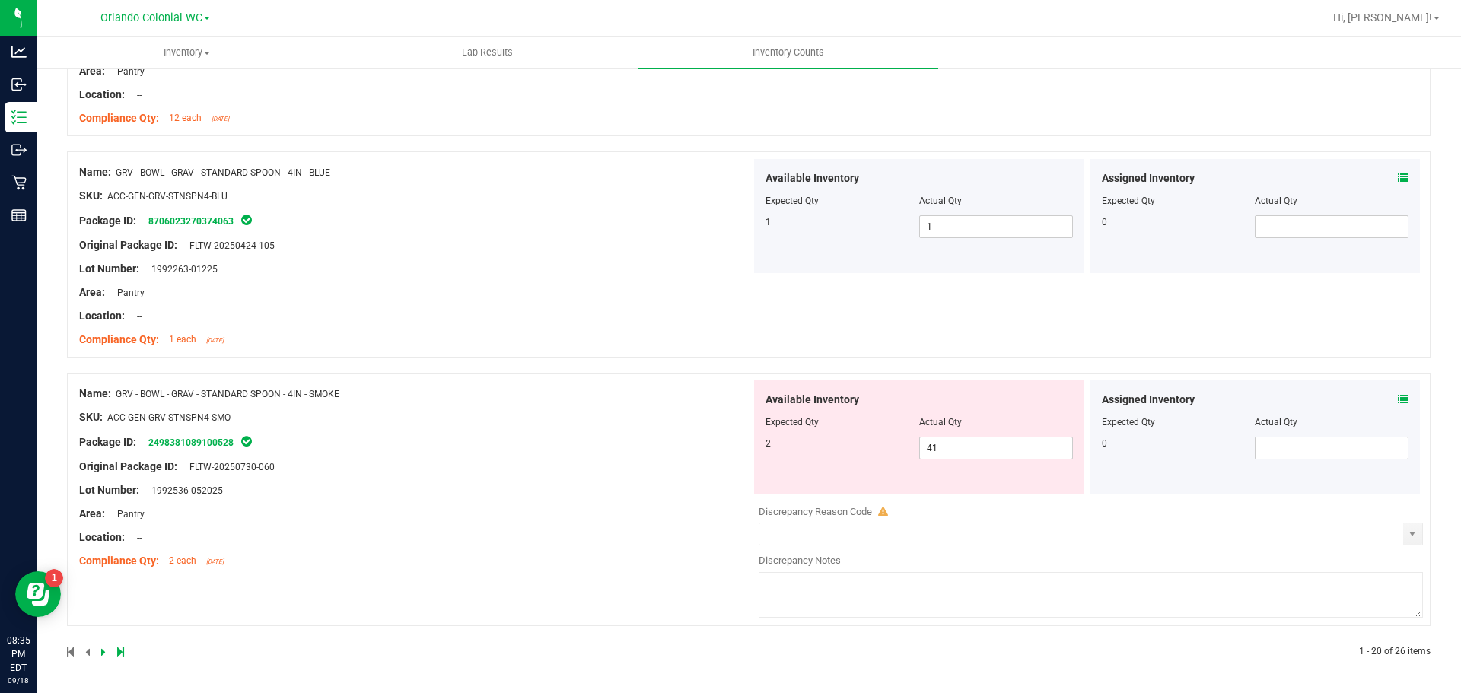
scroll to position [4127, 0]
click at [985, 449] on input "41" at bounding box center [996, 449] width 152 height 21
type input "4"
type input "2"
click at [526, 492] on div "Name: GRV - BOWL - GRAV - STANDARD SPOON - 4IN - SMOKE SKU: ACC-GEN-GRV-STNSPN4…" at bounding box center [415, 479] width 672 height 194
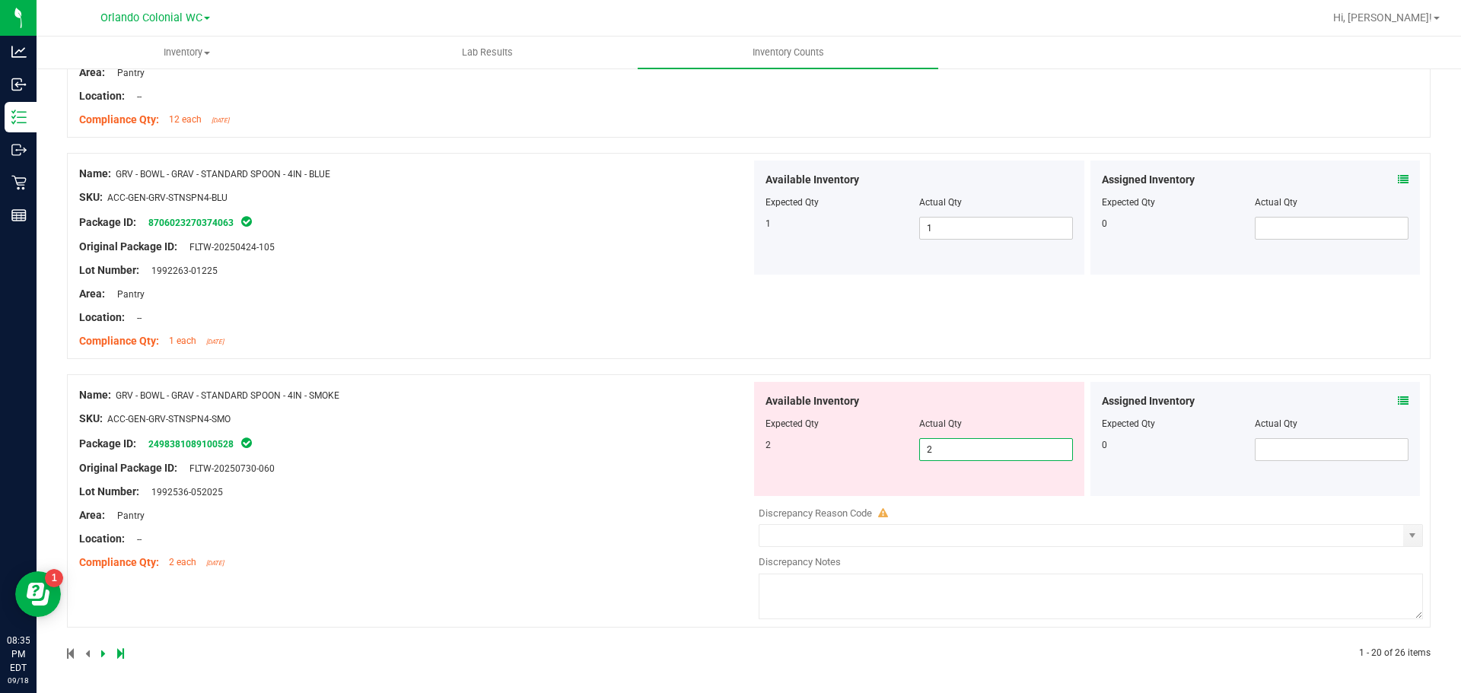
type input "2"
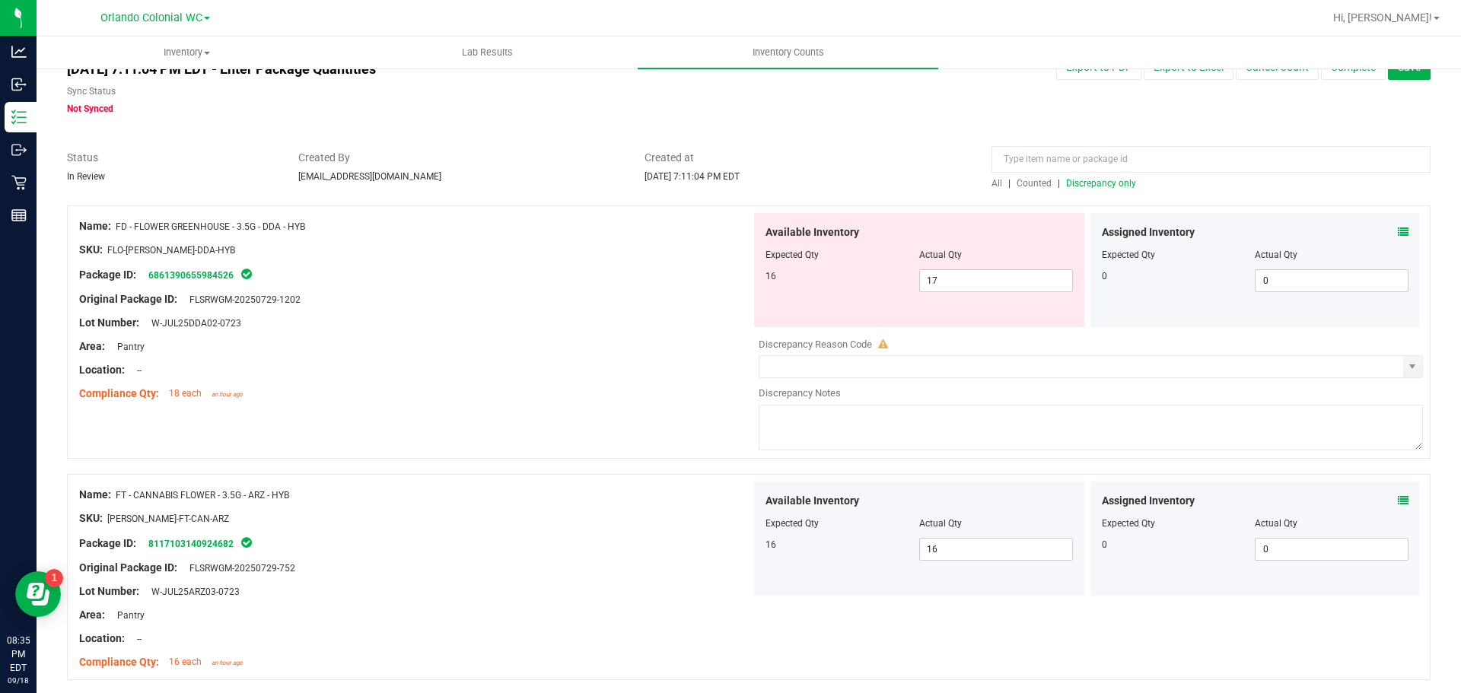
scroll to position [0, 0]
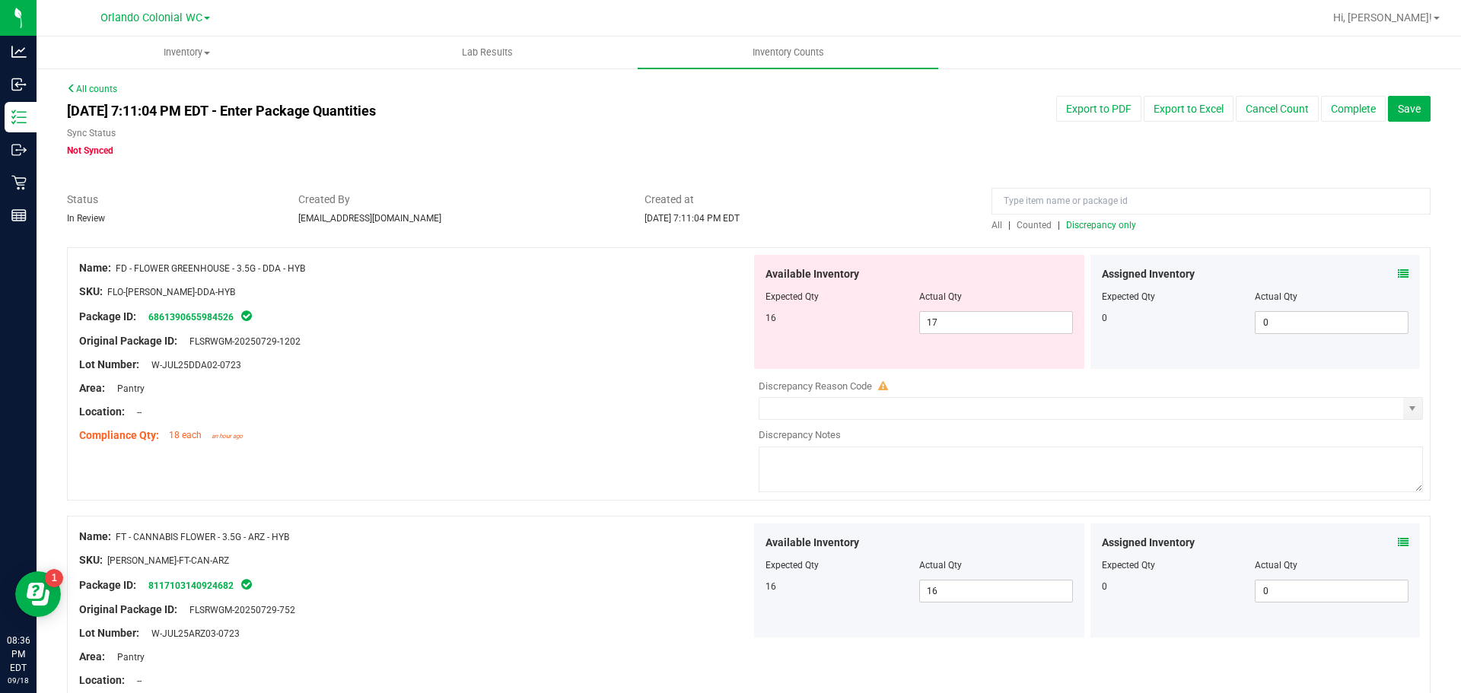
click at [1092, 227] on span "Discrepancy only" at bounding box center [1101, 225] width 70 height 11
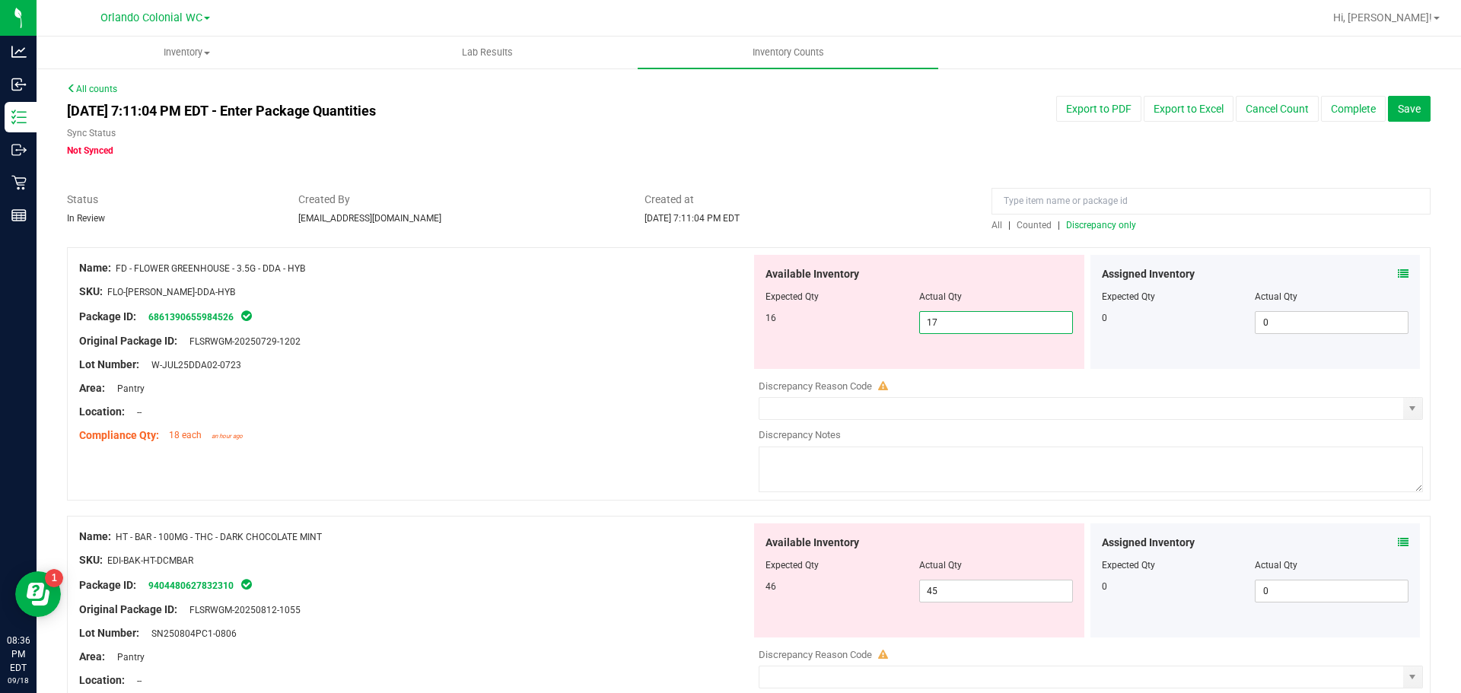
click at [967, 314] on span "17 17" at bounding box center [996, 322] width 154 height 23
click at [949, 587] on span "45 45" at bounding box center [996, 591] width 154 height 23
type input "46"
click at [571, 594] on div at bounding box center [415, 598] width 672 height 8
type input "46"
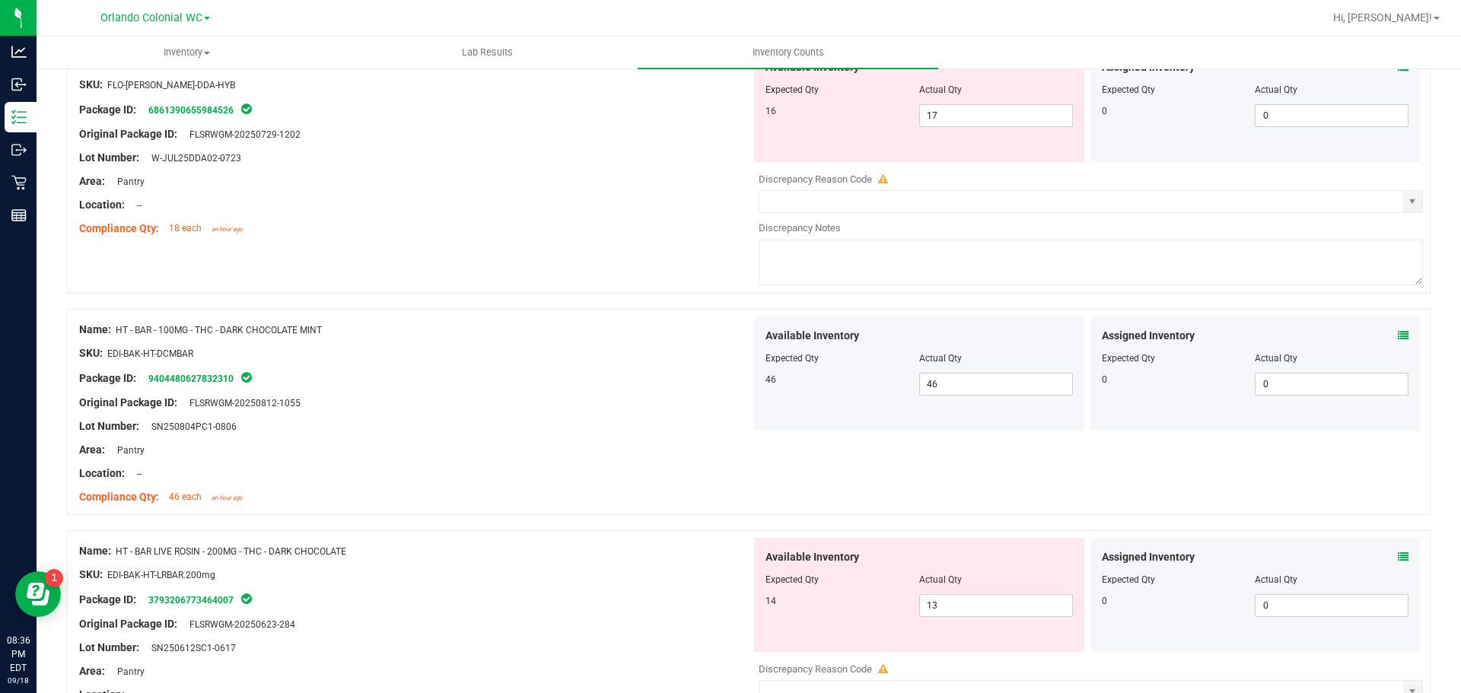
scroll to position [225, 0]
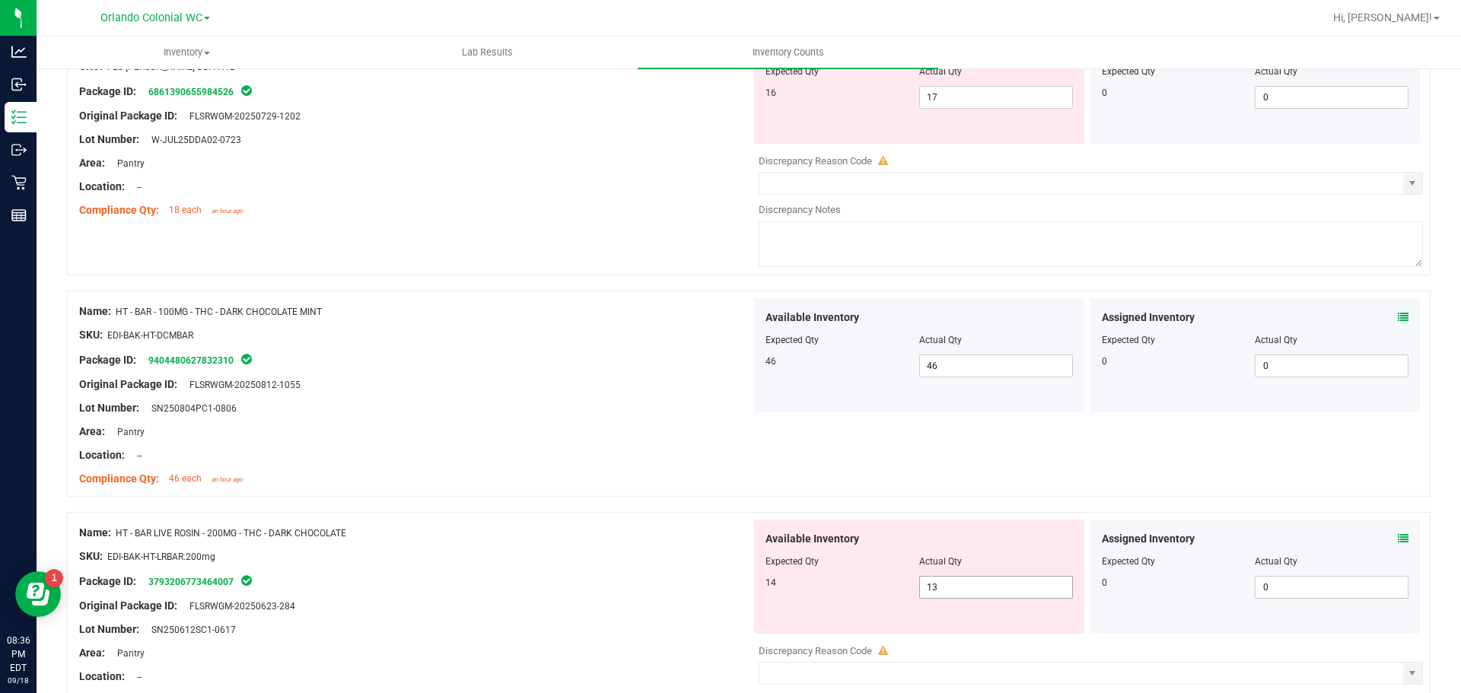
click at [986, 596] on input "13" at bounding box center [996, 587] width 152 height 21
type input "14"
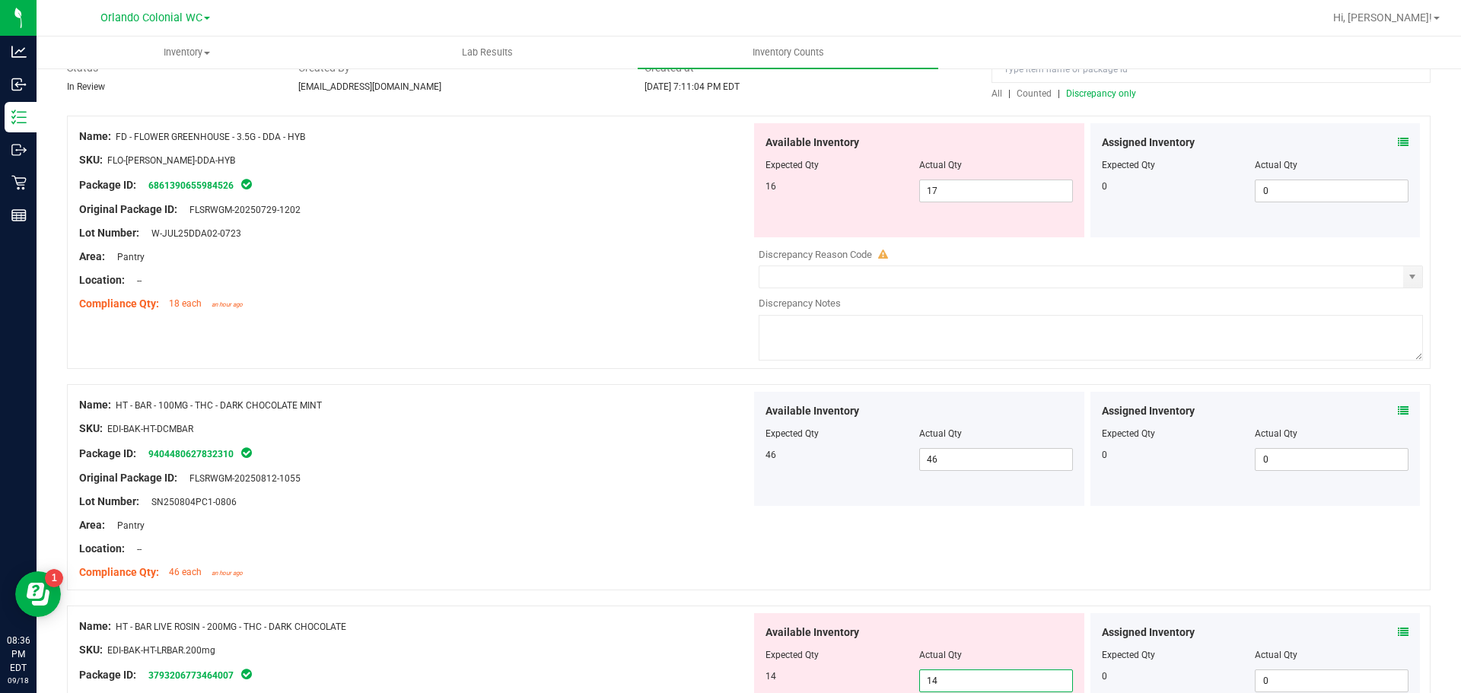
scroll to position [113, 0]
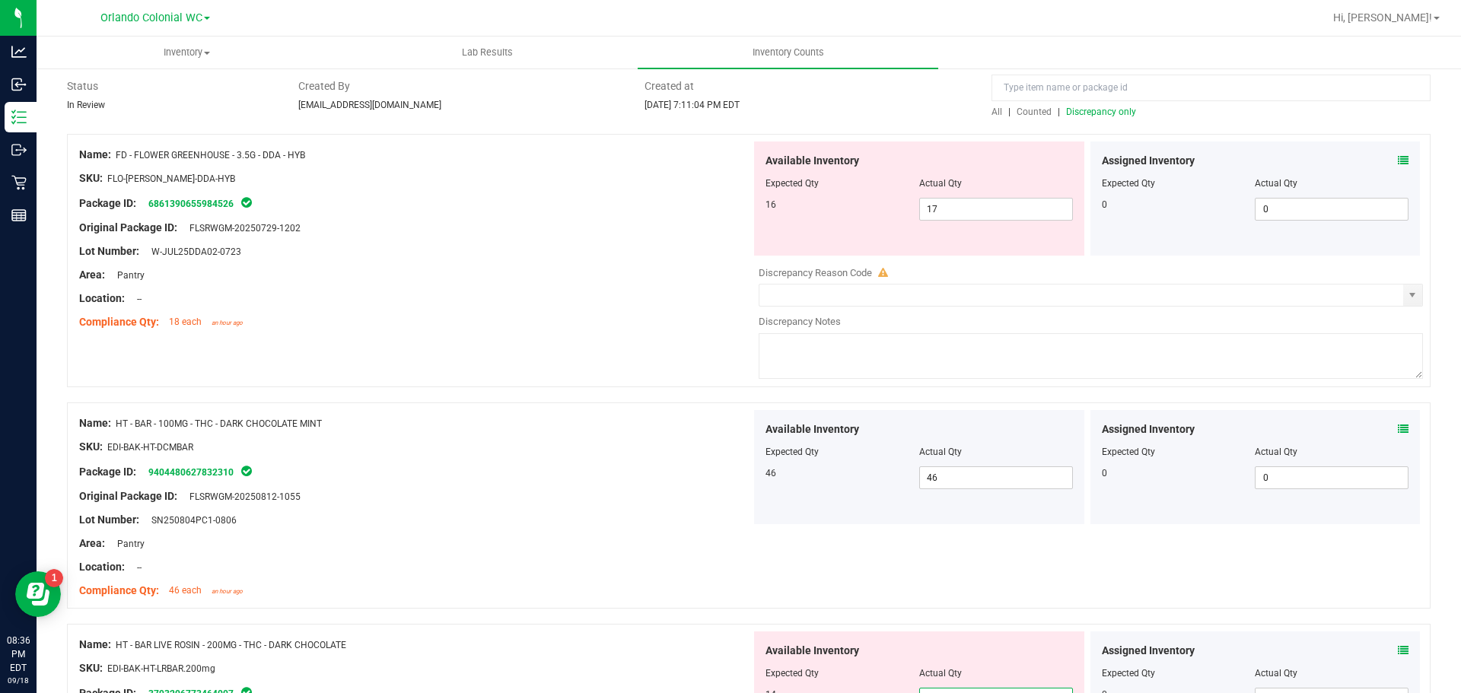
type input "14"
click at [568, 184] on div "SKU: FLO-BUD-FD-DDA-HYB" at bounding box center [415, 178] width 672 height 16
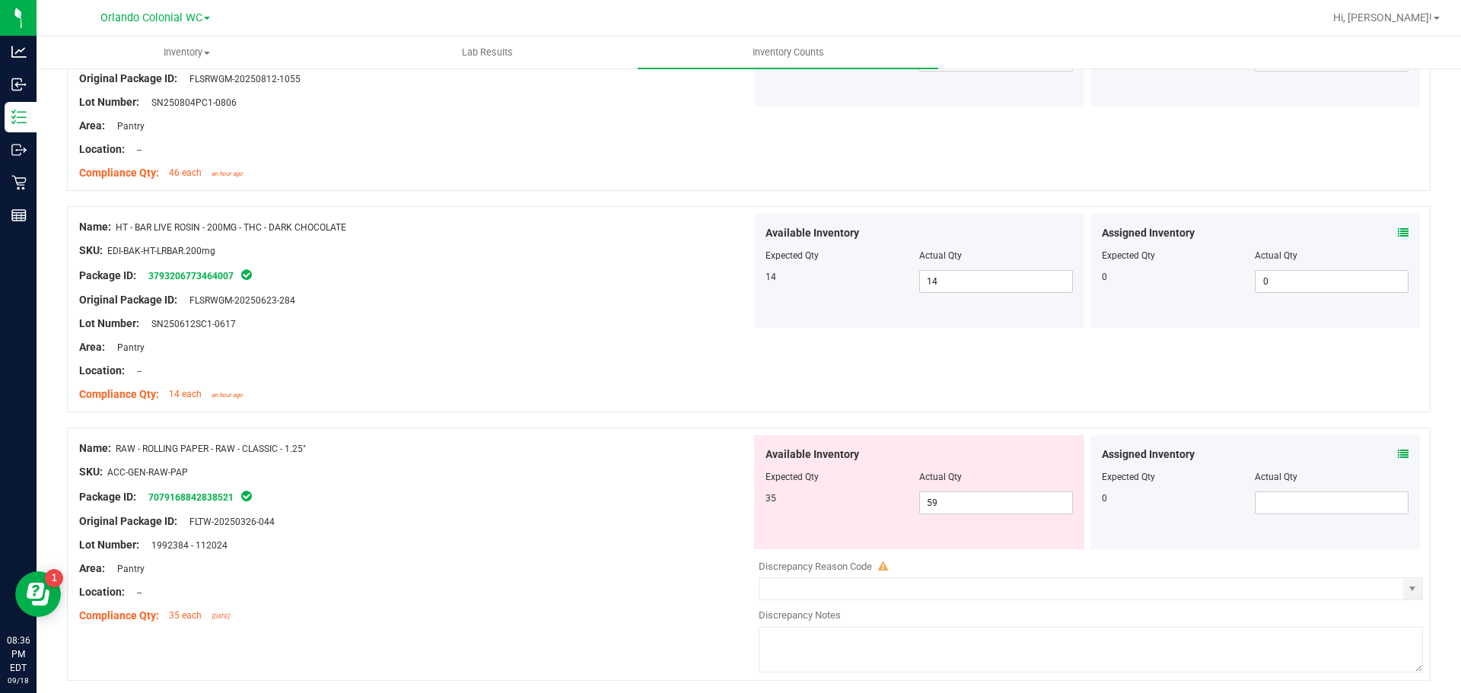
scroll to position [646, 0]
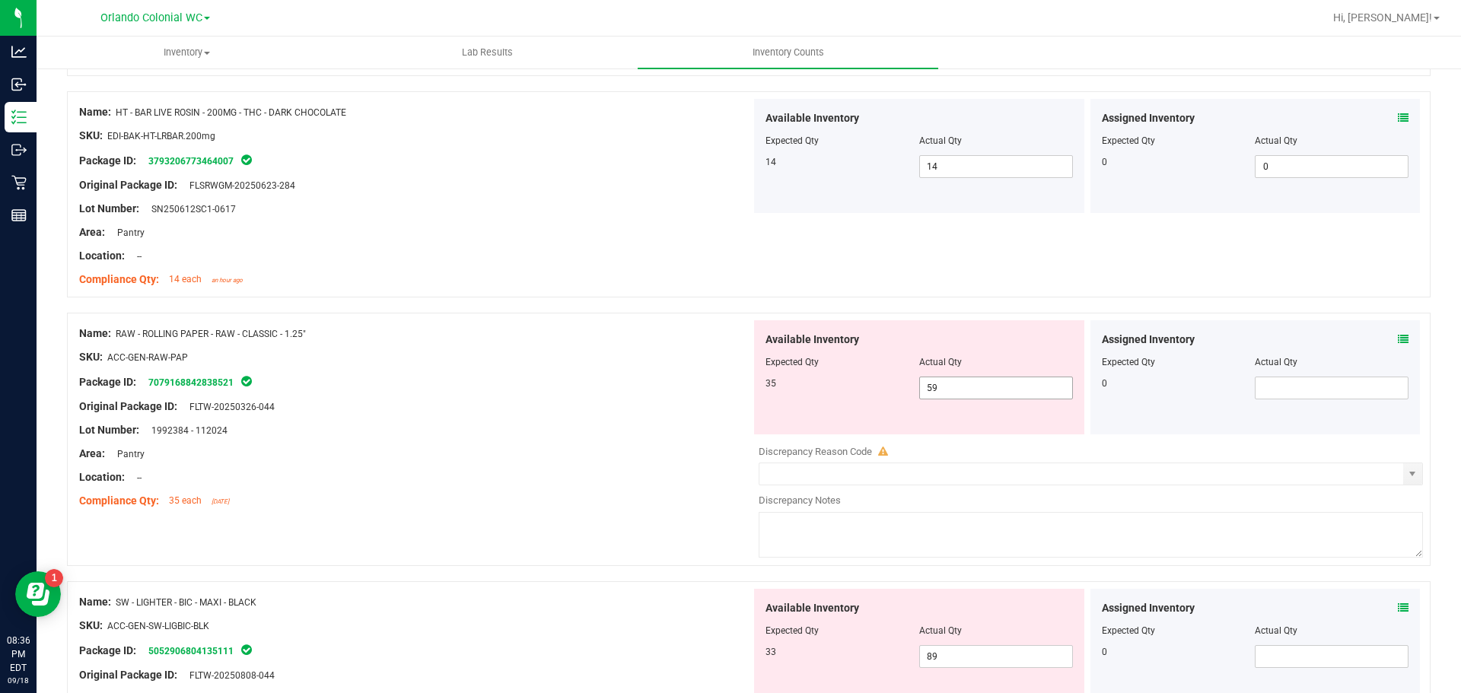
click at [986, 396] on input "59" at bounding box center [996, 387] width 152 height 21
type input "5"
type input "35"
click at [578, 426] on div "Lot Number: 1992384 - 112024" at bounding box center [415, 430] width 672 height 16
type input "35"
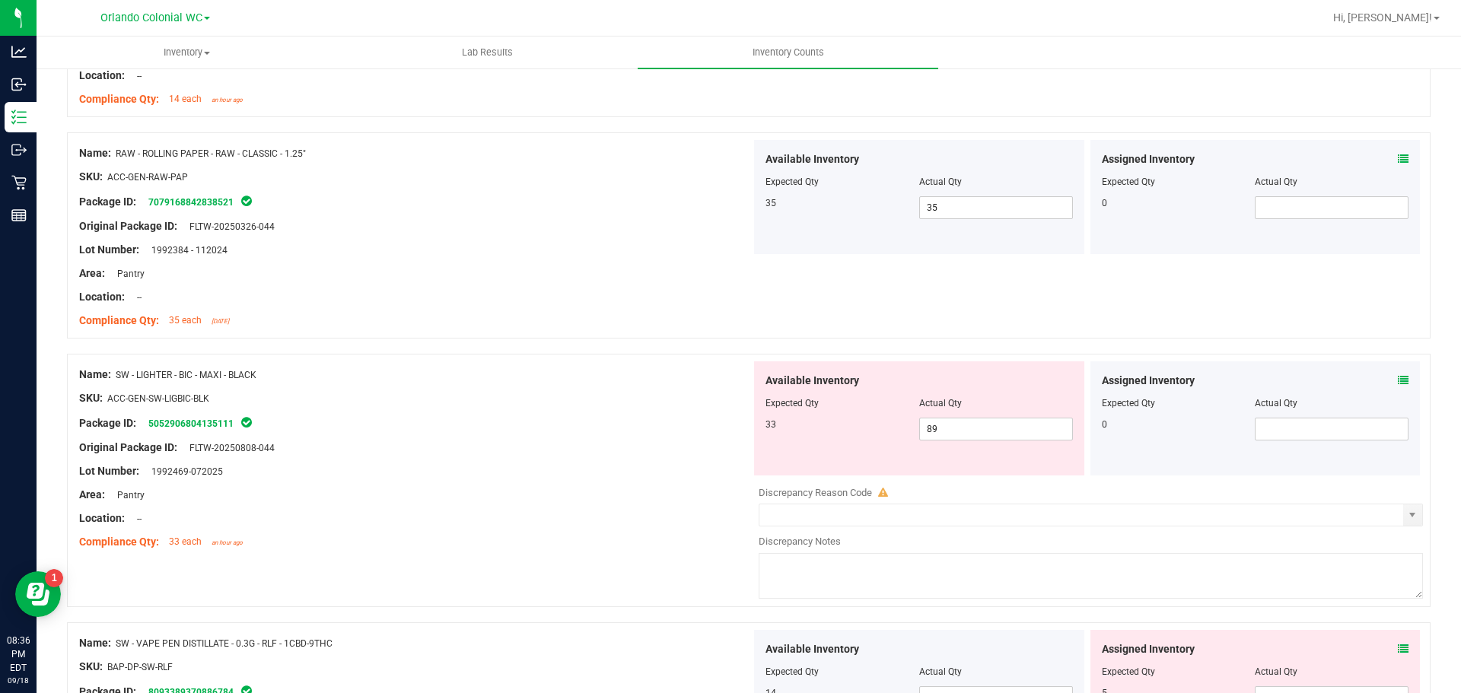
scroll to position [852, 0]
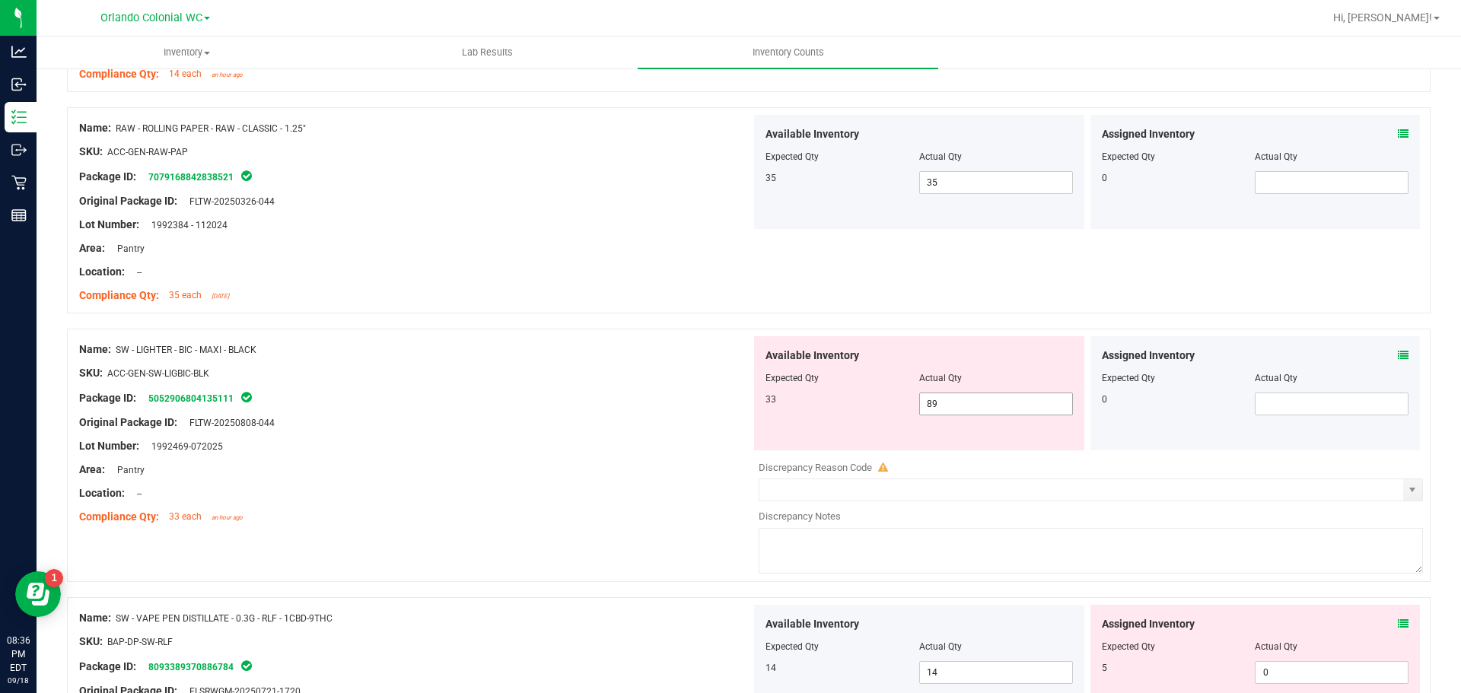
click at [983, 415] on span "89 89" at bounding box center [996, 404] width 154 height 23
click at [961, 403] on input "89" at bounding box center [996, 403] width 152 height 21
type input "8"
type input "33"
click at [536, 396] on div "Package ID: 5052906804135111" at bounding box center [415, 398] width 672 height 18
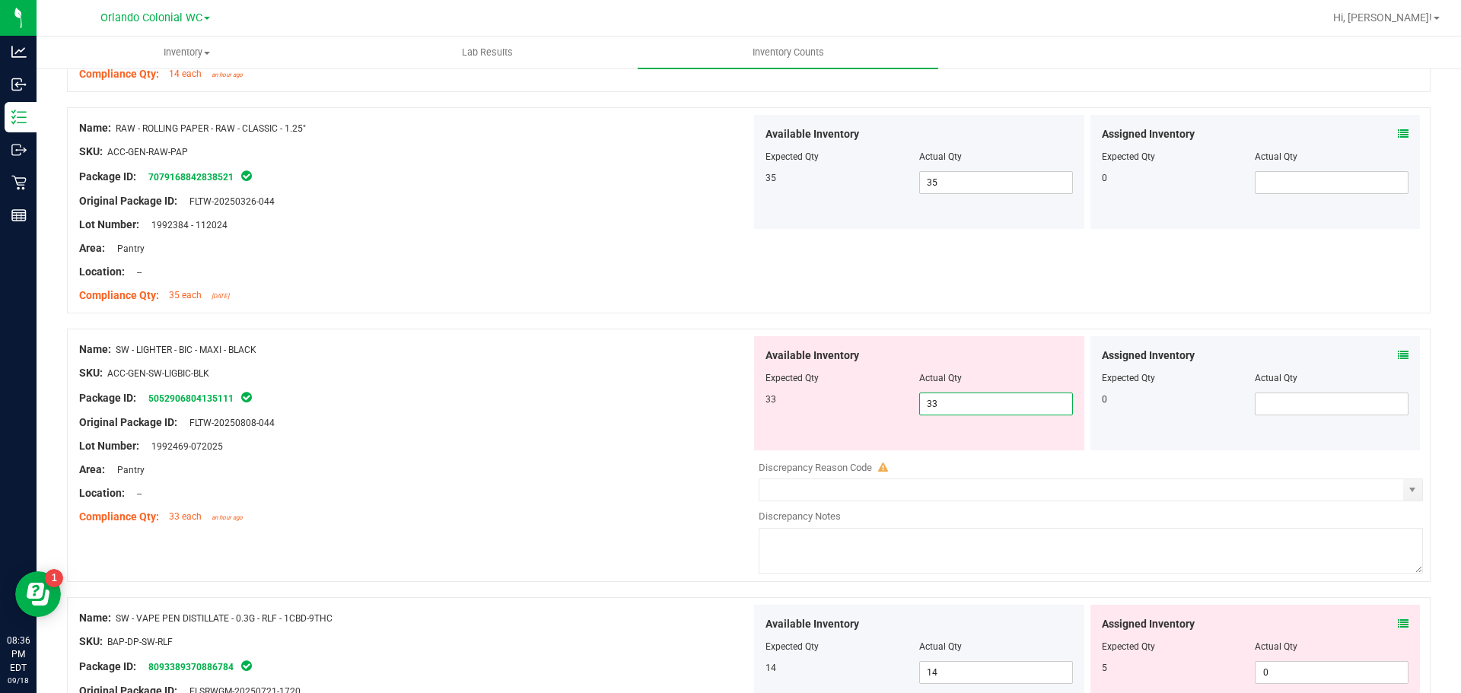
type input "33"
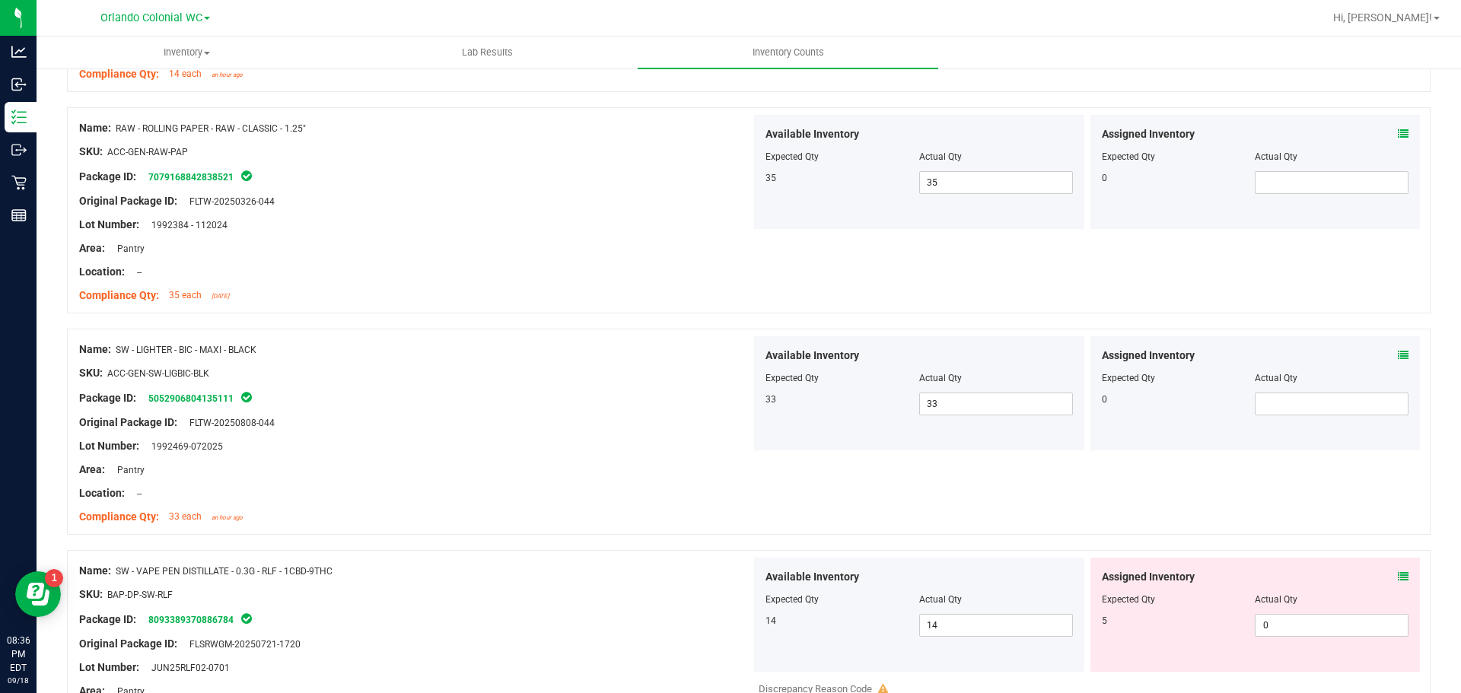
click at [1398, 578] on icon at bounding box center [1403, 576] width 11 height 11
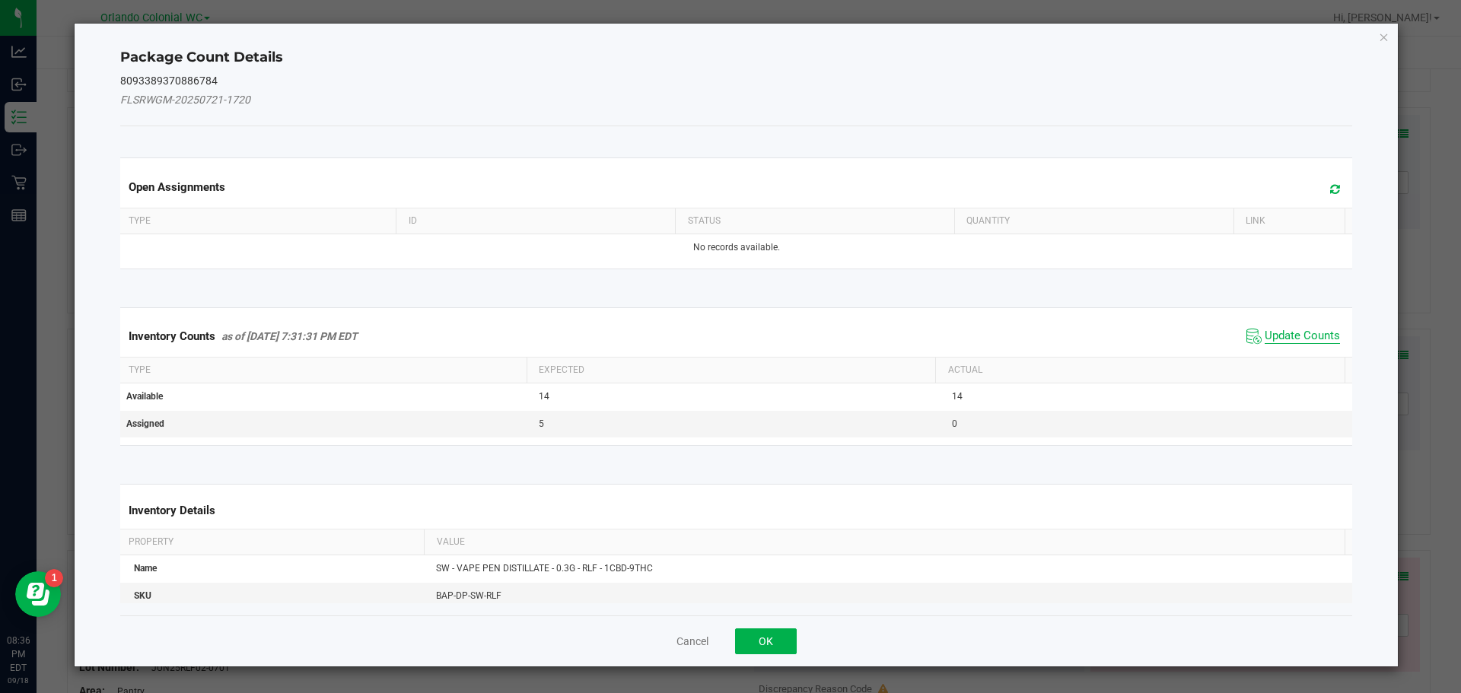
click at [1271, 332] on span "Update Counts" at bounding box center [1302, 336] width 75 height 15
click at [1283, 342] on span "Update Counts" at bounding box center [1302, 336] width 75 height 14
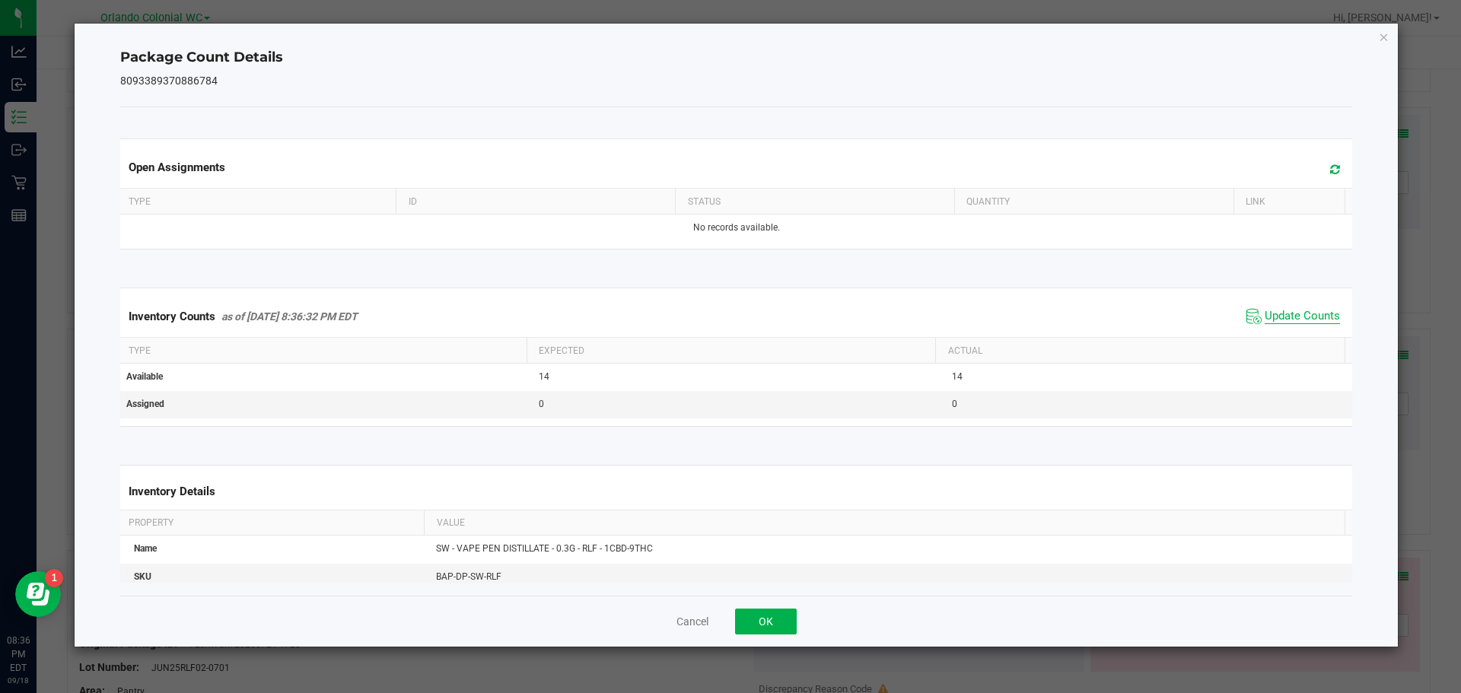
click at [1301, 324] on span "Update Counts" at bounding box center [1302, 316] width 75 height 15
click at [1383, 41] on icon "Close" at bounding box center [1384, 36] width 11 height 18
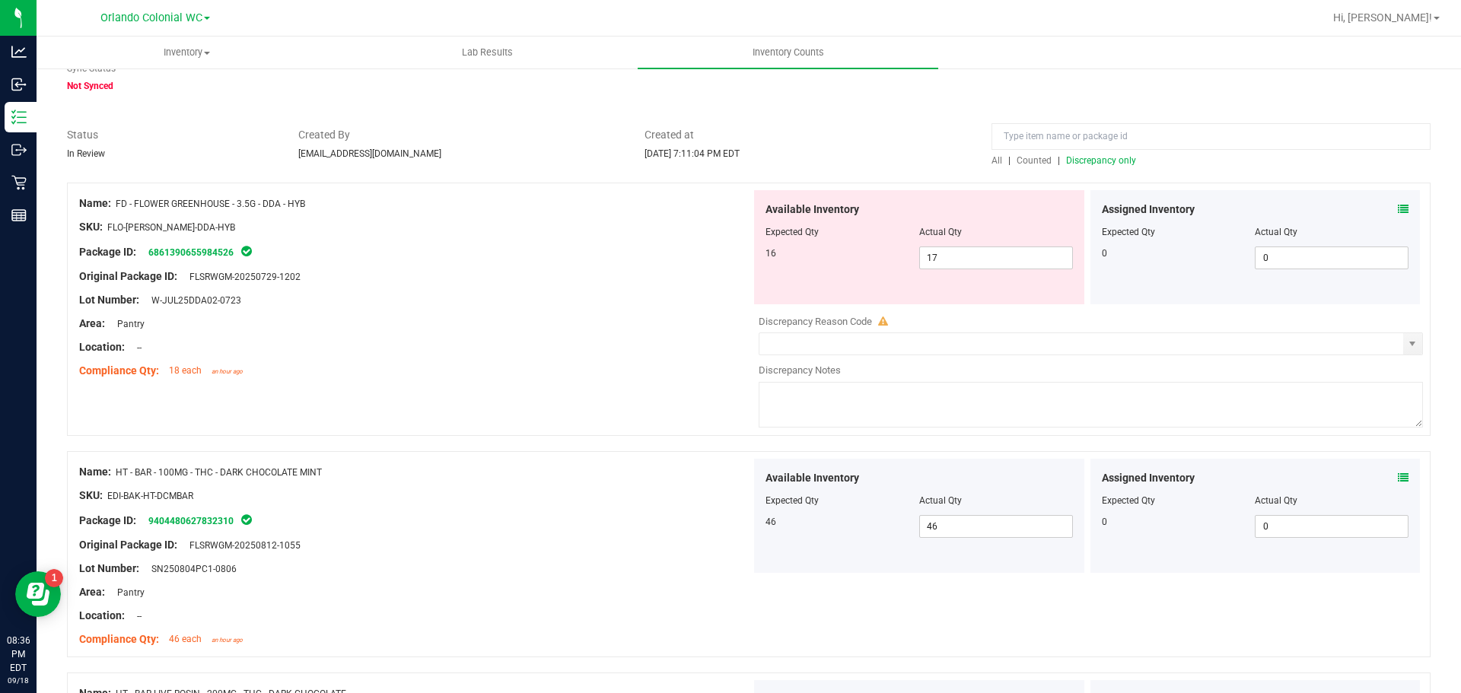
scroll to position [71, 0]
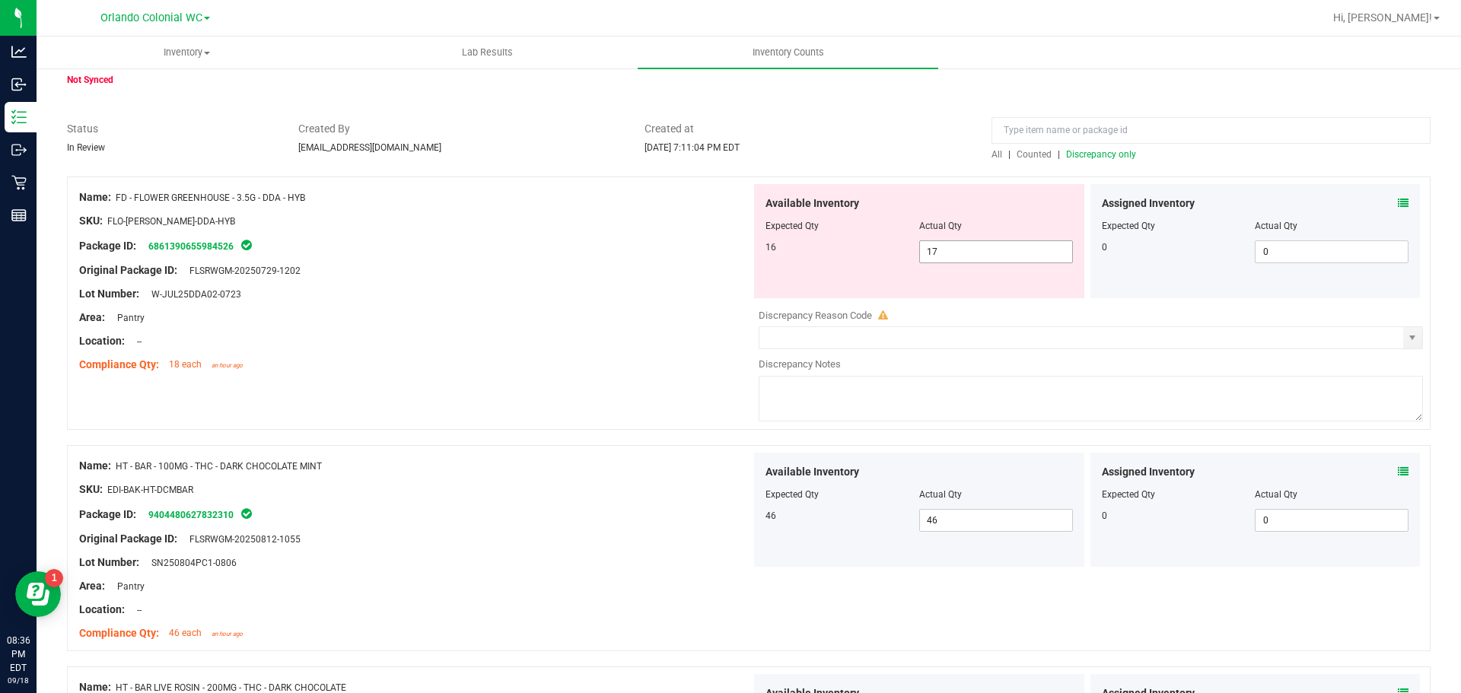
click at [966, 252] on input "17" at bounding box center [996, 251] width 152 height 21
type input "16"
click at [559, 320] on div "Area: Pantry" at bounding box center [415, 318] width 672 height 16
type input "16"
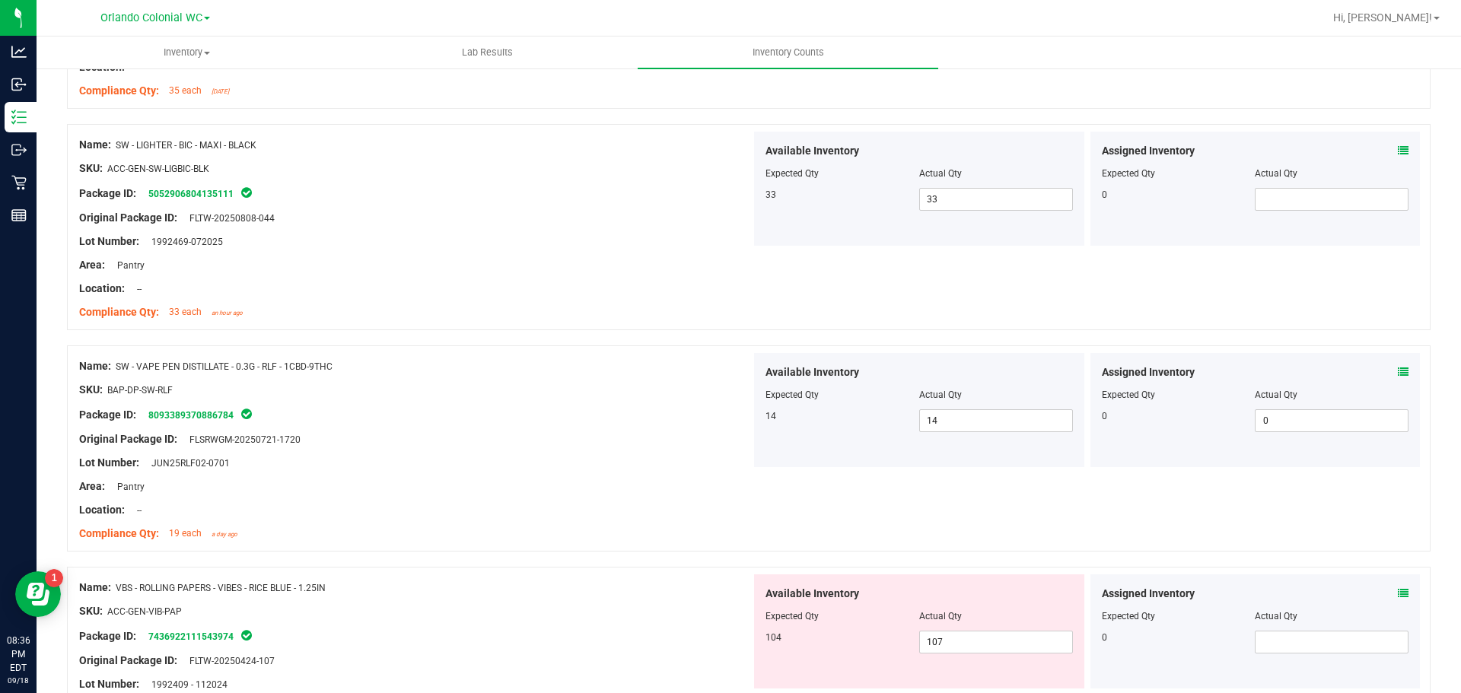
scroll to position [1203, 0]
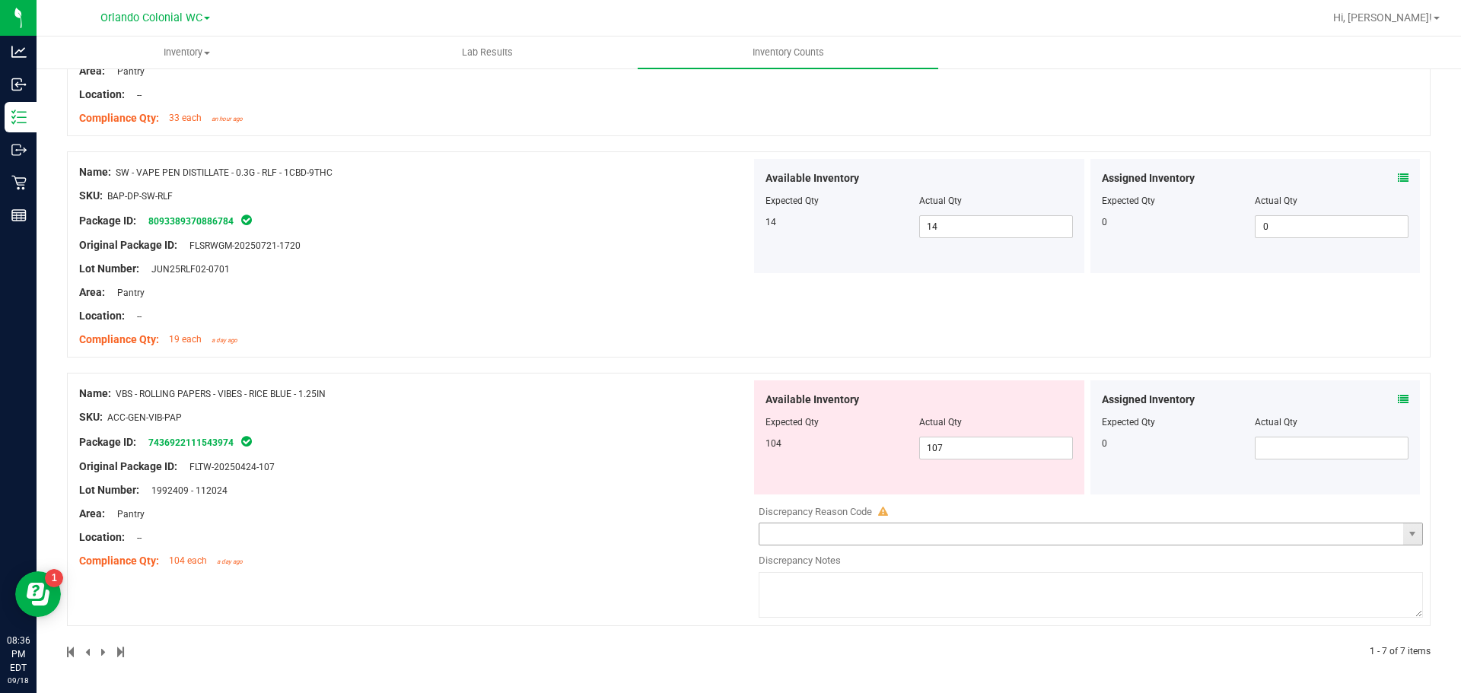
click at [936, 539] on input "text" at bounding box center [1081, 534] width 644 height 21
click at [966, 446] on input "107" at bounding box center [996, 448] width 152 height 21
type input "104"
click at [528, 471] on div "Name: VBS - ROLLING PAPERS - VIBES - RICE BLUE - 1.25IN SKU: ACC-GEN-VIB-PAP Pa…" at bounding box center [415, 477] width 672 height 194
type input "104"
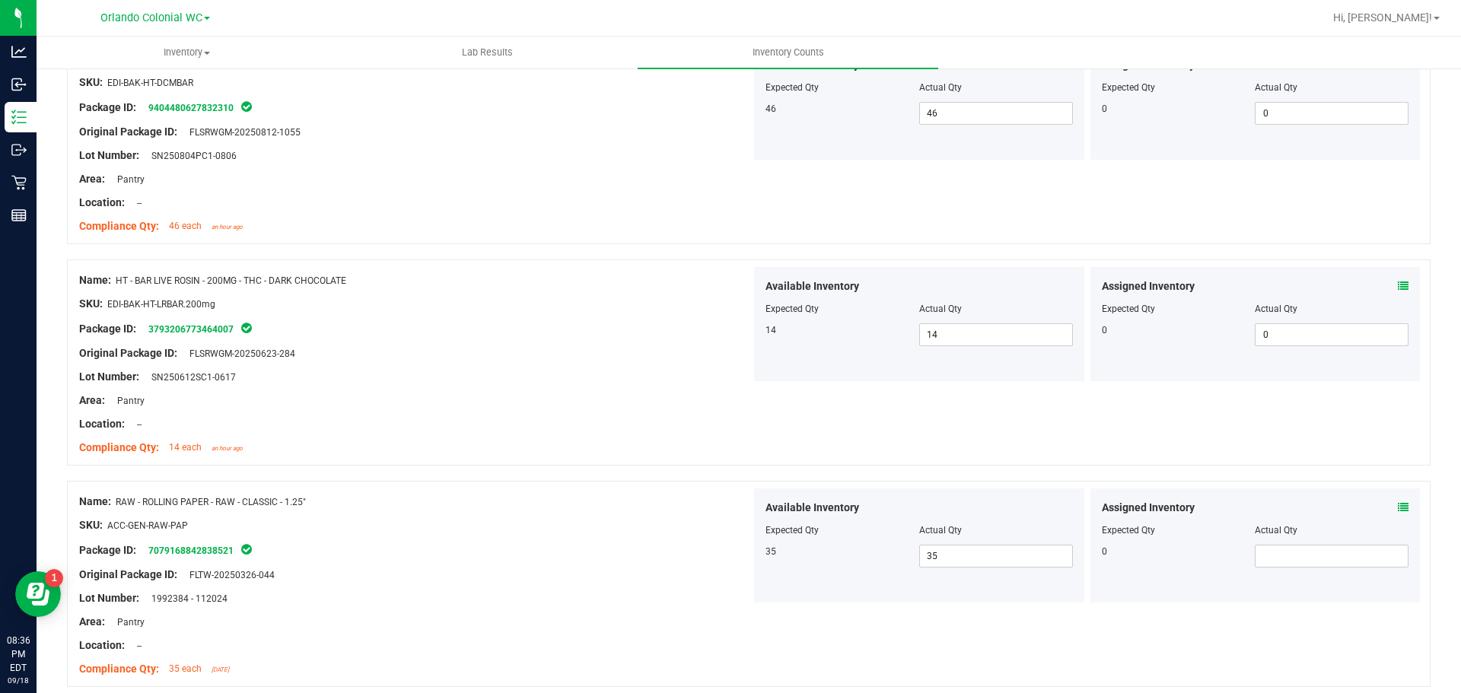
scroll to position [0, 0]
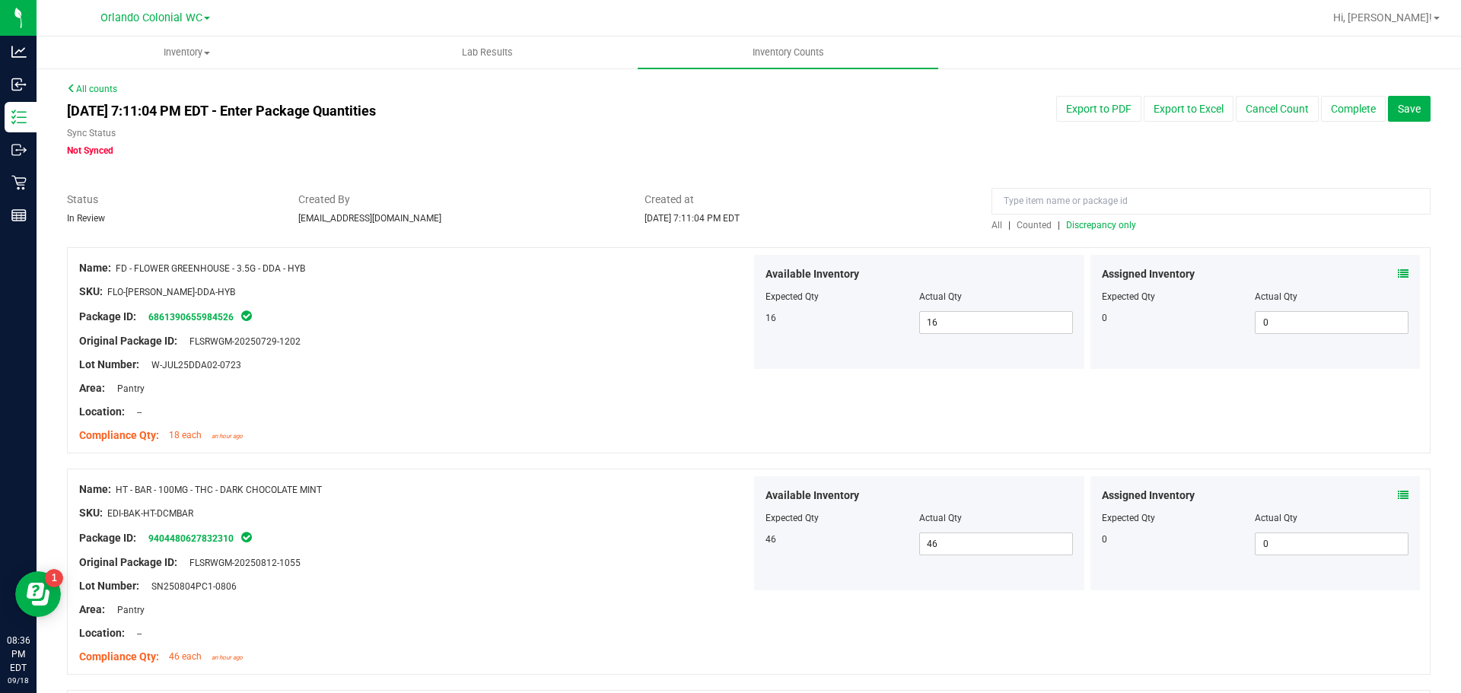
click at [1092, 224] on span "Discrepancy only" at bounding box center [1101, 225] width 70 height 11
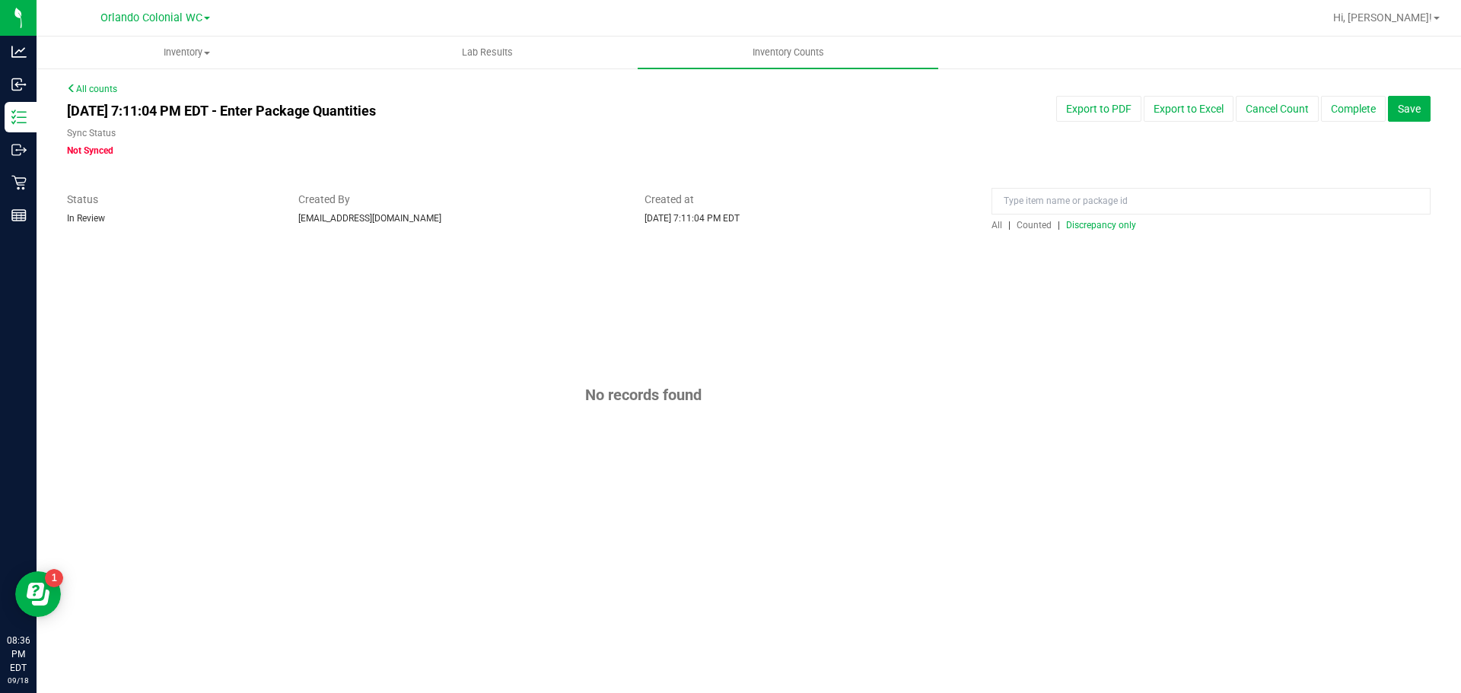
click at [1025, 221] on span "Counted" at bounding box center [1034, 225] width 35 height 11
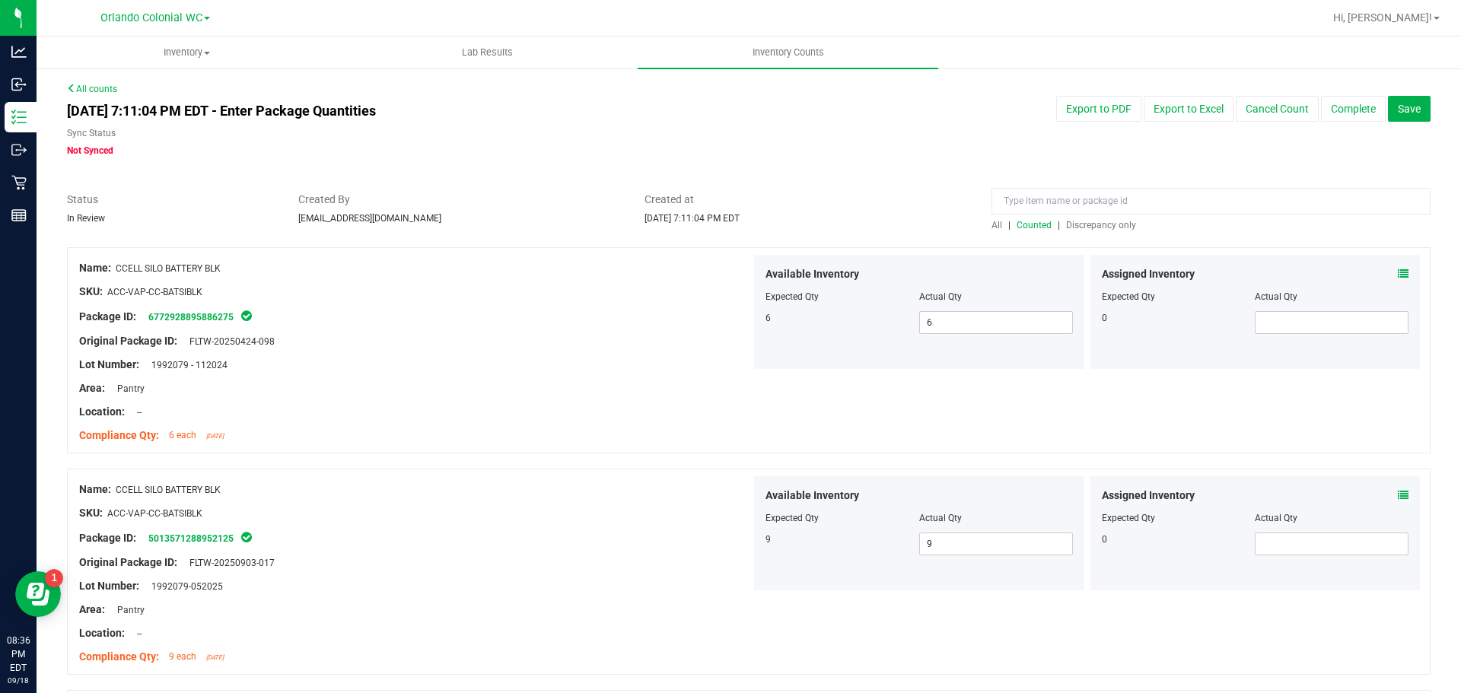
click at [1116, 228] on span "Discrepancy only" at bounding box center [1101, 225] width 70 height 11
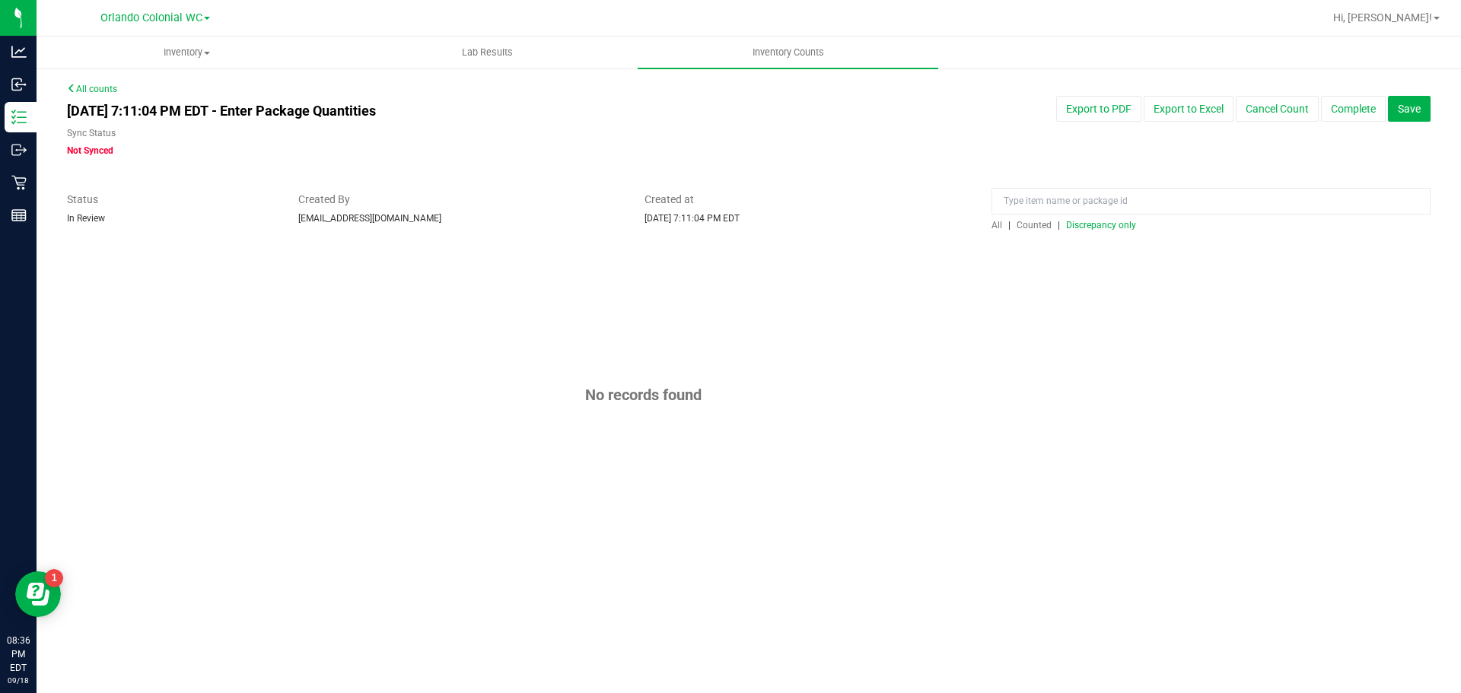
click at [1111, 228] on span "Discrepancy only" at bounding box center [1101, 225] width 70 height 11
click at [1416, 103] on span "Save" at bounding box center [1409, 109] width 23 height 12
